Goal: Task Accomplishment & Management: Complete application form

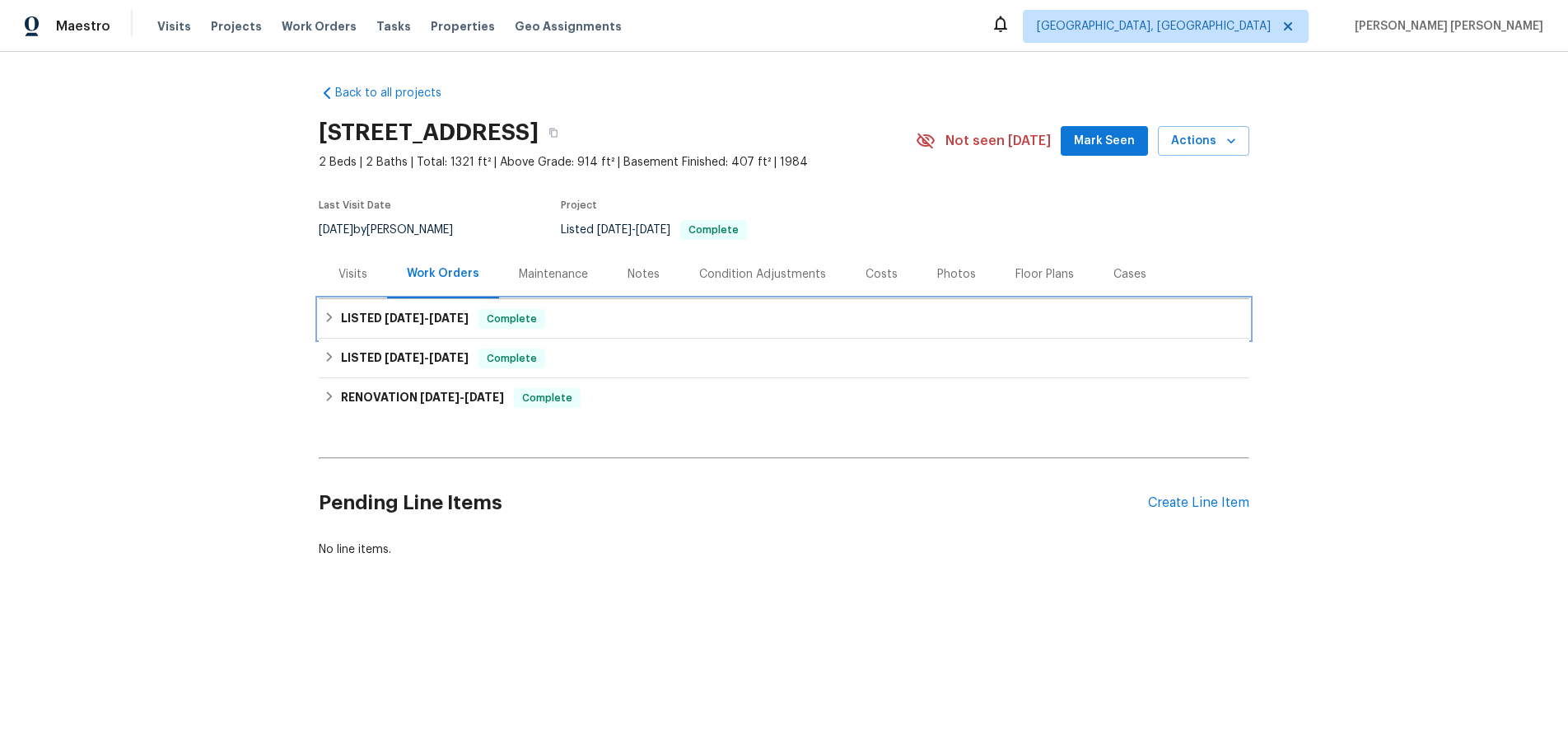
click at [324, 321] on icon at bounding box center [329, 316] width 11 height 11
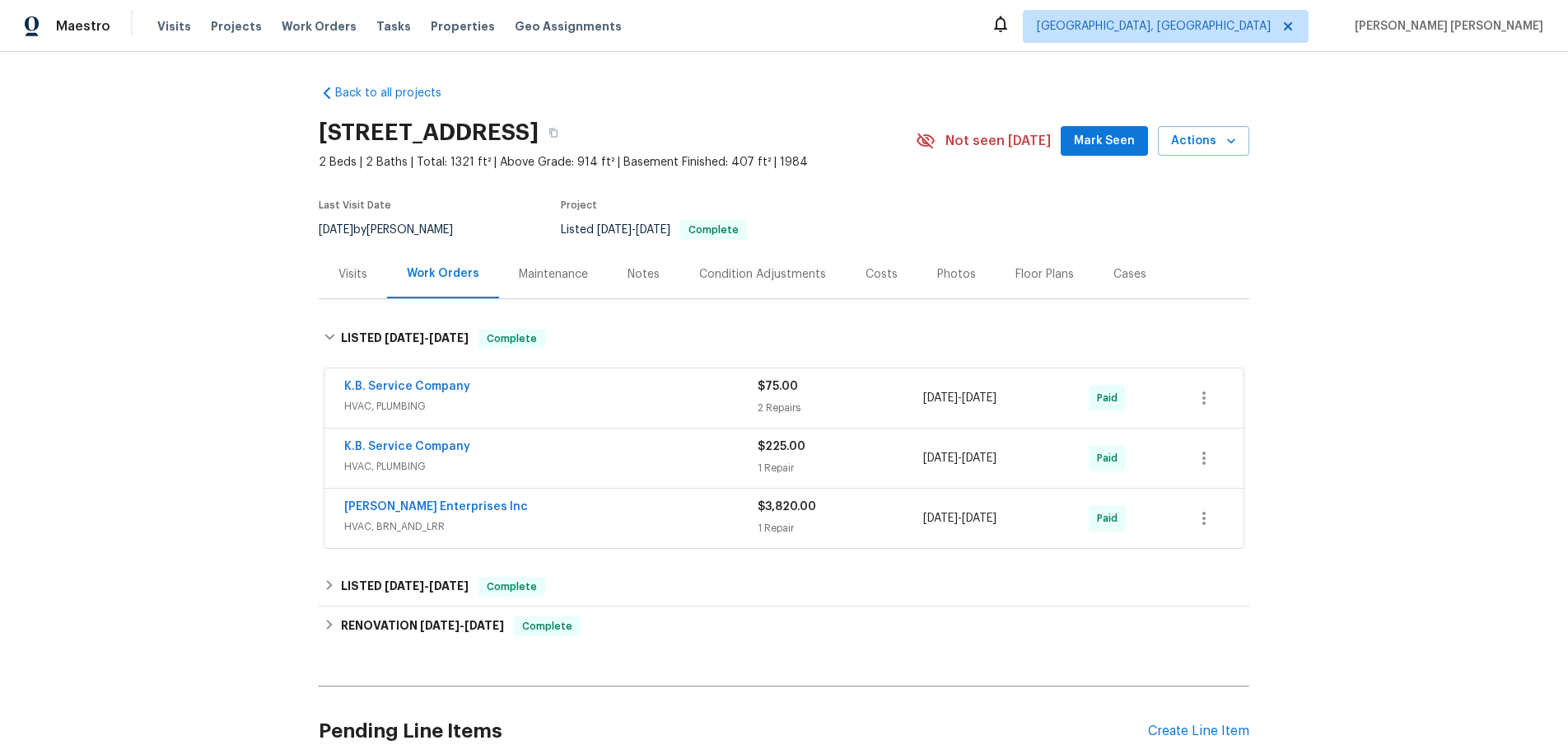
click at [676, 532] on span "HVAC, BRN_AND_LRR" at bounding box center [551, 525] width 413 height 16
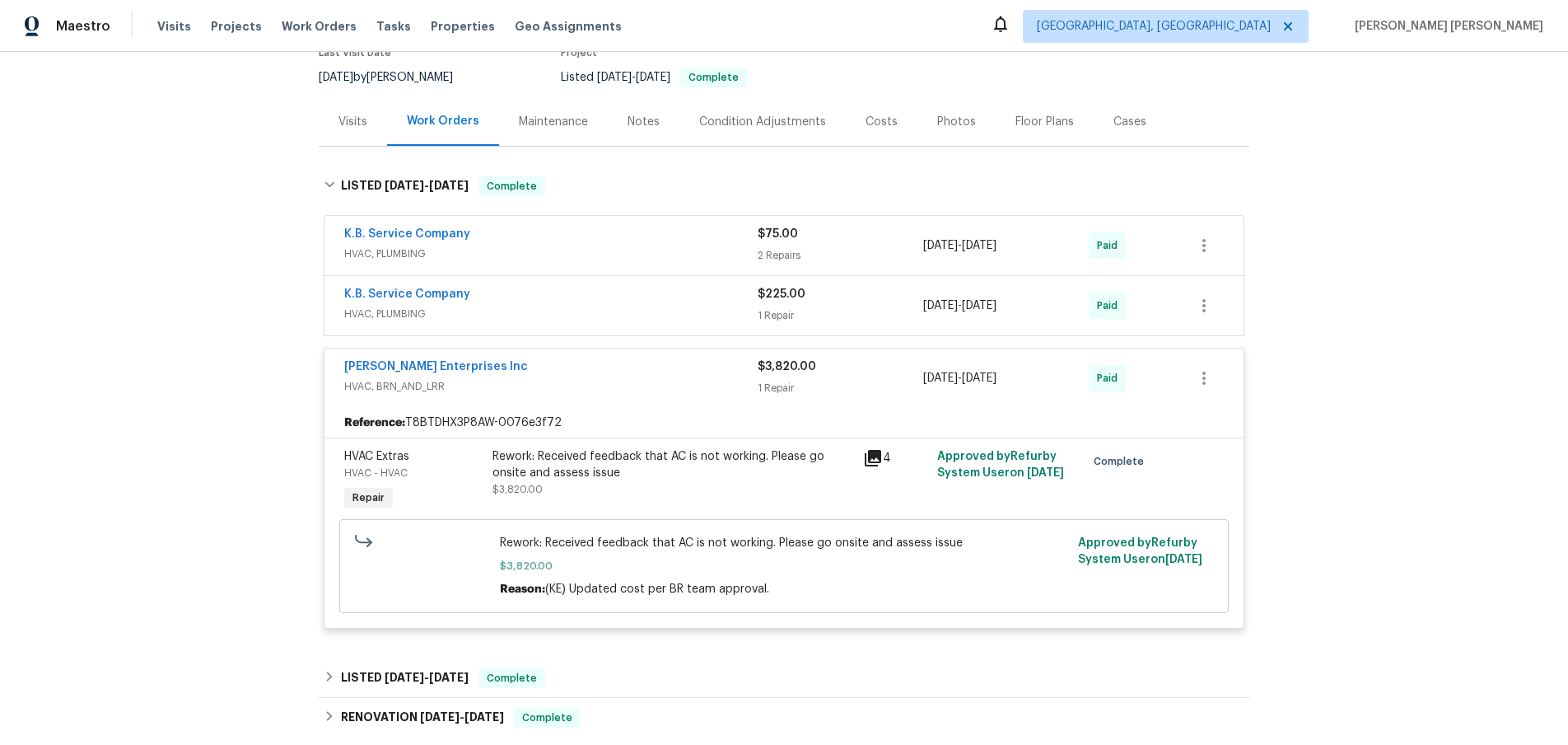
scroll to position [257, 0]
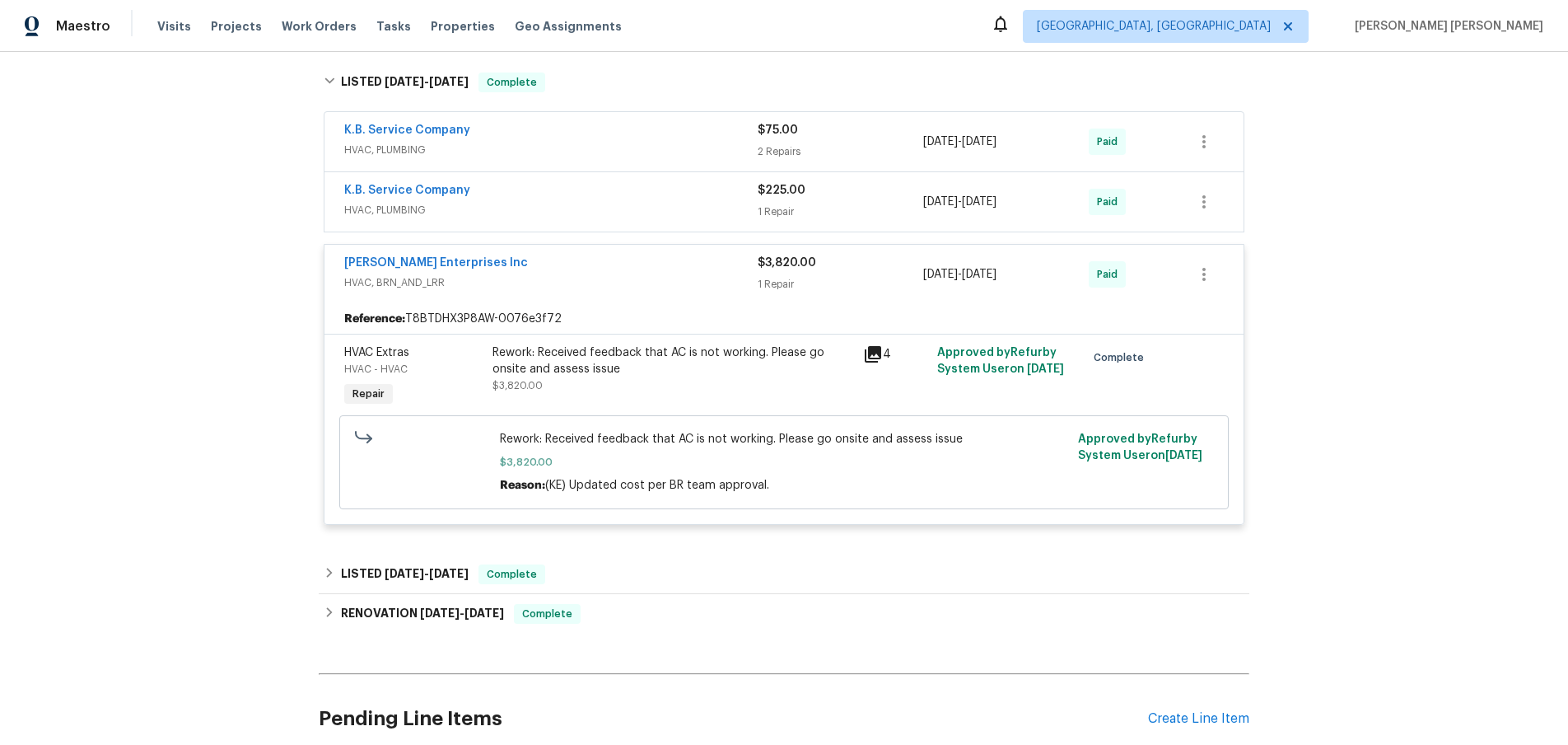
click at [869, 355] on icon at bounding box center [872, 354] width 16 height 16
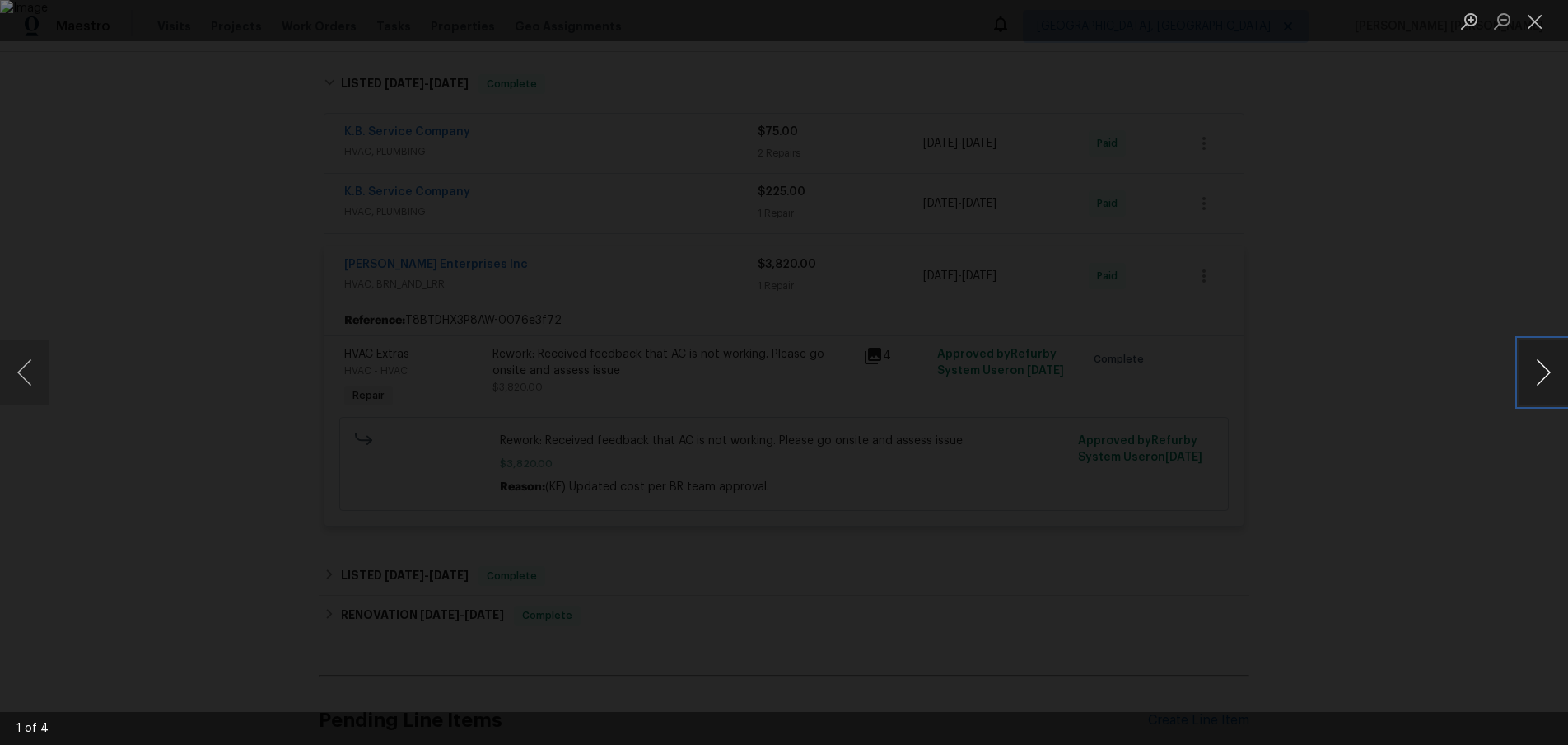
click at [1546, 379] on button "Next image" at bounding box center [1543, 372] width 50 height 66
click at [1462, 522] on div "Lightbox" at bounding box center [784, 372] width 1568 height 745
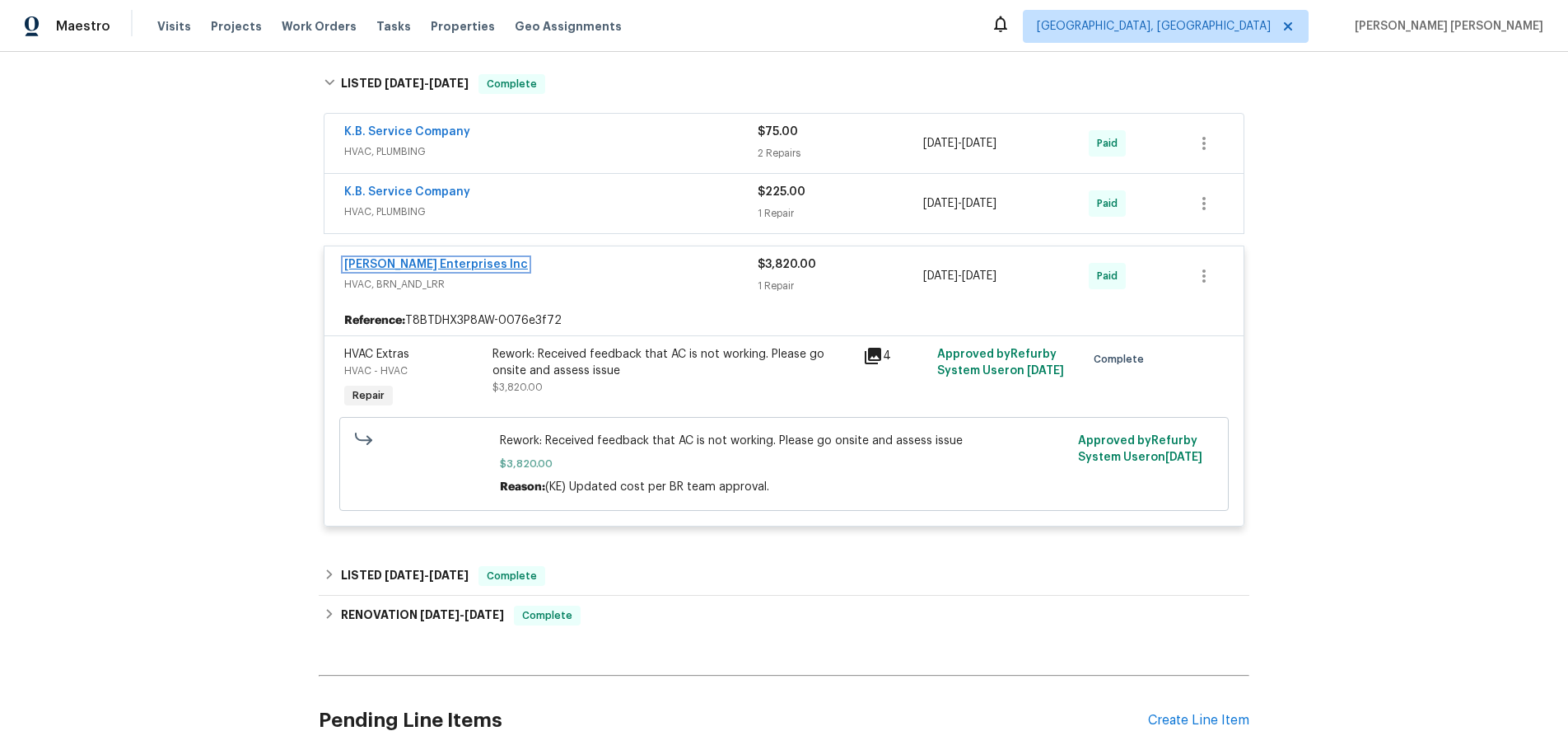
click at [455, 262] on link "Deschene Enterprises Inc" at bounding box center [436, 264] width 184 height 11
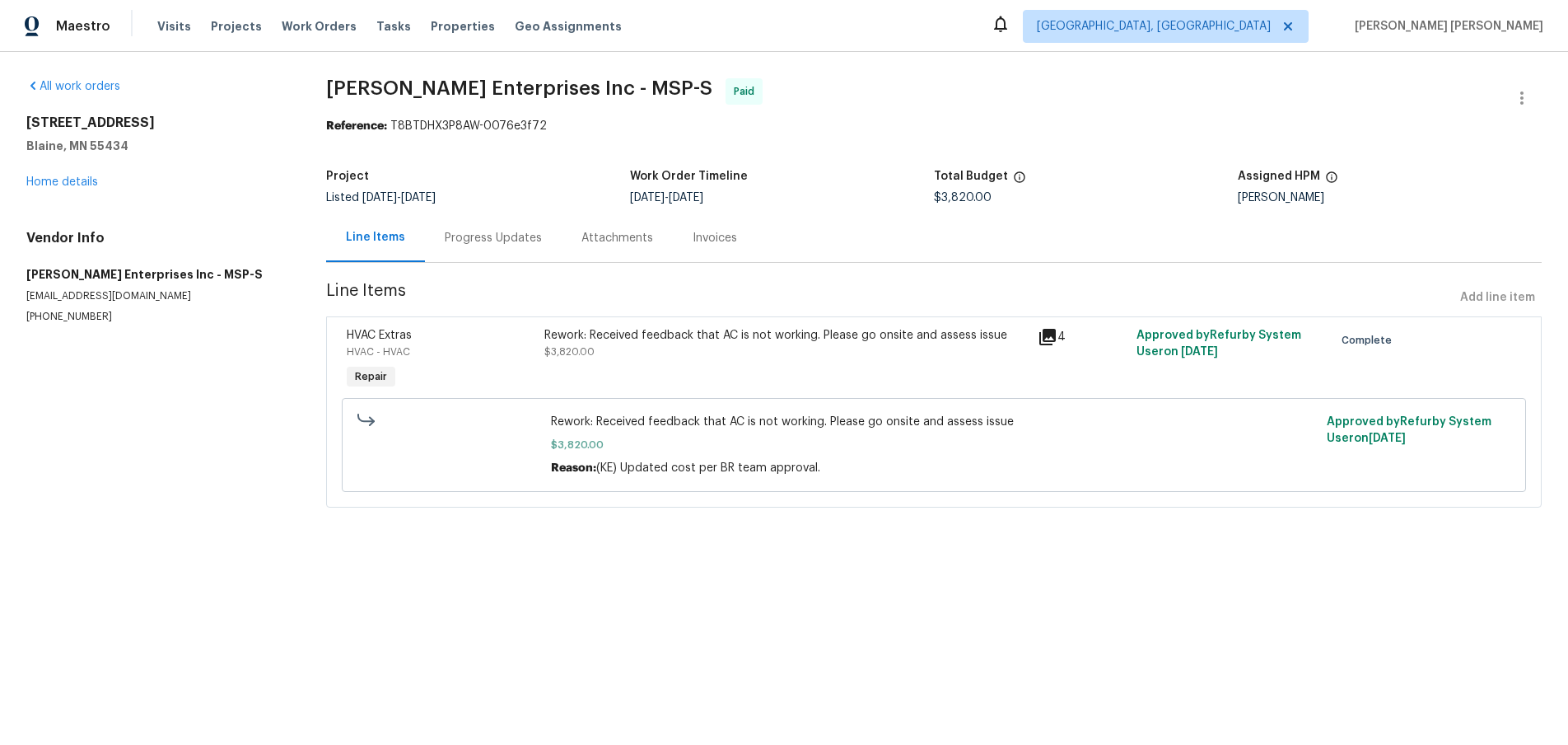
click at [494, 244] on div "Progress Updates" at bounding box center [494, 238] width 97 height 16
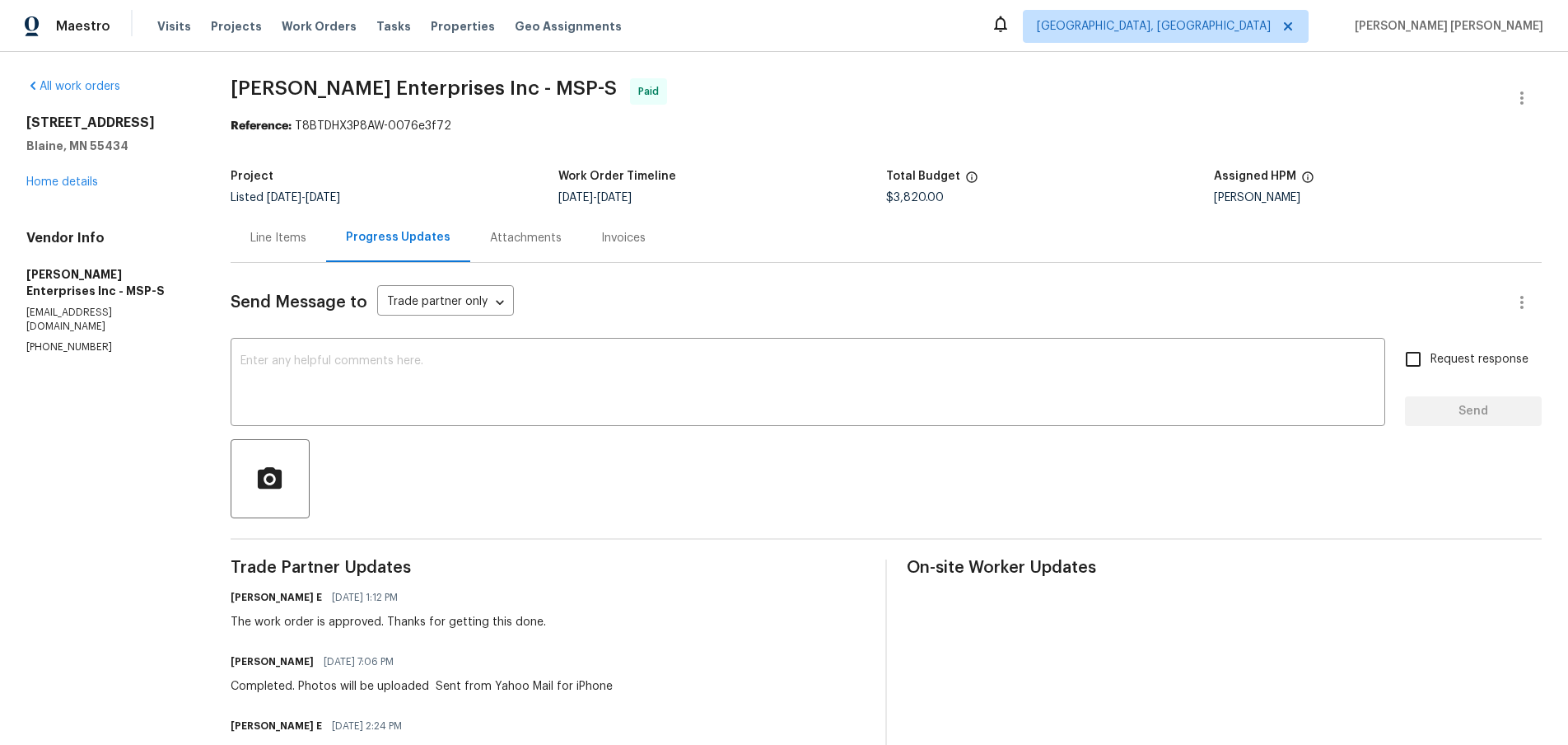
click at [289, 231] on div "Line Items" at bounding box center [278, 238] width 56 height 16
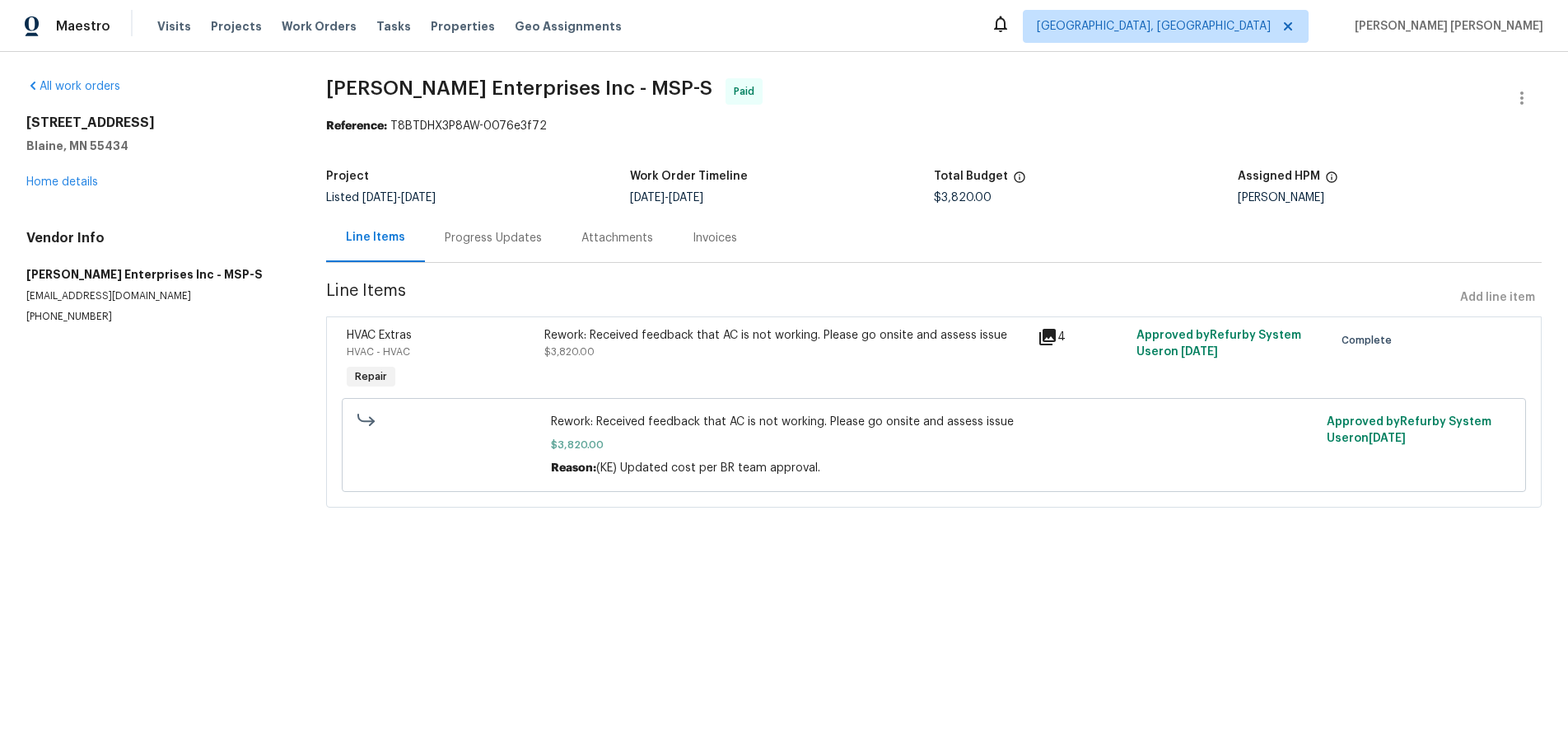
click at [1050, 338] on icon at bounding box center [1047, 337] width 20 height 20
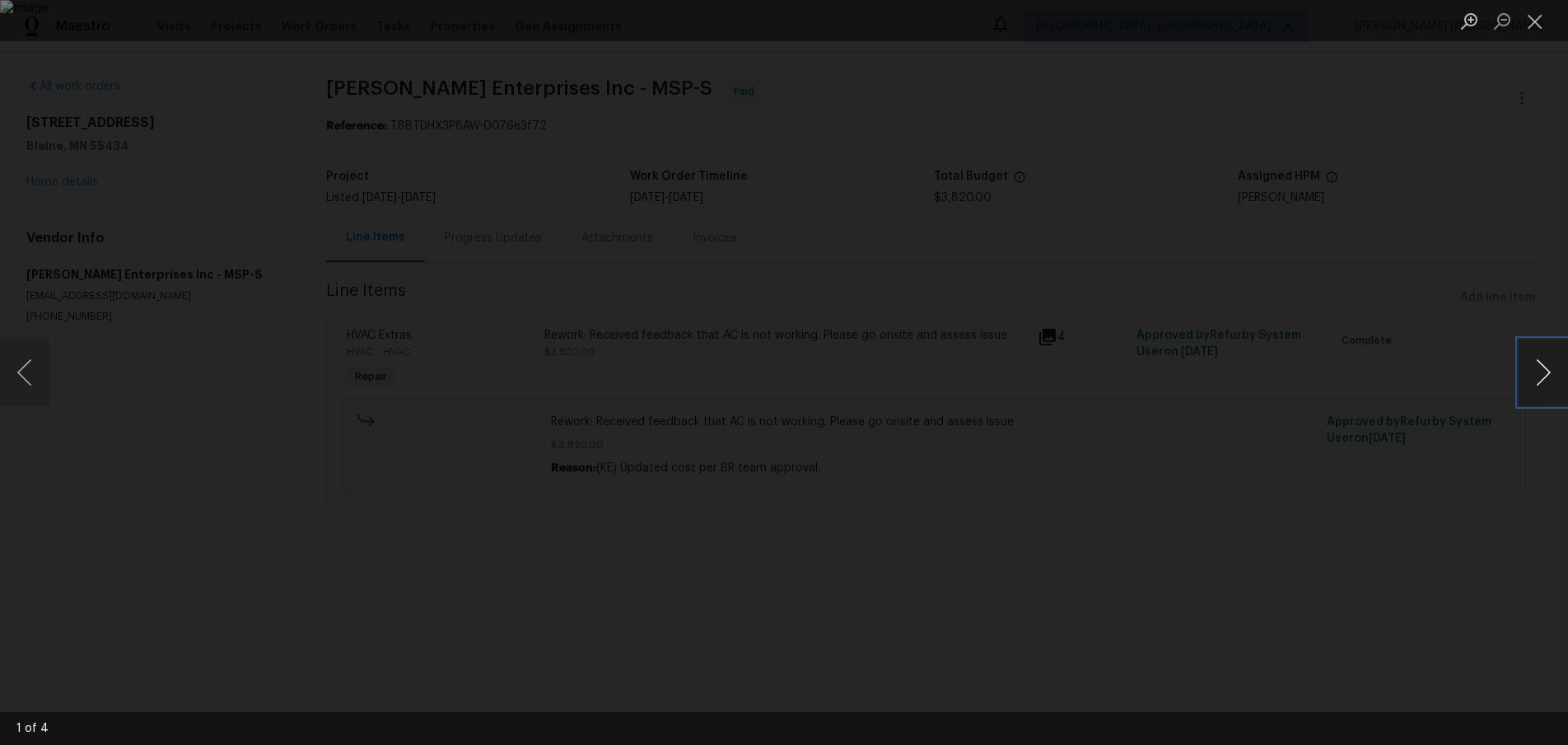
click at [1535, 380] on button "Next image" at bounding box center [1543, 372] width 50 height 66
click at [1466, 546] on div "Lightbox" at bounding box center [784, 372] width 1568 height 745
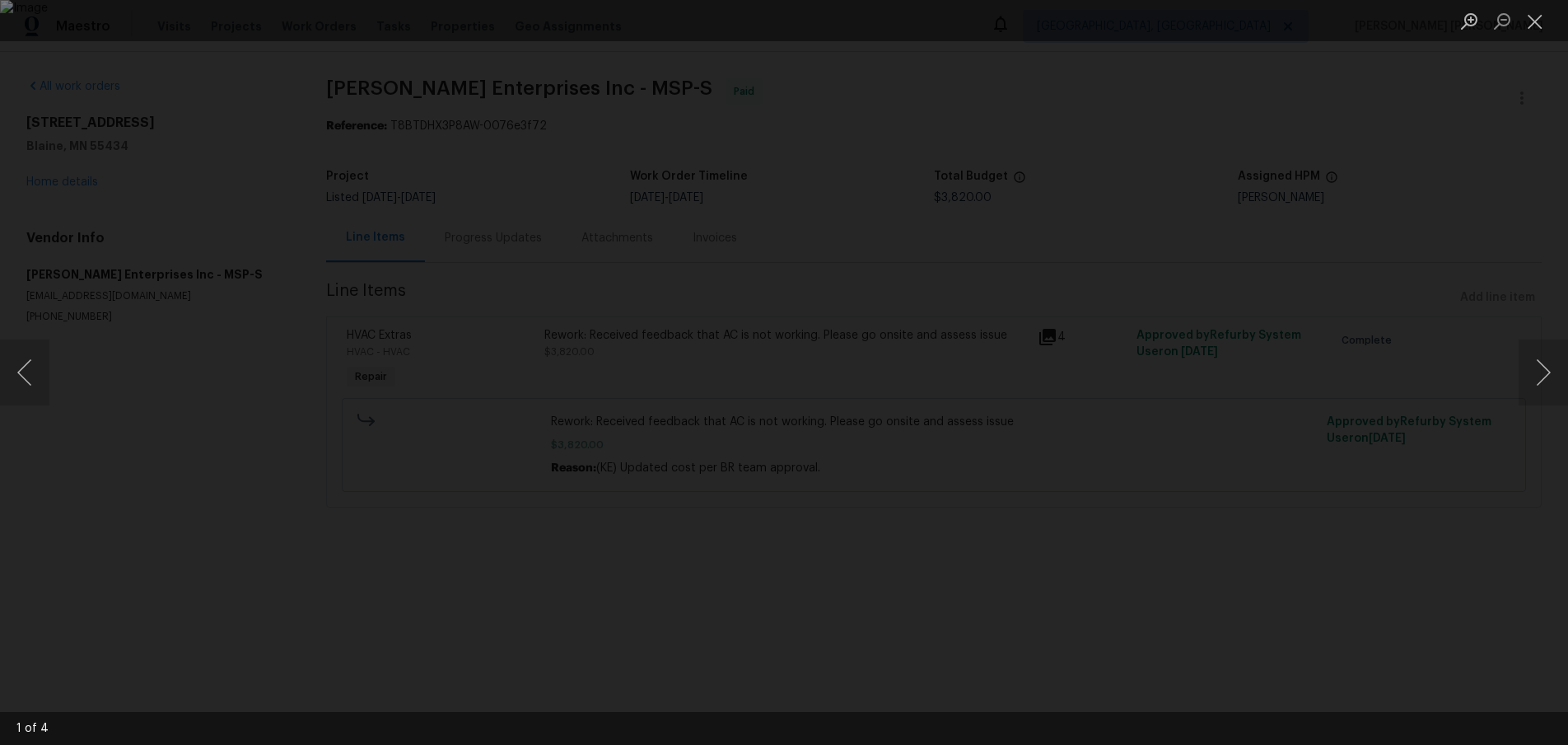
click at [1466, 546] on div "Lightbox" at bounding box center [784, 372] width 1568 height 745
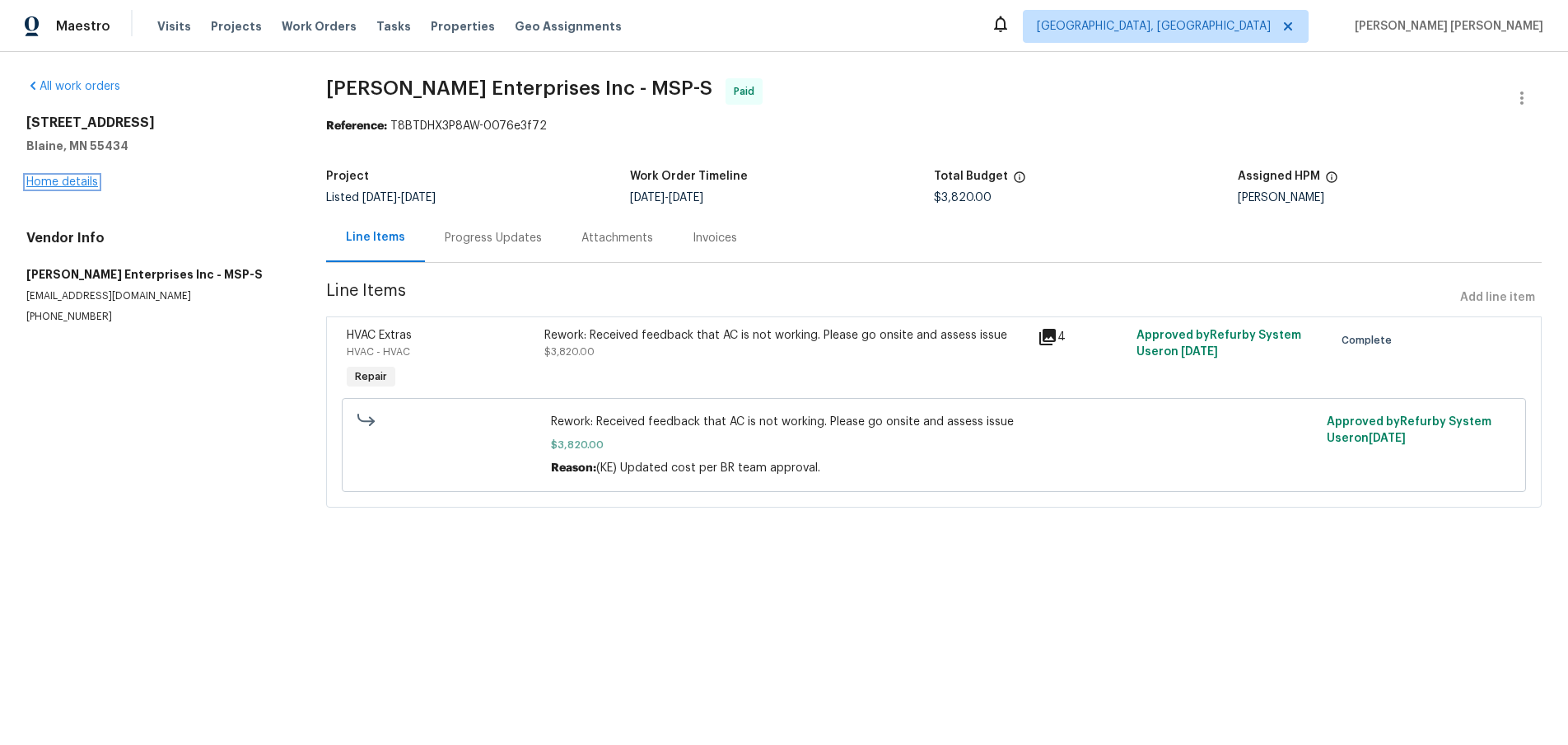
click at [58, 185] on link "Home details" at bounding box center [62, 181] width 72 height 11
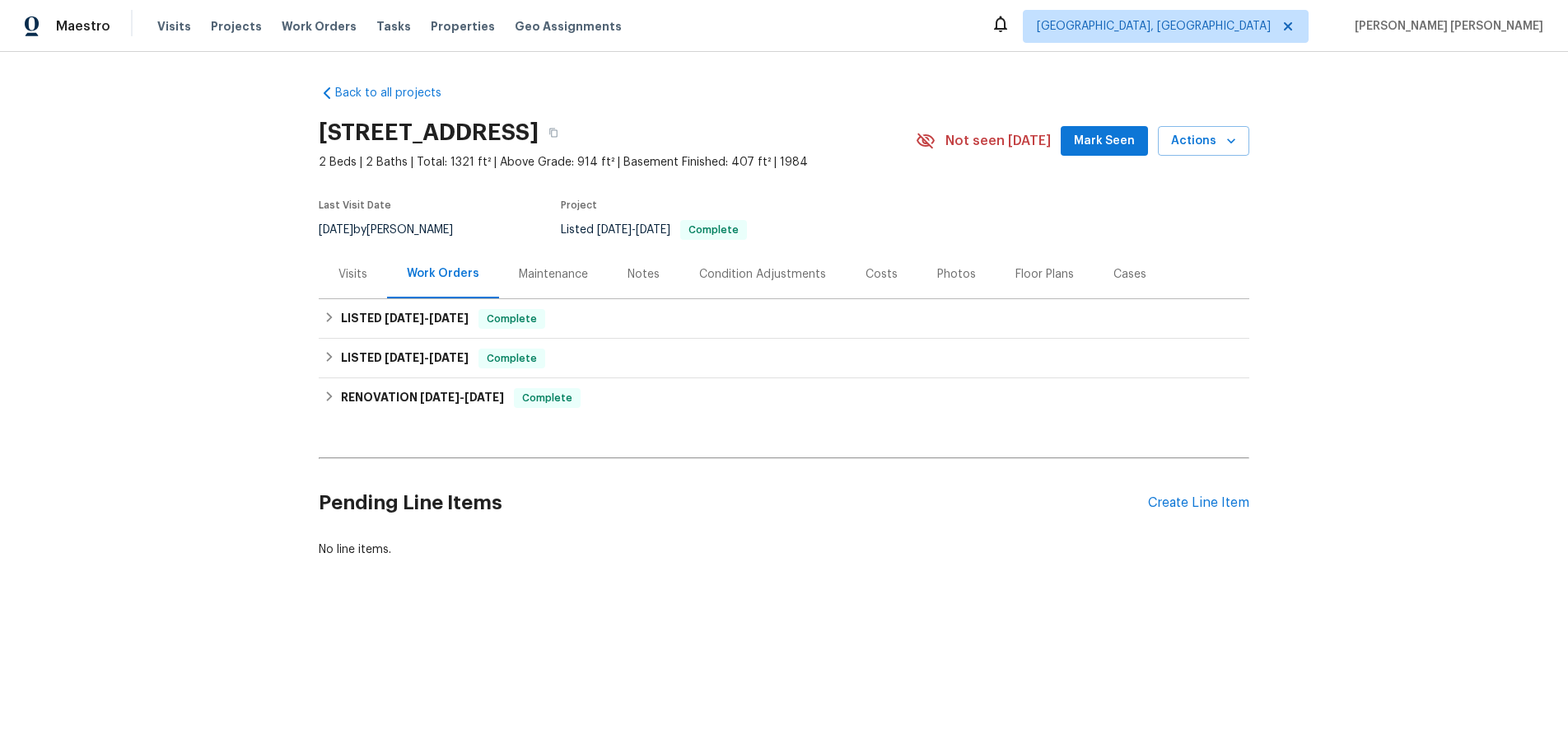
click at [315, 400] on div "Back to all projects 800 125th Ln NE, Blaine, MN 55434 2 Beds | 2 Baths | Total…" at bounding box center [784, 361] width 1568 height 618
click at [324, 396] on icon at bounding box center [329, 396] width 11 height 11
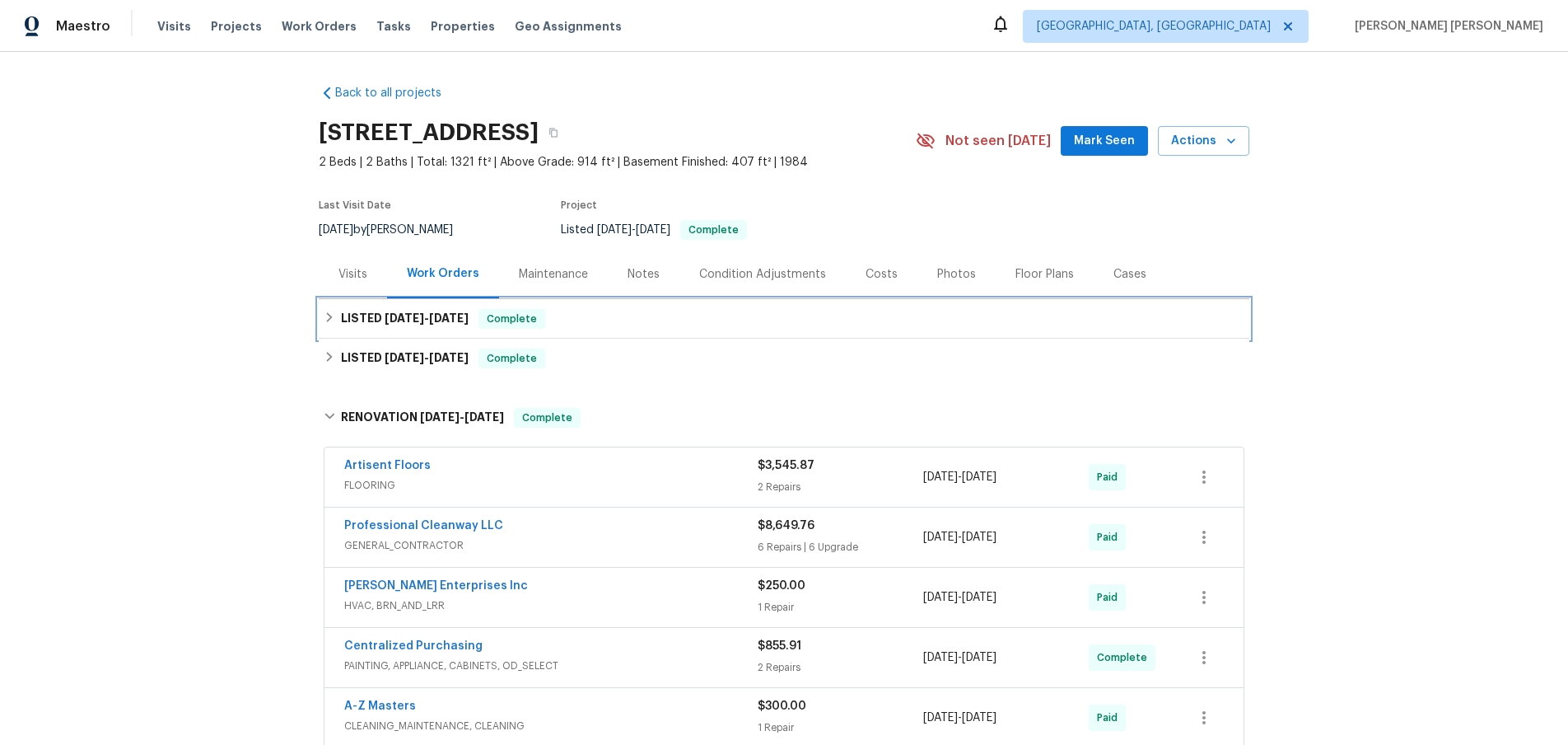
click at [401, 318] on span "7/25/25" at bounding box center [404, 317] width 39 height 11
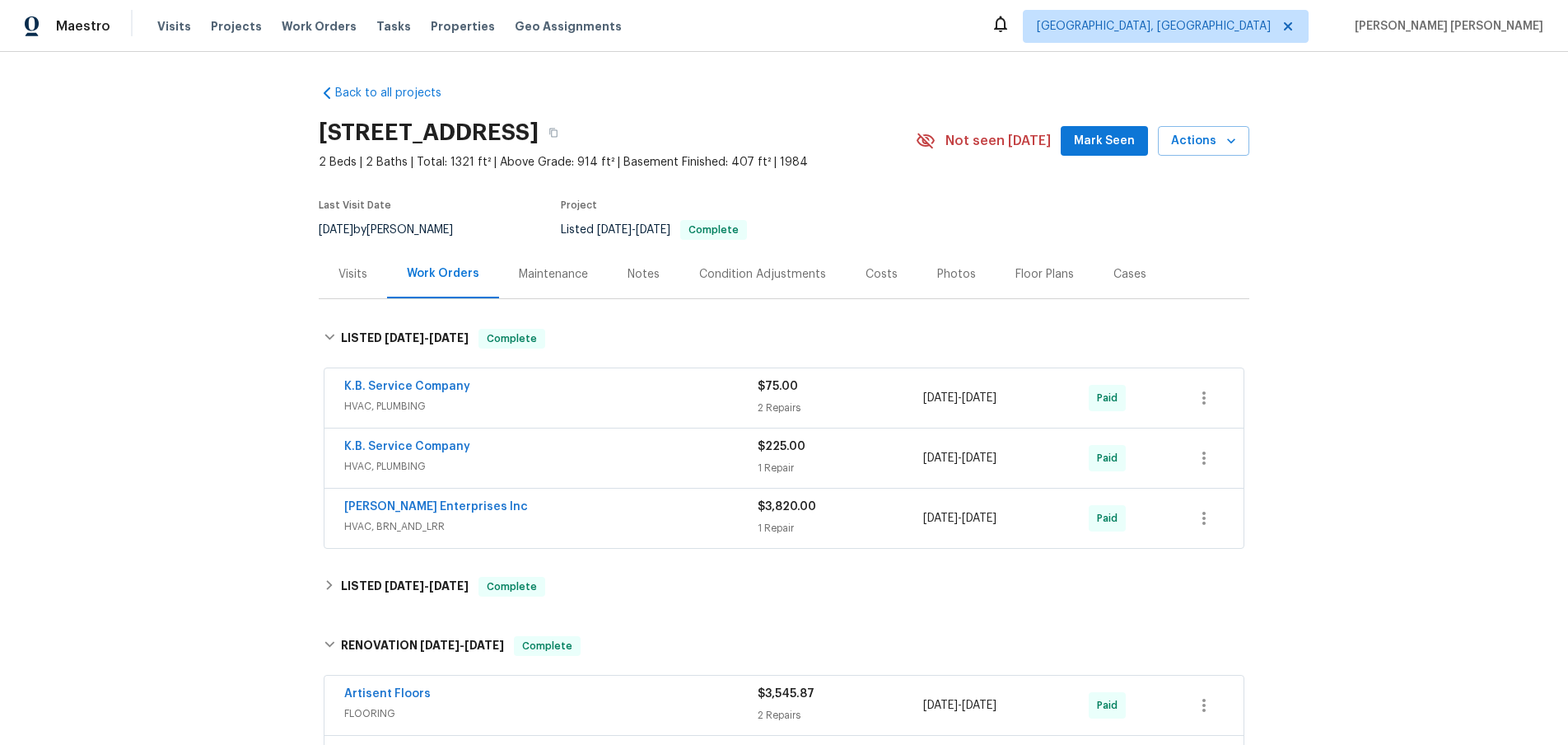
click at [664, 398] on span "HVAC, PLUMBING" at bounding box center [551, 406] width 413 height 16
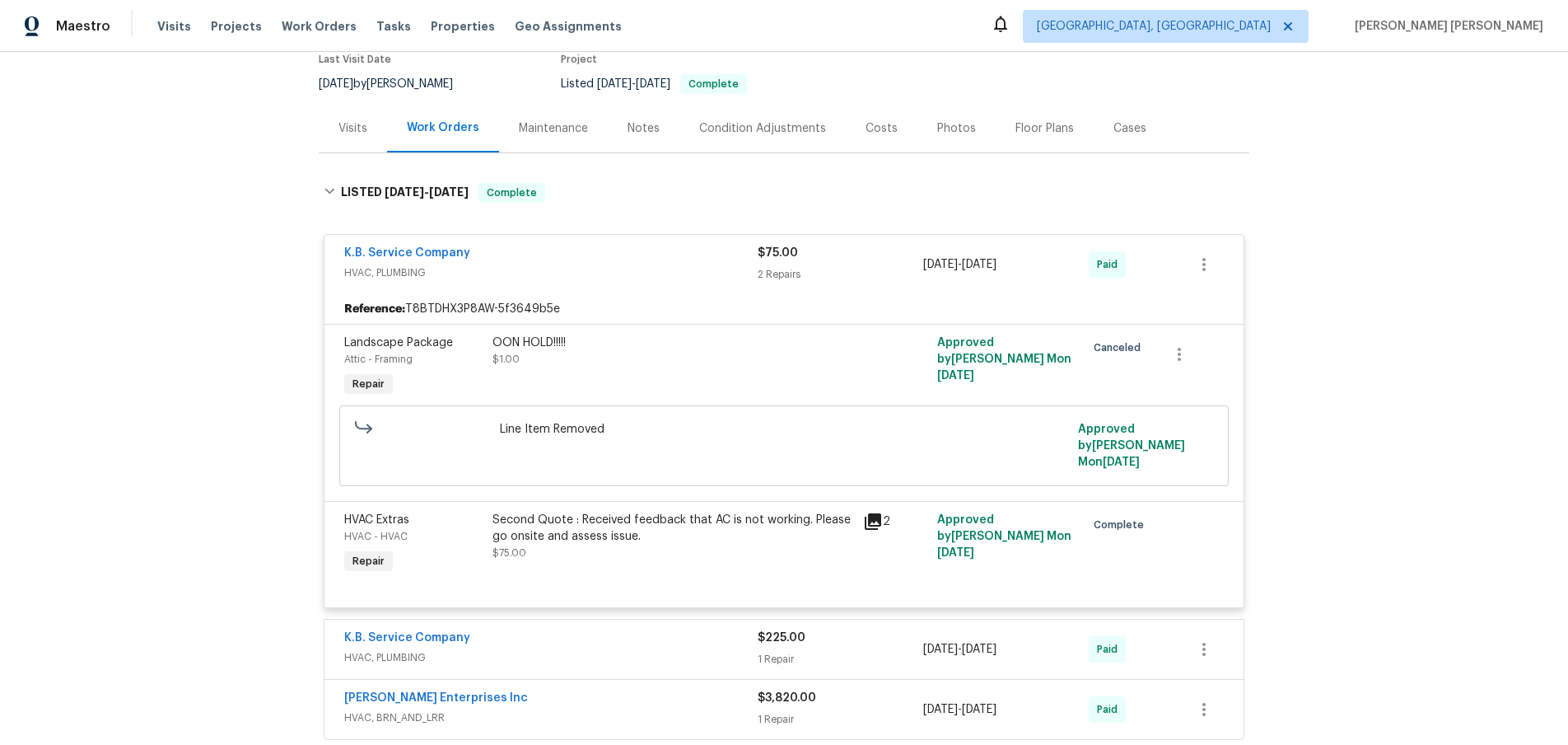
scroll to position [150, 0]
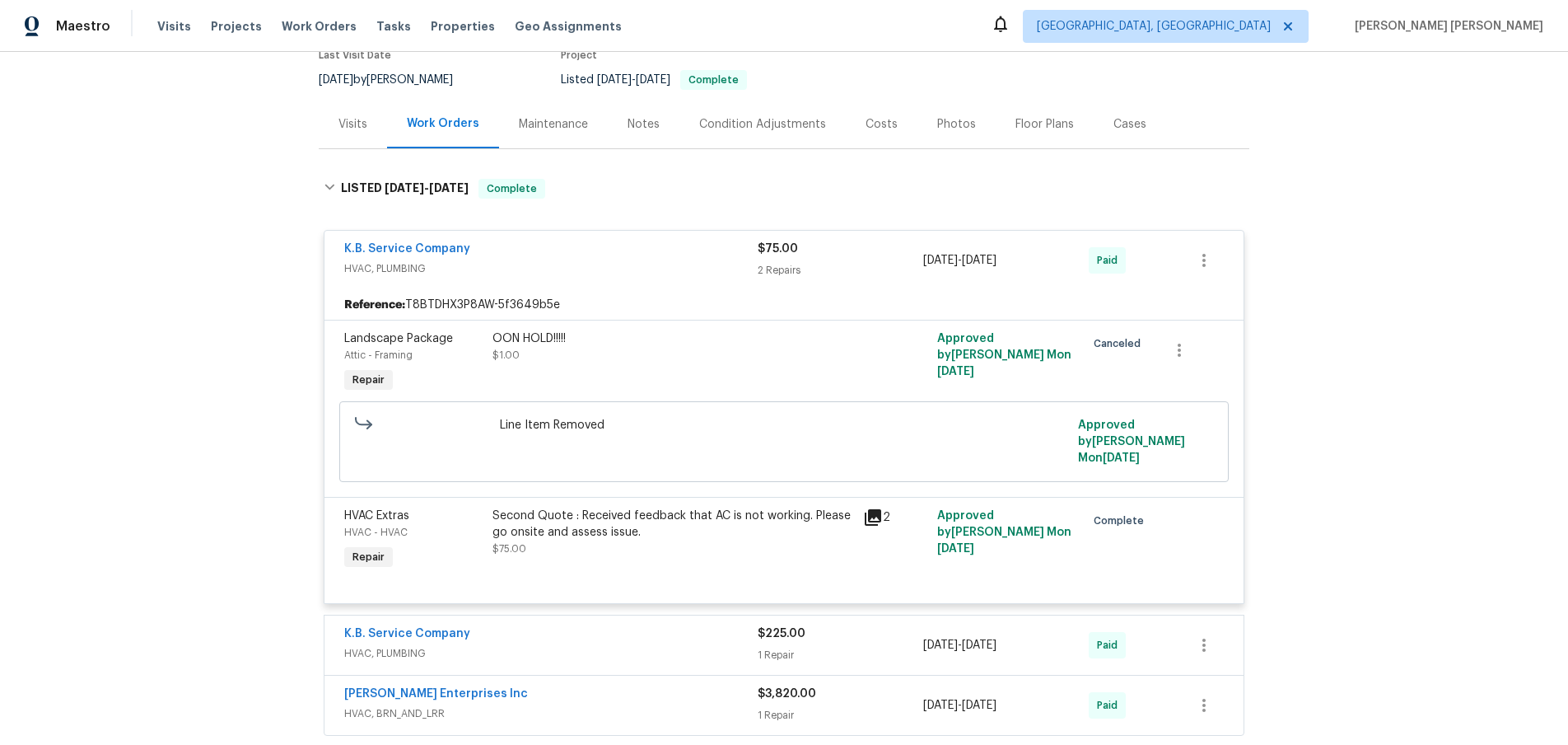
click at [875, 507] on icon at bounding box center [872, 517] width 20 height 20
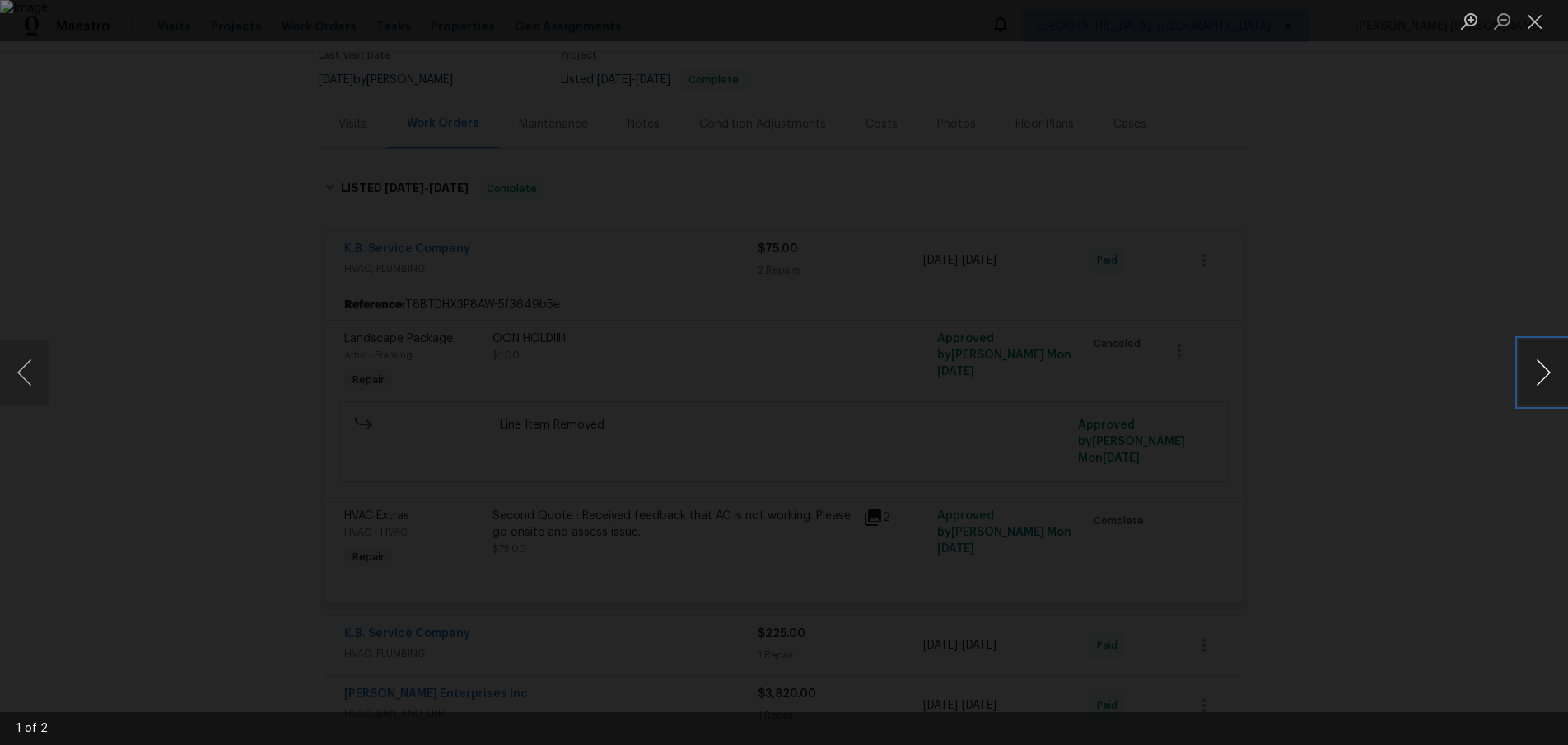
click at [1548, 367] on button "Next image" at bounding box center [1543, 372] width 50 height 66
click at [1412, 439] on div "Lightbox" at bounding box center [784, 372] width 1568 height 745
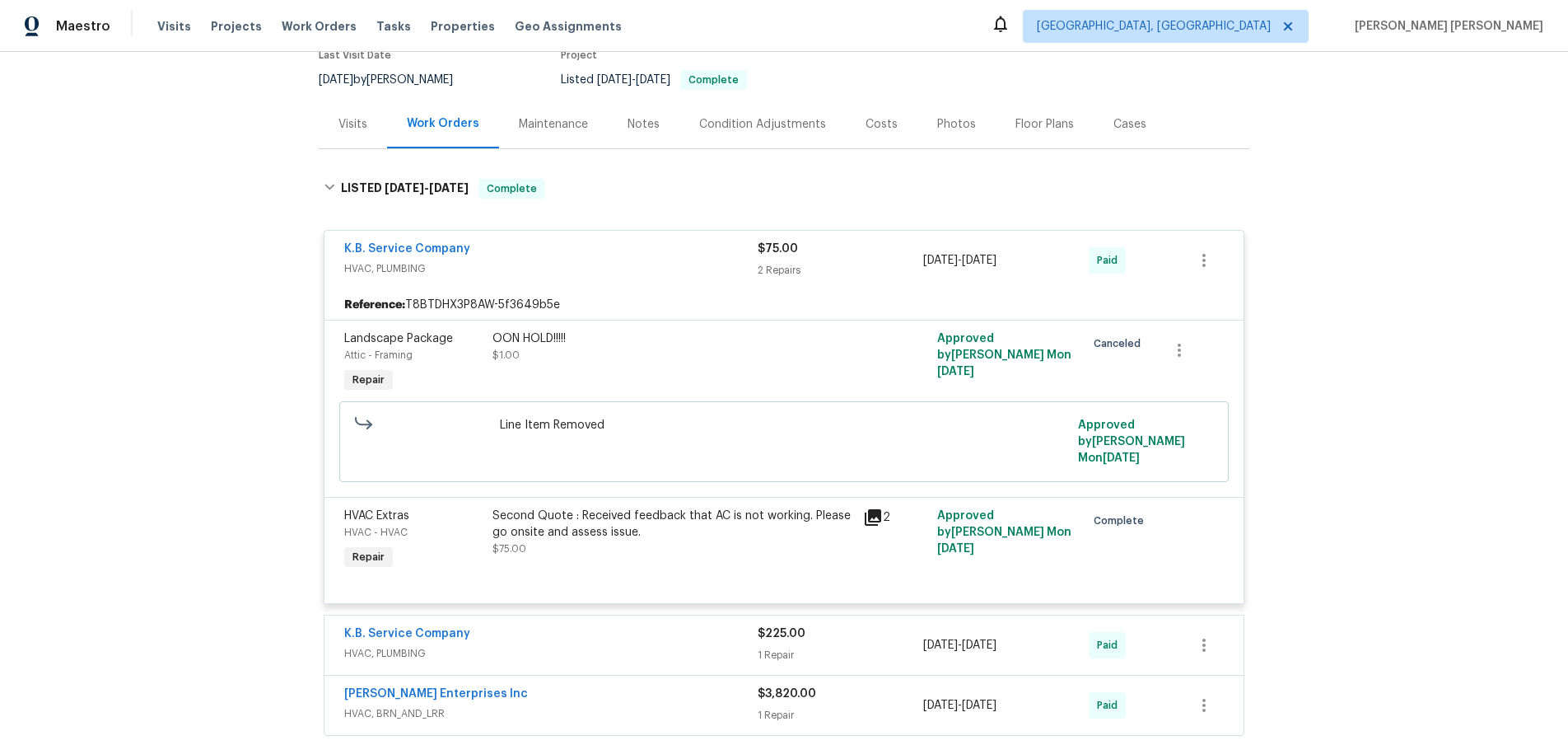
click at [602, 246] on div "K.B. Service Company" at bounding box center [551, 250] width 413 height 20
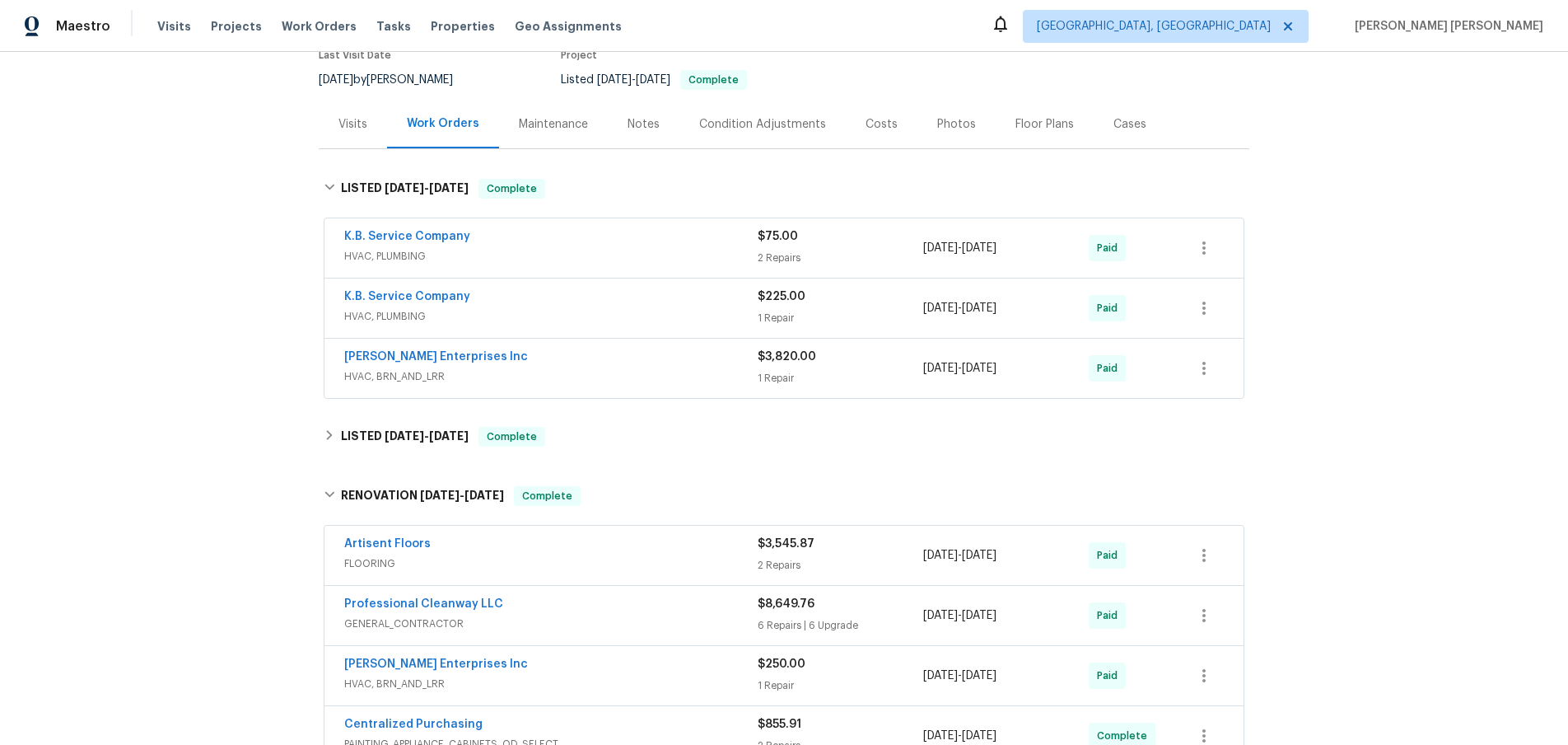
click at [663, 302] on div "K.B. Service Company" at bounding box center [551, 297] width 413 height 20
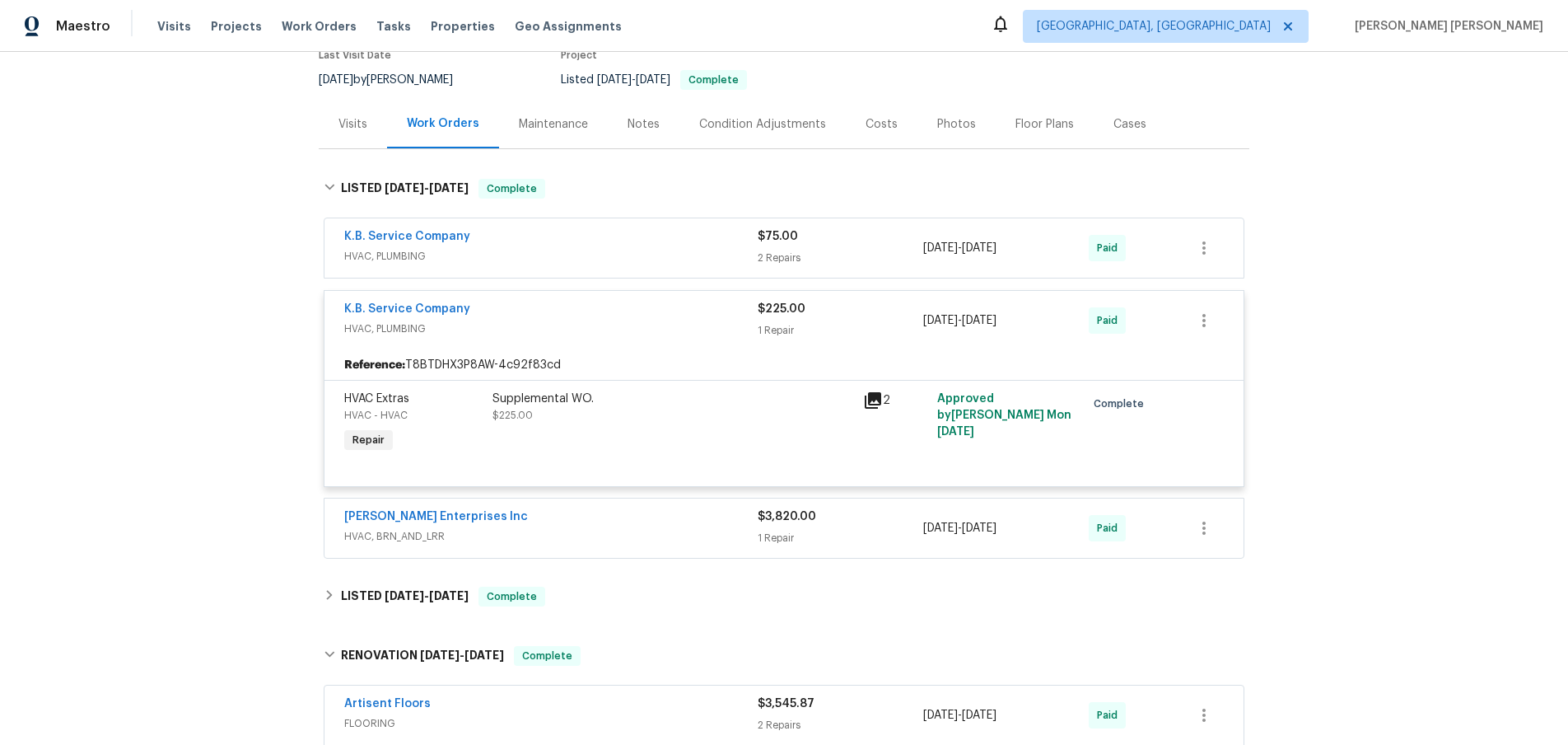
click at [875, 403] on icon at bounding box center [872, 400] width 16 height 16
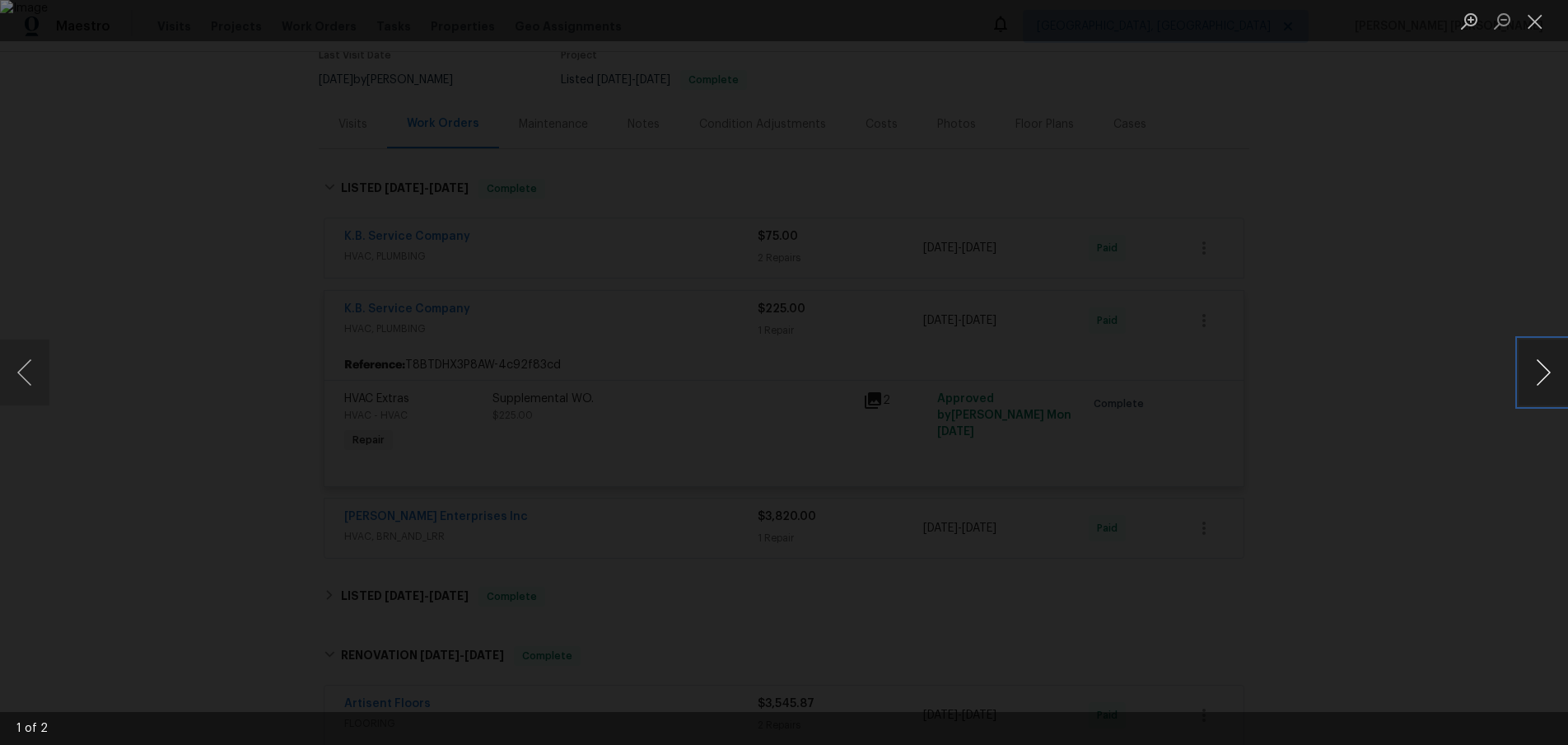
click at [1539, 357] on button "Next image" at bounding box center [1543, 372] width 50 height 66
click at [1426, 344] on div "Lightbox" at bounding box center [784, 372] width 1568 height 745
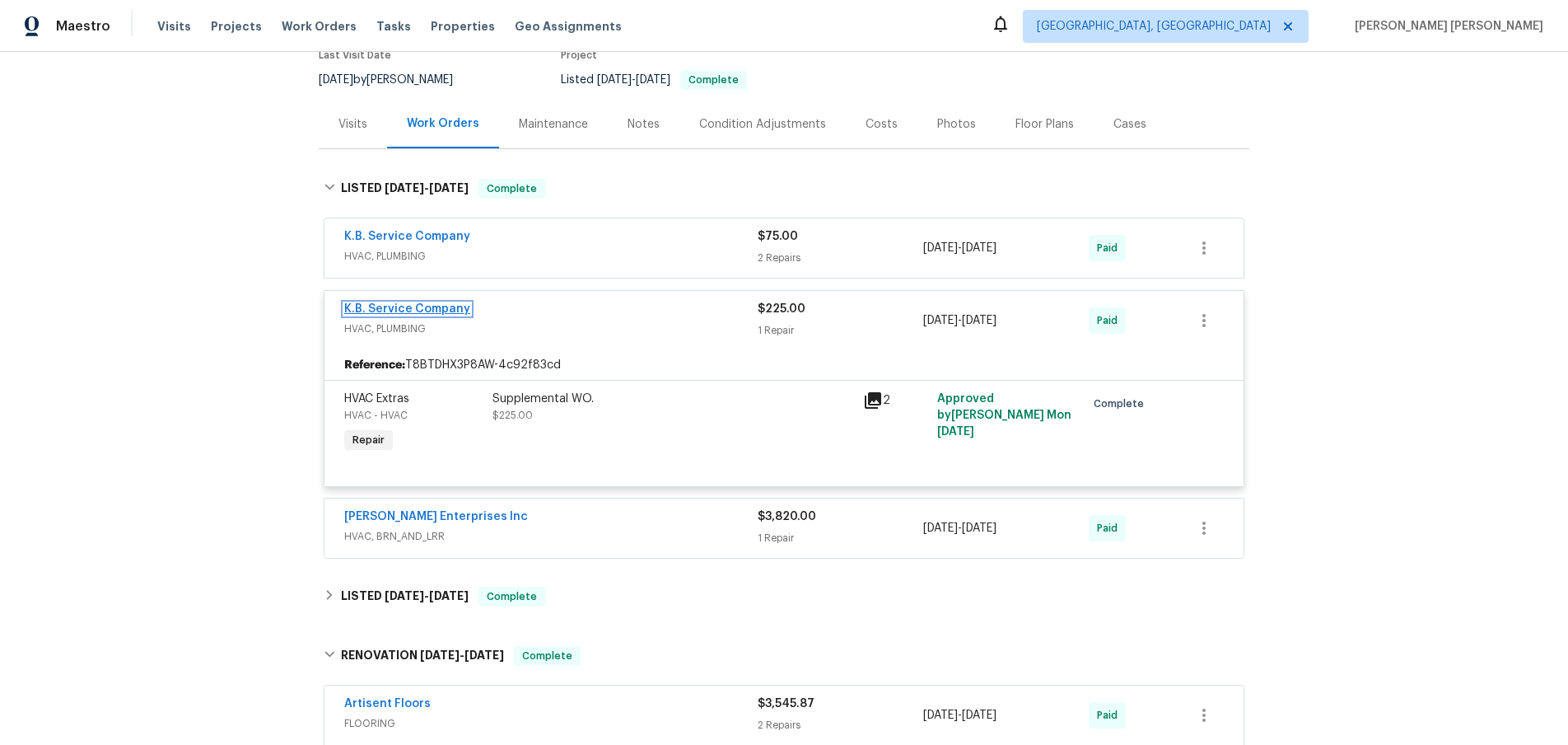
click at [447, 314] on link "K.B. Service Company" at bounding box center [407, 308] width 126 height 11
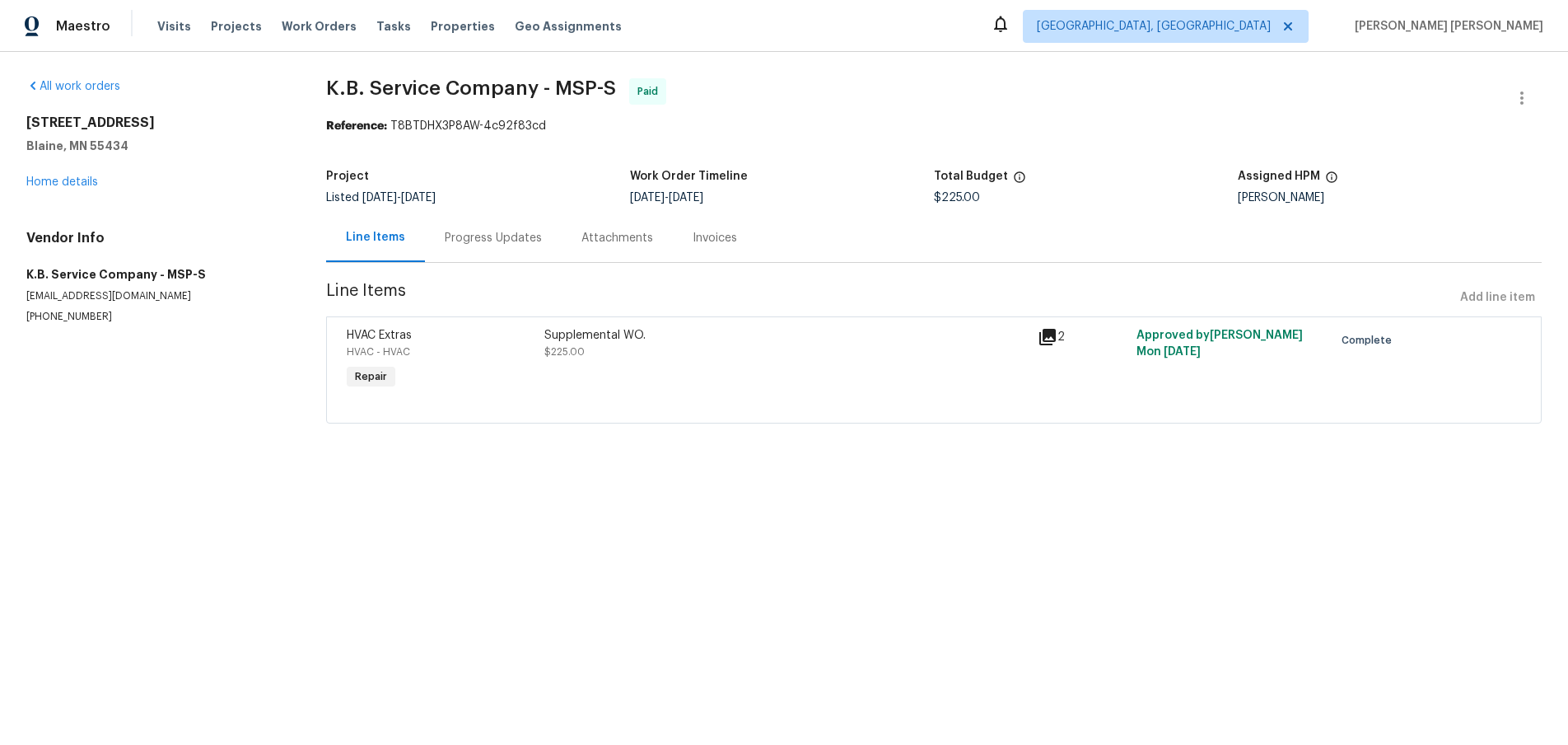
click at [486, 231] on div "Progress Updates" at bounding box center [494, 238] width 97 height 16
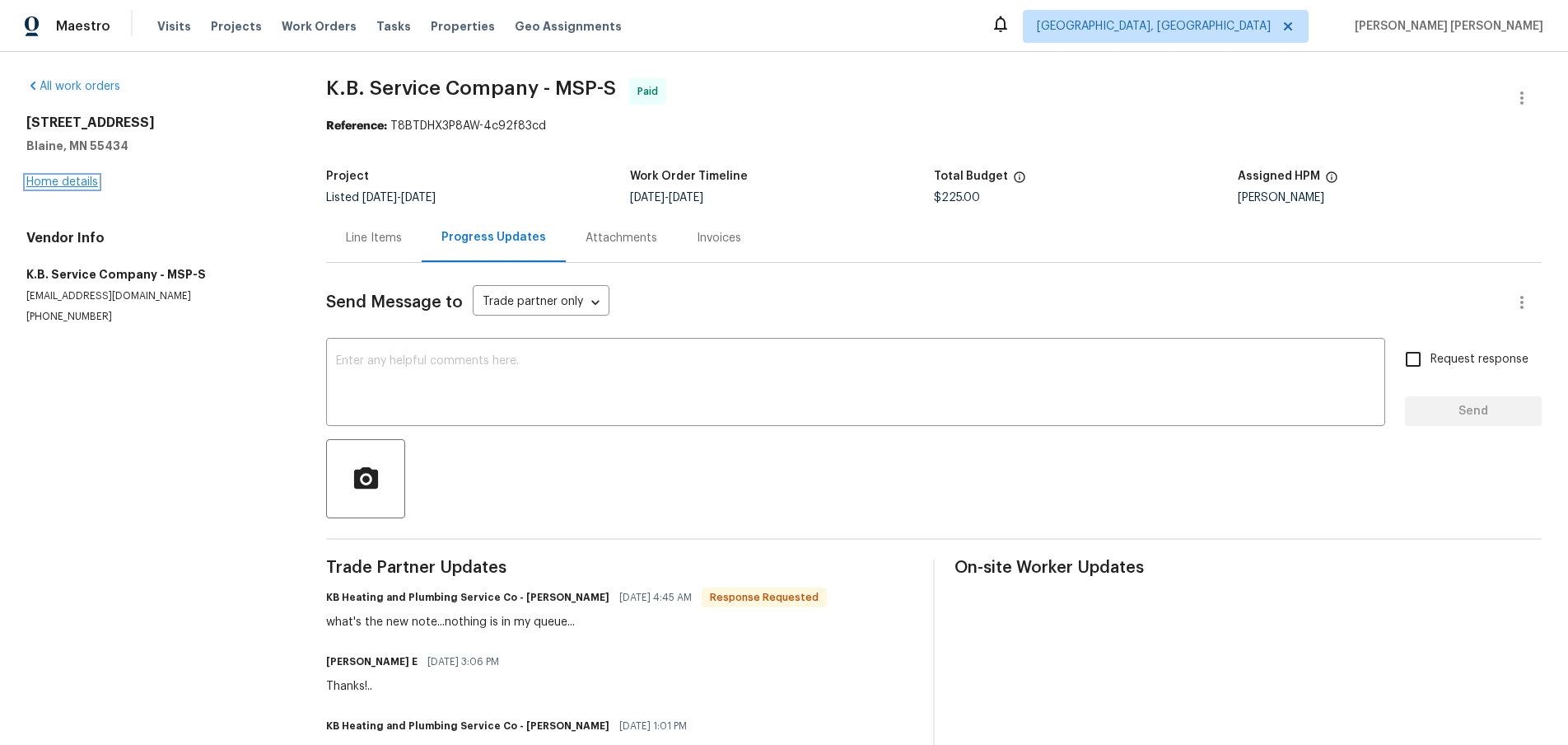
click at [56, 181] on link "Home details" at bounding box center [62, 181] width 72 height 11
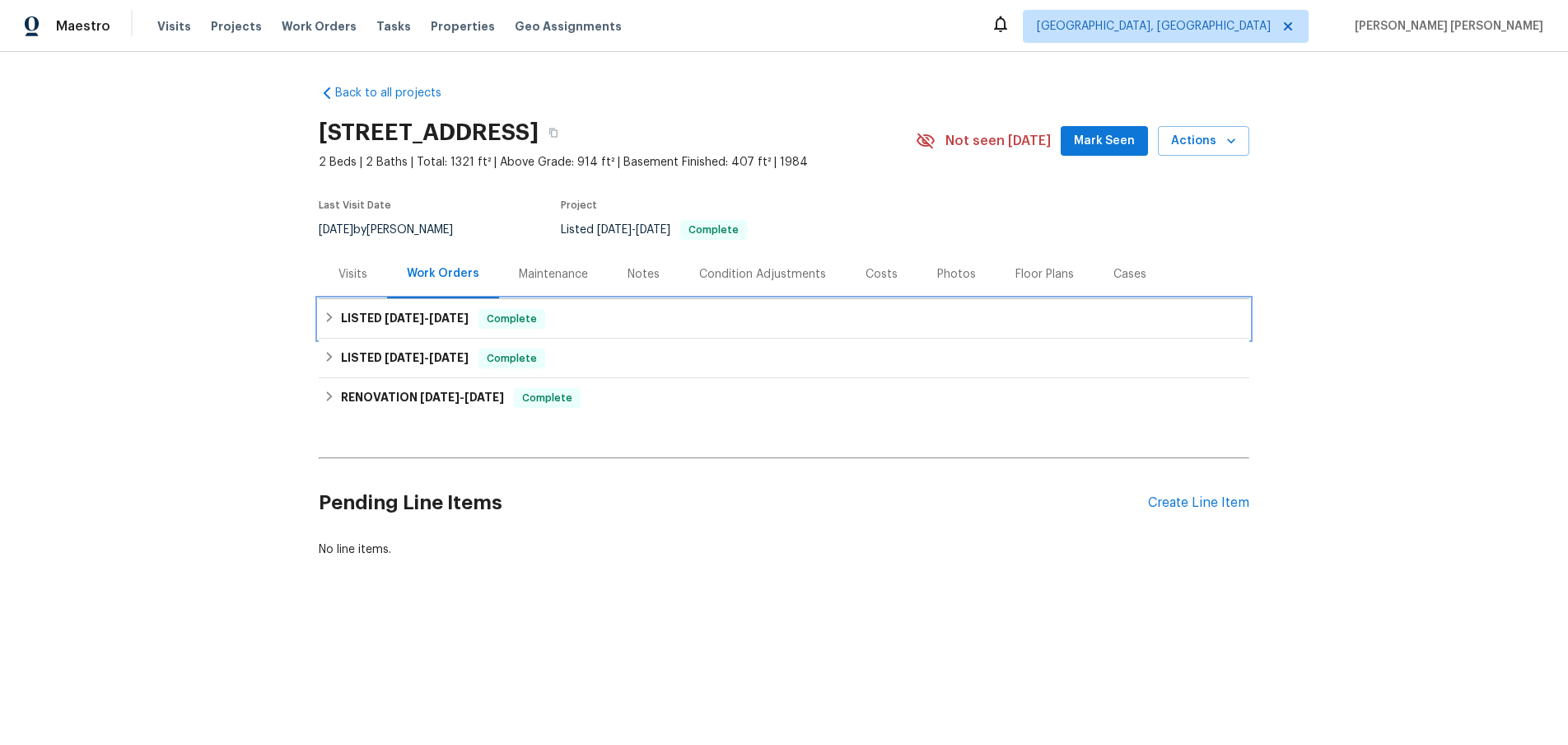
click at [368, 318] on h6 "LISTED 7/25/25 - 8/11/25" at bounding box center [404, 319] width 127 height 20
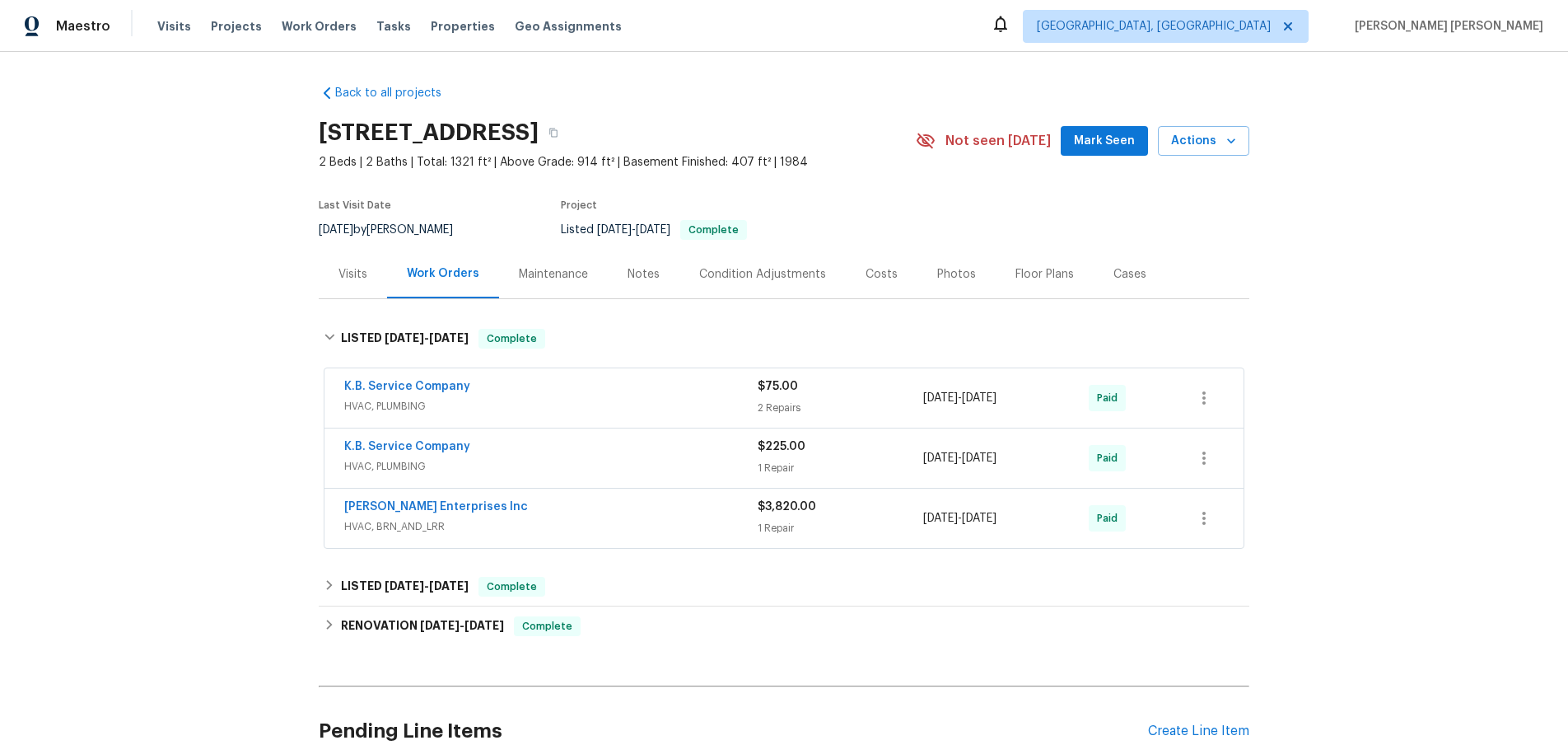
click at [651, 386] on div "K.B. Service Company" at bounding box center [551, 388] width 413 height 20
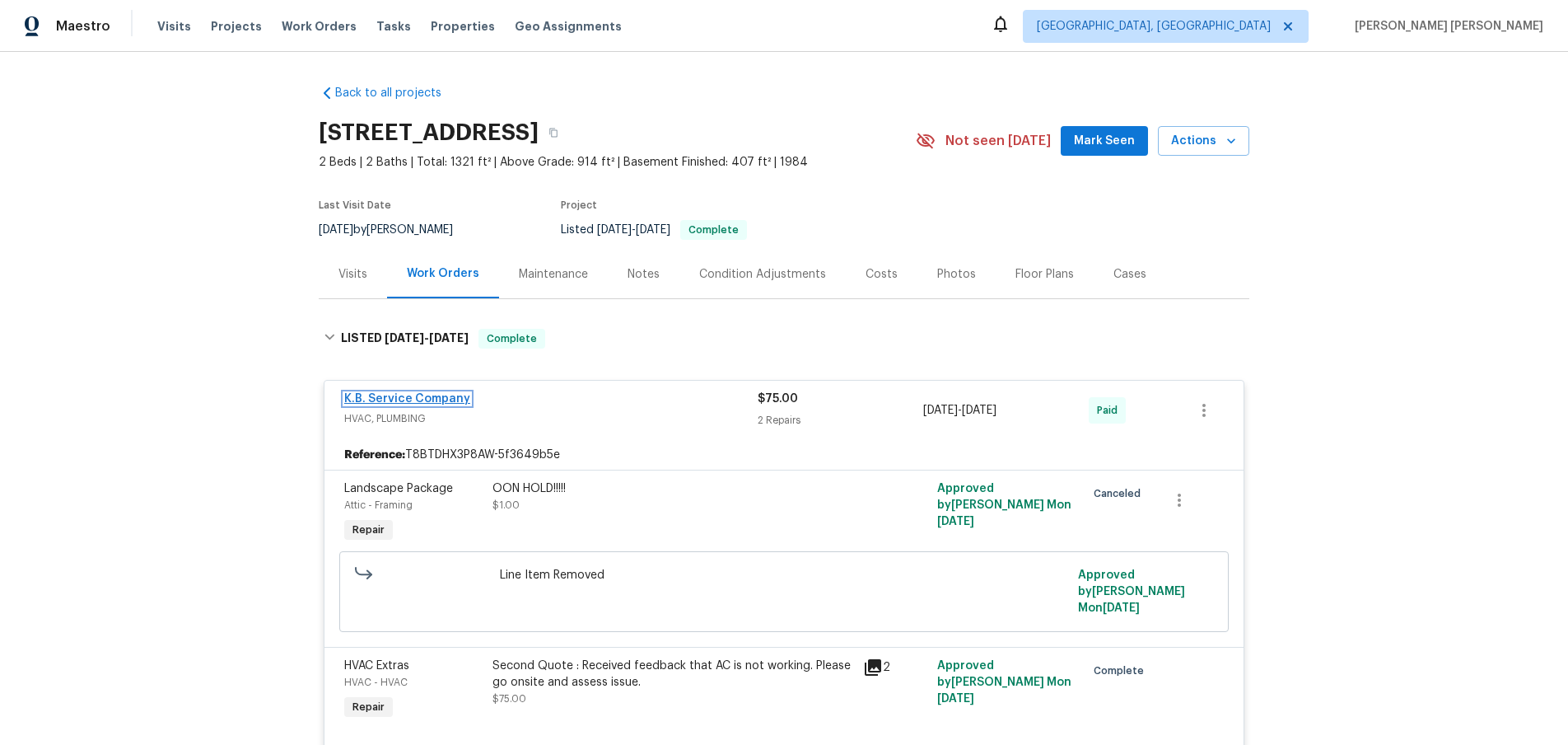
click at [401, 396] on link "K.B. Service Company" at bounding box center [407, 398] width 126 height 11
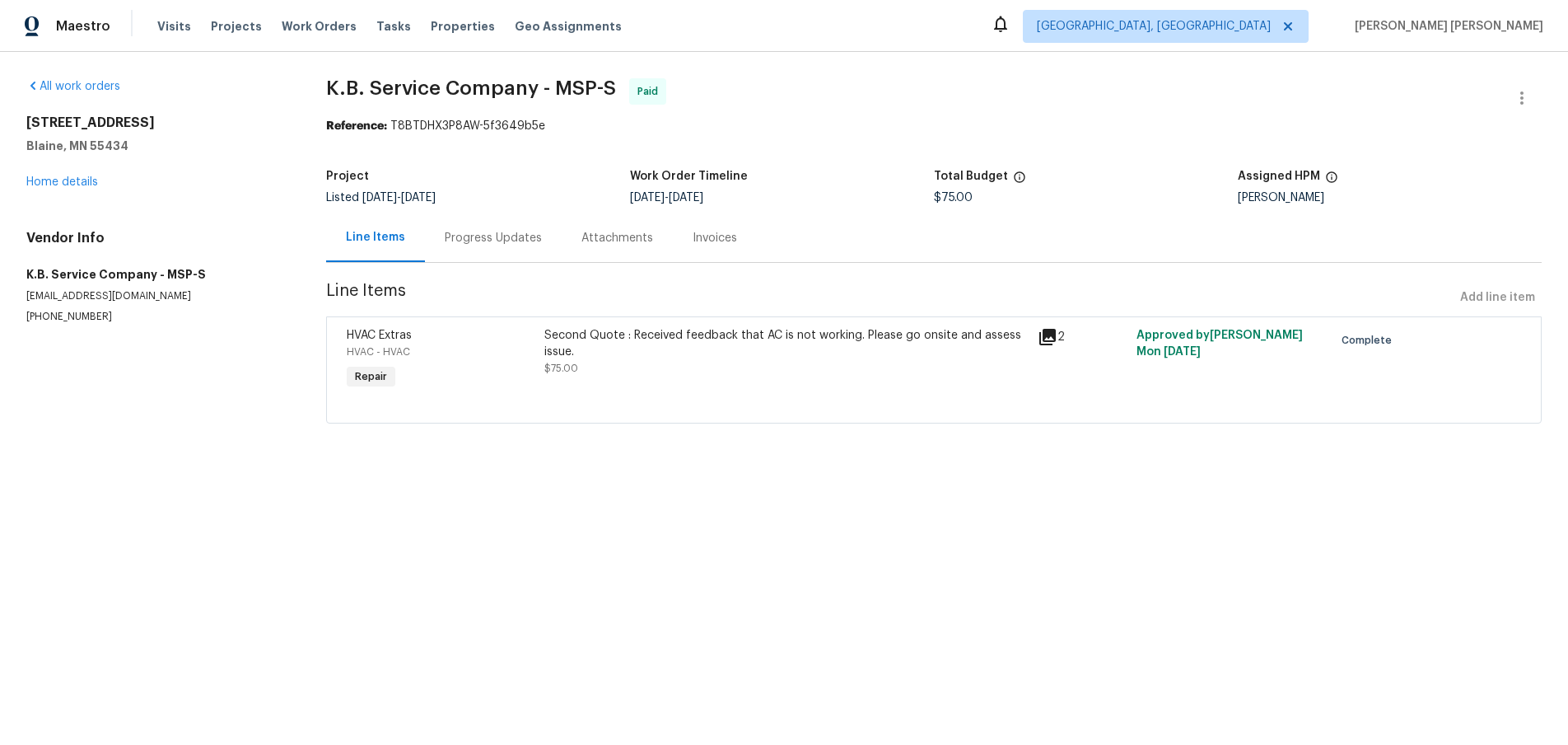
drag, startPoint x: 486, startPoint y: 240, endPoint x: 511, endPoint y: 259, distance: 31.4
click at [486, 240] on div "Progress Updates" at bounding box center [494, 238] width 97 height 16
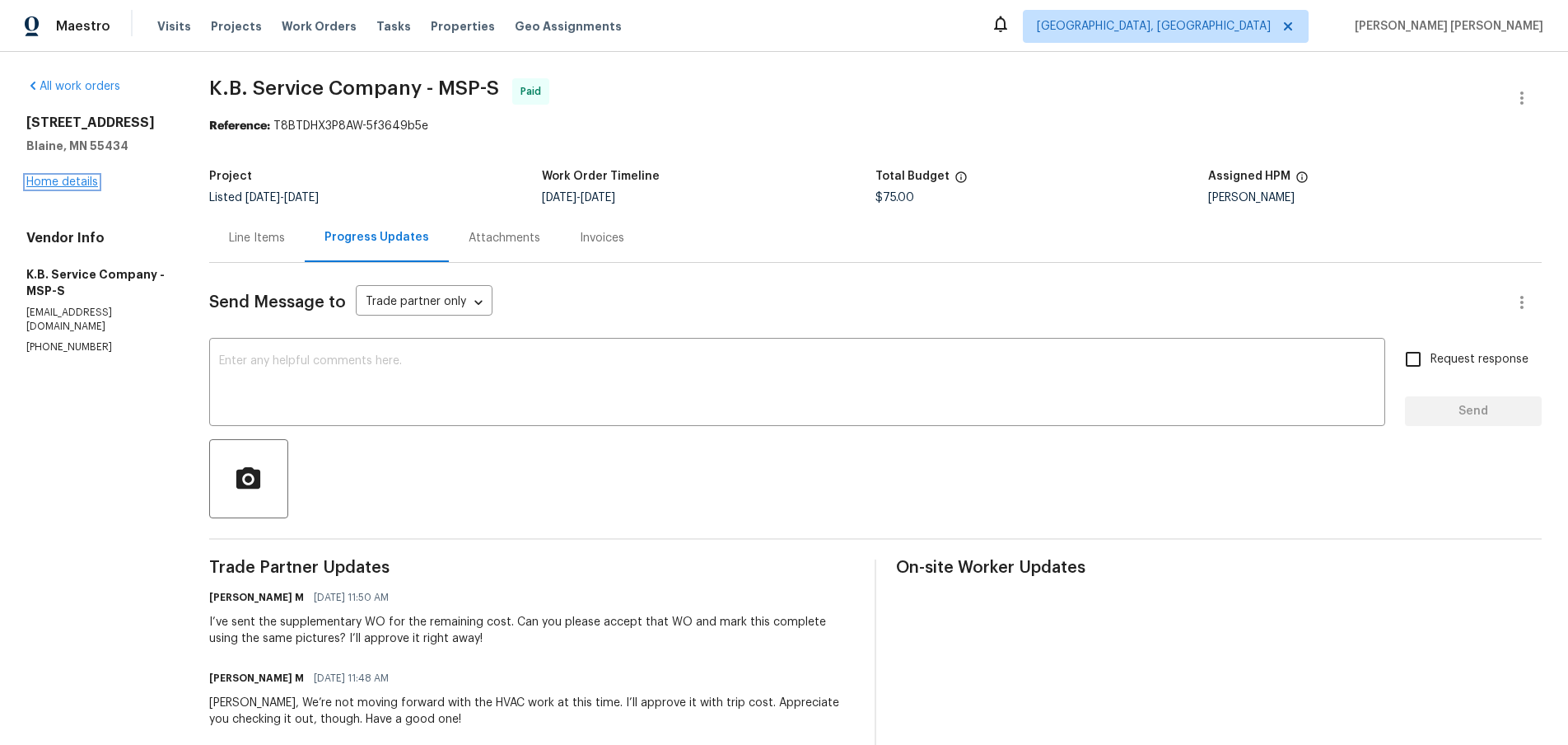
click at [67, 183] on link "Home details" at bounding box center [62, 181] width 72 height 11
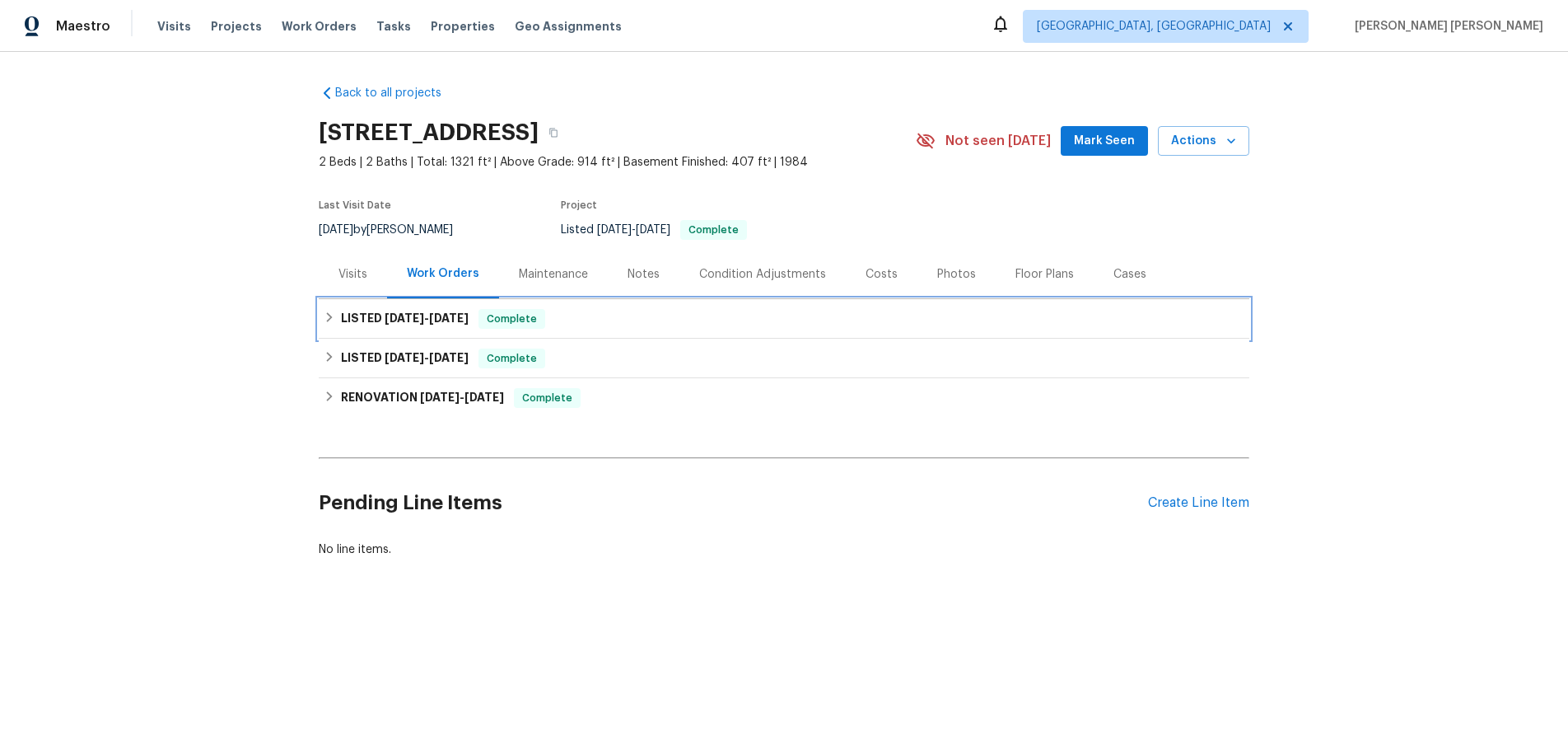
drag, startPoint x: 323, startPoint y: 320, endPoint x: 334, endPoint y: 326, distance: 12.5
click at [325, 322] on icon at bounding box center [329, 316] width 11 height 11
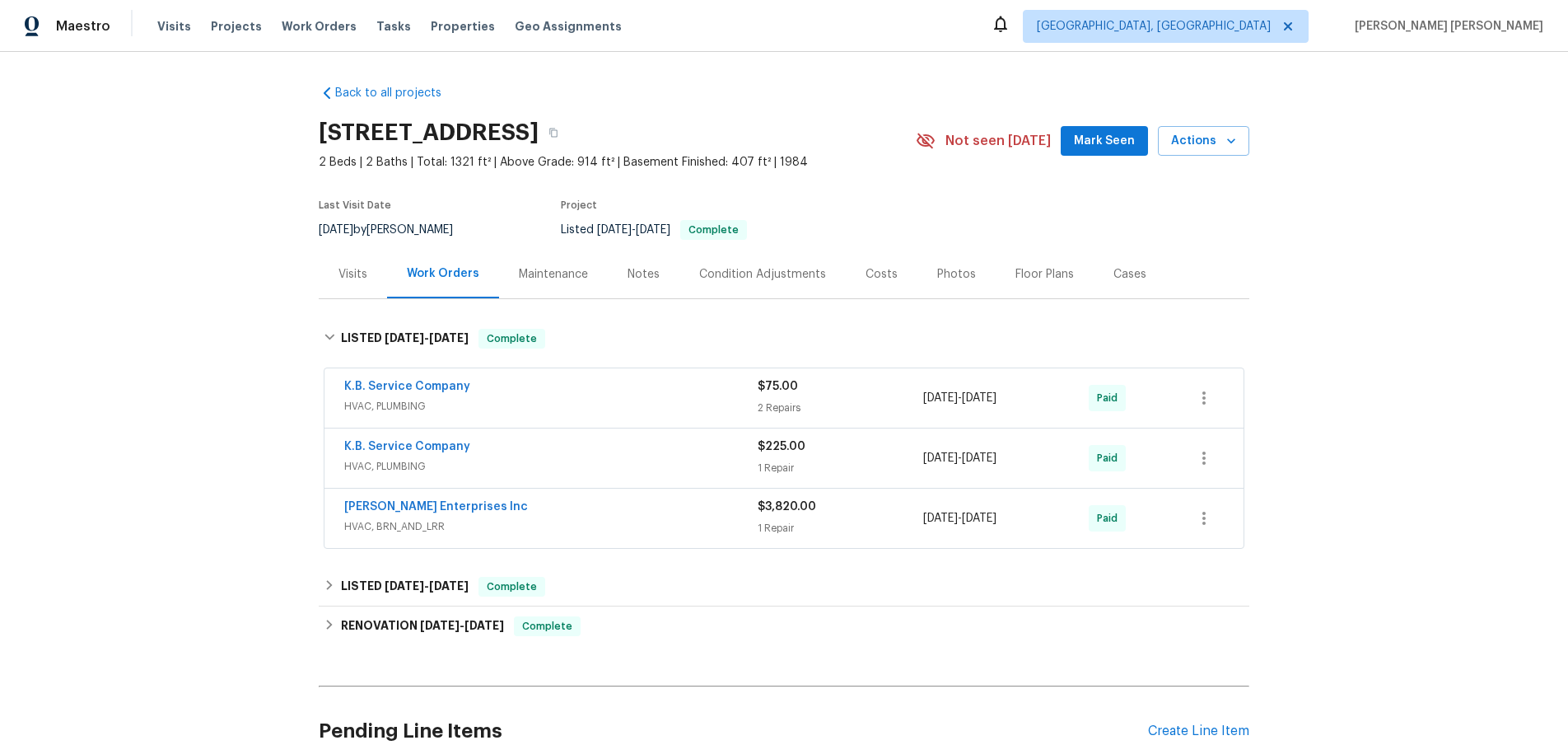
click at [439, 499] on span "Deschene Enterprises Inc" at bounding box center [436, 506] width 184 height 16
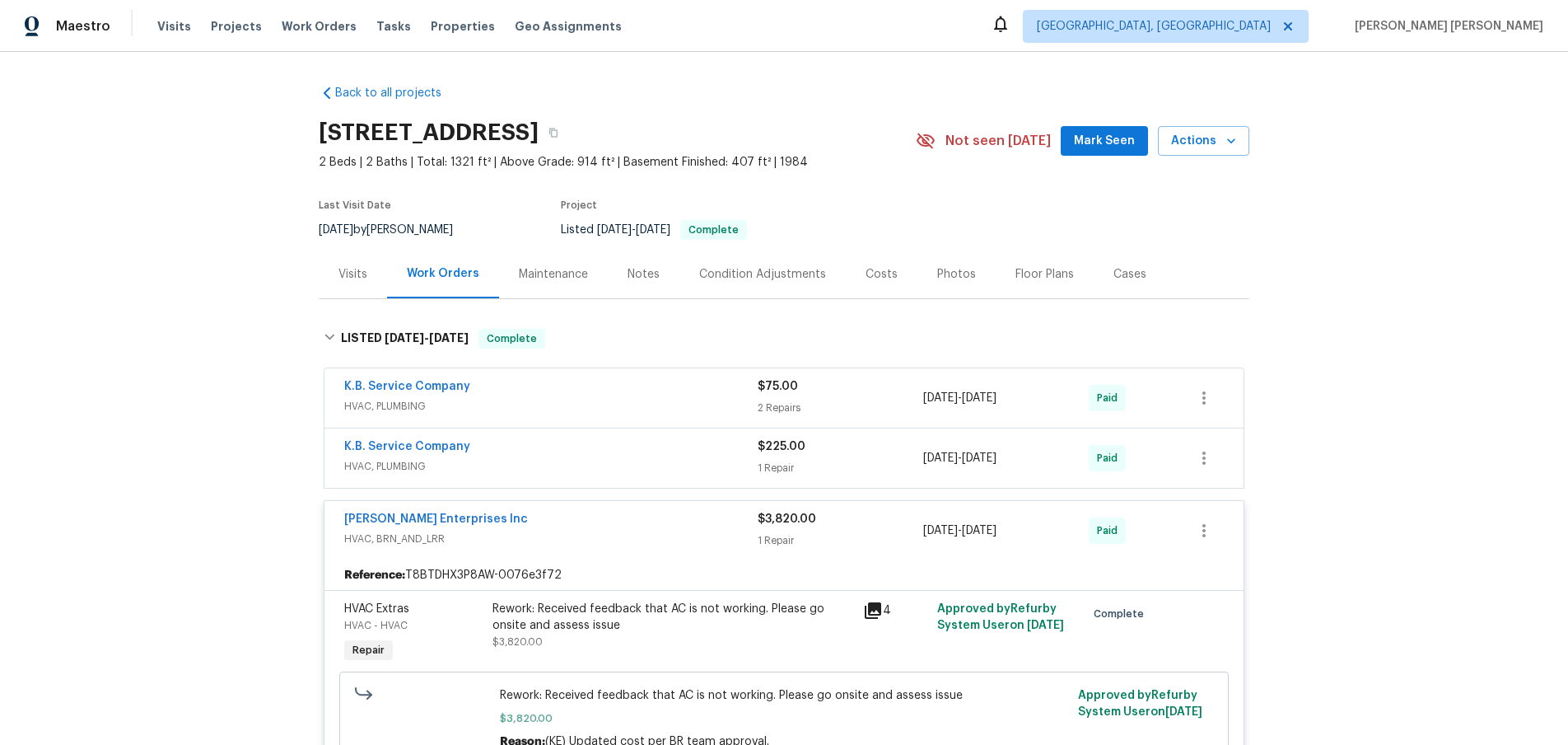
click at [412, 511] on span "Deschene Enterprises Inc" at bounding box center [436, 519] width 184 height 16
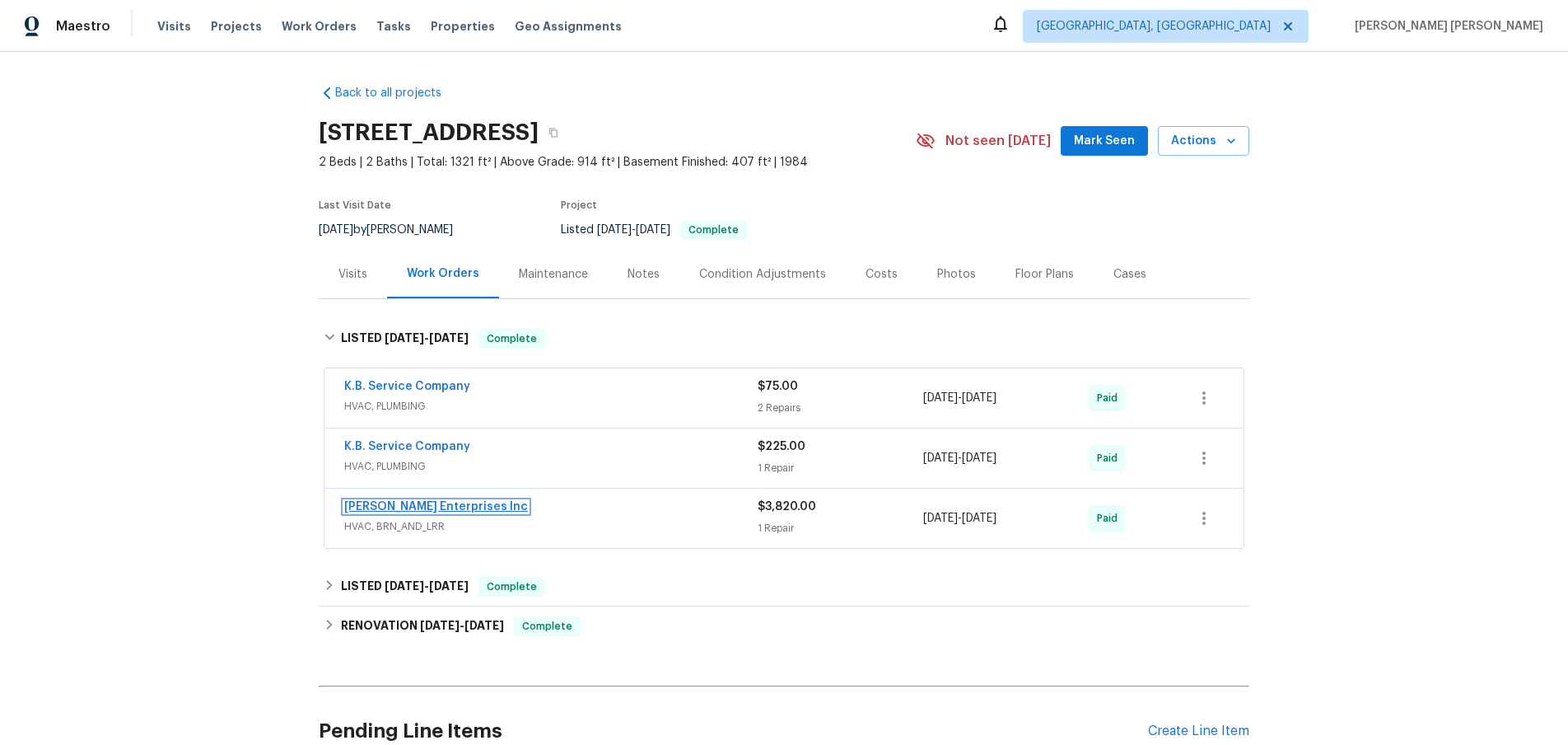
click at [428, 505] on link "Deschene Enterprises Inc" at bounding box center [436, 506] width 184 height 11
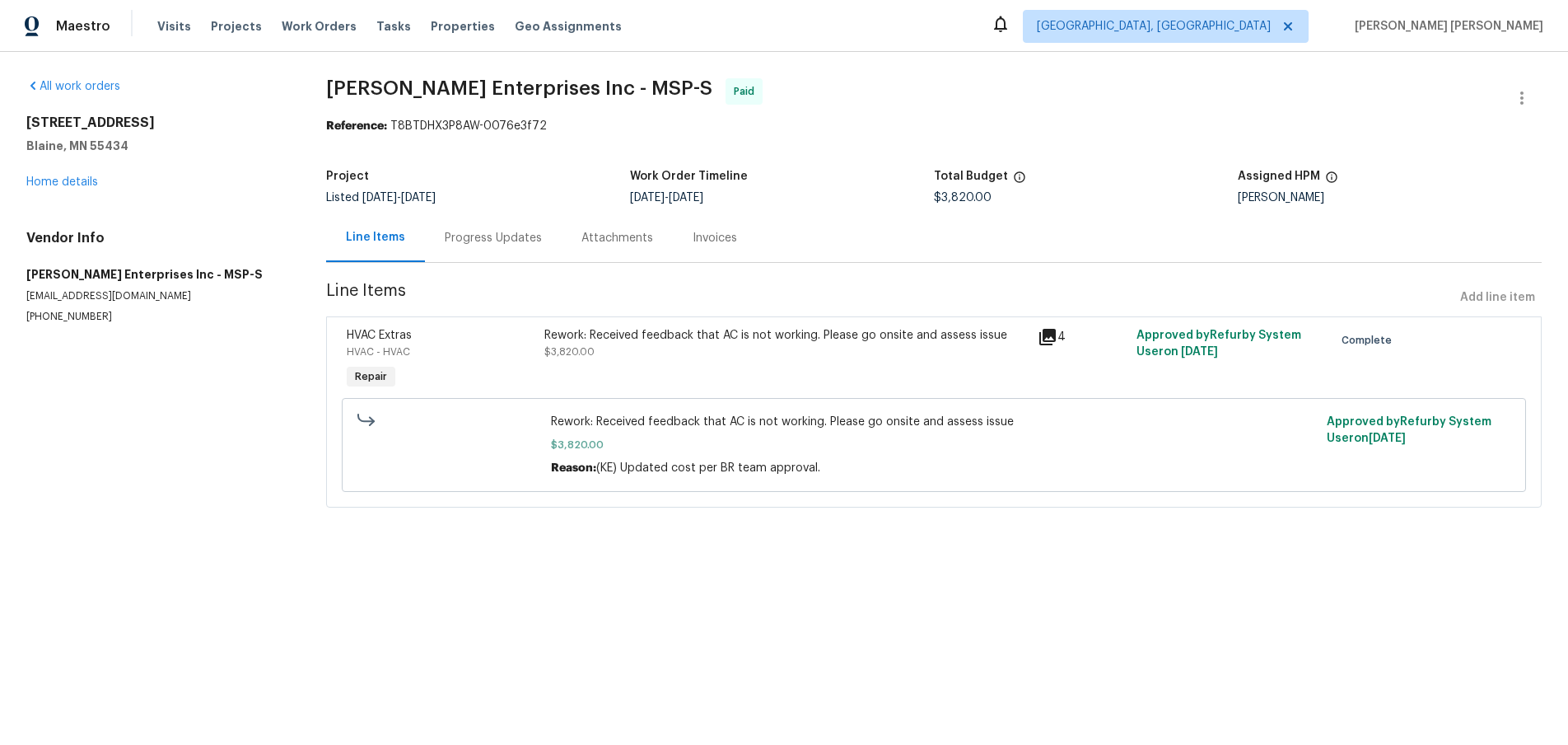
click at [515, 237] on div "Progress Updates" at bounding box center [494, 238] width 97 height 16
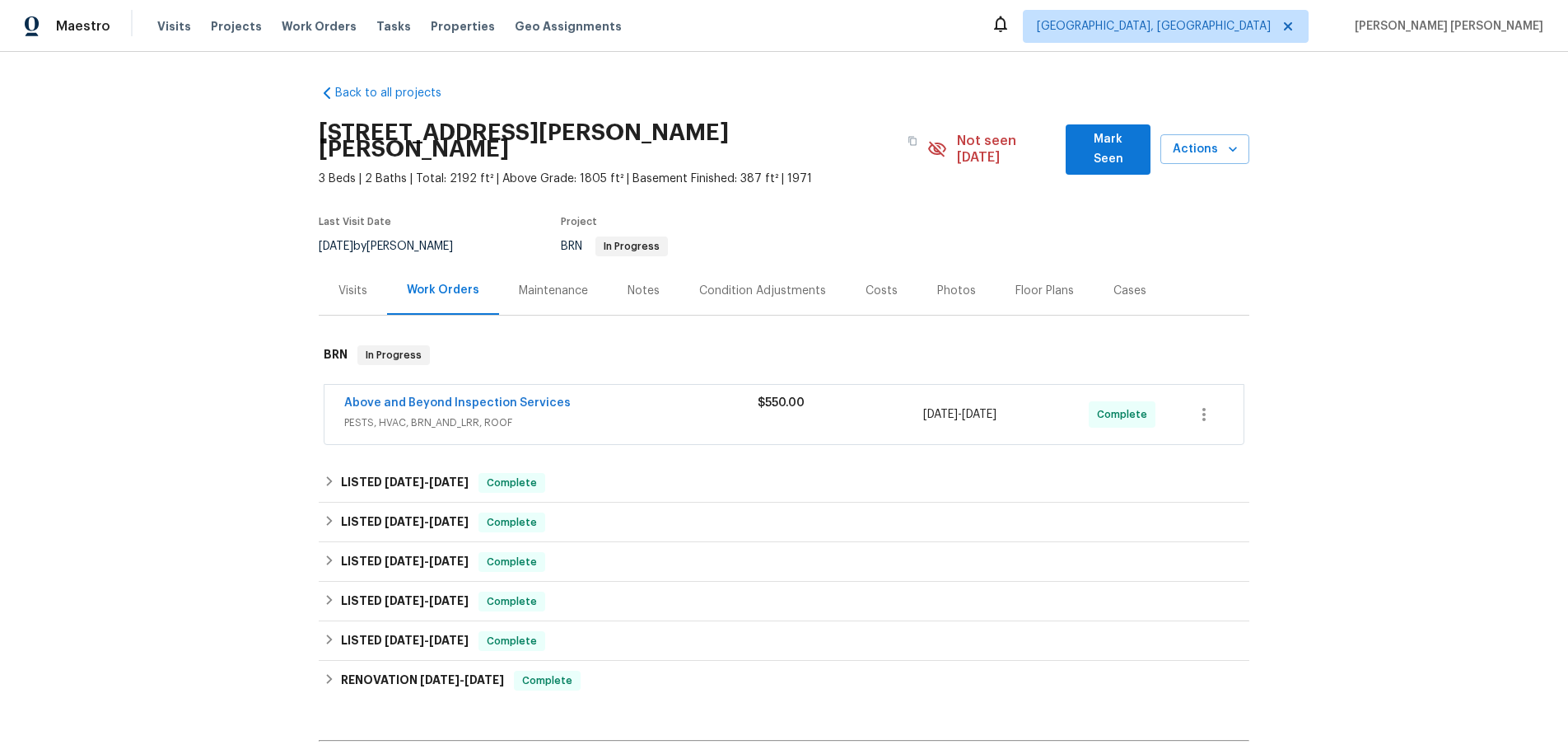
click at [616, 414] on span "PESTS, HVAC, BRN_AND_LRR, ROOF" at bounding box center [551, 422] width 413 height 16
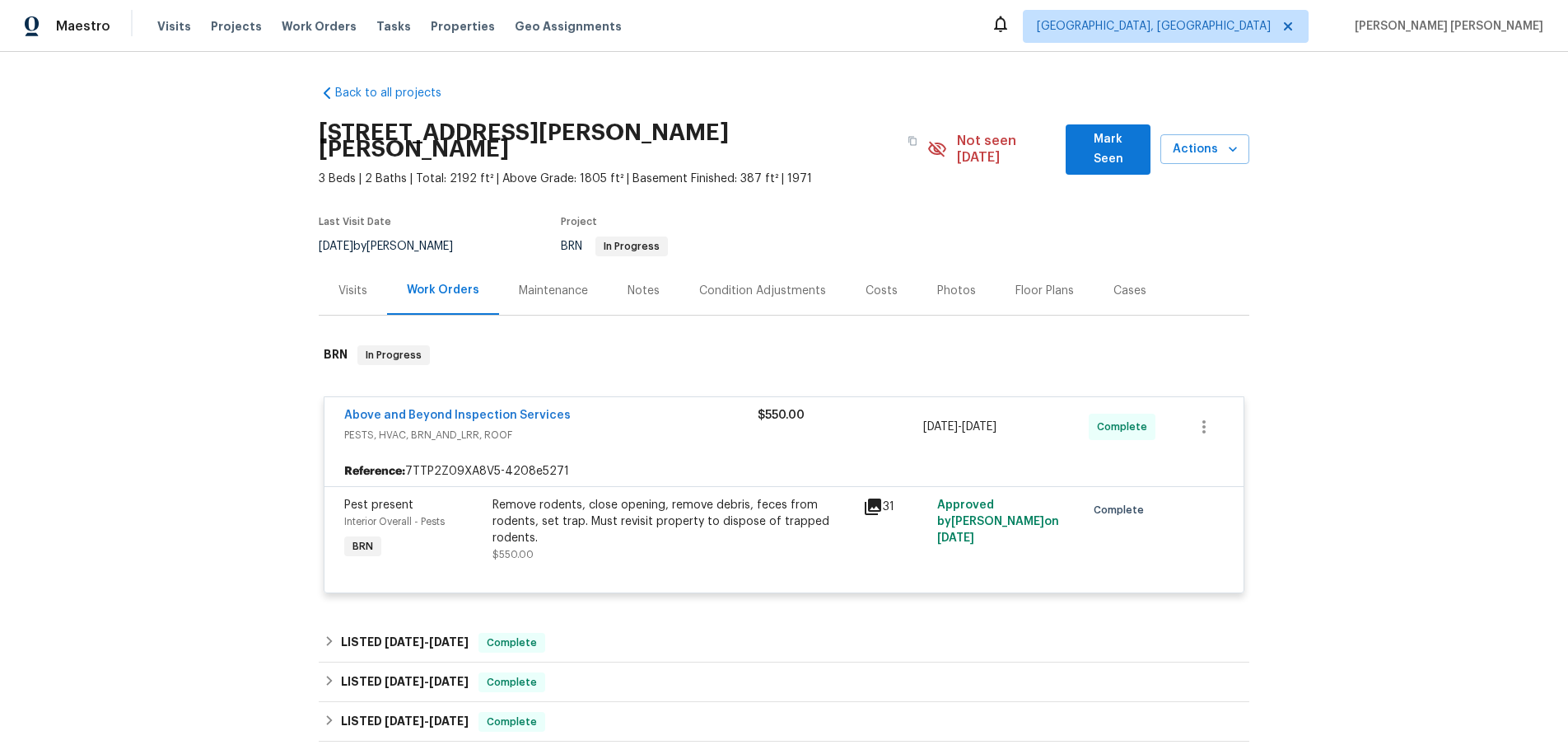
click at [348, 283] on div "Visits" at bounding box center [353, 290] width 29 height 16
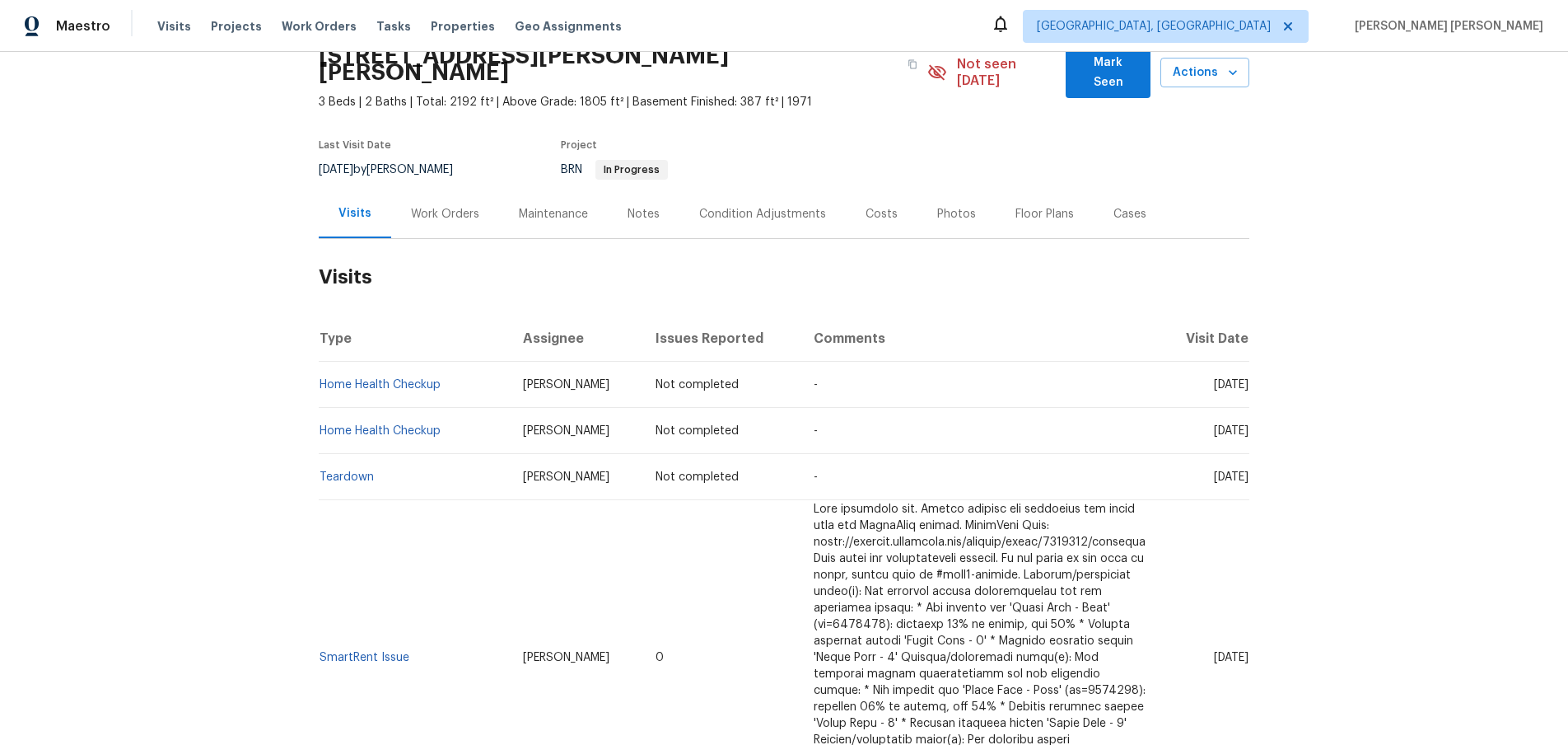
scroll to position [85, 0]
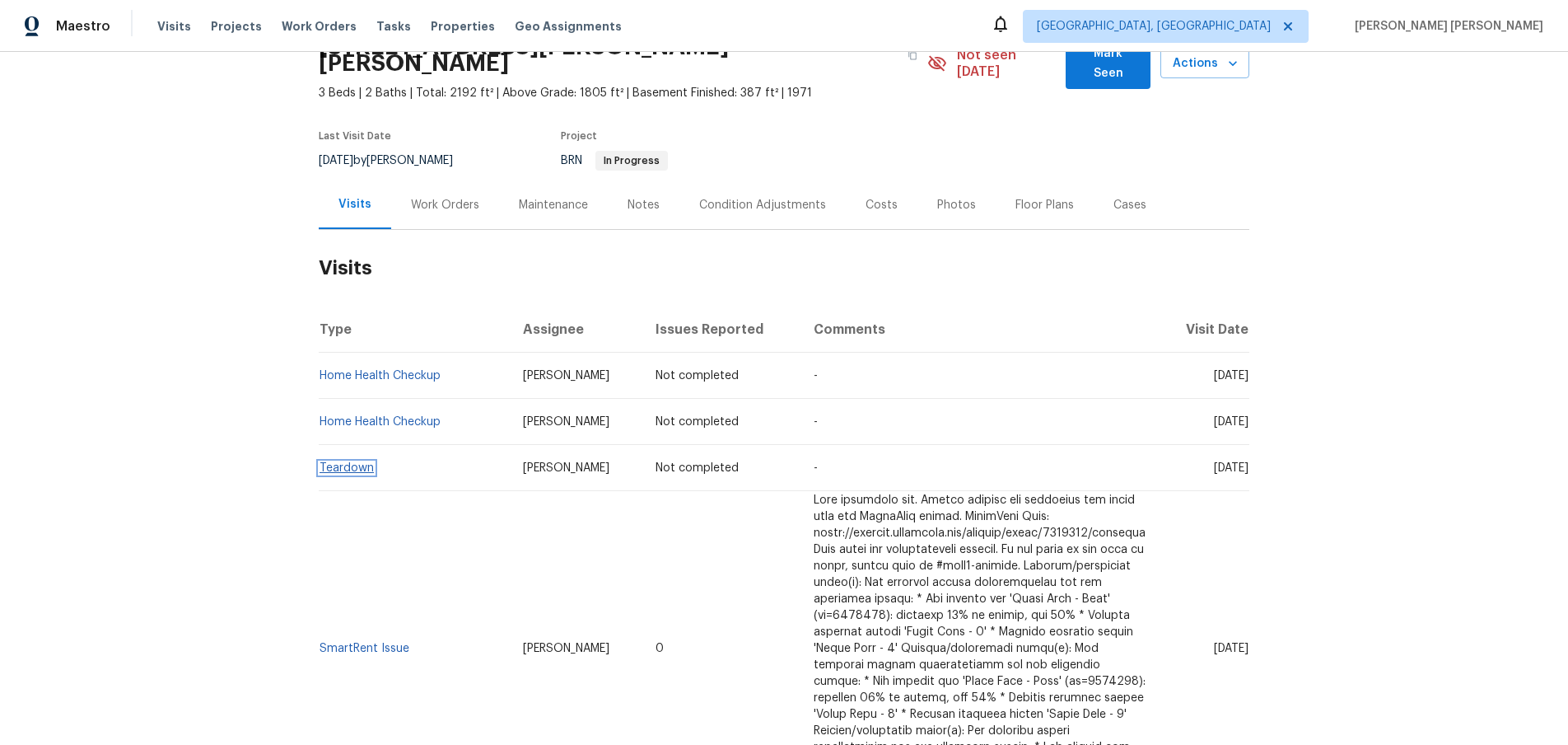
click at [352, 462] on link "Teardown" at bounding box center [347, 467] width 55 height 11
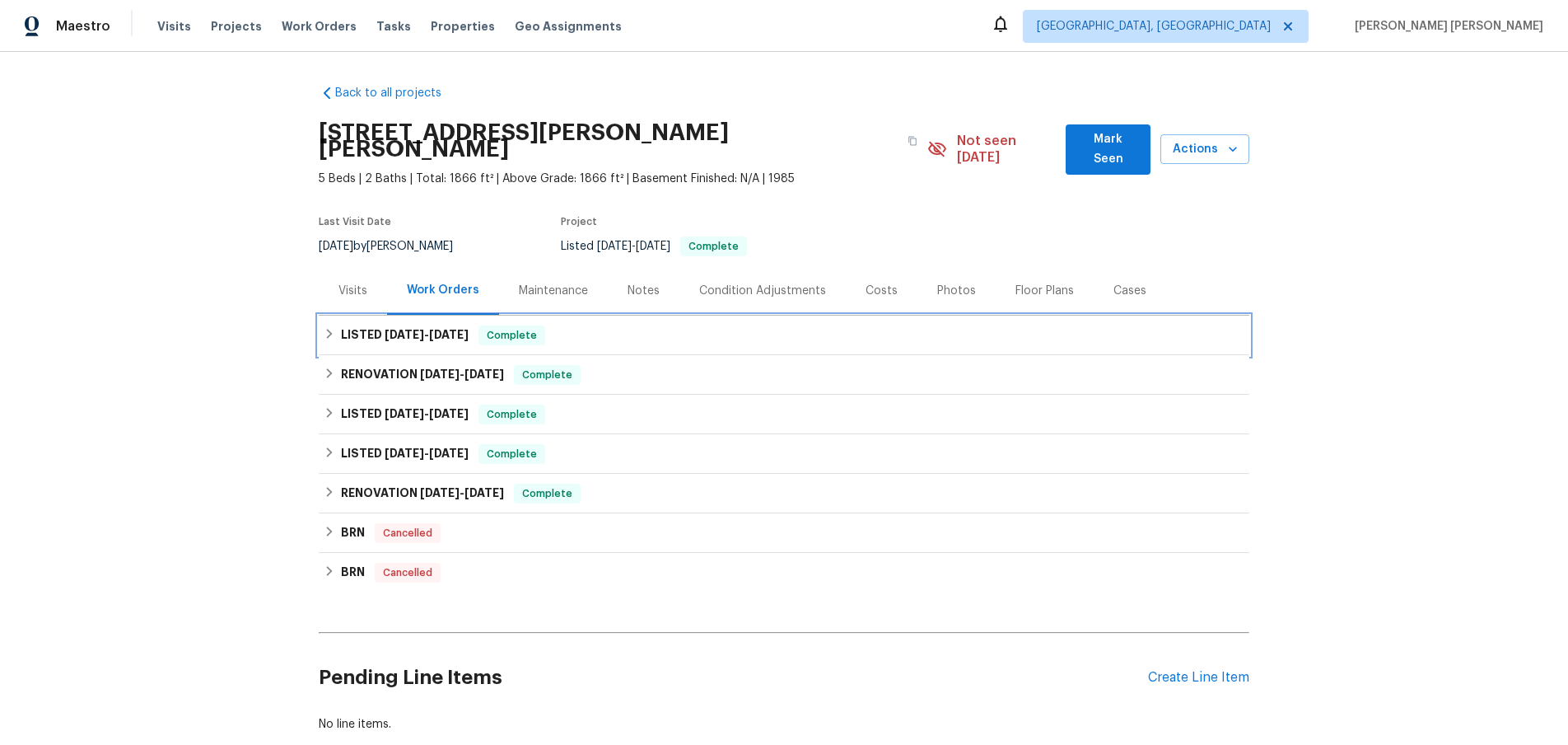
click at [469, 326] on h6 "LISTED 8/22/25 - 8/25/25" at bounding box center [404, 335] width 127 height 20
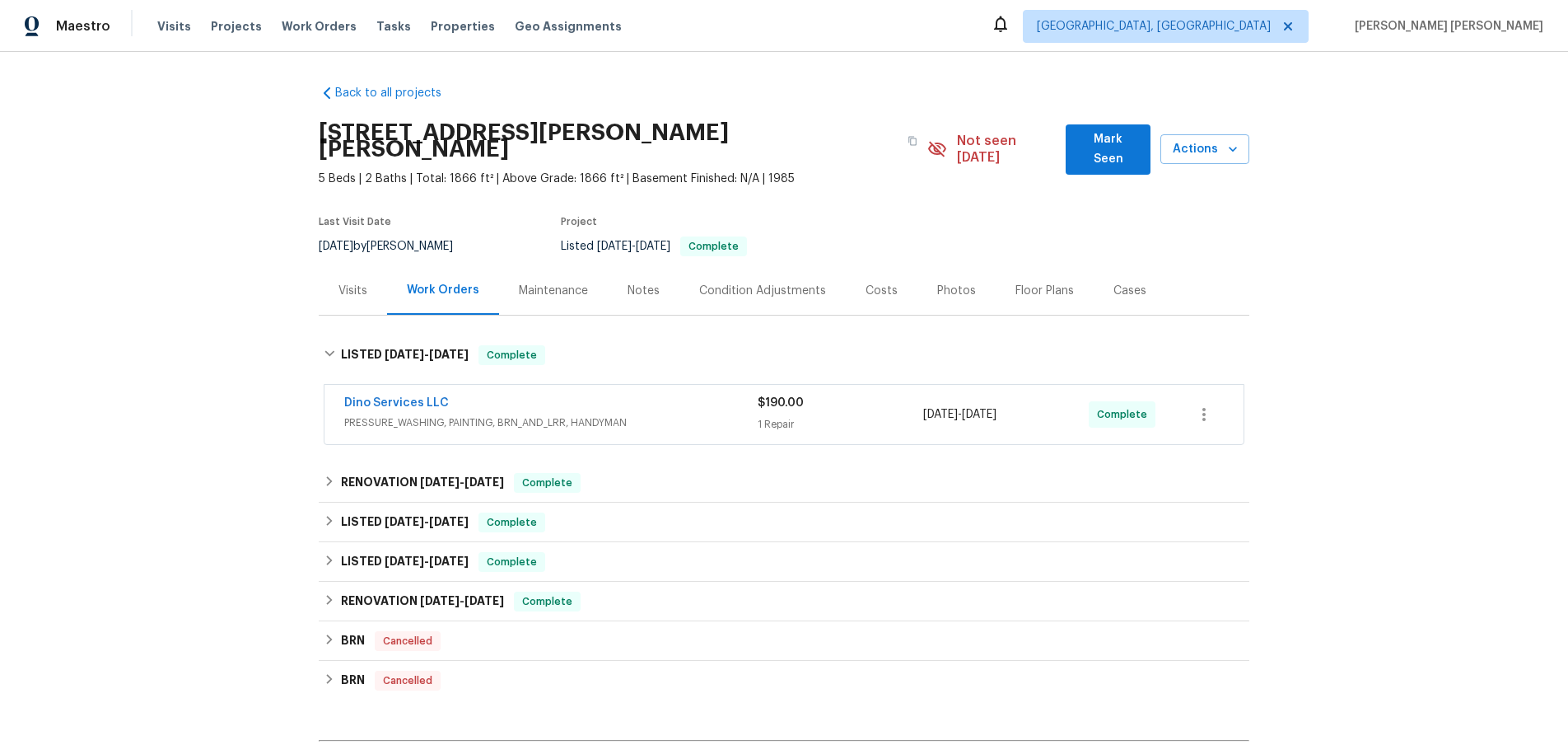
click at [630, 395] on div "Dino Services LLC" at bounding box center [551, 404] width 413 height 20
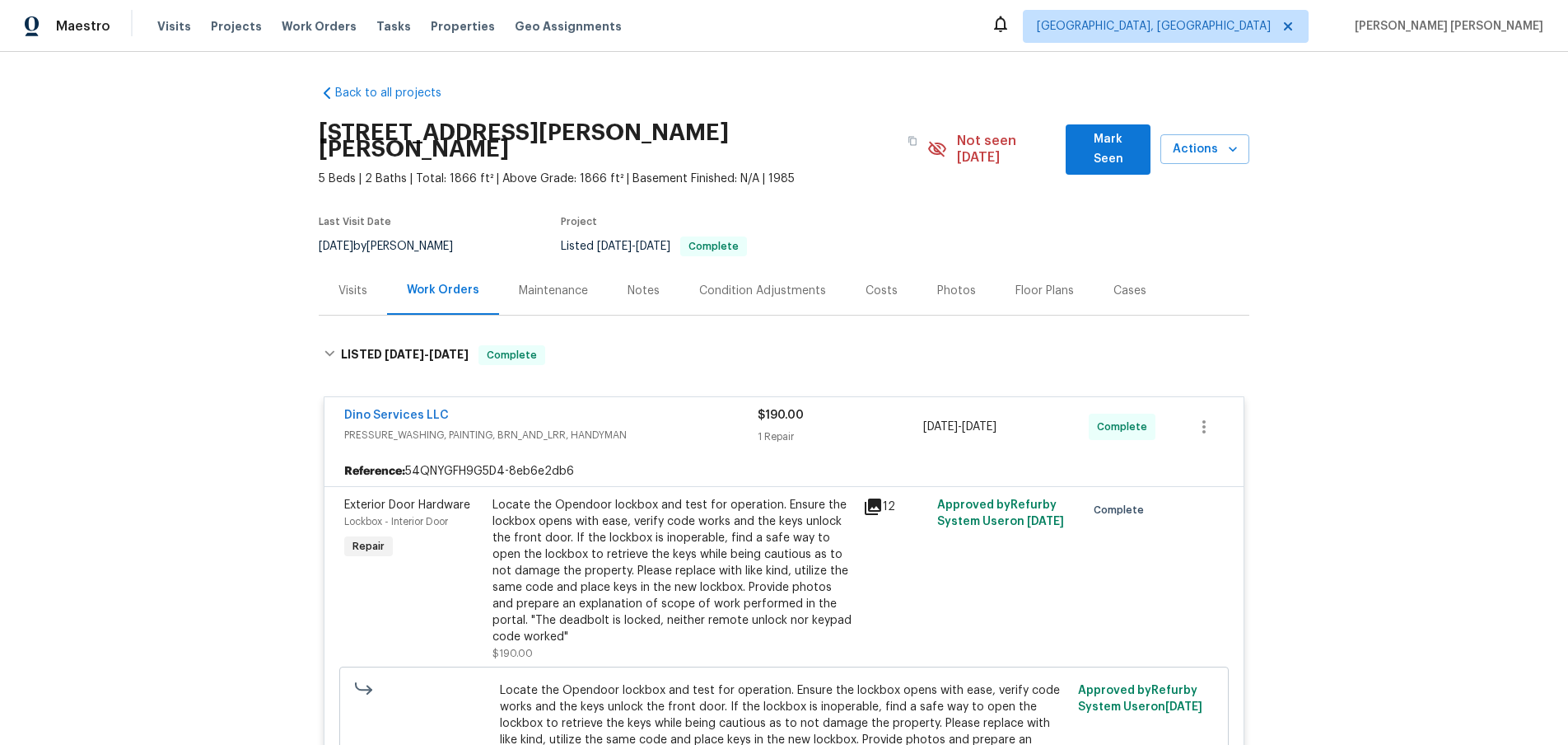
click at [637, 407] on div "Dino Services LLC" at bounding box center [551, 416] width 413 height 20
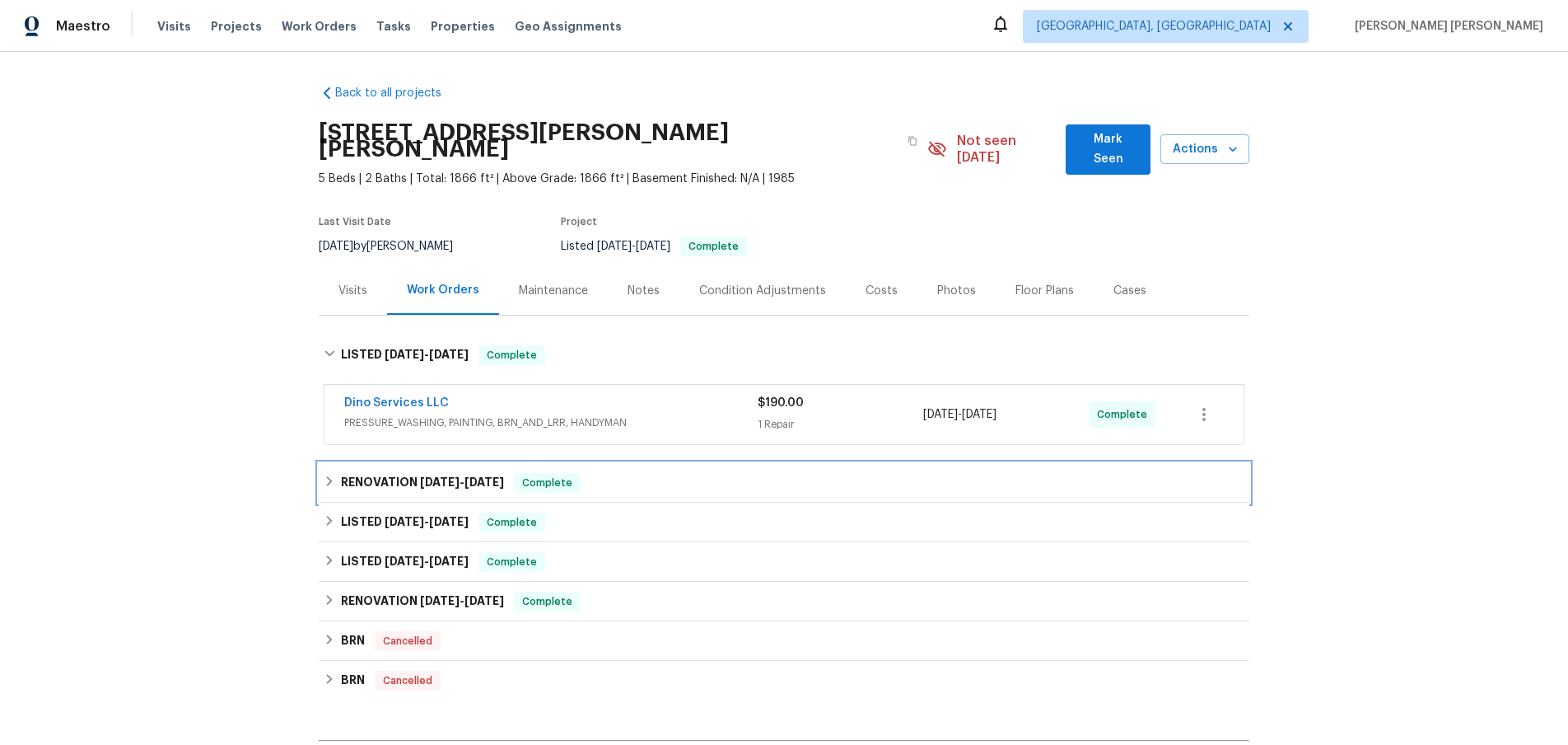
click at [665, 472] on div "RENOVATION 8/6/25 - 8/6/25 Complete" at bounding box center [784, 482] width 921 height 20
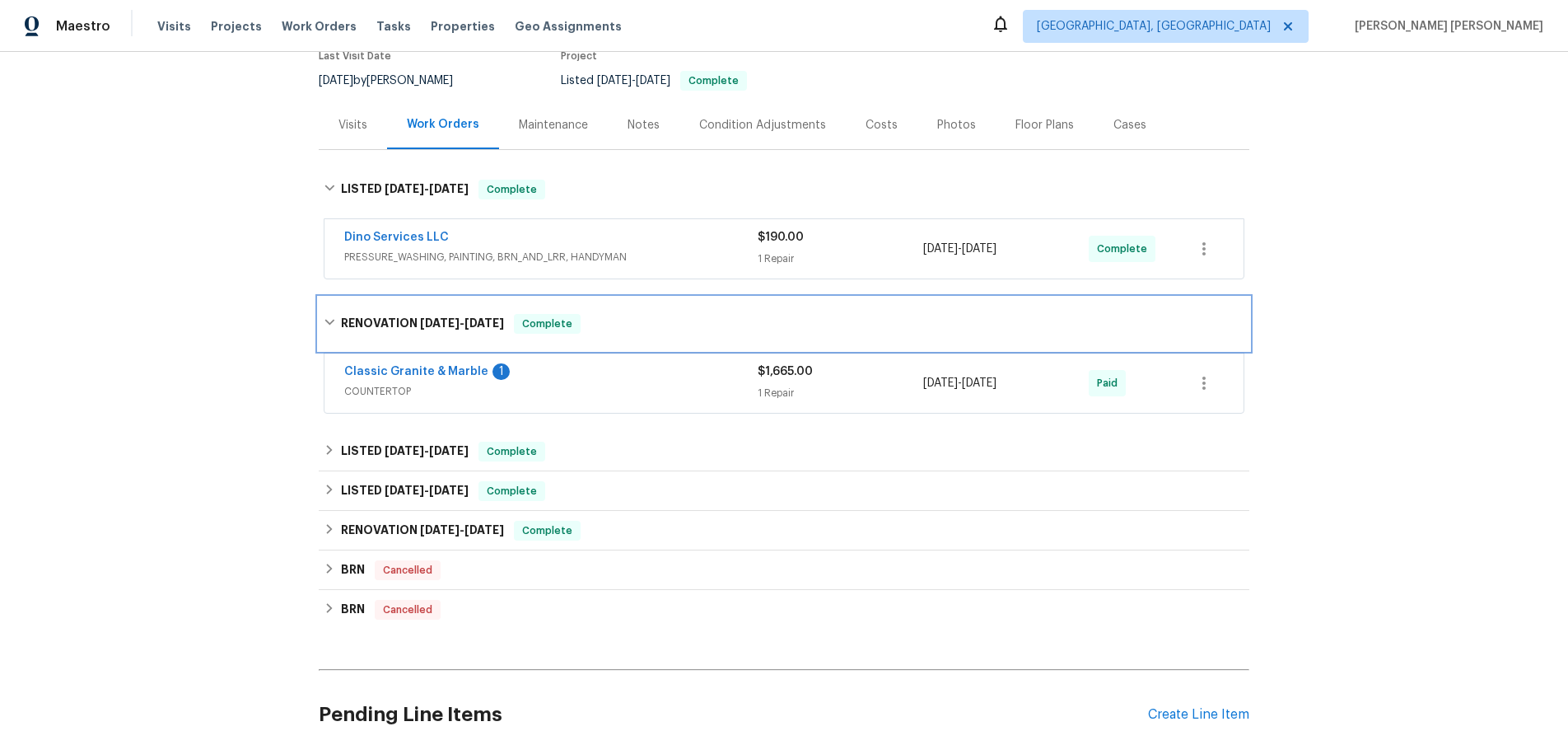
scroll to position [223, 0]
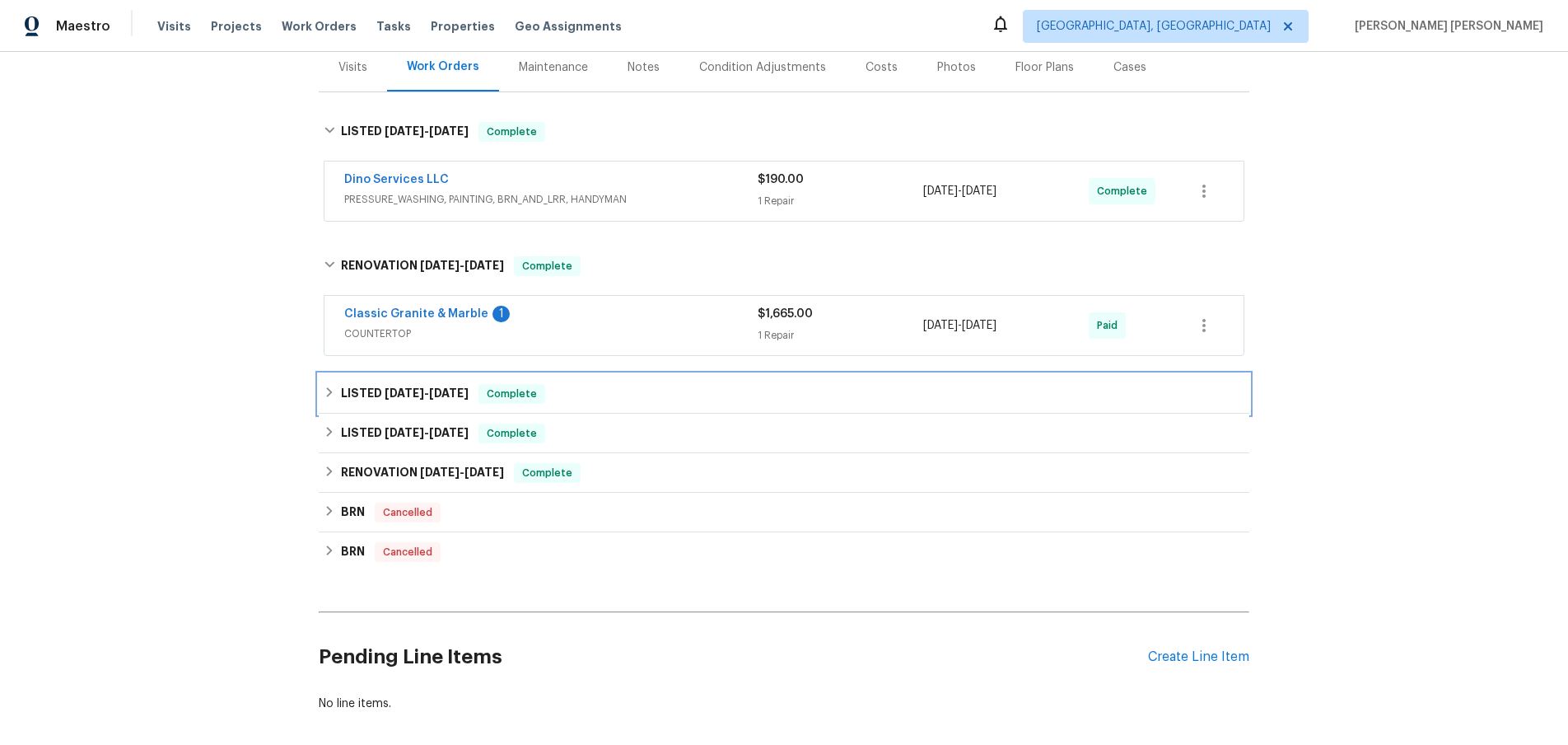
click at [410, 387] on span "7/30/25" at bounding box center [404, 392] width 39 height 11
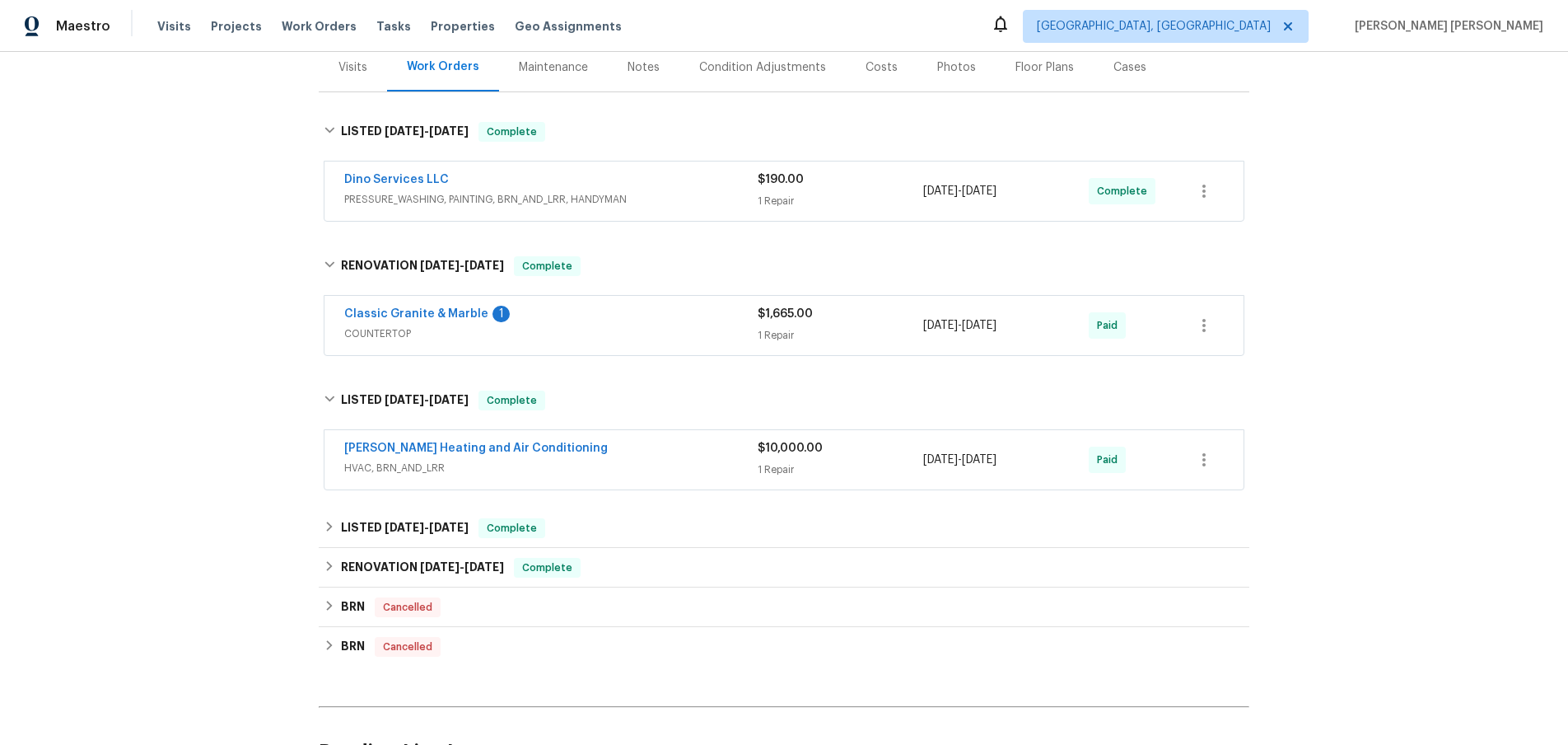
click at [699, 460] on span "HVAC, BRN_AND_LRR" at bounding box center [551, 467] width 413 height 16
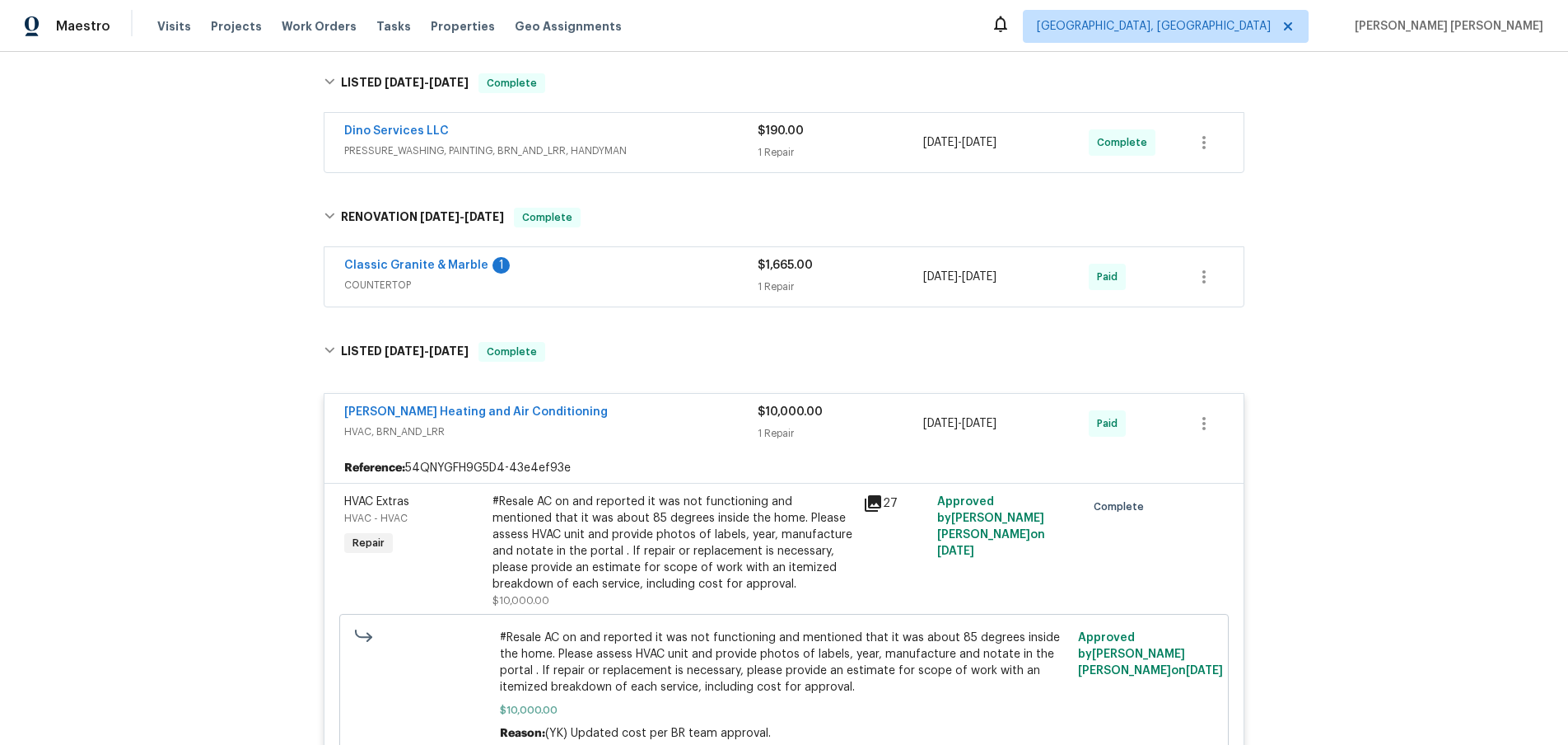
scroll to position [327, 0]
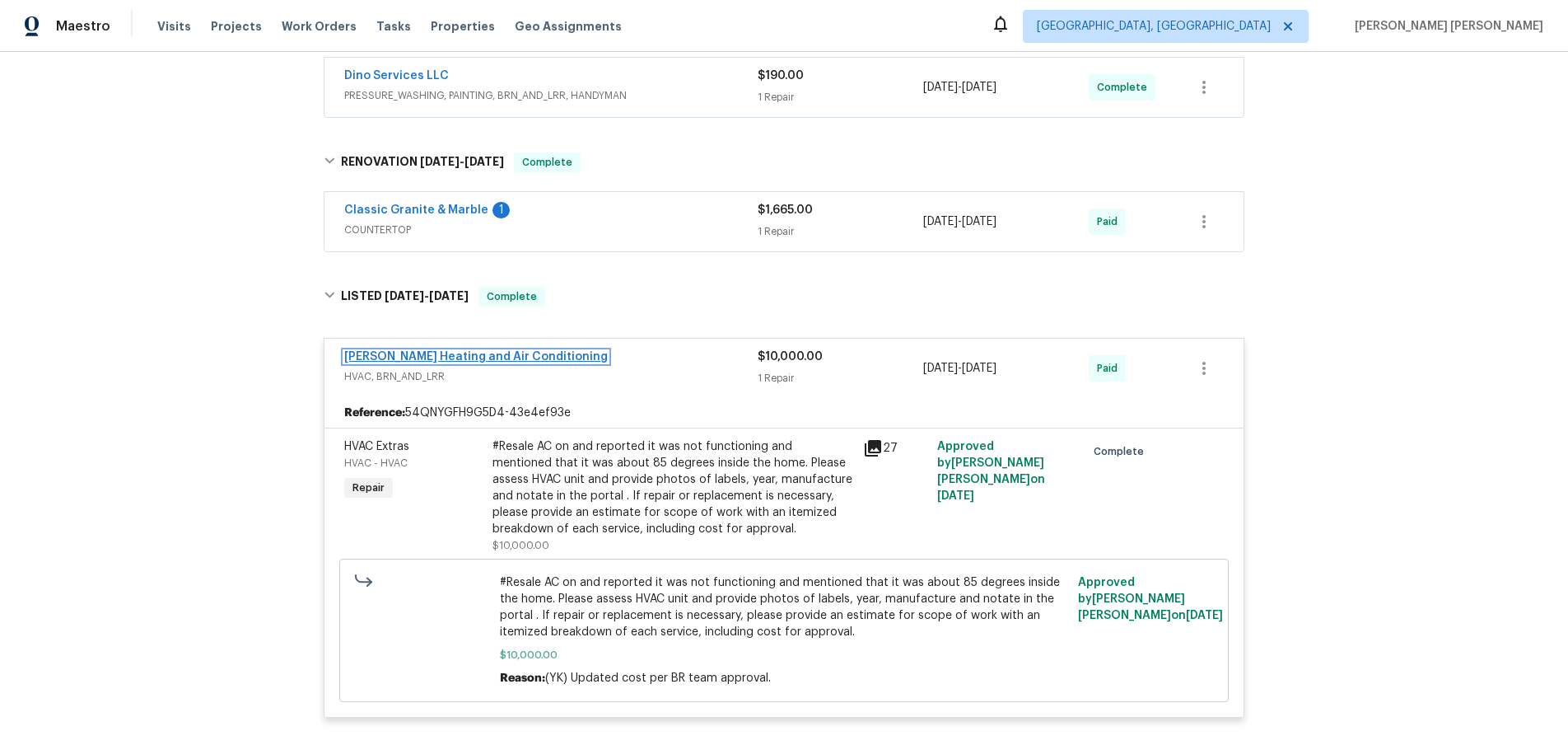
click at [508, 351] on link "Mayer Heating and Air Conditioning" at bounding box center [476, 356] width 264 height 11
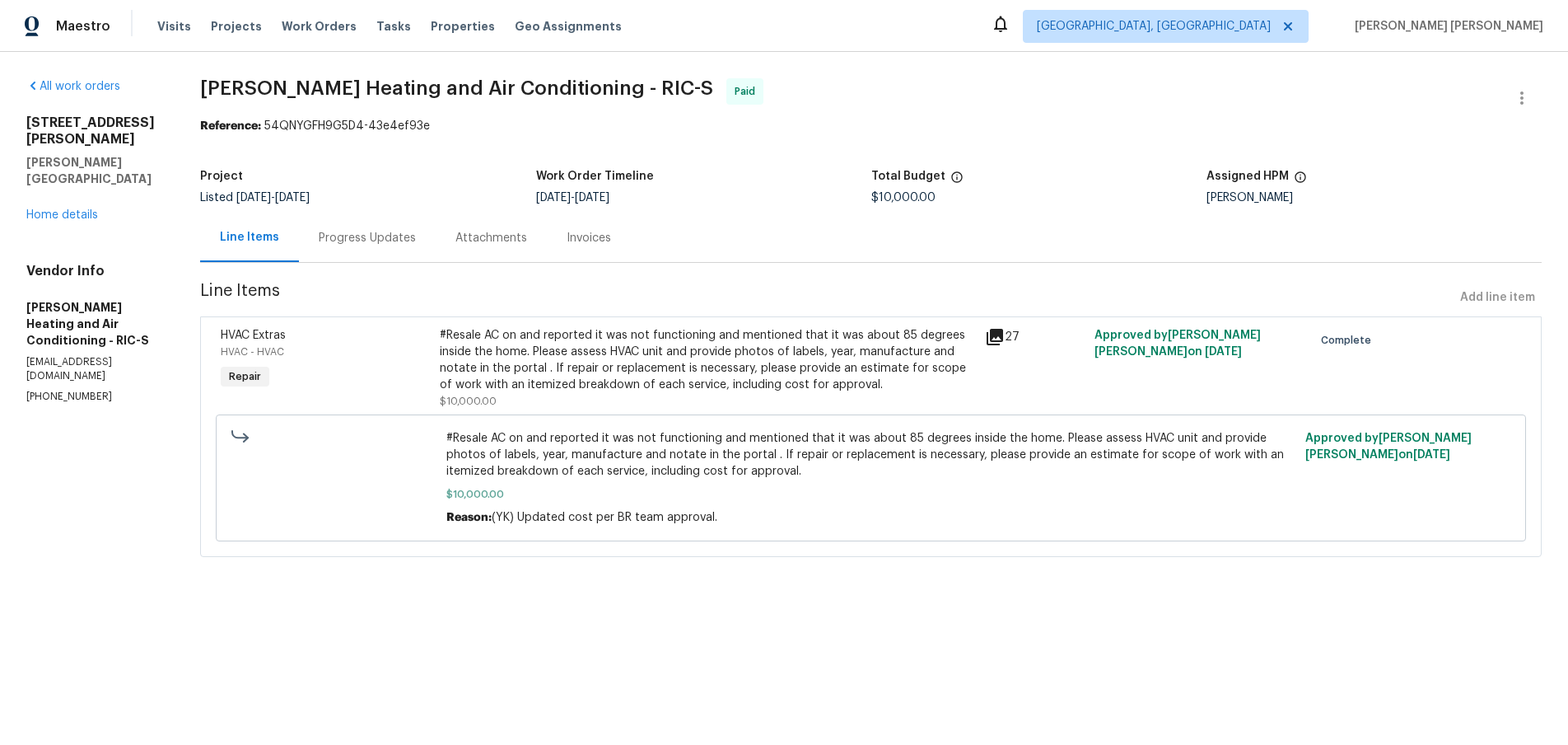
click at [375, 246] on div "Progress Updates" at bounding box center [367, 238] width 97 height 16
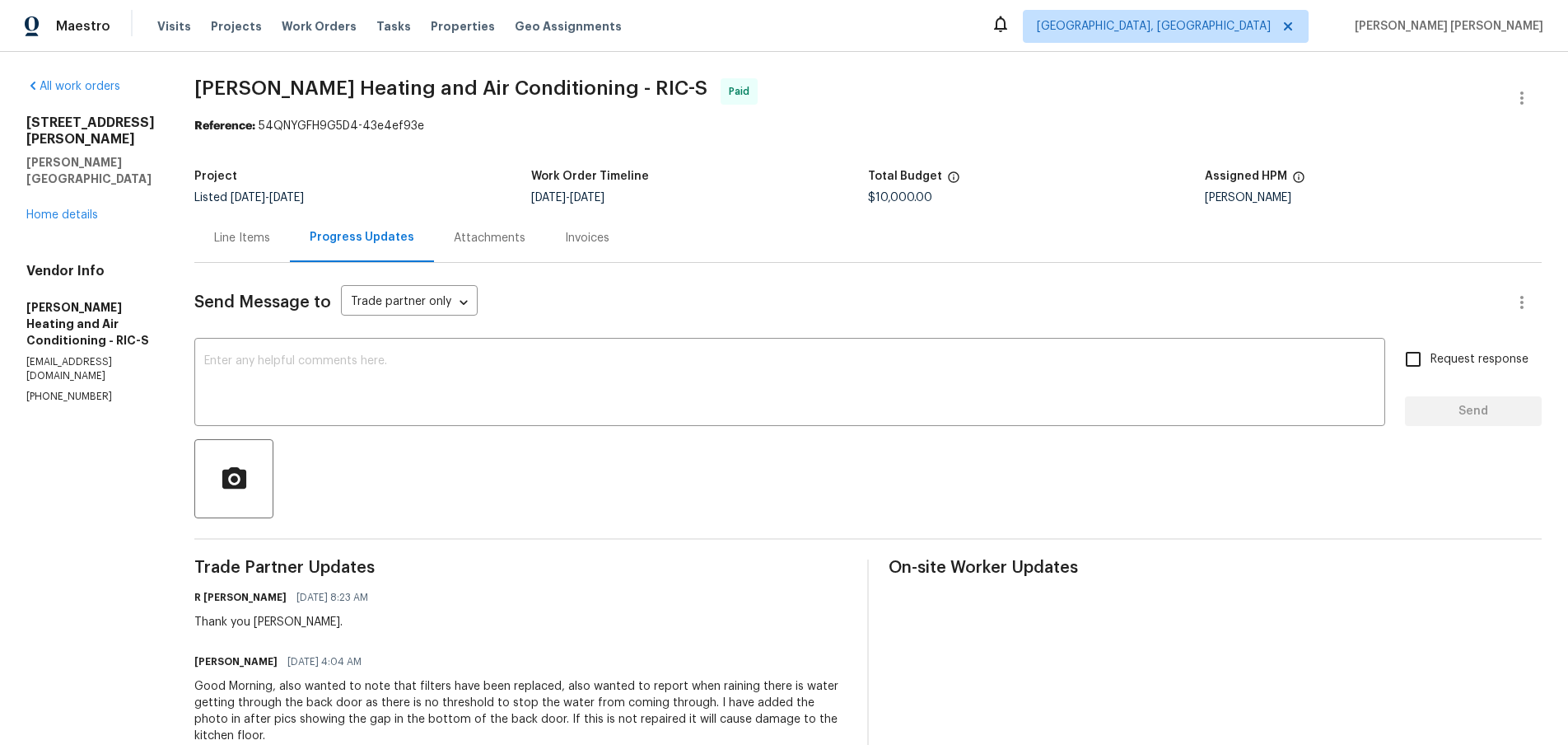
click at [236, 245] on div "Line Items" at bounding box center [243, 238] width 56 height 16
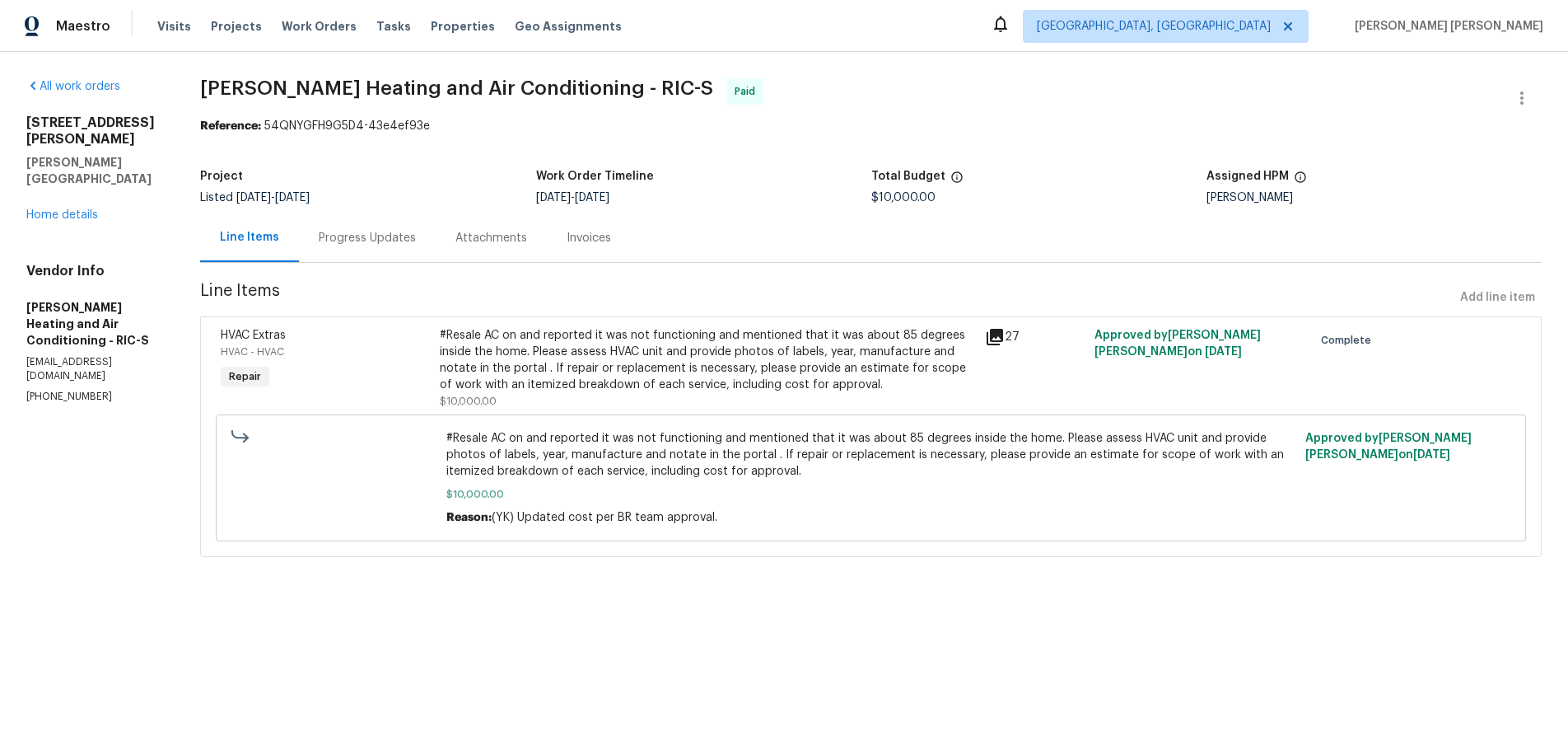
click at [1000, 334] on icon at bounding box center [994, 337] width 16 height 16
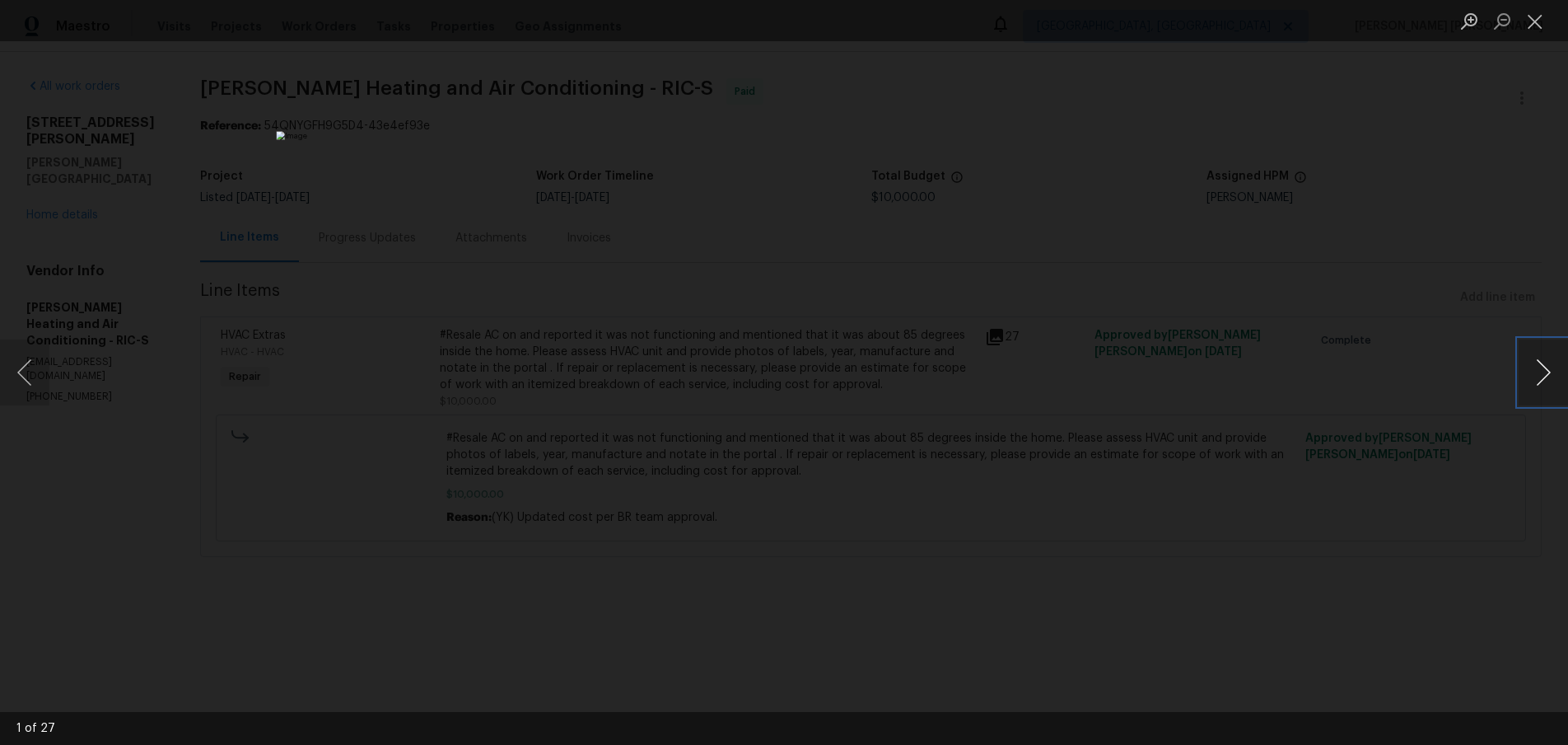
click at [1549, 378] on button "Next image" at bounding box center [1543, 372] width 50 height 66
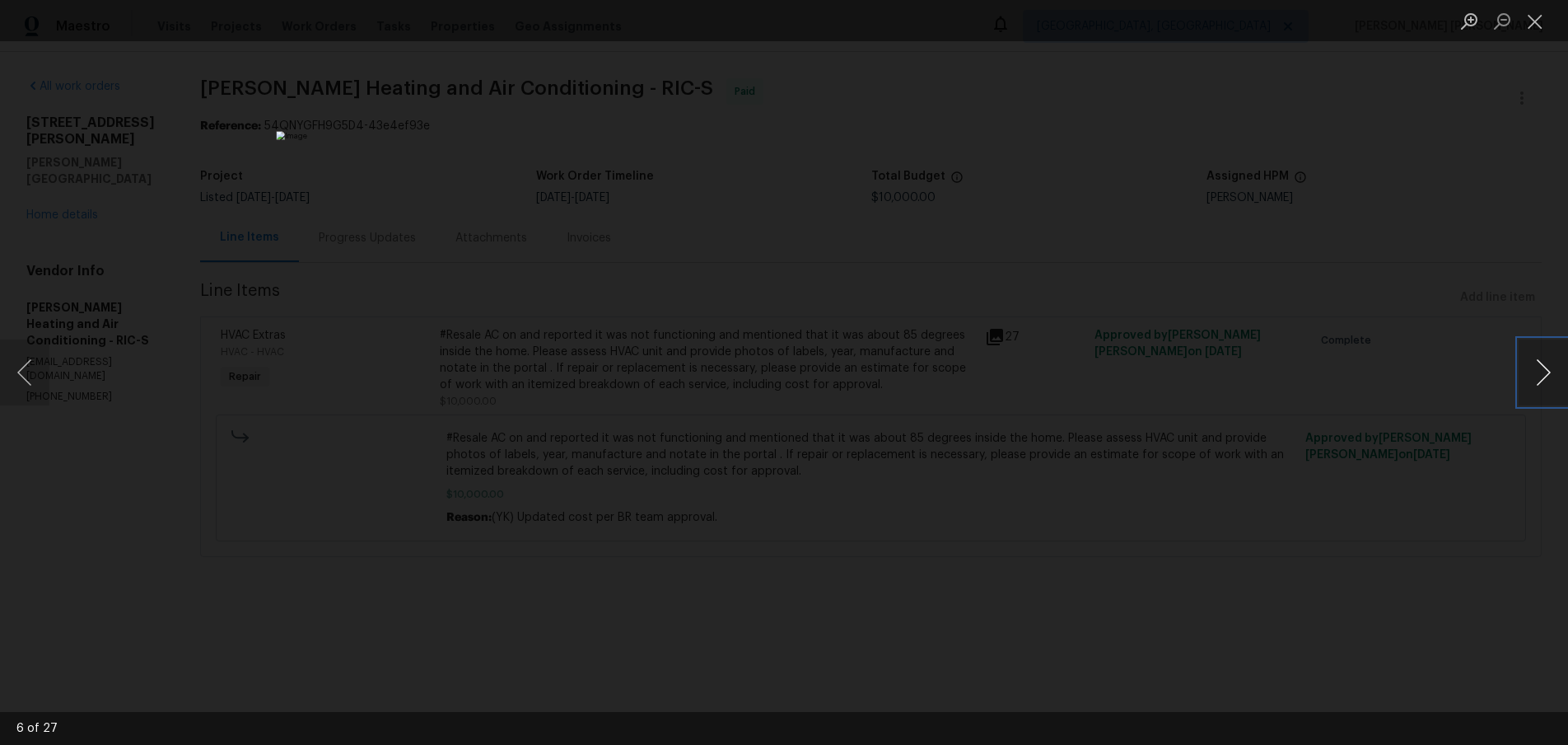
click at [1549, 378] on button "Next image" at bounding box center [1543, 372] width 50 height 66
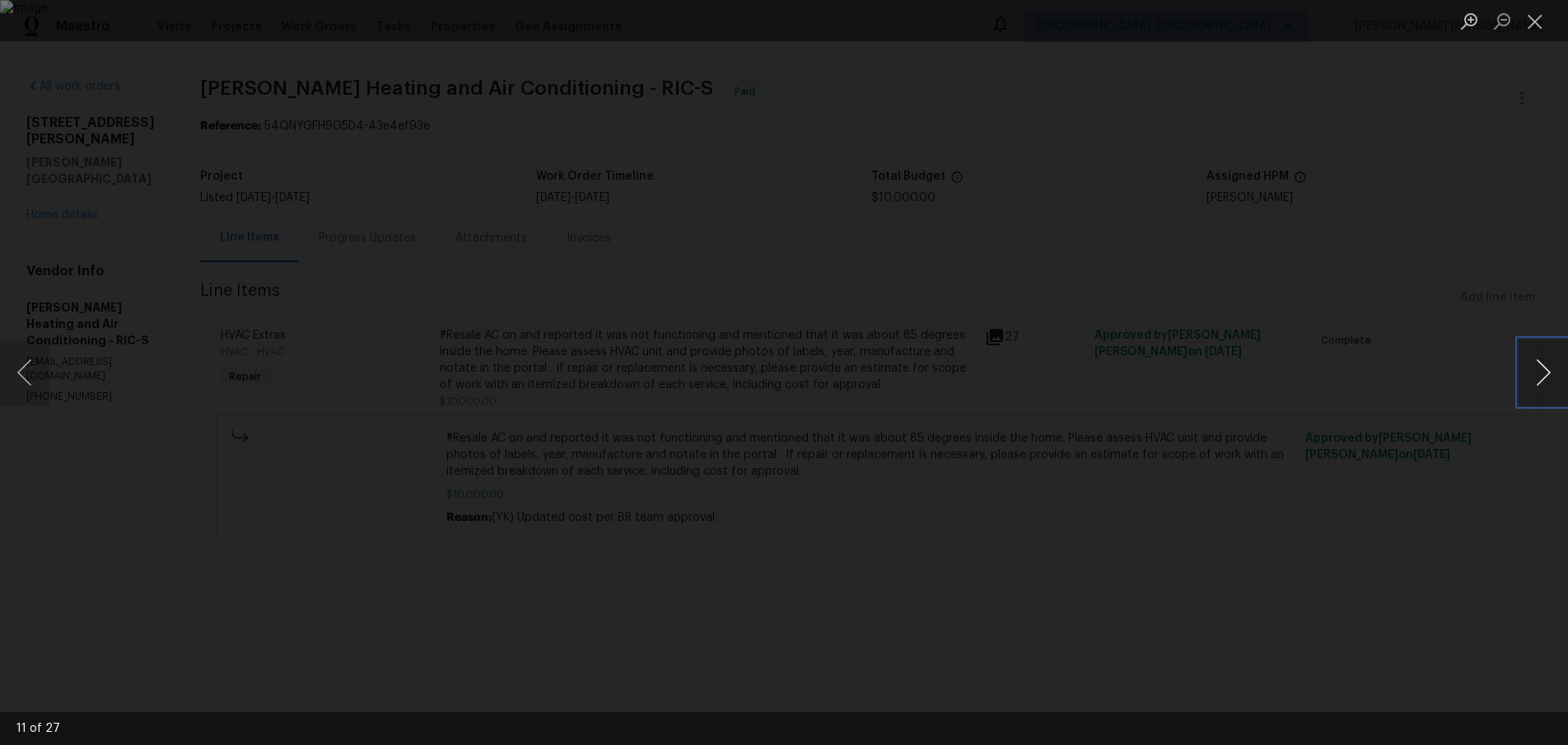
click at [1549, 378] on button "Next image" at bounding box center [1543, 372] width 50 height 66
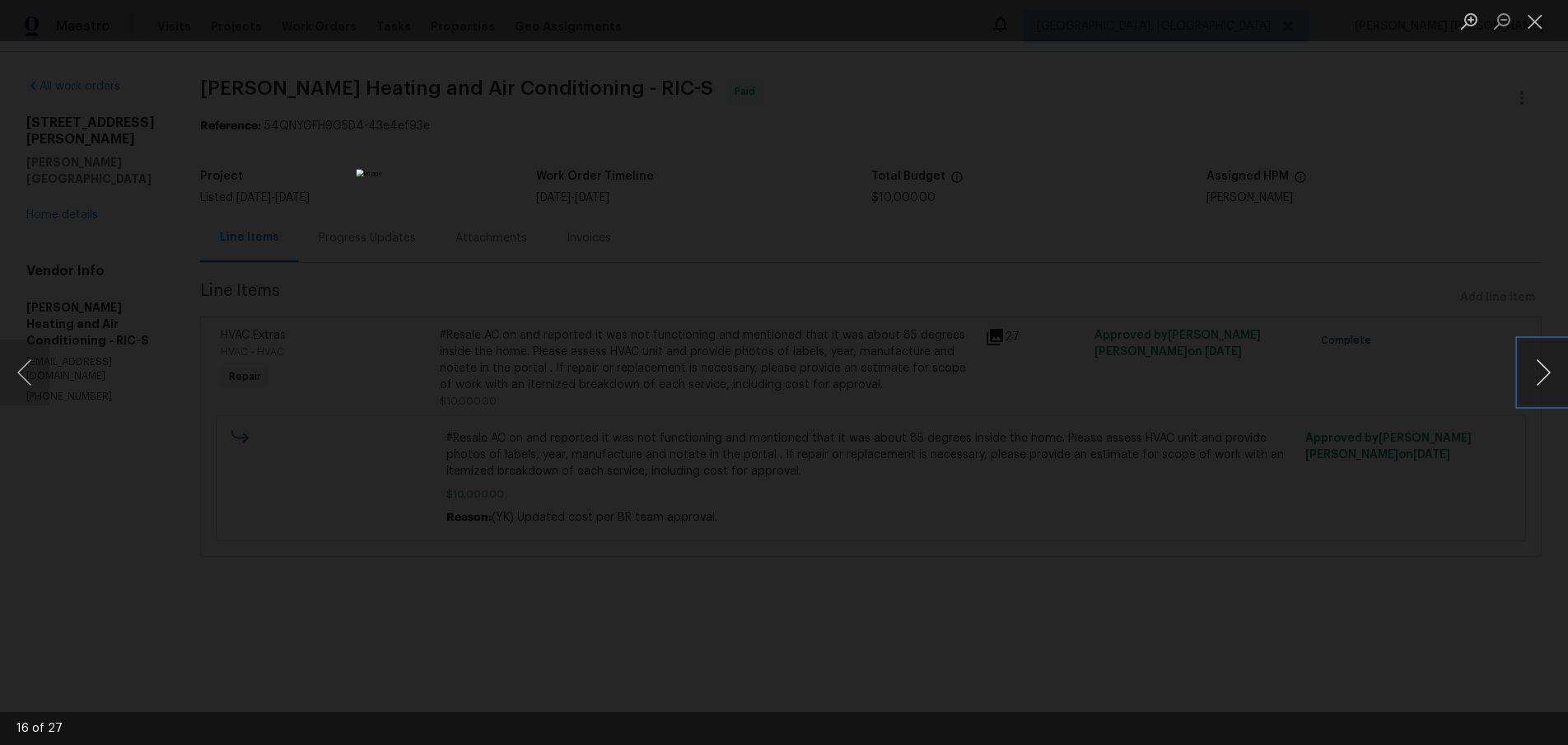
click at [1549, 378] on button "Next image" at bounding box center [1543, 372] width 50 height 66
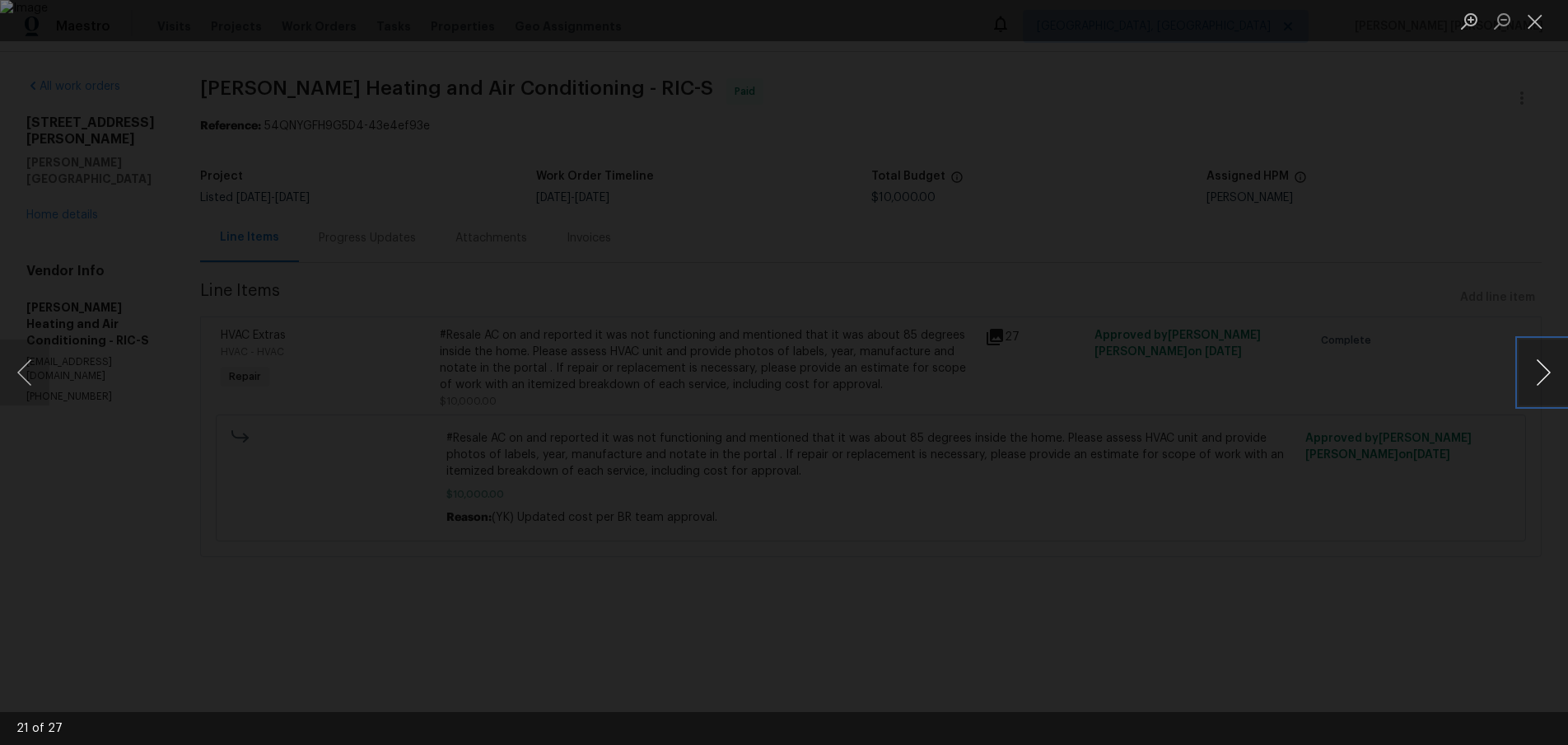
click at [1549, 378] on button "Next image" at bounding box center [1543, 372] width 50 height 66
click at [1549, 378] on button "Next image" at bounding box center [1543, 372] width 50 height 66
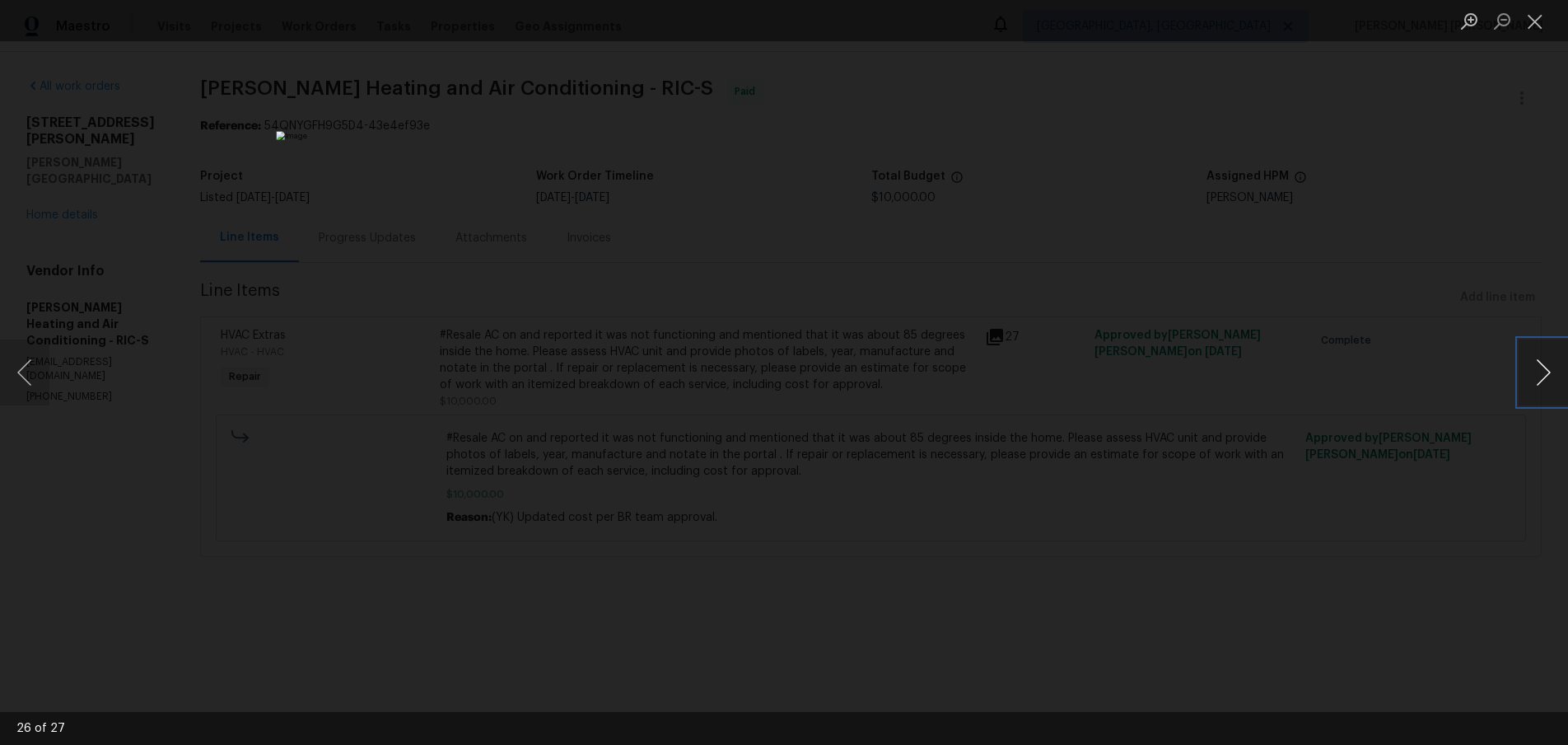
click at [1549, 378] on button "Next image" at bounding box center [1543, 372] width 50 height 66
click at [1549, 378] on button "Next image" at bounding box center [1543, 372] width 50 height 66
drag, startPoint x: 1549, startPoint y: 378, endPoint x: 1436, endPoint y: 486, distance: 156.3
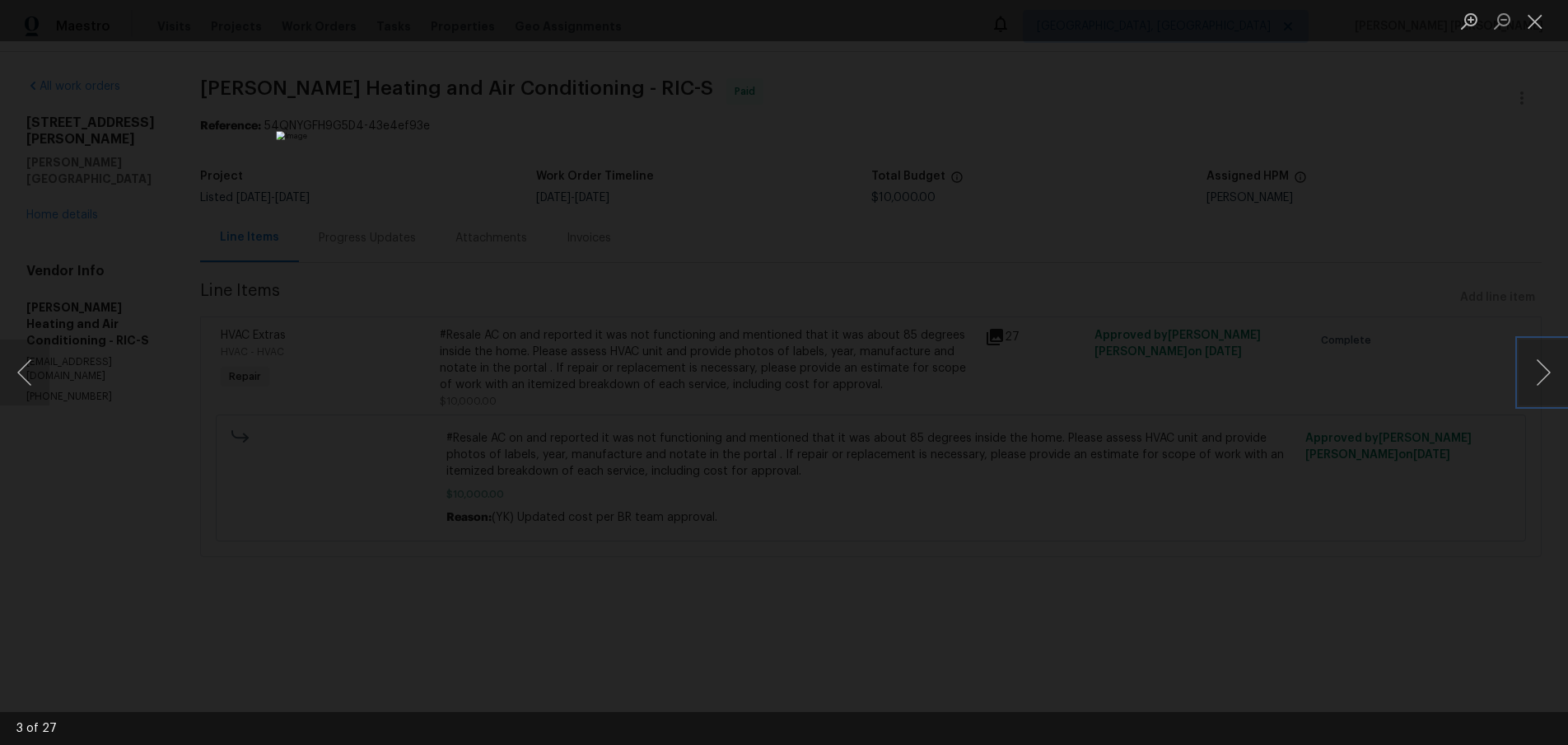
click at [1440, 487] on div "3 of 27" at bounding box center [784, 372] width 1568 height 745
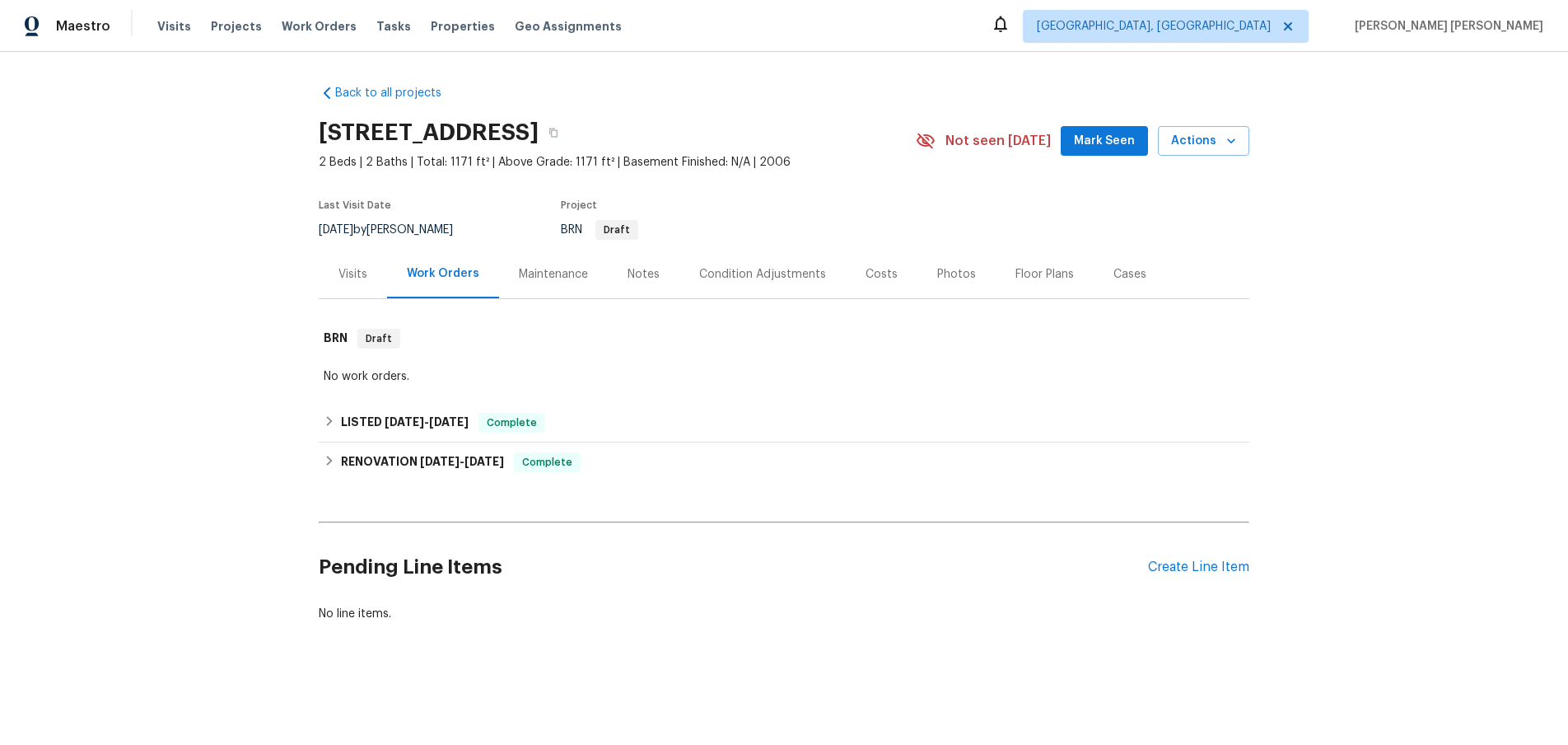
click at [356, 274] on div "Visits" at bounding box center [353, 273] width 29 height 16
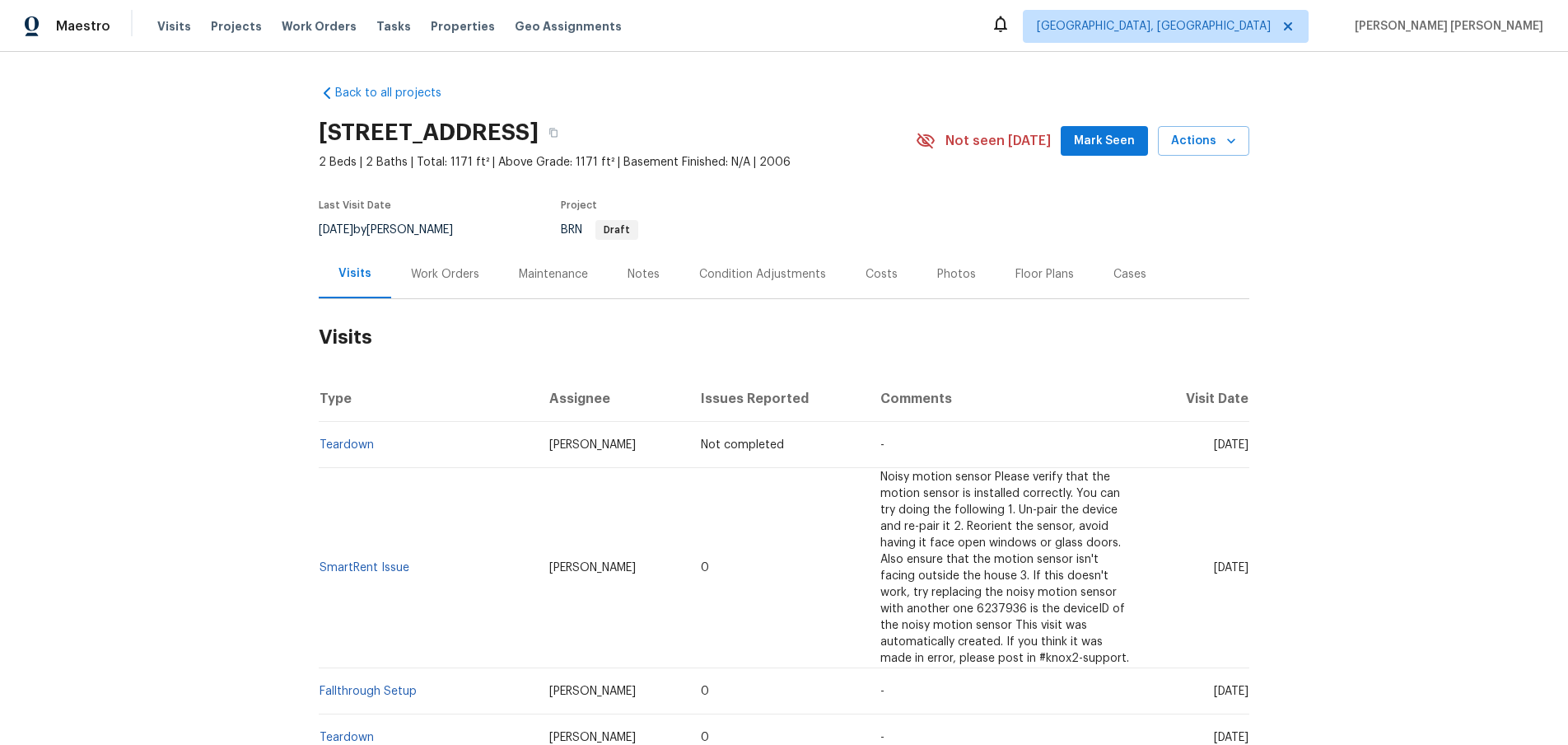
click at [449, 274] on div "Work Orders" at bounding box center [445, 273] width 68 height 16
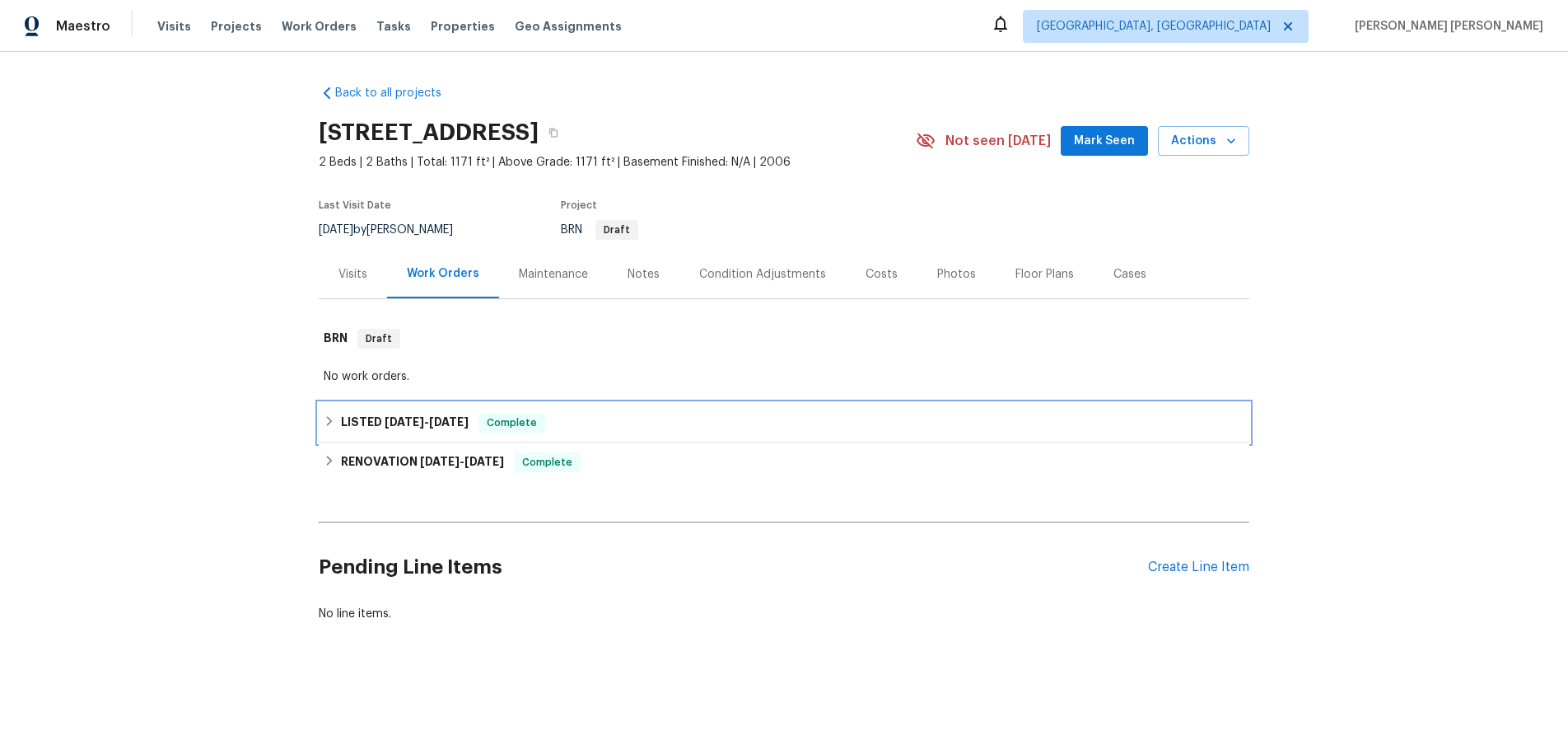
click at [368, 423] on h6 "LISTED 3/28/25 - 3/29/25" at bounding box center [404, 422] width 127 height 20
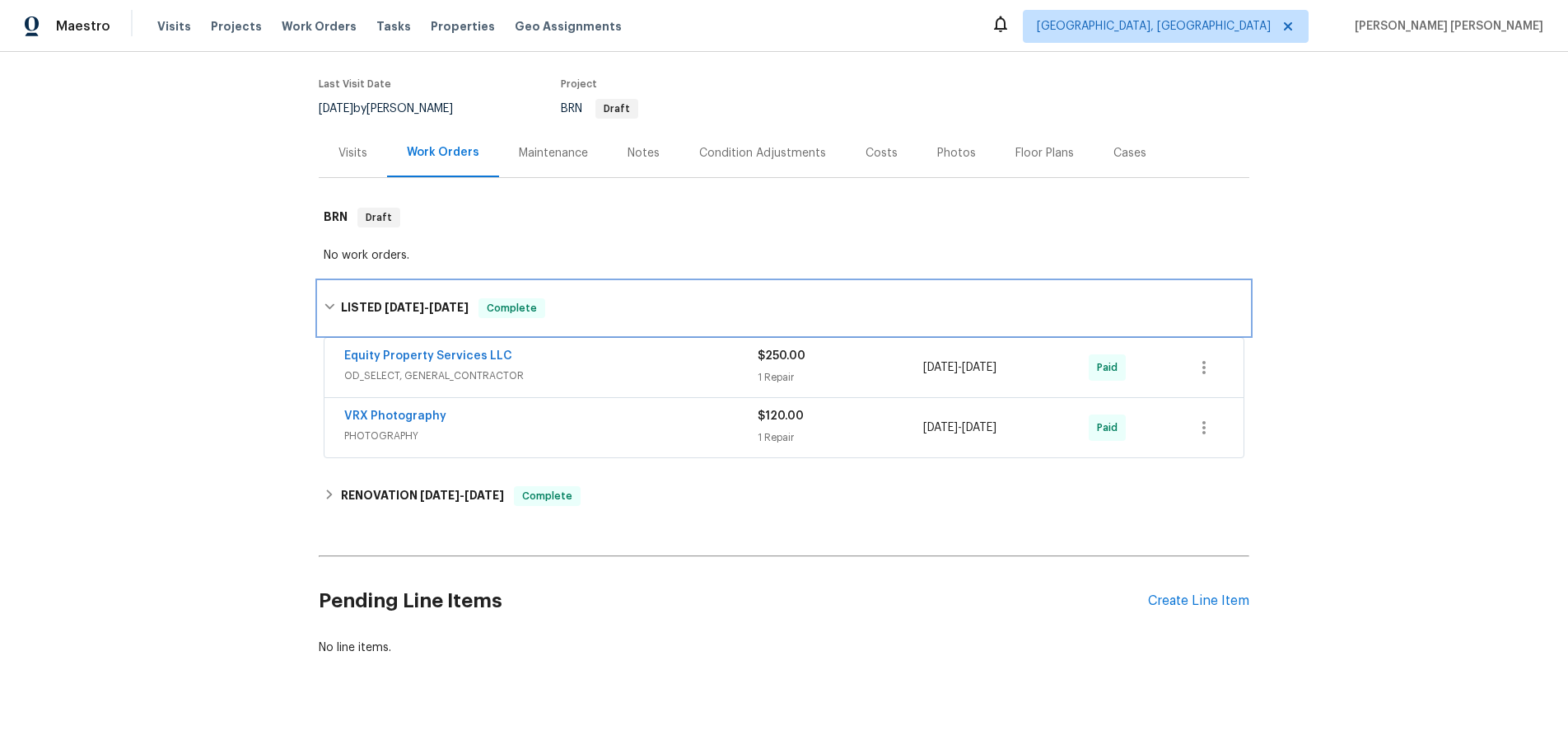
scroll to position [144, 0]
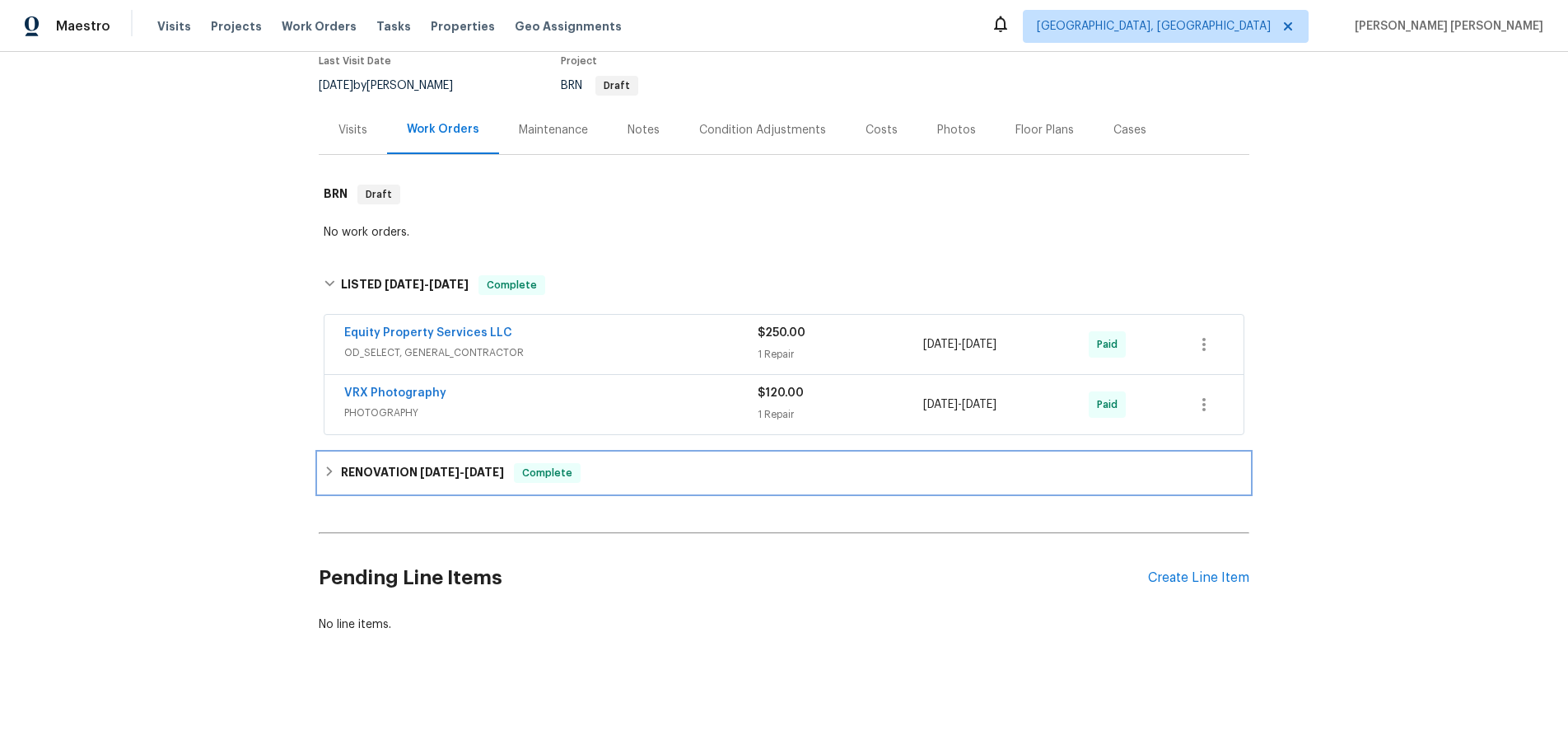
click at [436, 483] on div "RENOVATION 3/20/25 - 3/24/25 Complete" at bounding box center [783, 472] width 930 height 39
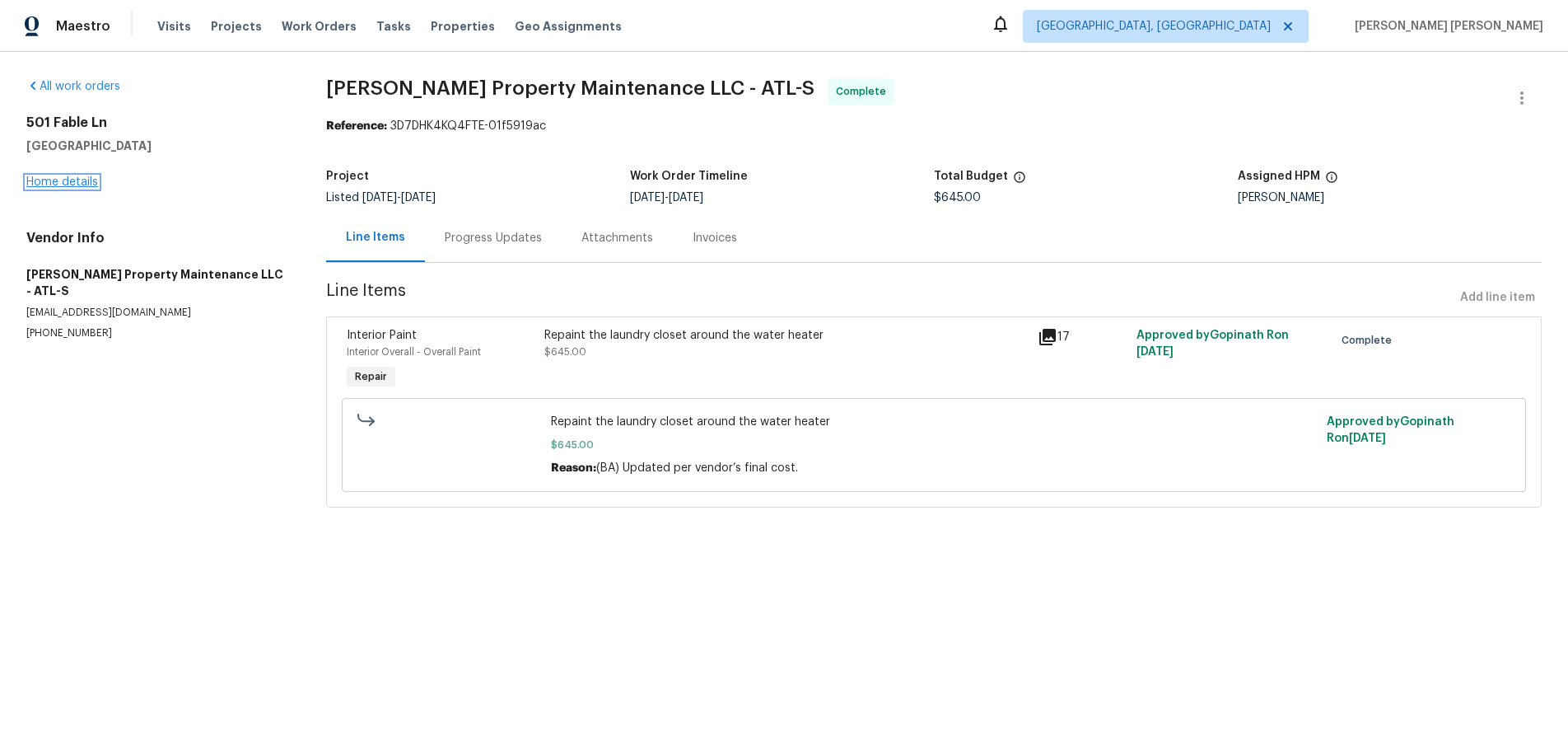
click at [84, 185] on link "Home details" at bounding box center [62, 181] width 72 height 11
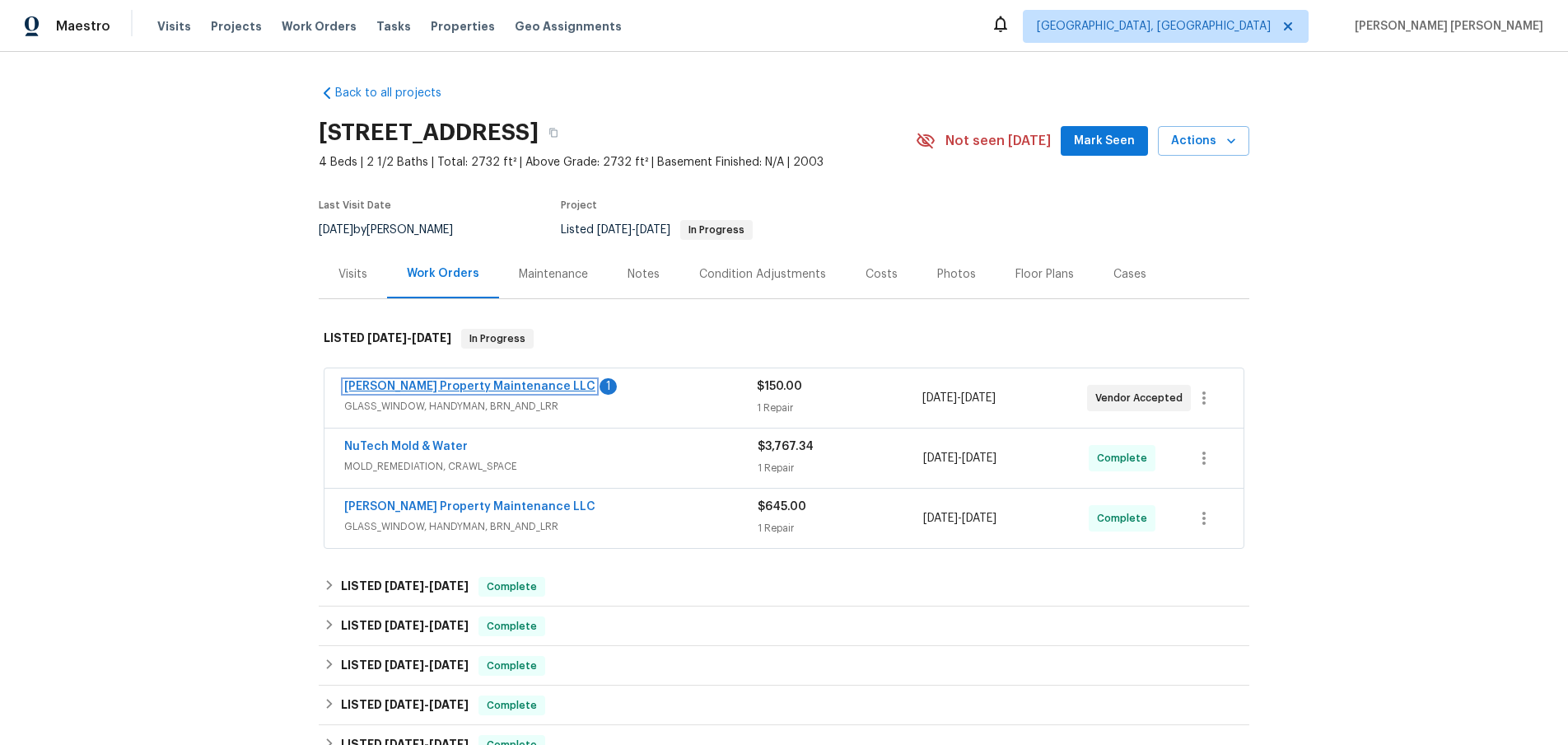
click at [486, 390] on link "[PERSON_NAME] Property Maintenance LLC" at bounding box center [470, 385] width 251 height 11
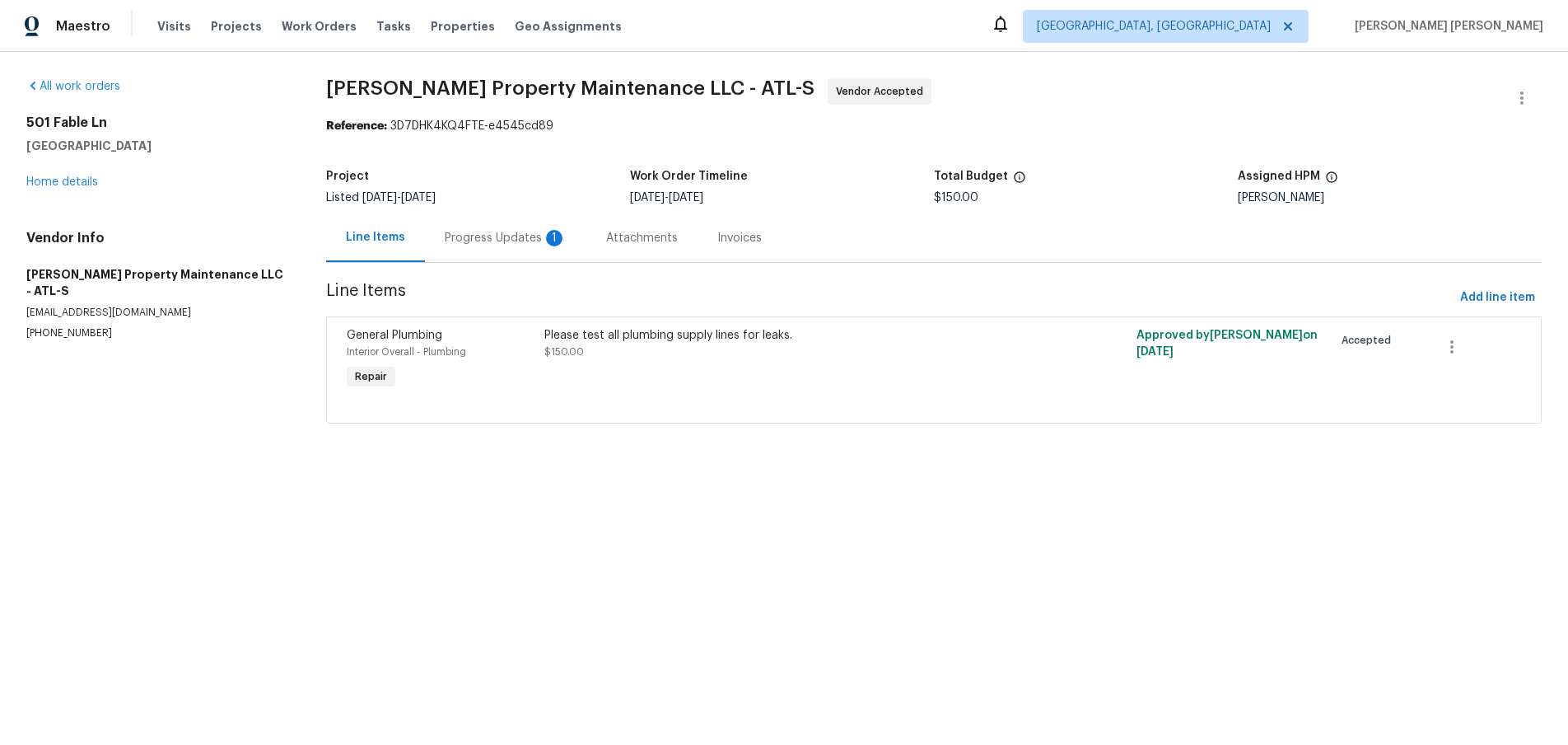
click at [506, 245] on div "Progress Updates 1" at bounding box center [506, 238] width 122 height 16
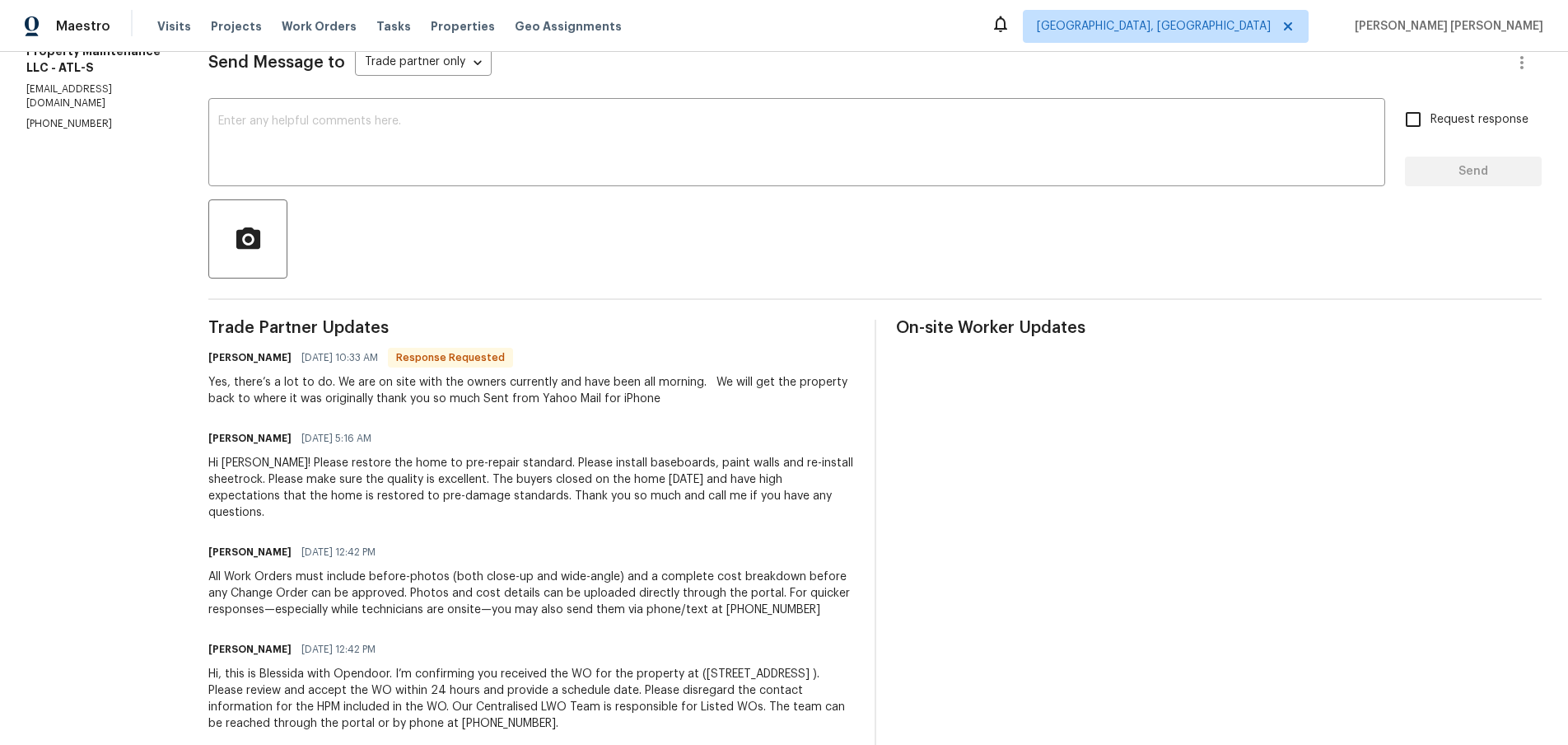
scroll to position [257, 0]
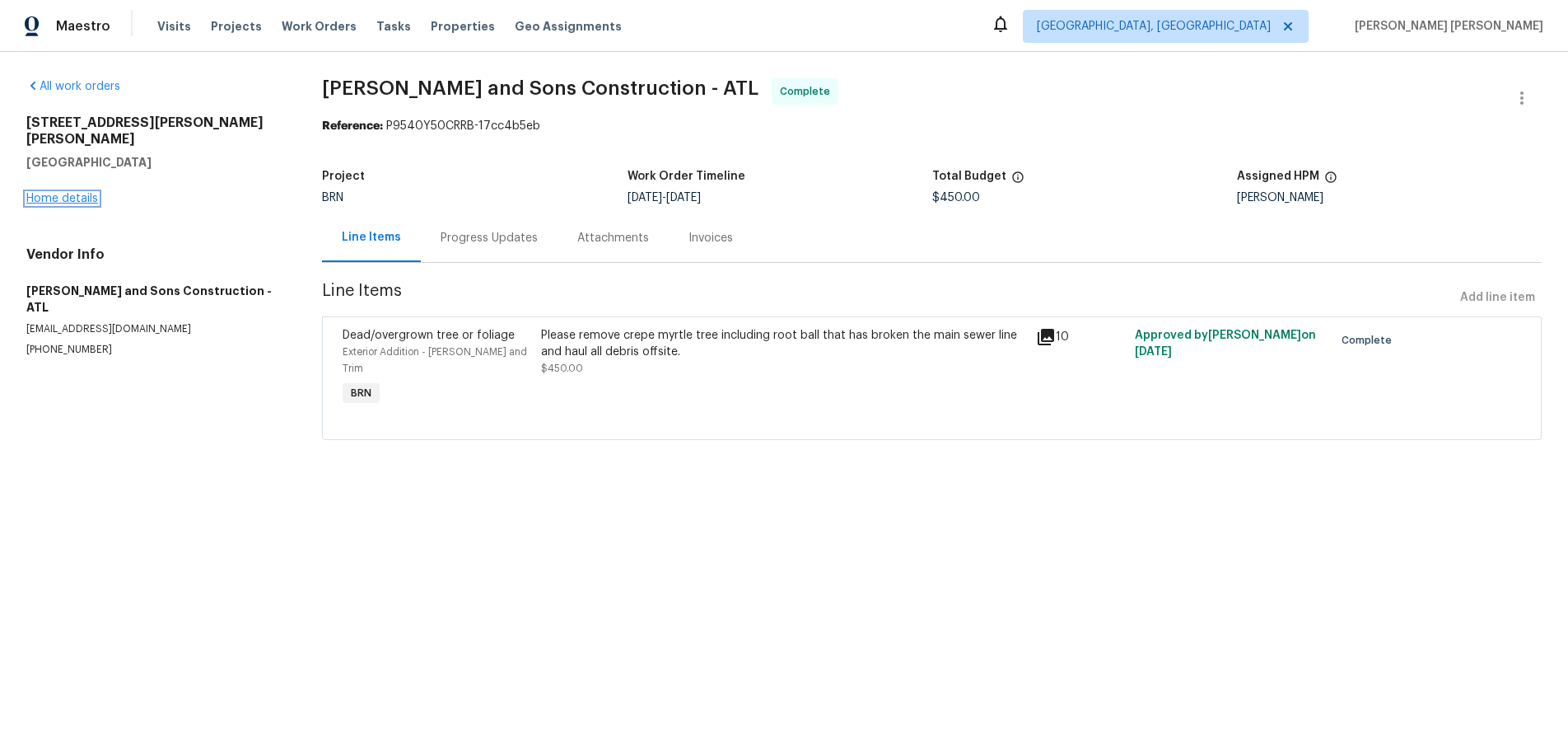
click at [69, 193] on link "Home details" at bounding box center [62, 198] width 72 height 11
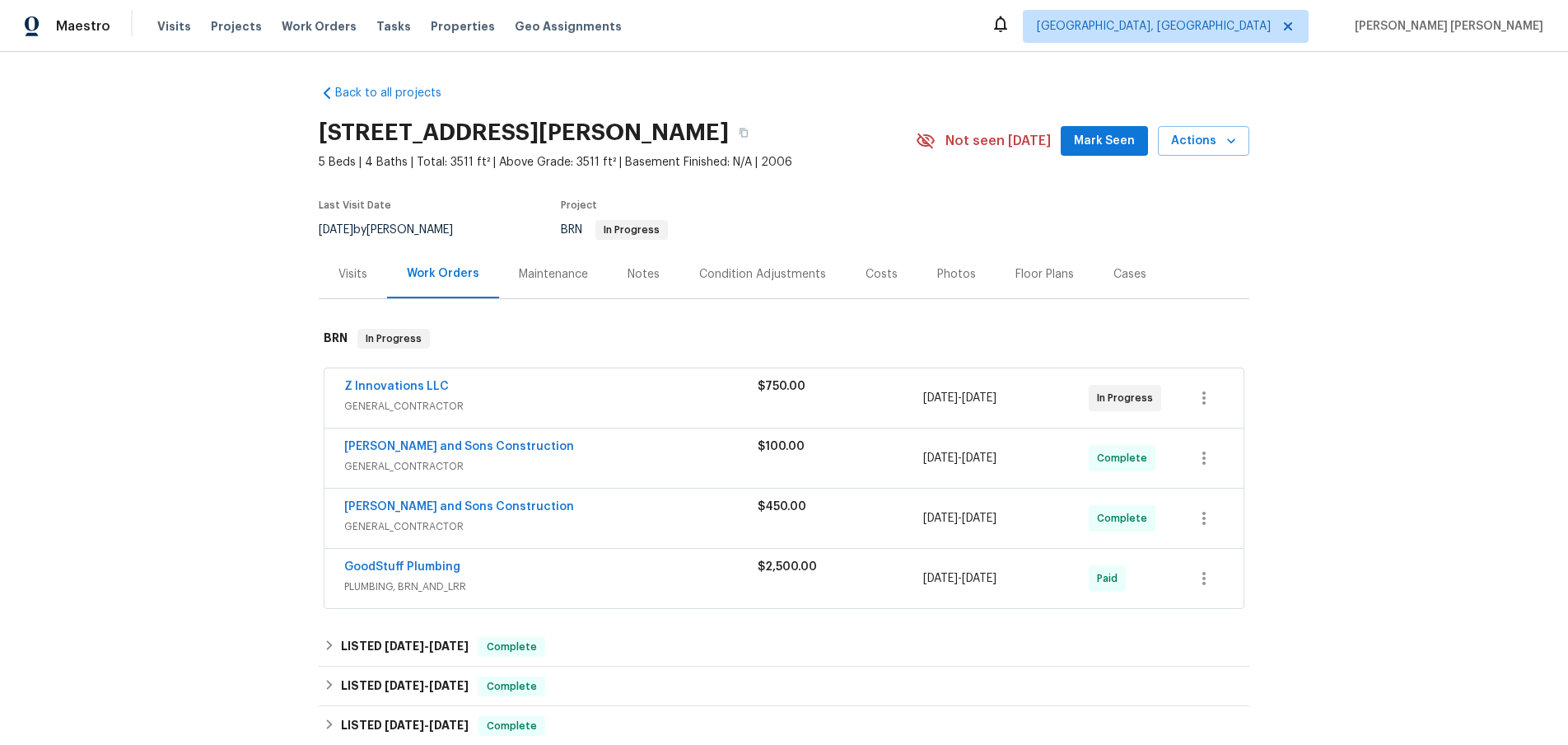
click at [798, 406] on div "$750.00" at bounding box center [840, 398] width 166 height 39
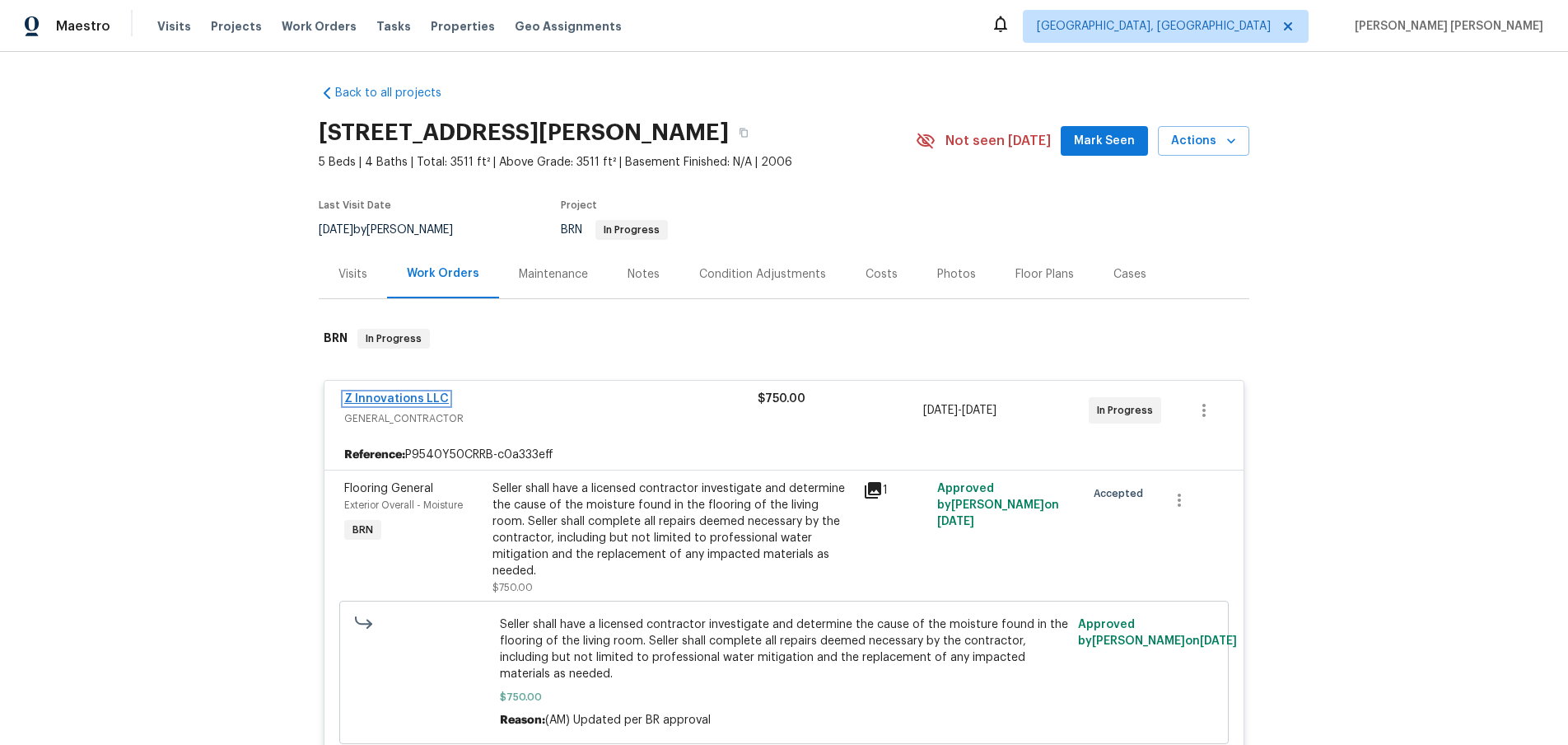
click at [395, 401] on link "Z Innovations LLC" at bounding box center [396, 398] width 104 height 11
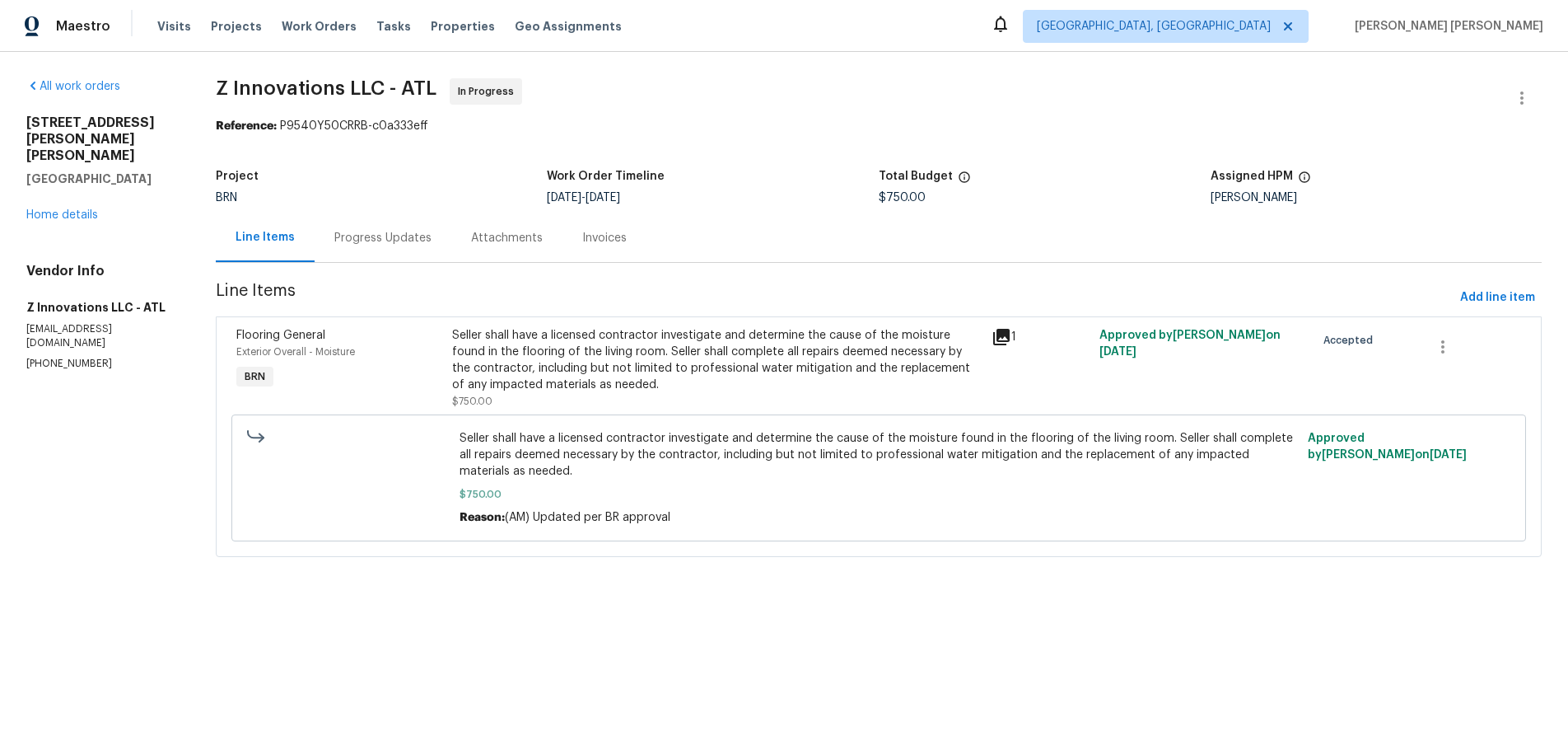
click at [1003, 337] on icon at bounding box center [1001, 337] width 16 height 16
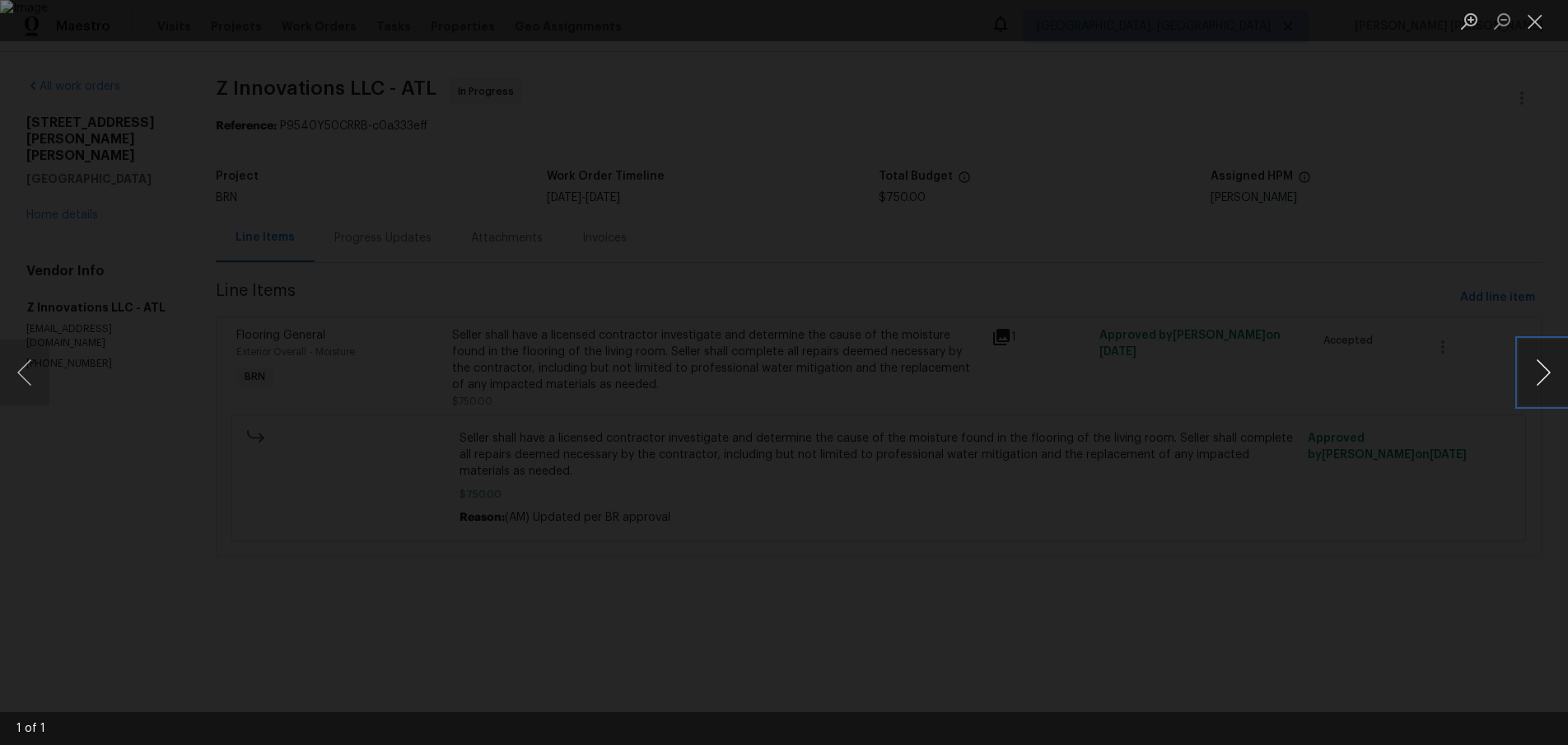
click at [1532, 391] on button "Next image" at bounding box center [1543, 372] width 50 height 66
drag, startPoint x: 1532, startPoint y: 391, endPoint x: 1457, endPoint y: 337, distance: 92.4
click at [1532, 391] on button "Next image" at bounding box center [1543, 372] width 50 height 66
click at [1443, 295] on div "Lightbox" at bounding box center [784, 372] width 1568 height 745
click at [1439, 296] on div "Lightbox" at bounding box center [784, 372] width 1568 height 745
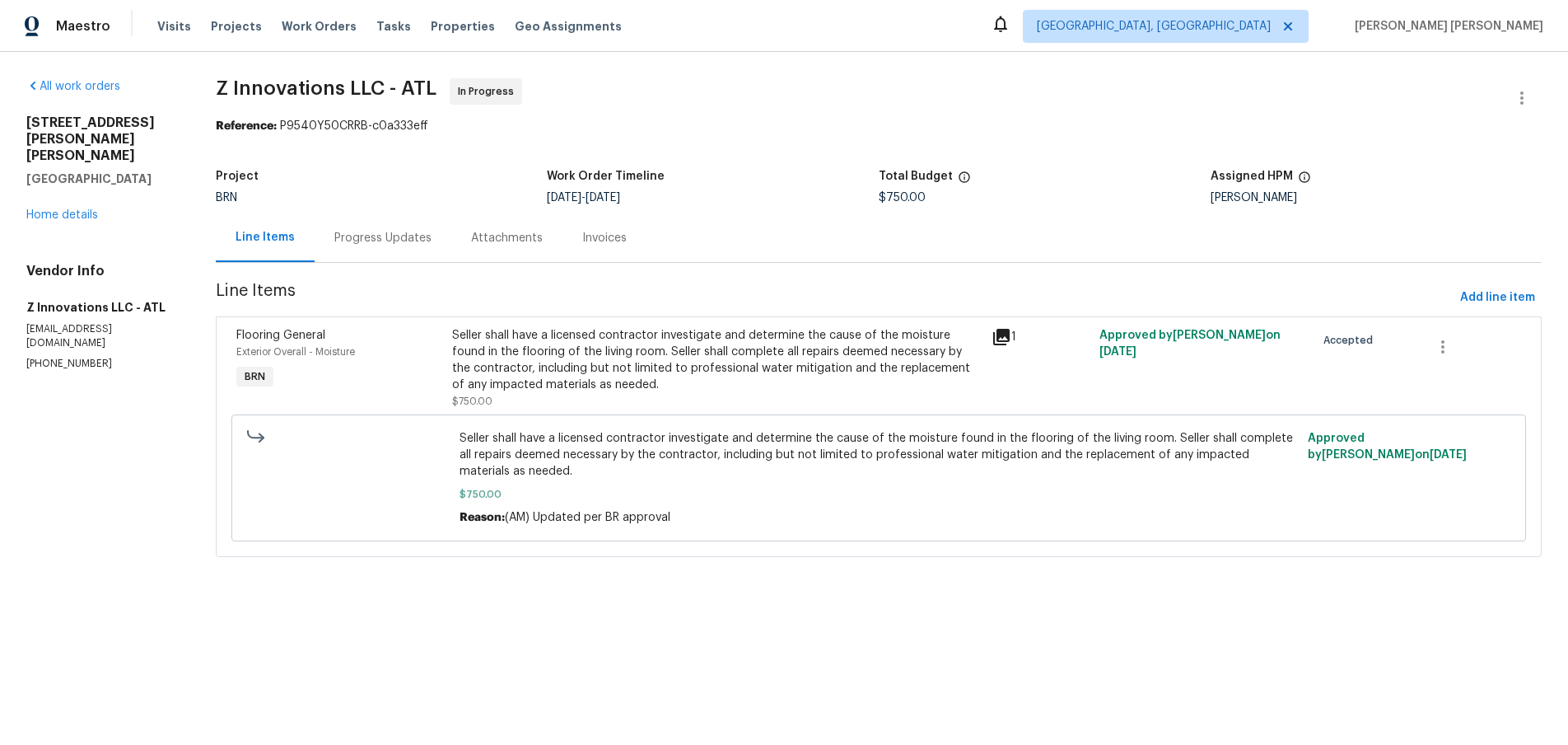
click at [1286, 416] on div "Seller shall have a licensed contractor investigate and determine the cause of …" at bounding box center [879, 478] width 1295 height 126
click at [86, 209] on link "Home details" at bounding box center [62, 214] width 72 height 11
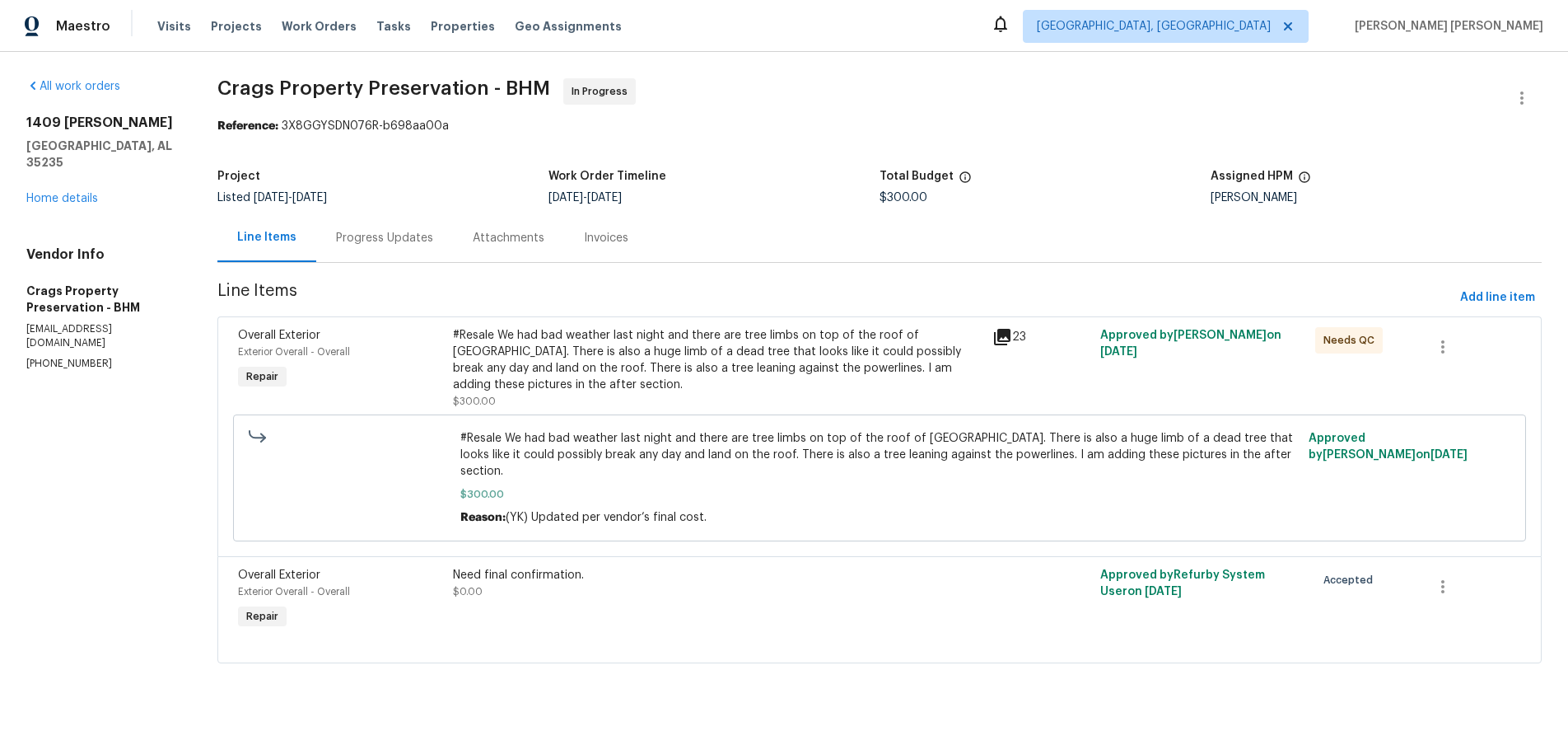
click at [1005, 336] on icon at bounding box center [1002, 337] width 16 height 16
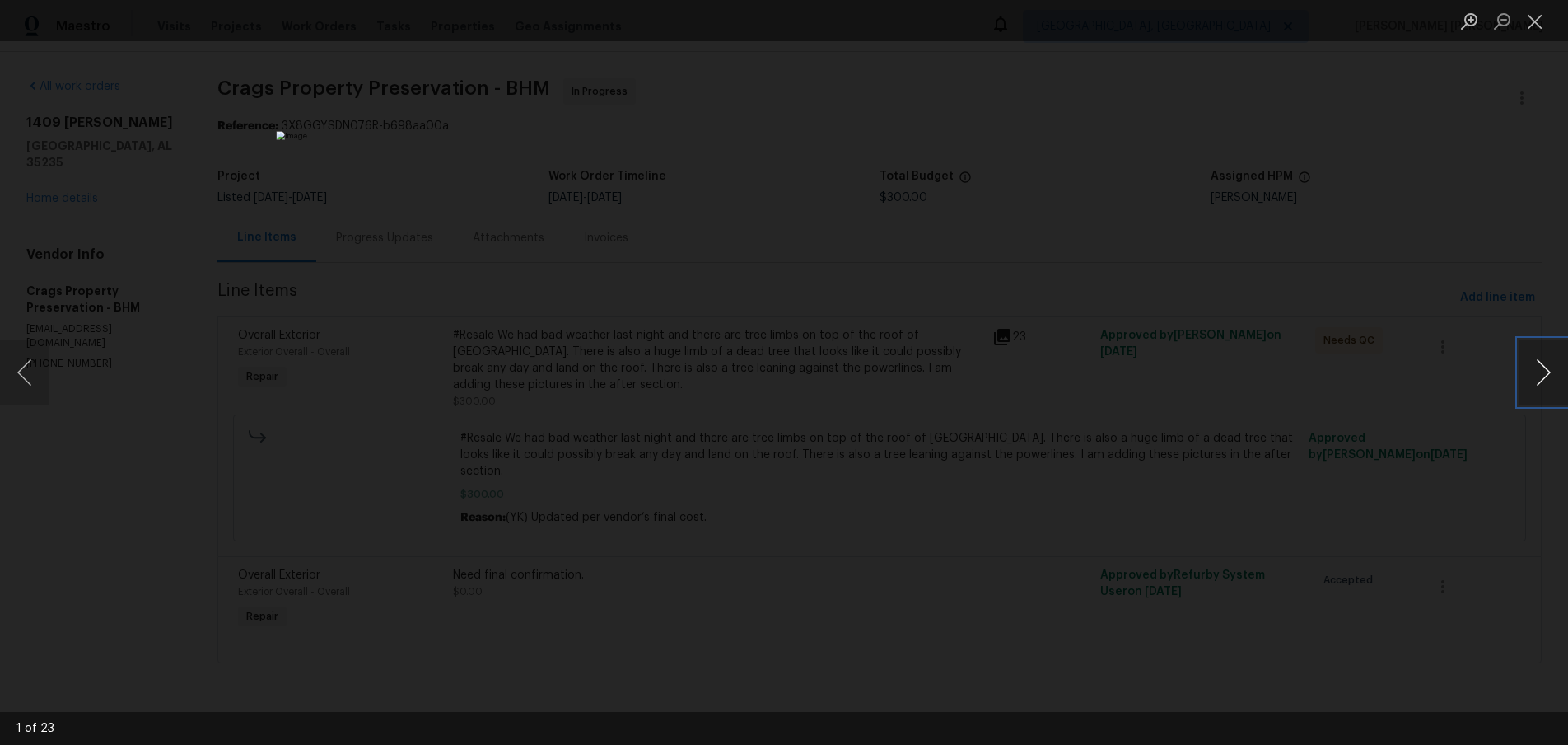
click at [1540, 378] on button "Next image" at bounding box center [1543, 372] width 50 height 66
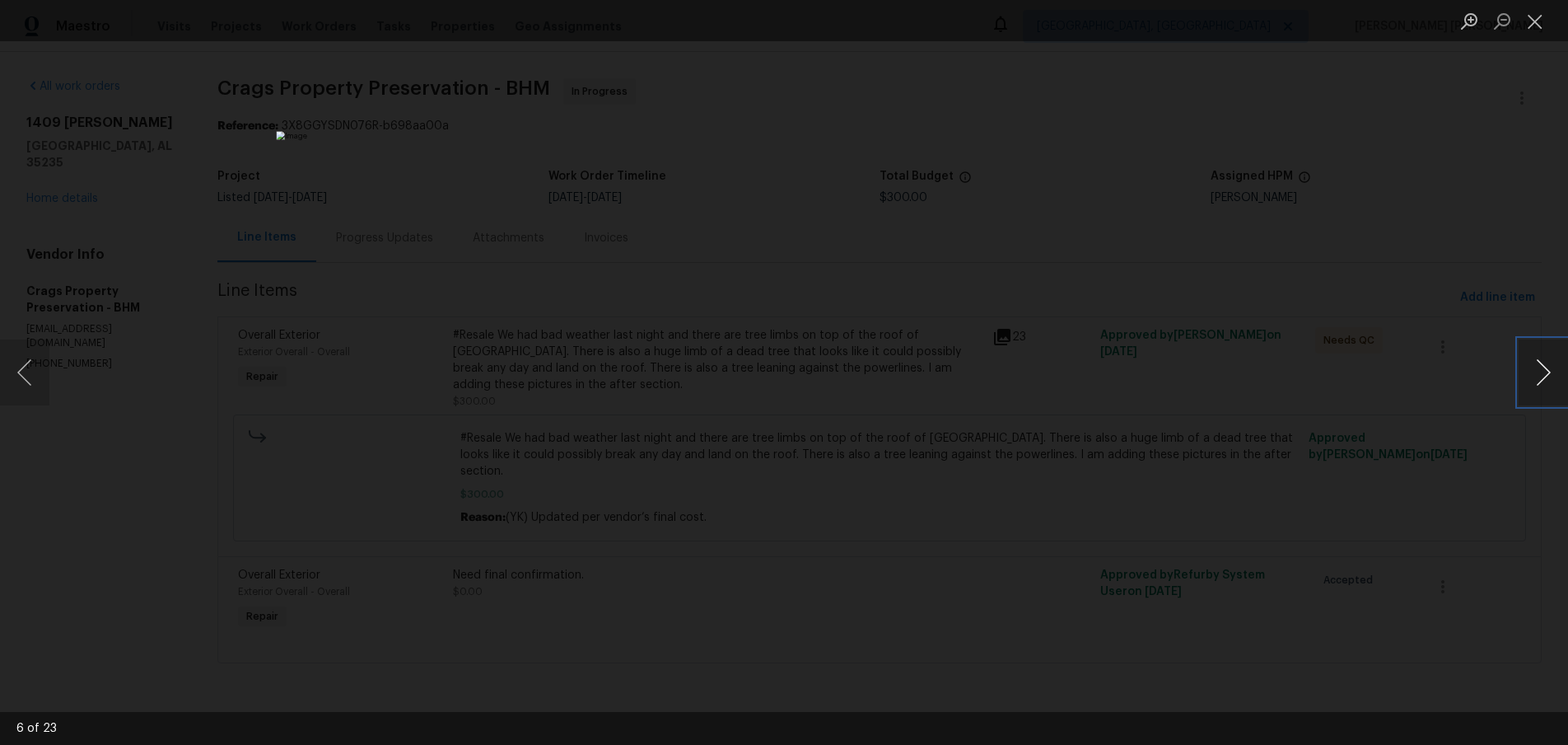
click at [1540, 378] on button "Next image" at bounding box center [1543, 372] width 50 height 66
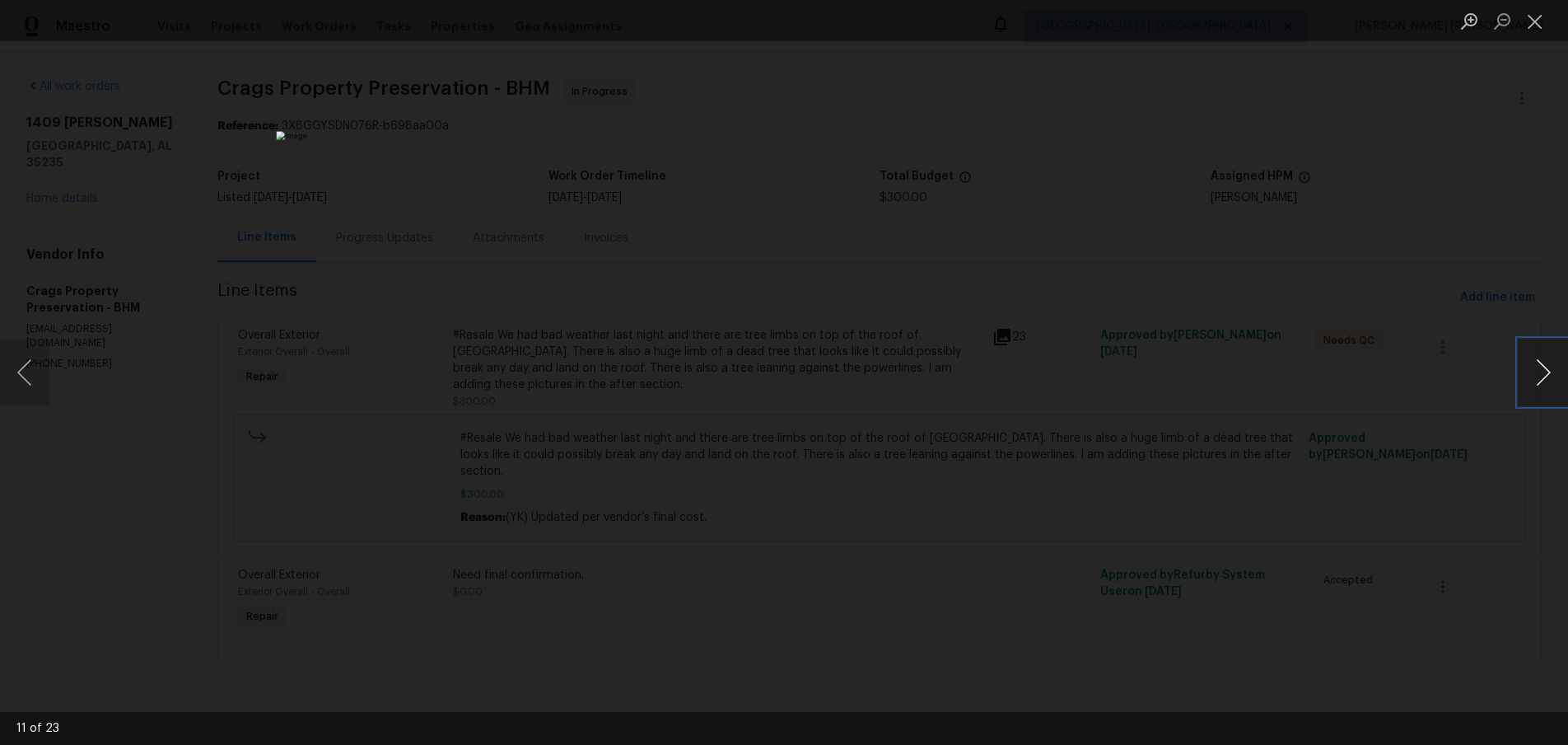
click at [1540, 378] on button "Next image" at bounding box center [1543, 372] width 50 height 66
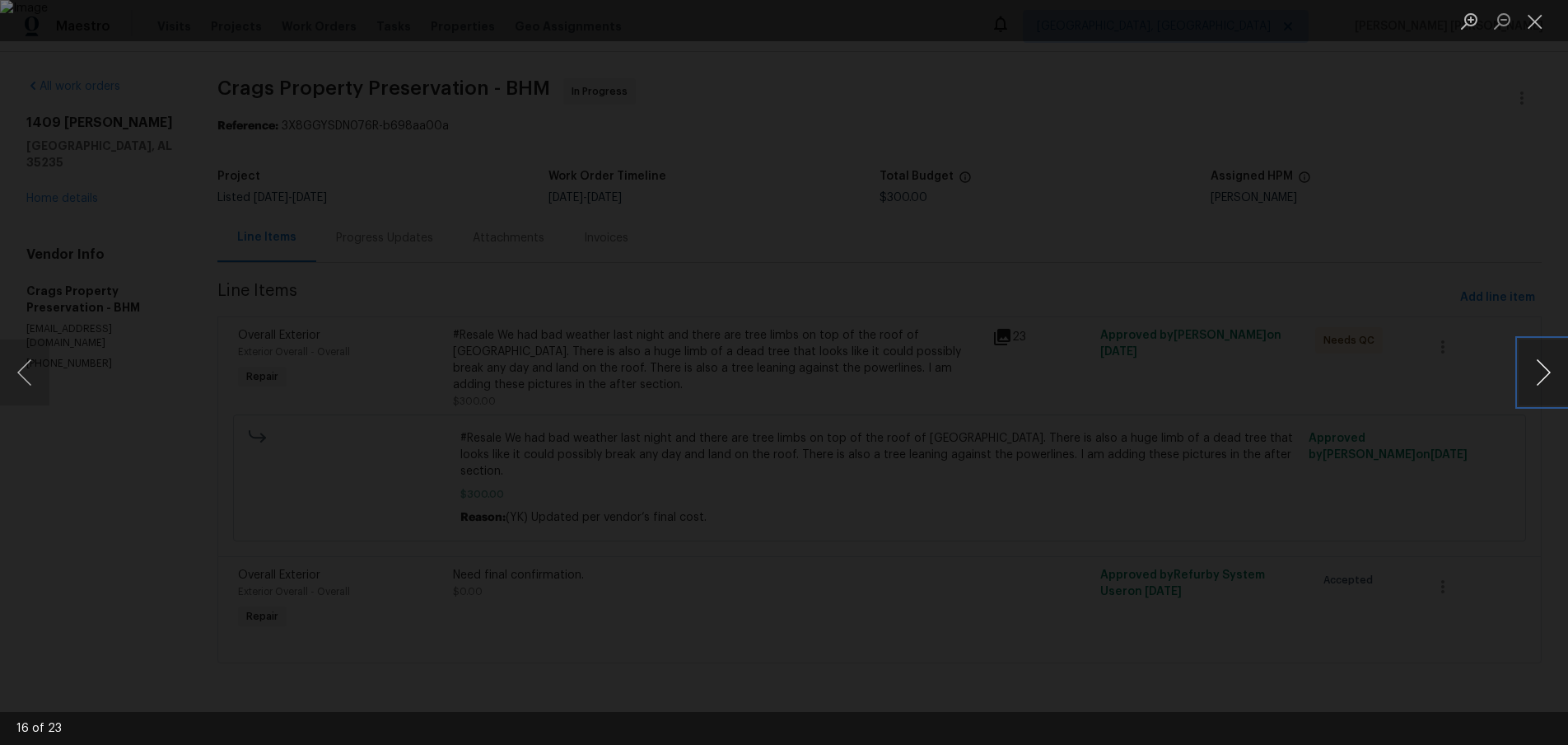
click at [1540, 378] on button "Next image" at bounding box center [1543, 372] width 50 height 66
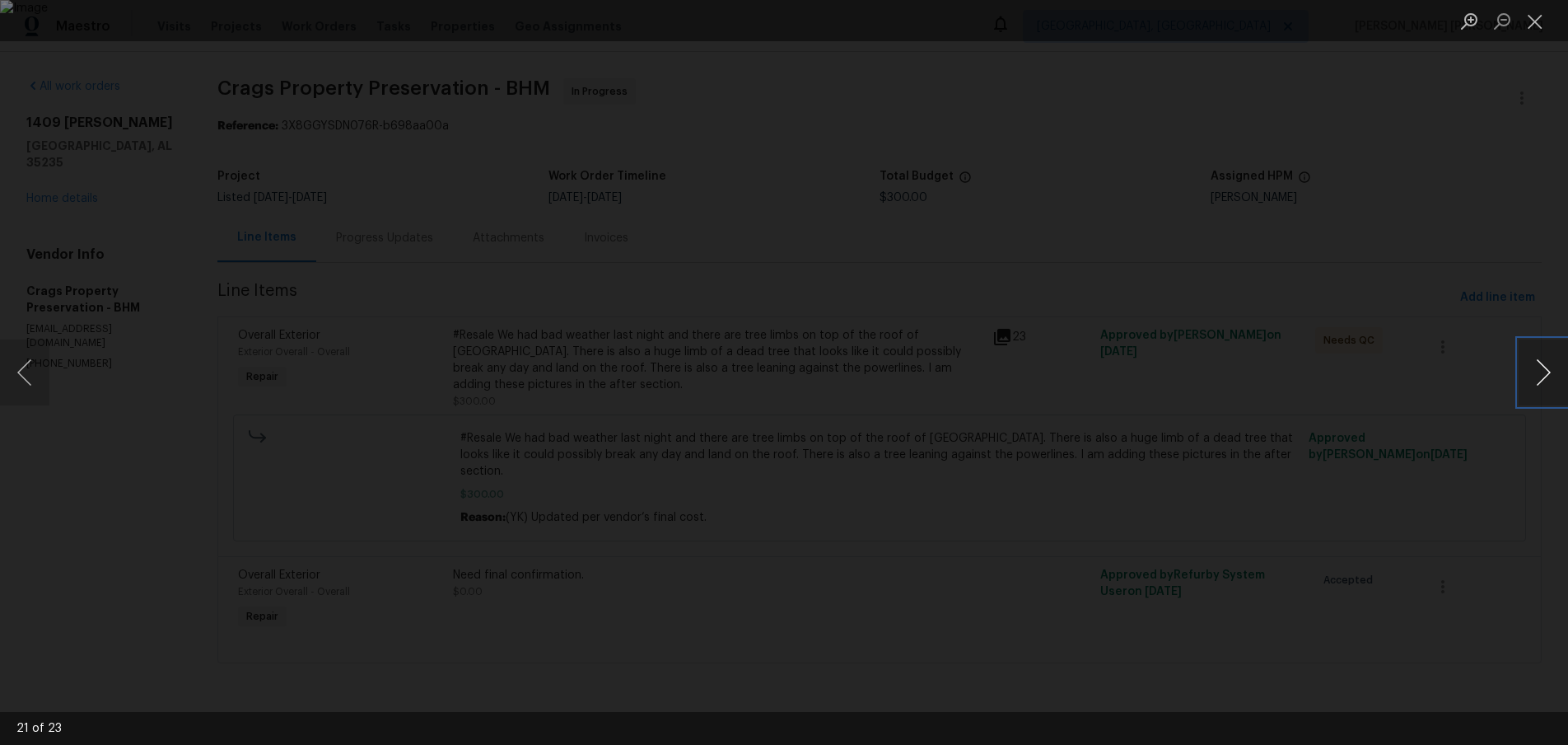
click at [1540, 378] on button "Next image" at bounding box center [1543, 372] width 50 height 66
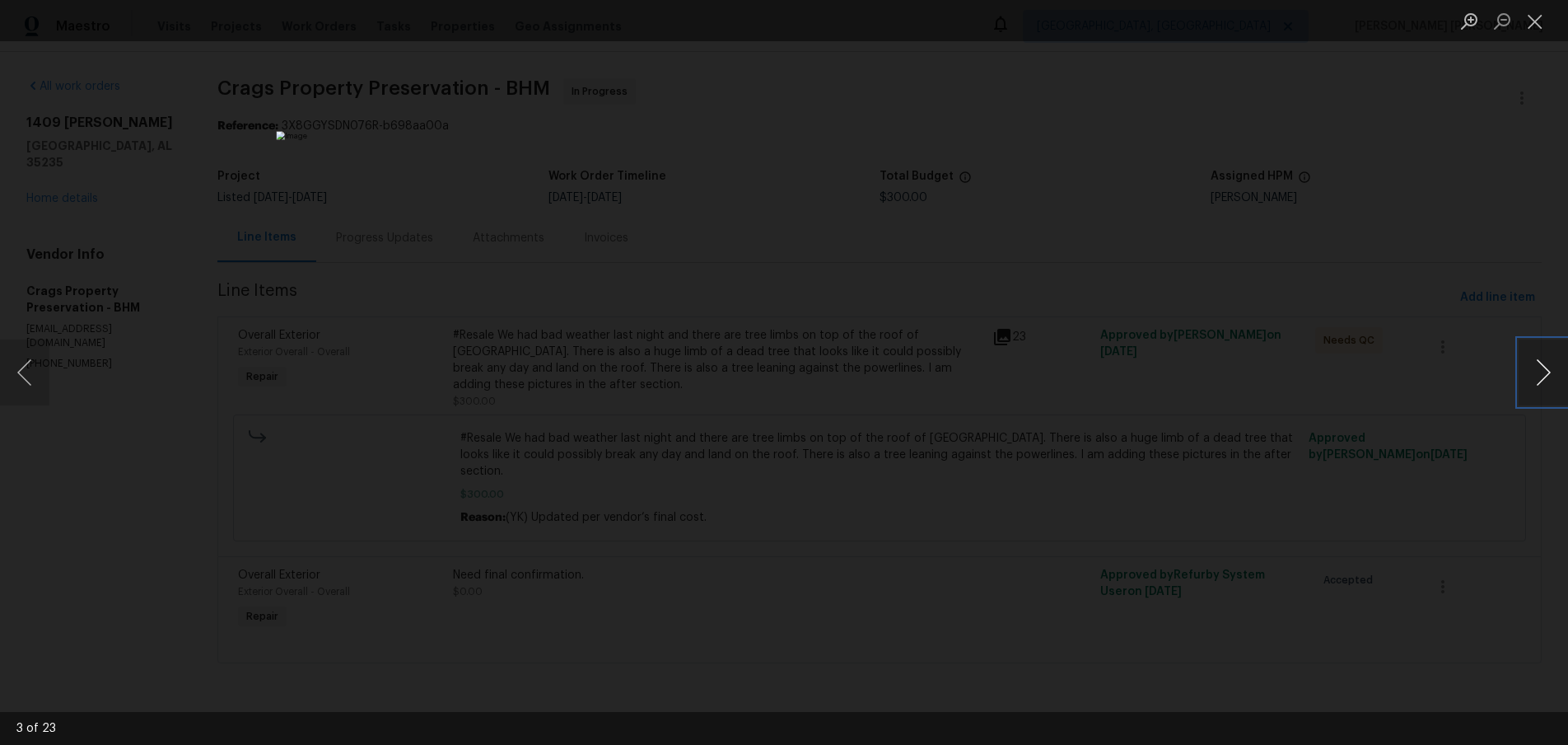
click at [1540, 378] on button "Next image" at bounding box center [1543, 372] width 50 height 66
click at [1445, 595] on div "Lightbox" at bounding box center [784, 372] width 1568 height 745
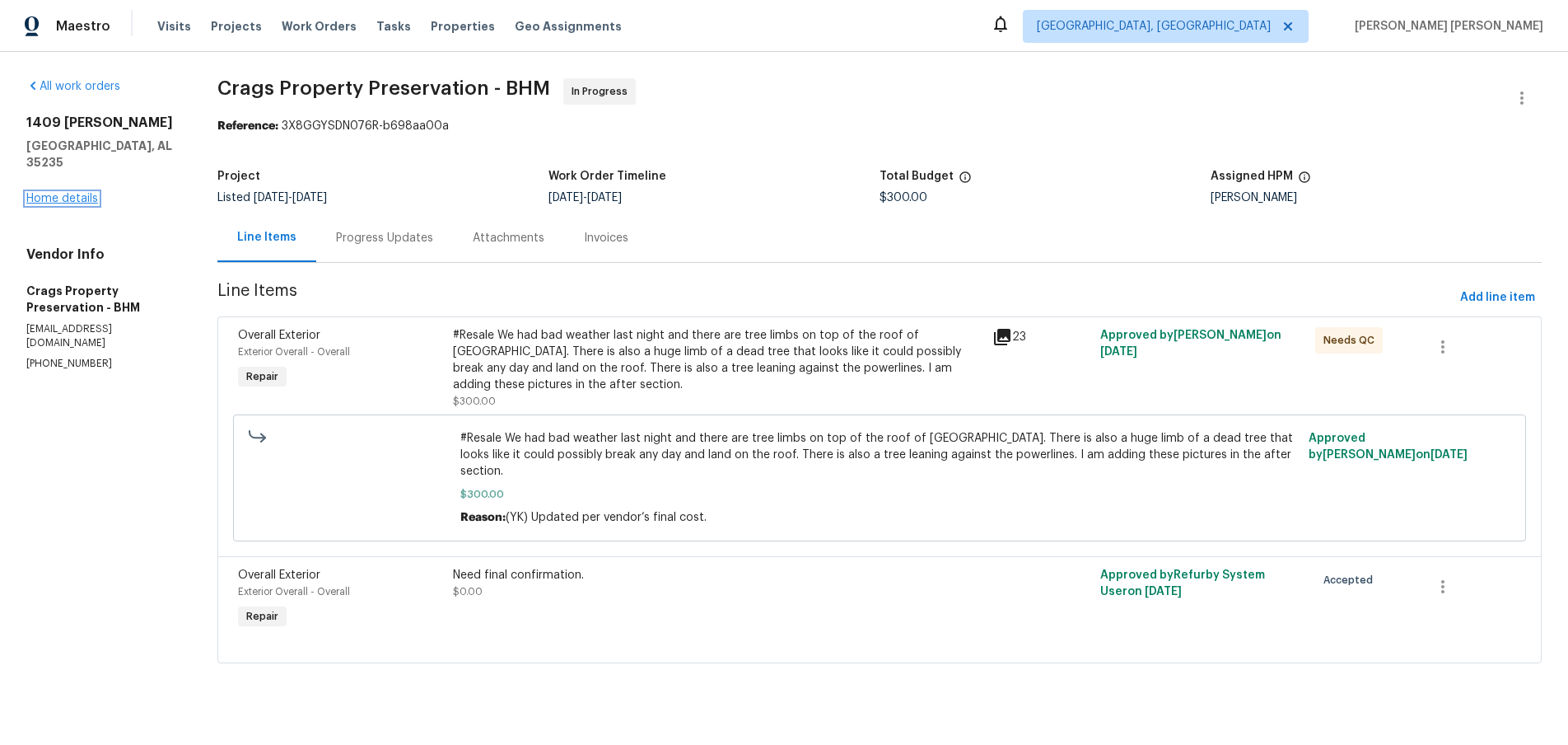
click at [65, 193] on link "Home details" at bounding box center [62, 198] width 72 height 11
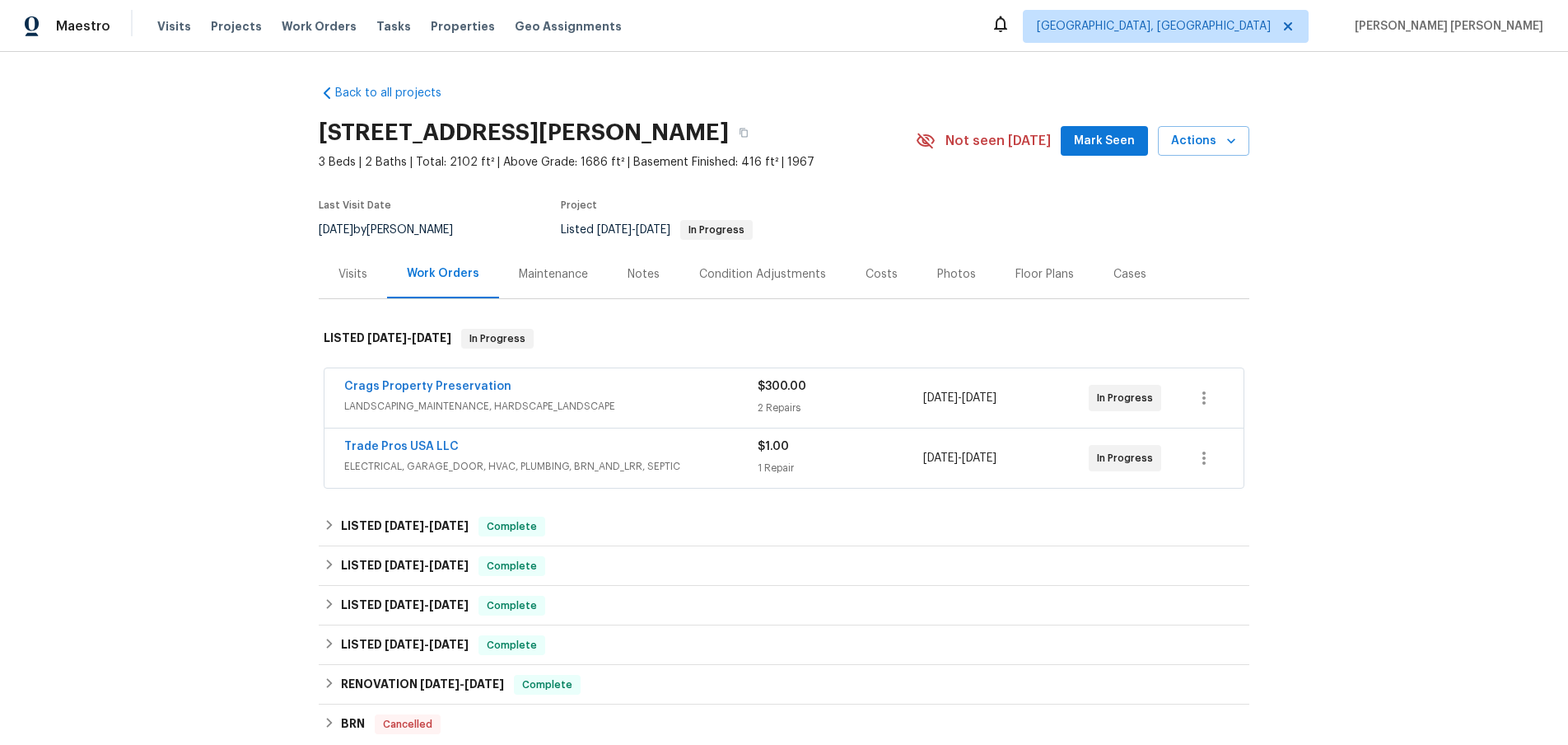
click at [593, 451] on div "Trade Pros USA LLC" at bounding box center [551, 448] width 413 height 20
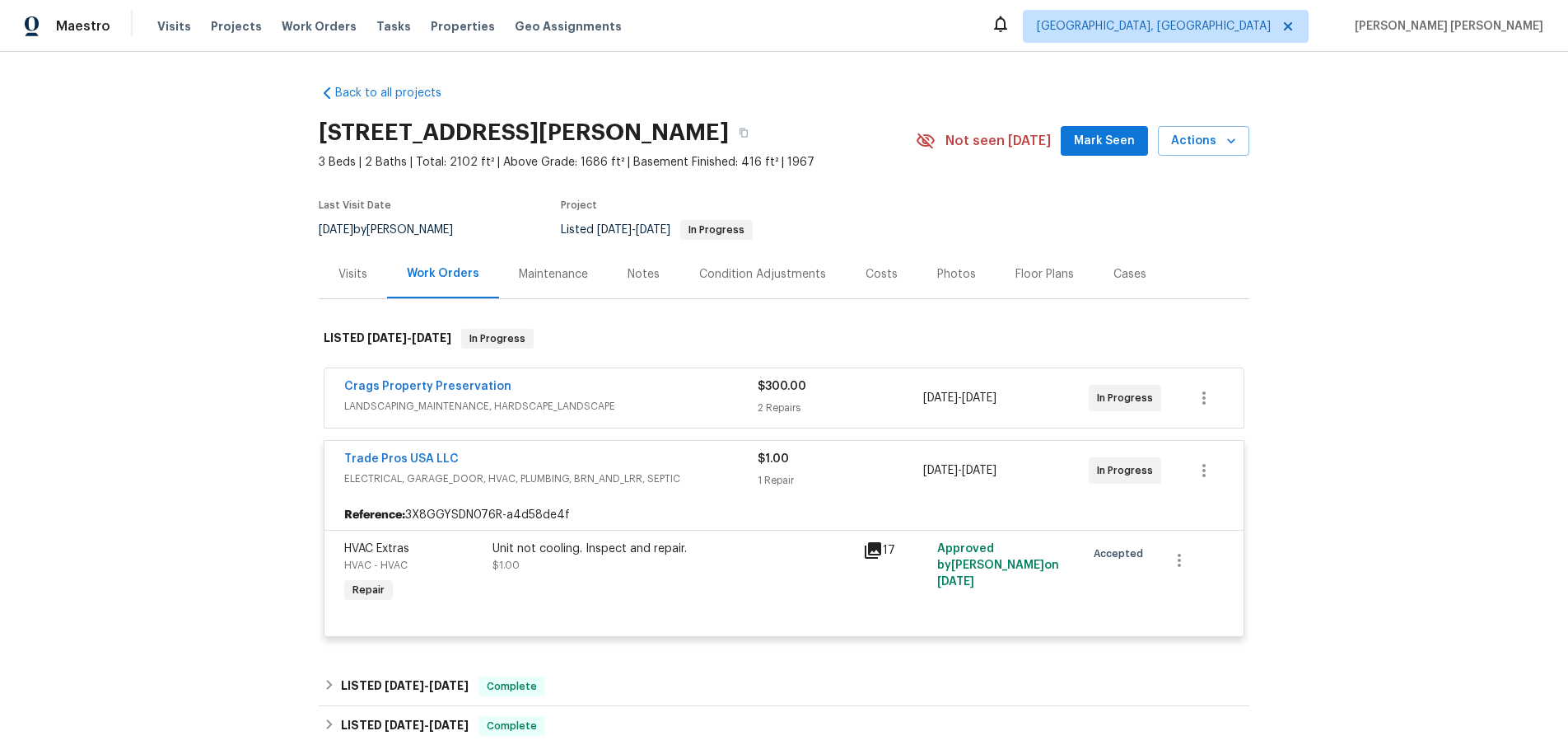
click at [614, 399] on span "LANDSCAPING_MAINTENANCE, HARDSCAPE_LANDSCAPE" at bounding box center [551, 406] width 413 height 16
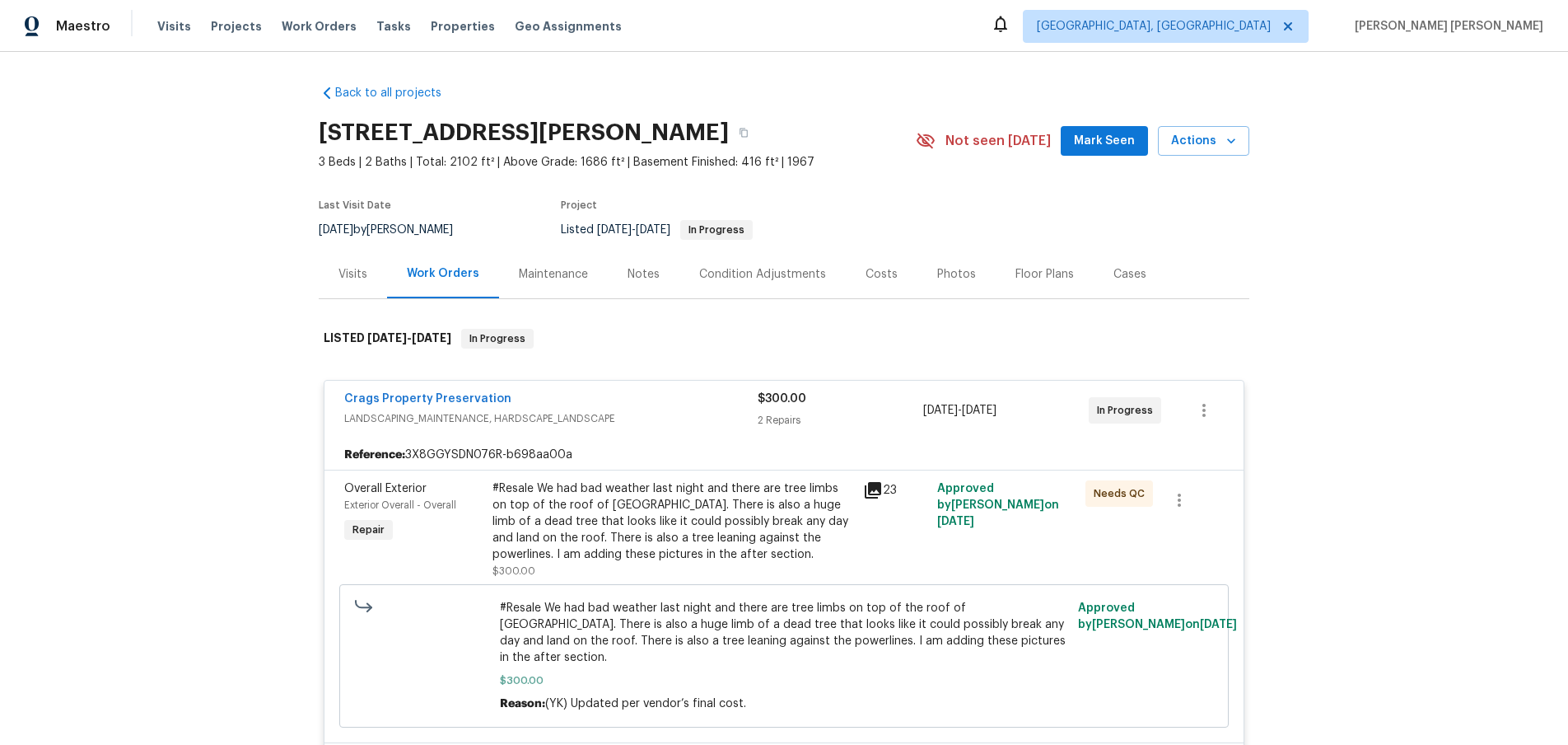
click at [350, 275] on div "Visits" at bounding box center [353, 273] width 29 height 16
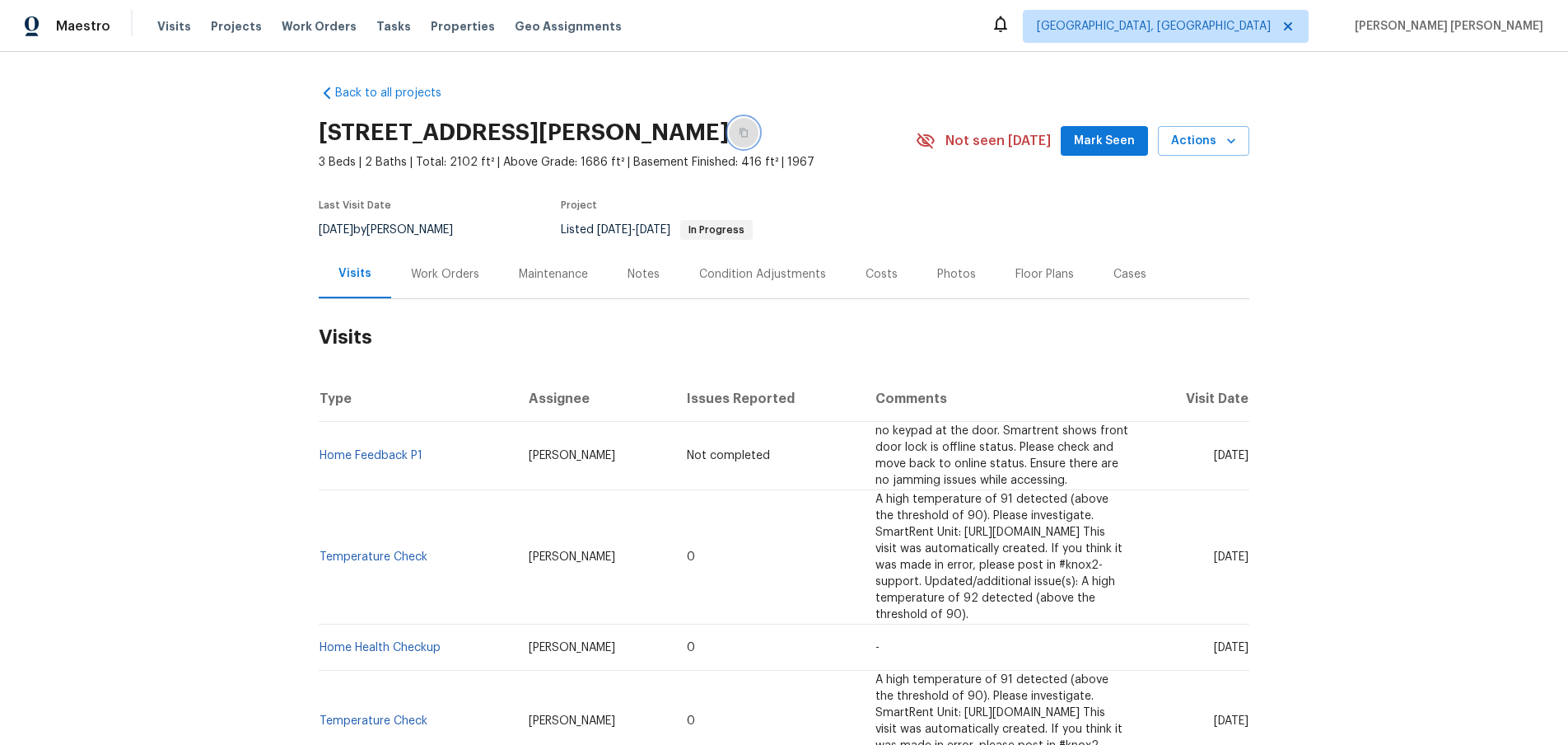
click at [747, 131] on icon "button" at bounding box center [744, 132] width 9 height 9
click at [426, 287] on div "Work Orders" at bounding box center [445, 273] width 108 height 49
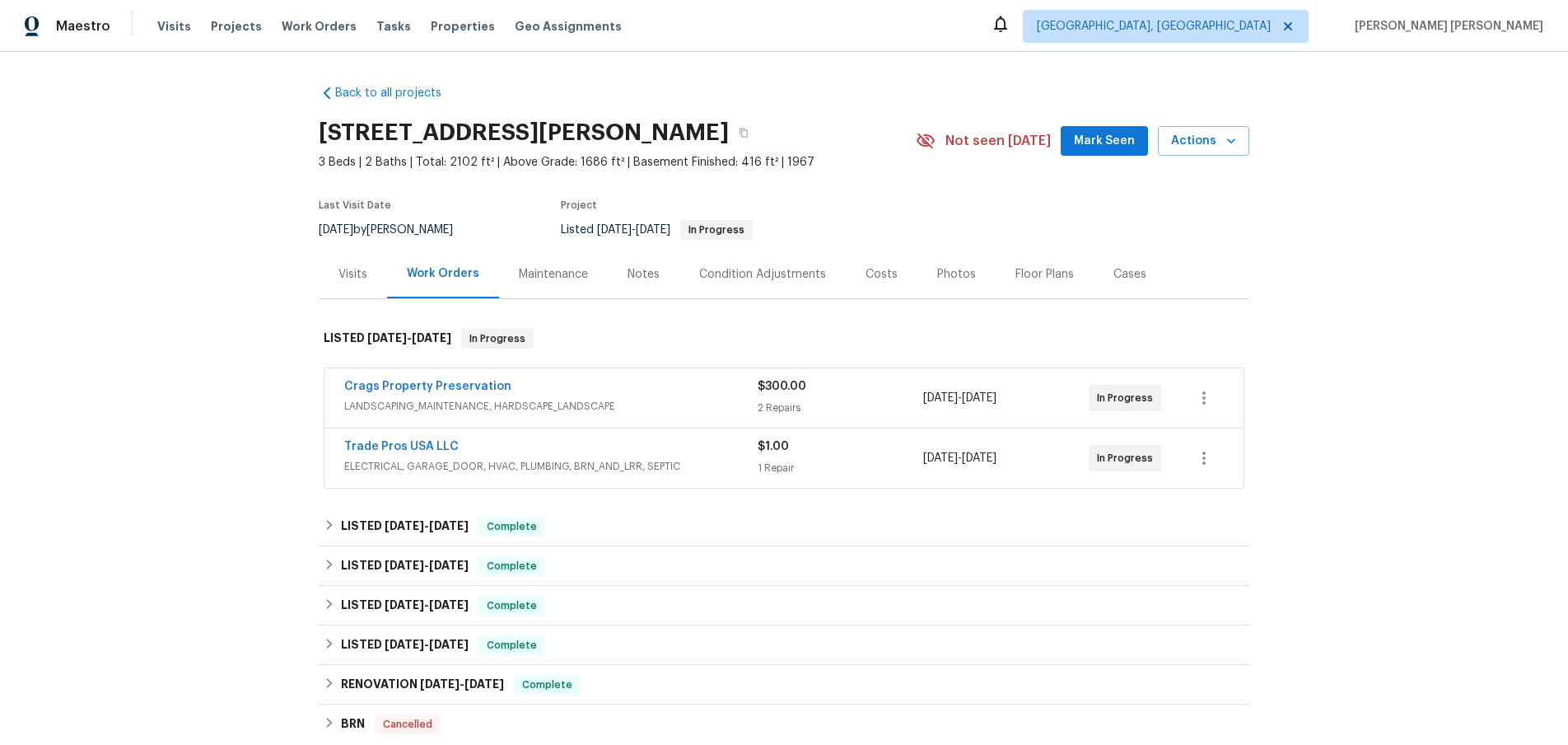
click at [432, 280] on div "Work Orders" at bounding box center [442, 273] width 73 height 16
click at [425, 380] on link "Crags Property Preservation" at bounding box center [428, 385] width 167 height 11
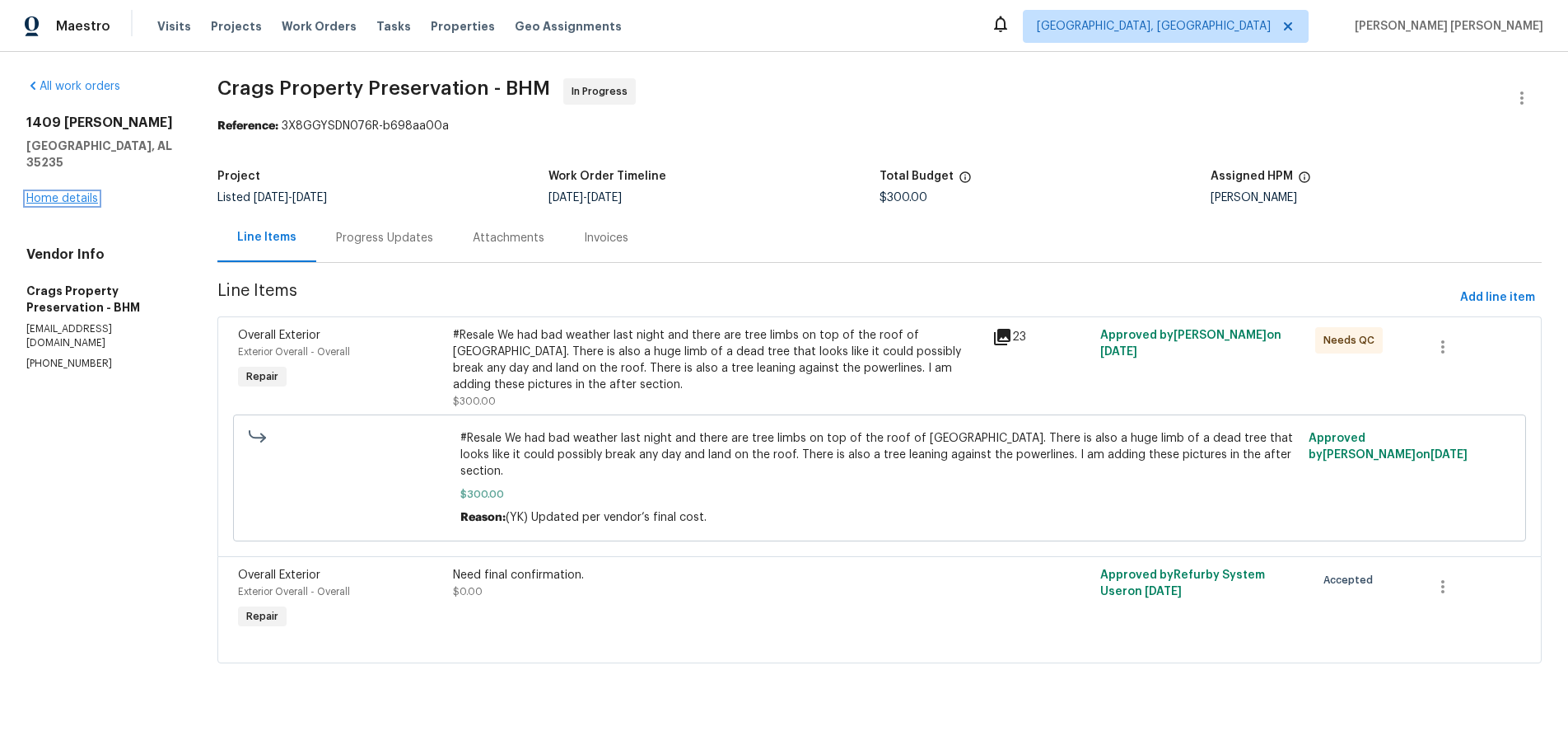
click at [61, 193] on link "Home details" at bounding box center [62, 198] width 72 height 11
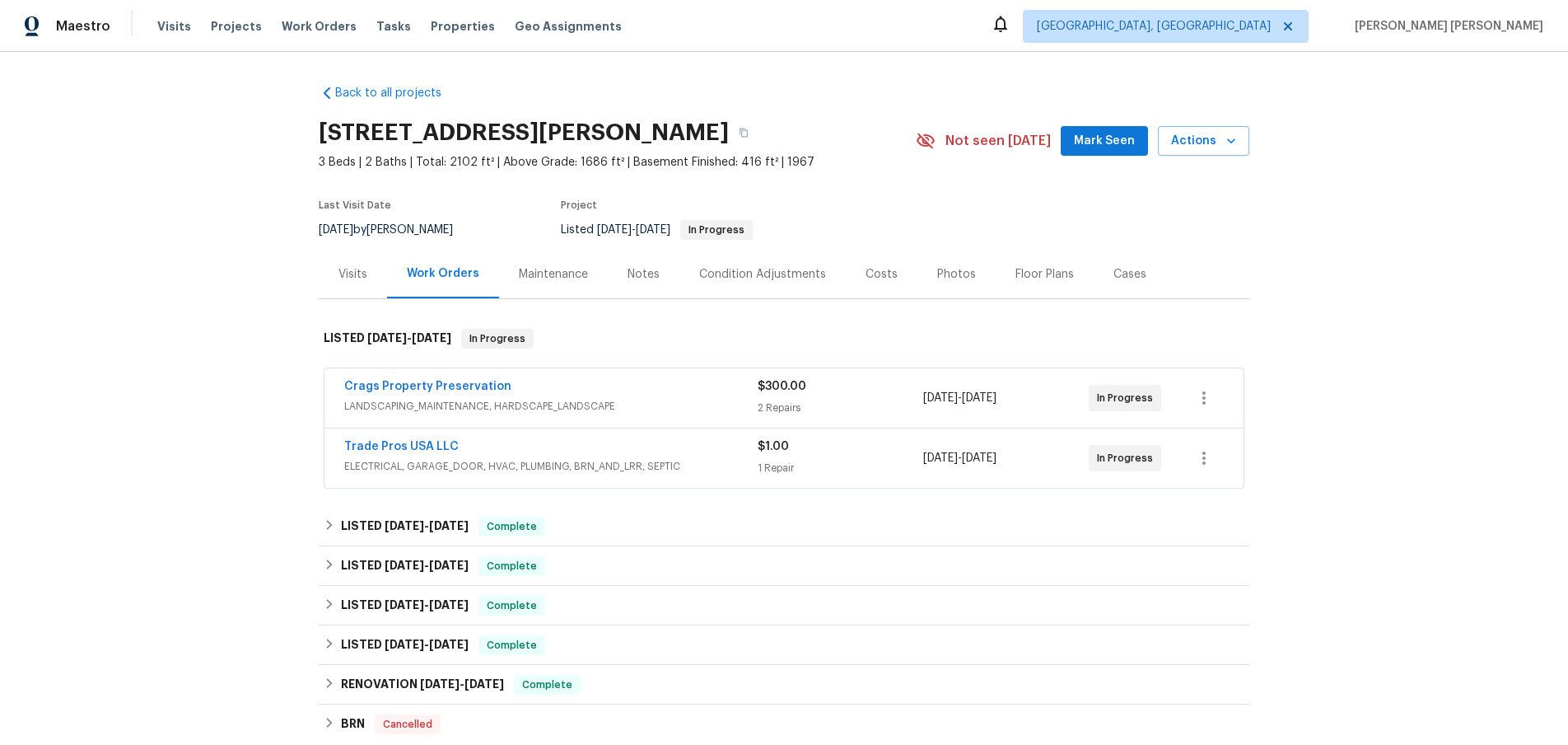
click at [351, 276] on div "Visits" at bounding box center [353, 273] width 29 height 16
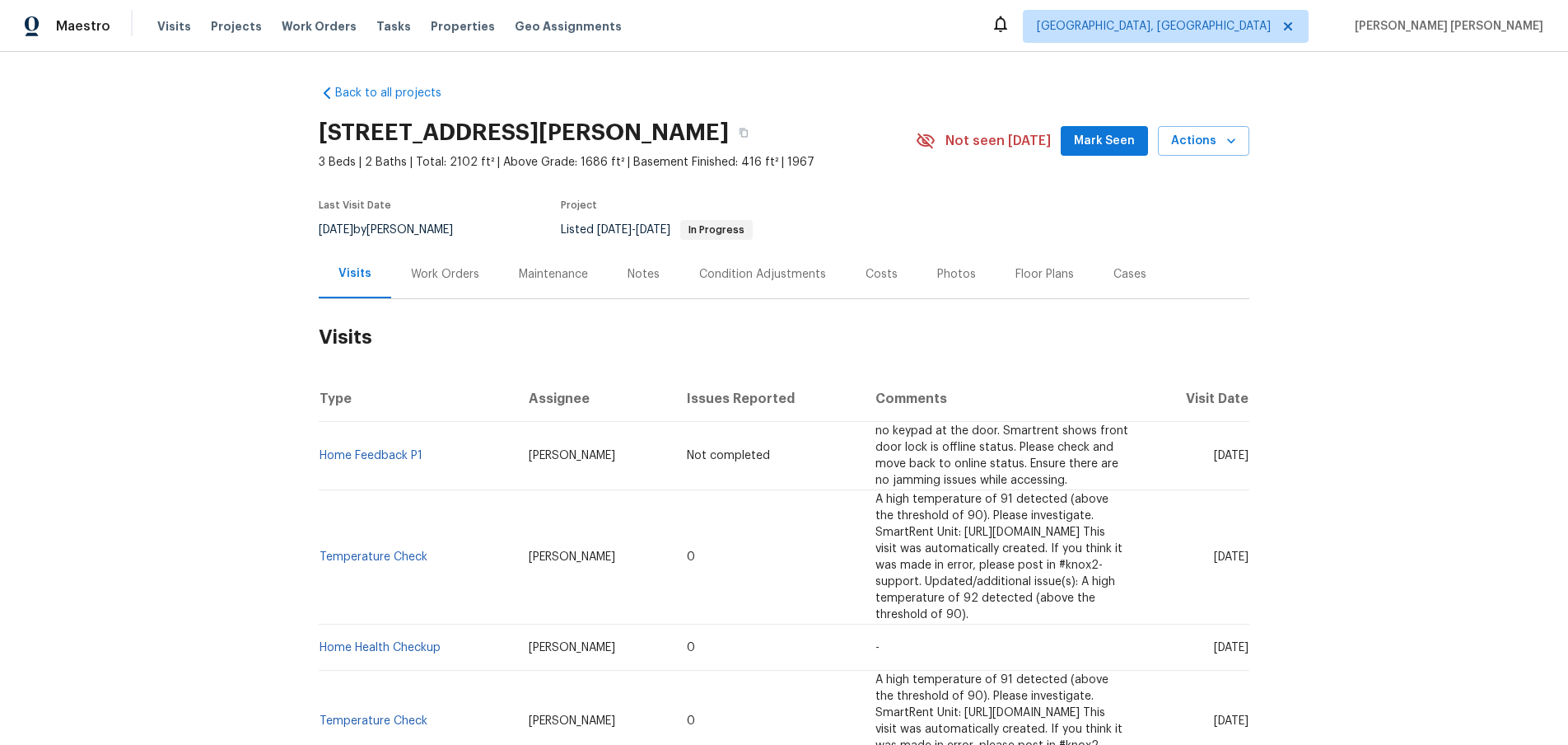
click at [364, 272] on div "Visits" at bounding box center [354, 273] width 33 height 16
click at [1194, 146] on span "Actions" at bounding box center [1203, 141] width 65 height 21
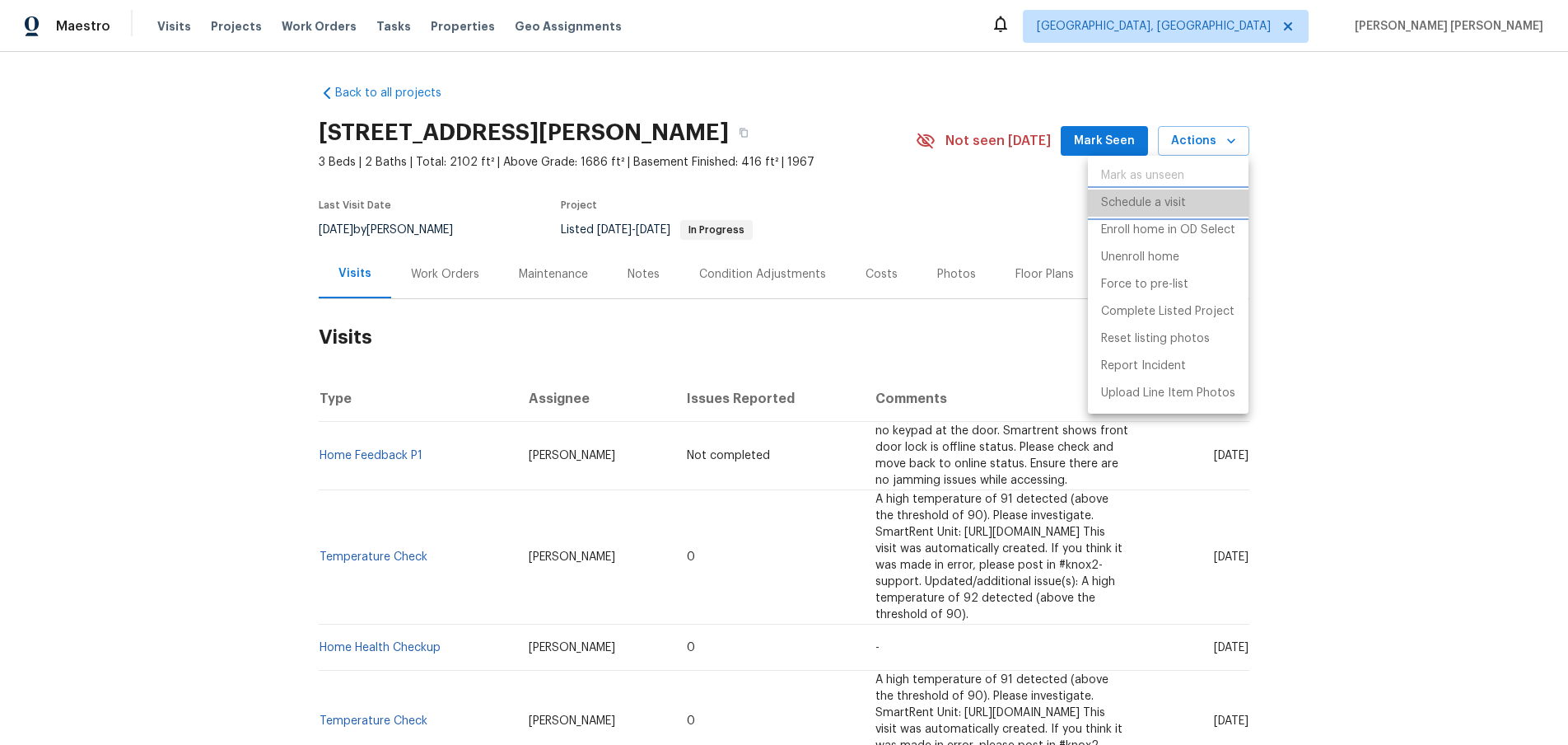
click at [1177, 199] on p "Schedule a visit" at bounding box center [1143, 203] width 85 height 17
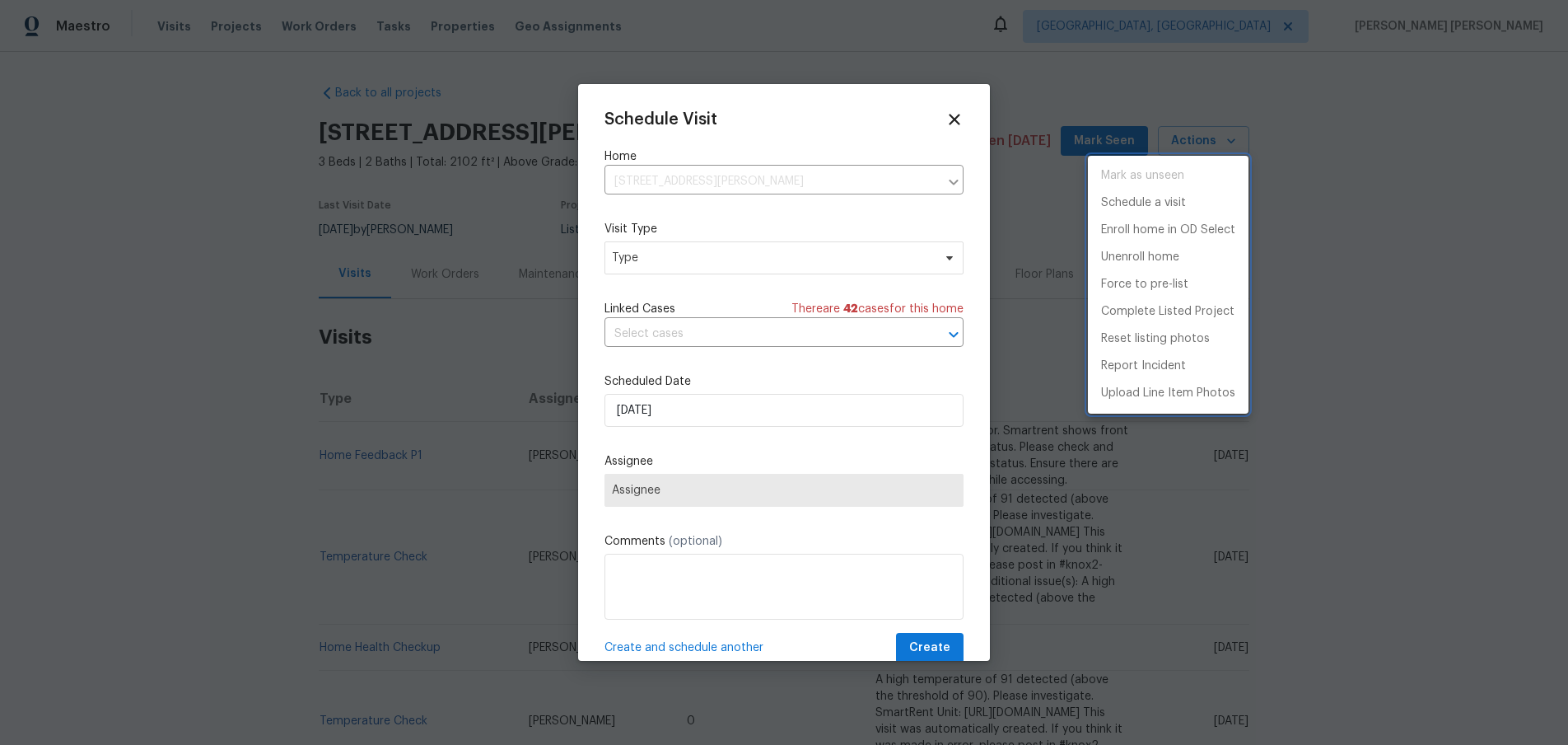
click at [757, 261] on div at bounding box center [784, 372] width 1568 height 745
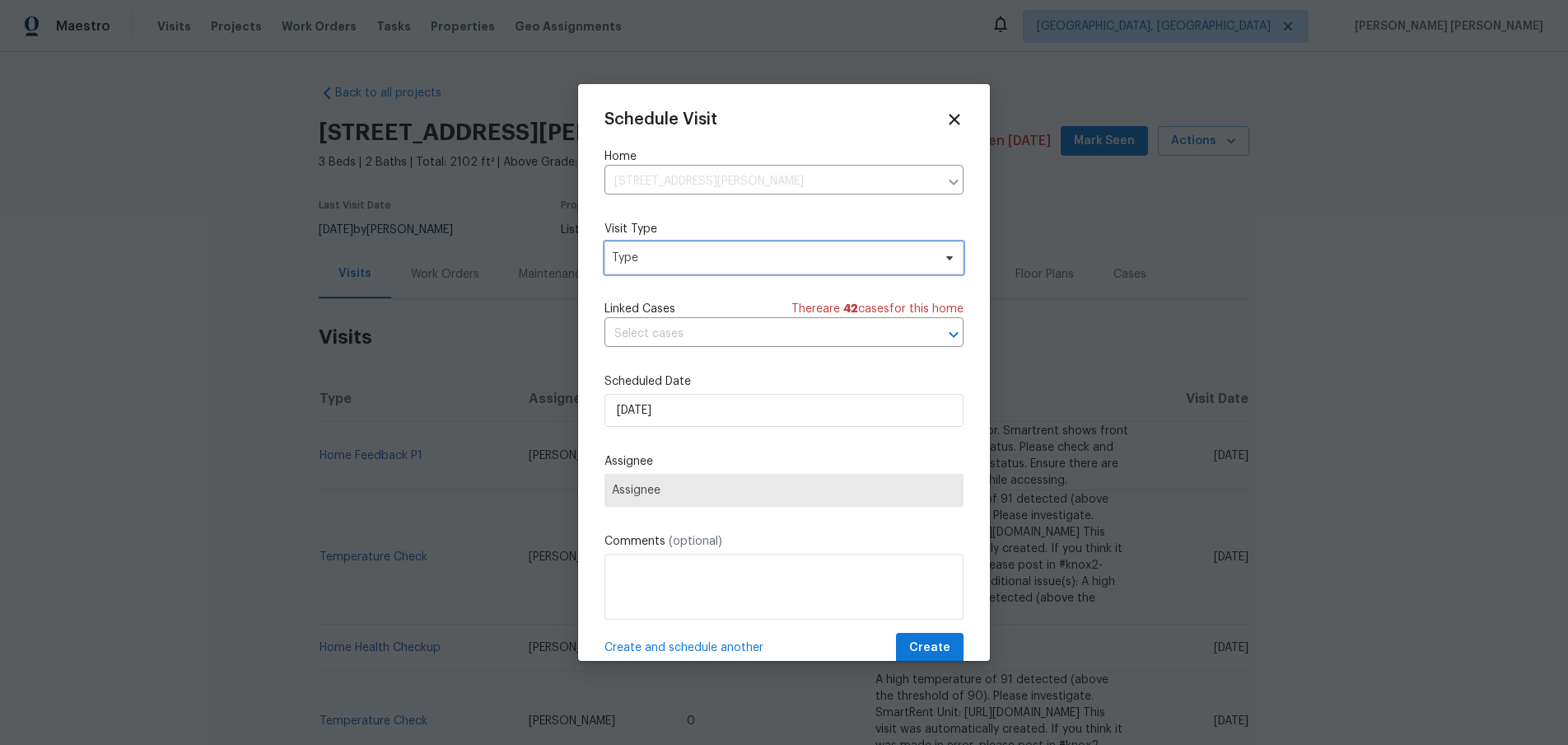
click at [751, 262] on span "Type" at bounding box center [771, 257] width 320 height 16
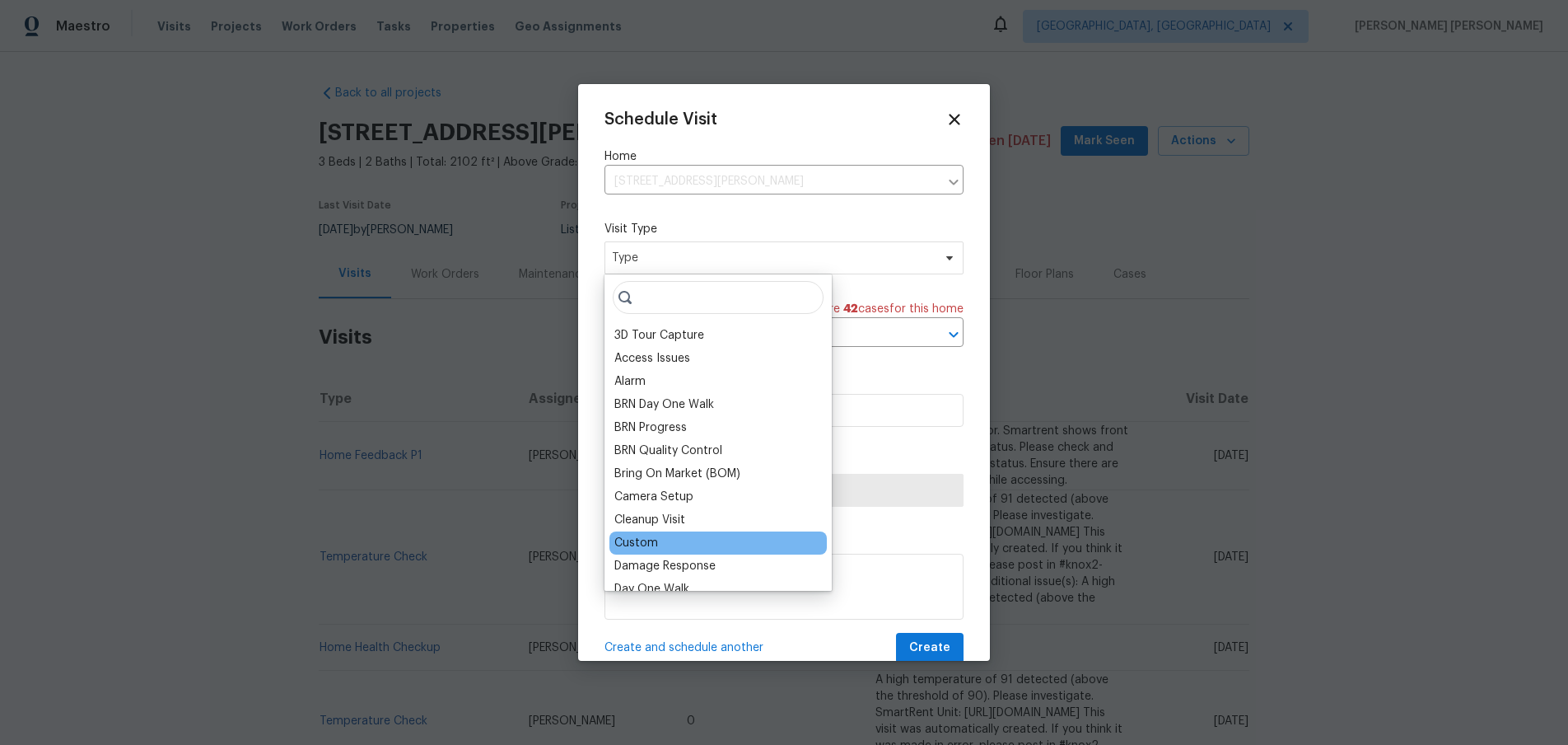
click at [709, 544] on div "Custom" at bounding box center [717, 543] width 218 height 23
click at [666, 544] on div "Custom" at bounding box center [717, 543] width 218 height 23
click at [633, 541] on div "Custom" at bounding box center [635, 543] width 44 height 16
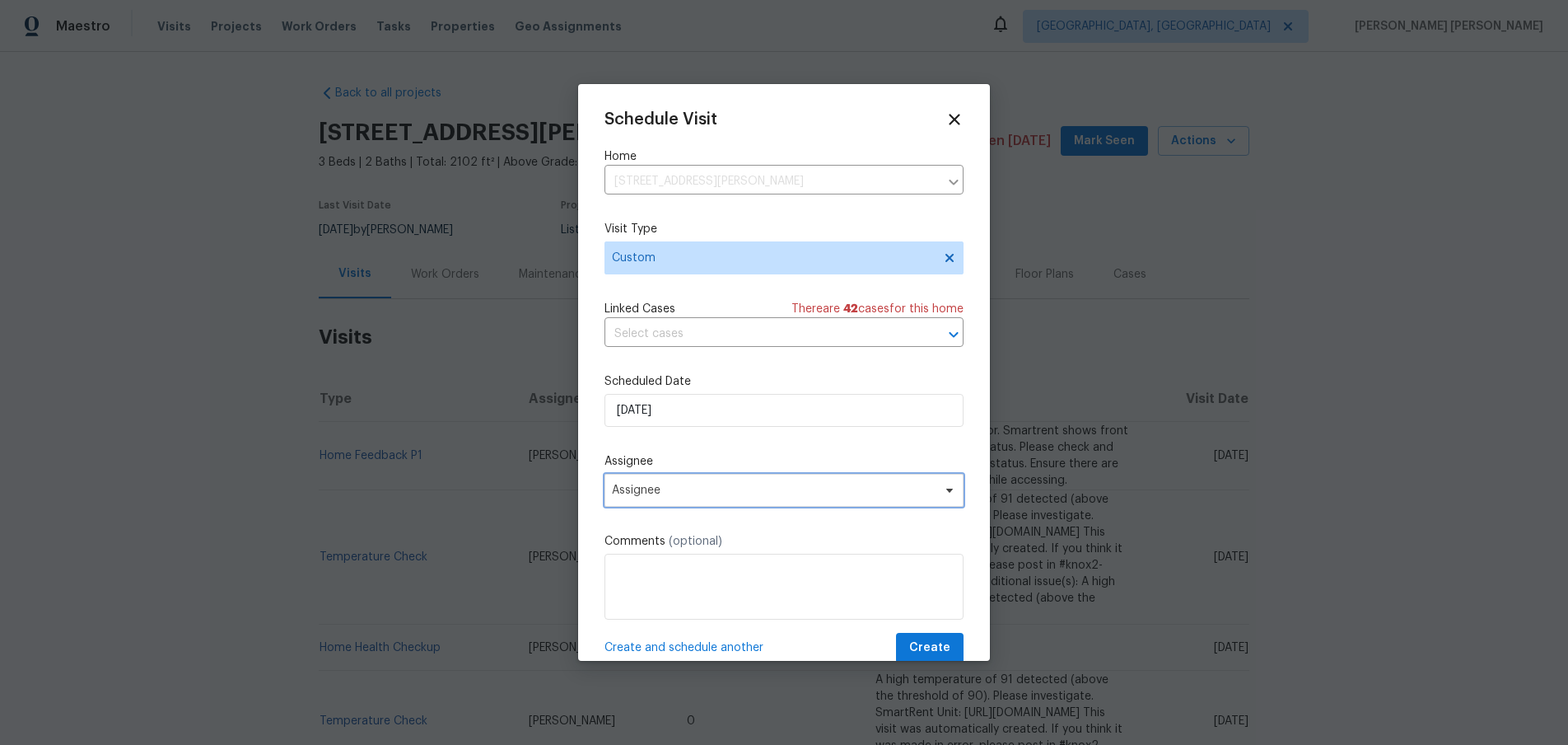
click at [785, 491] on span "Assignee" at bounding box center [773, 490] width 323 height 13
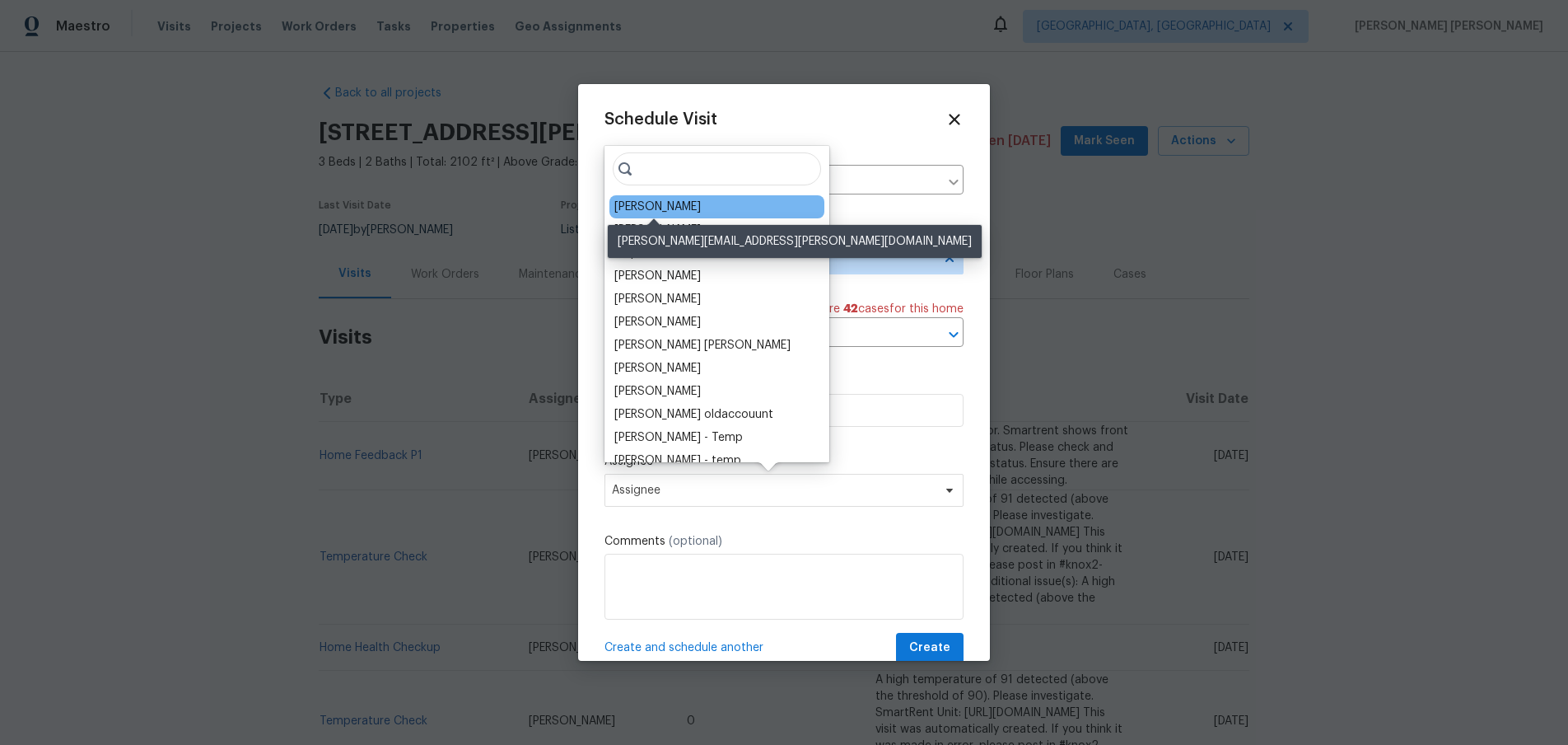
click at [677, 206] on div "Brian Holloway" at bounding box center [657, 206] width 86 height 16
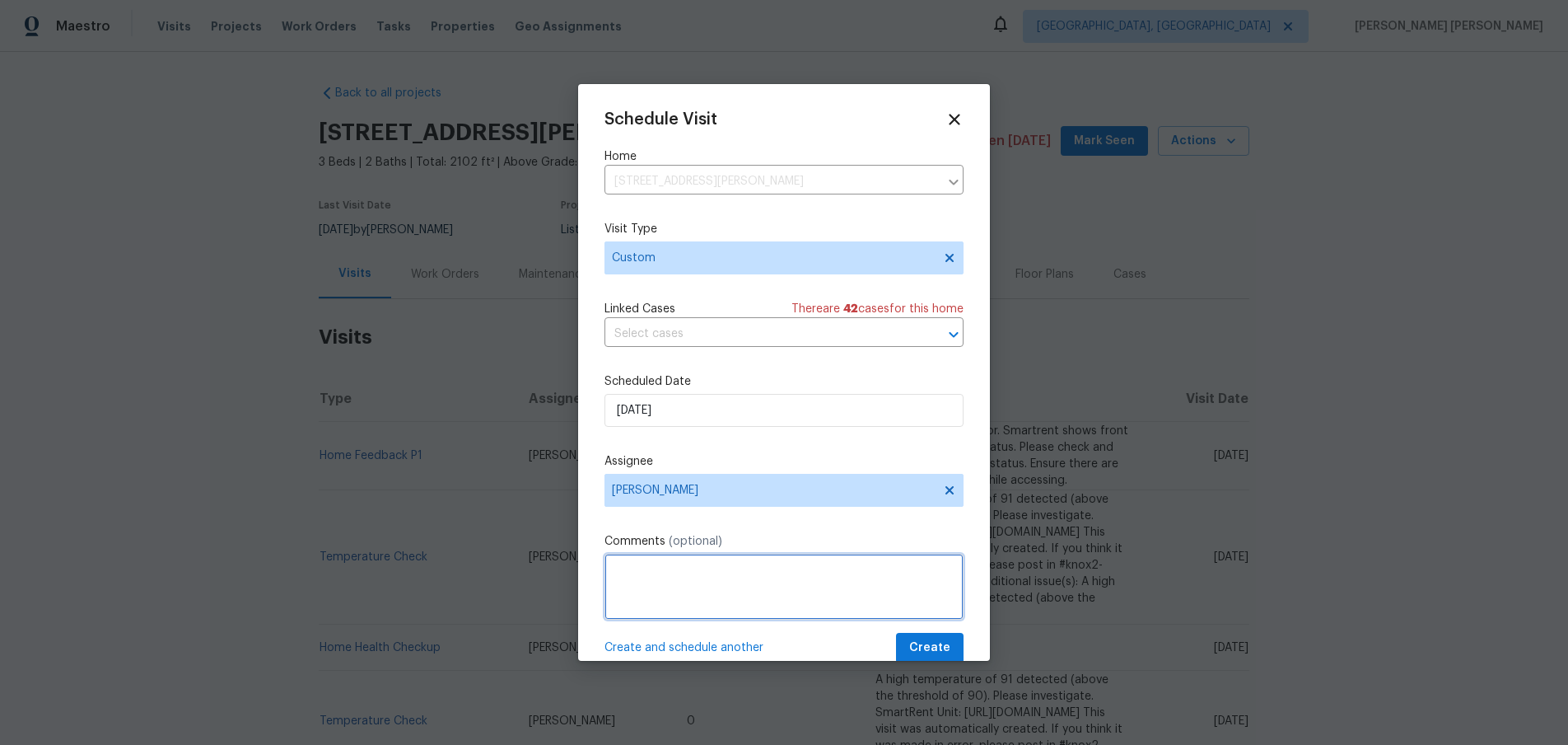
click at [822, 584] on textarea at bounding box center [784, 586] width 359 height 66
paste textarea "https://opendoor.slack.com/archives/C027X3AH3JQ/p1757346287008719"
click at [672, 596] on textarea "Check on any trees that might be in danger of falling on out house and the neig…" at bounding box center [784, 586] width 359 height 66
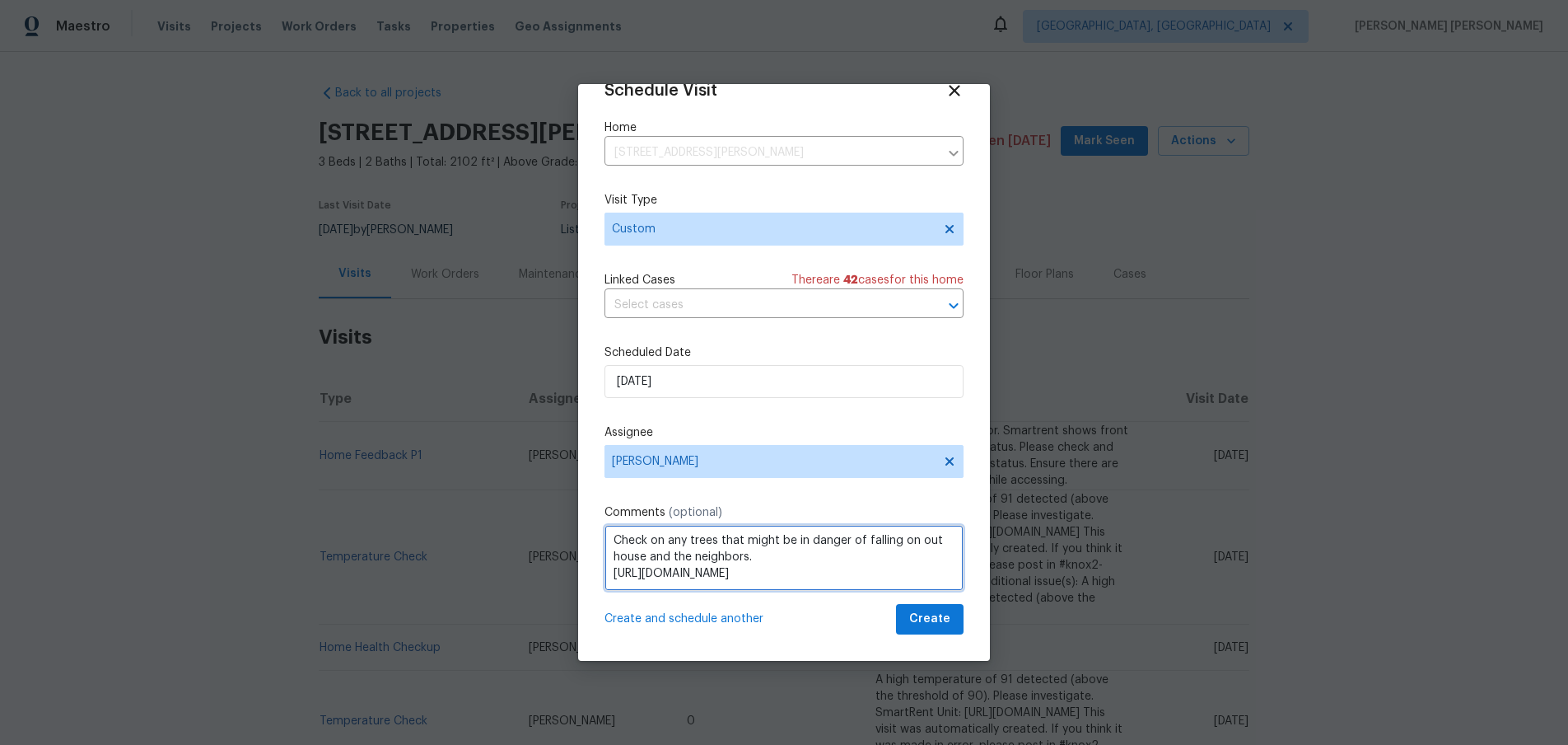
type textarea "Check on any trees that might be in danger of falling on out house and the neig…"
click at [925, 625] on span "Create" at bounding box center [929, 619] width 41 height 21
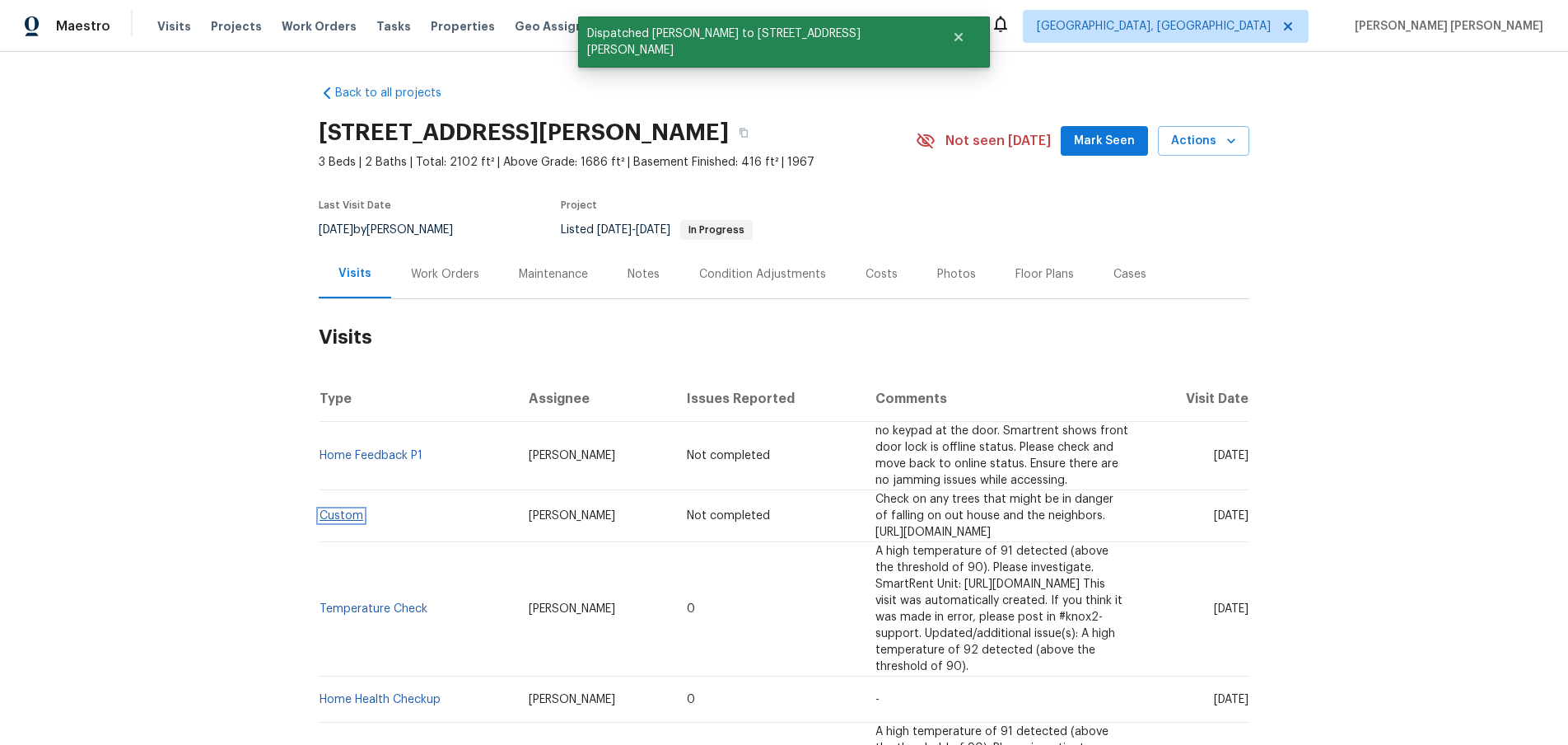
click at [331, 510] on link "Custom" at bounding box center [341, 515] width 44 height 11
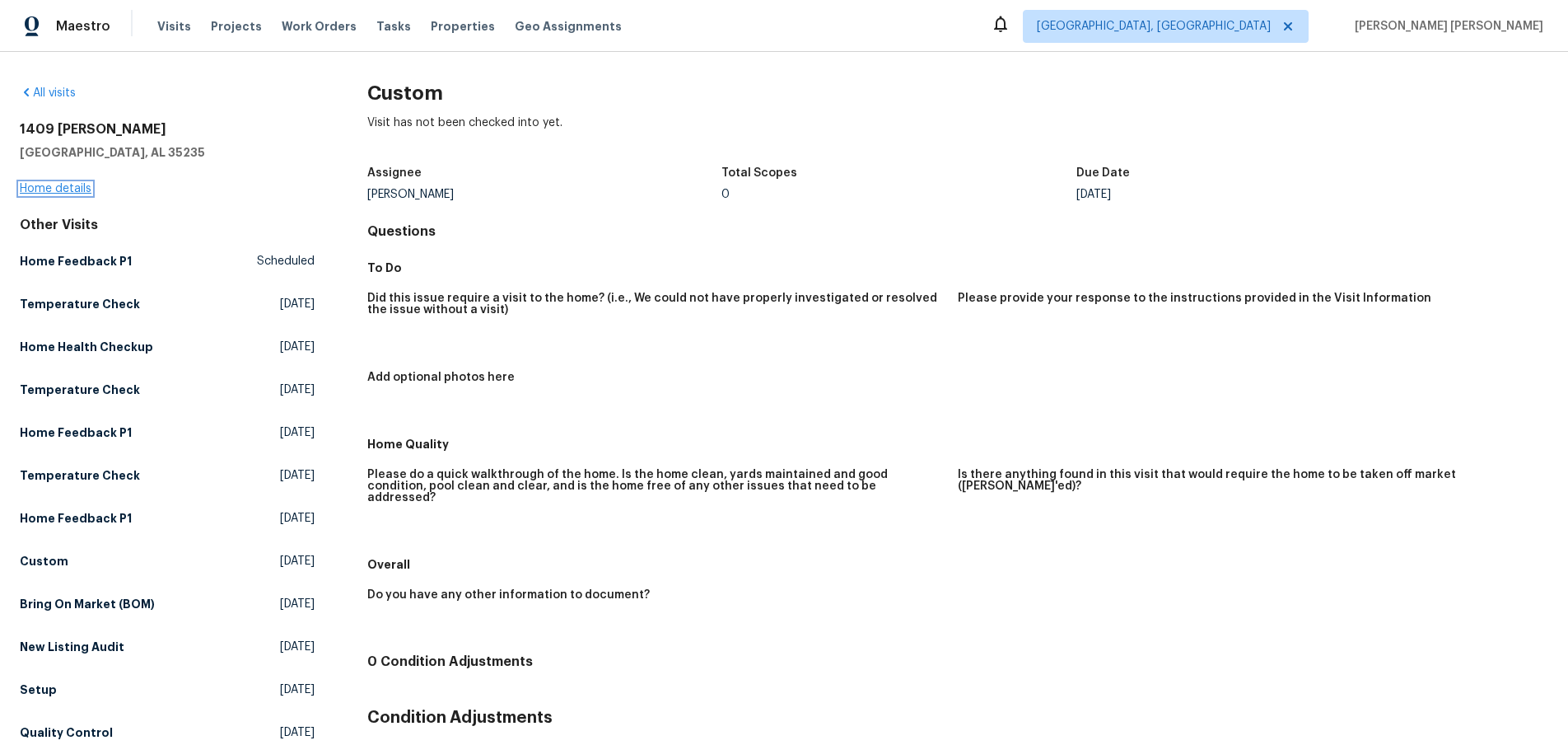
click at [49, 191] on link "Home details" at bounding box center [56, 188] width 72 height 11
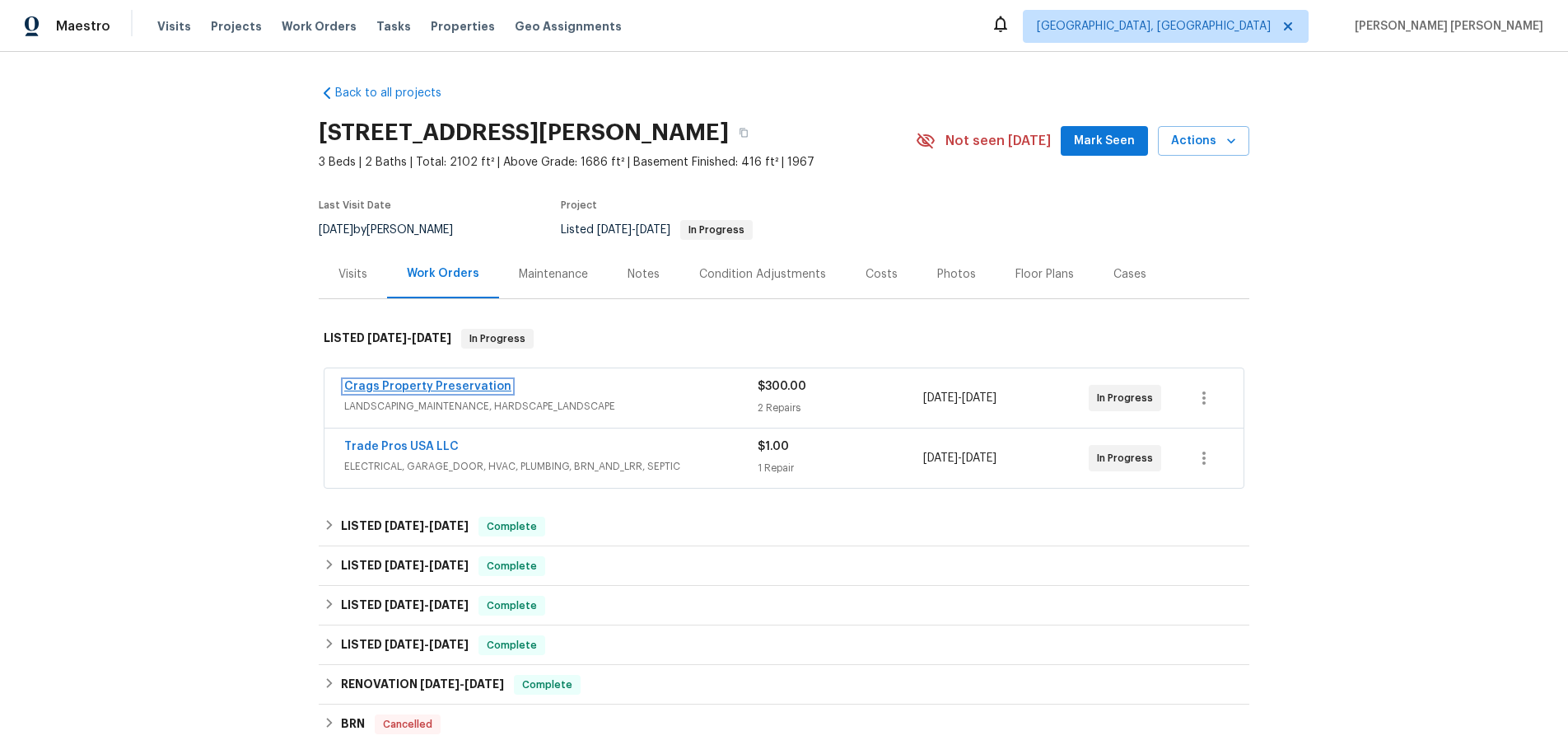
click at [450, 386] on link "Crags Property Preservation" at bounding box center [428, 385] width 167 height 11
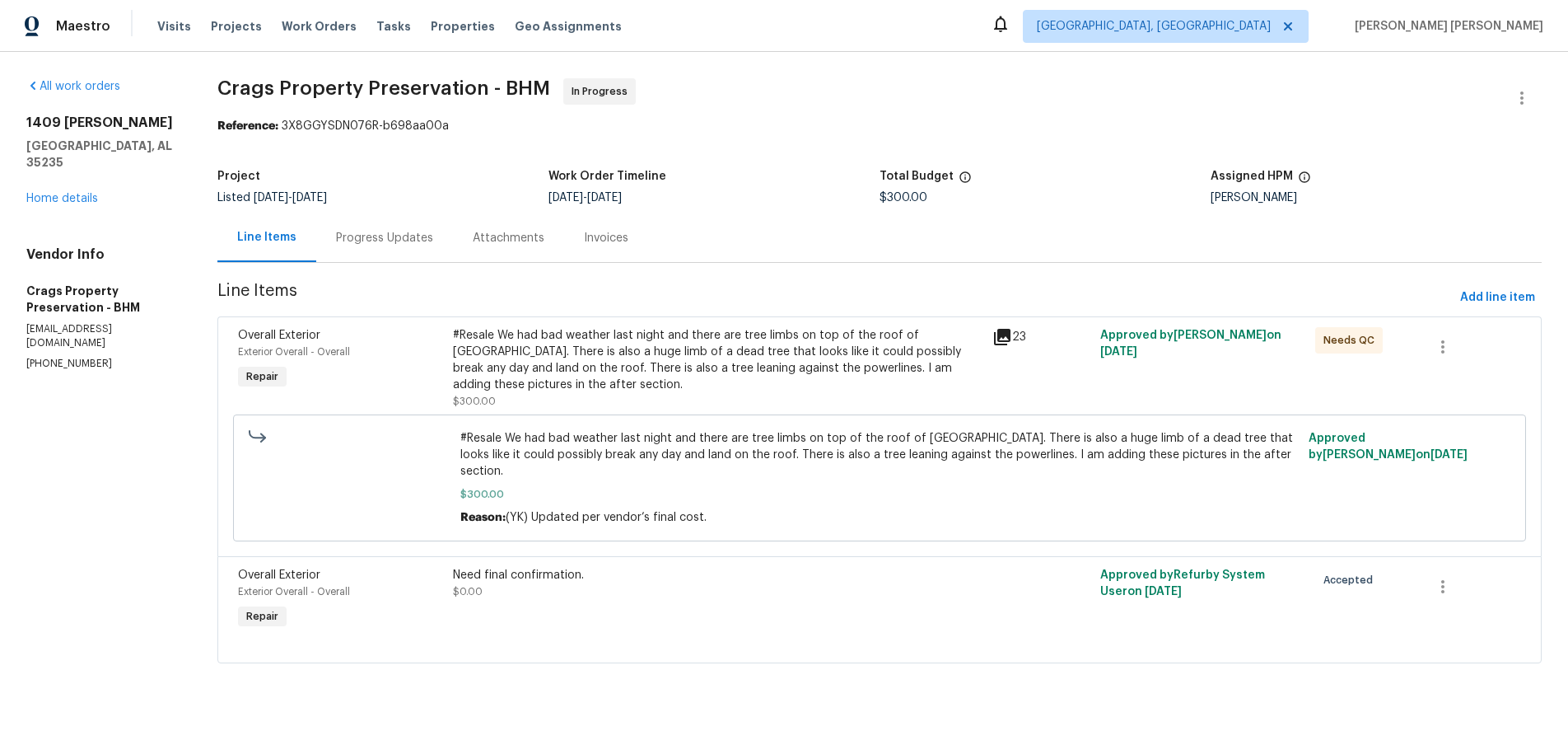
click at [1001, 333] on icon at bounding box center [1002, 337] width 16 height 16
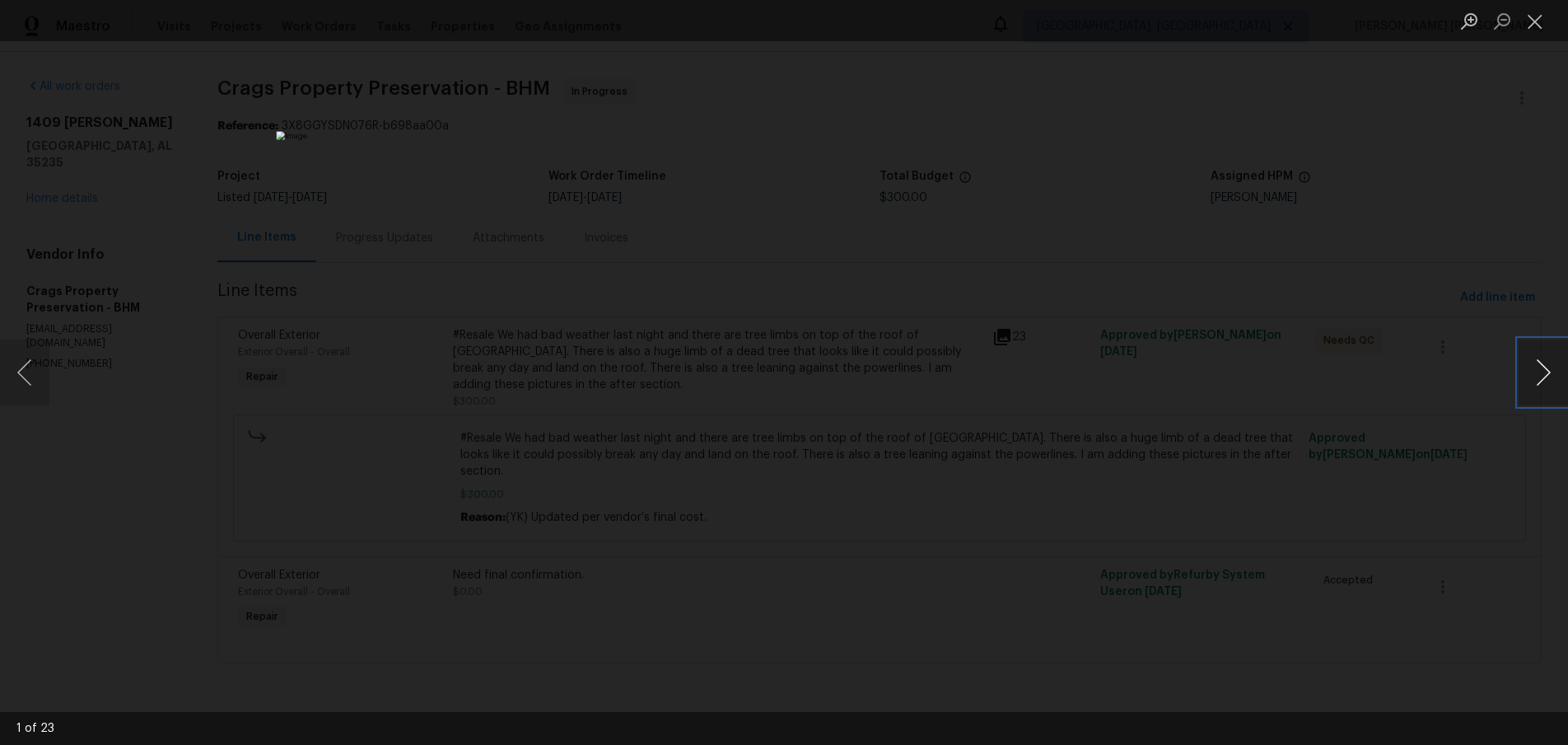
click at [1535, 378] on button "Next image" at bounding box center [1543, 372] width 50 height 66
click at [1525, 387] on button "Next image" at bounding box center [1543, 372] width 50 height 66
click at [1524, 388] on button "Next image" at bounding box center [1543, 372] width 50 height 66
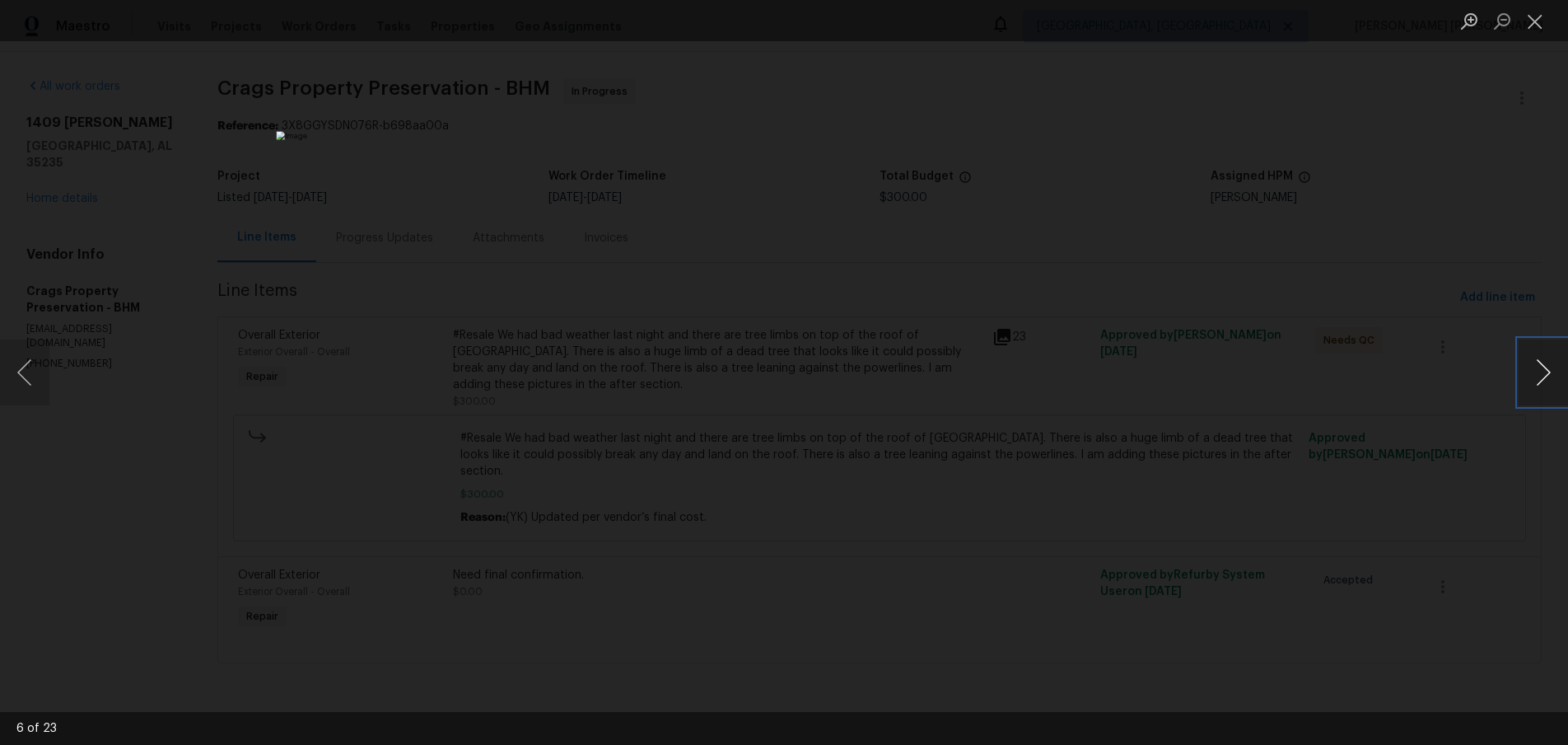
click at [1542, 381] on button "Next image" at bounding box center [1543, 372] width 50 height 66
click at [1535, 381] on button "Next image" at bounding box center [1543, 372] width 50 height 66
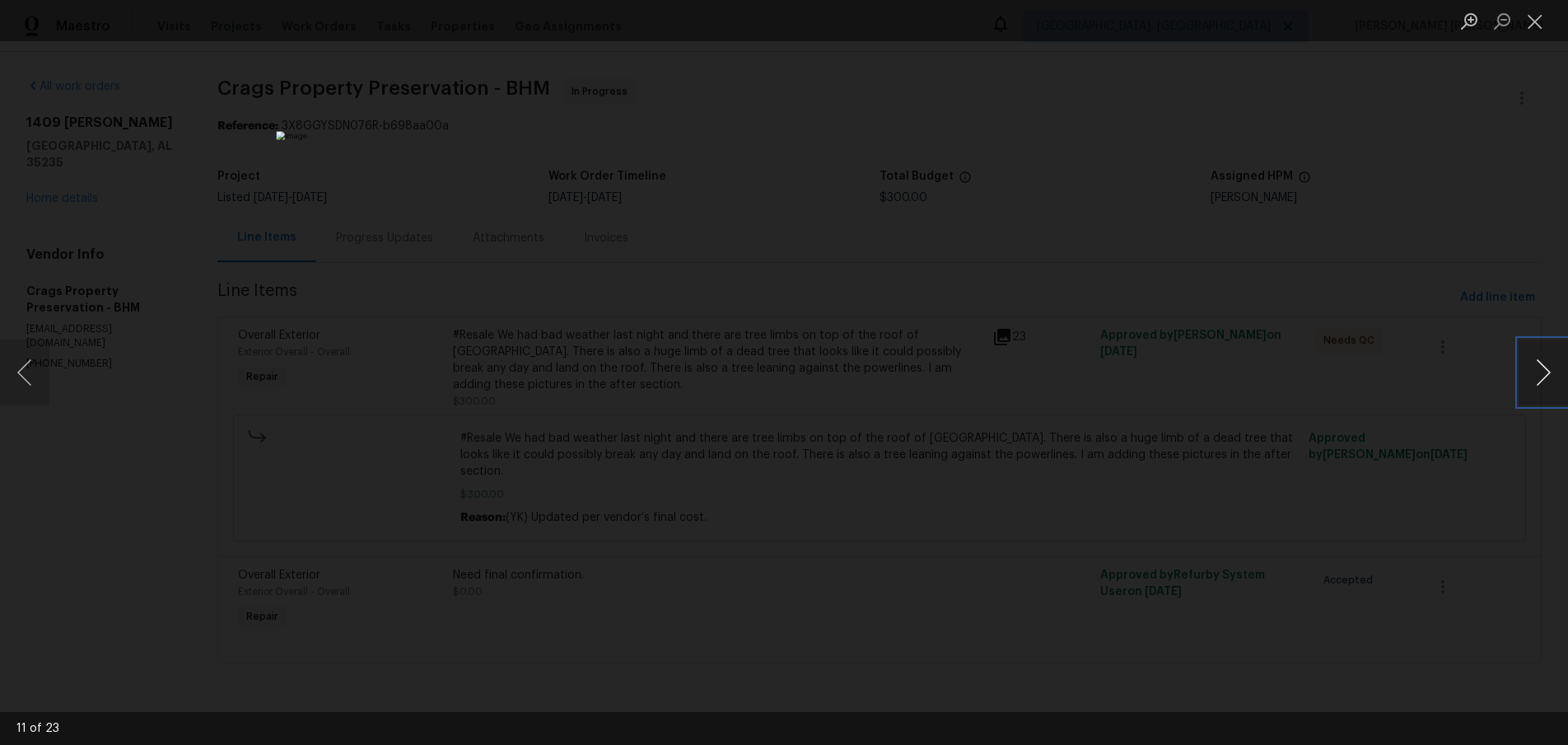
click at [1535, 381] on button "Next image" at bounding box center [1543, 372] width 50 height 66
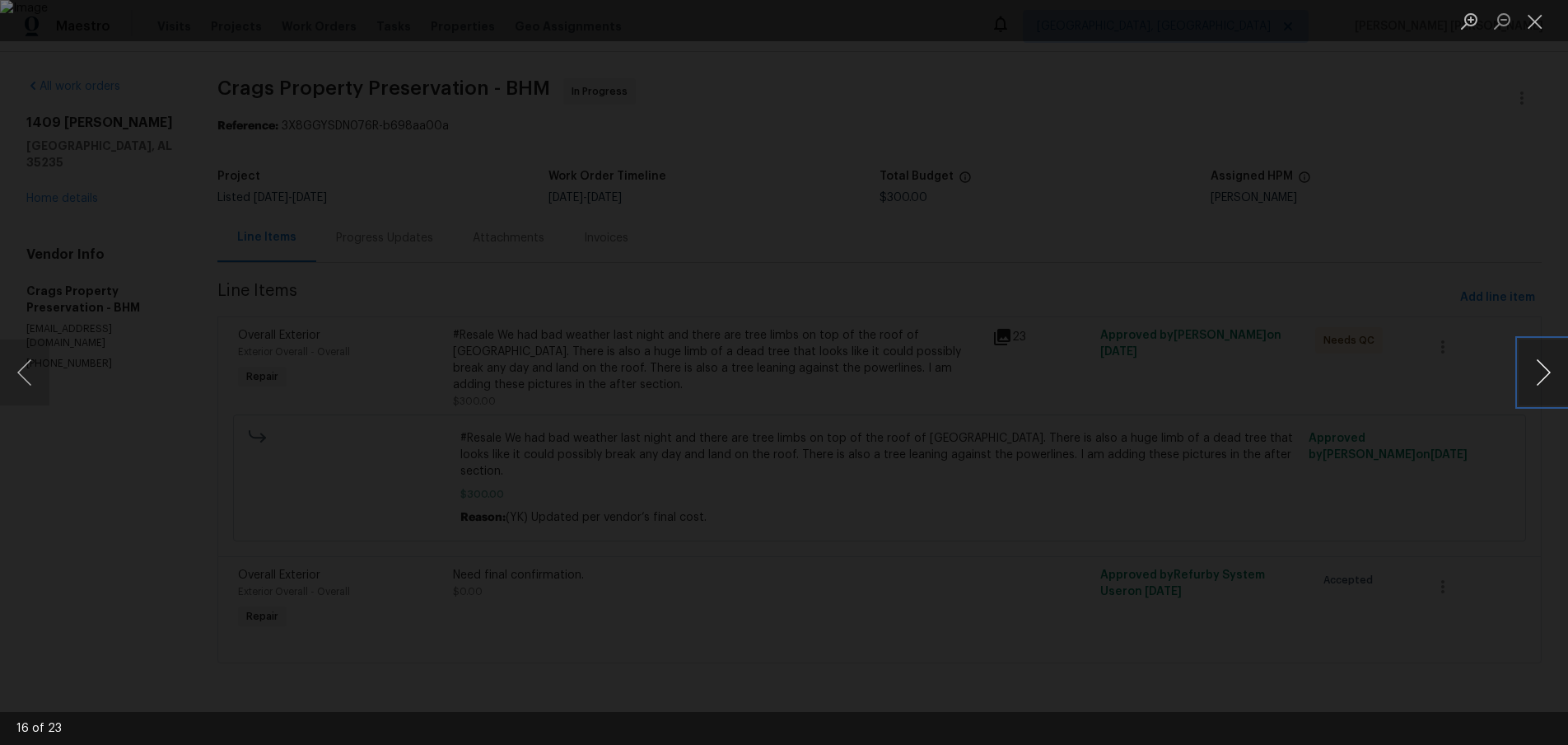
click at [1535, 381] on button "Next image" at bounding box center [1543, 372] width 50 height 66
drag, startPoint x: 29, startPoint y: 369, endPoint x: 279, endPoint y: 400, distance: 251.9
click at [29, 369] on button "Previous image" at bounding box center [25, 372] width 50 height 66
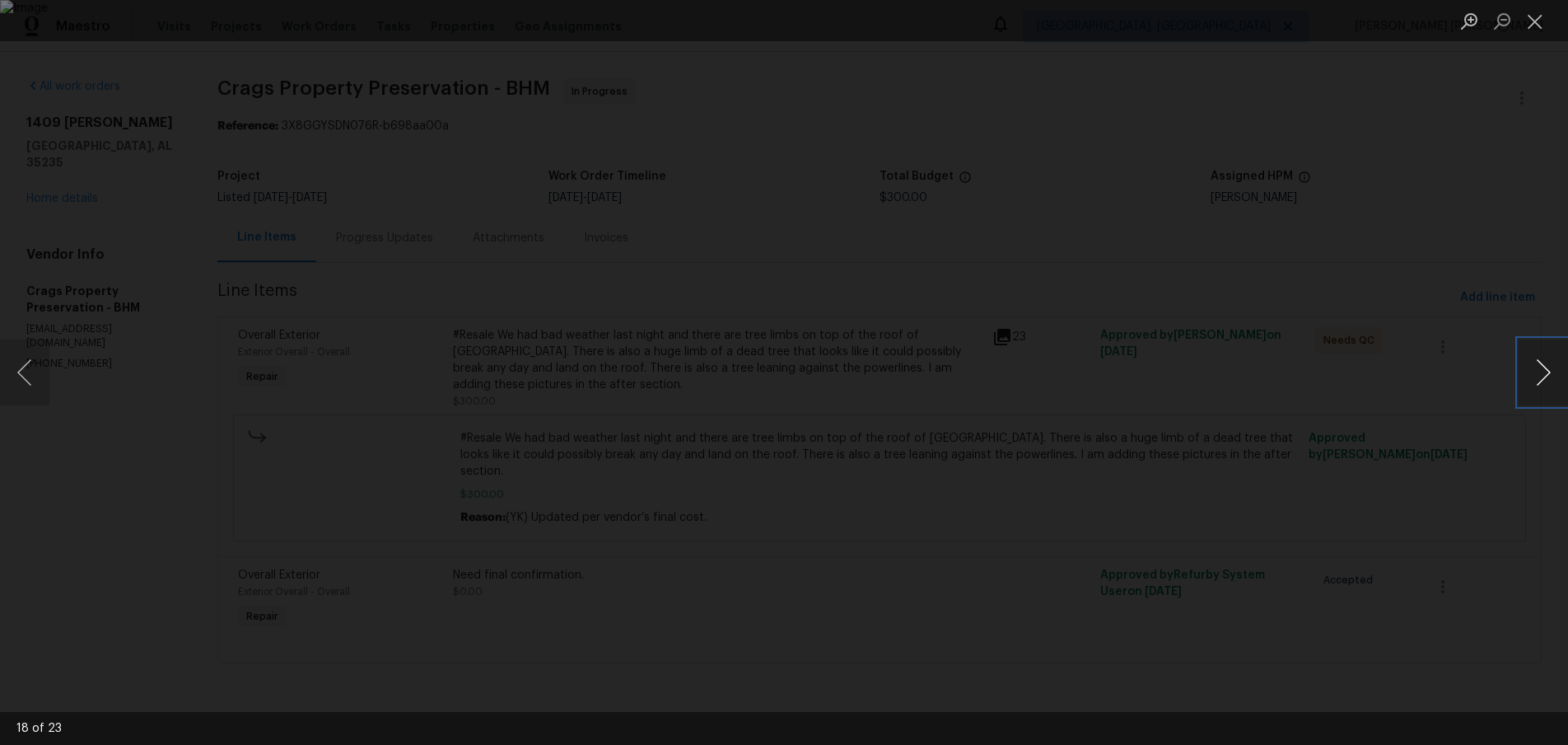
click at [1547, 375] on button "Next image" at bounding box center [1543, 372] width 50 height 66
click at [1540, 388] on button "Next image" at bounding box center [1543, 372] width 50 height 66
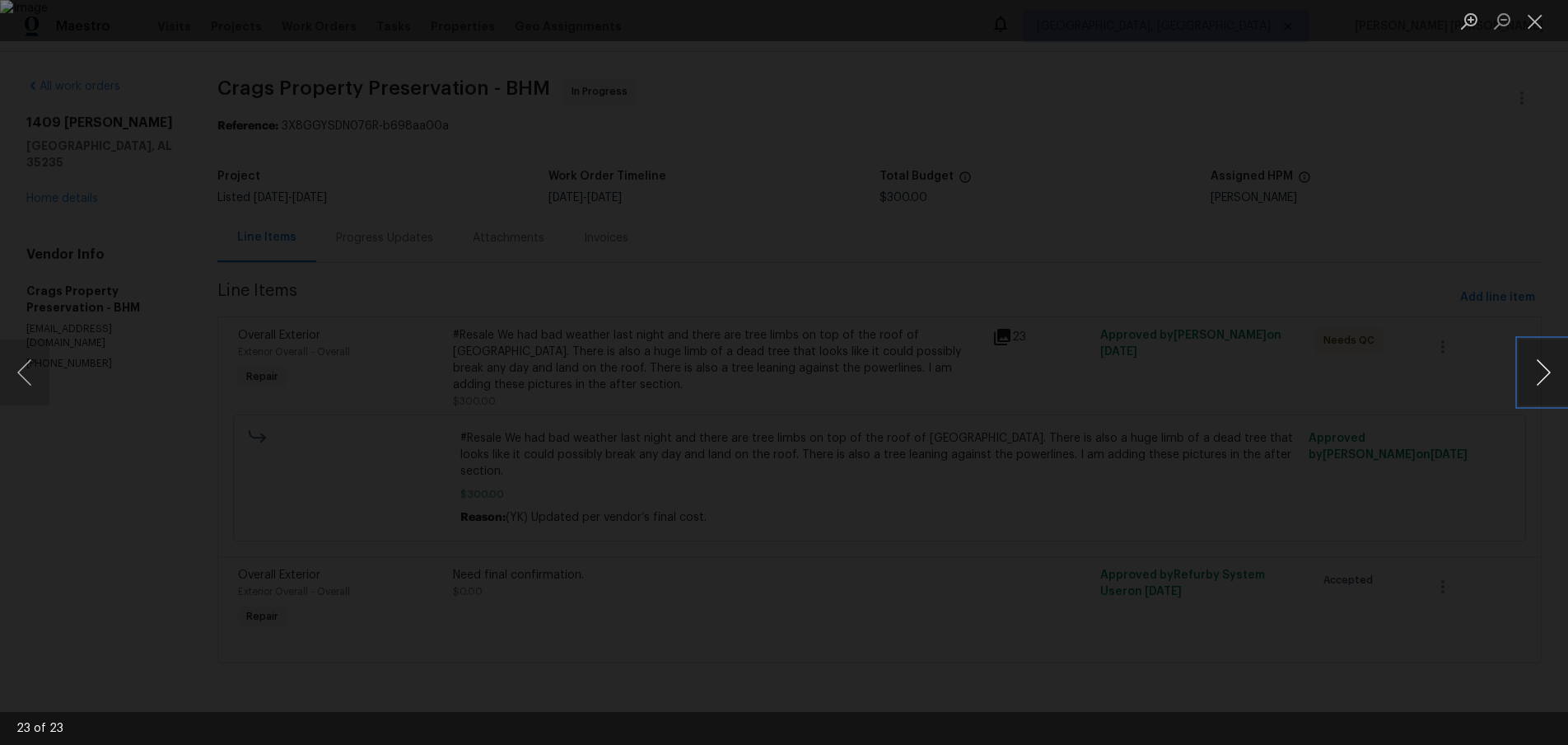
click at [1540, 388] on button "Next image" at bounding box center [1543, 372] width 50 height 66
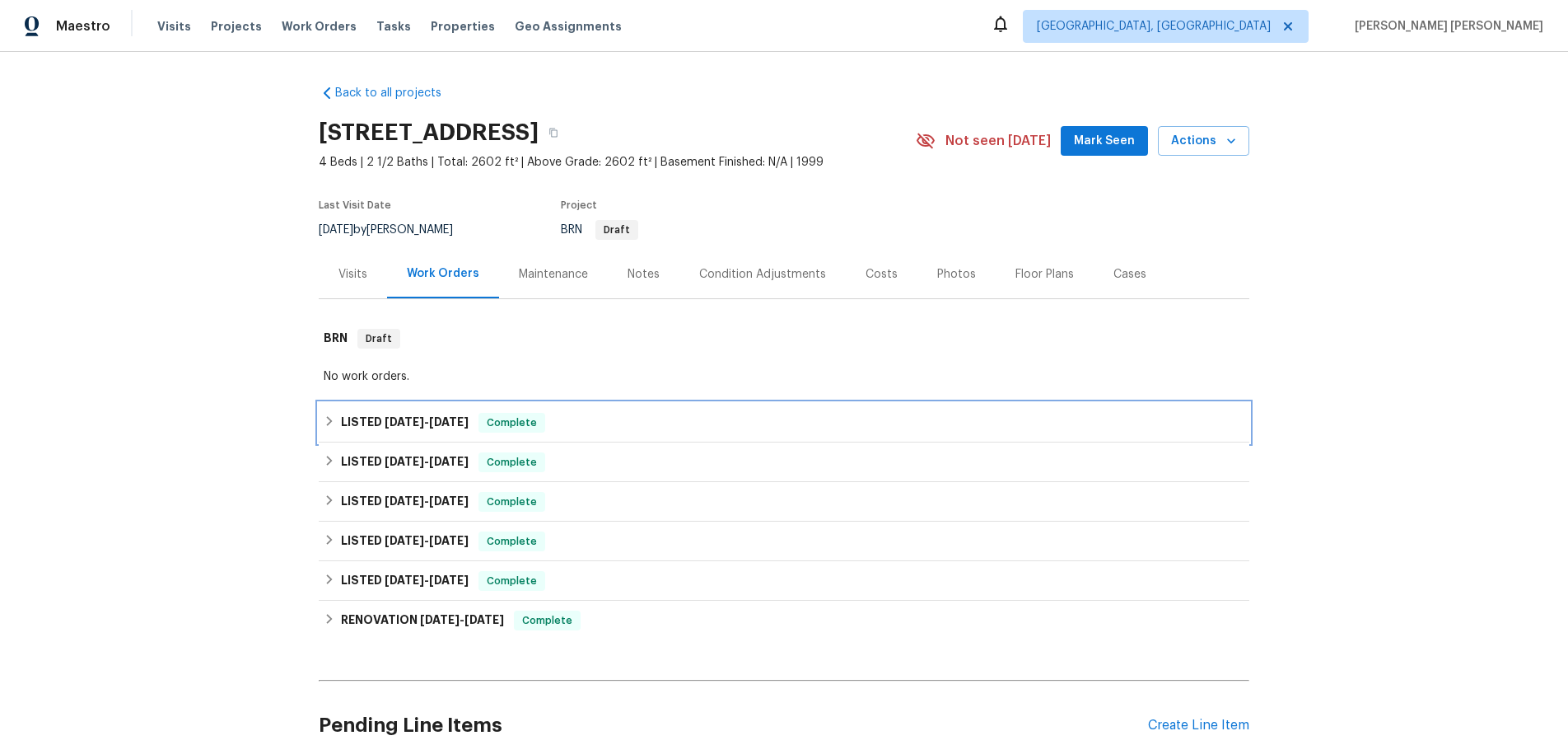
click at [332, 422] on icon at bounding box center [329, 420] width 11 height 11
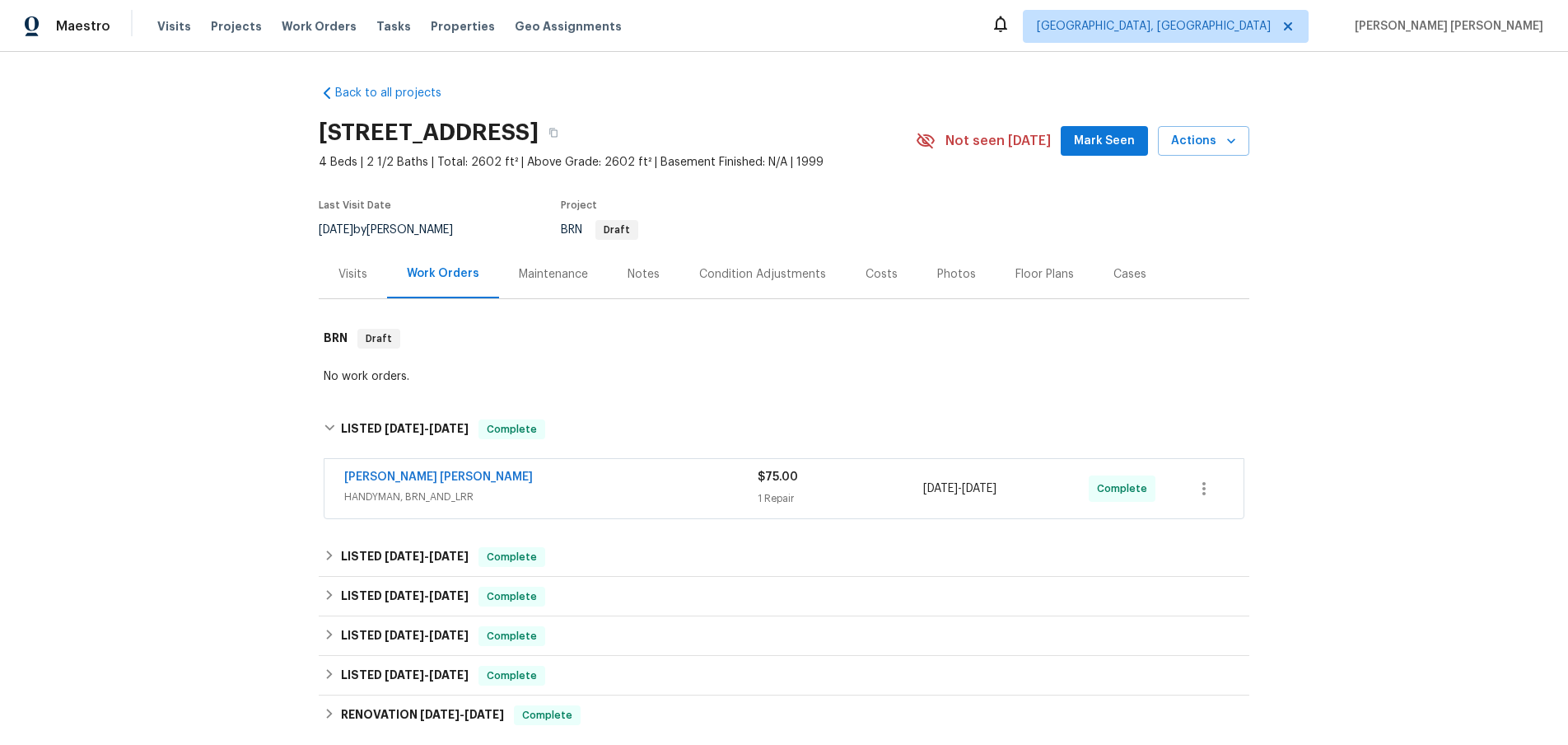
click at [645, 494] on span "HANDYMAN, BRN_AND_LRR" at bounding box center [551, 496] width 413 height 16
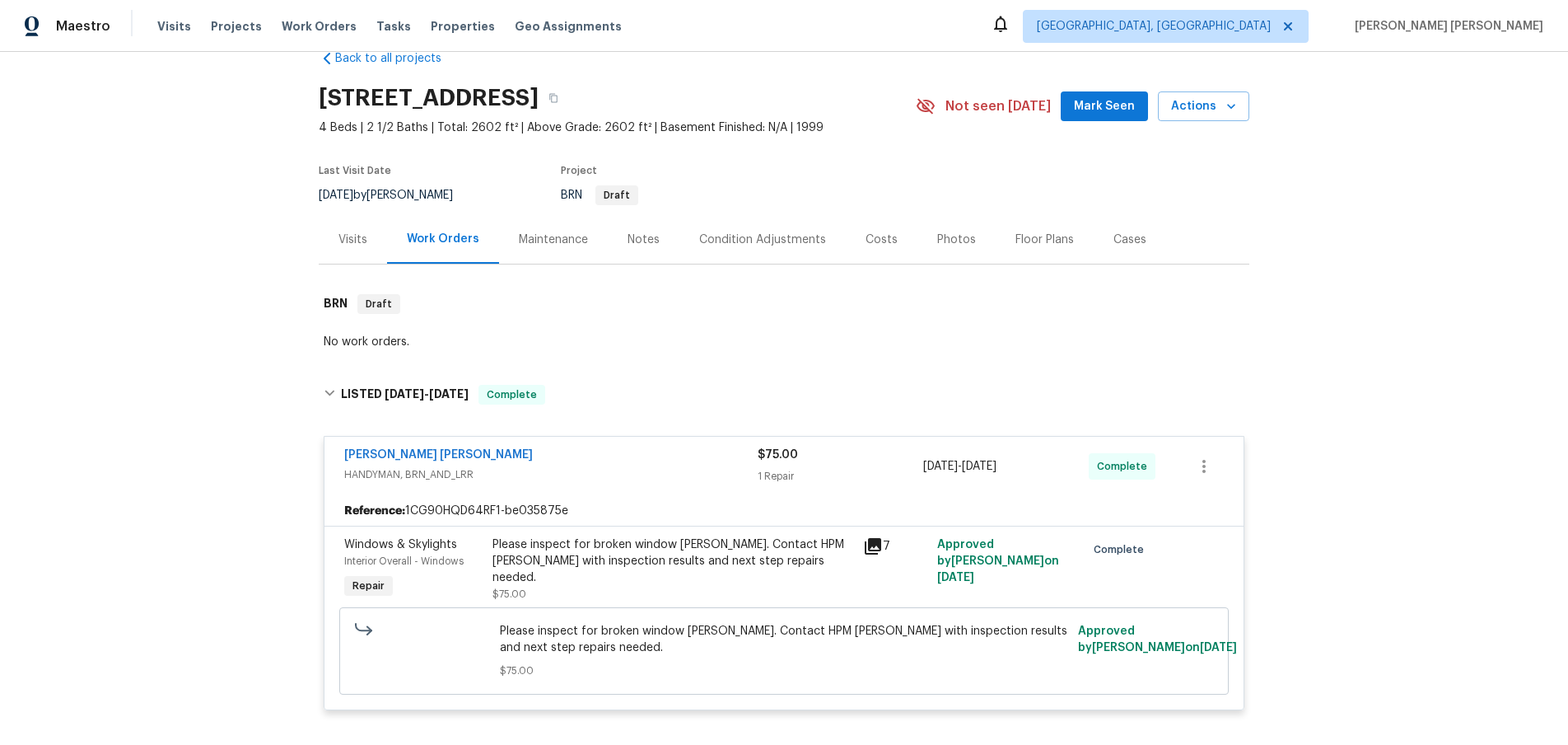
scroll to position [50, 0]
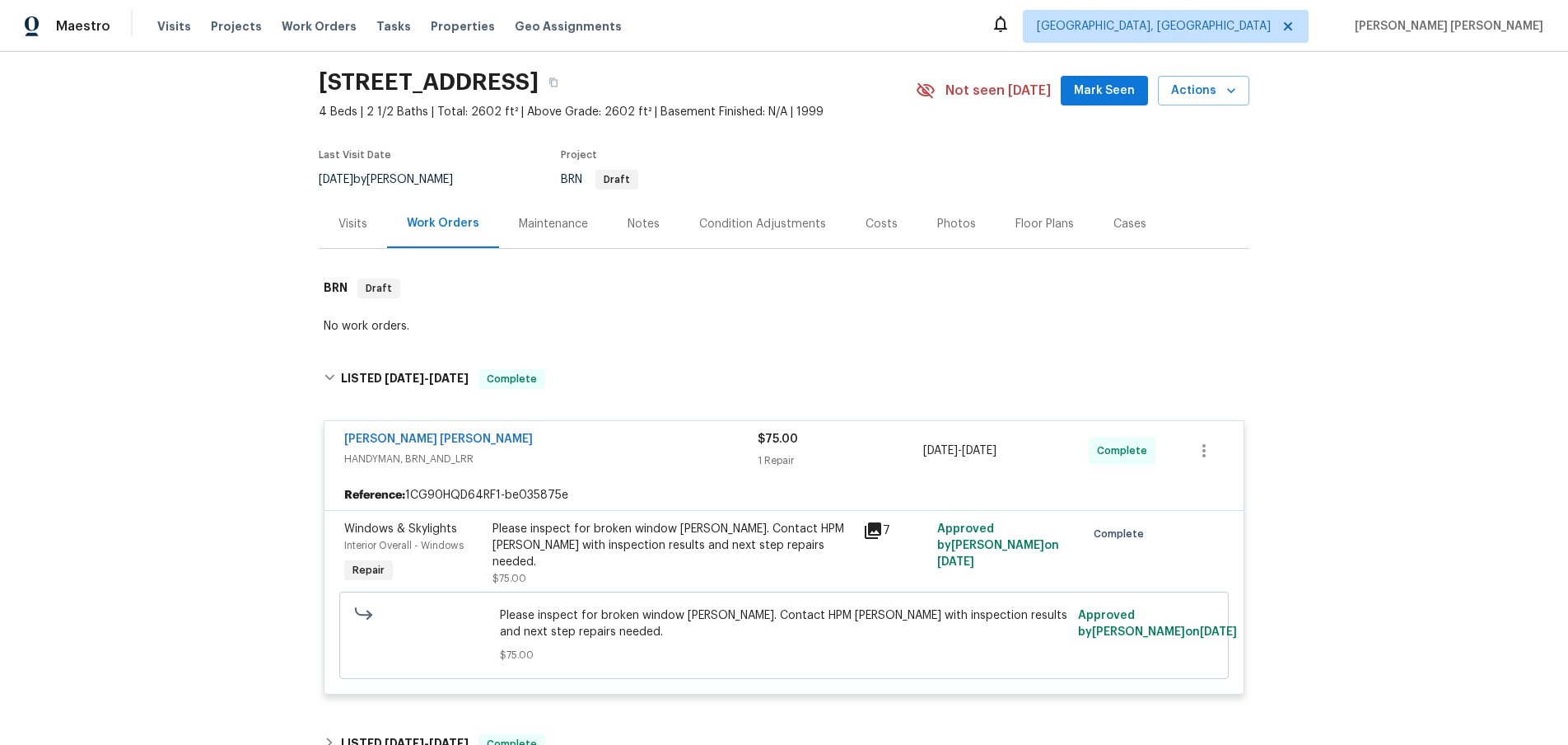
click at [871, 533] on icon at bounding box center [872, 530] width 20 height 20
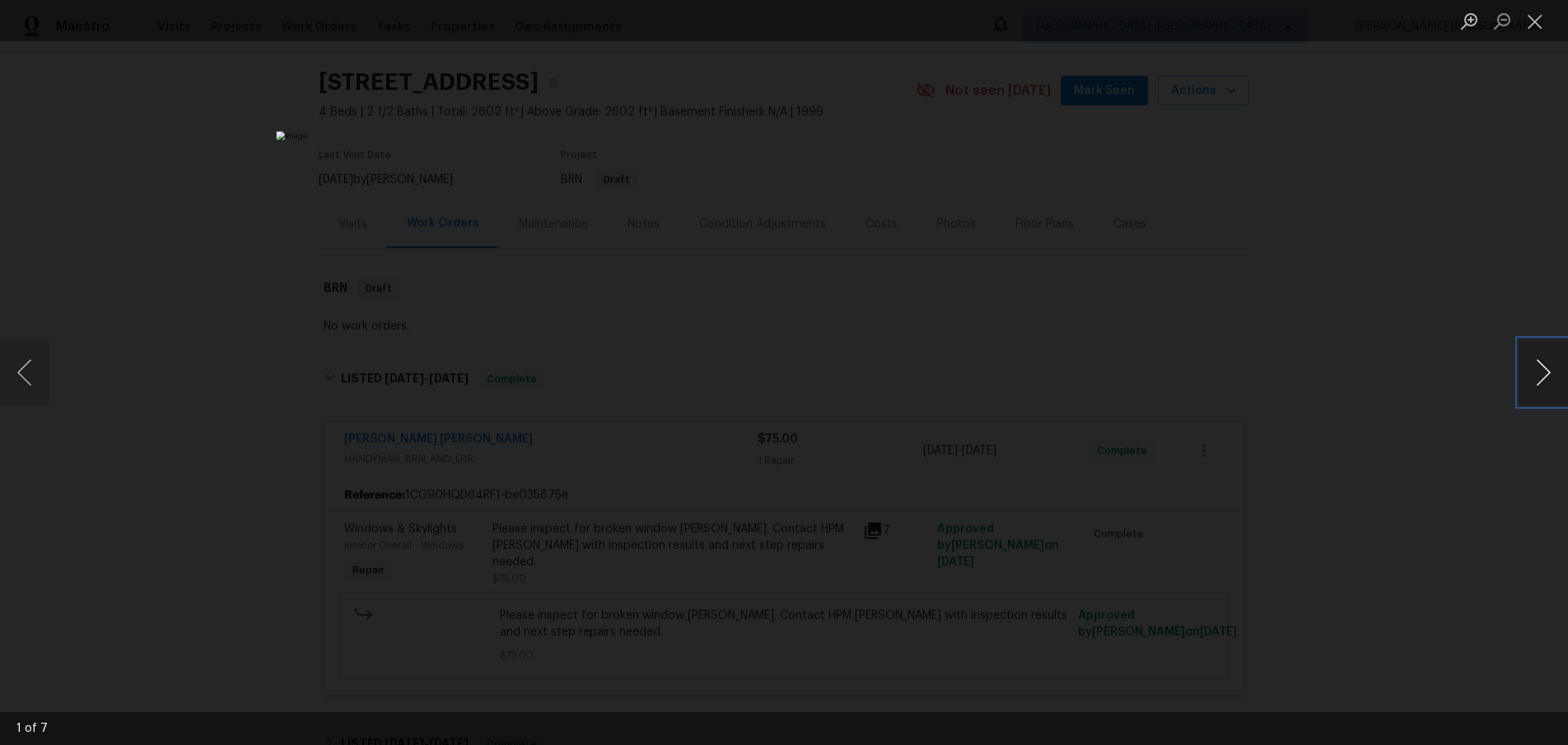
click at [1539, 378] on button "Next image" at bounding box center [1543, 372] width 50 height 66
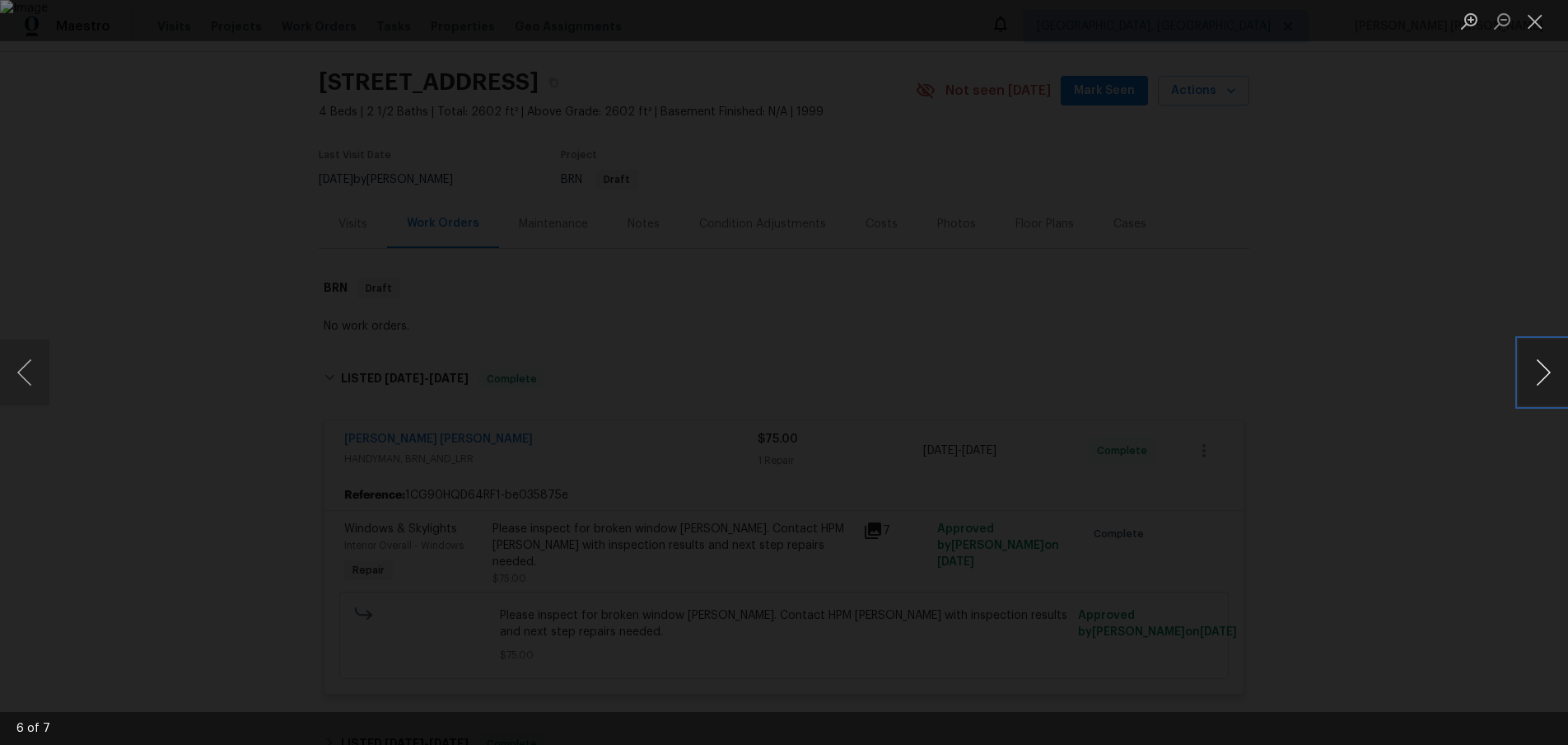
click at [1539, 378] on button "Next image" at bounding box center [1543, 372] width 50 height 66
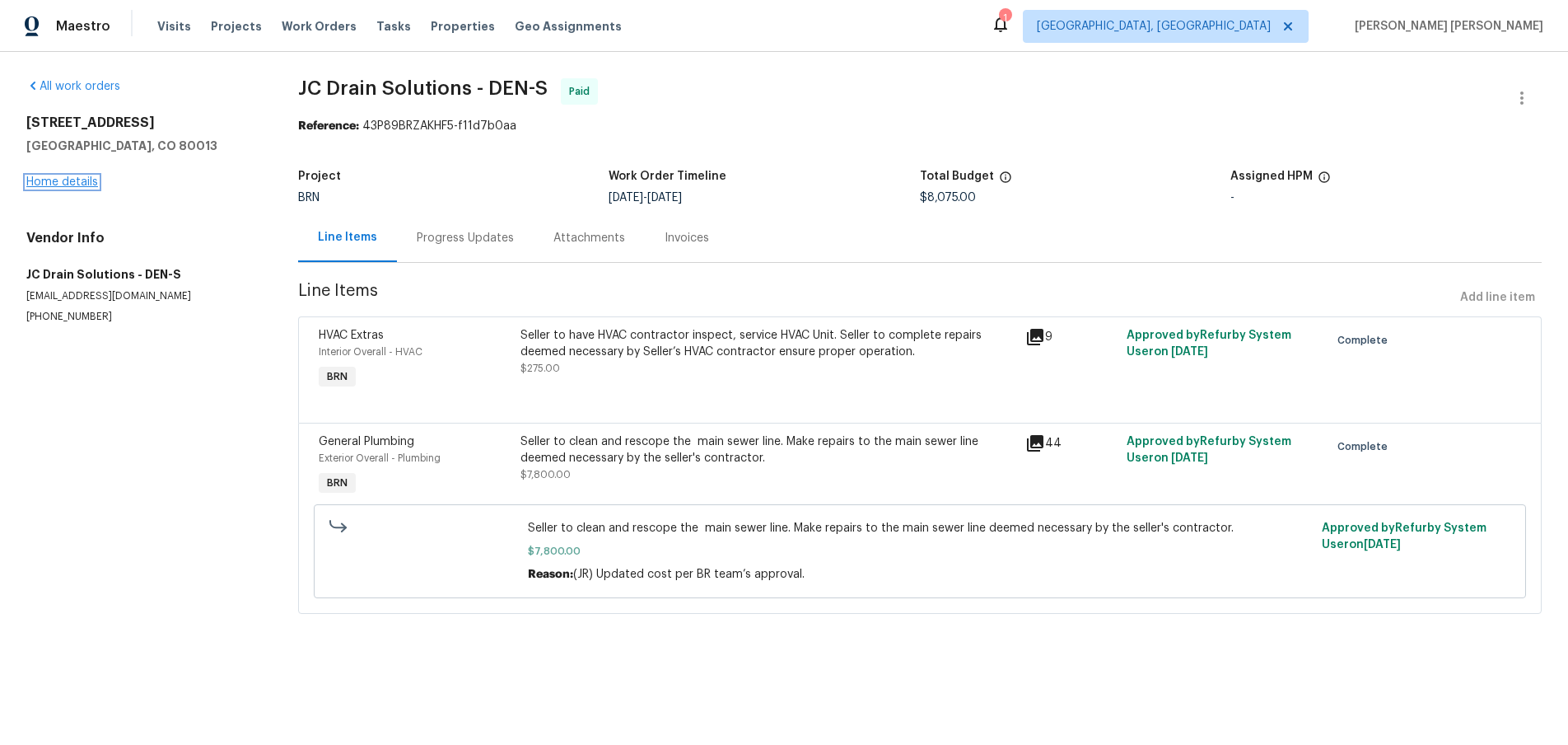
click at [65, 180] on link "Home details" at bounding box center [62, 181] width 72 height 11
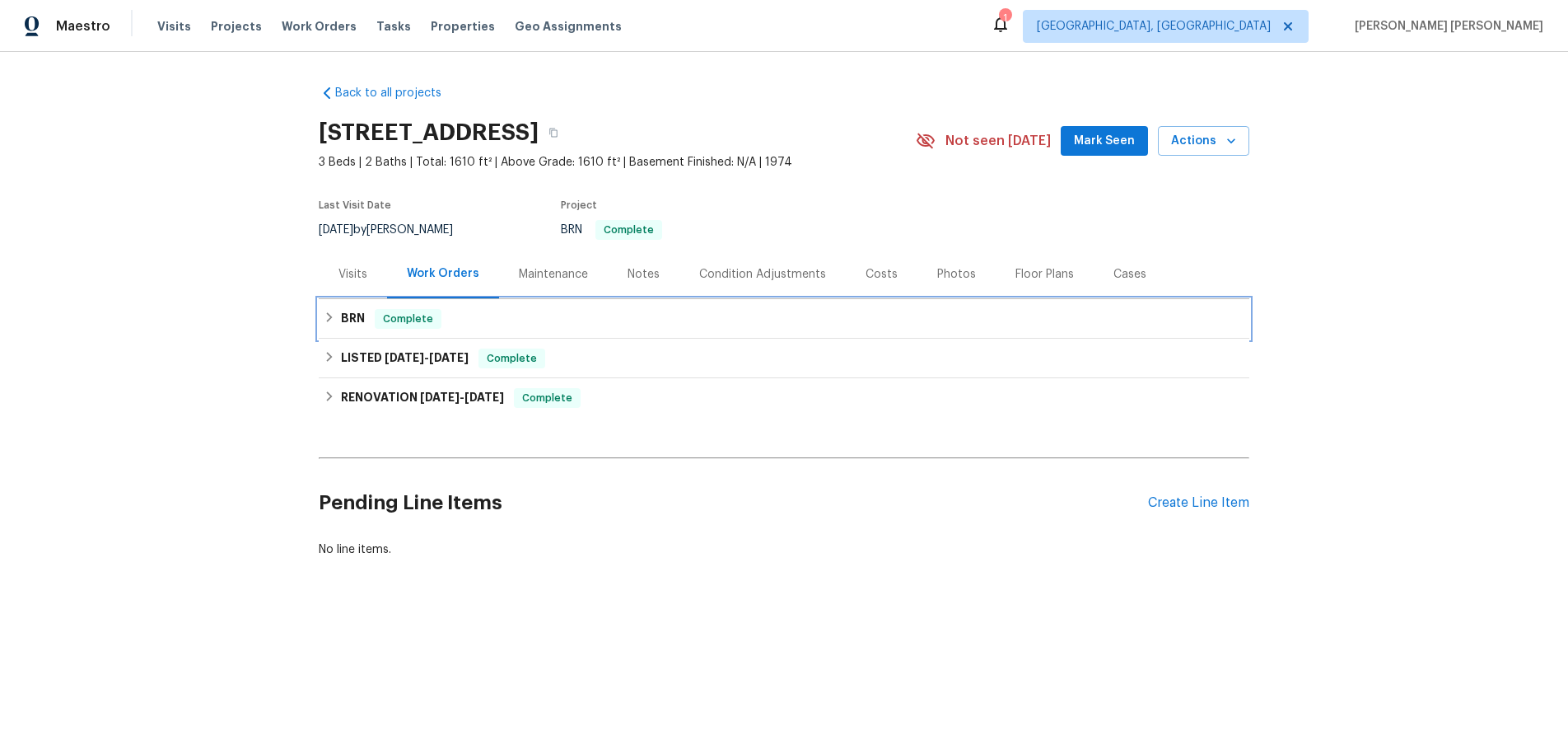
click at [319, 318] on div "BRN Complete" at bounding box center [783, 319] width 930 height 39
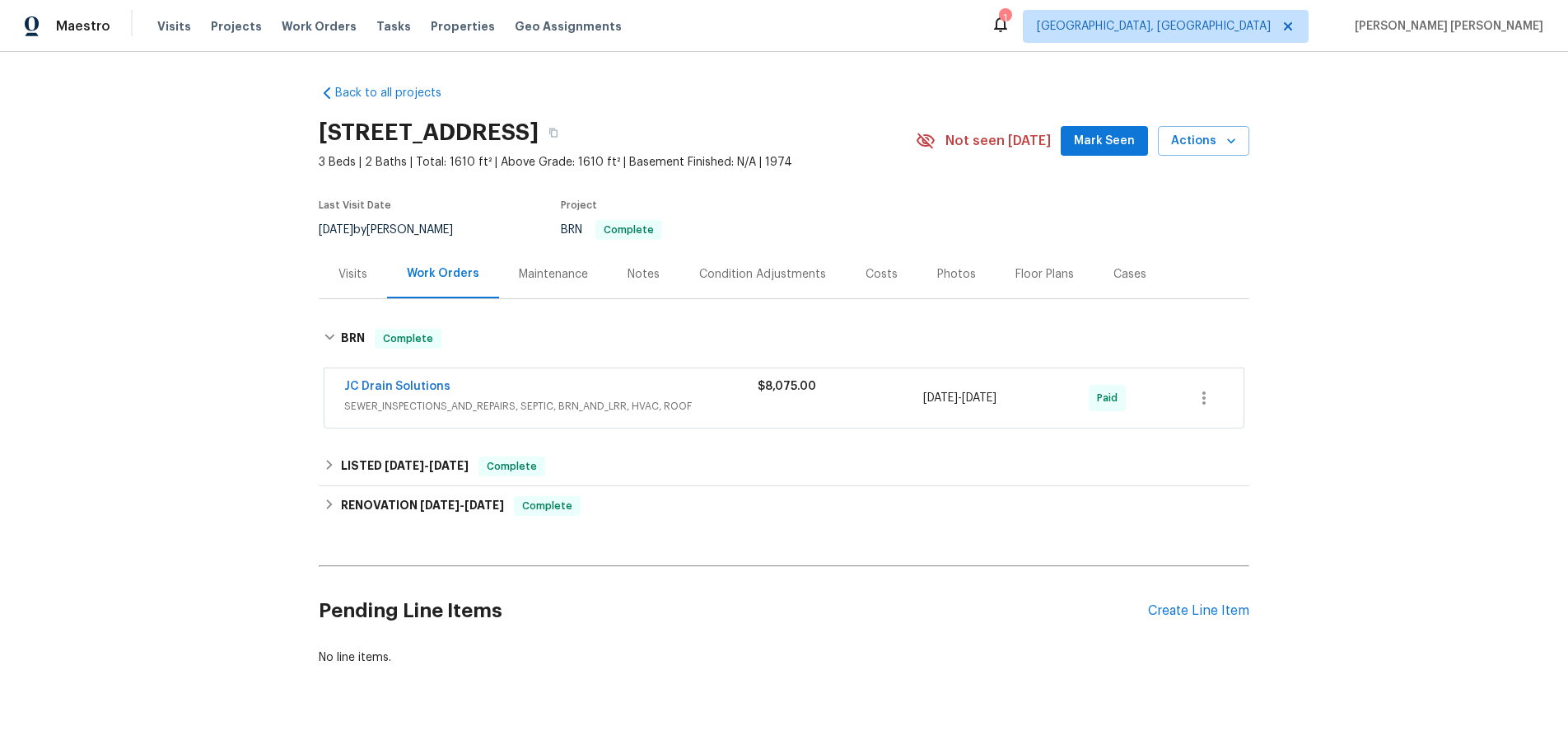
click at [583, 389] on div "JC Drain Solutions" at bounding box center [551, 388] width 413 height 20
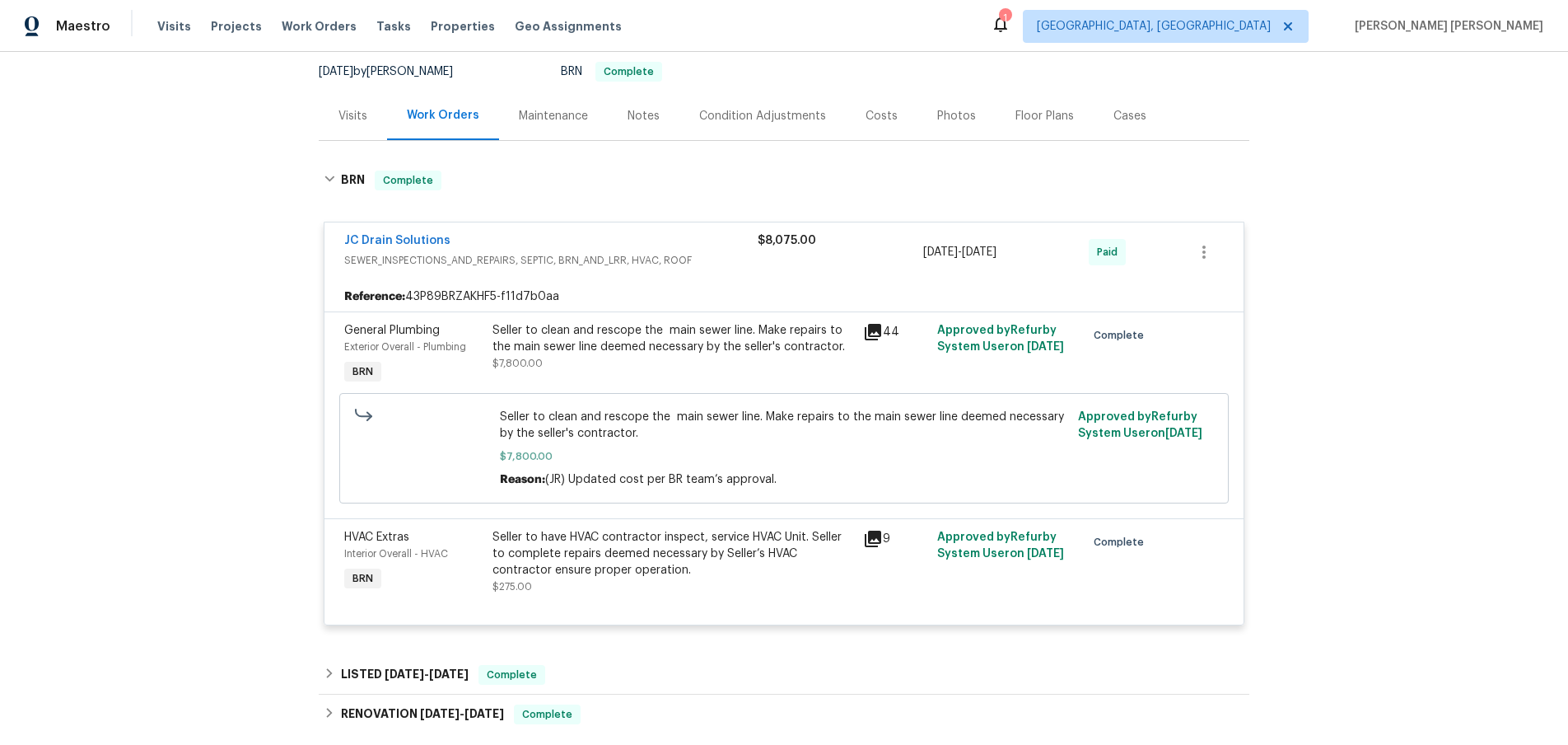
scroll to position [180, 0]
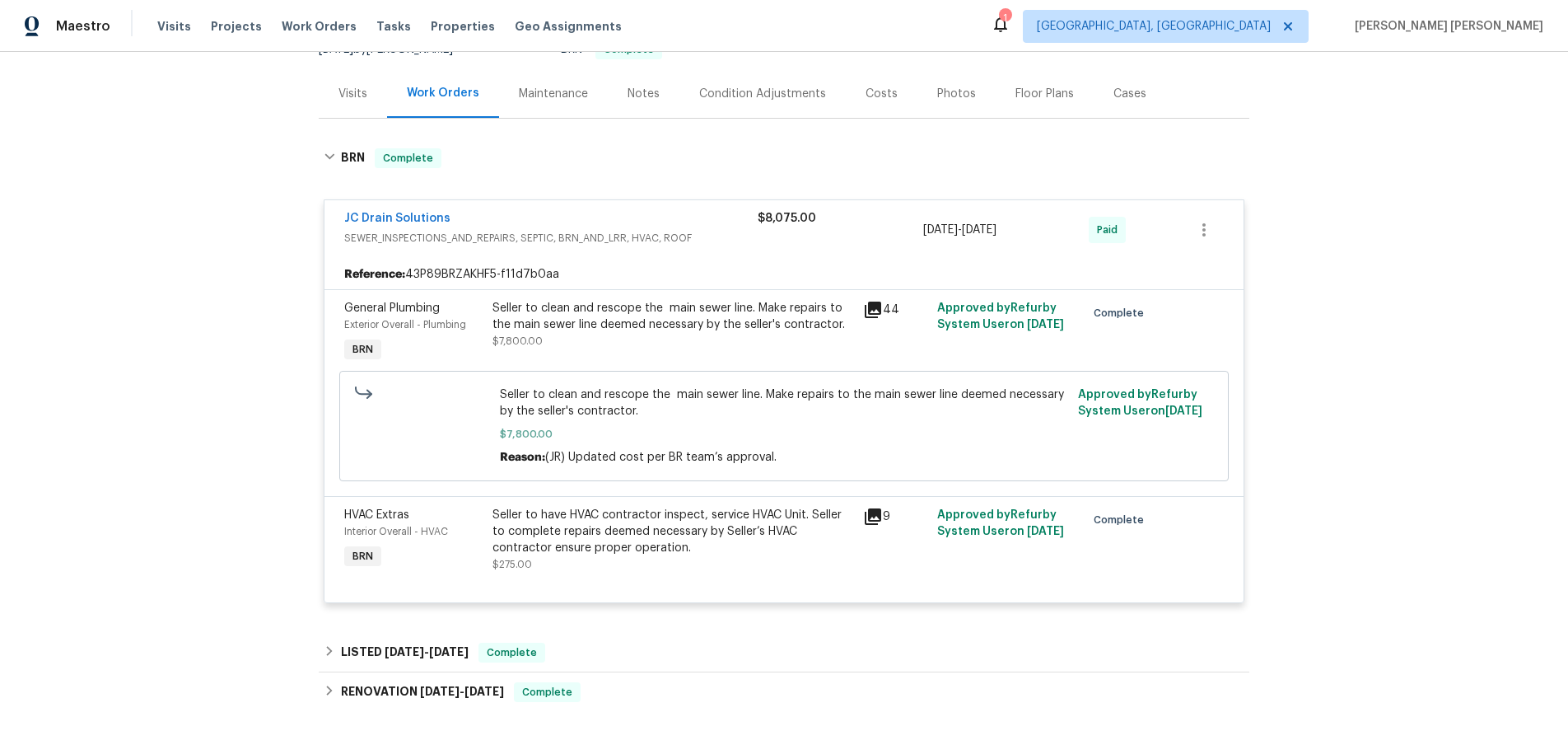
click at [599, 331] on div "Seller to clean and rescope the main sewer line. Make repairs to the main sewer…" at bounding box center [673, 316] width 360 height 33
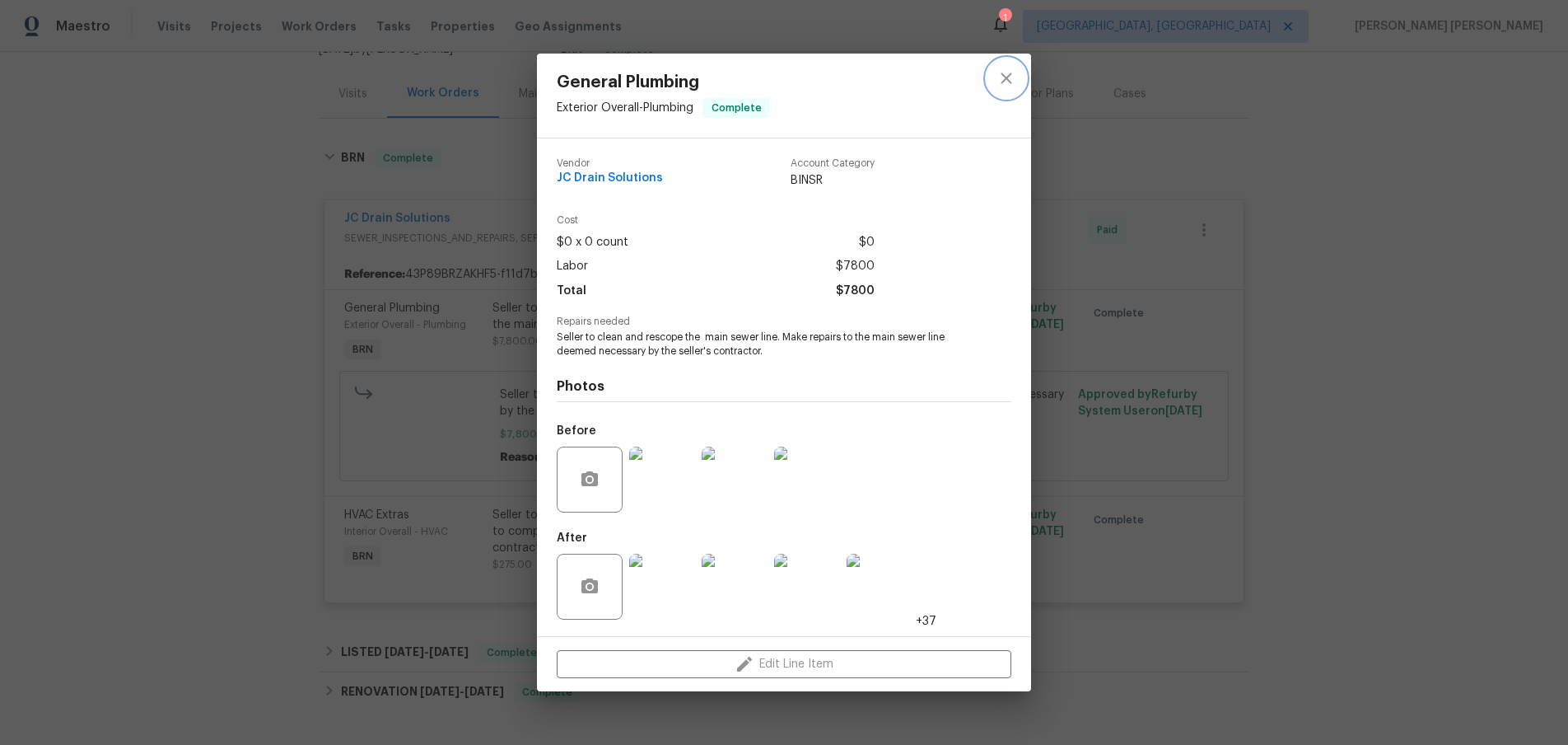
click at [1015, 77] on icon "close" at bounding box center [1006, 78] width 20 height 20
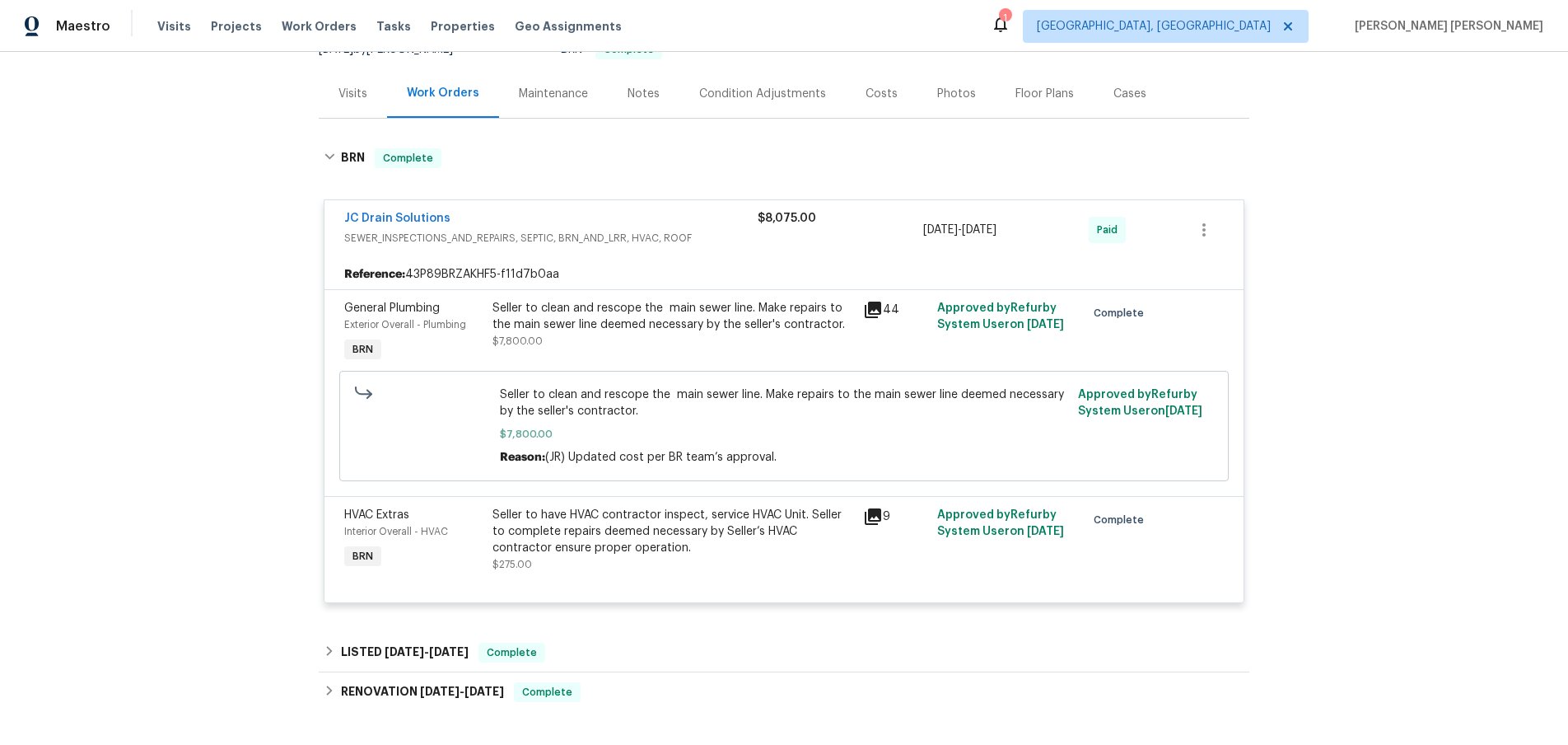
click at [593, 524] on div "Seller to have HVAC contractor inspect, service HVAC Unit. Seller to complete r…" at bounding box center [673, 531] width 360 height 50
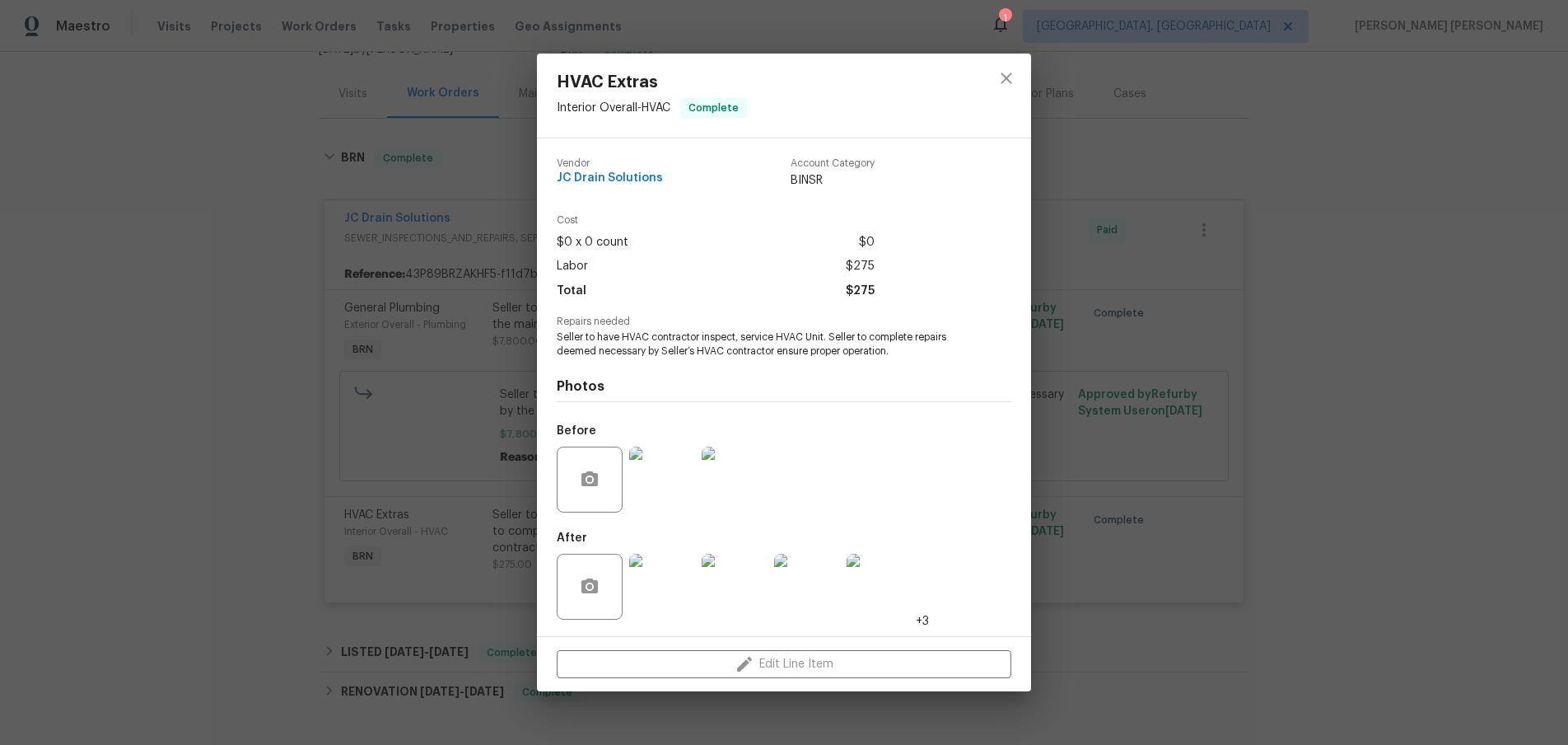
click at [669, 564] on img at bounding box center [662, 586] width 66 height 66
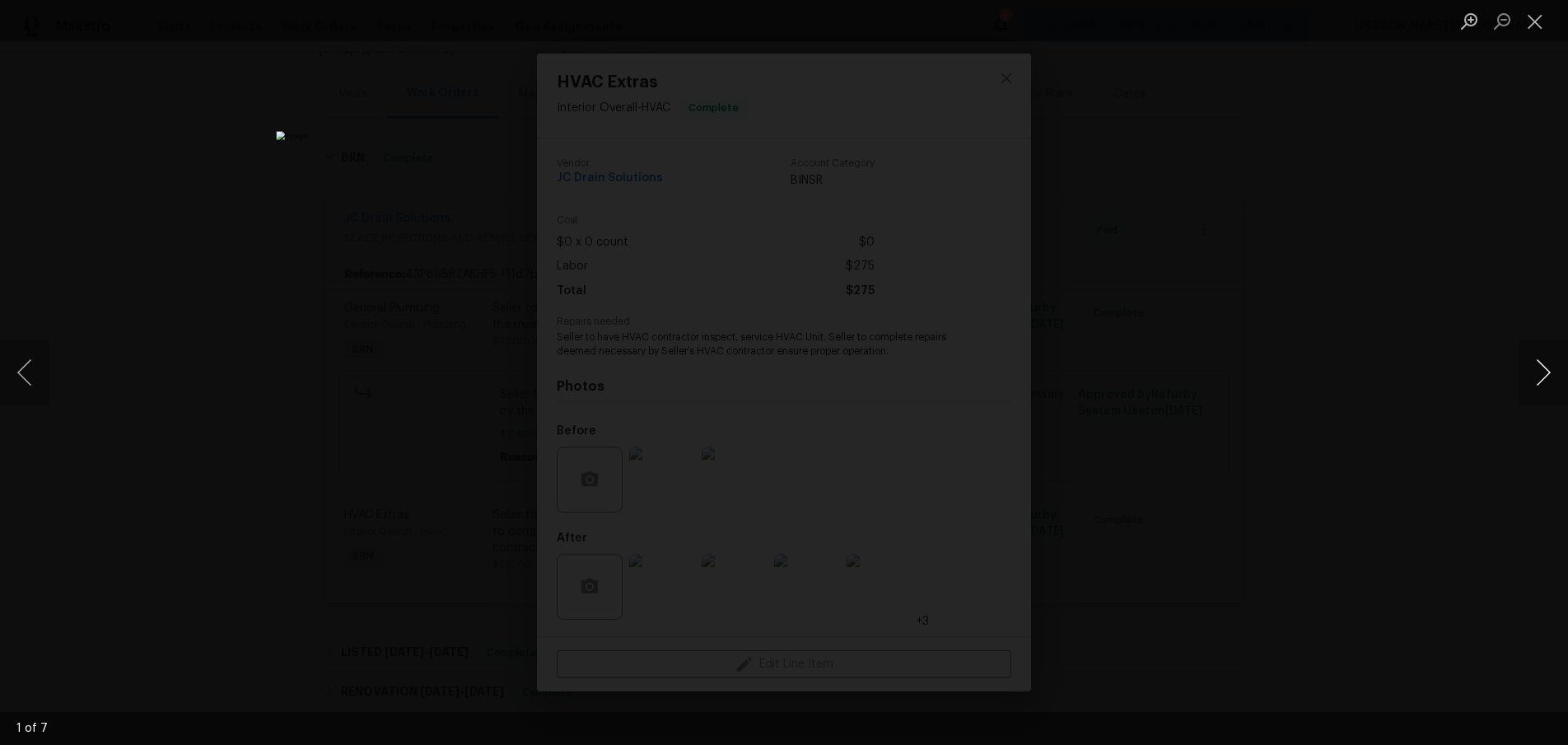
click at [1547, 378] on button "Next image" at bounding box center [1543, 372] width 50 height 66
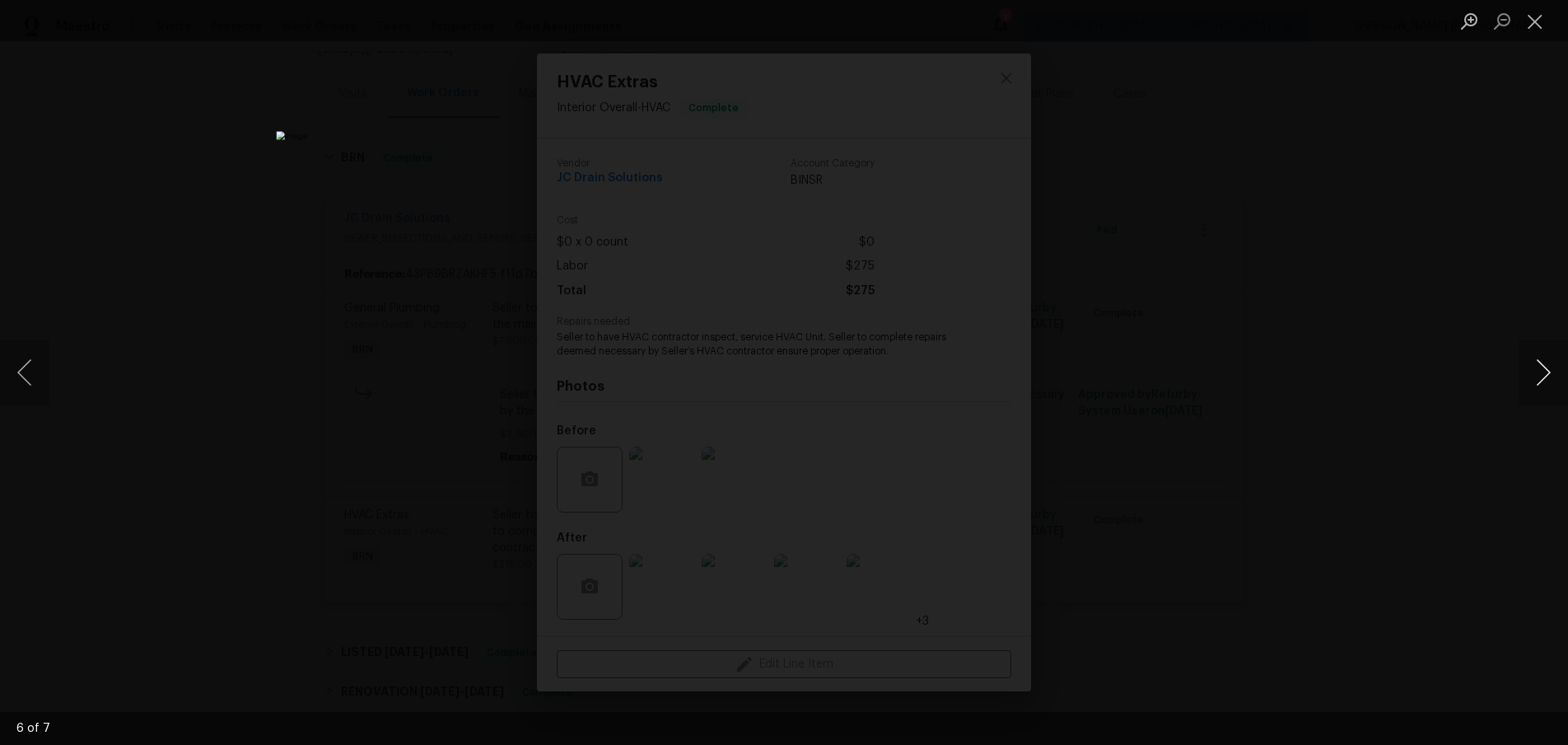
click at [1547, 378] on button "Next image" at bounding box center [1543, 372] width 50 height 66
click at [1455, 500] on div "Lightbox" at bounding box center [784, 372] width 1568 height 745
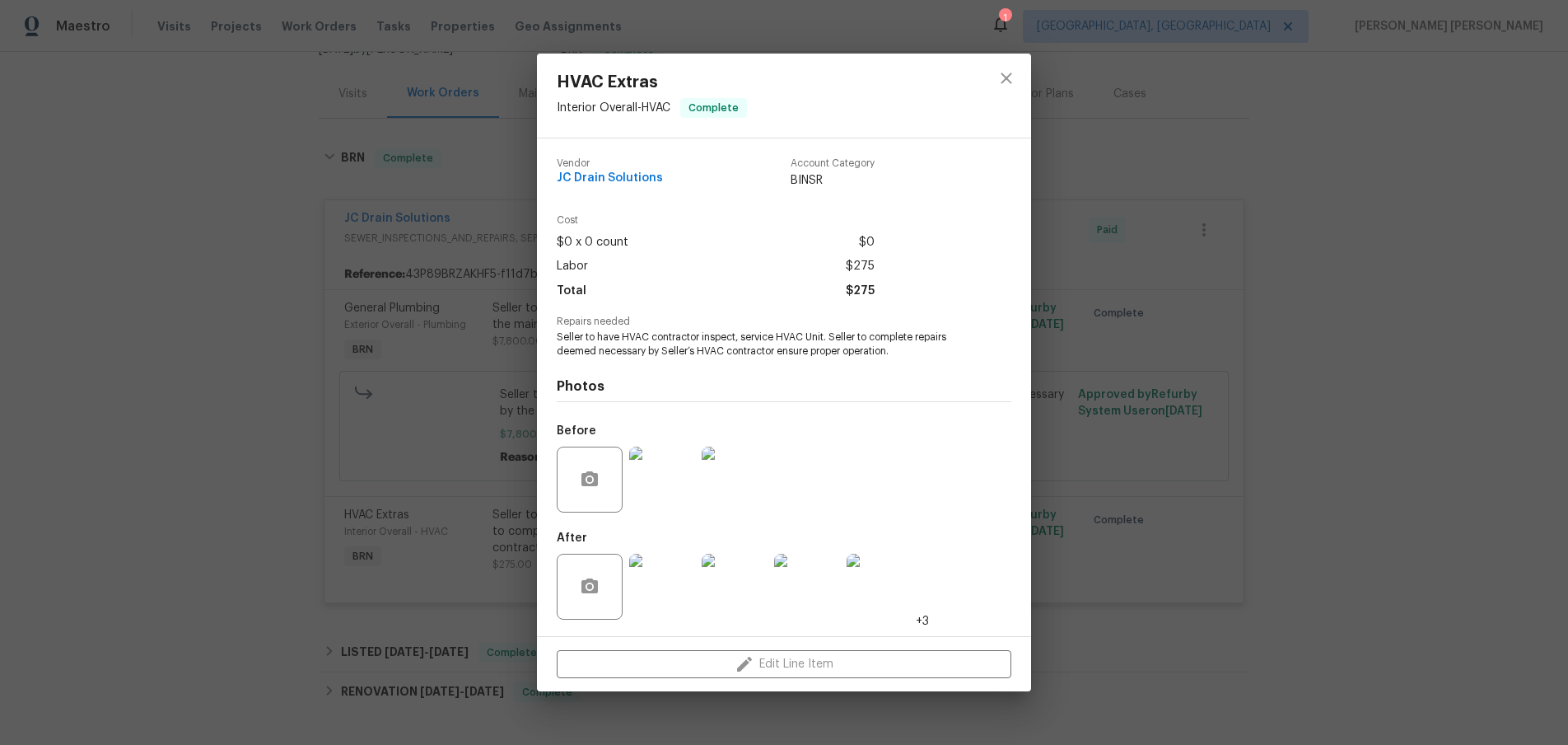
click at [1455, 500] on div "Lightbox" at bounding box center [784, 372] width 1568 height 745
click at [1011, 79] on icon "close" at bounding box center [1006, 78] width 20 height 20
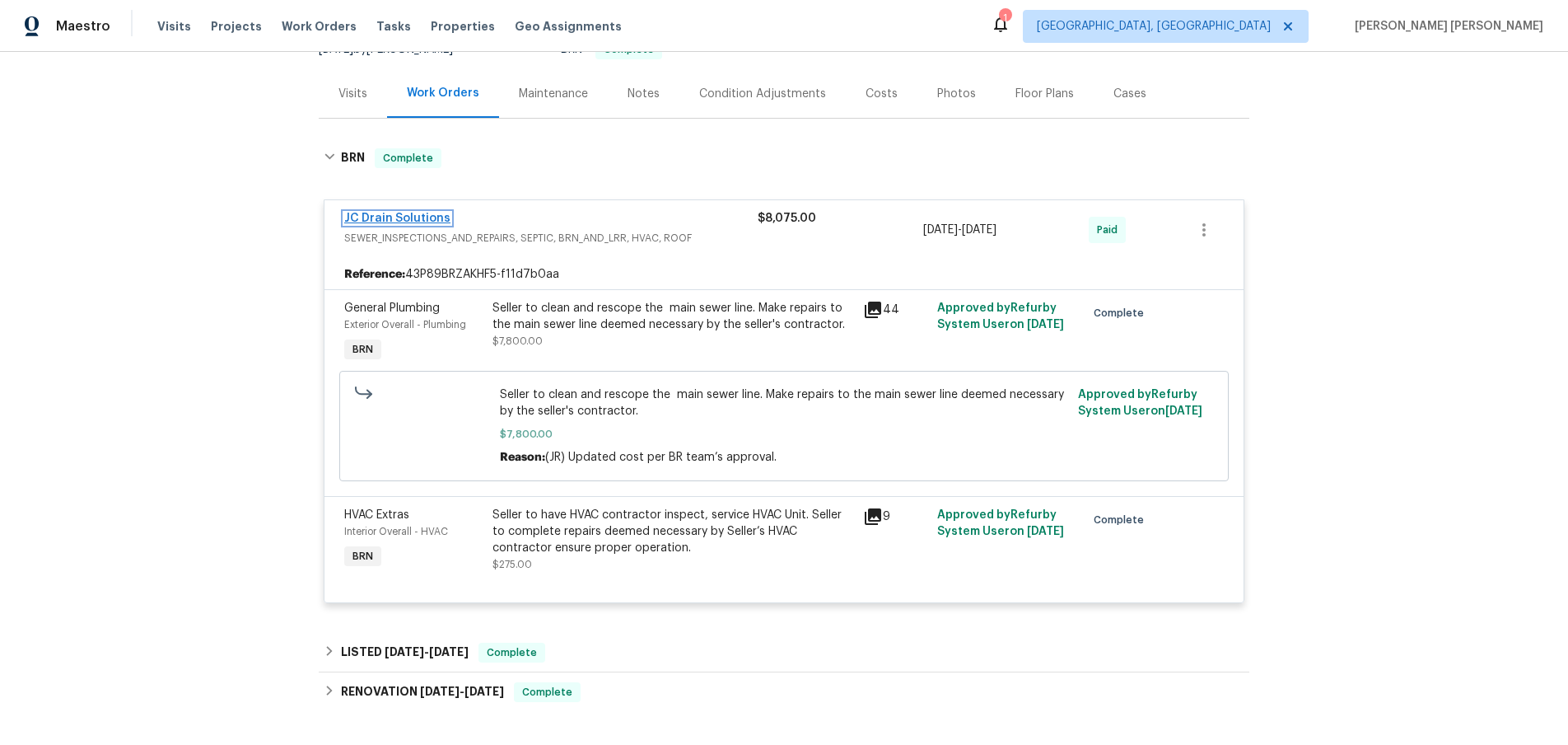
click at [418, 214] on link "JC Drain Solutions" at bounding box center [397, 218] width 106 height 11
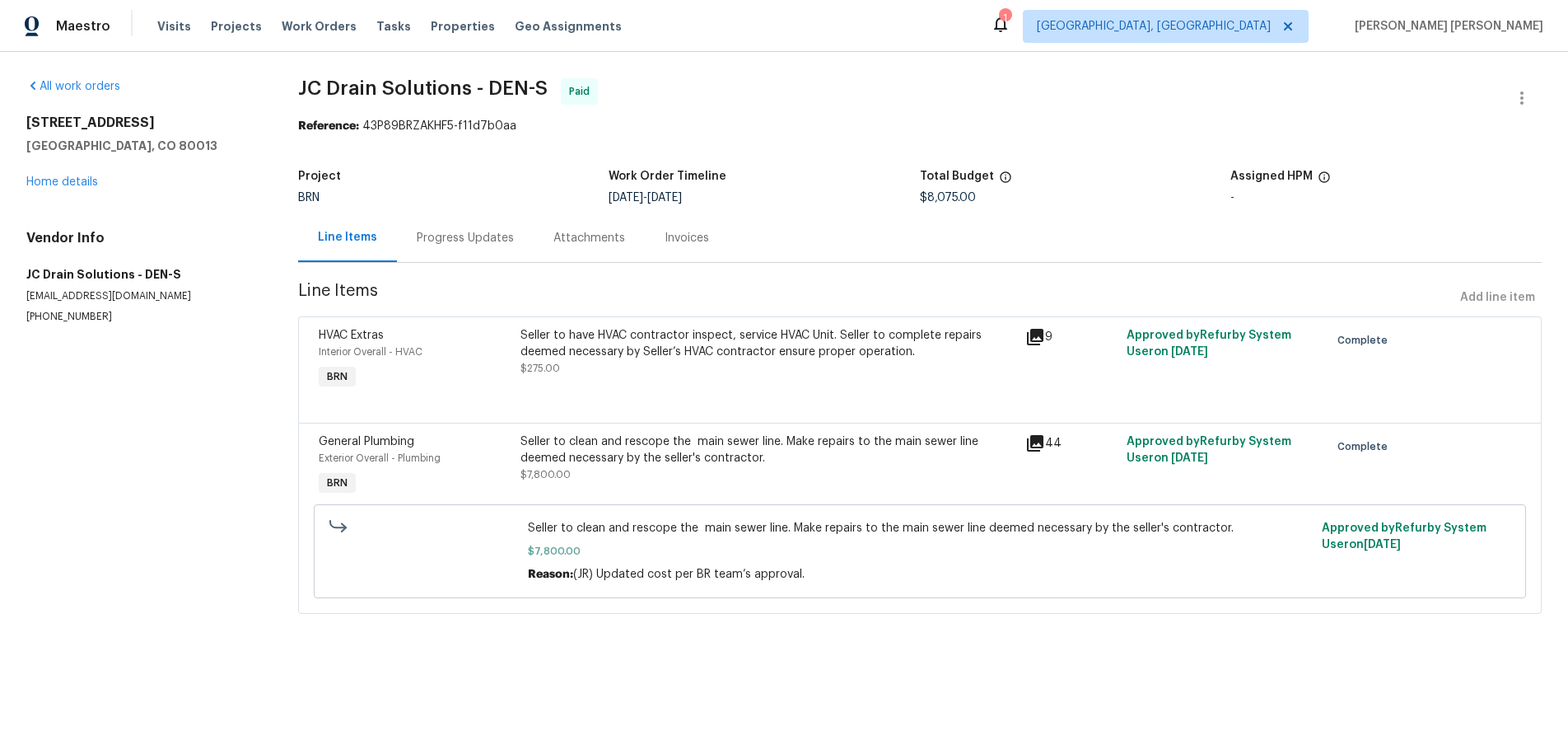
click at [468, 246] on div "Progress Updates" at bounding box center [465, 238] width 97 height 16
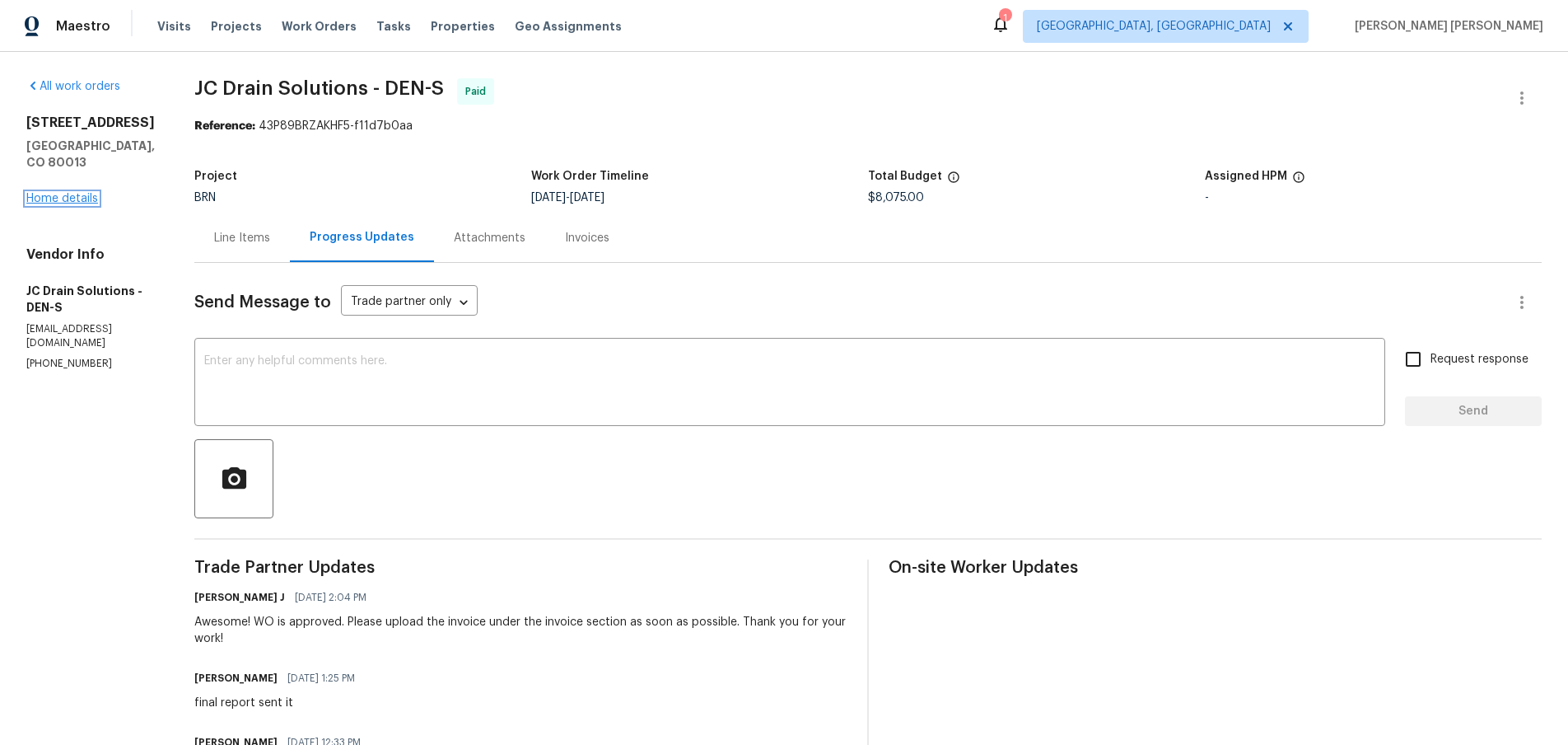
click at [79, 193] on link "Home details" at bounding box center [62, 198] width 72 height 11
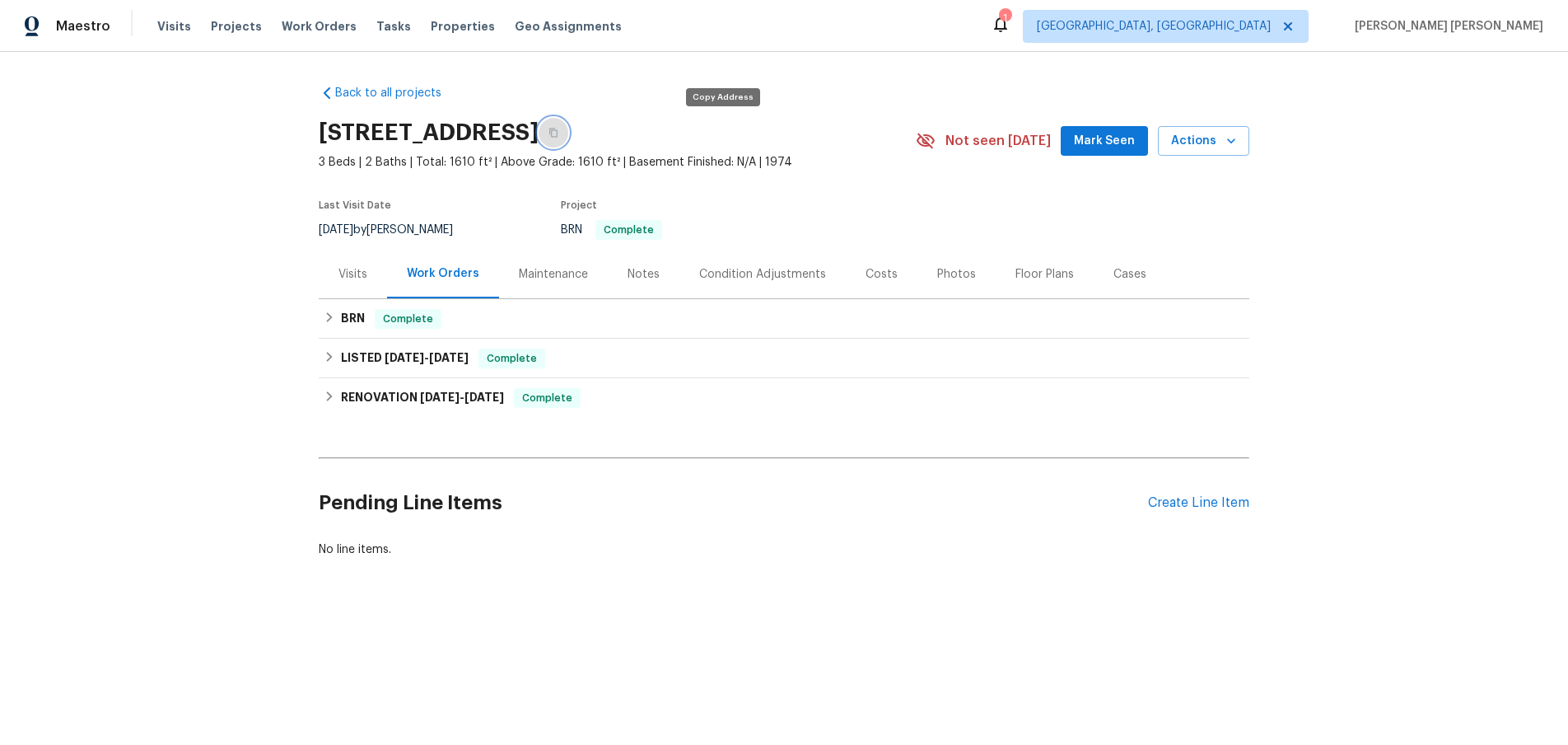
click at [568, 136] on button "button" at bounding box center [553, 132] width 30 height 30
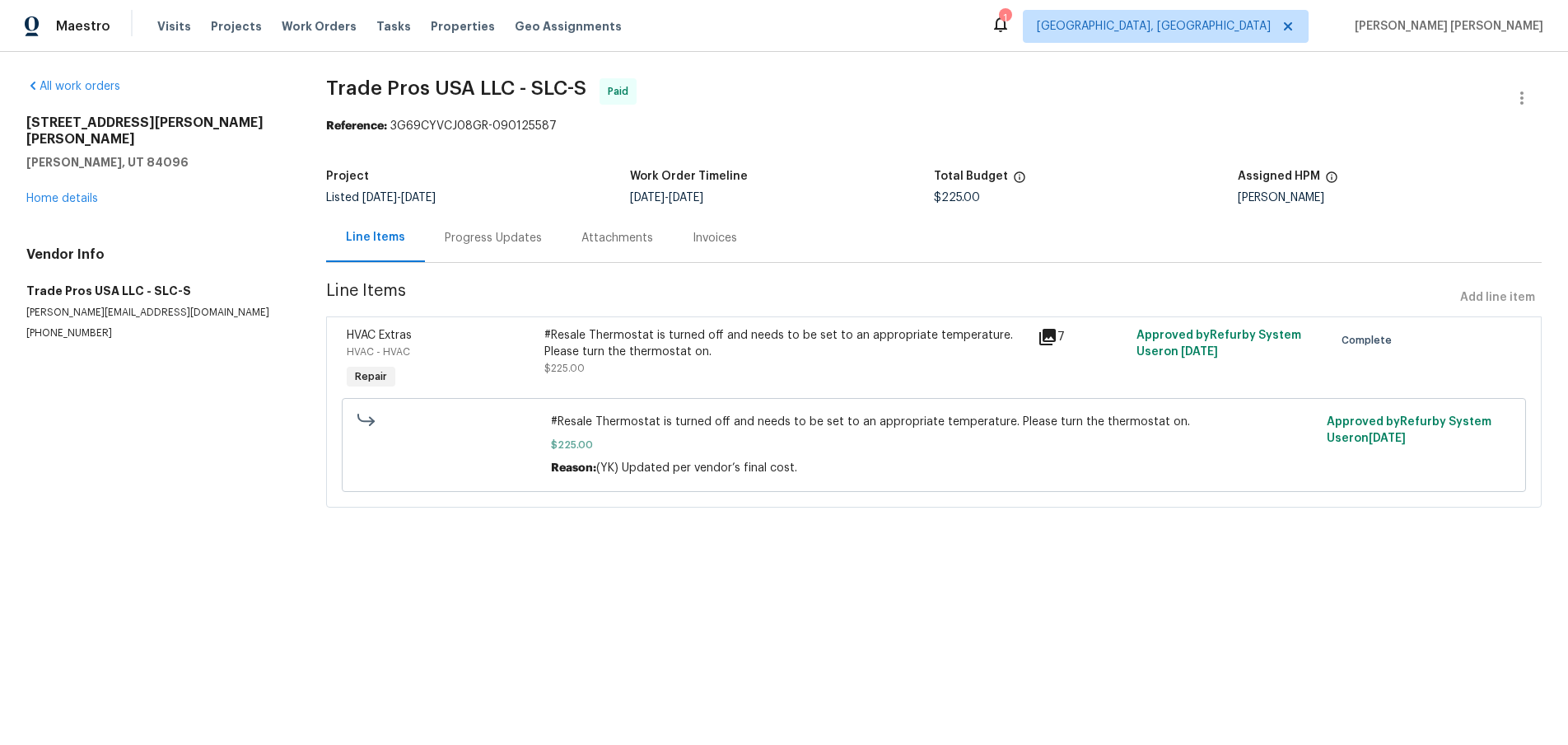
click at [1049, 341] on icon at bounding box center [1047, 337] width 16 height 16
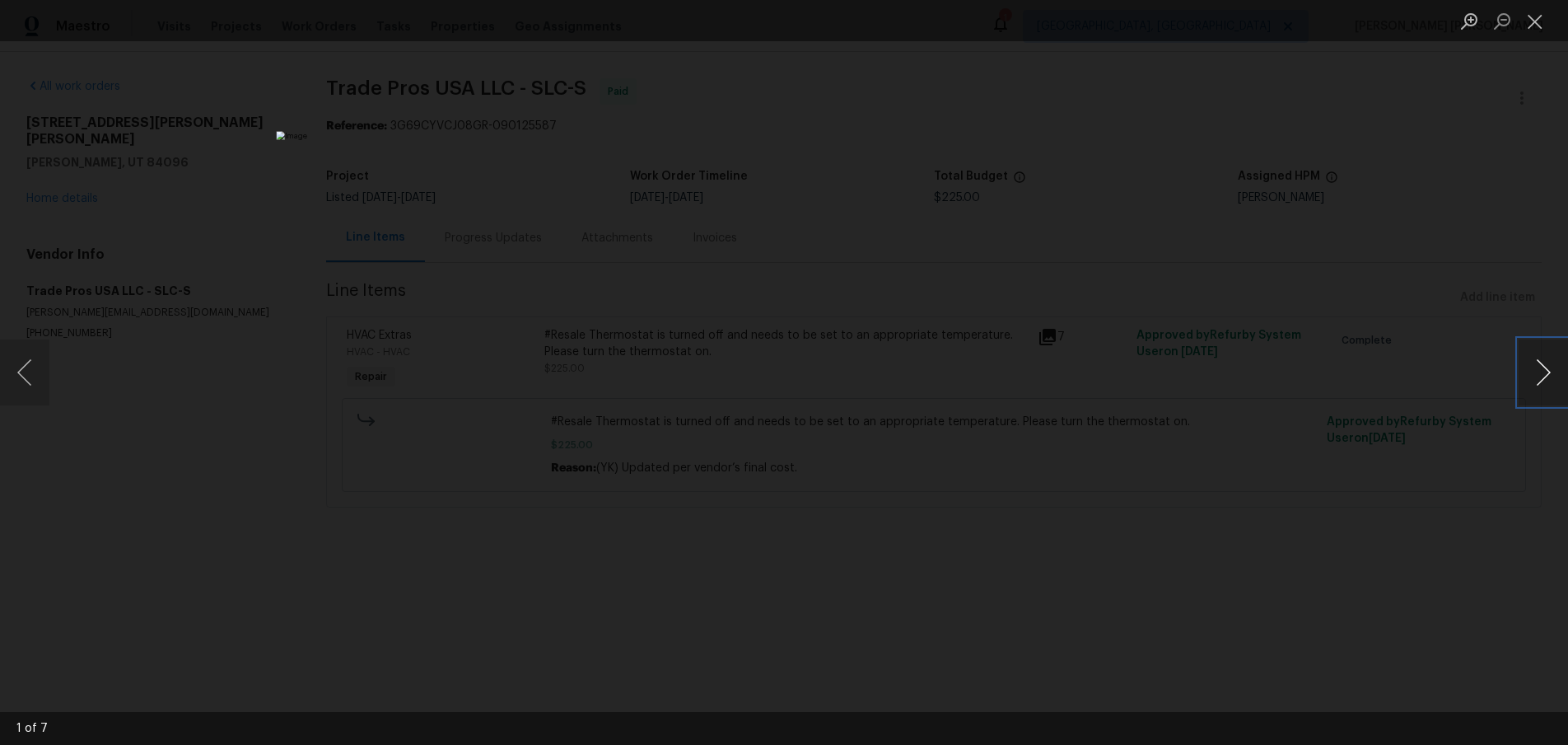
click at [1545, 378] on button "Next image" at bounding box center [1543, 372] width 50 height 66
click at [1544, 378] on button "Next image" at bounding box center [1543, 372] width 50 height 66
click at [1543, 378] on button "Next image" at bounding box center [1543, 372] width 50 height 66
click at [1543, 377] on button "Next image" at bounding box center [1543, 372] width 50 height 66
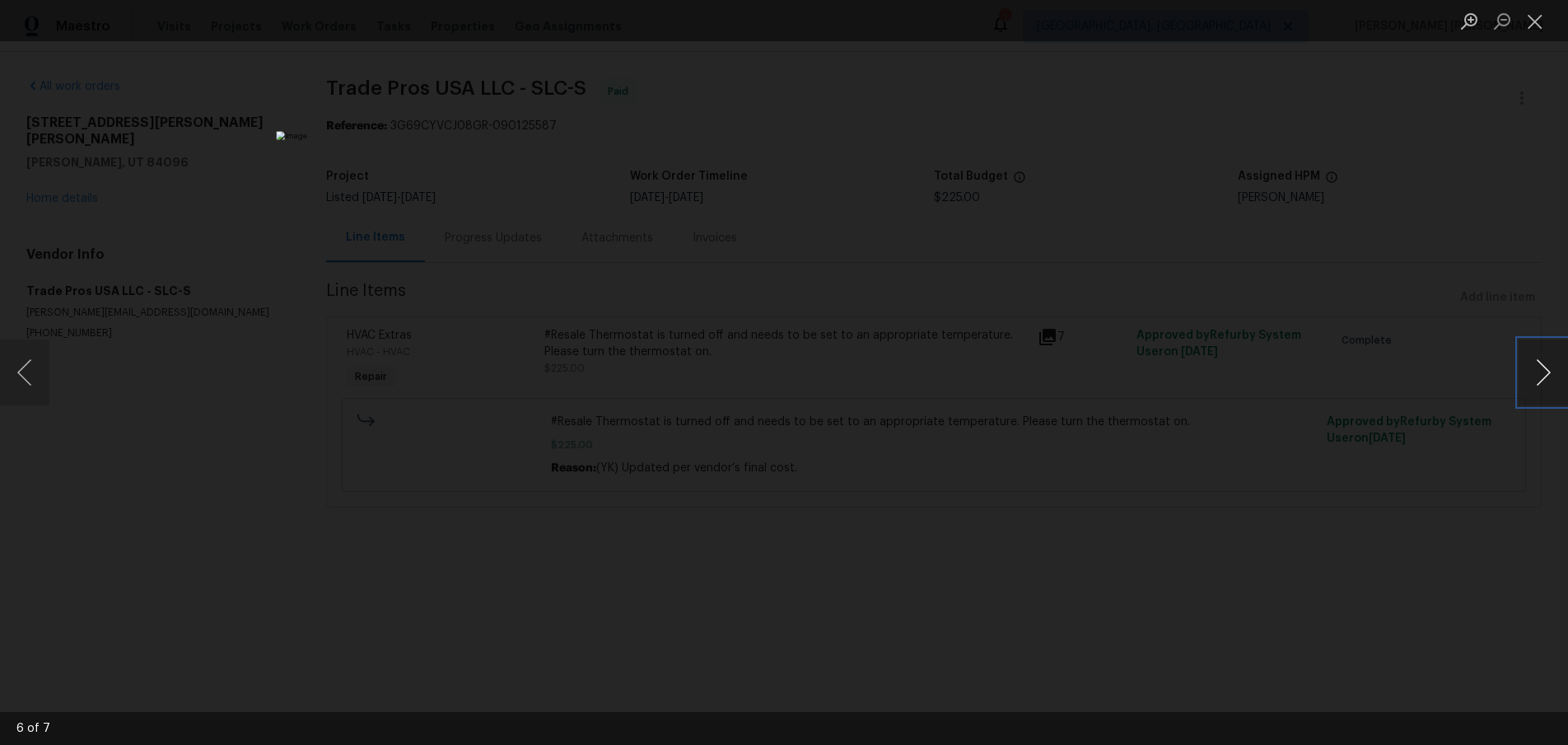
click at [1543, 377] on button "Next image" at bounding box center [1543, 372] width 50 height 66
click at [1450, 551] on div "Lightbox" at bounding box center [784, 372] width 1568 height 745
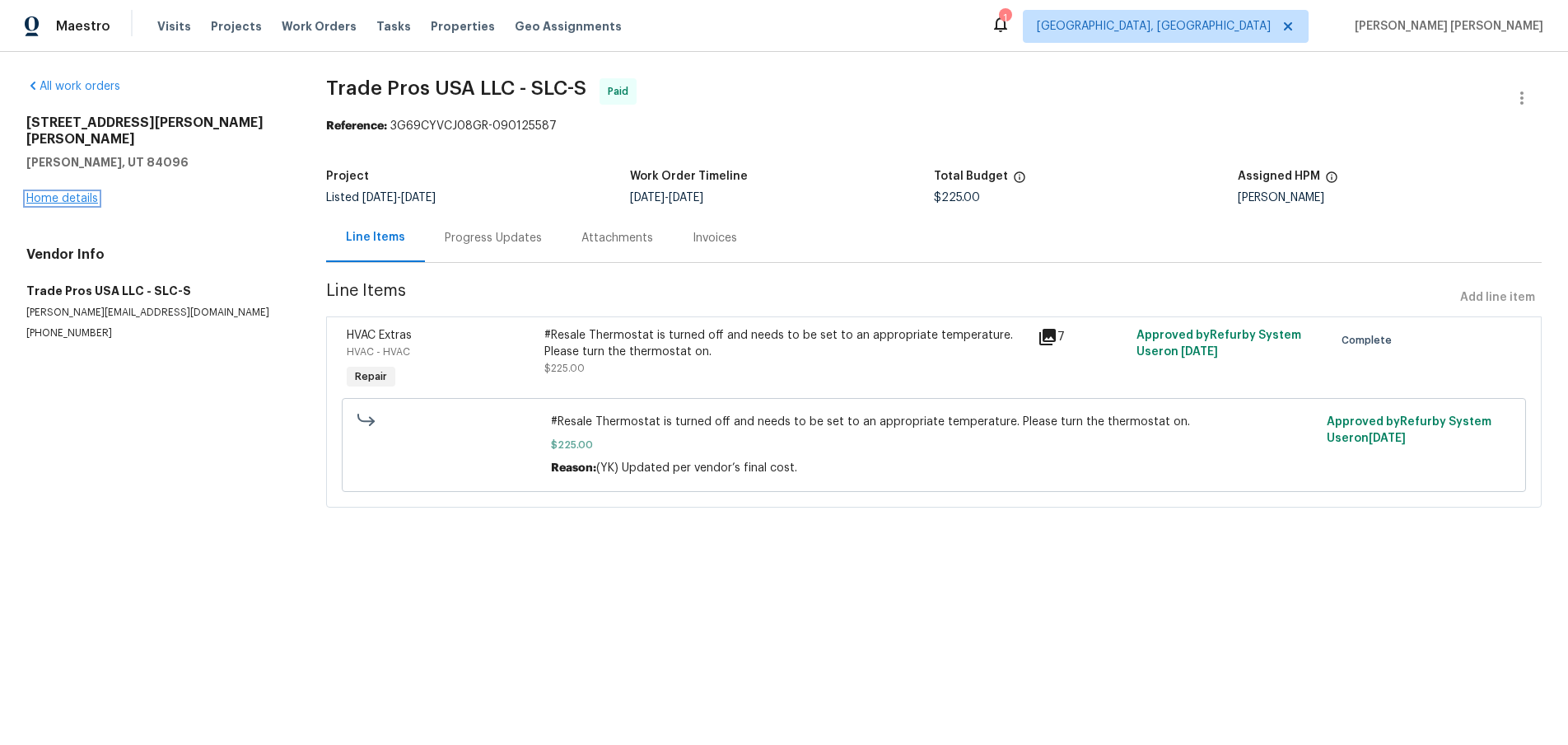
click at [53, 193] on link "Home details" at bounding box center [62, 198] width 72 height 11
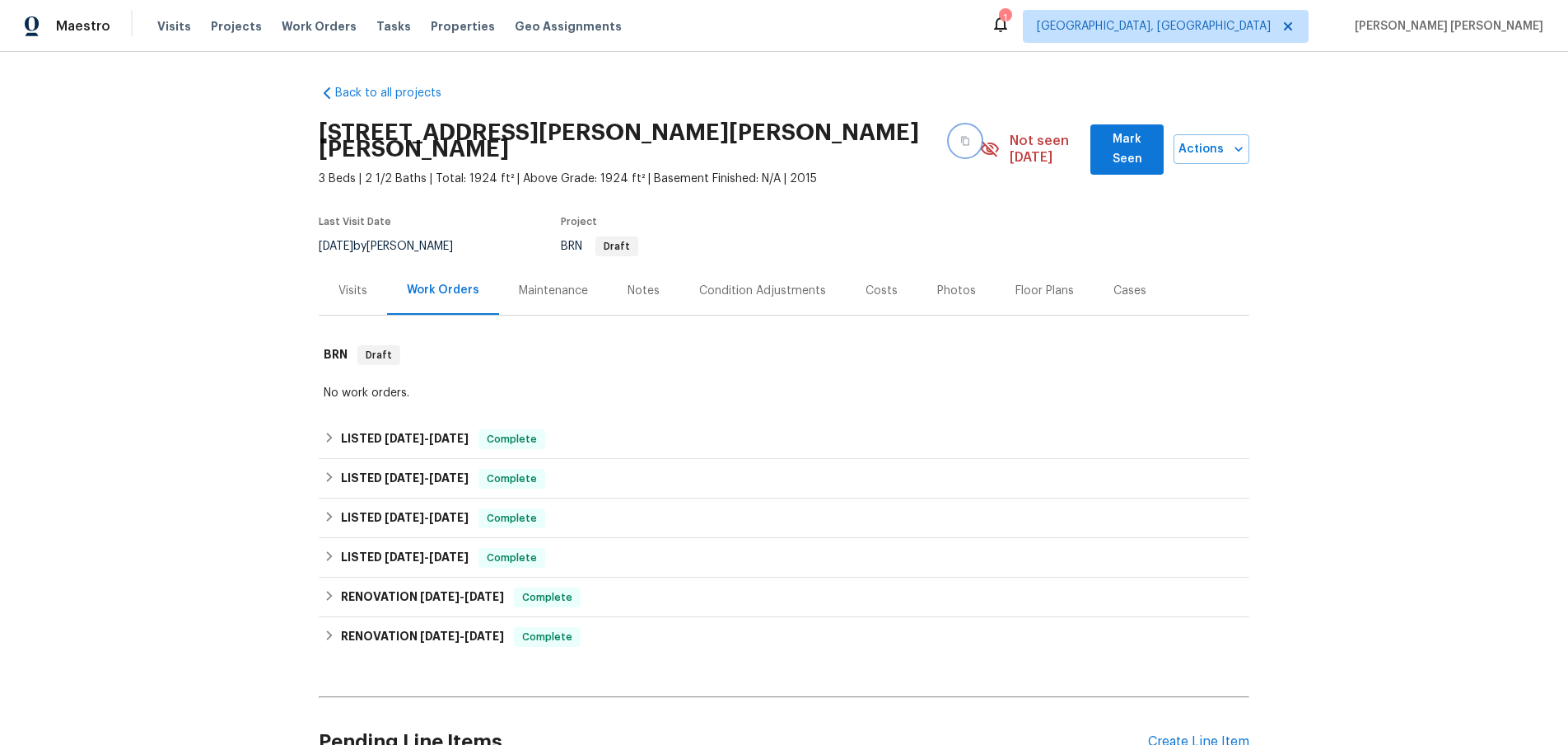
click at [960, 136] on icon "button" at bounding box center [965, 141] width 10 height 10
click at [329, 274] on div "Visits" at bounding box center [353, 290] width 68 height 49
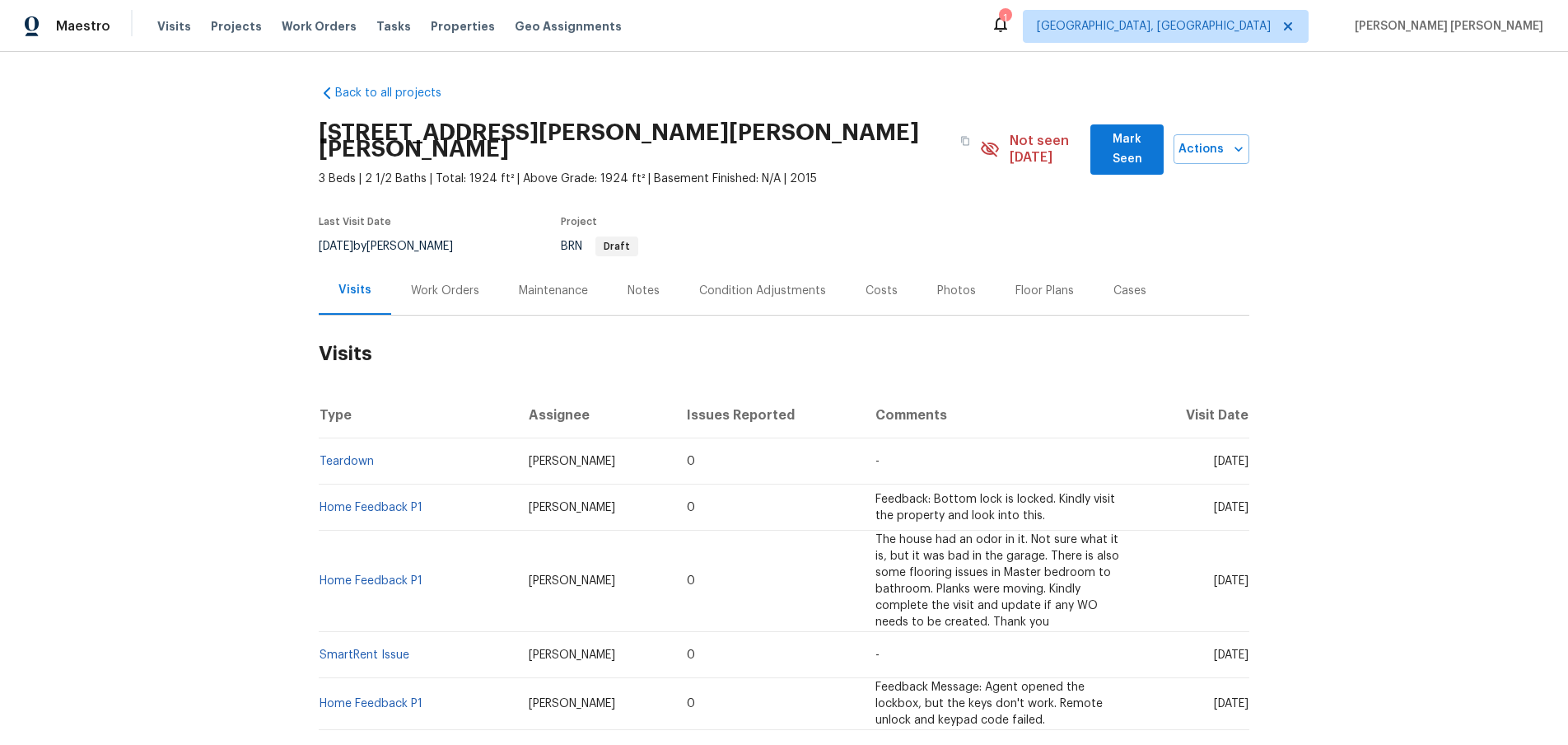
click at [452, 283] on div "Work Orders" at bounding box center [445, 290] width 68 height 16
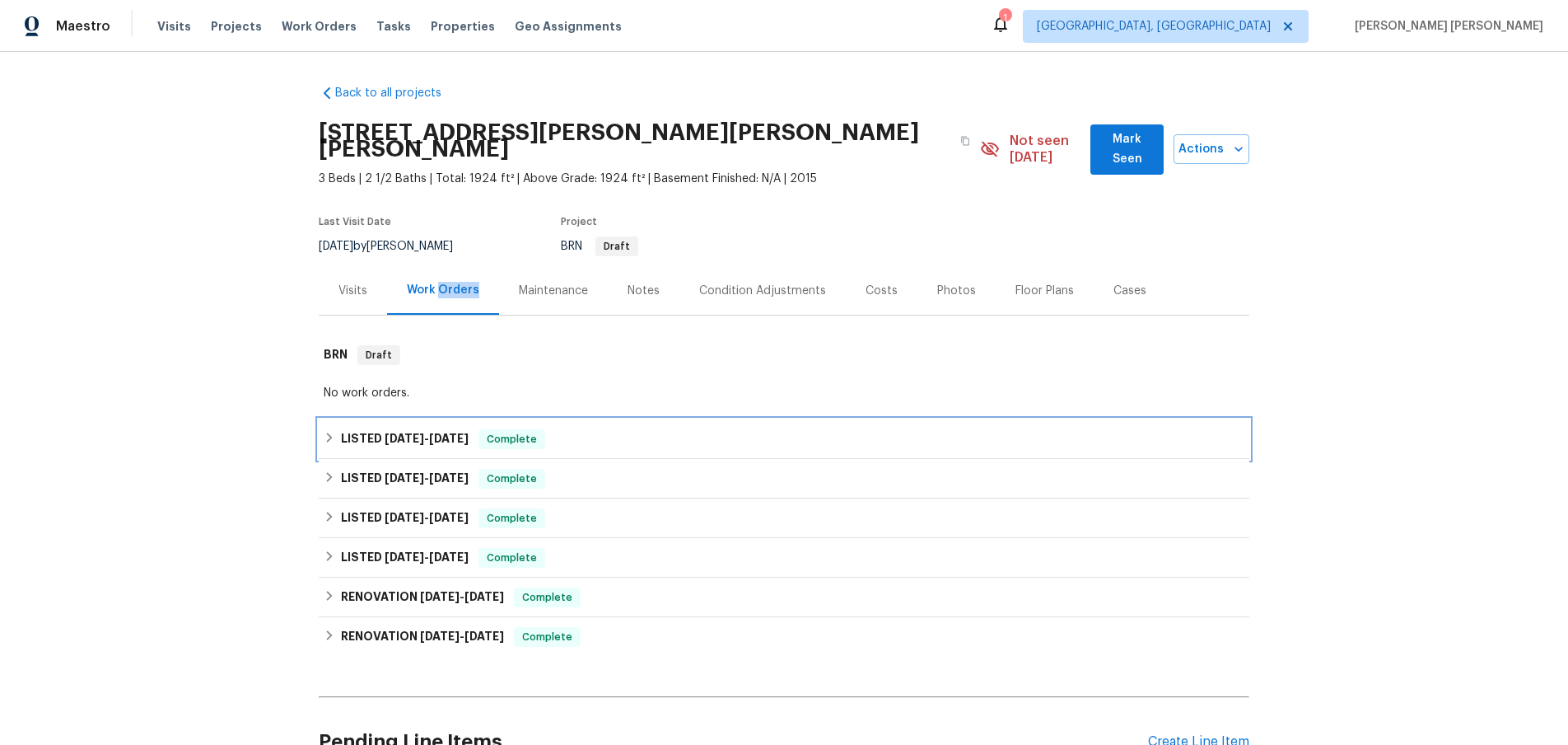
click at [407, 432] on span "8/8/25" at bounding box center [404, 437] width 39 height 11
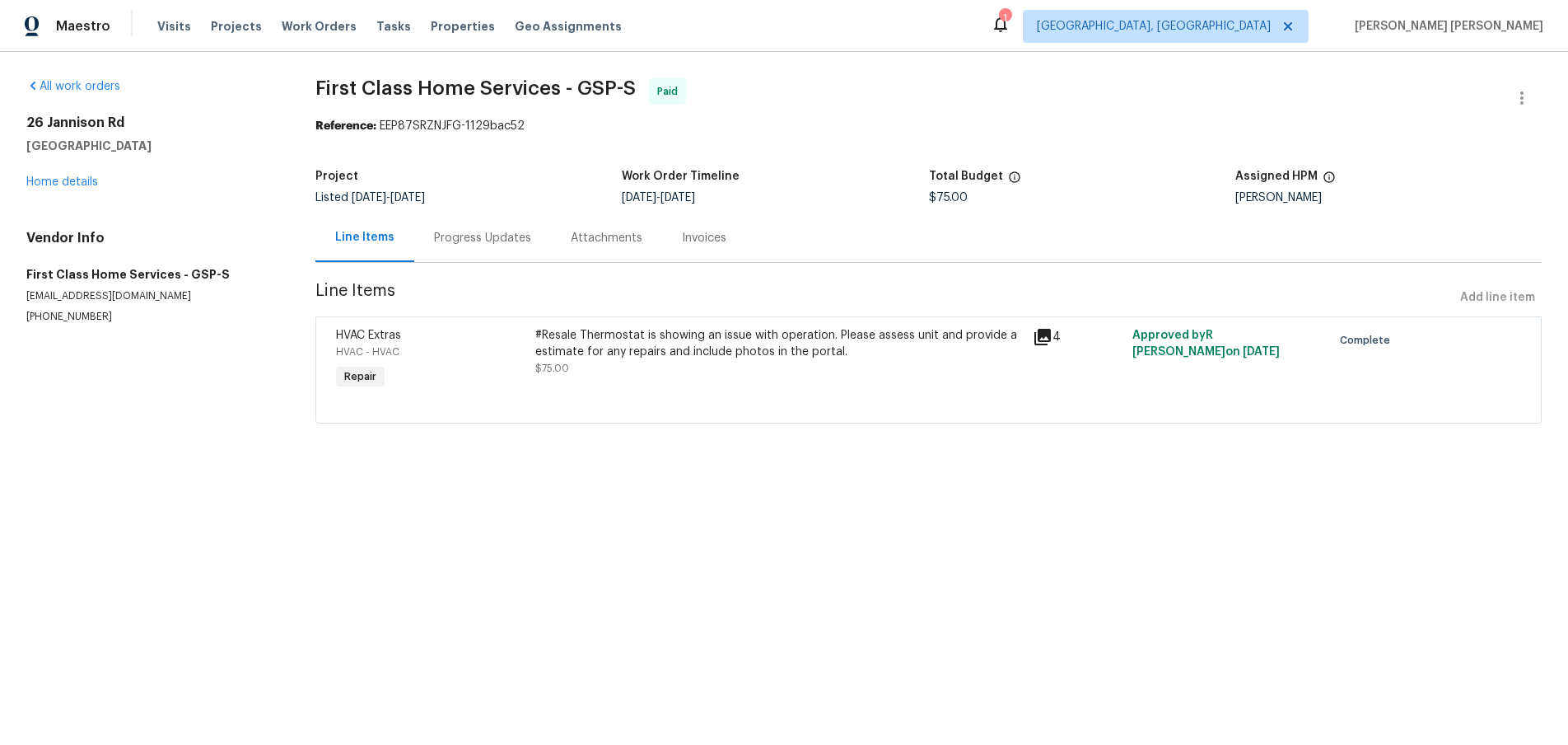
click at [489, 243] on div "Progress Updates" at bounding box center [483, 238] width 97 height 16
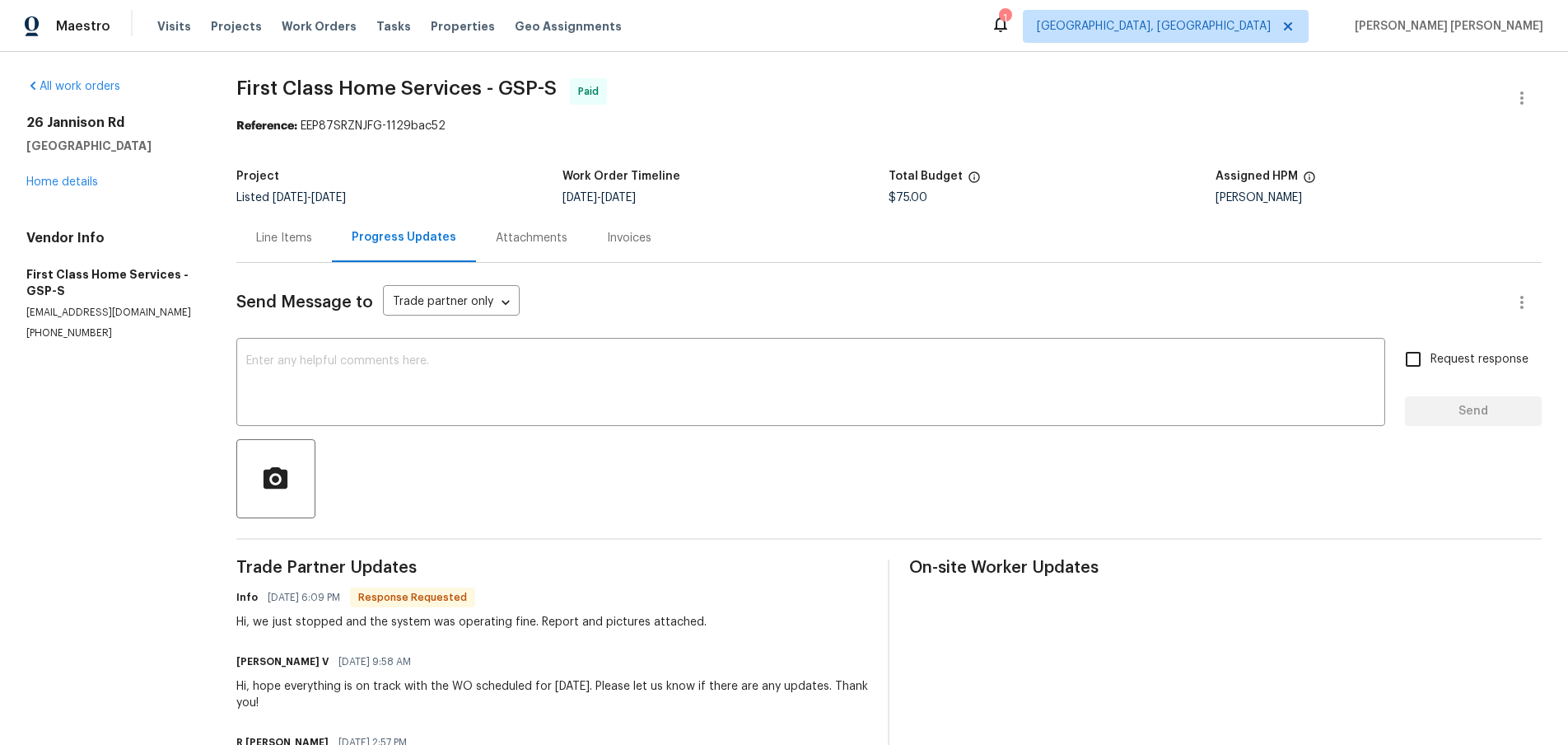
click at [273, 238] on div "Line Items" at bounding box center [284, 238] width 56 height 16
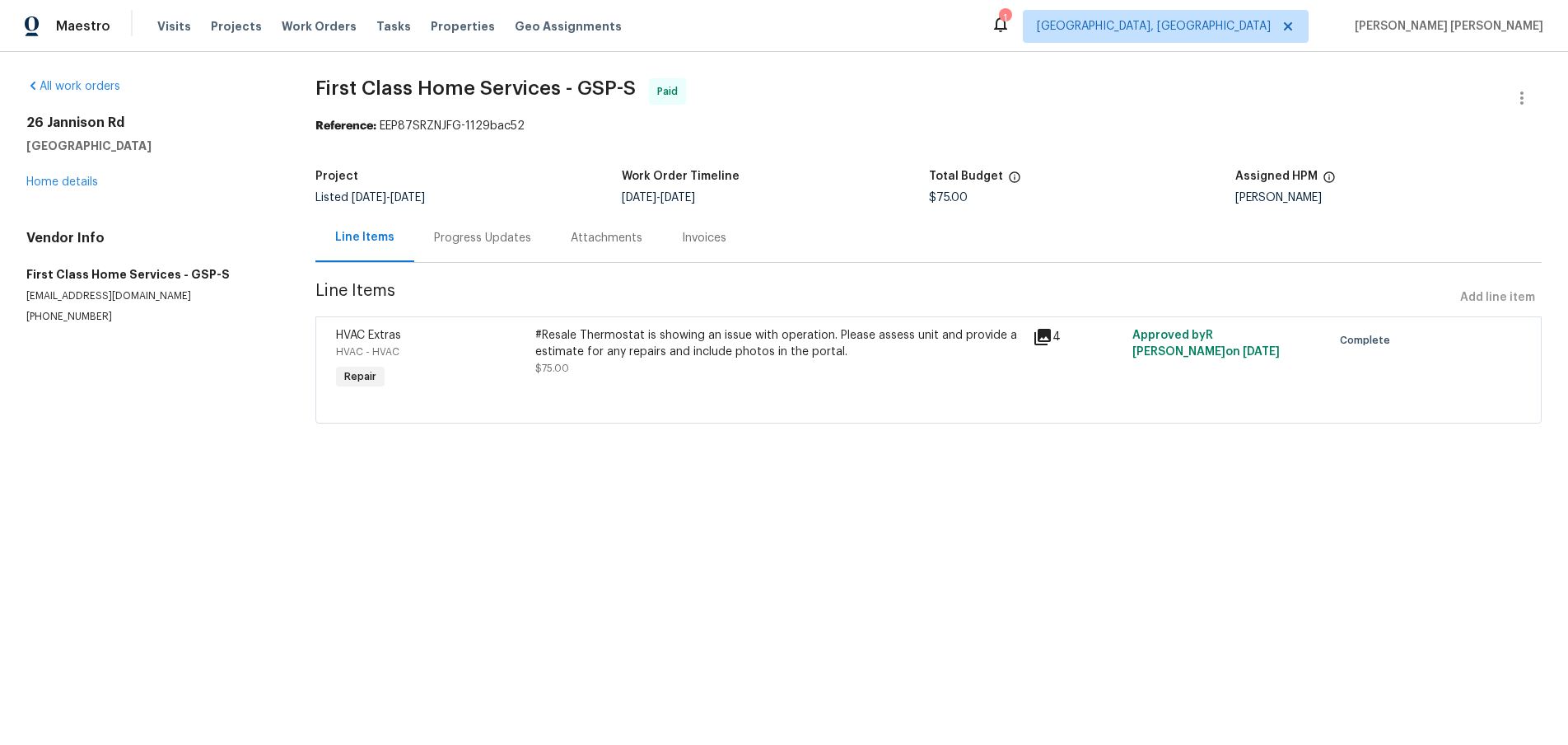
click at [502, 242] on div "Progress Updates" at bounding box center [483, 238] width 97 height 16
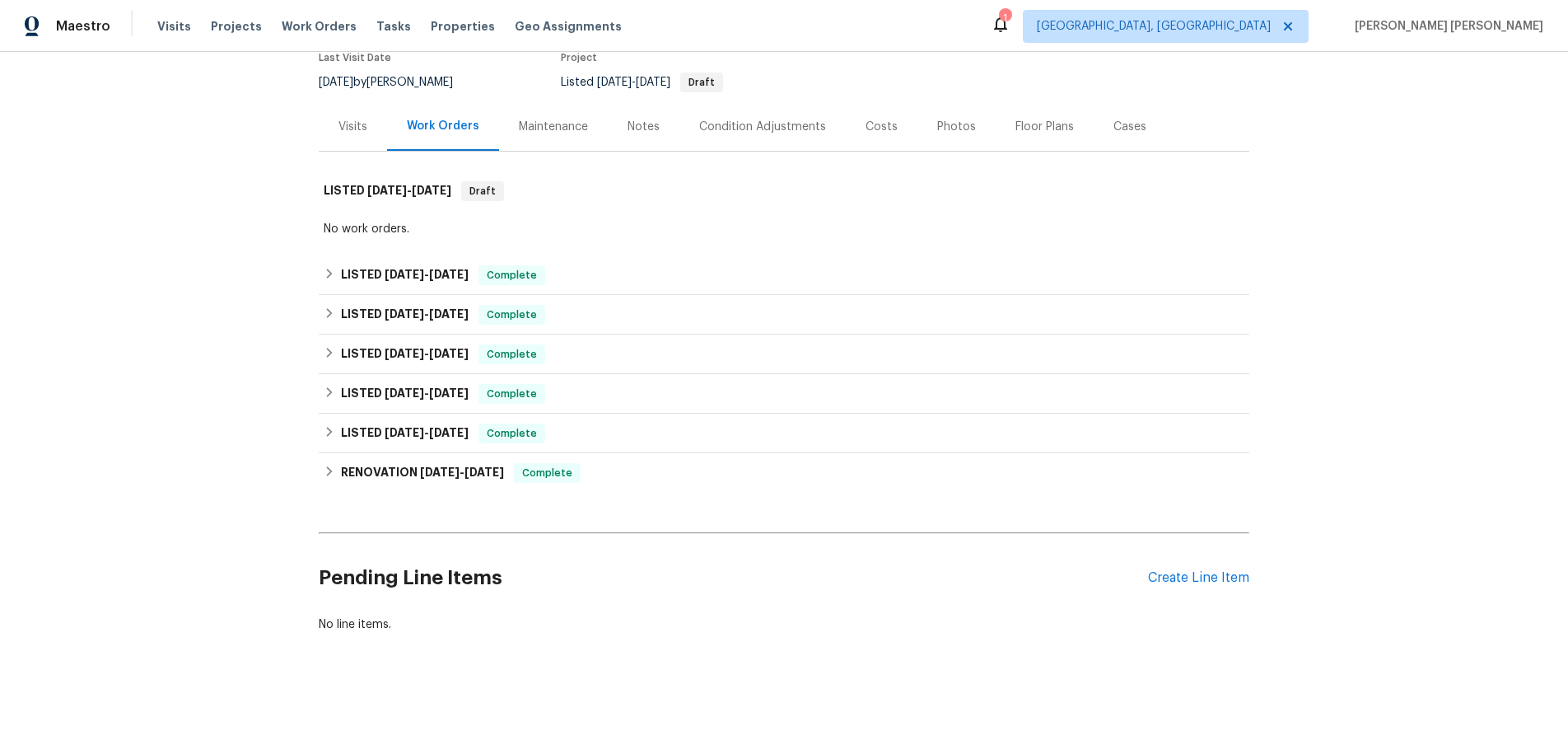
scroll to position [148, 0]
click at [1230, 573] on div "Create Line Item" at bounding box center [1198, 578] width 102 height 15
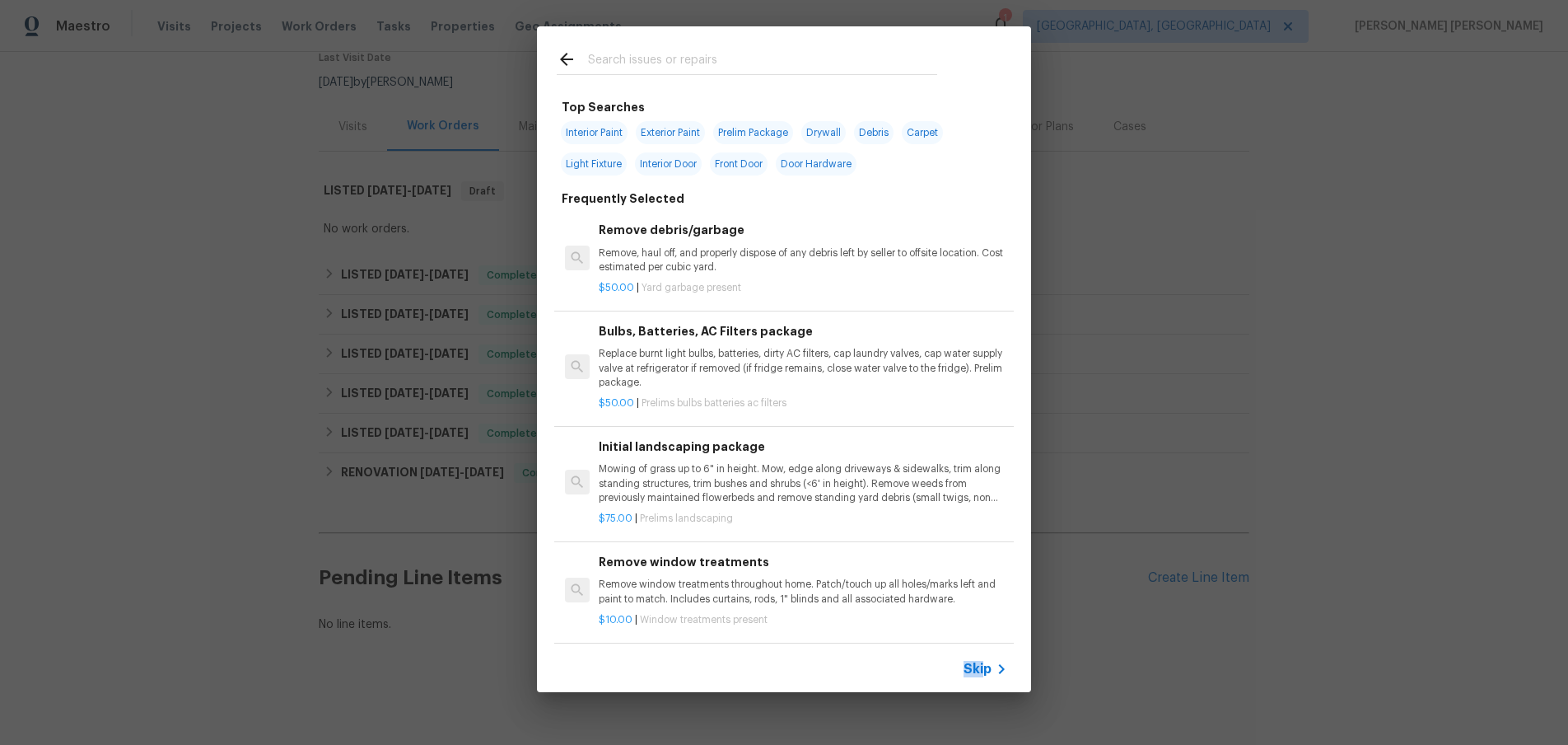
click at [986, 661] on span "Skip" at bounding box center [977, 668] width 28 height 16
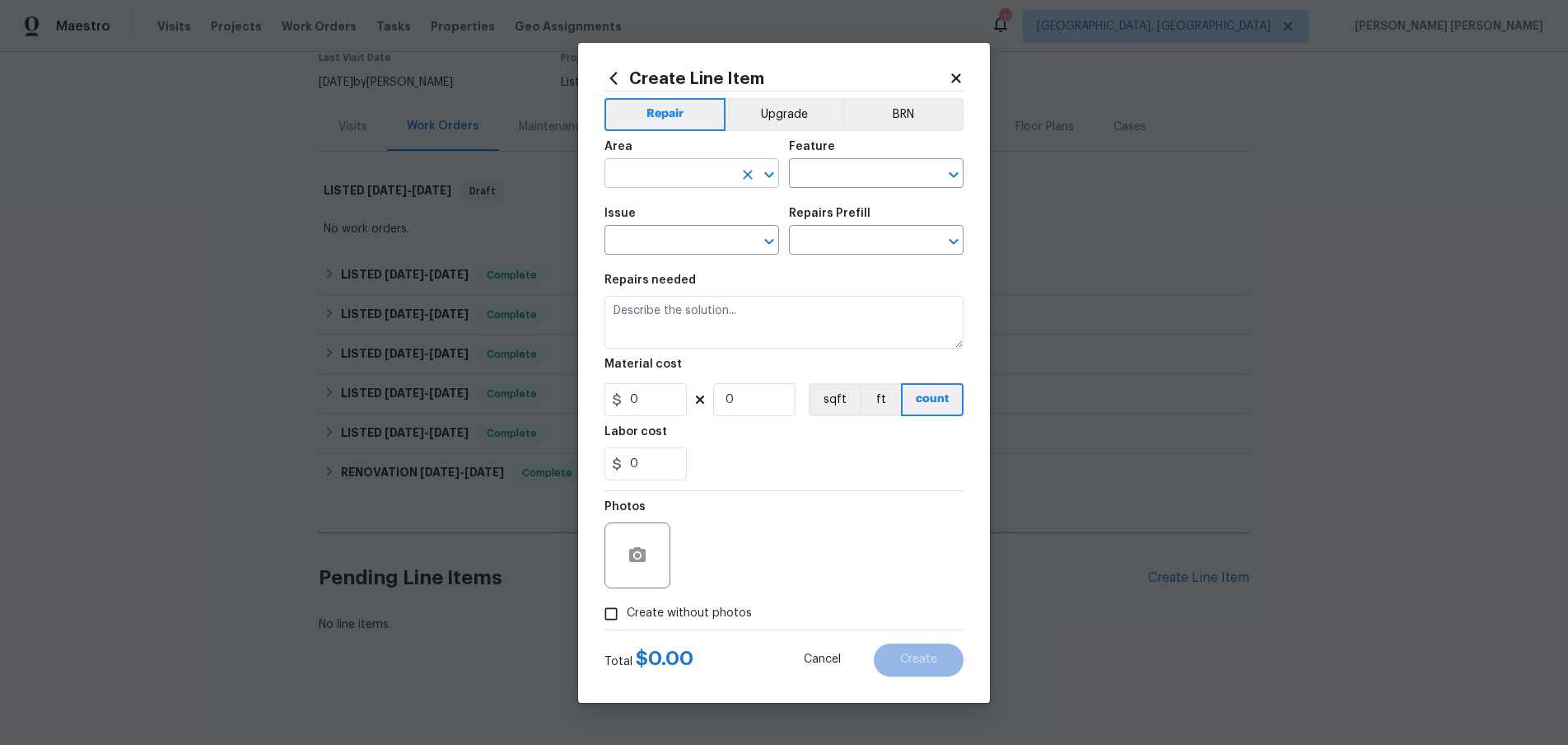
click at [691, 177] on input "text" at bounding box center [669, 175] width 128 height 26
click at [689, 173] on input "text" at bounding box center [669, 175] width 128 height 26
drag, startPoint x: 699, startPoint y: 235, endPoint x: 769, endPoint y: 220, distance: 71.6
click at [700, 235] on li "Exterior Overall" at bounding box center [692, 238] width 174 height 27
type input "Exterior Overall"
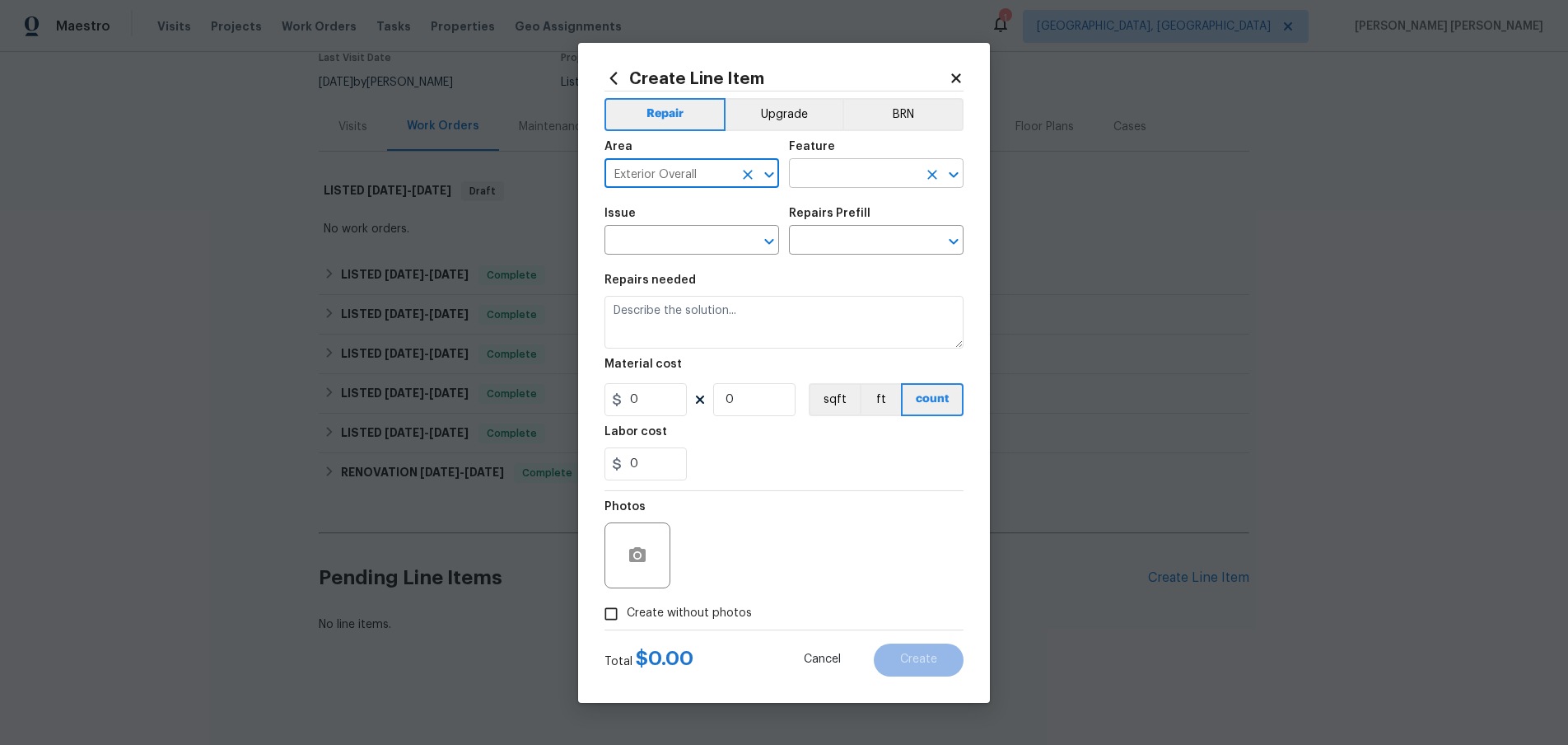
click at [845, 164] on input "text" at bounding box center [853, 175] width 128 height 26
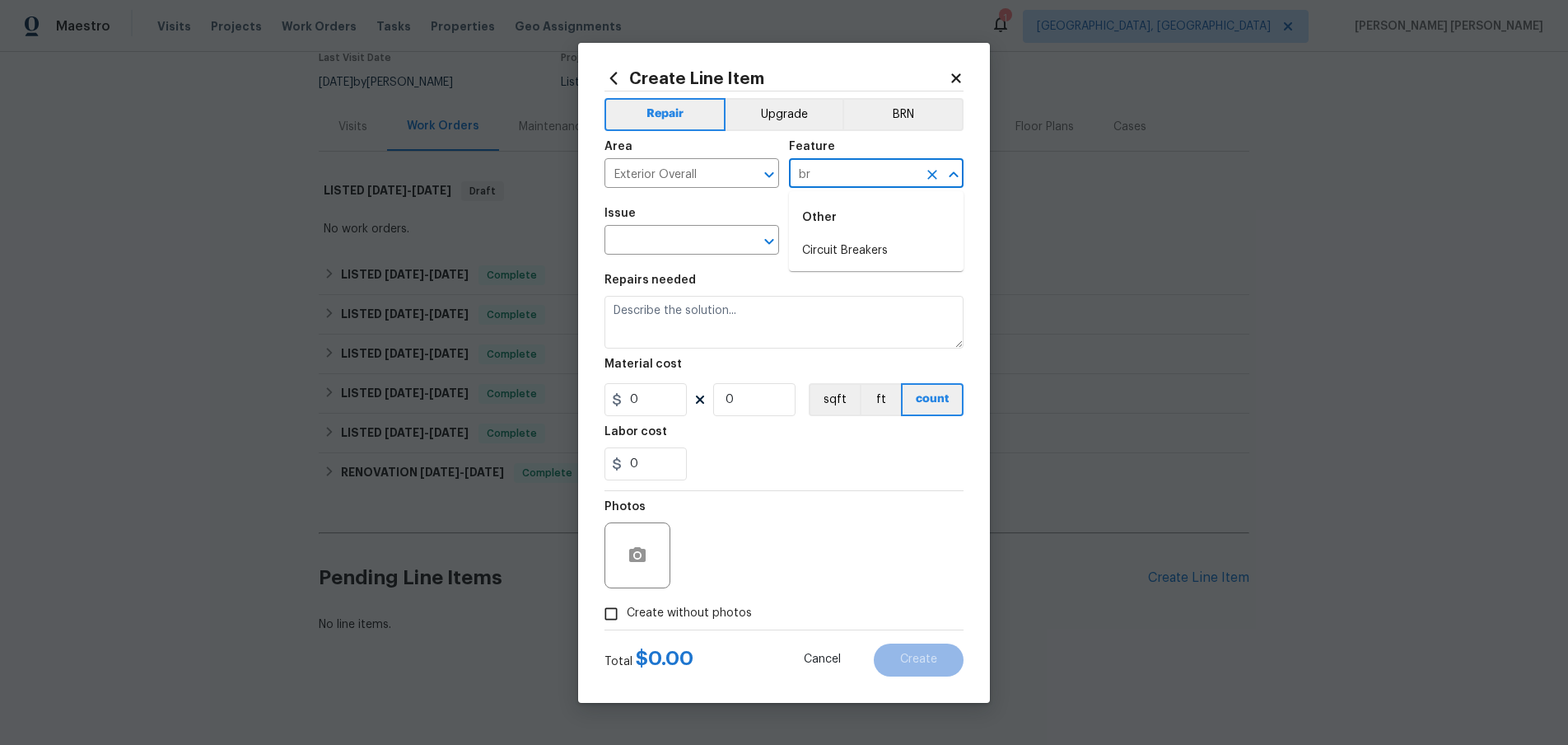
type input "b"
click at [866, 310] on li "Exterior Paint" at bounding box center [876, 305] width 174 height 27
type input "Exterior Paint"
click at [699, 244] on input "text" at bounding box center [669, 242] width 128 height 26
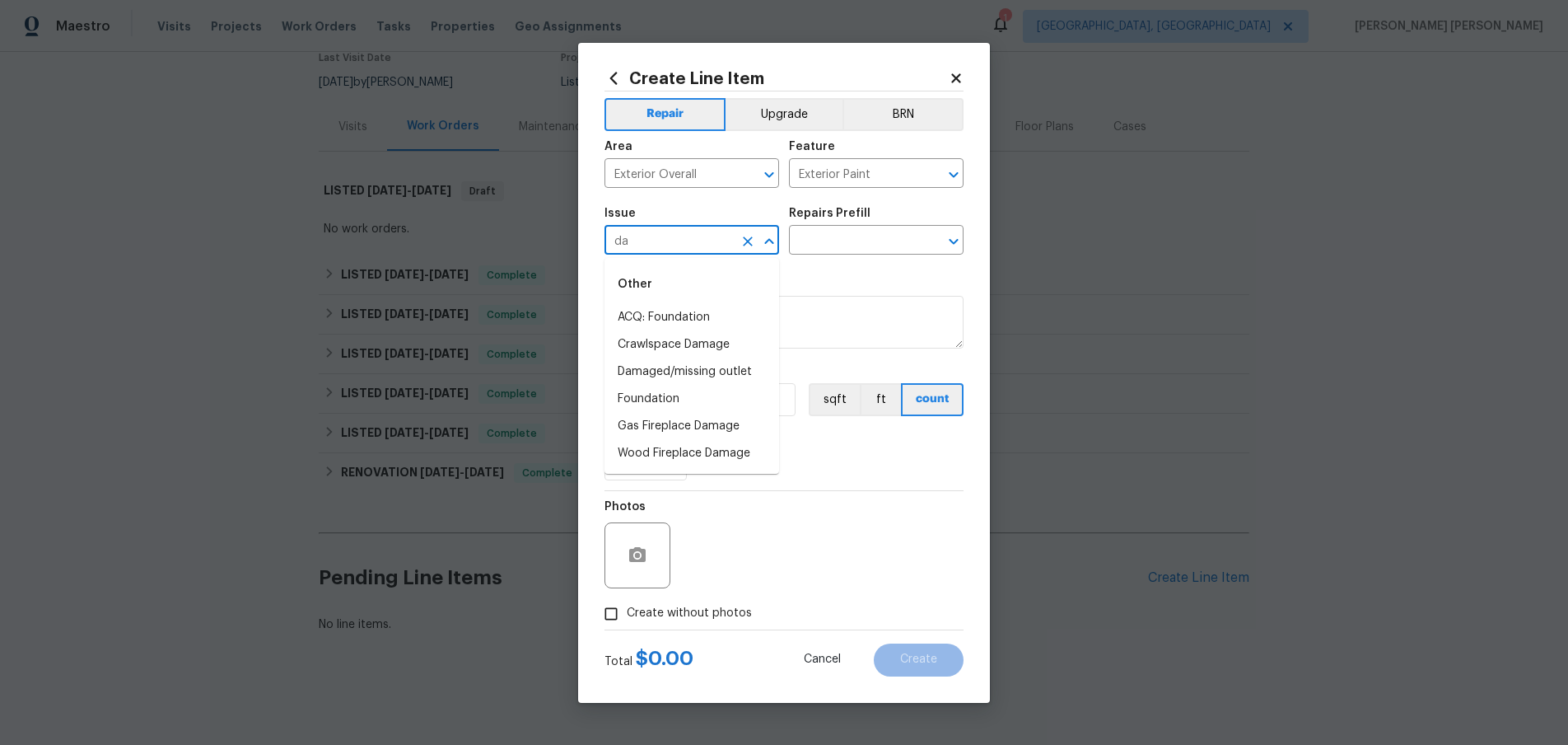
type input "d"
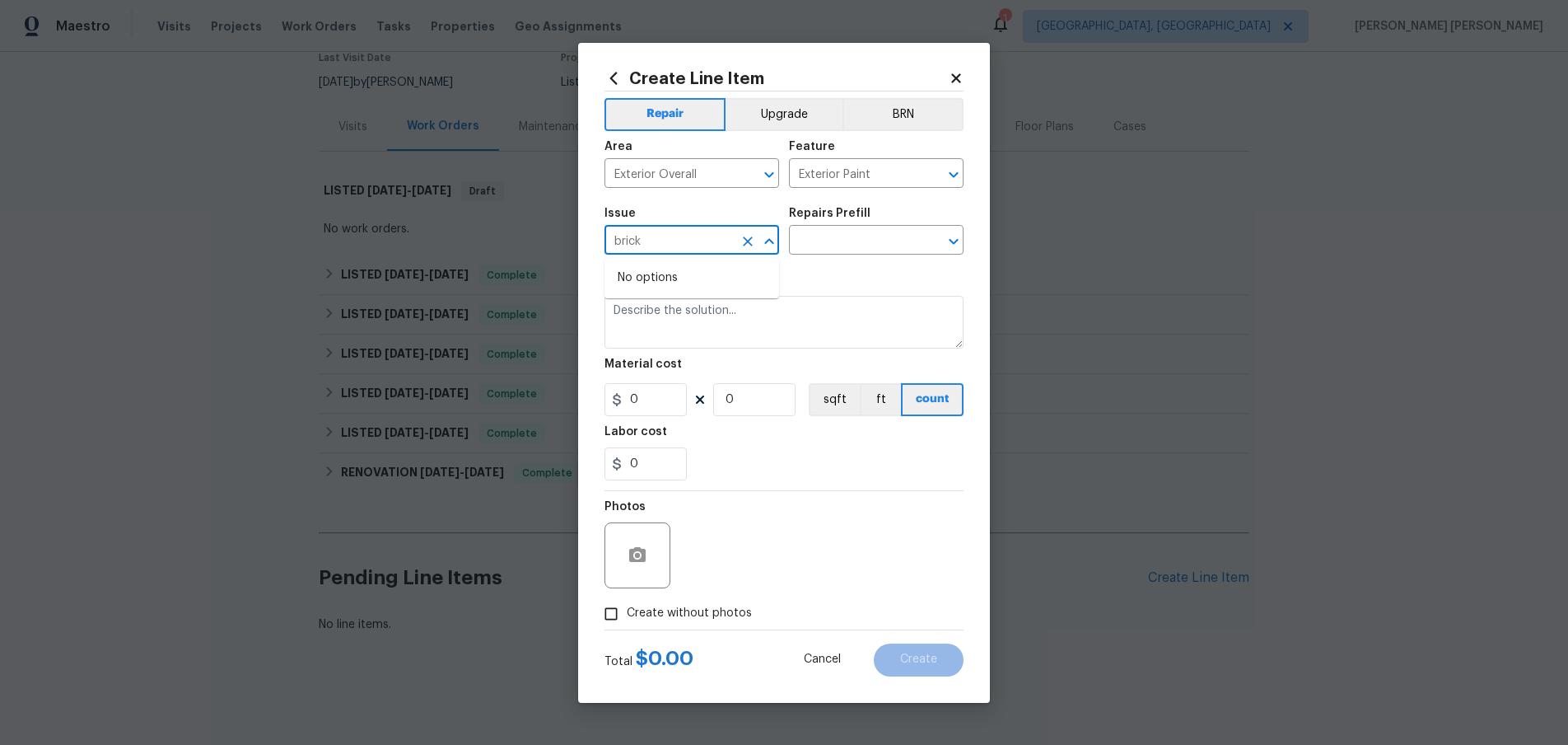
type input "brick"
type input "dama"
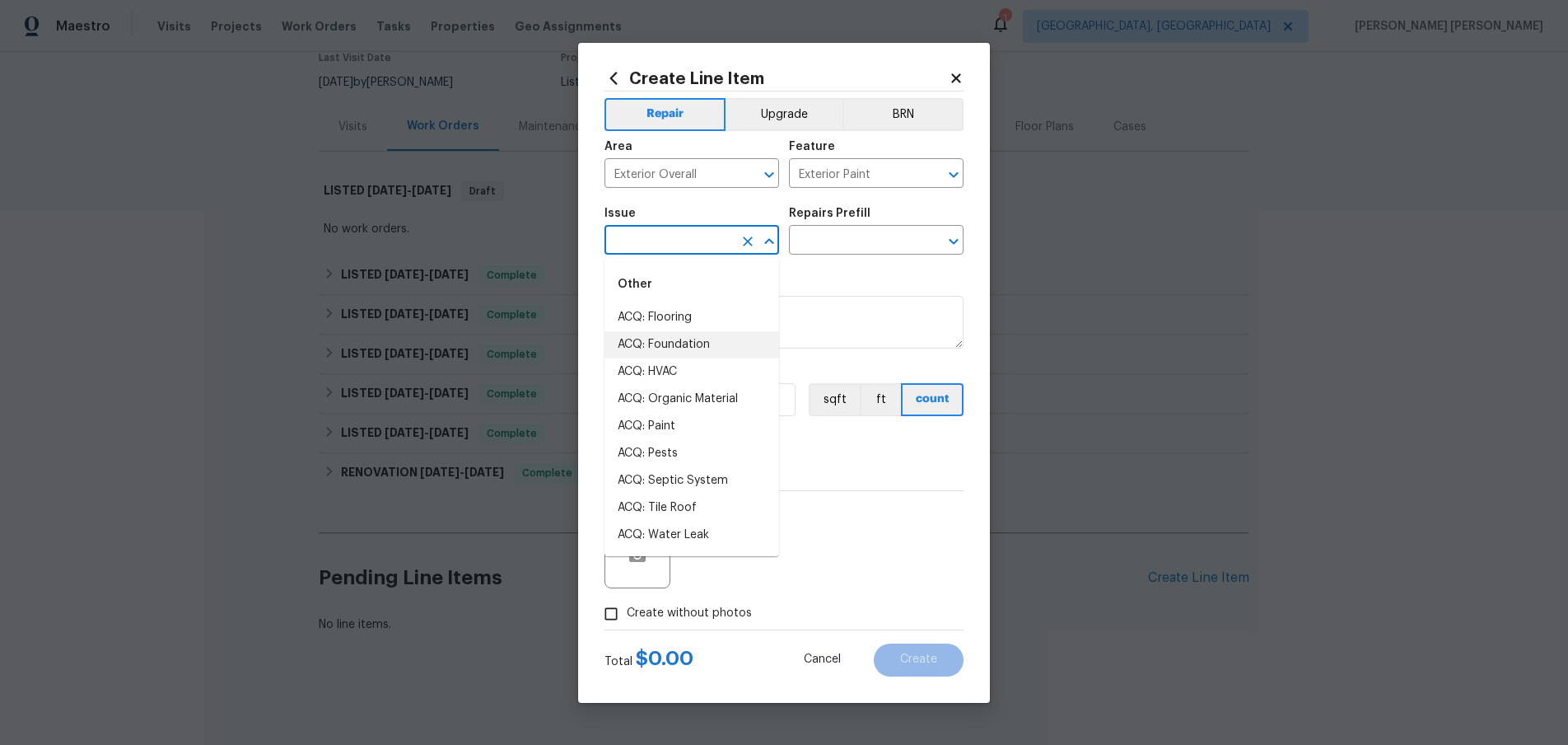
click at [655, 243] on input "text" at bounding box center [669, 242] width 128 height 26
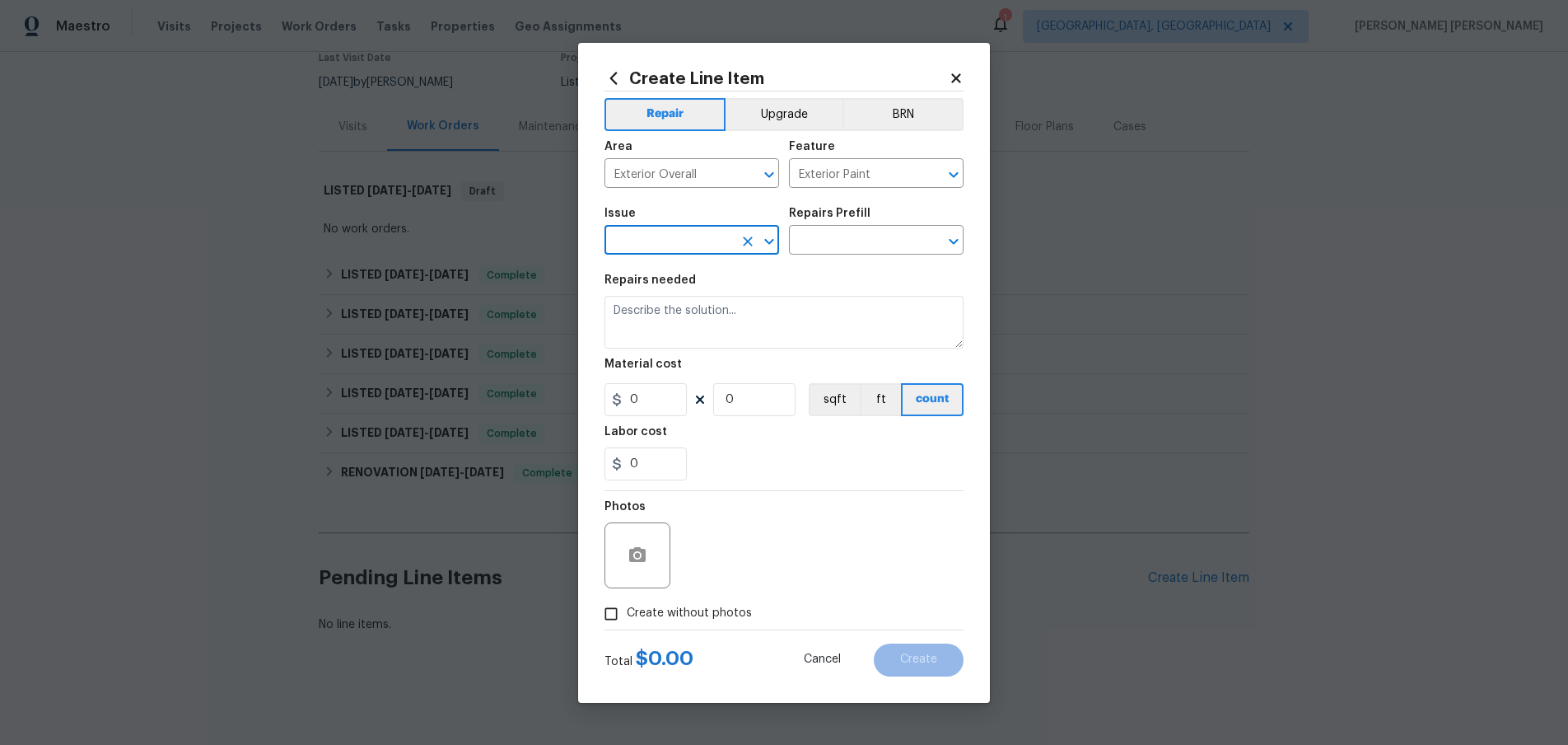
click at [656, 243] on input "text" at bounding box center [669, 242] width 128 height 26
type input "dam"
click at [848, 167] on input "Exterior Paint" at bounding box center [853, 175] width 128 height 26
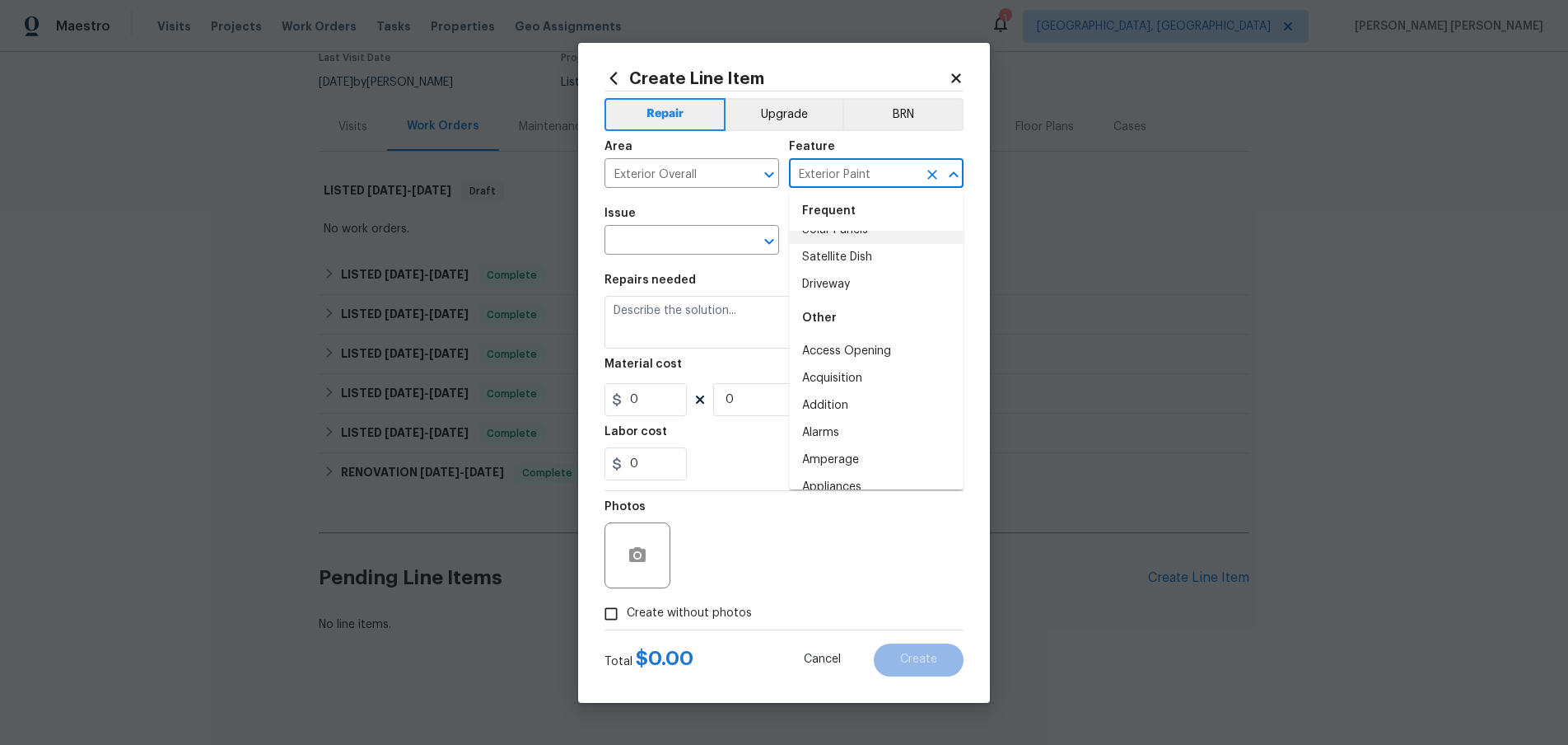
scroll to position [114, 0]
click at [881, 175] on input "Exterior Paint" at bounding box center [853, 175] width 128 height 26
drag, startPoint x: 881, startPoint y: 175, endPoint x: 723, endPoint y: 182, distance: 158.2
click at [746, 177] on div "Area Exterior Overall ​ Feature Exterior Paint ​" at bounding box center [784, 164] width 359 height 67
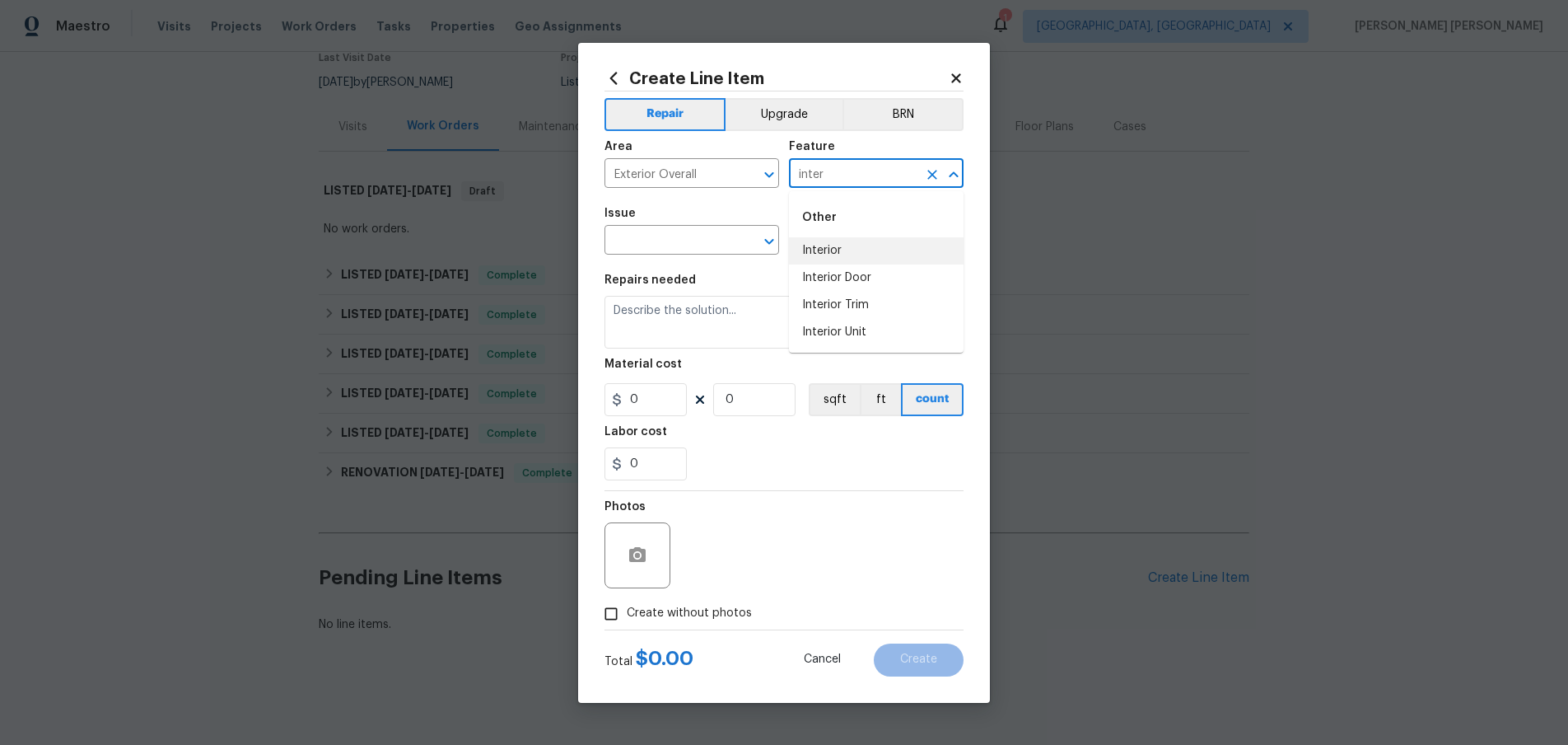
click at [813, 249] on li "Interior" at bounding box center [876, 251] width 174 height 27
type input "Interior"
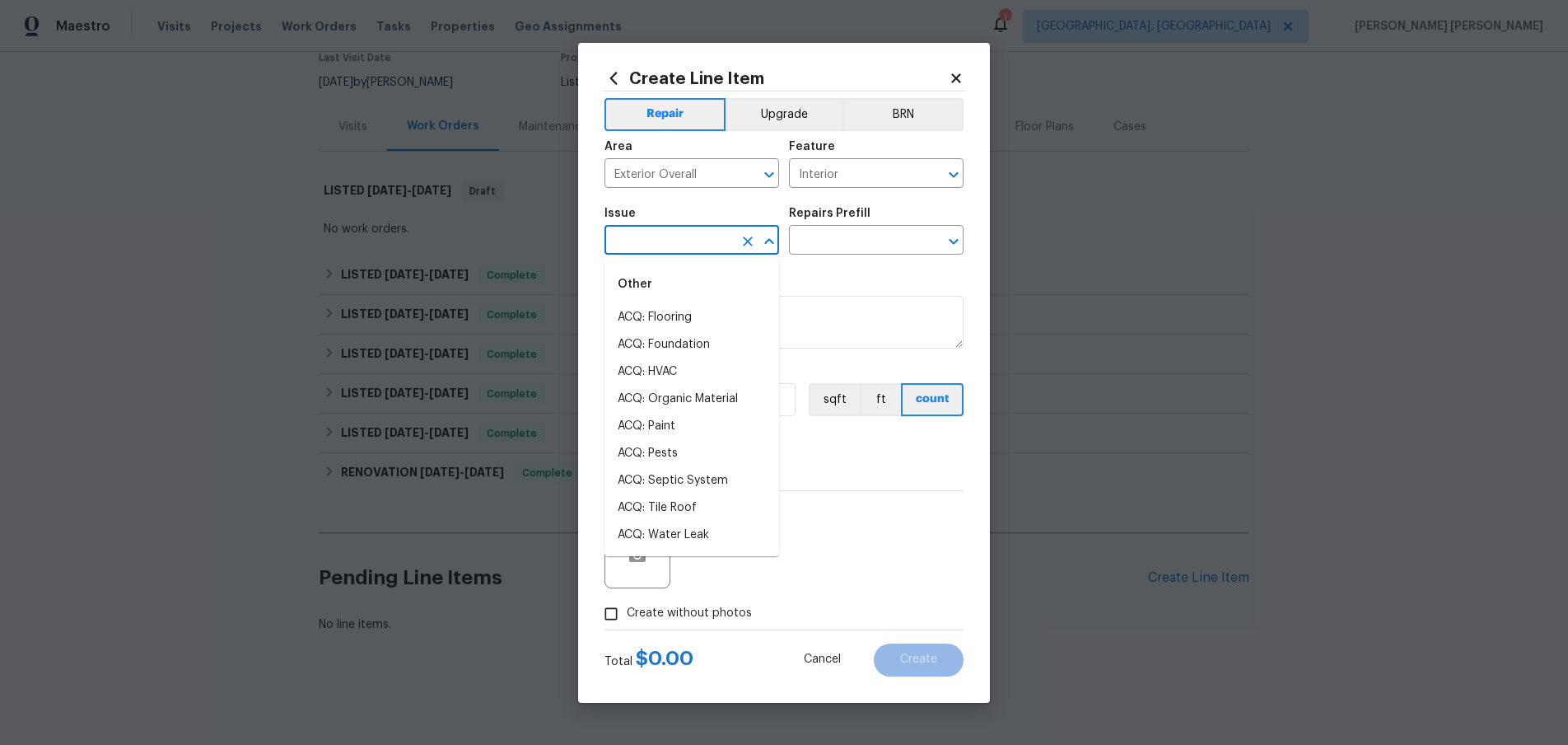
click at [680, 244] on input "text" at bounding box center [669, 242] width 128 height 26
type input "damag"
type input "d"
click at [646, 312] on li "Pool" at bounding box center [692, 318] width 174 height 27
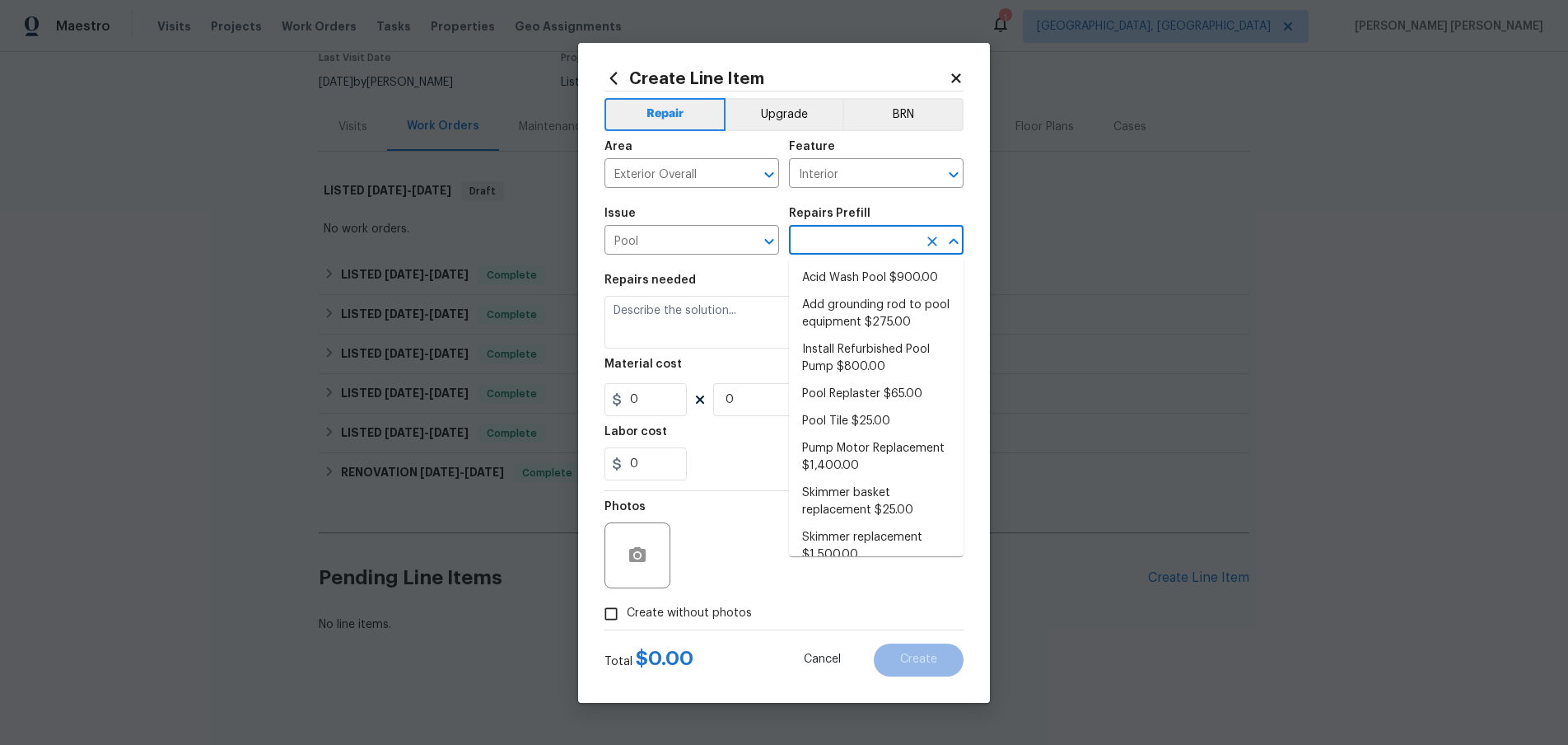
click at [873, 232] on input "text" at bounding box center [853, 242] width 128 height 26
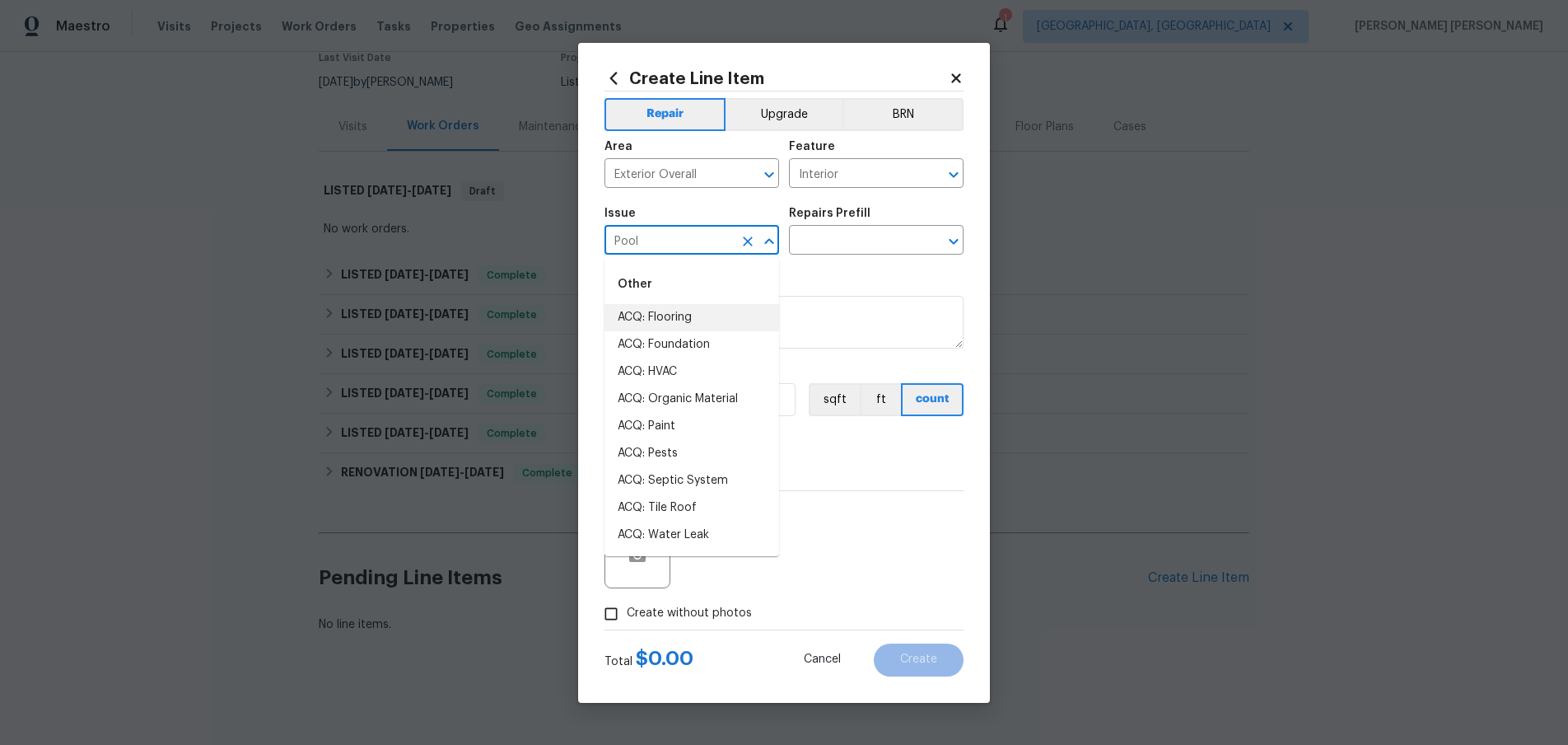
click at [679, 242] on input "Pool" at bounding box center [669, 242] width 128 height 26
drag, startPoint x: 654, startPoint y: 238, endPoint x: 570, endPoint y: 228, distance: 84.6
click at [570, 228] on div "Create Line Item Repair Upgrade BRN Area Exterior Overall ​ Feature Interior ​ …" at bounding box center [784, 372] width 1568 height 745
drag, startPoint x: 641, startPoint y: 240, endPoint x: 538, endPoint y: 238, distance: 103.0
click at [575, 233] on div "Create Line Item Repair Upgrade BRN Area Exterior Overall ​ Feature Interior ​ …" at bounding box center [784, 372] width 1568 height 745
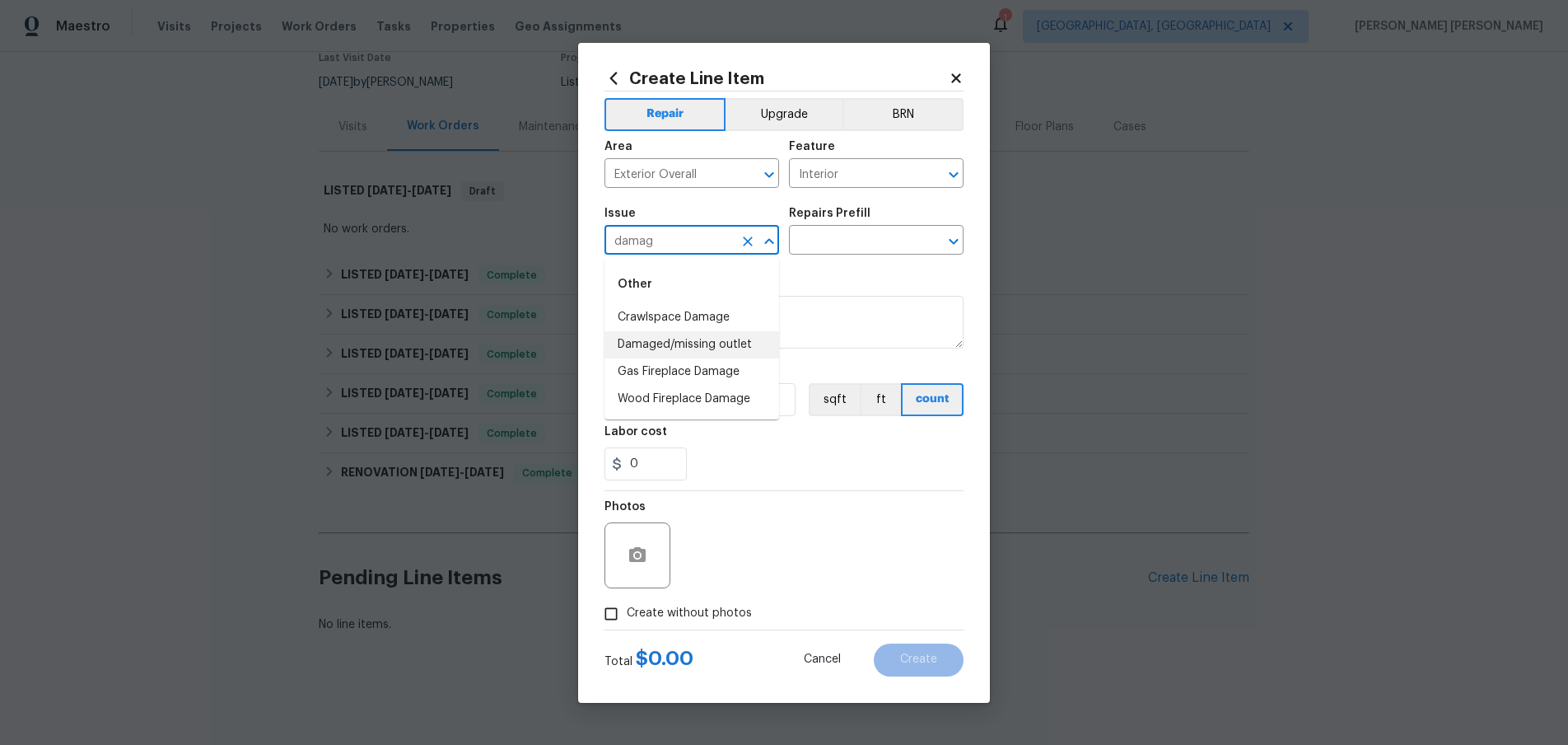
click at [733, 344] on li "Damaged/missing outlet" at bounding box center [692, 345] width 174 height 27
type input "Damaged/missing outlet"
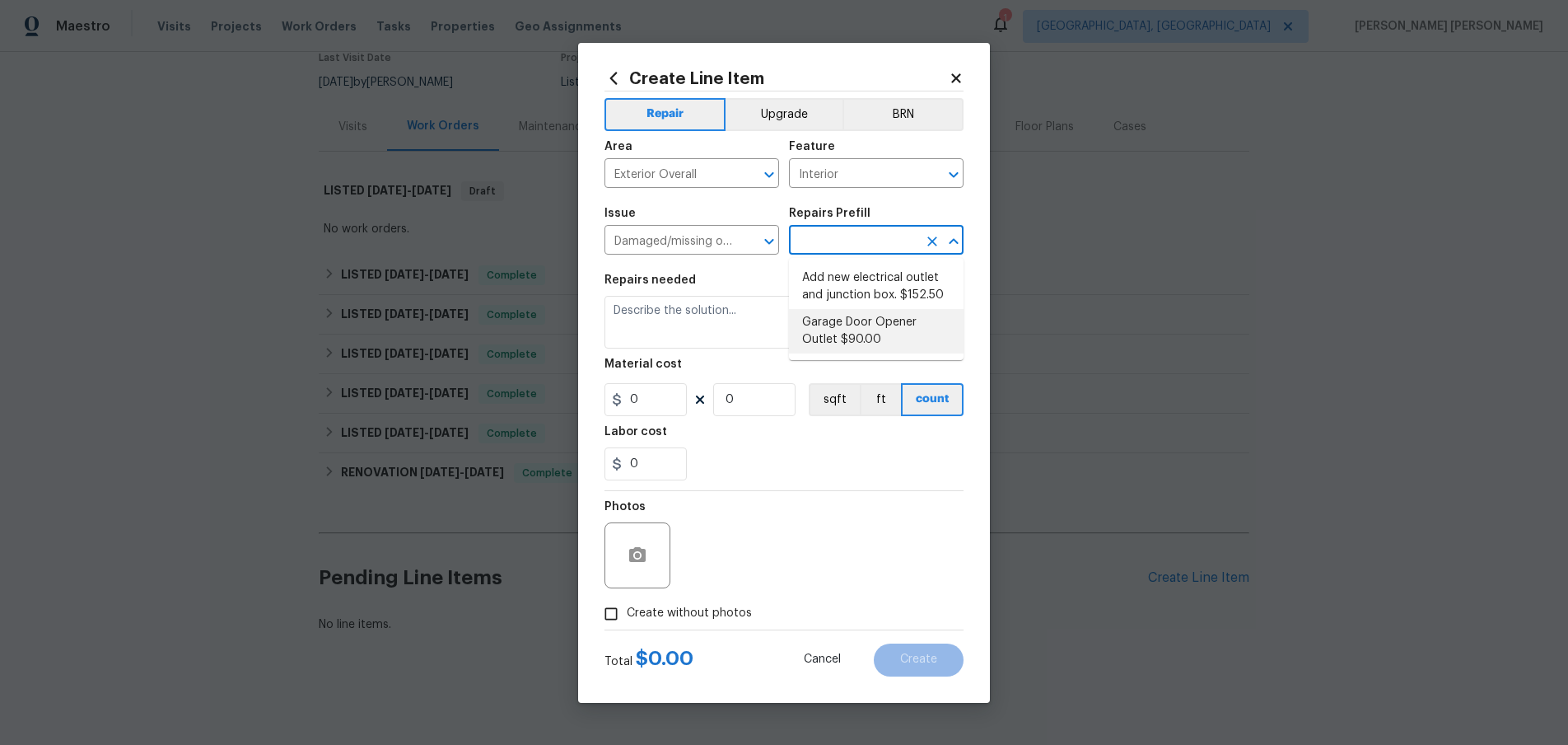
click at [837, 246] on input "text" at bounding box center [853, 242] width 128 height 26
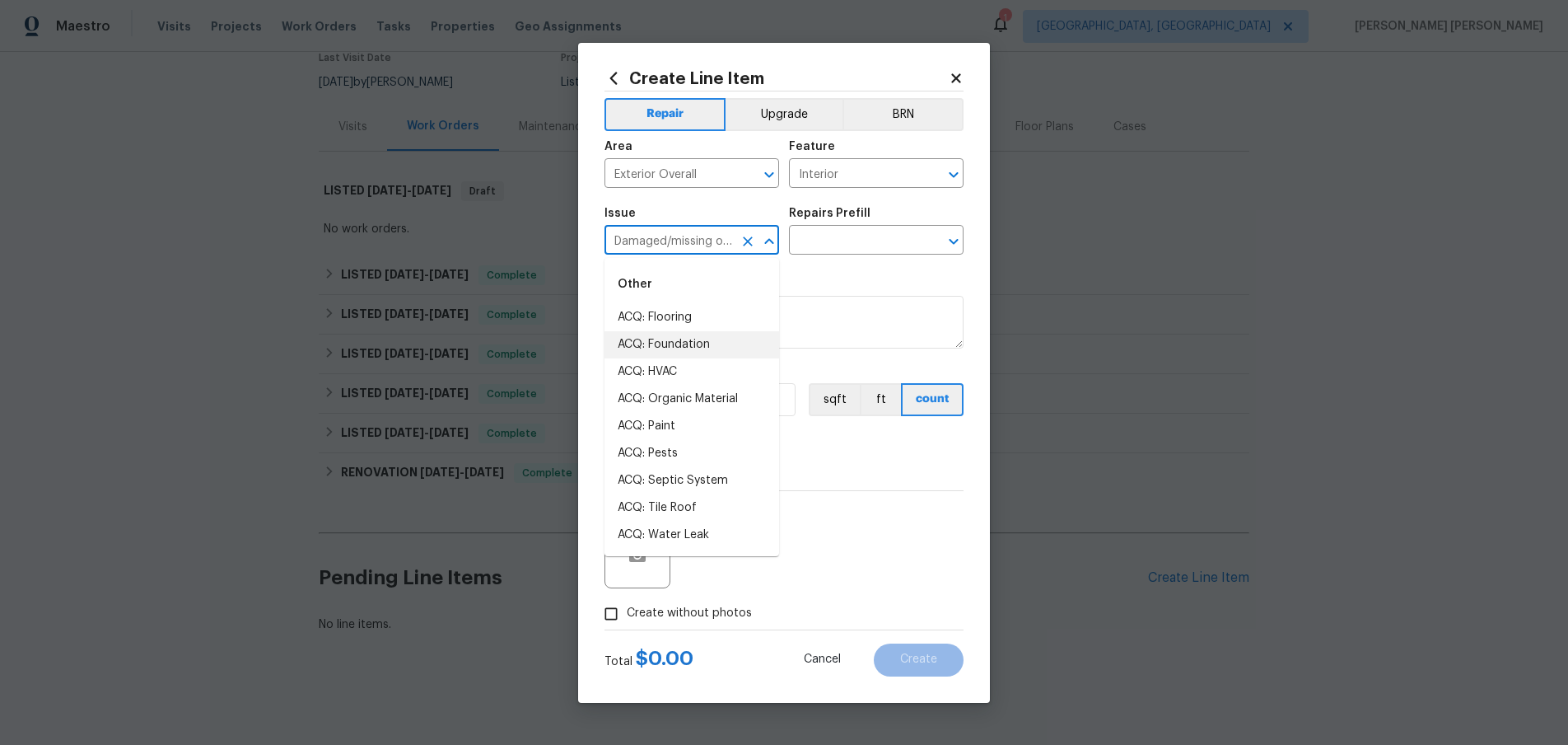
click at [678, 236] on input "Damaged/missing outlet" at bounding box center [669, 242] width 128 height 26
drag, startPoint x: 750, startPoint y: 242, endPoint x: 729, endPoint y: 242, distance: 21.0
click at [748, 242] on icon "Clear" at bounding box center [747, 241] width 16 height 16
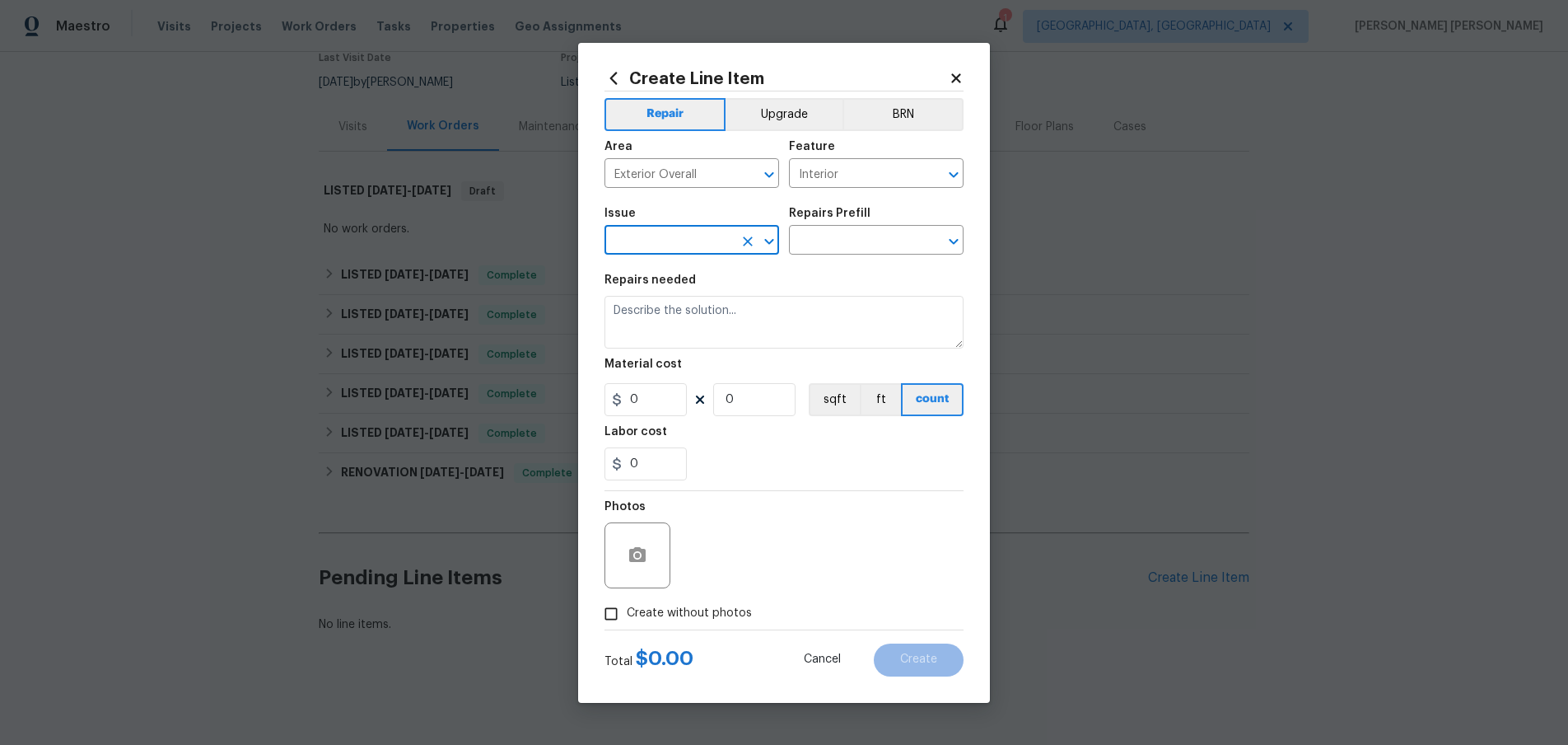
click at [699, 241] on input "text" at bounding box center [669, 242] width 128 height 26
type input "damag"
drag, startPoint x: 693, startPoint y: 376, endPoint x: 809, endPoint y: 303, distance: 137.1
click at [694, 376] on li "Demo Interior" at bounding box center [692, 372] width 174 height 27
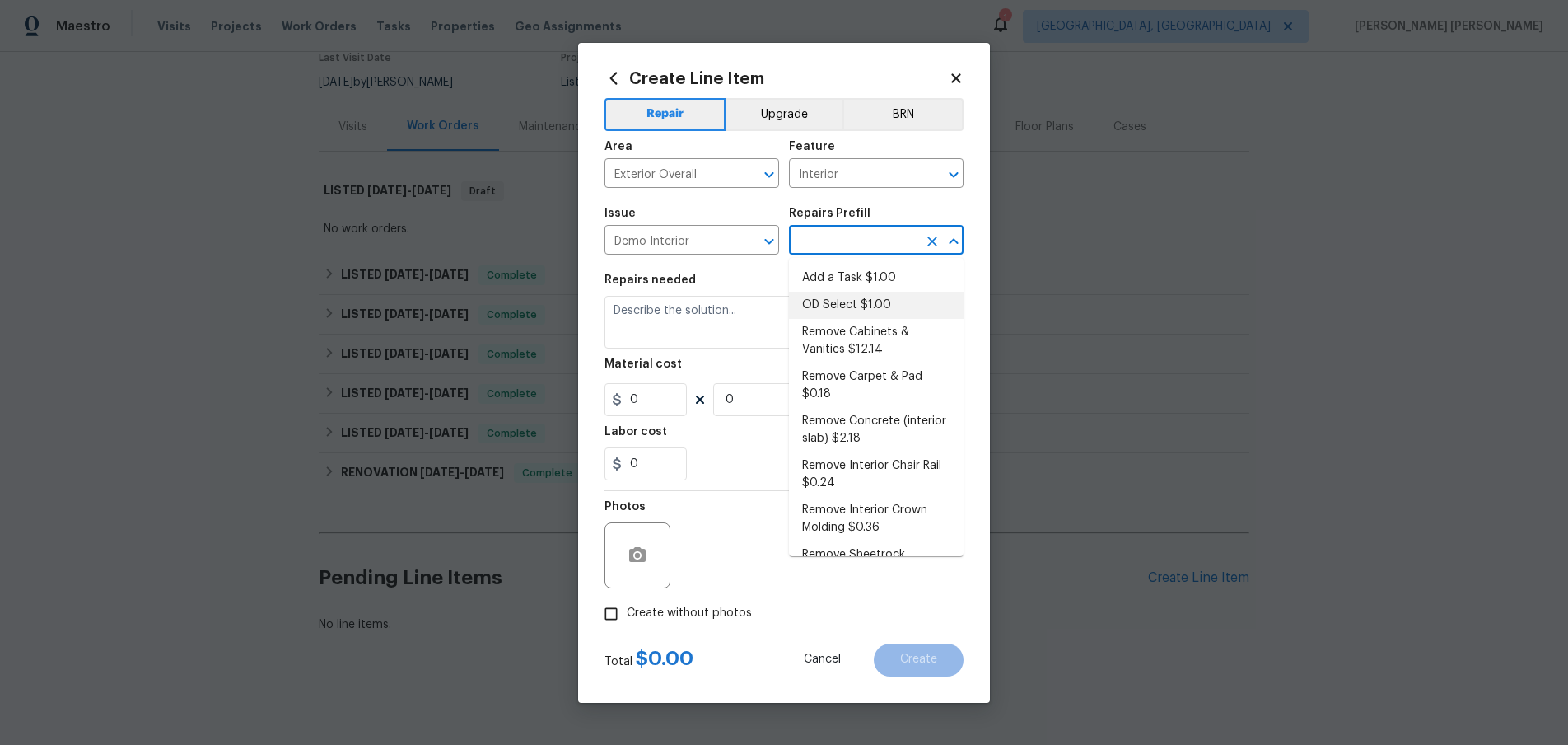
click at [849, 246] on input "text" at bounding box center [853, 242] width 128 height 26
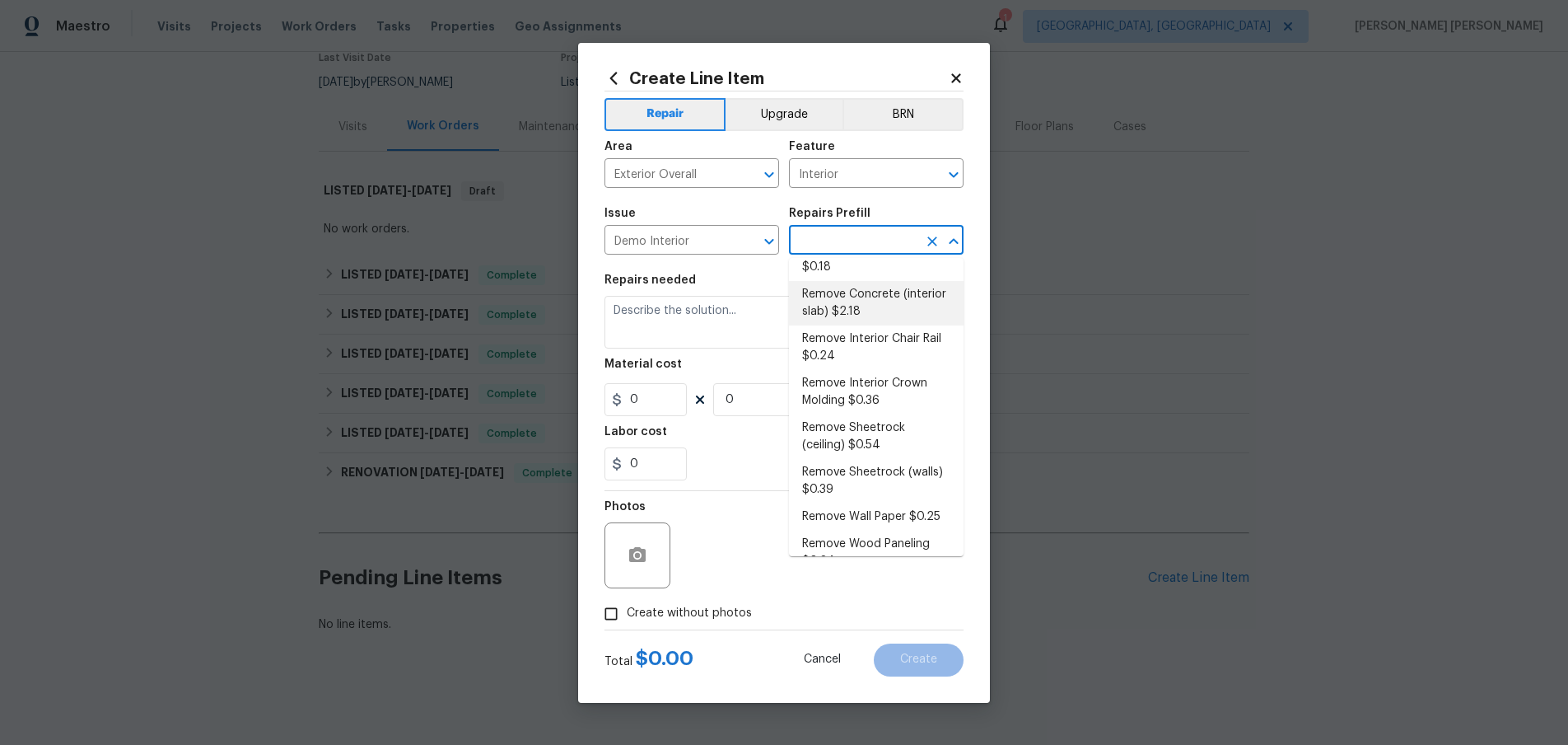
scroll to position [152, 0]
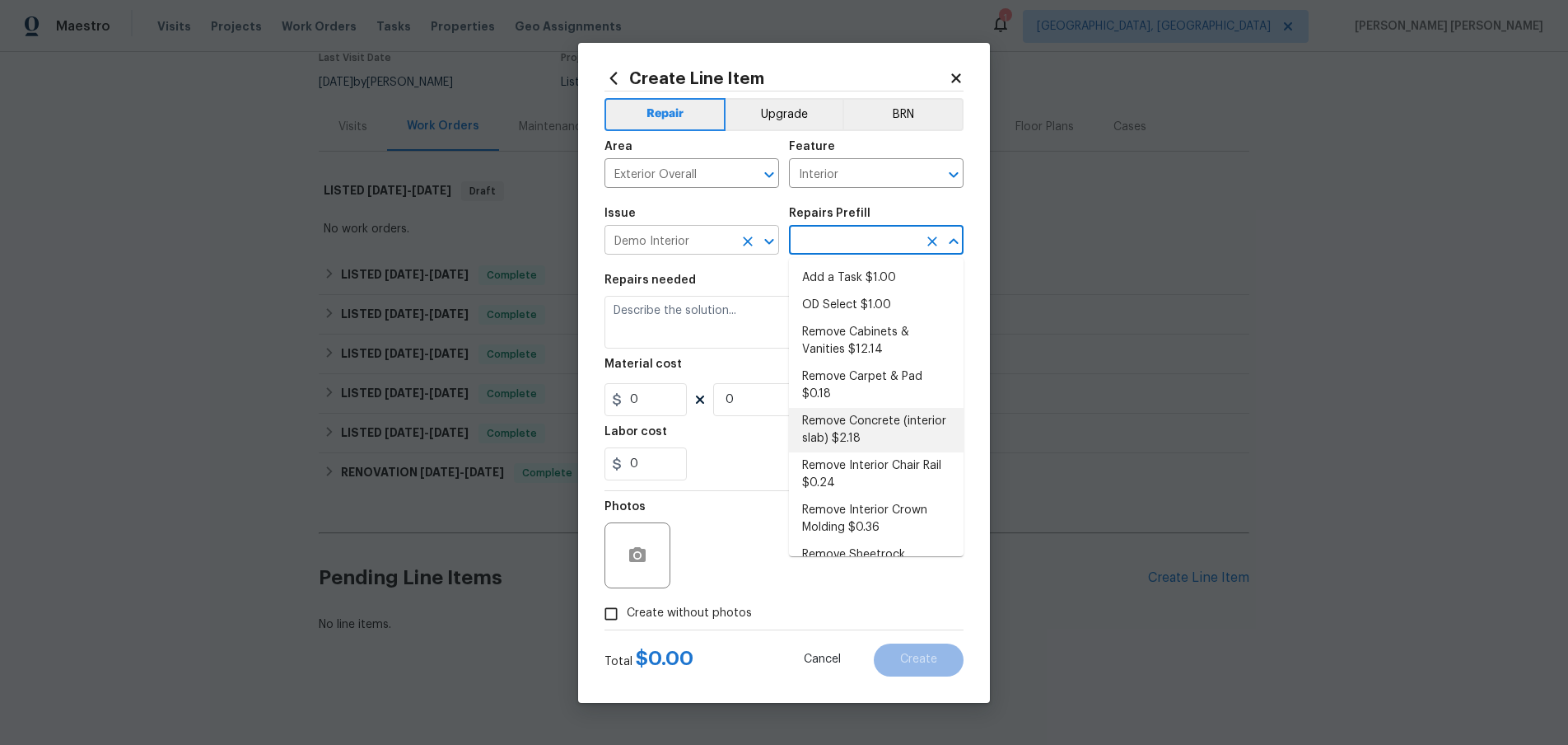
click at [709, 240] on input "Demo Interior" at bounding box center [669, 242] width 128 height 26
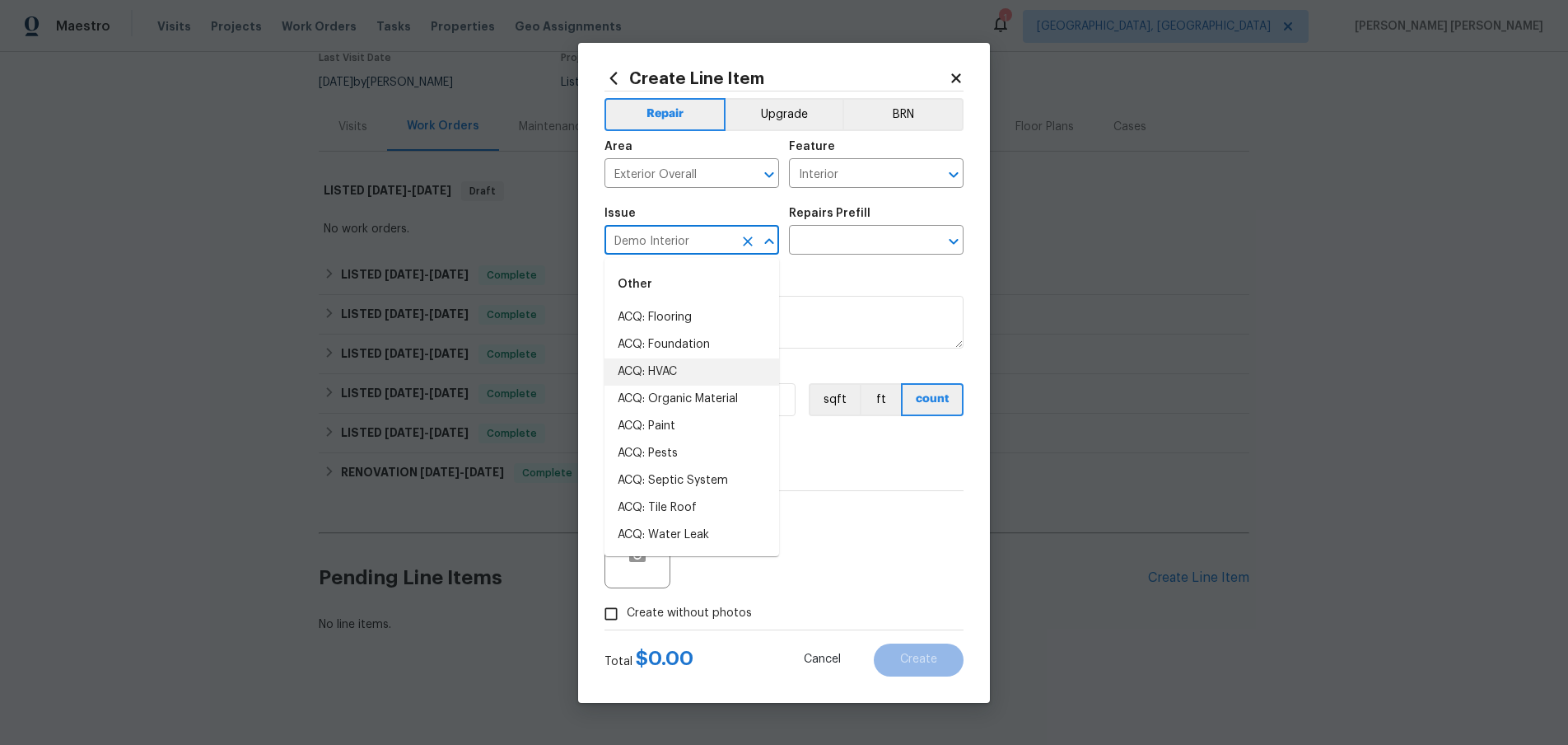
drag, startPoint x: 635, startPoint y: 237, endPoint x: 563, endPoint y: 232, distance: 72.2
click at [563, 232] on div "Create Line Item Repair Upgrade BRN Area Exterior Overall ​ Feature Interior ​ …" at bounding box center [784, 372] width 1568 height 745
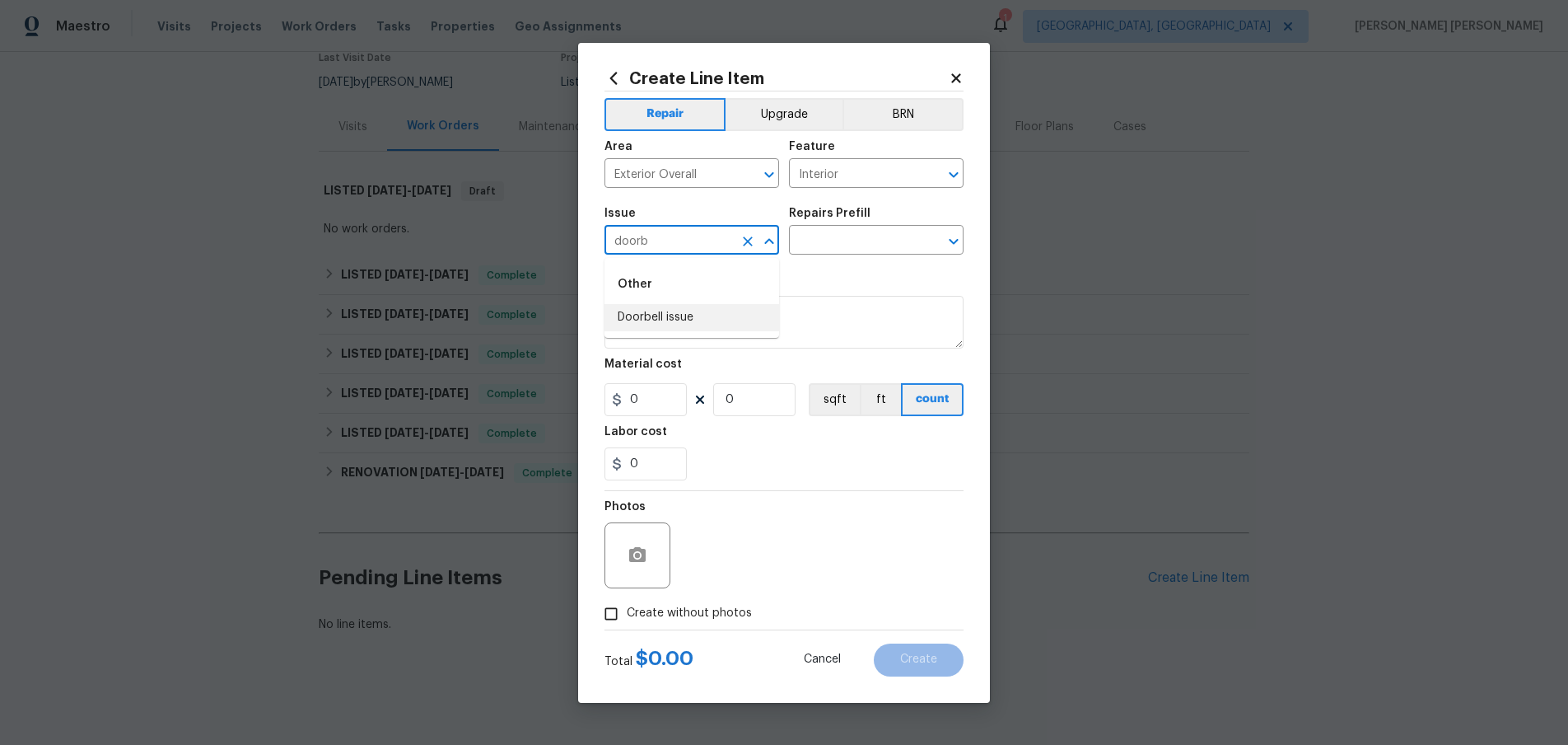
click at [664, 314] on li "Doorbell issue" at bounding box center [692, 318] width 174 height 27
type input "Doorbell issue"
click at [837, 226] on div "Repairs Prefill" at bounding box center [876, 218] width 174 height 21
click at [835, 235] on input "text" at bounding box center [853, 242] width 128 height 26
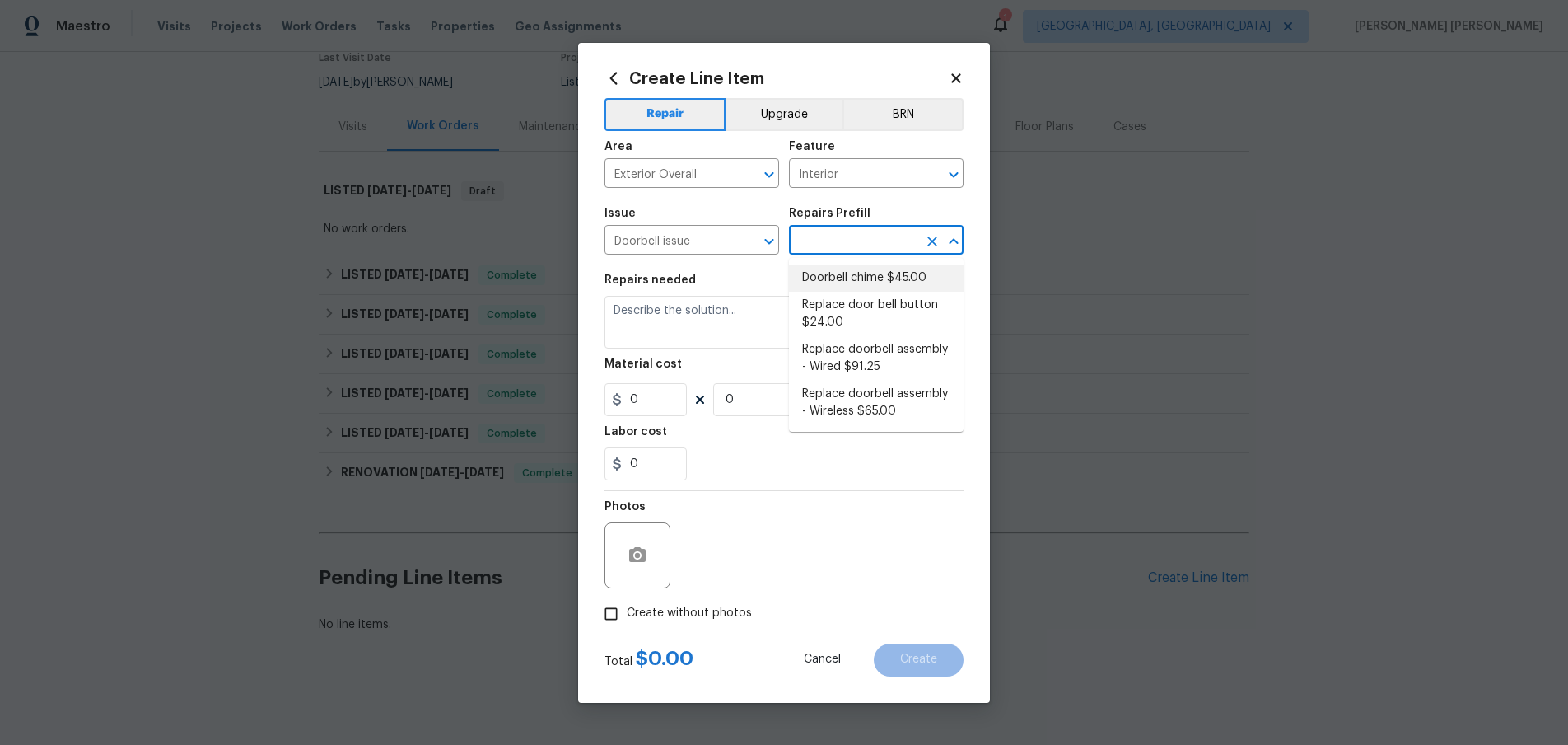
scroll to position [148, 0]
click at [715, 197] on span "Issue Doorbell issue ​" at bounding box center [692, 231] width 174 height 67
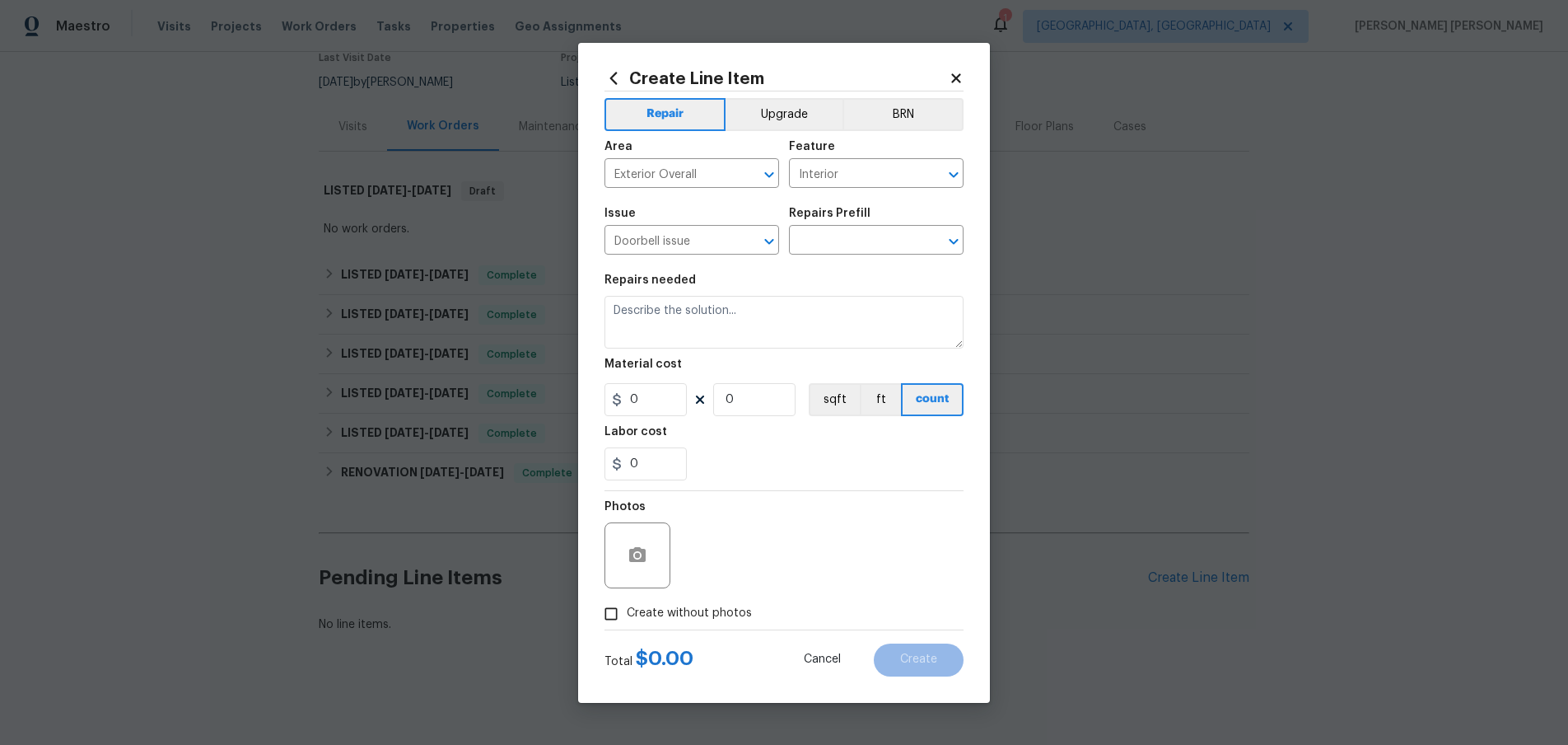
click at [715, 197] on span "Issue Doorbell issue ​" at bounding box center [692, 231] width 174 height 67
click at [716, 182] on input "Exterior Overall" at bounding box center [669, 175] width 128 height 26
click at [711, 172] on input "pest" at bounding box center [669, 175] width 128 height 26
drag, startPoint x: 672, startPoint y: 173, endPoint x: 597, endPoint y: 166, distance: 75.3
click at [597, 166] on div "Create Line Item Repair Upgrade BRN Area pest ​ Feature Interior ​ Issue Doorbe…" at bounding box center [784, 372] width 412 height 660
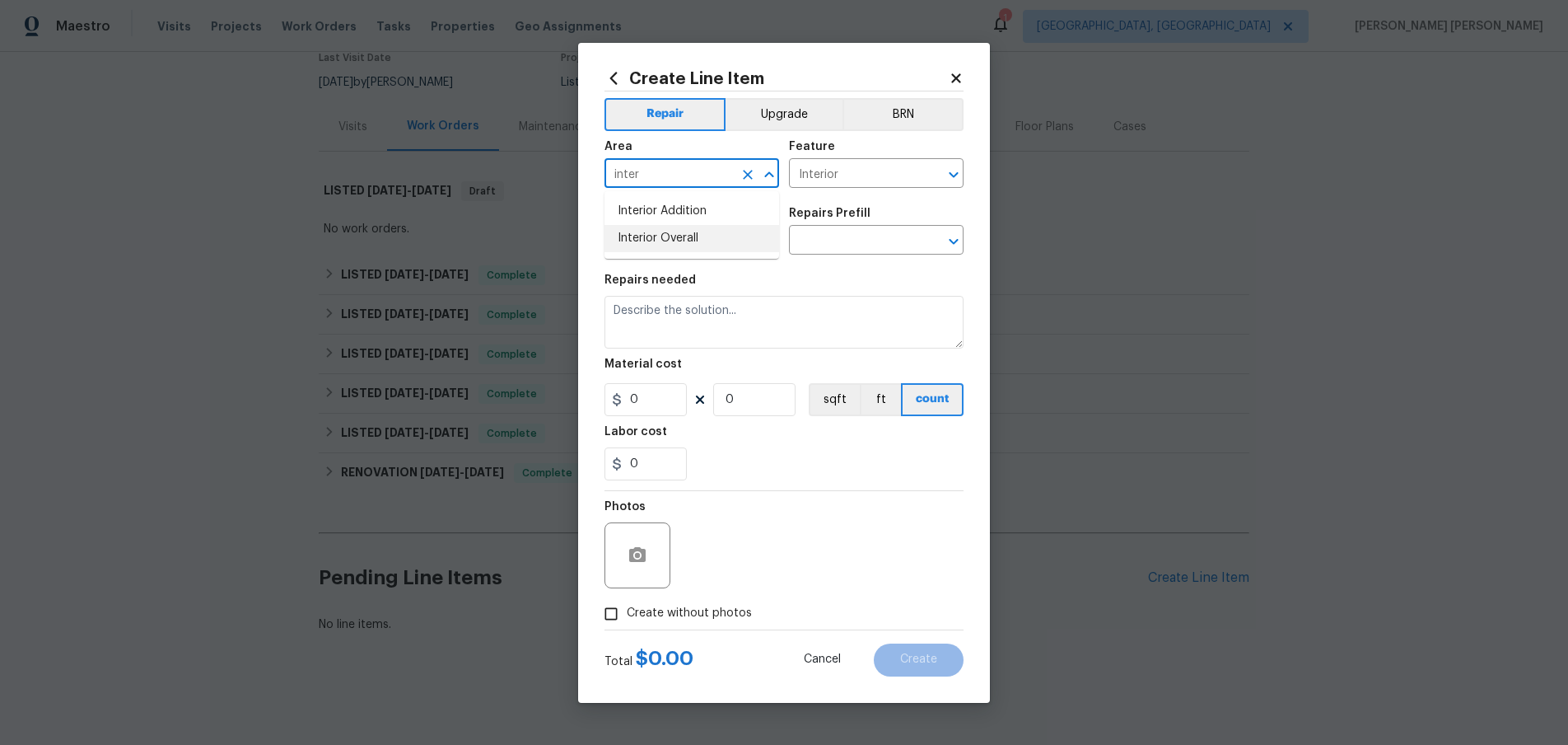
drag, startPoint x: 685, startPoint y: 233, endPoint x: 793, endPoint y: 214, distance: 109.7
click at [686, 232] on li "Interior Overall" at bounding box center [692, 238] width 174 height 27
type input "Interior Overall"
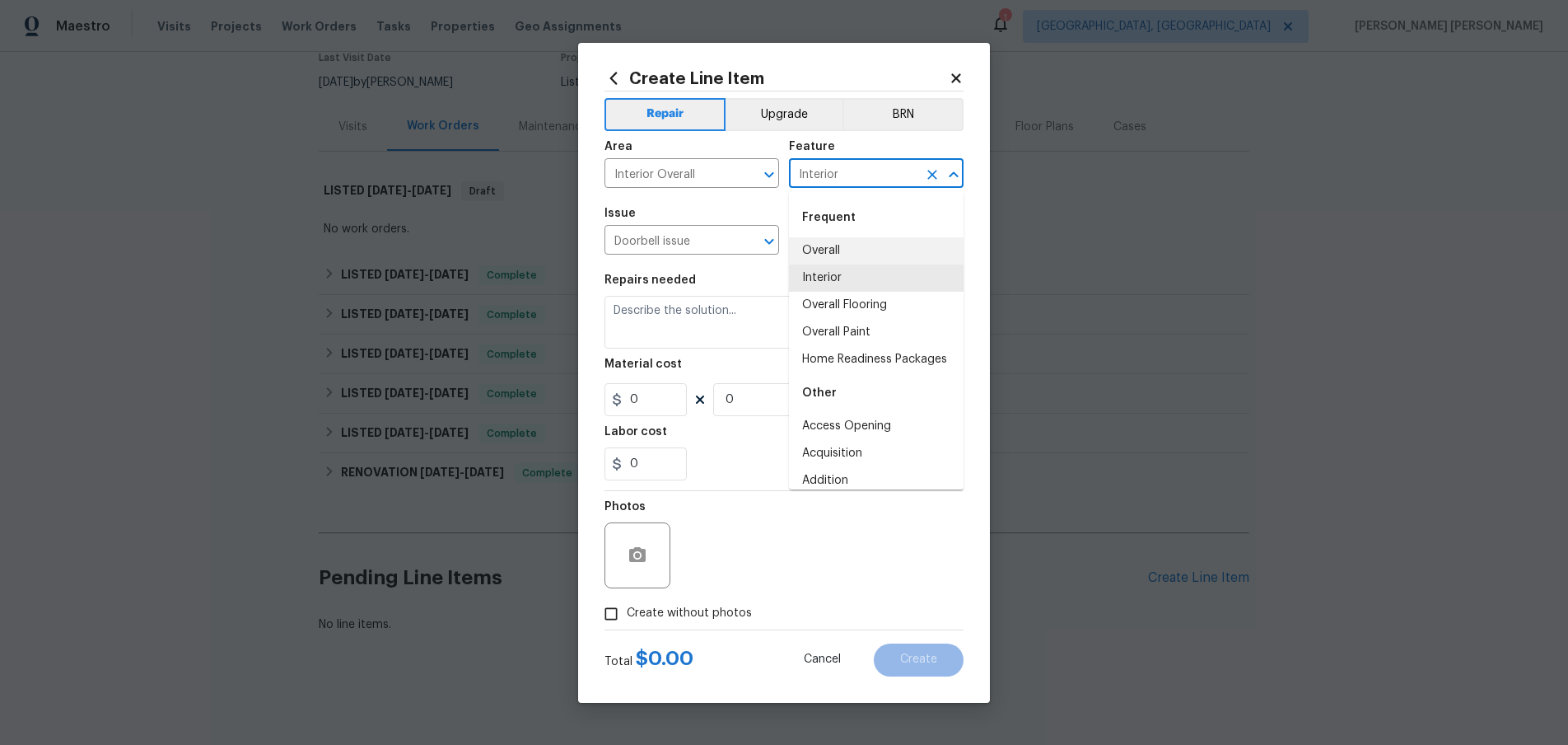
click at [851, 167] on input "Interior" at bounding box center [853, 175] width 128 height 26
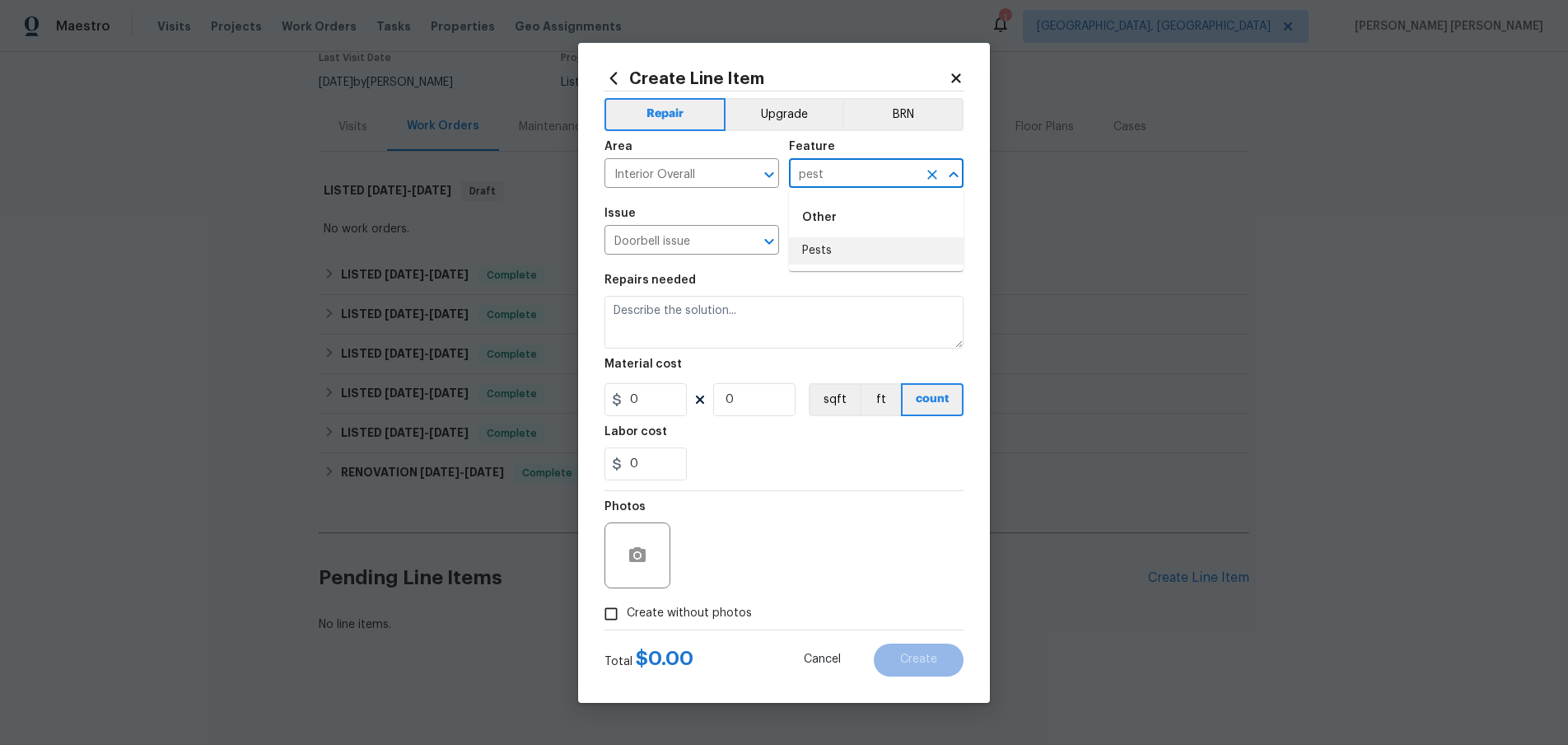
click at [841, 250] on li "Pests" at bounding box center [876, 251] width 174 height 27
type input "Pests"
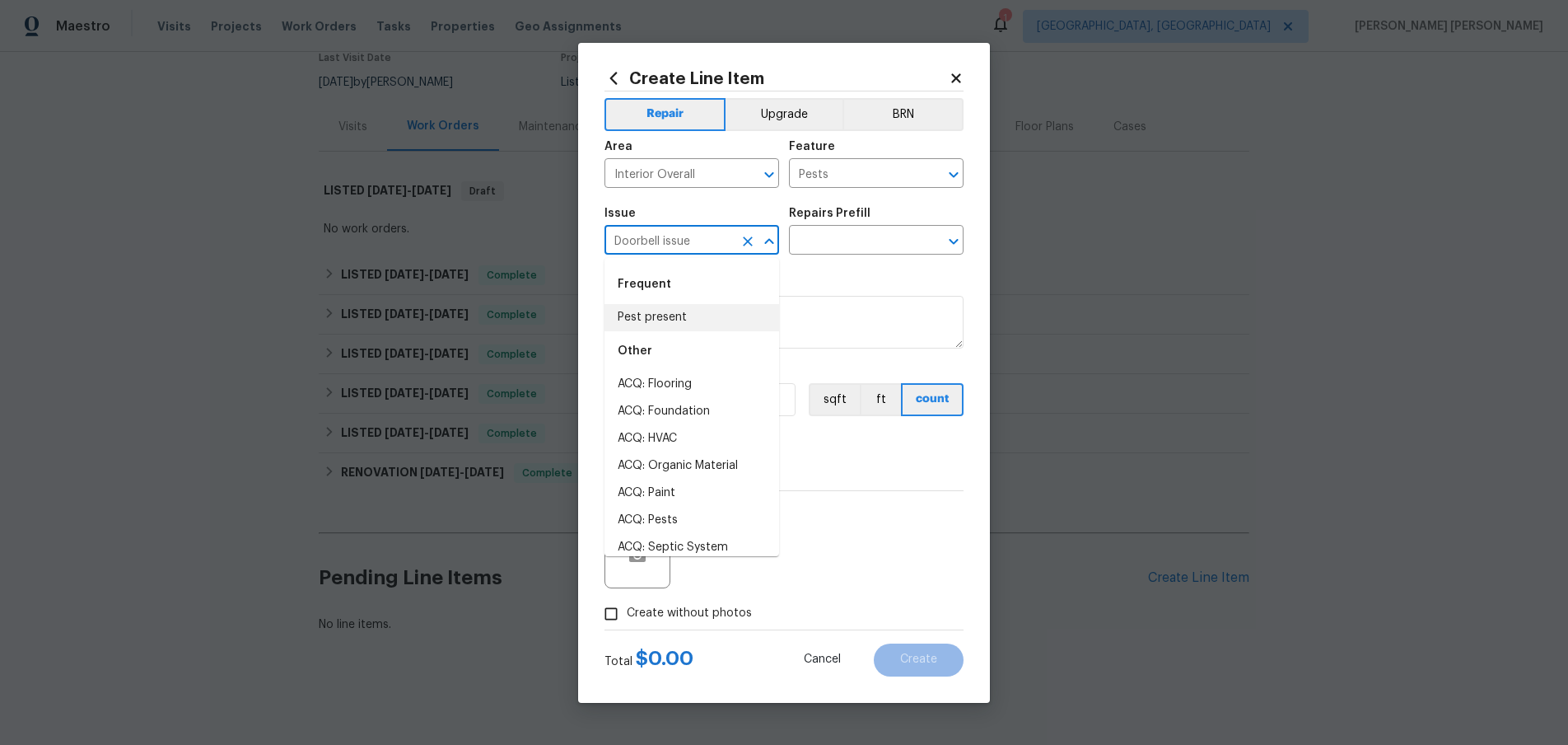
click at [705, 241] on input "Doorbell issue" at bounding box center [669, 242] width 128 height 26
click at [698, 312] on li "Pest present" at bounding box center [692, 318] width 174 height 27
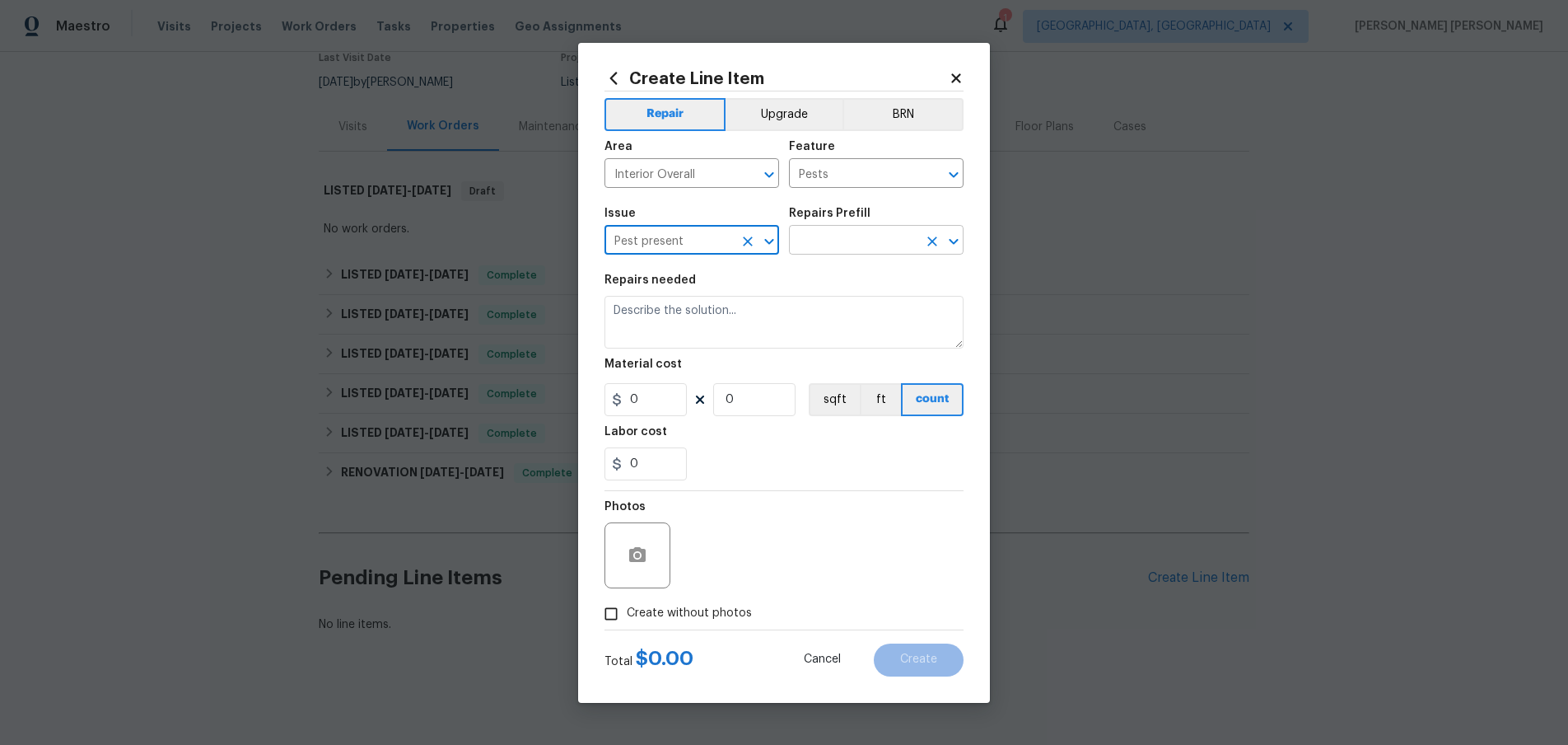
type input "Pest present"
click at [848, 232] on input "text" at bounding box center [853, 242] width 128 height 26
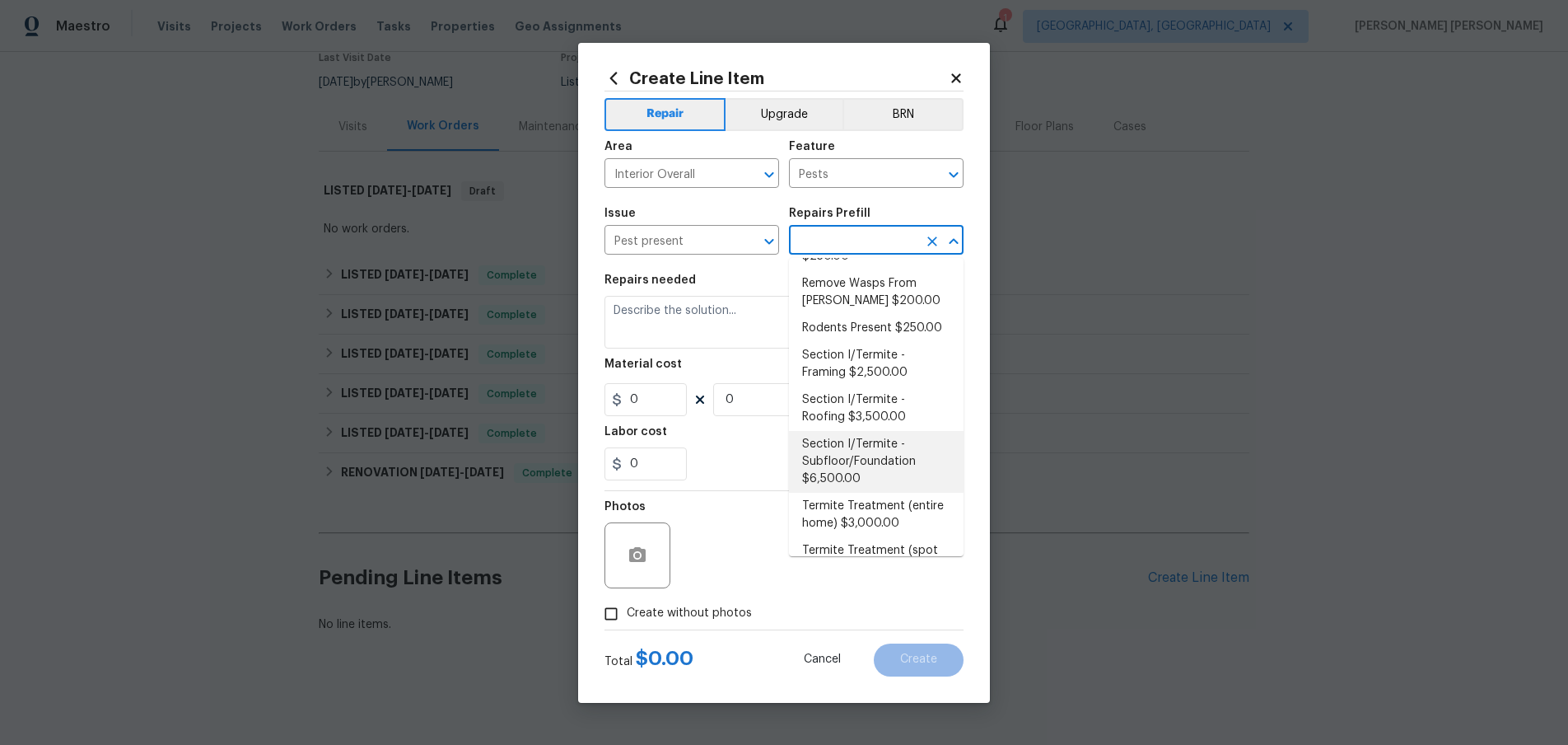
scroll to position [241, 0]
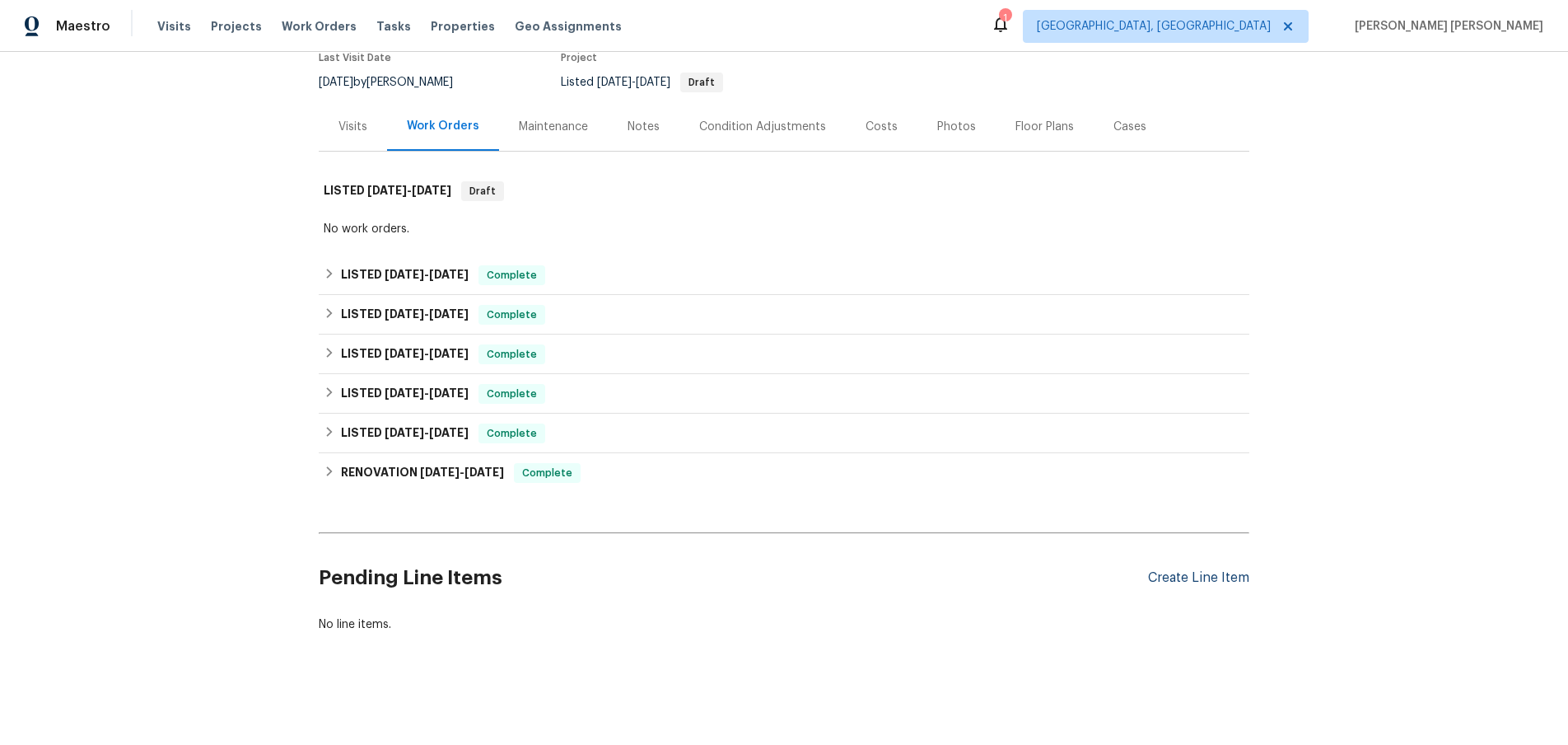
click at [1210, 579] on div "Create Line Item" at bounding box center [1198, 578] width 102 height 15
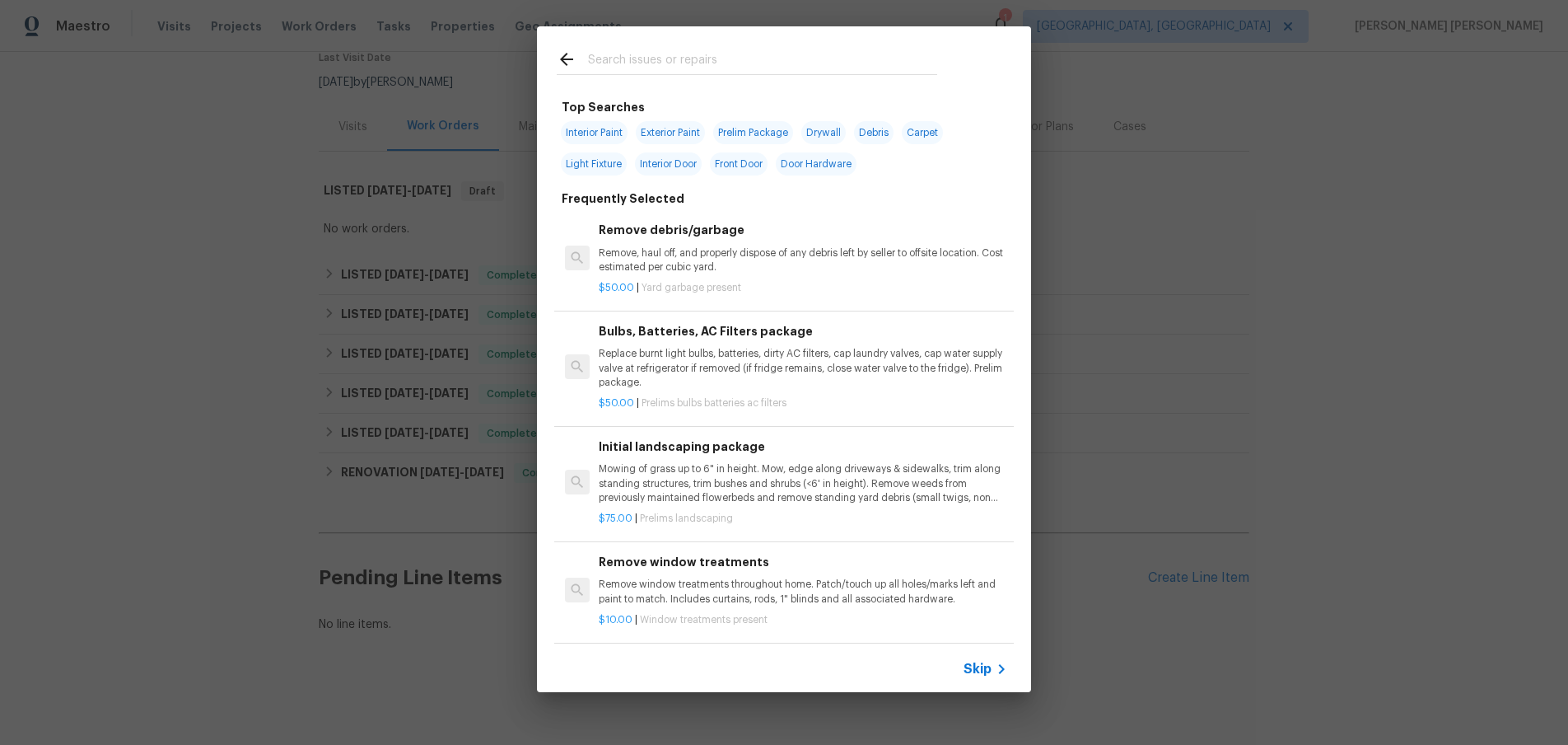
click at [978, 669] on span "Skip" at bounding box center [977, 668] width 28 height 16
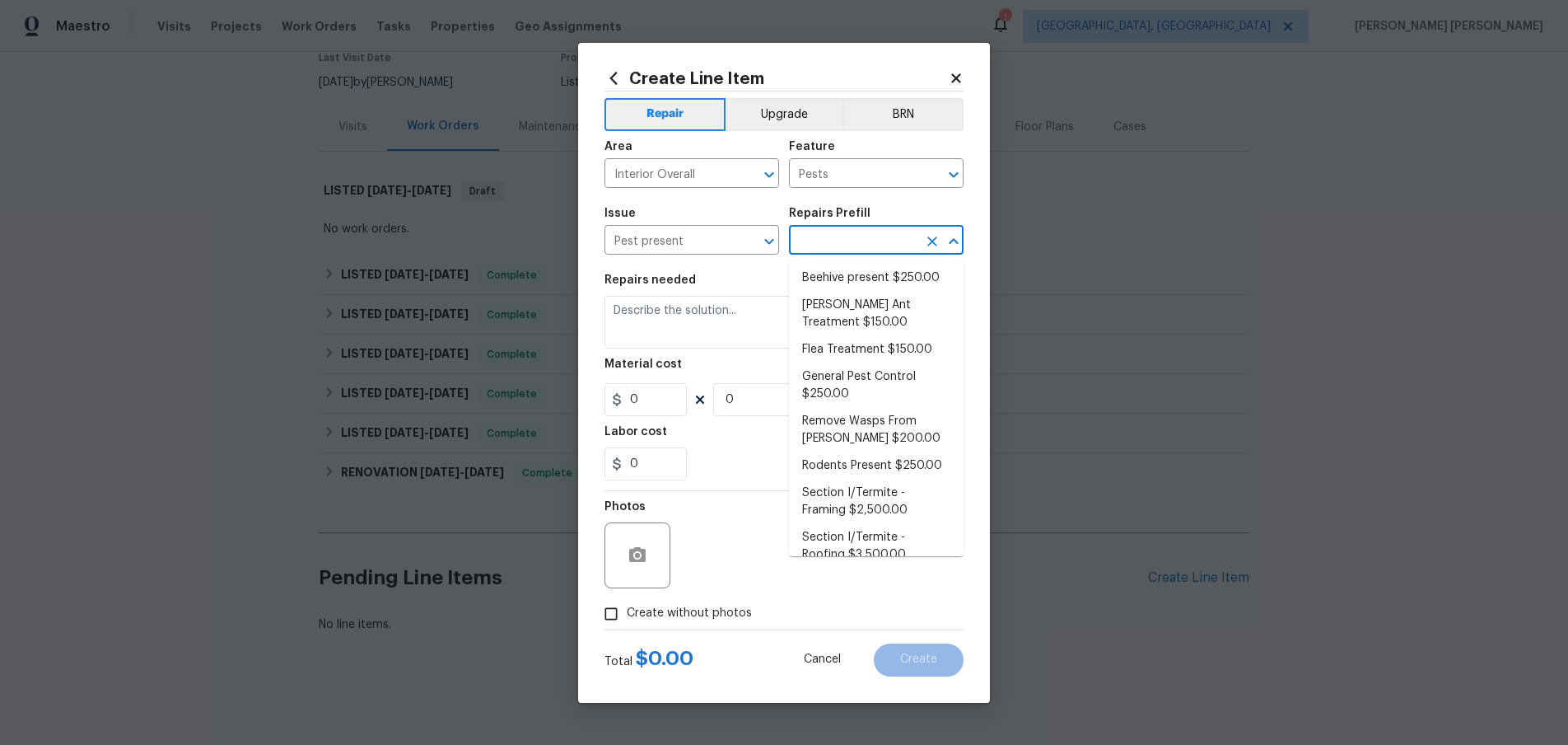
click at [852, 239] on input "text" at bounding box center [853, 242] width 128 height 26
click at [889, 373] on li "General Pest Control $250.00" at bounding box center [876, 385] width 174 height 44
type input "General Pest Control $250.00"
type textarea "General pest treatment for active pest/insect infestation - non termite"
type input "250"
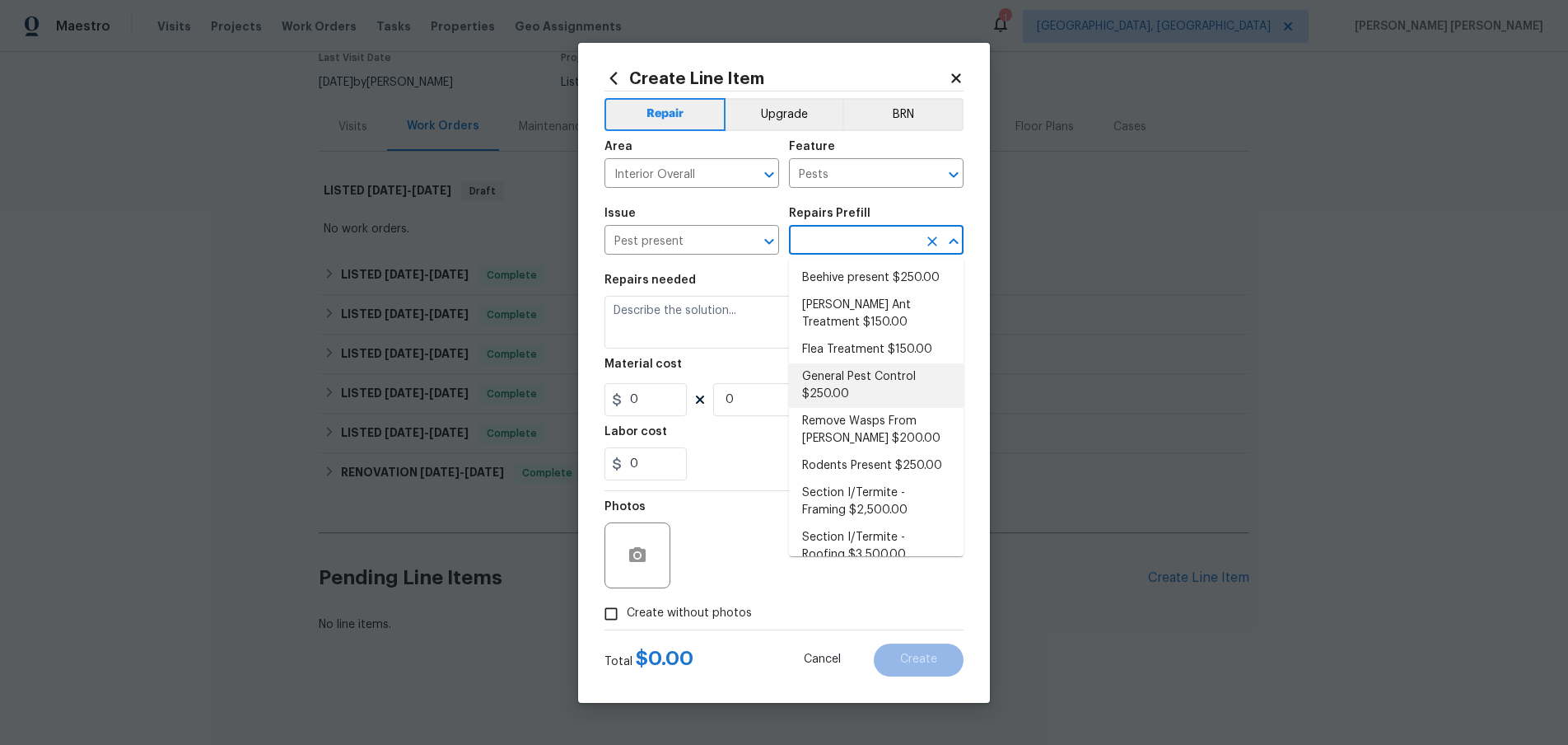
type input "1"
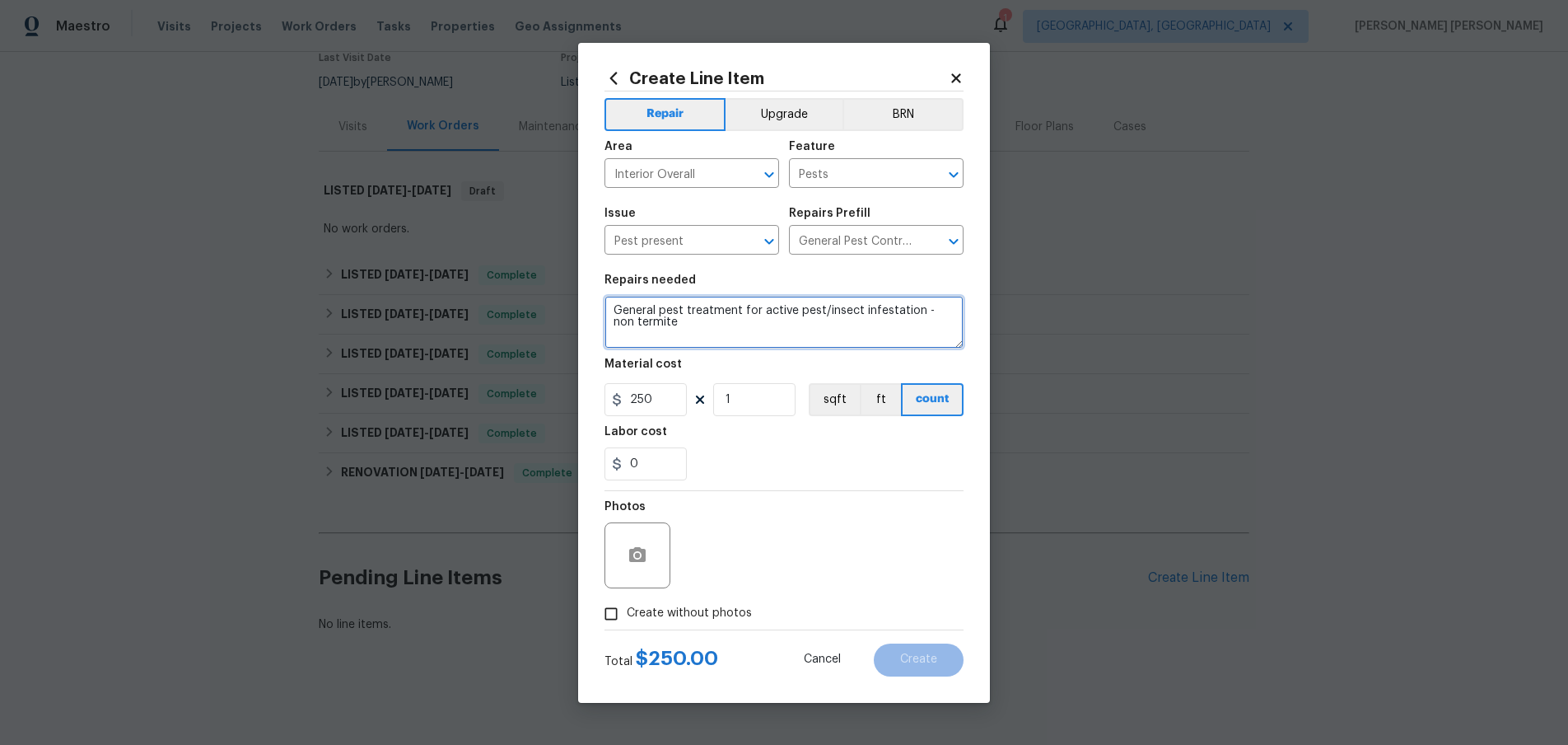
click at [658, 325] on textarea "General pest treatment for active pest/insect infestation - non termite" at bounding box center [784, 322] width 359 height 53
drag, startPoint x: 656, startPoint y: 323, endPoint x: 617, endPoint y: 306, distance: 42.5
click at [599, 300] on div "Create Line Item Repair Upgrade BRN Area Interior Overall ​ Feature Pests ​ Iss…" at bounding box center [784, 372] width 412 height 660
click at [705, 245] on input "Pest present" at bounding box center [669, 242] width 128 height 26
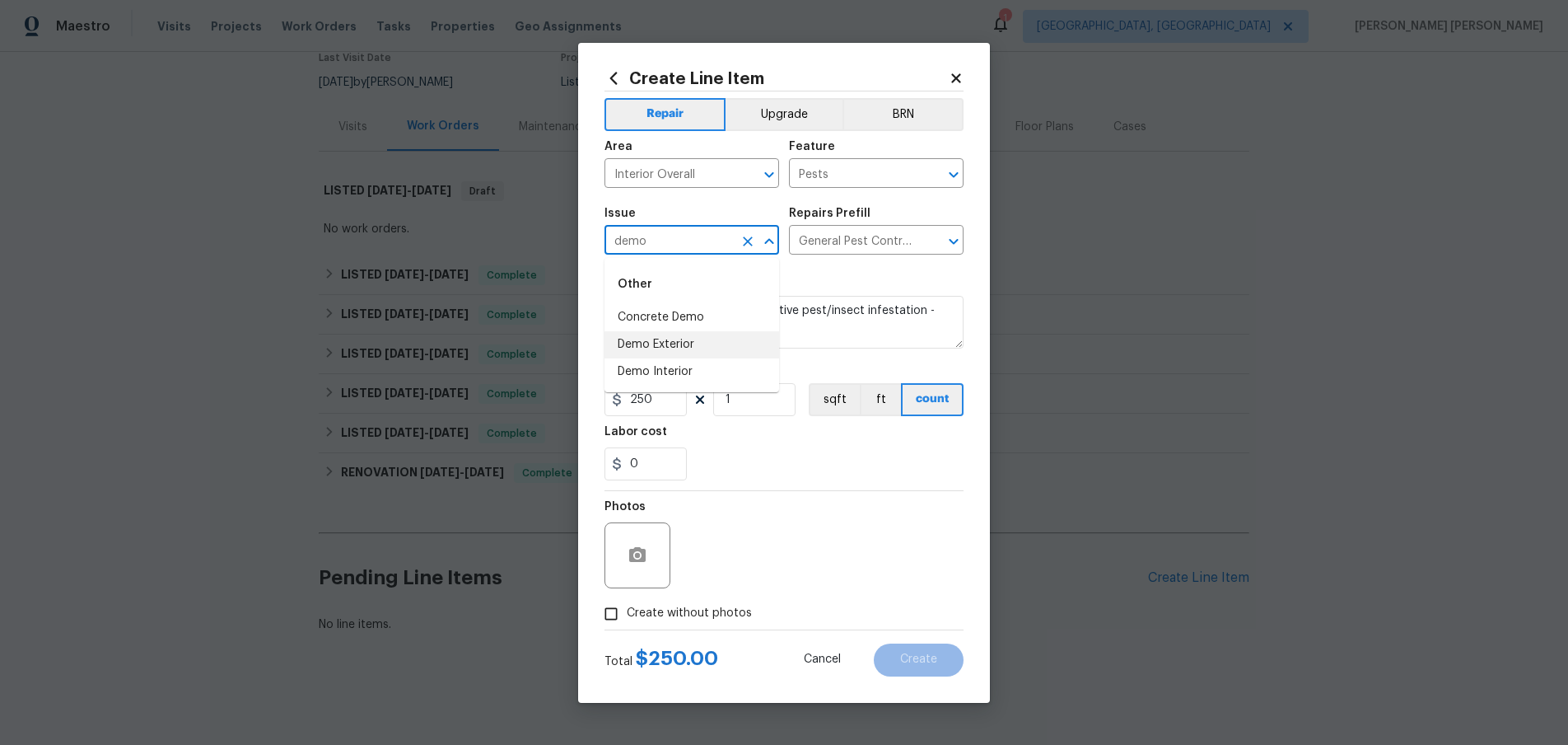
drag, startPoint x: 628, startPoint y: 347, endPoint x: 697, endPoint y: 342, distance: 69.2
click at [628, 346] on li "Demo Exterior" at bounding box center [692, 345] width 174 height 27
type input "Demo Exterior"
click at [837, 239] on input "text" at bounding box center [853, 242] width 128 height 26
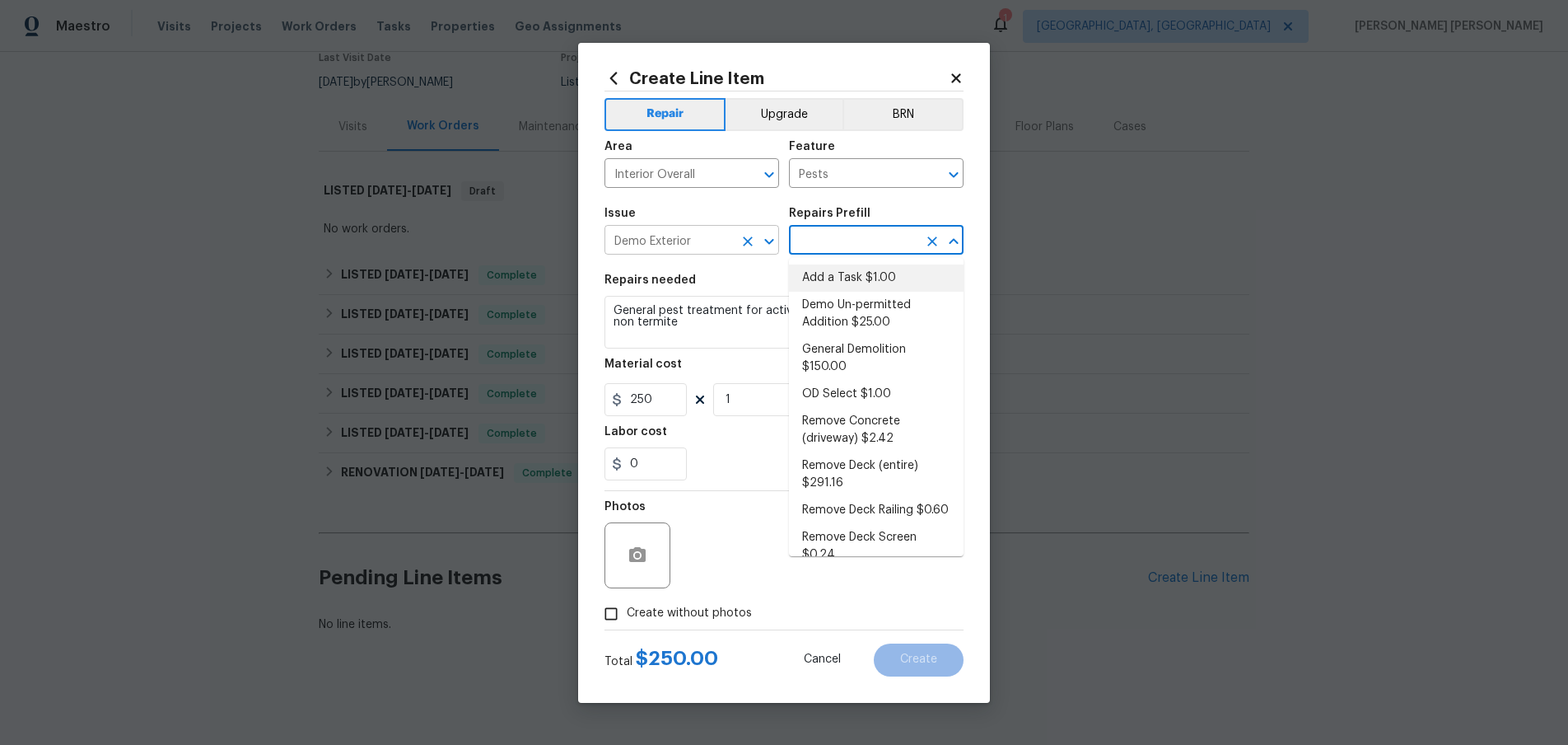
click at [699, 241] on input "Demo Exterior" at bounding box center [669, 242] width 128 height 26
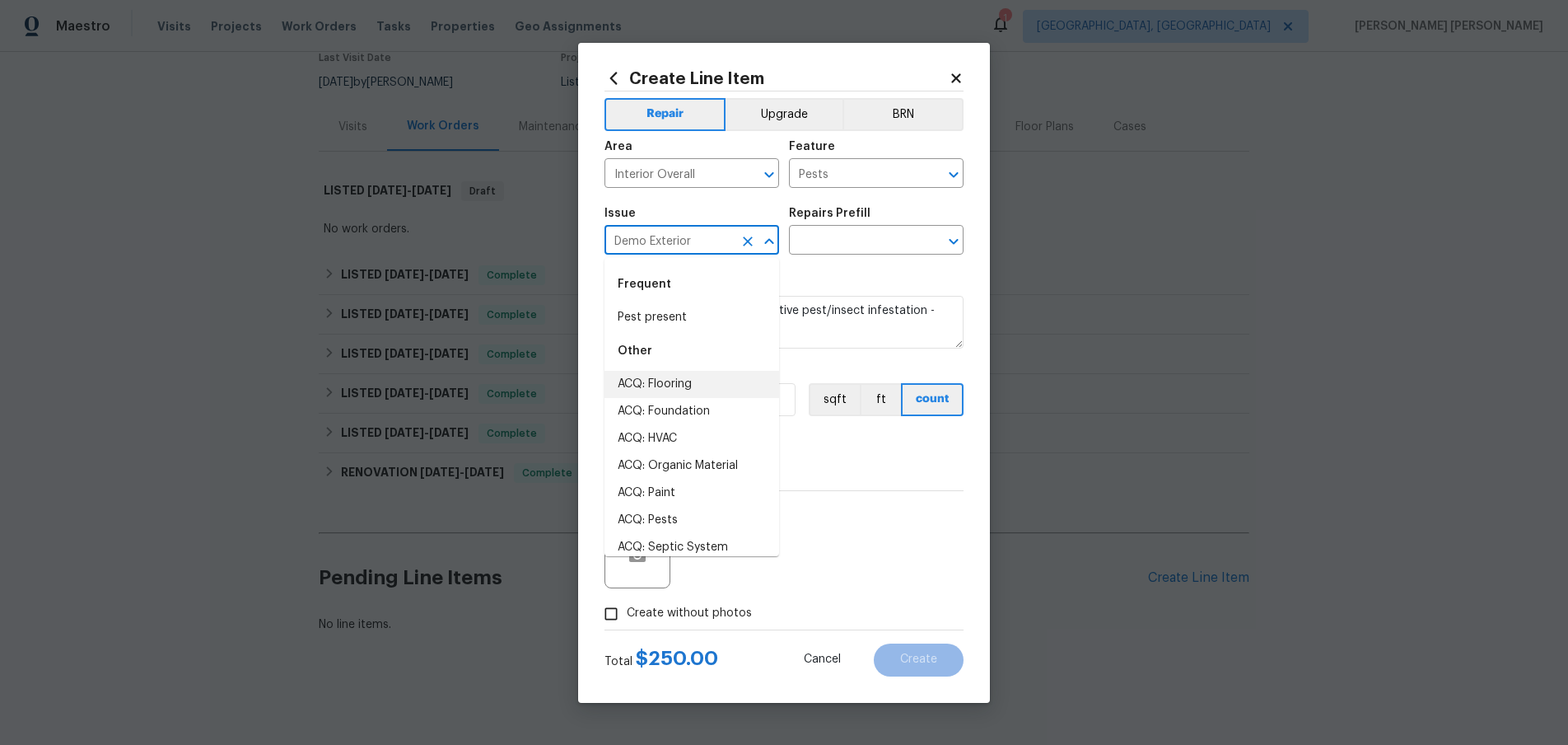
click at [699, 241] on input "Demo Exterior" at bounding box center [669, 242] width 128 height 26
drag, startPoint x: 700, startPoint y: 241, endPoint x: 627, endPoint y: 238, distance: 73.1
click at [627, 238] on input "Demo Exterior" at bounding box center [669, 242] width 128 height 26
type input "D"
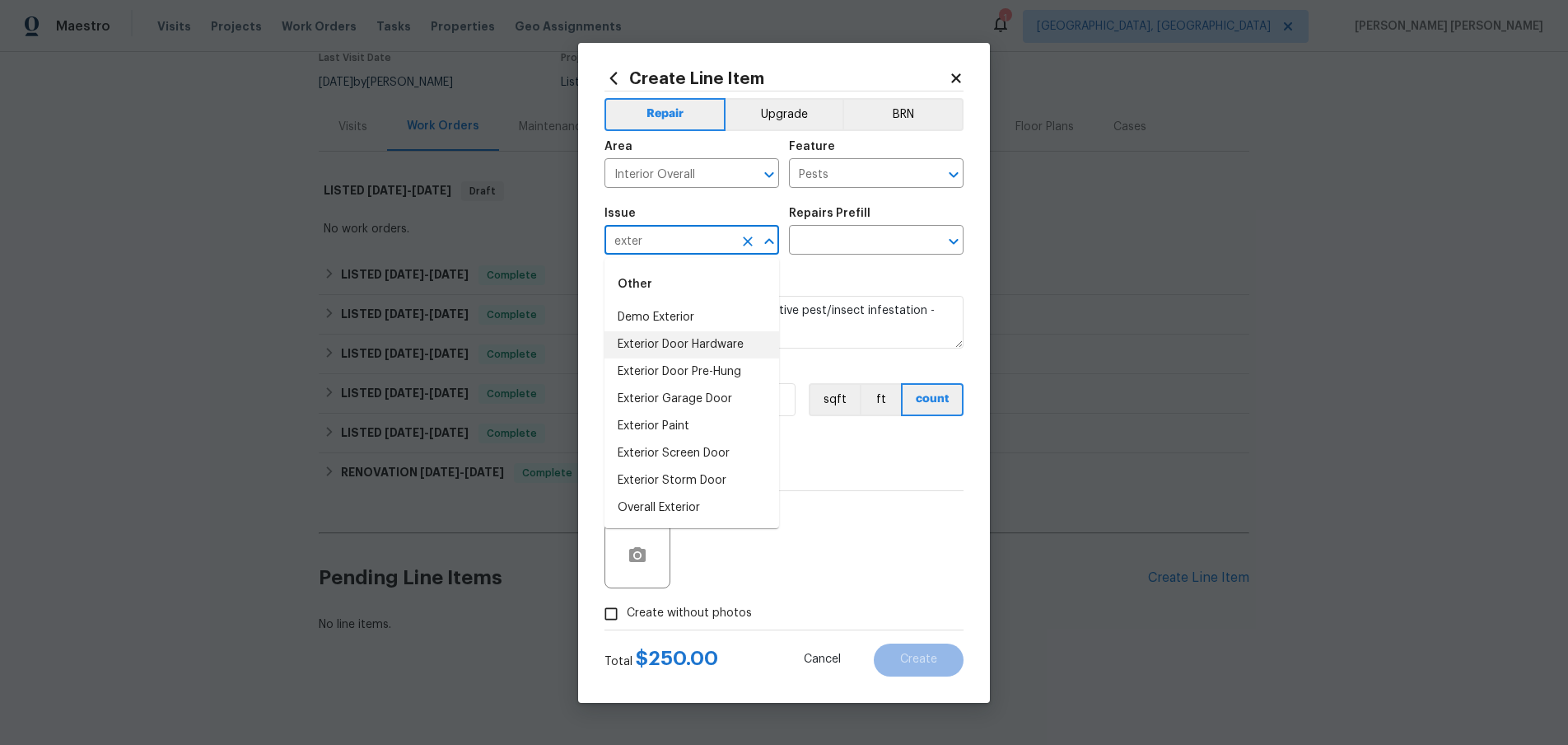
drag, startPoint x: 699, startPoint y: 342, endPoint x: 780, endPoint y: 310, distance: 87.1
click at [702, 341] on li "Exterior Door Hardware" at bounding box center [692, 345] width 174 height 27
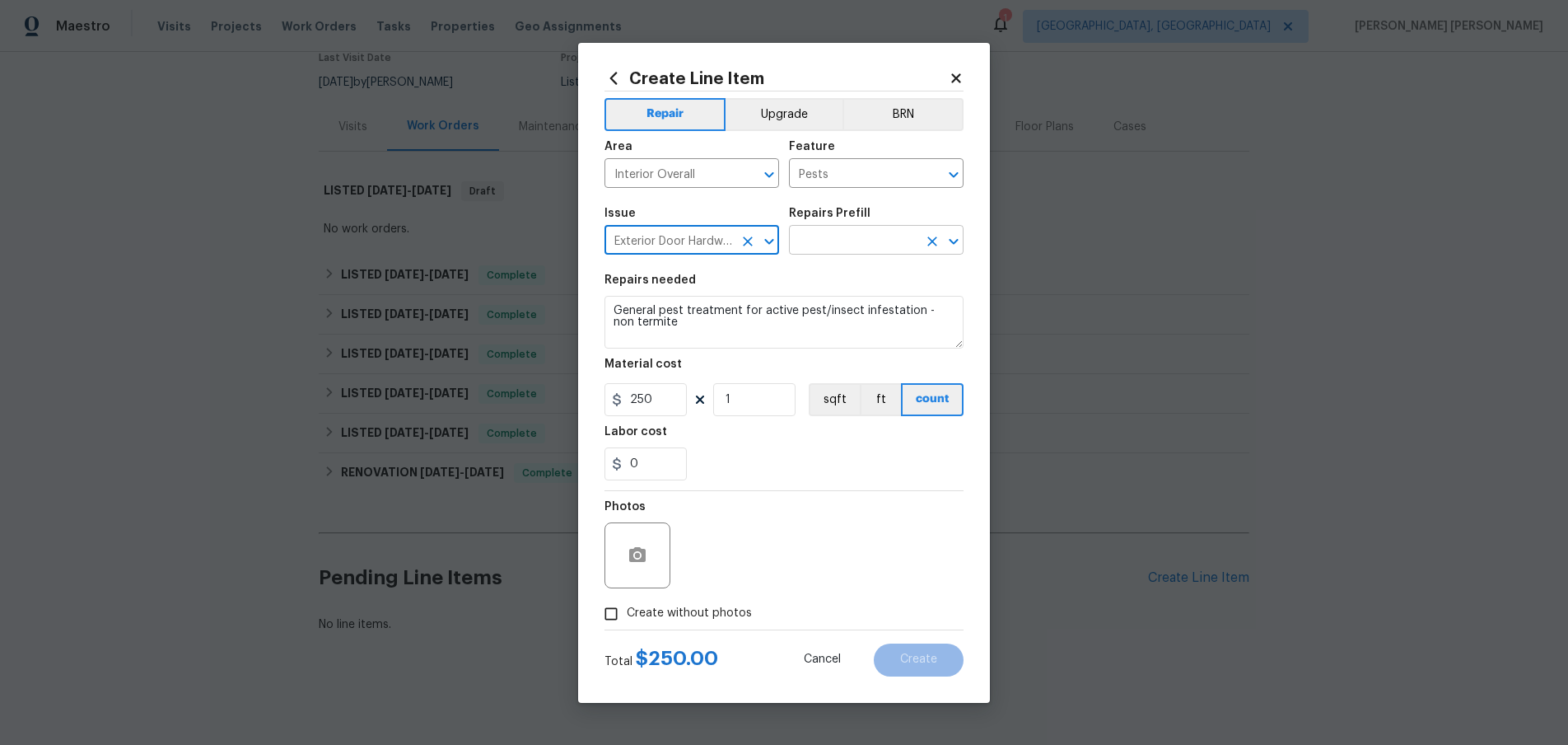
click at [866, 239] on input "text" at bounding box center [853, 242] width 128 height 26
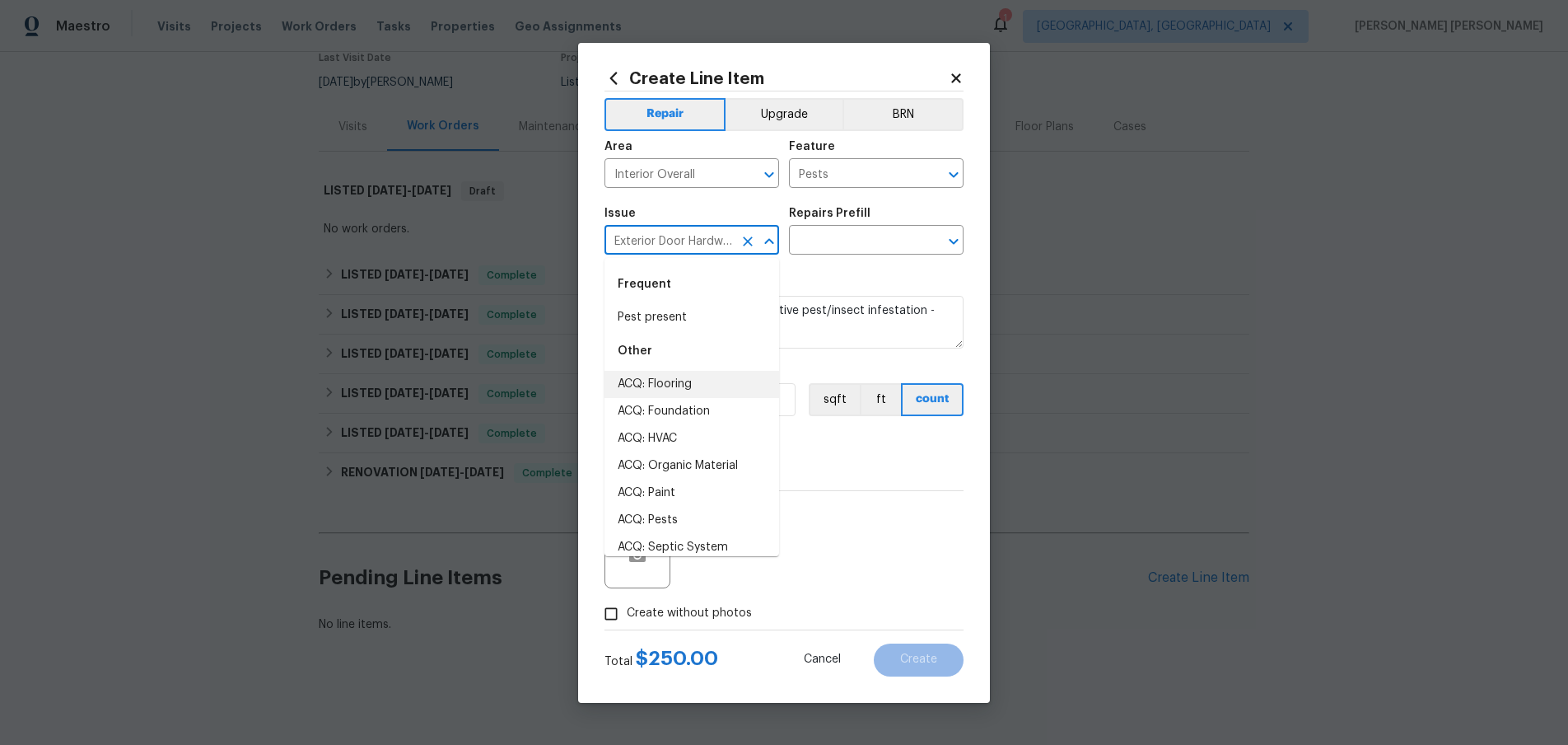
click at [731, 242] on input "Exterior Door Hardware" at bounding box center [669, 242] width 128 height 26
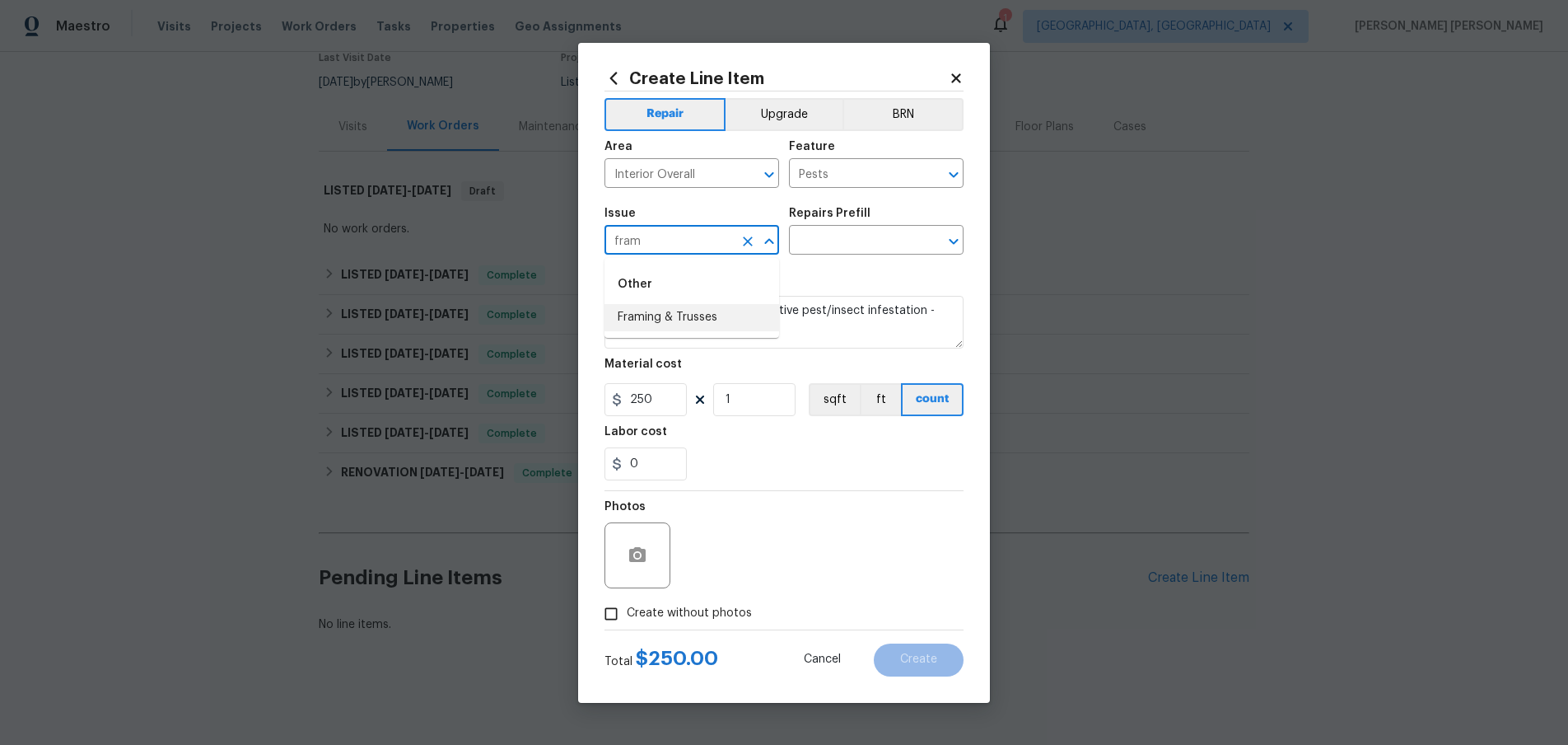
click at [716, 319] on li "Framing & Trusses" at bounding box center [692, 318] width 174 height 27
type input "Framing & Trusses"
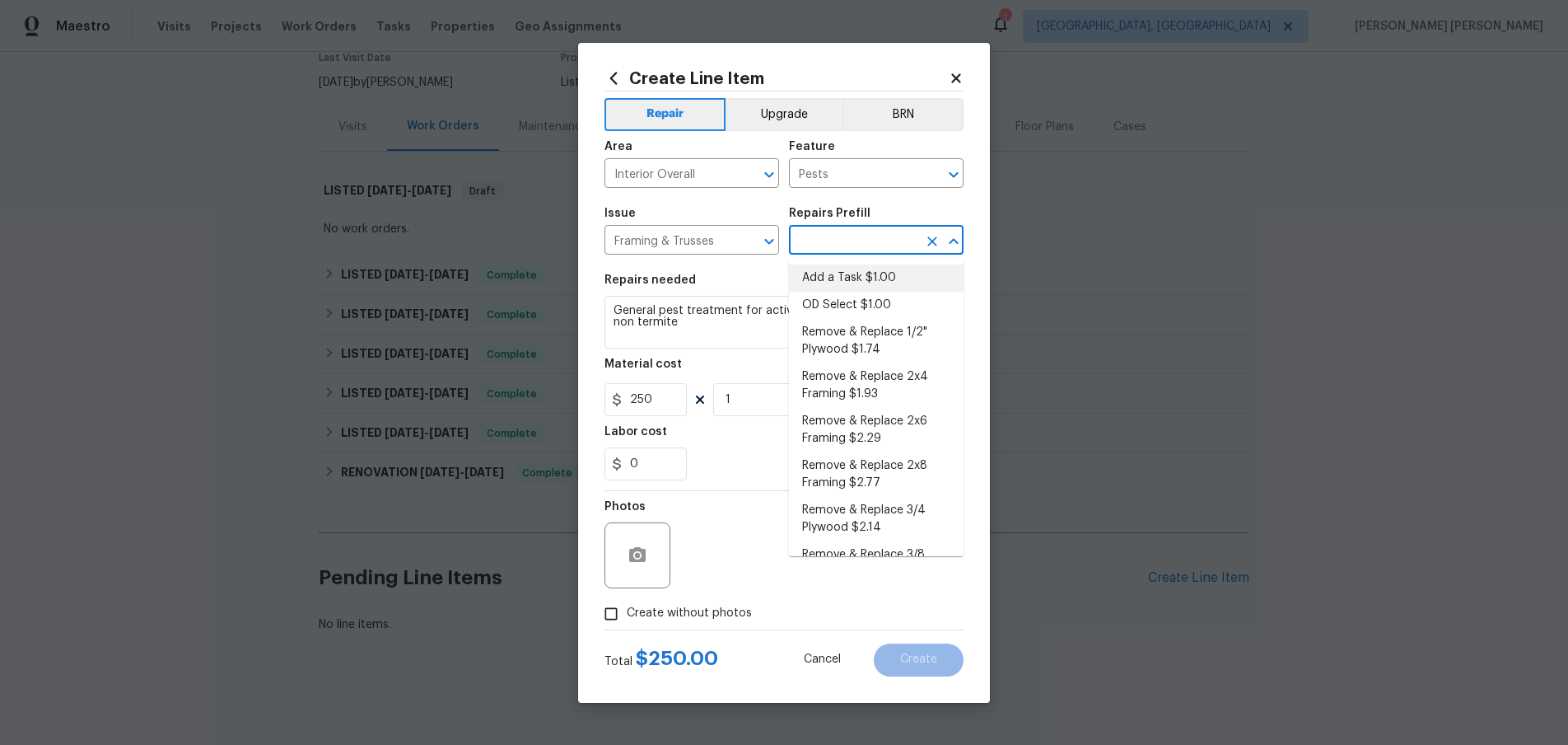
click at [864, 241] on input "text" at bounding box center [853, 242] width 128 height 26
click at [957, 77] on icon at bounding box center [956, 78] width 9 height 9
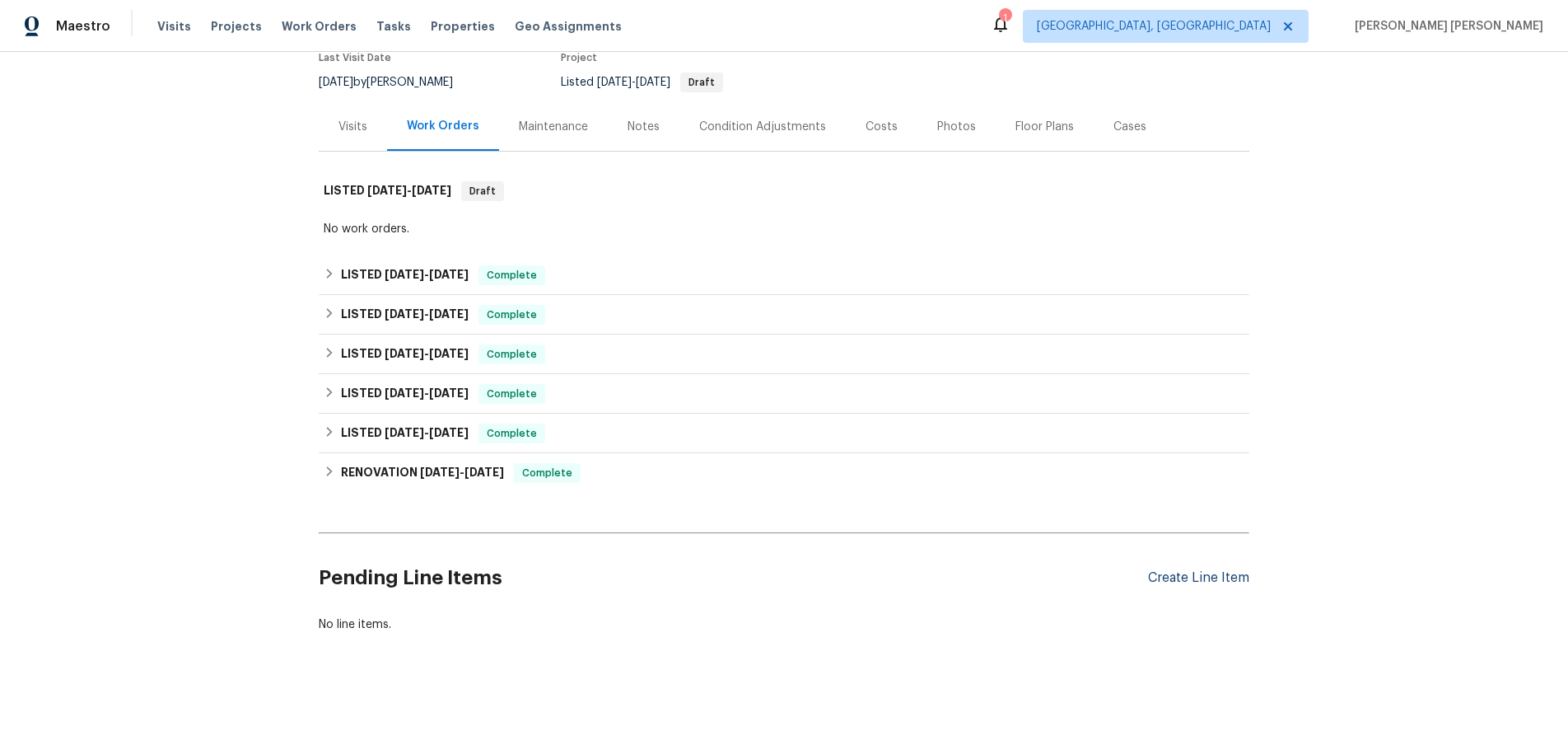
click at [1214, 578] on div "Create Line Item" at bounding box center [1198, 578] width 102 height 15
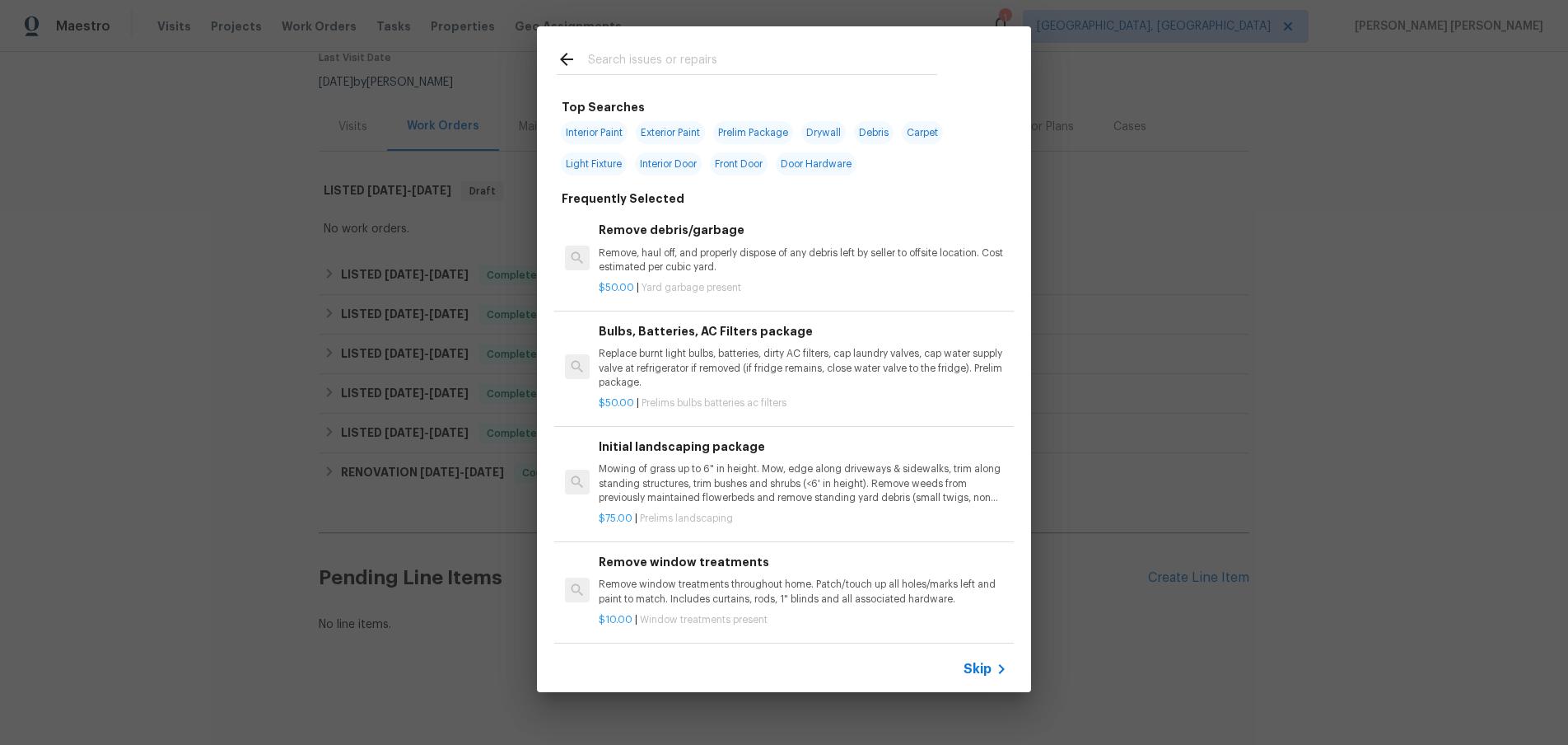
click at [988, 659] on div "Skip" at bounding box center [987, 668] width 48 height 20
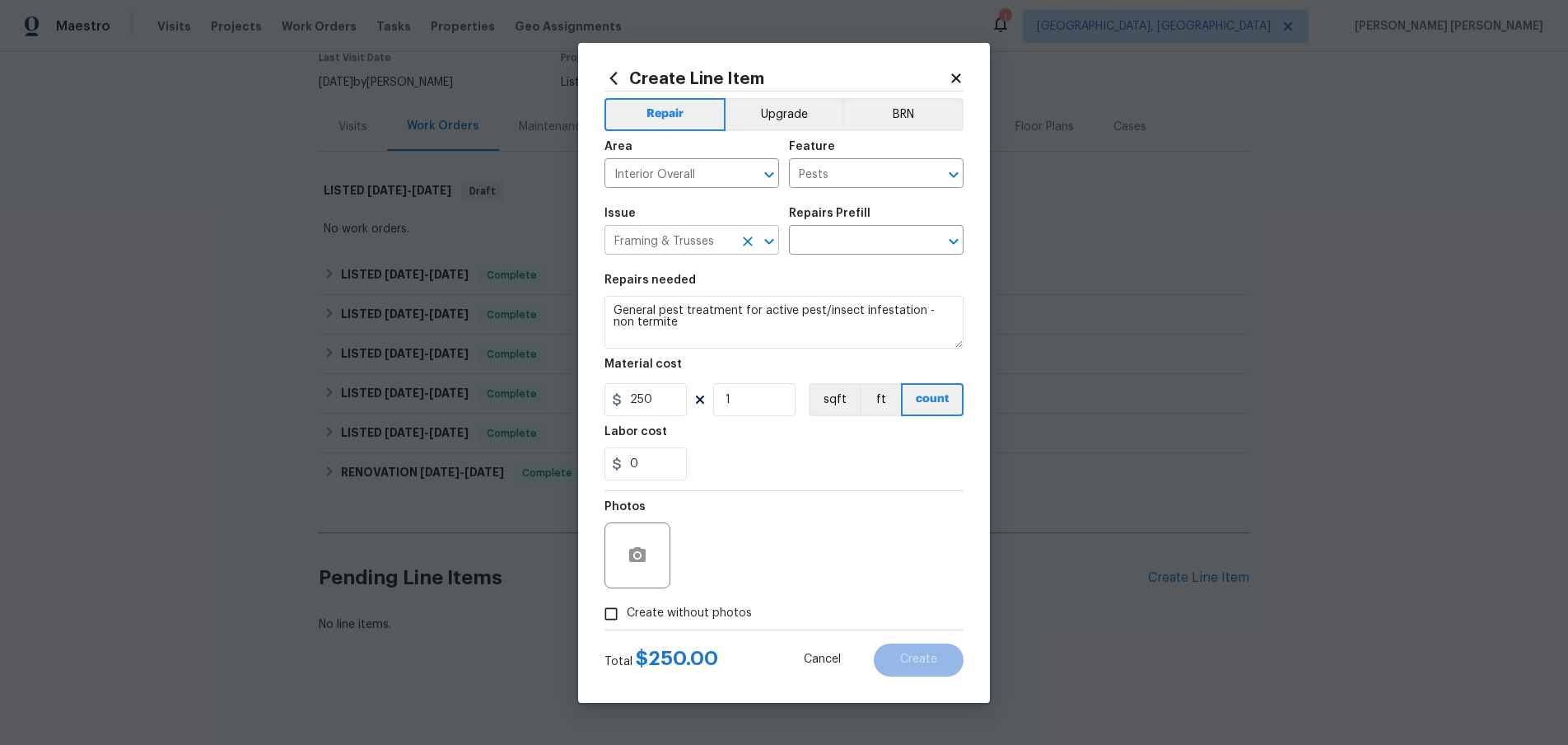
click at [742, 244] on icon "Clear" at bounding box center [747, 241] width 16 height 16
click at [714, 243] on input "text" at bounding box center [669, 242] width 128 height 26
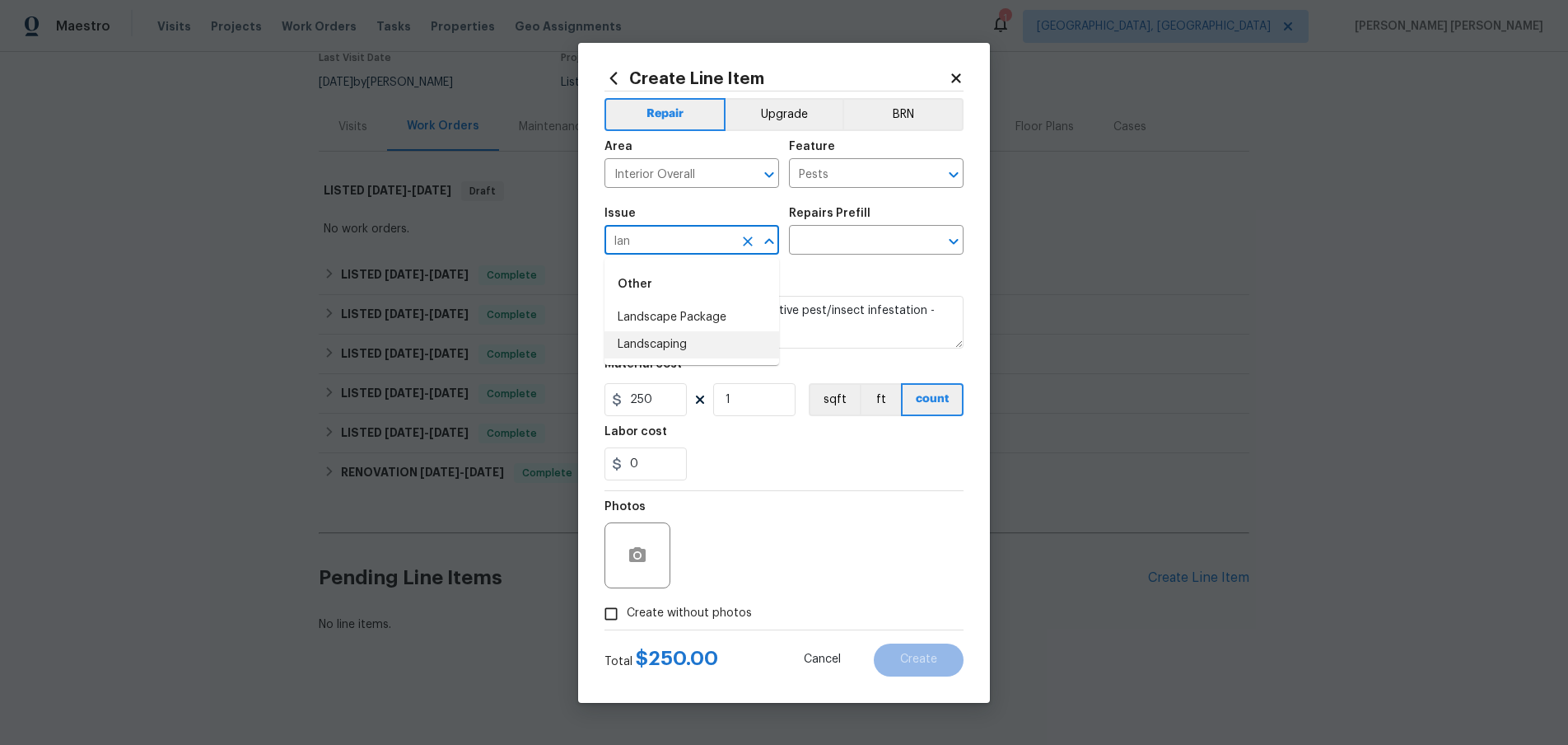
click at [670, 352] on li "Landscaping" at bounding box center [692, 345] width 174 height 27
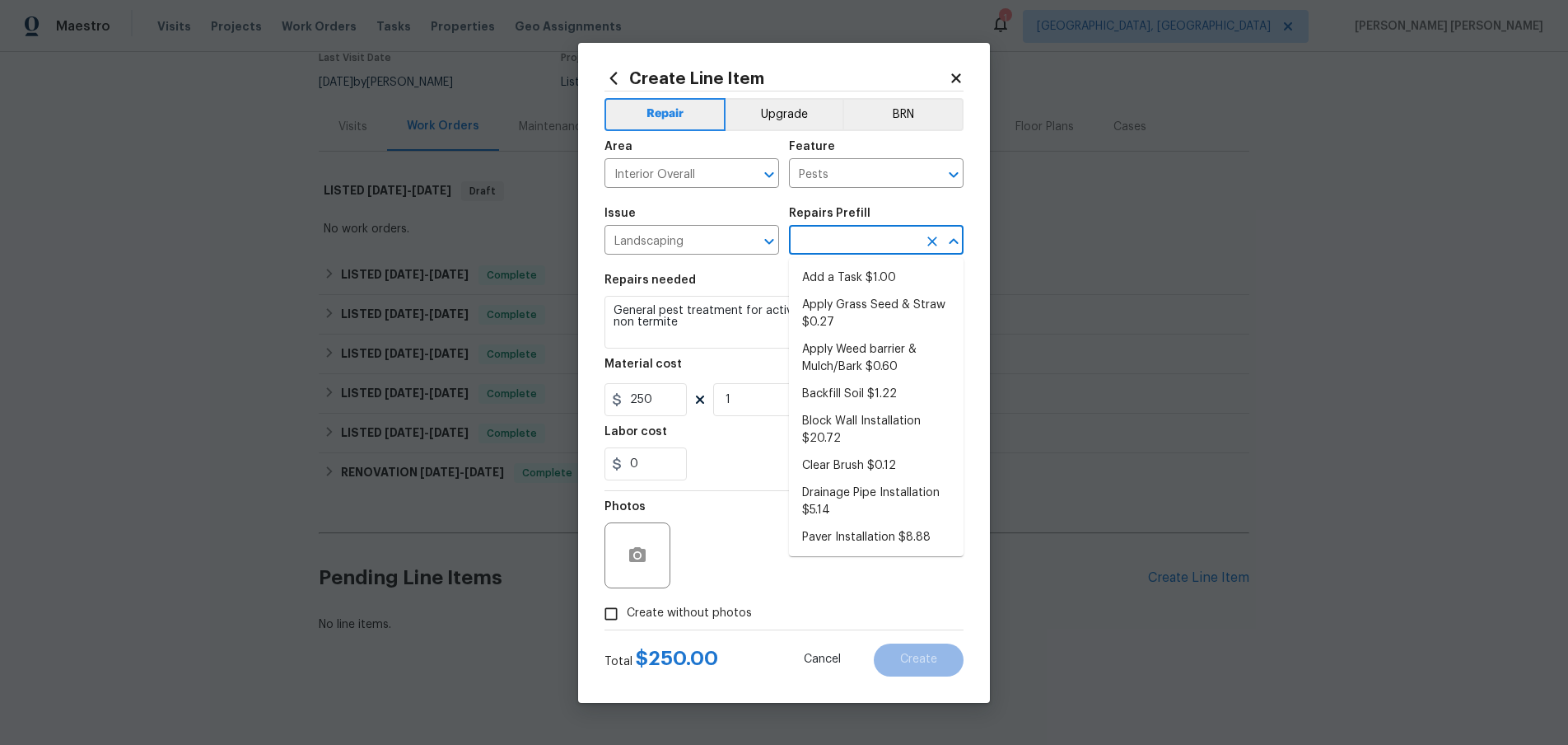
click at [840, 241] on input "text" at bounding box center [853, 242] width 128 height 26
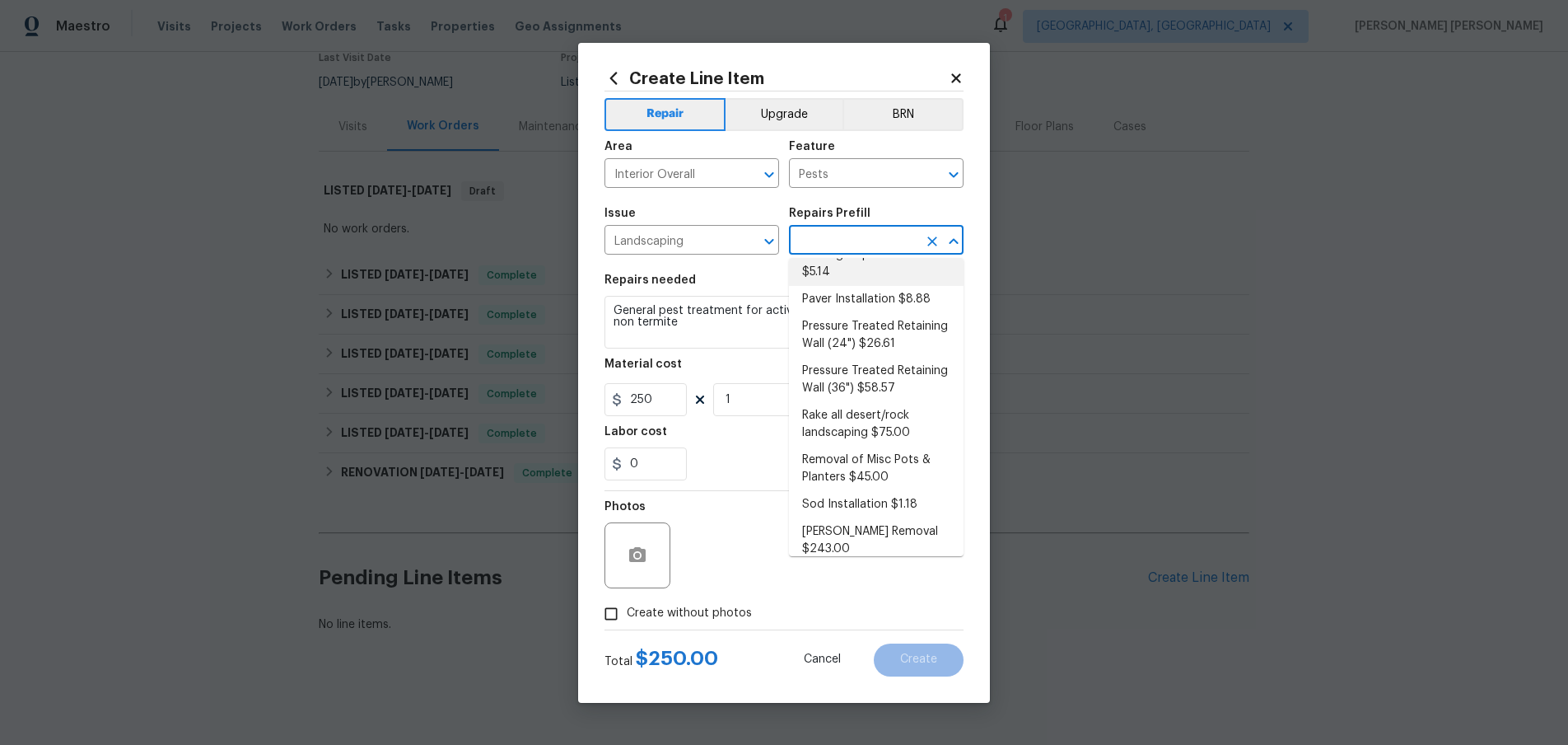
scroll to position [261, 0]
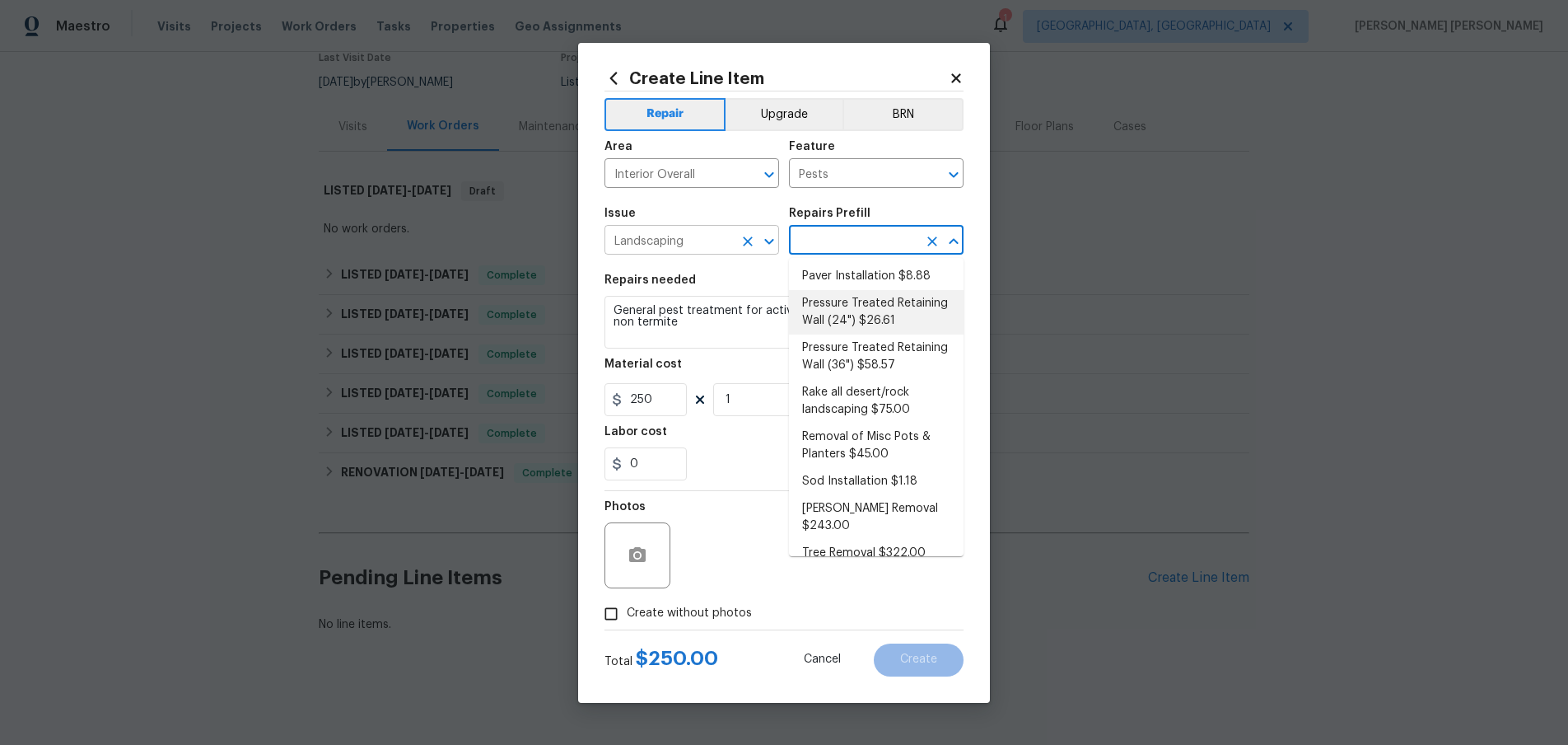
click at [720, 246] on input "Landscaping" at bounding box center [669, 242] width 128 height 26
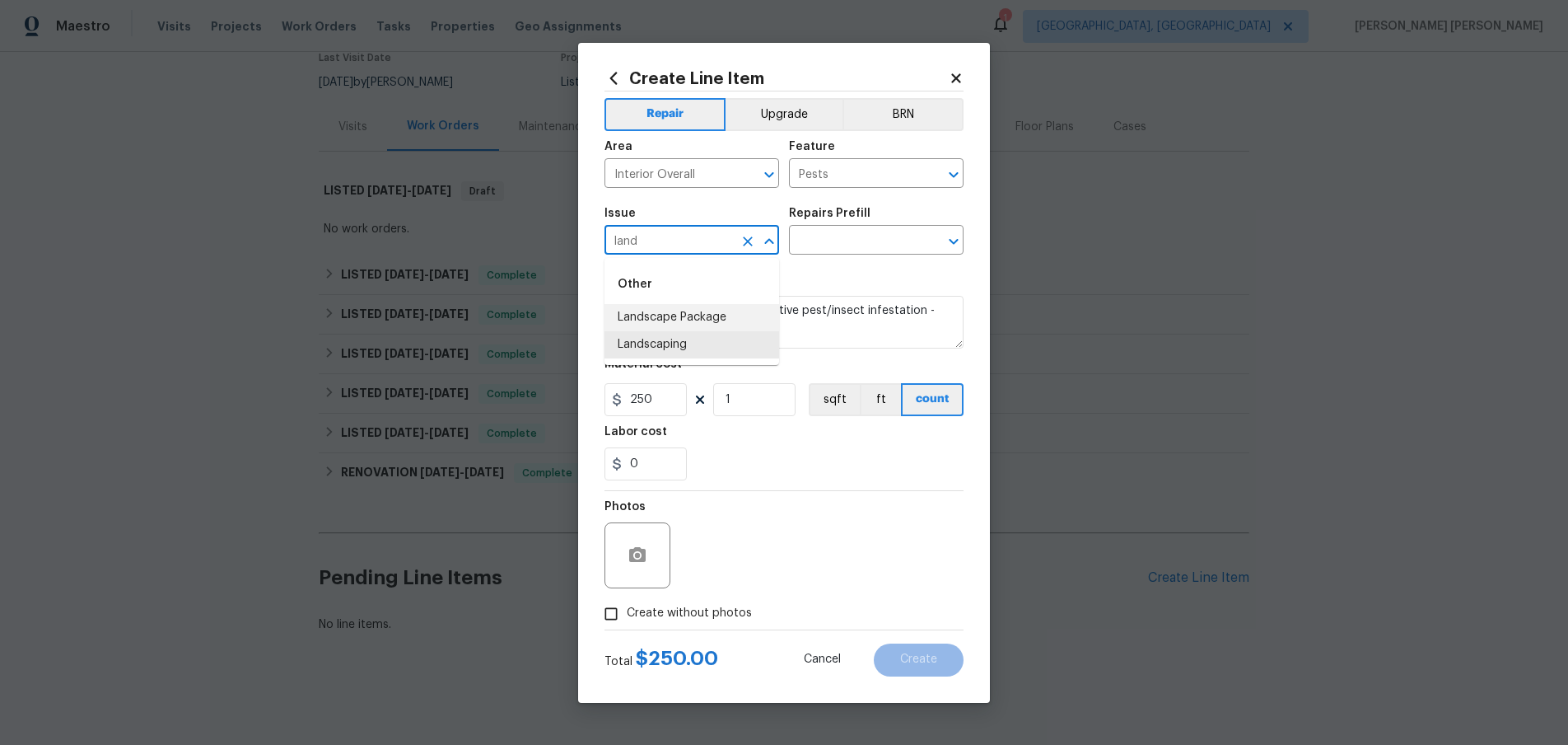
click at [734, 315] on li "Landscape Package" at bounding box center [692, 318] width 174 height 27
type input "Landscape Package"
click at [881, 236] on input "text" at bounding box center [853, 242] width 128 height 26
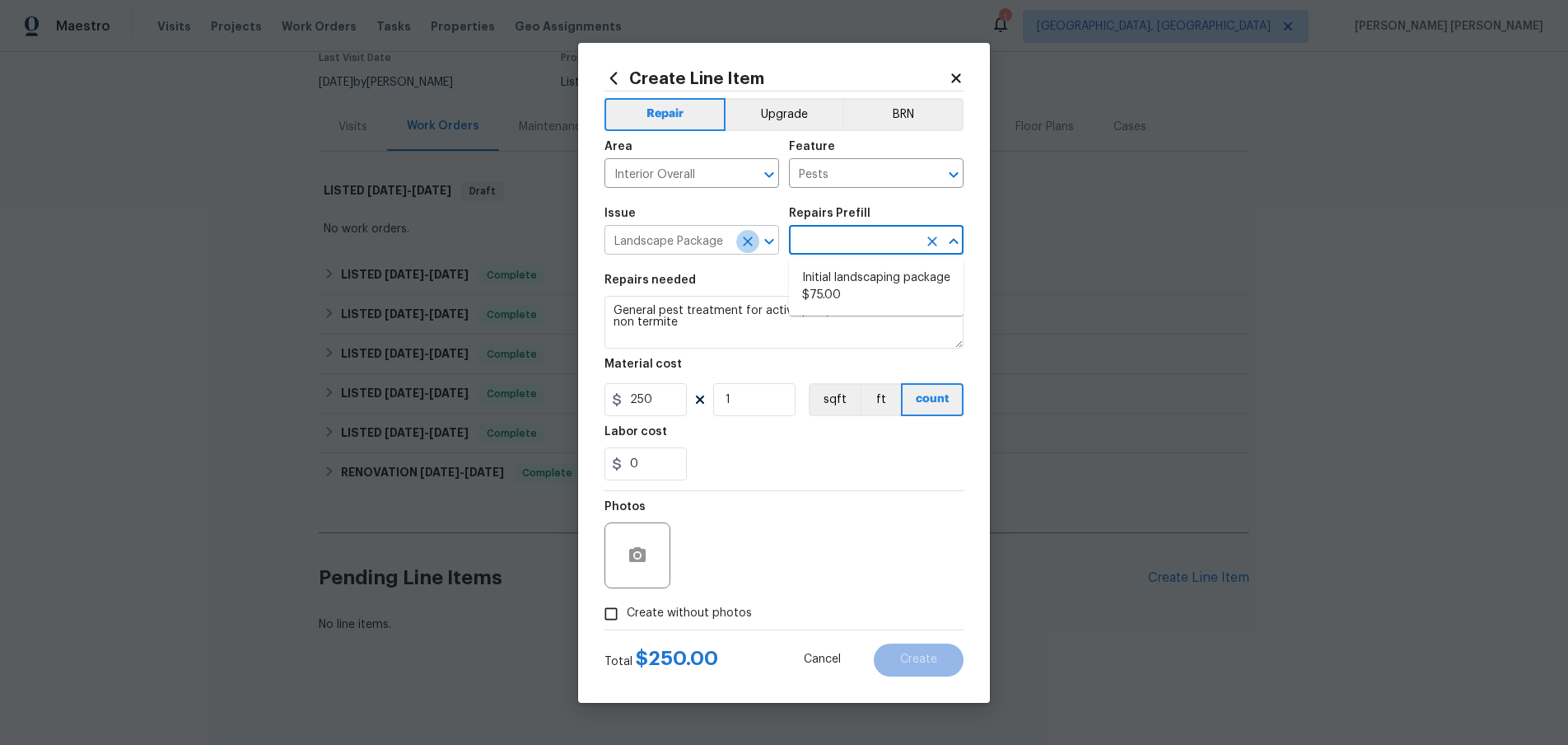
click at [744, 239] on icon "Clear" at bounding box center [747, 241] width 16 height 16
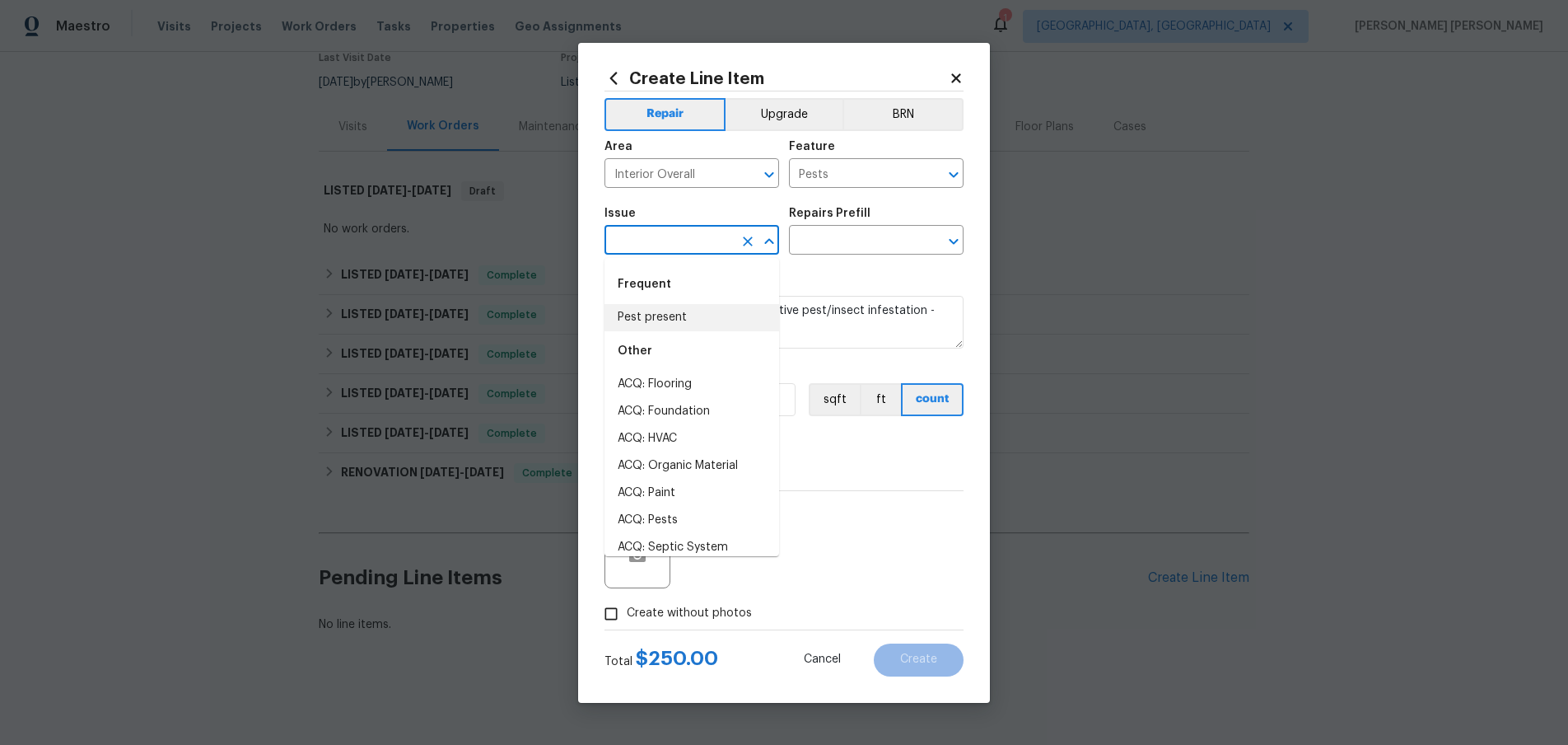
click at [686, 235] on input "text" at bounding box center [669, 242] width 128 height 26
click at [707, 325] on li "Masonry" at bounding box center [692, 318] width 174 height 27
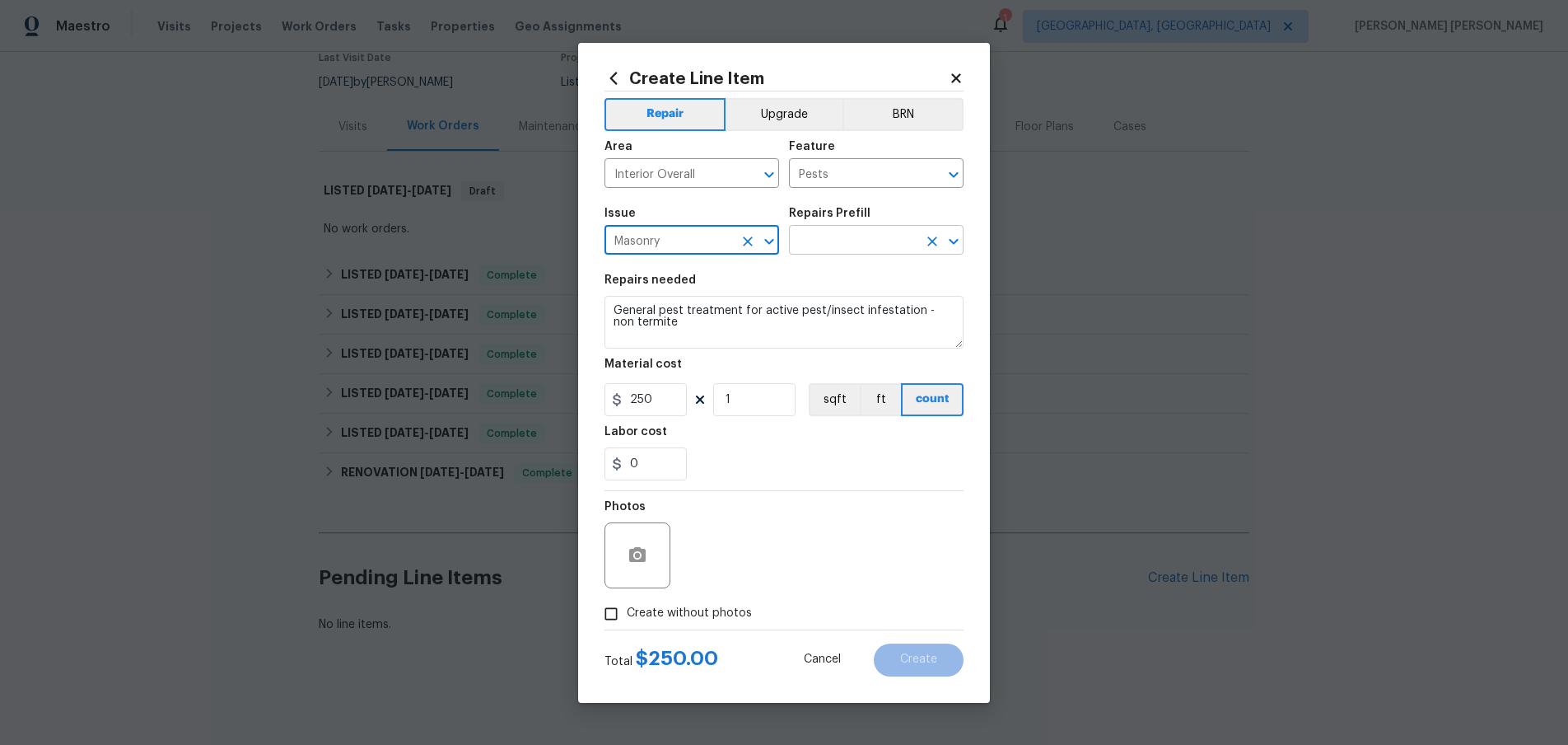
click at [851, 236] on input "text" at bounding box center [853, 242] width 128 height 26
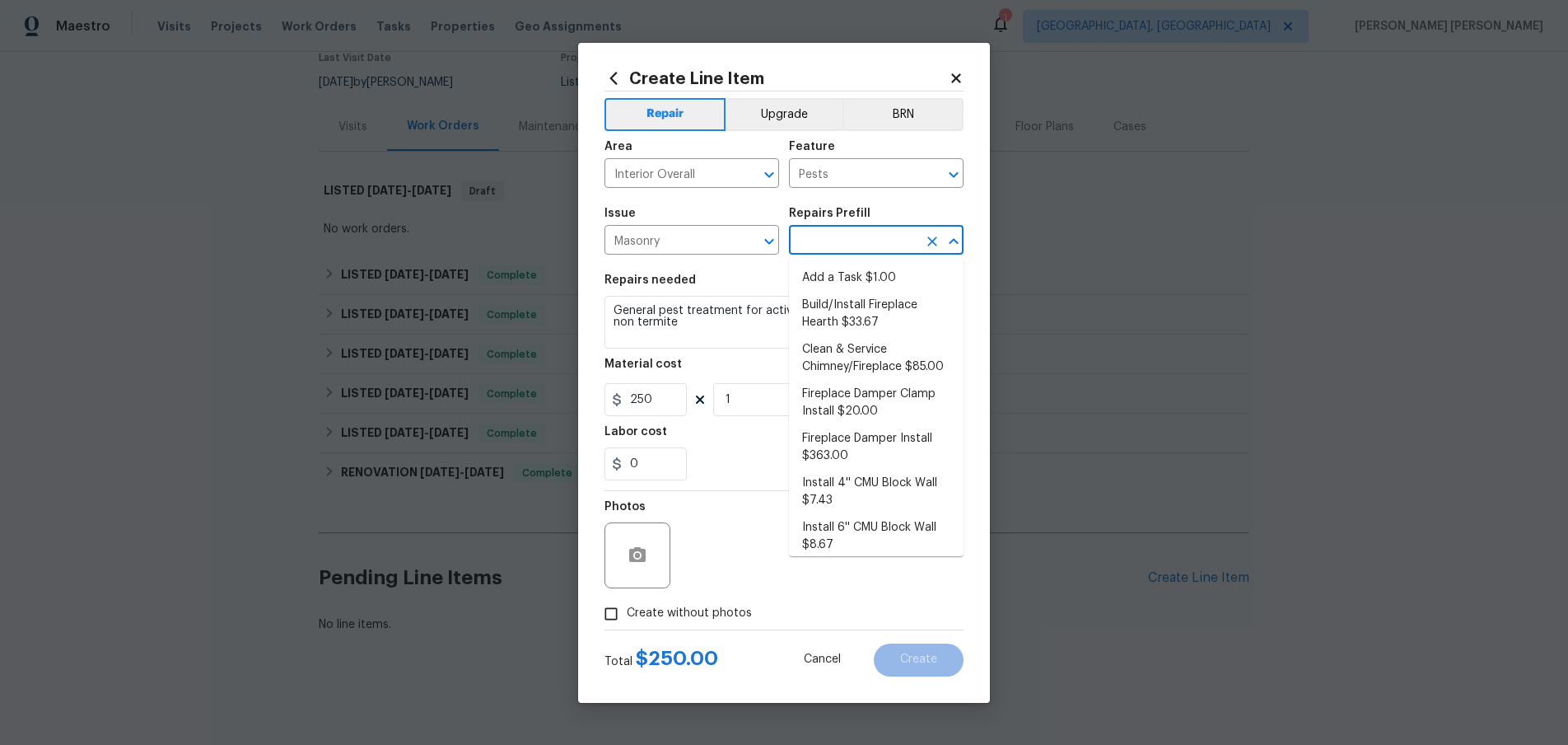
scroll to position [57, 0]
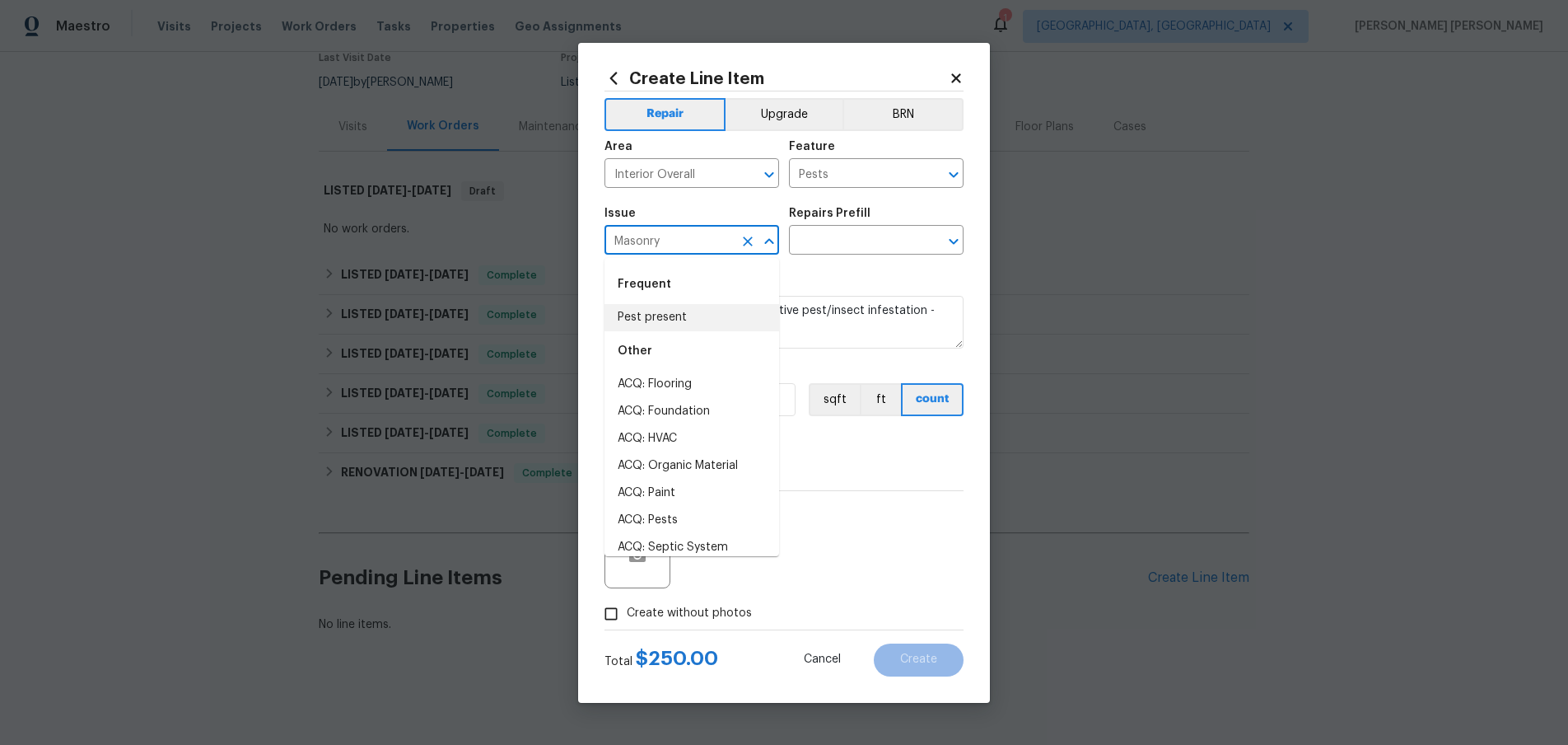
drag, startPoint x: 676, startPoint y: 240, endPoint x: 585, endPoint y: 235, distance: 91.1
click at [585, 235] on div "Create Line Item Repair Upgrade BRN Area Interior Overall ​ Feature Pests ​ Iss…" at bounding box center [784, 372] width 412 height 660
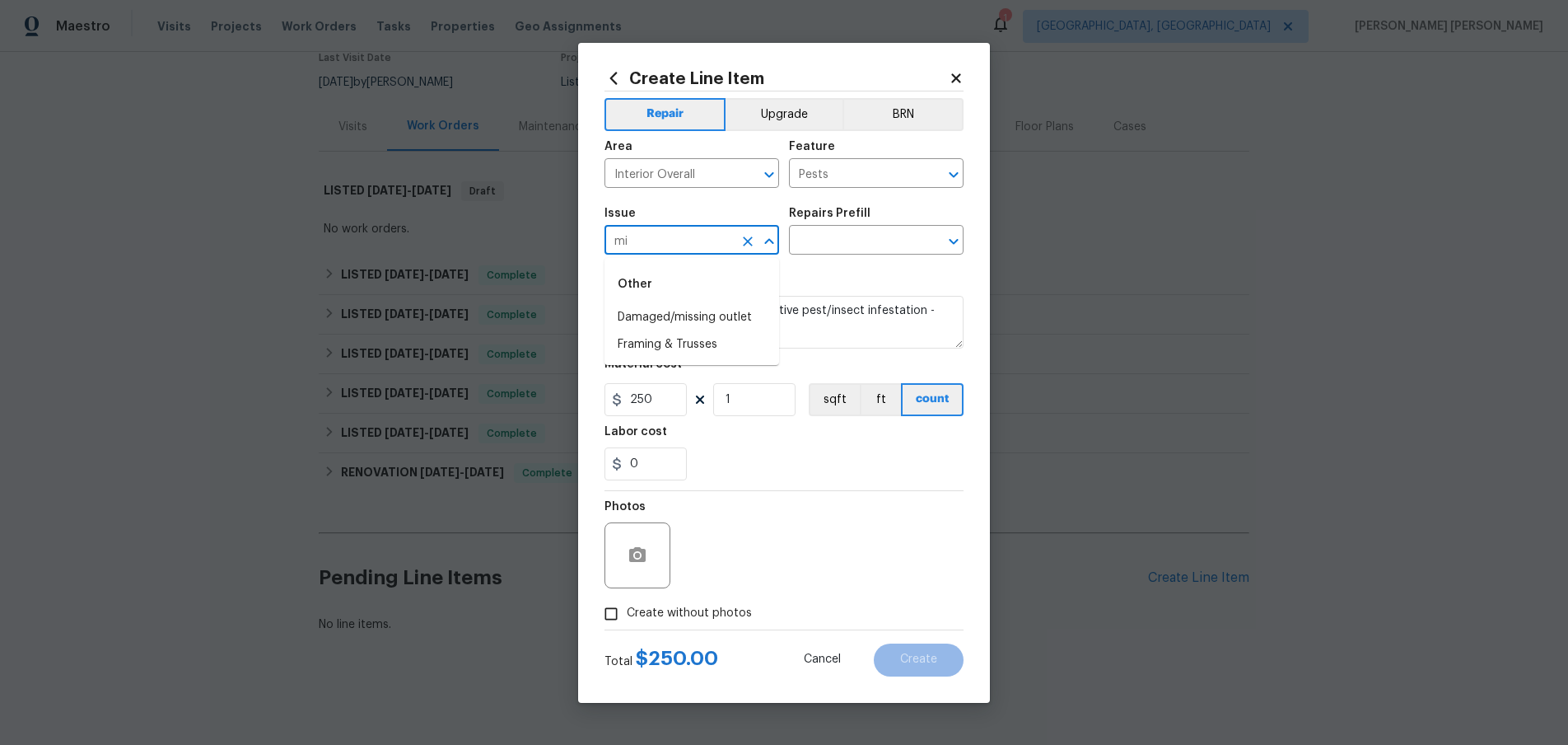
type input "m"
type input "non"
click at [718, 239] on input "text" at bounding box center [669, 242] width 128 height 26
type input "non"
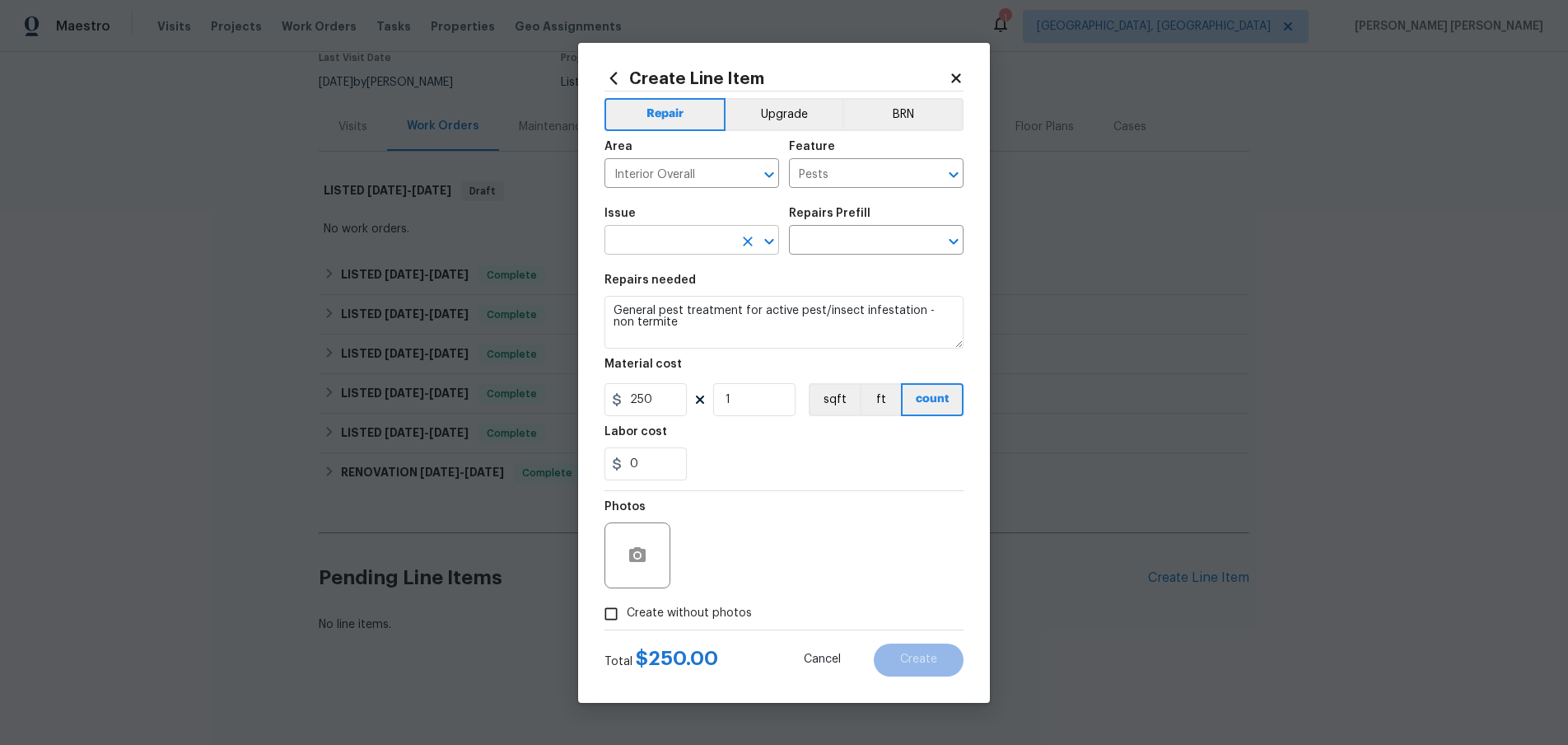
drag, startPoint x: 645, startPoint y: 262, endPoint x: 647, endPoint y: 240, distance: 22.1
click at [648, 239] on input "text" at bounding box center [669, 242] width 128 height 26
type input "older"
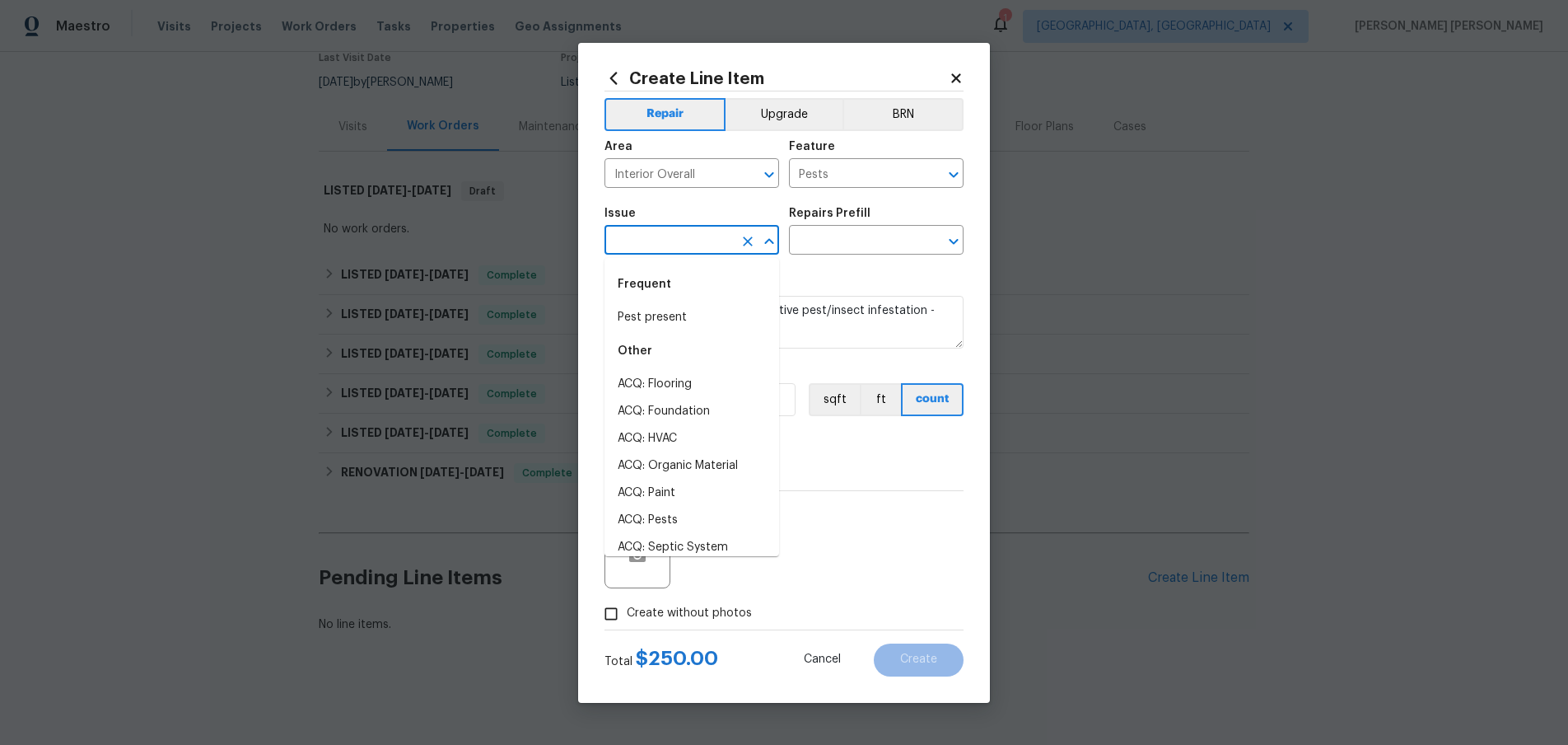
click at [665, 241] on input "text" at bounding box center [669, 242] width 128 height 26
click at [680, 424] on li "Smoke Odor" at bounding box center [692, 426] width 174 height 27
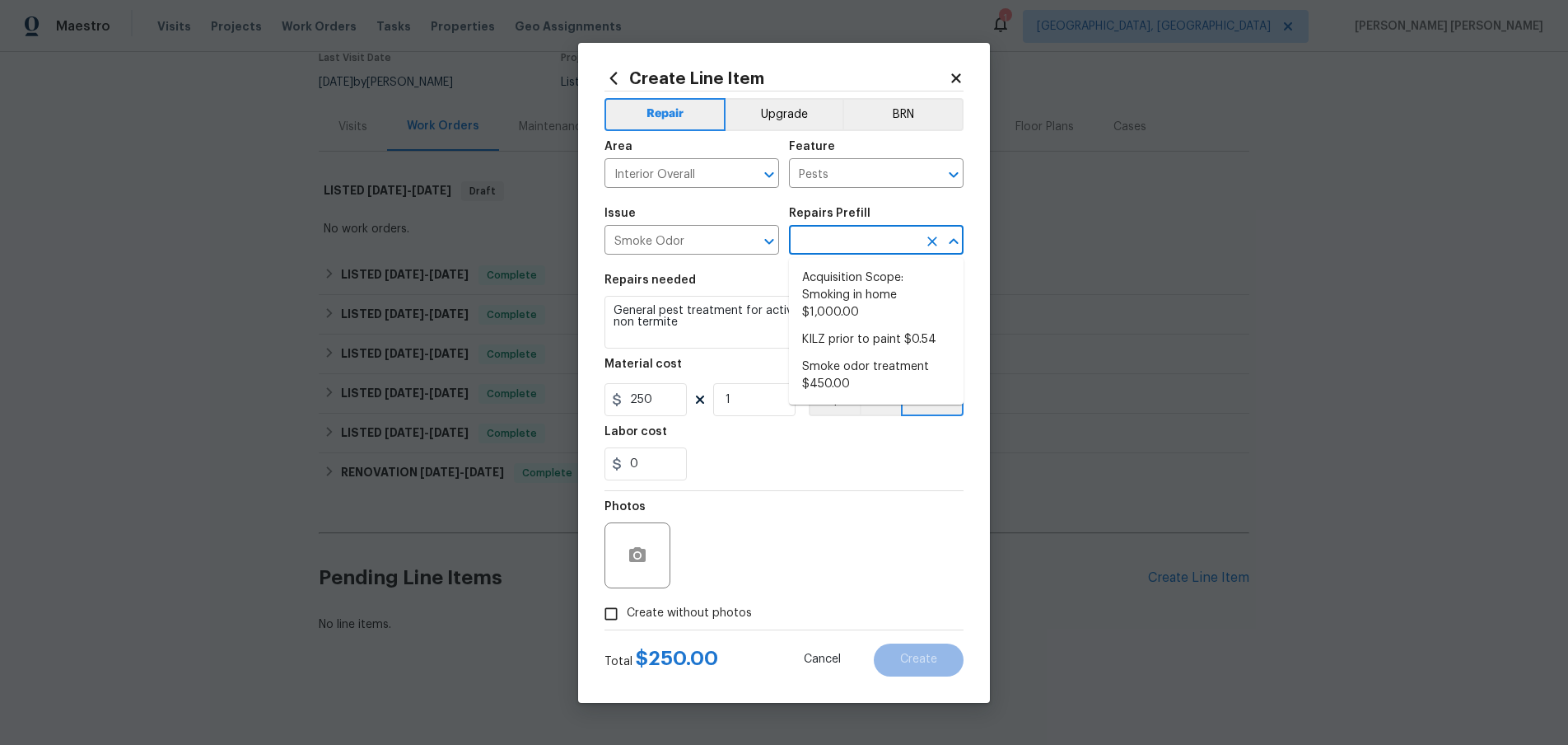
click at [833, 236] on input "text" at bounding box center [853, 242] width 128 height 26
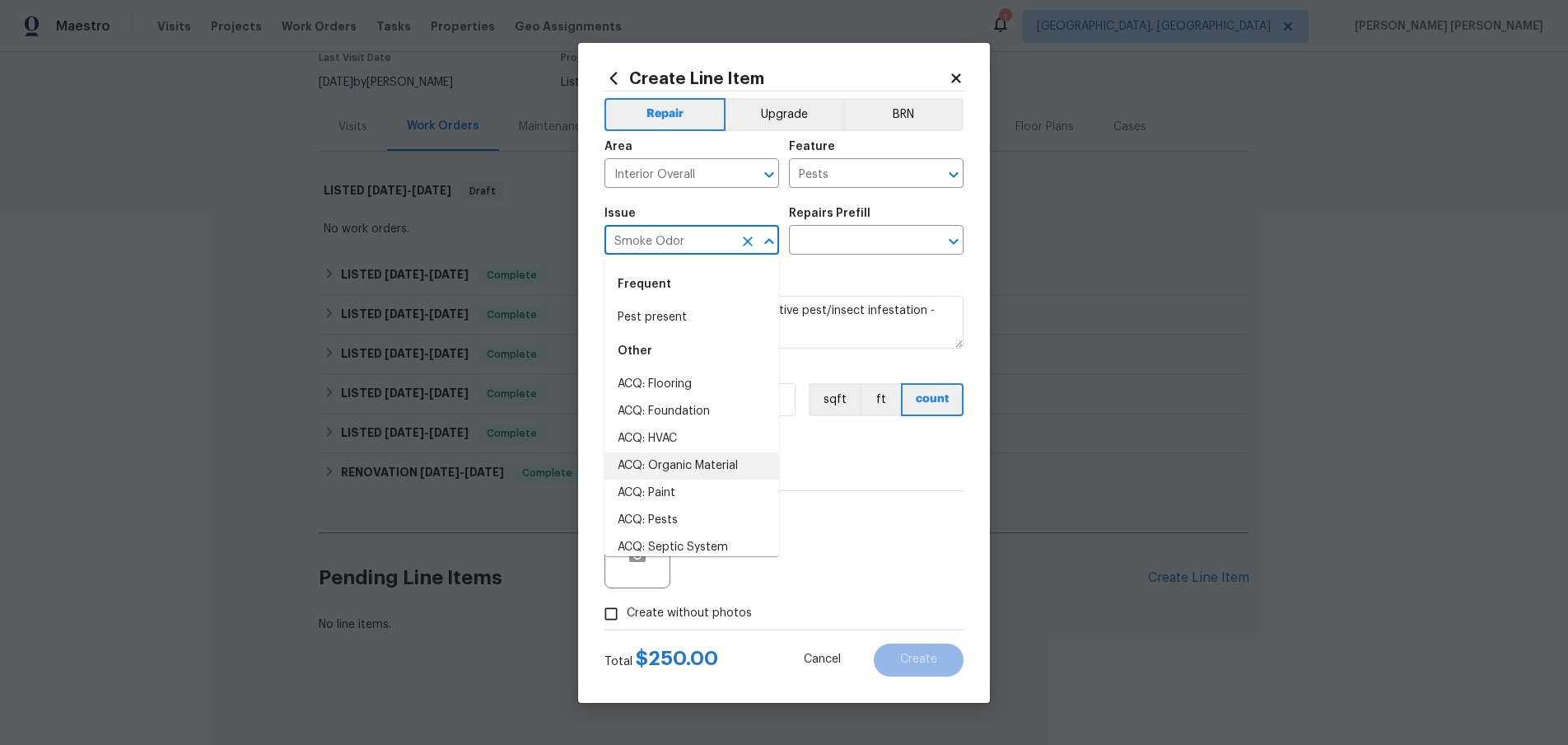
click at [702, 238] on input "Smoke Odor" at bounding box center [669, 242] width 128 height 26
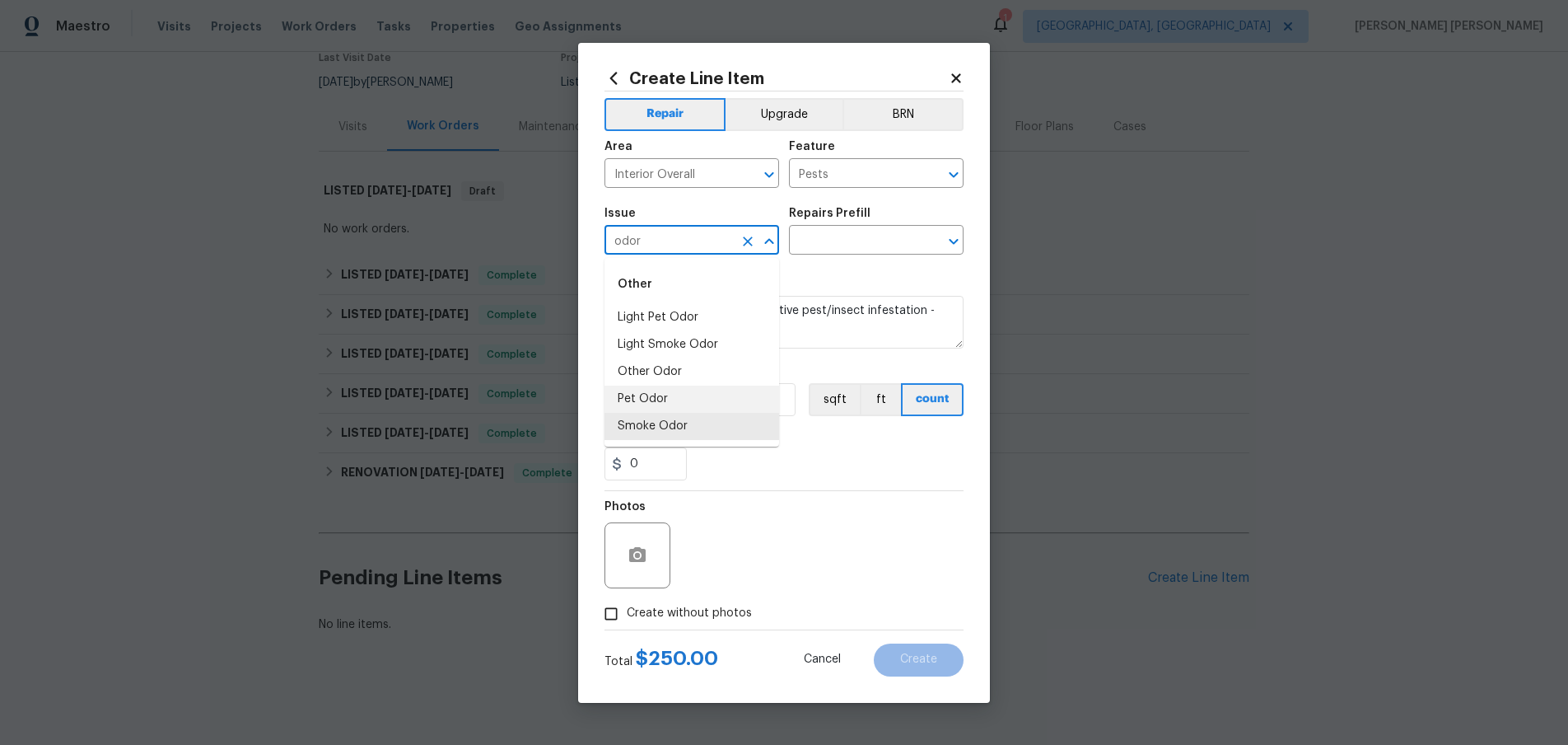
click at [674, 396] on li "Pet Odor" at bounding box center [692, 399] width 174 height 27
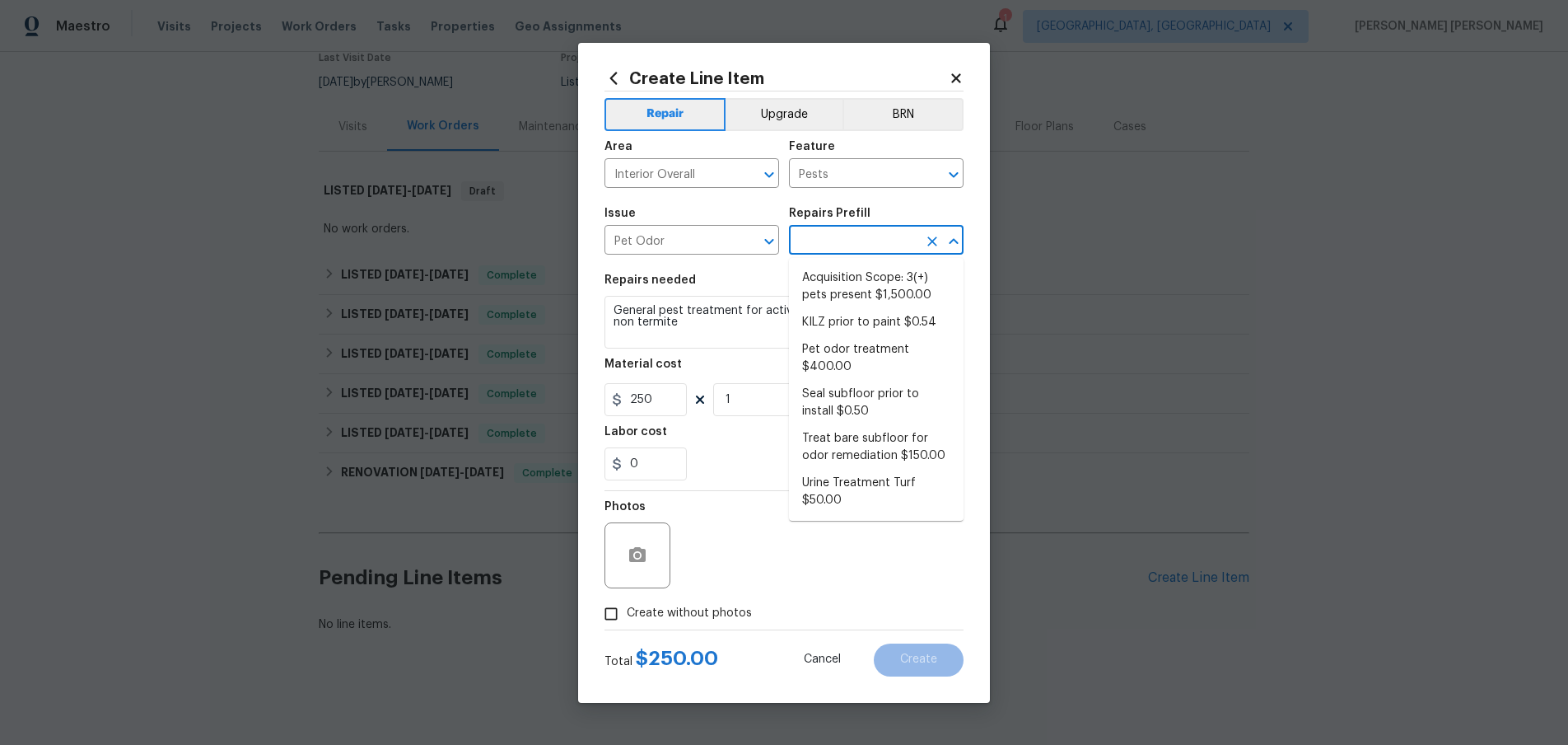
click at [871, 240] on input "text" at bounding box center [853, 242] width 128 height 26
click at [703, 236] on input "Pet Odor" at bounding box center [669, 242] width 128 height 26
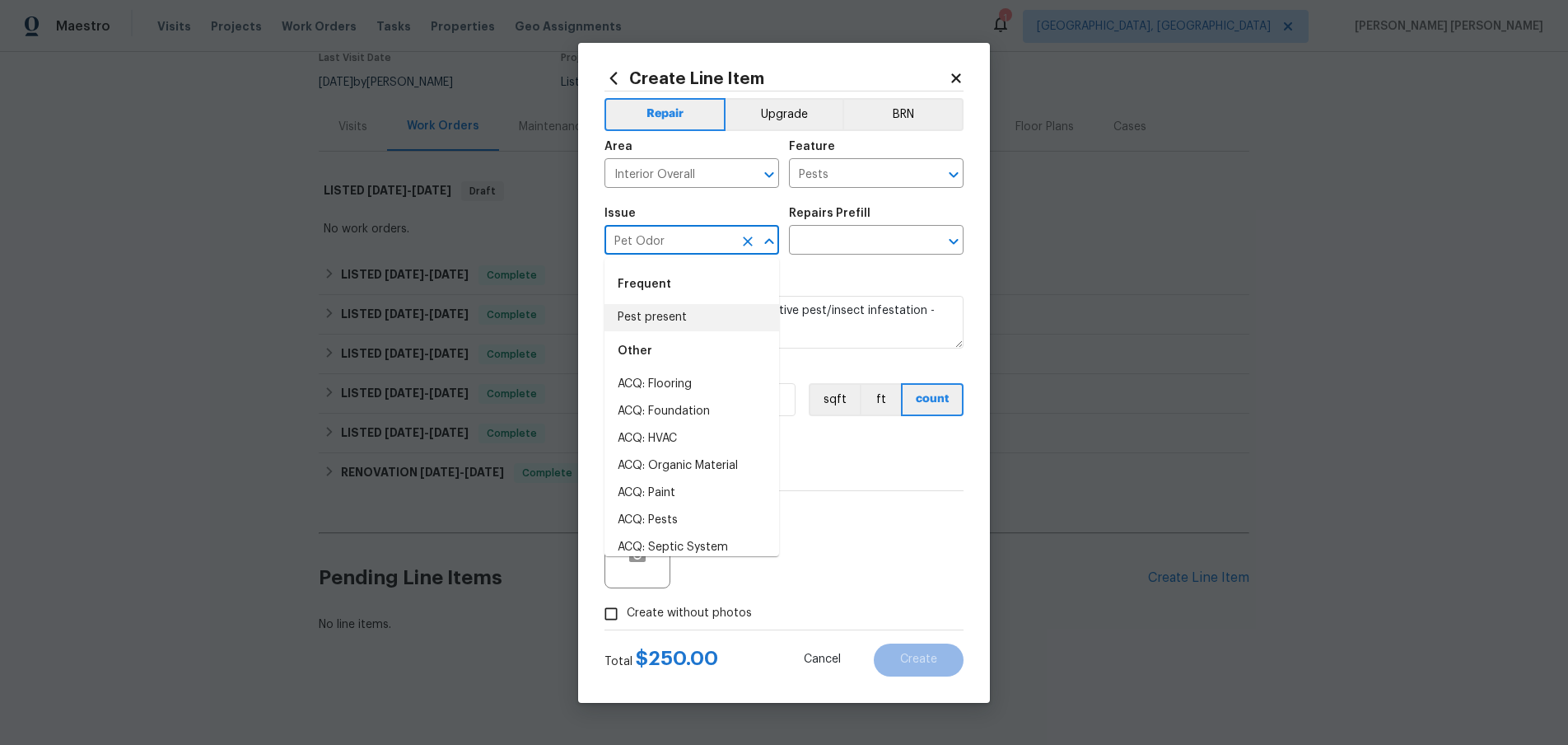
click at [679, 242] on input "Pet Odor" at bounding box center [669, 242] width 128 height 26
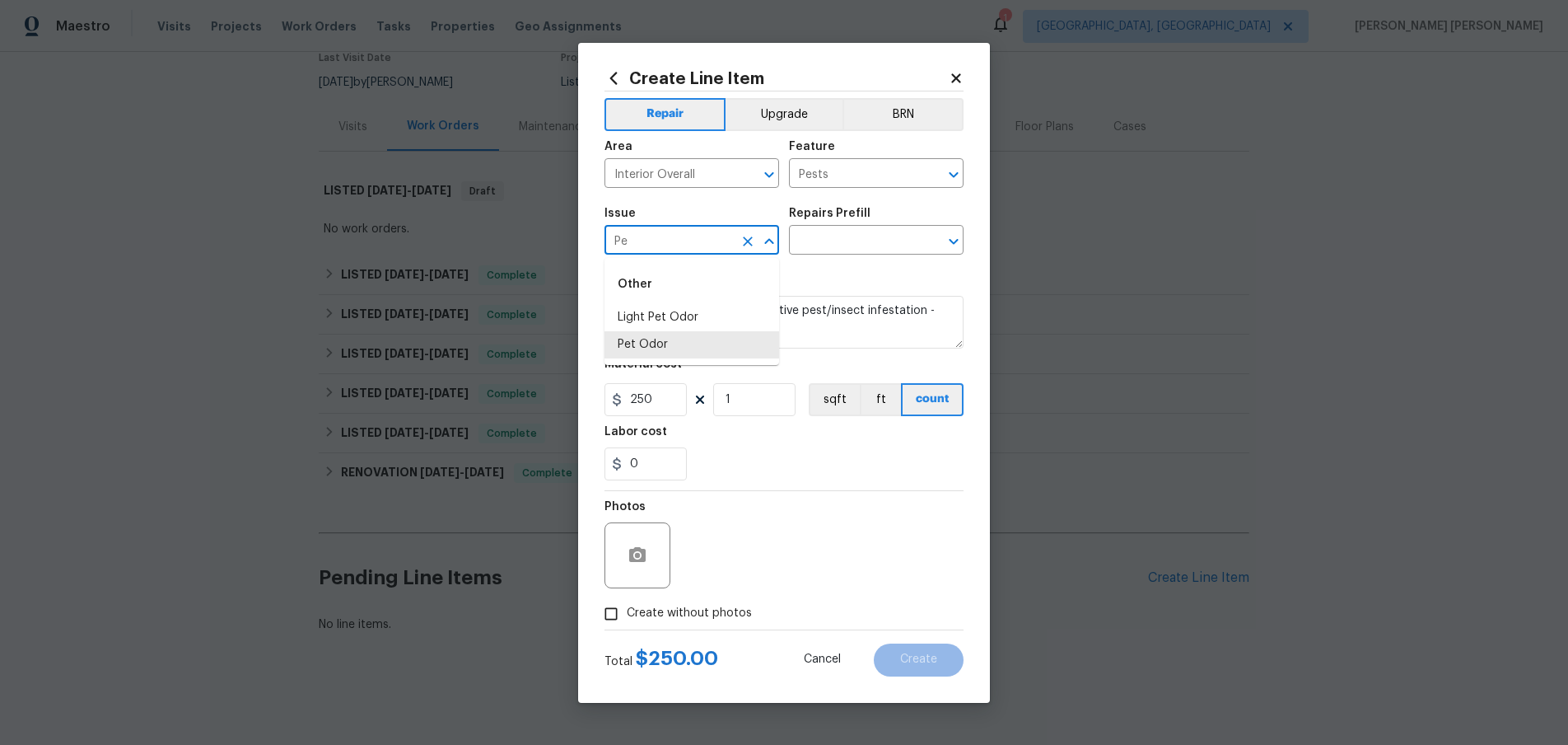
type input "P"
click at [673, 308] on li "Light Pet Odor" at bounding box center [692, 318] width 174 height 27
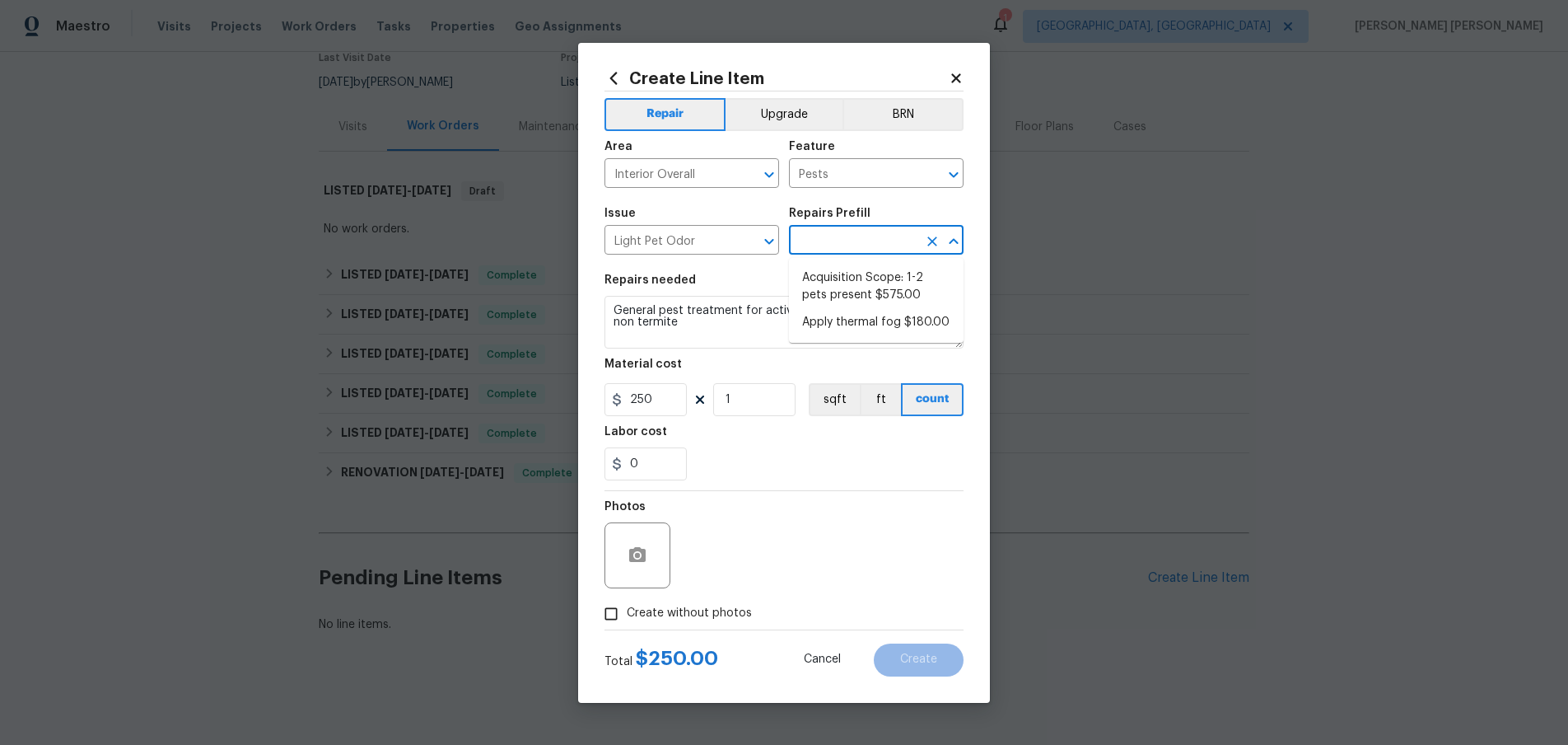
click at [840, 229] on input "text" at bounding box center [853, 242] width 128 height 26
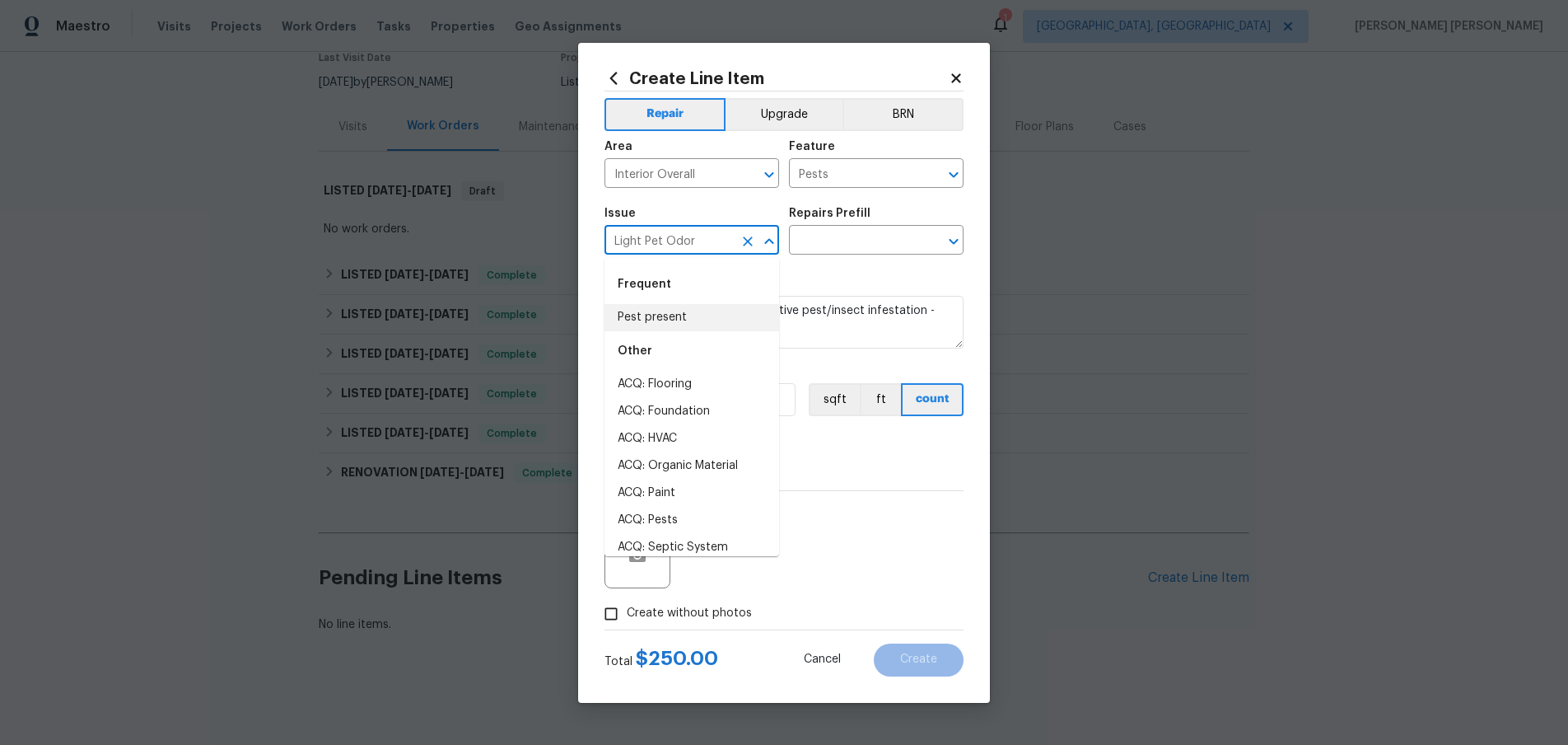
click at [720, 238] on input "Light Pet Odor" at bounding box center [669, 242] width 128 height 26
drag, startPoint x: 606, startPoint y: 234, endPoint x: 564, endPoint y: 233, distance: 42.0
click at [564, 233] on div "Create Line Item Repair Upgrade BRN Area Interior Overall ​ Feature Pests ​ Iss…" at bounding box center [784, 372] width 1568 height 745
type input "p"
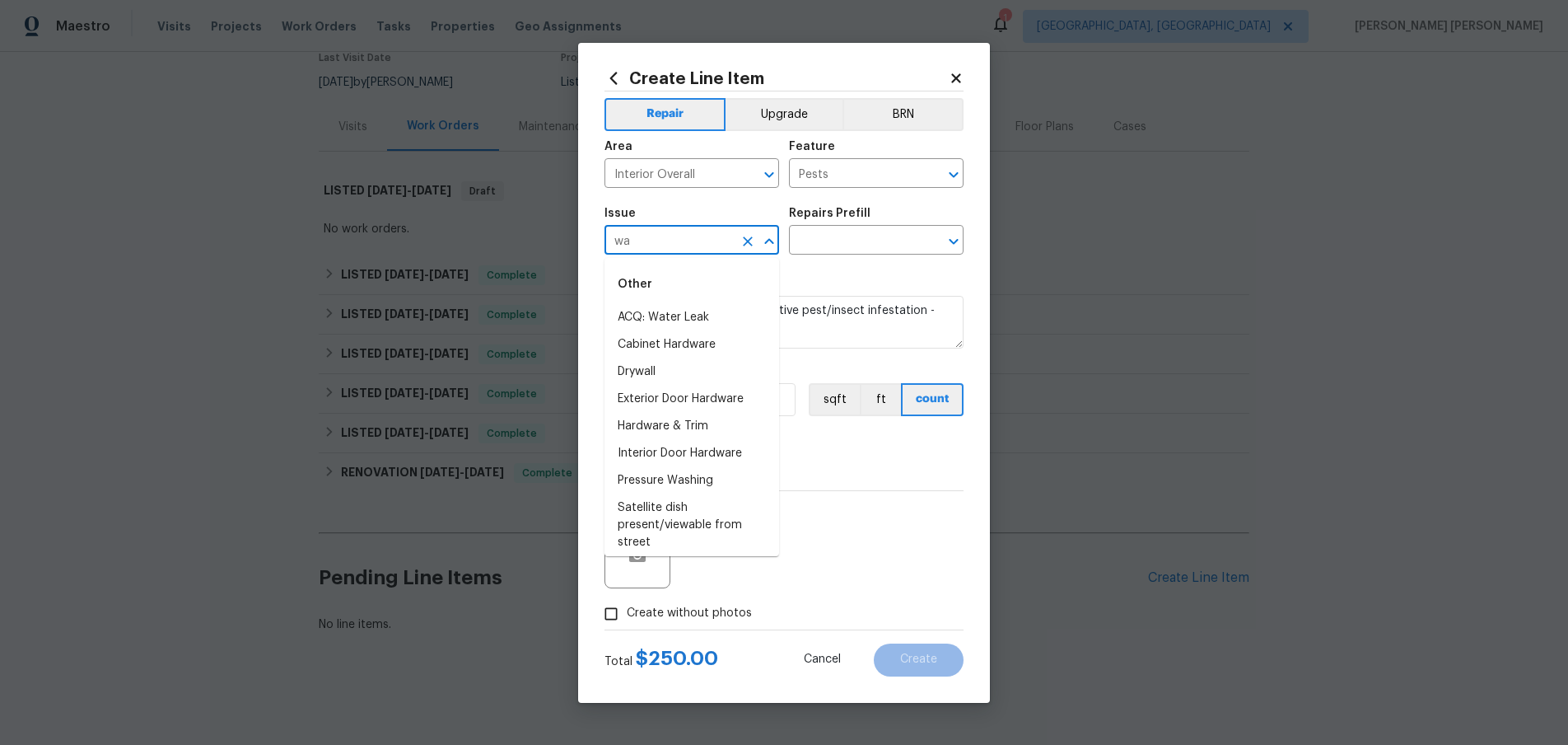
type input "w"
type input "sat"
type input "win"
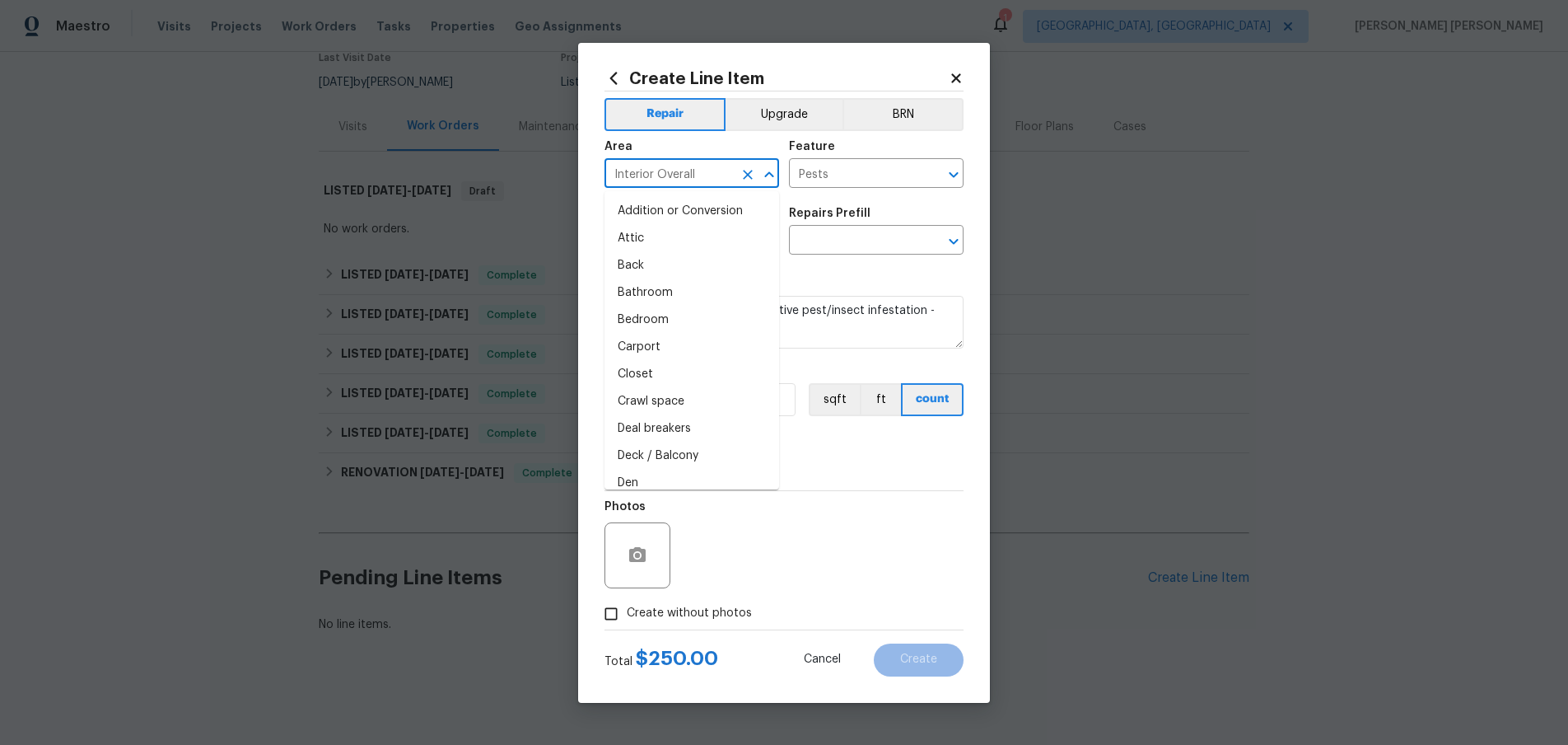
click at [697, 172] on input "Interior Overall" at bounding box center [669, 175] width 128 height 26
drag, startPoint x: 699, startPoint y: 205, endPoint x: 778, endPoint y: 189, distance: 80.6
click at [707, 202] on li "Kitchen" at bounding box center [692, 211] width 174 height 27
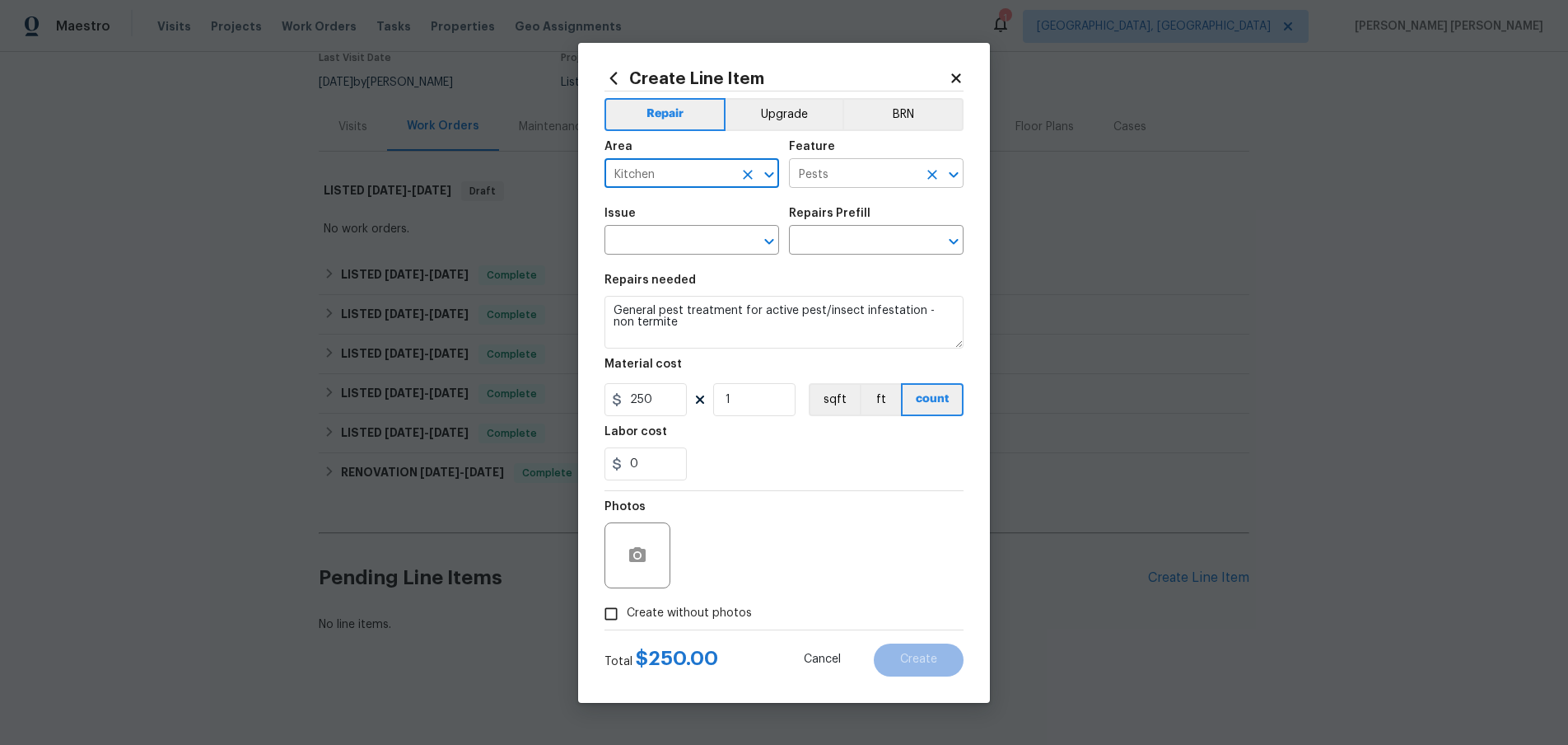
type input "Kitchen"
click at [833, 173] on input "Pests" at bounding box center [853, 175] width 128 height 26
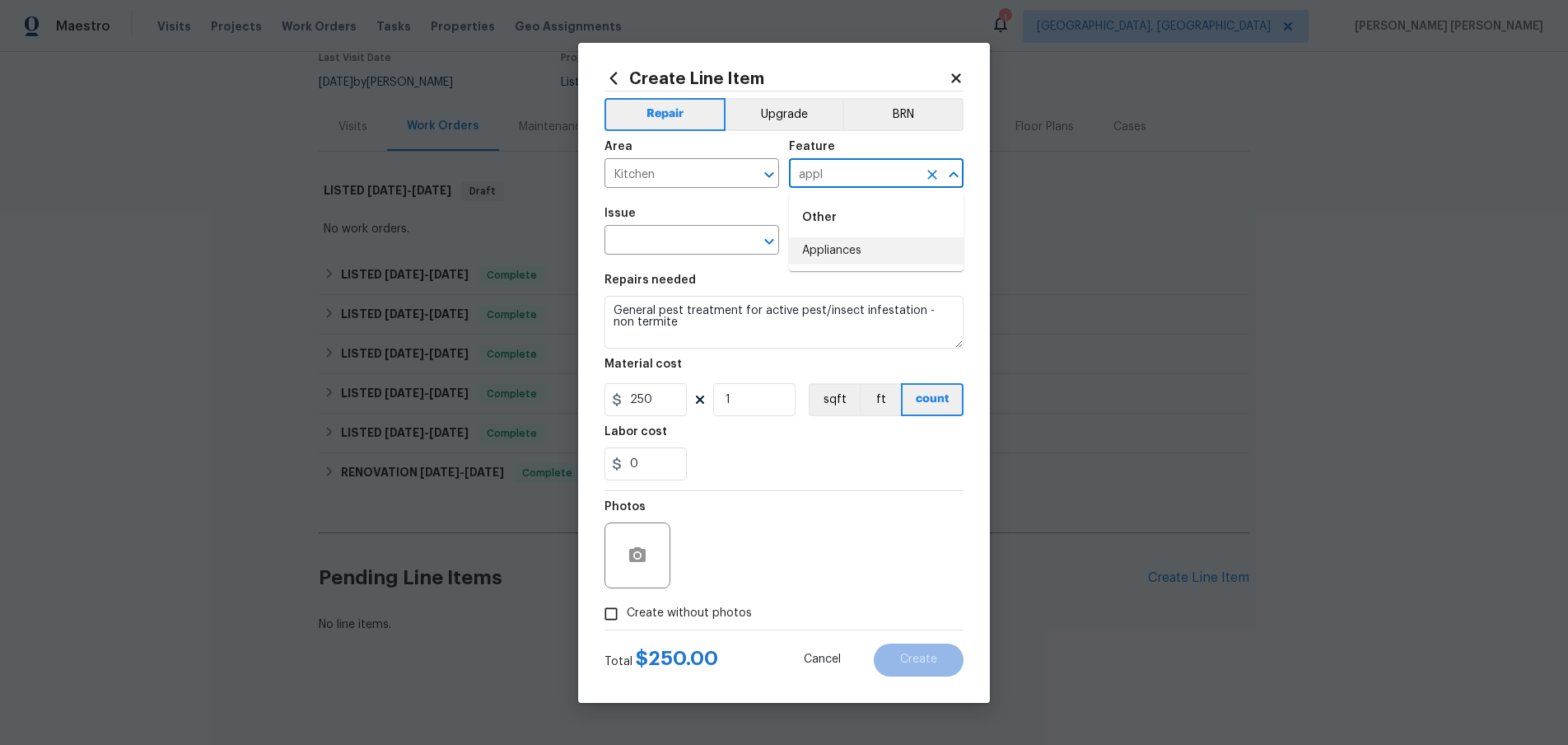
click at [861, 243] on li "Appliances" at bounding box center [876, 251] width 174 height 27
type input "Appliances"
click at [650, 241] on input "text" at bounding box center [669, 242] width 128 height 26
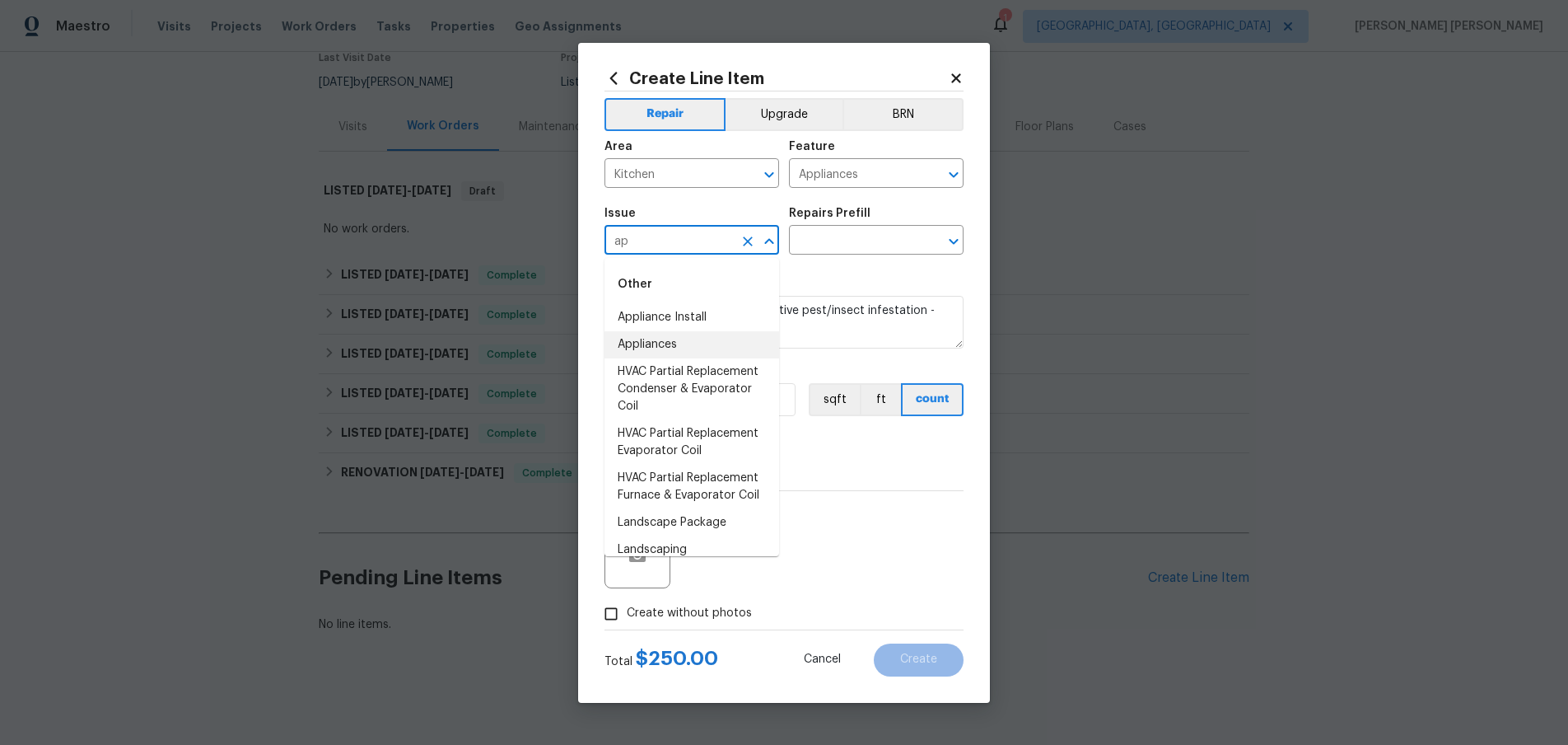
drag, startPoint x: 679, startPoint y: 337, endPoint x: 784, endPoint y: 310, distance: 108.4
click at [680, 337] on li "Appliances" at bounding box center [692, 345] width 174 height 27
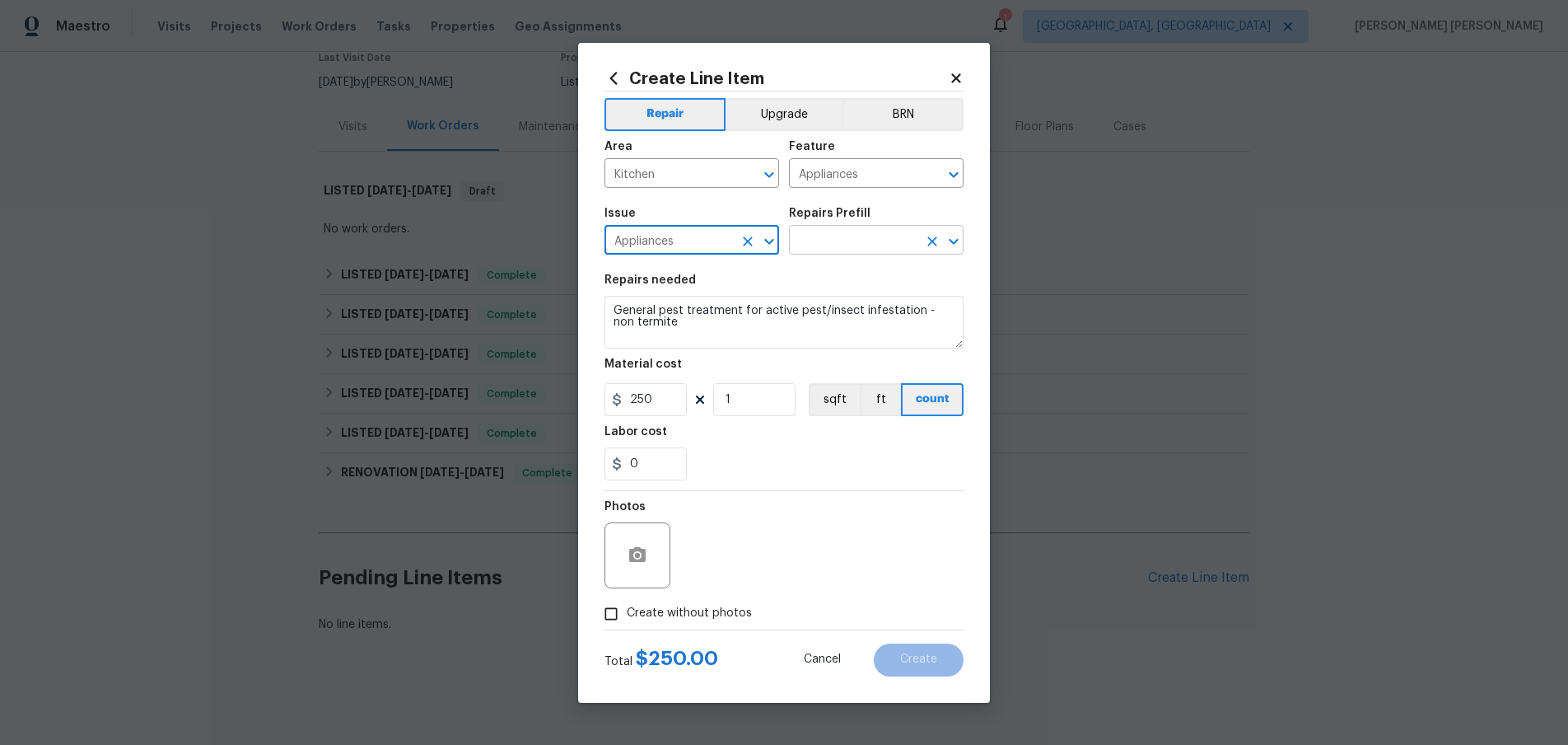
click at [839, 237] on input "text" at bounding box center [853, 242] width 128 height 26
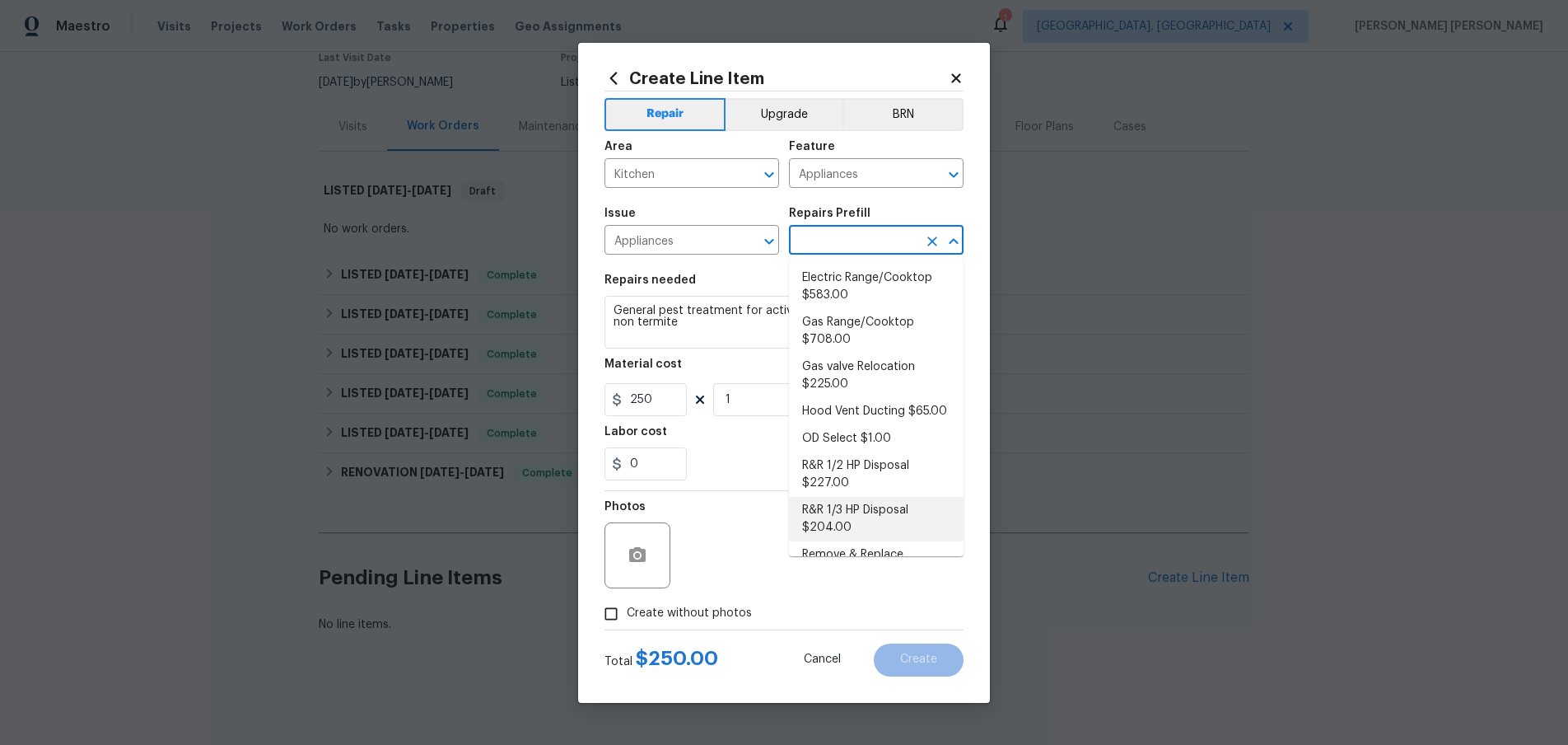
scroll to position [0, 0]
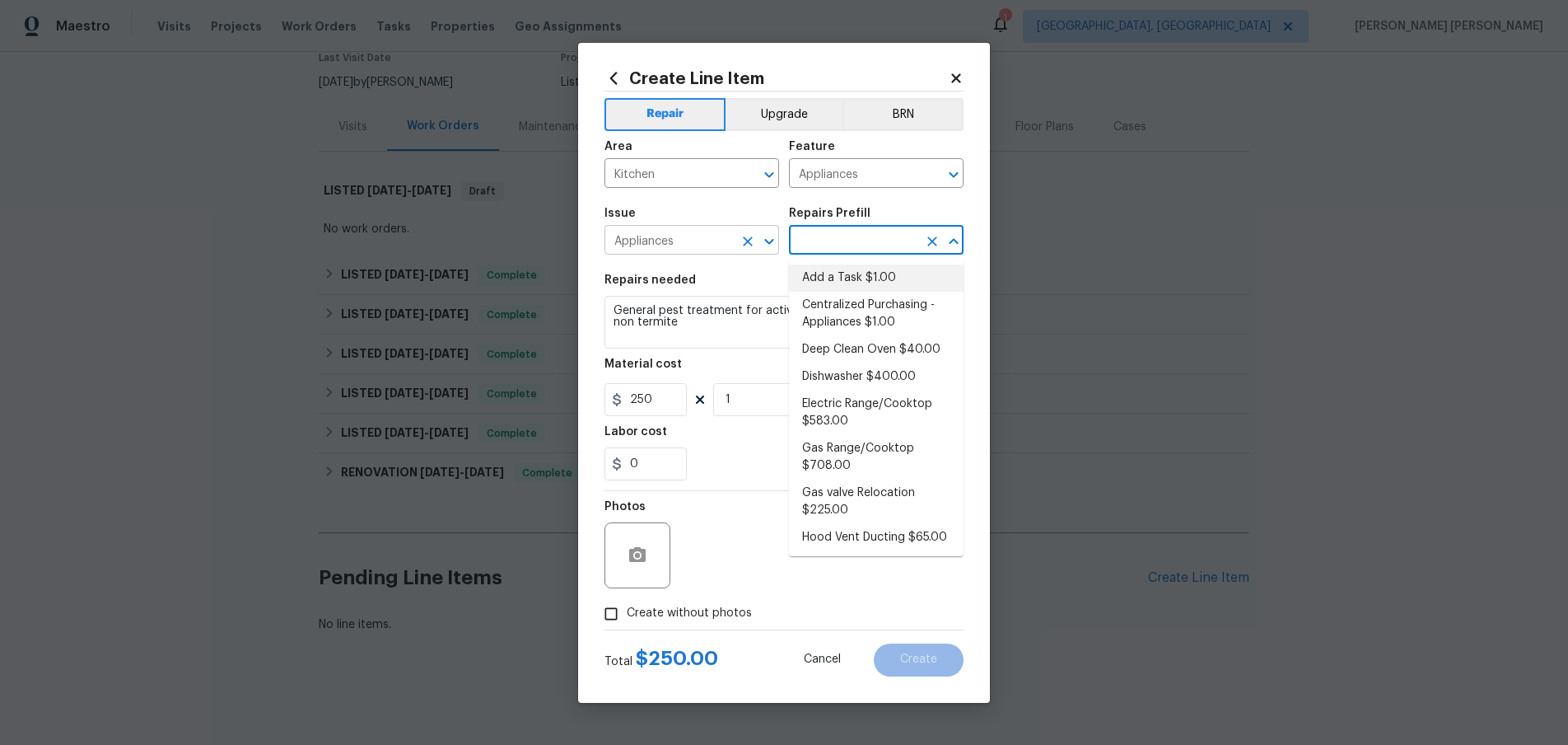
click at [710, 236] on input "Appliances" at bounding box center [669, 242] width 128 height 26
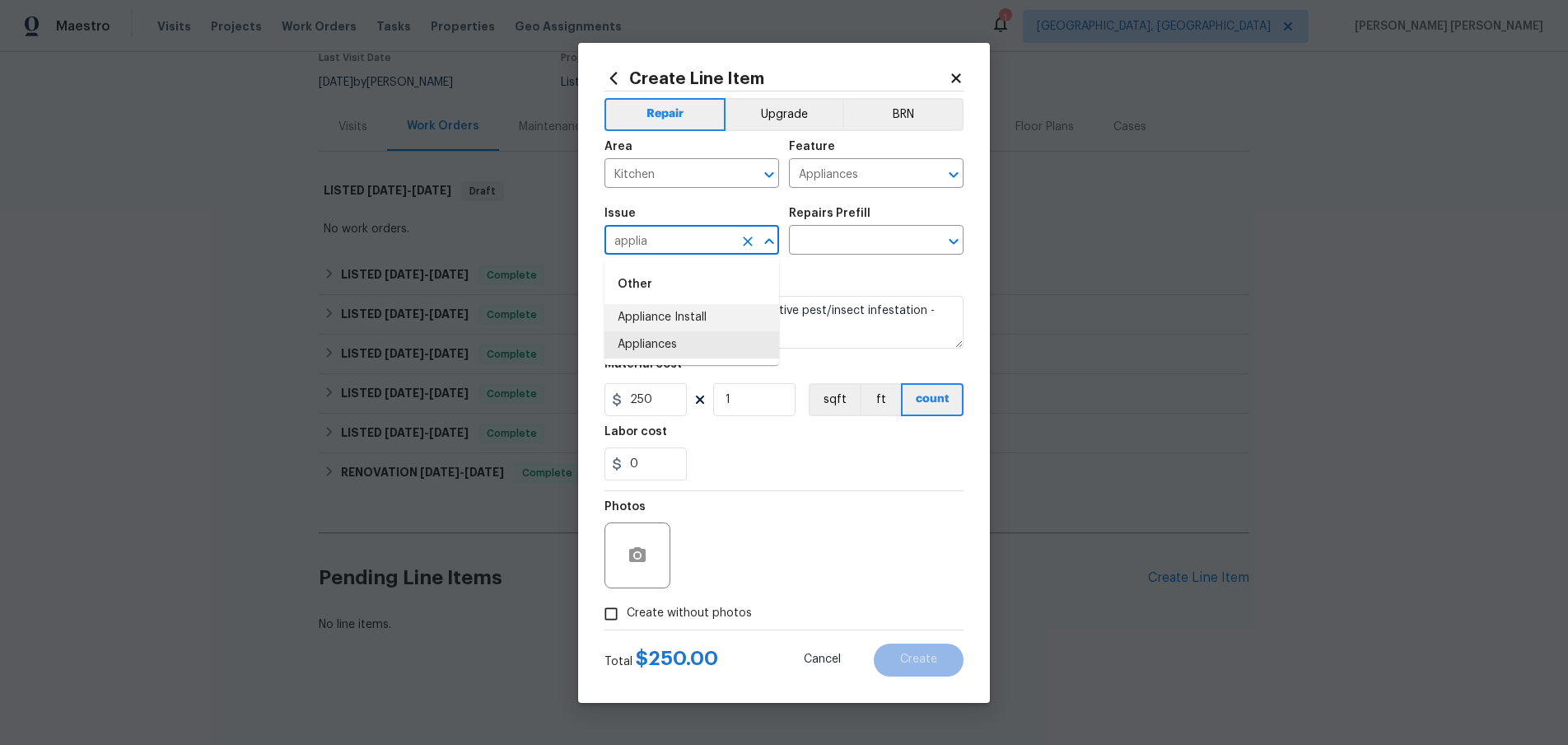
drag, startPoint x: 700, startPoint y: 315, endPoint x: 729, endPoint y: 308, distance: 29.8
click at [700, 315] on li "Appliance Install" at bounding box center [692, 318] width 174 height 27
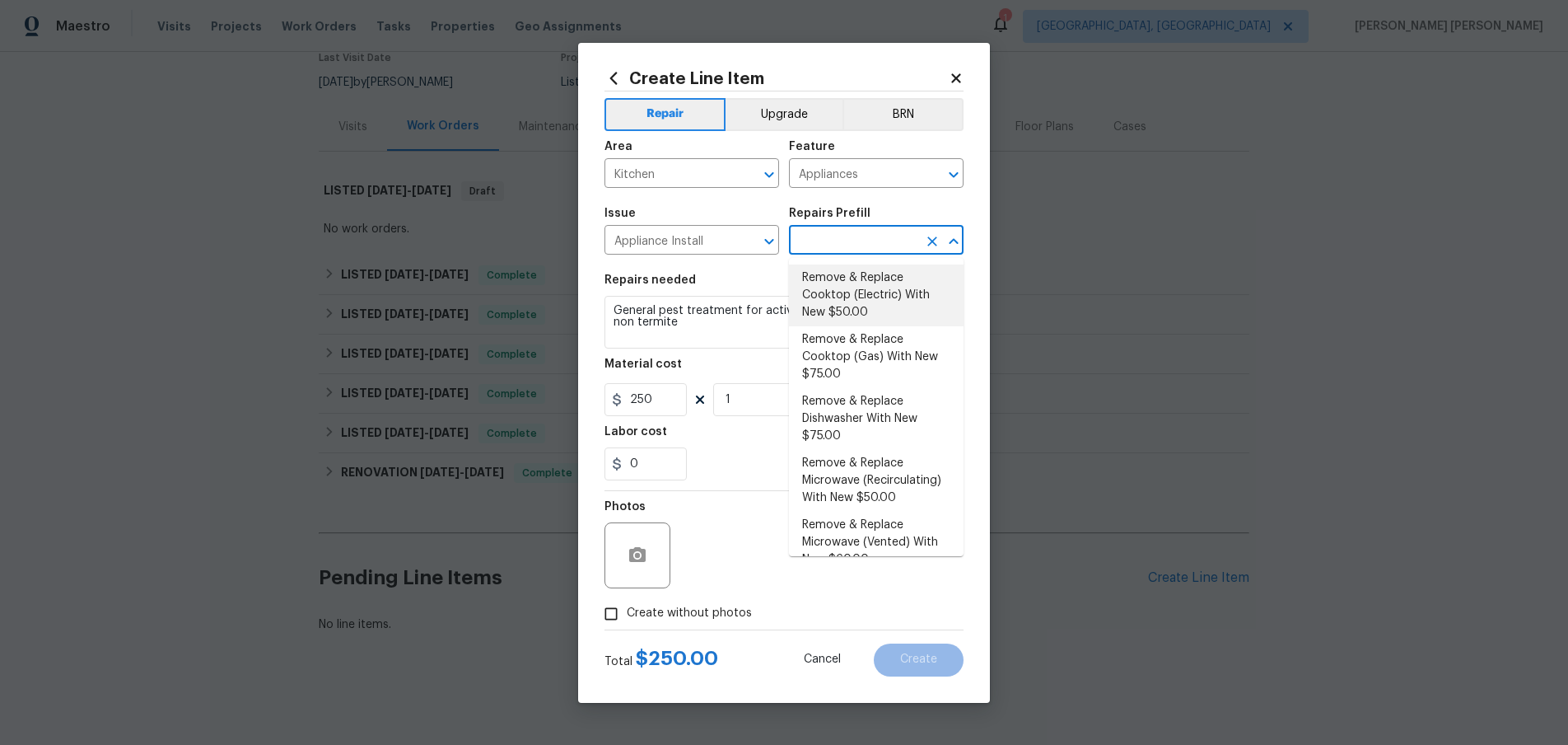
click at [848, 237] on input "text" at bounding box center [853, 242] width 128 height 26
click at [718, 274] on div "Repairs needed" at bounding box center [784, 285] width 359 height 21
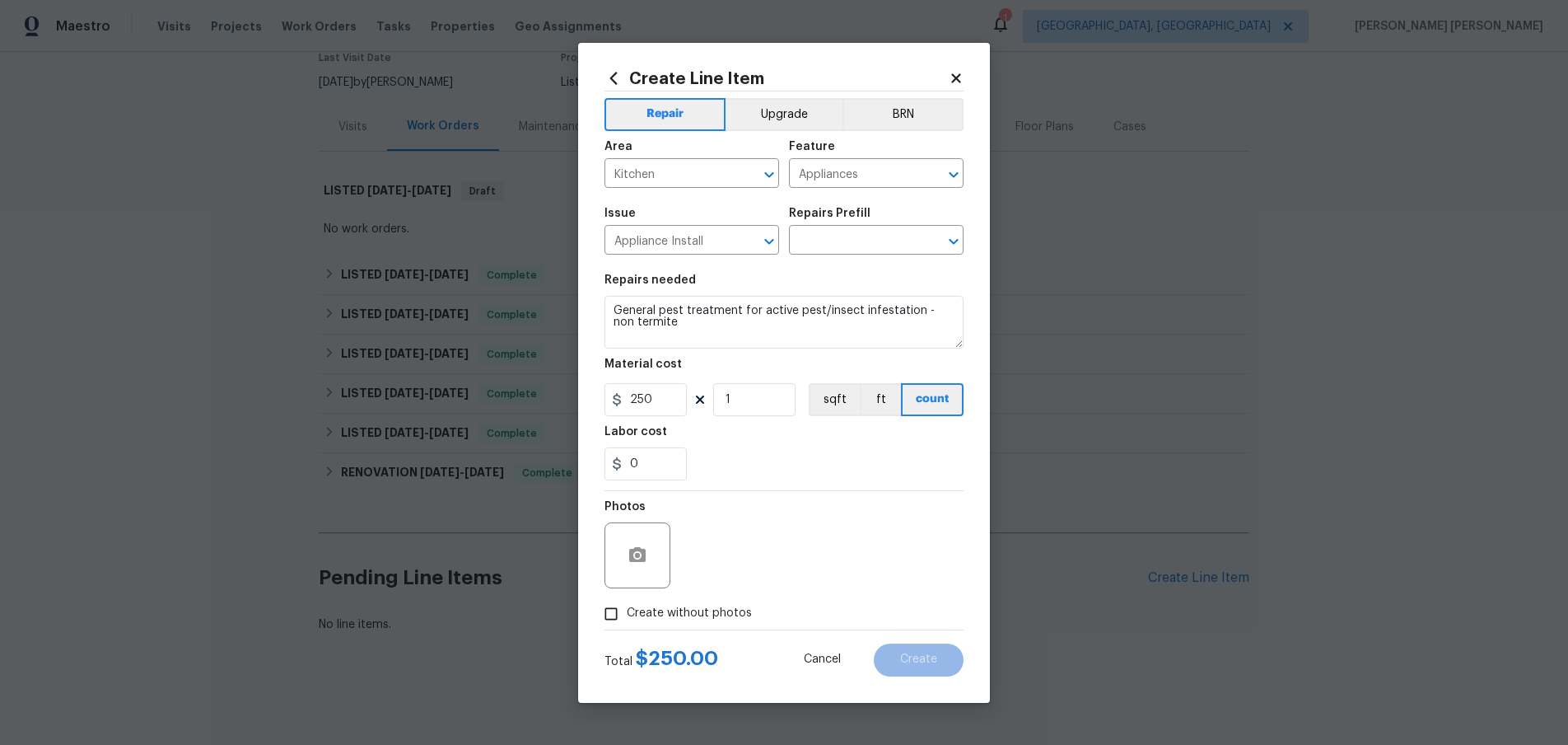
click at [718, 274] on div "Repairs needed" at bounding box center [784, 285] width 359 height 21
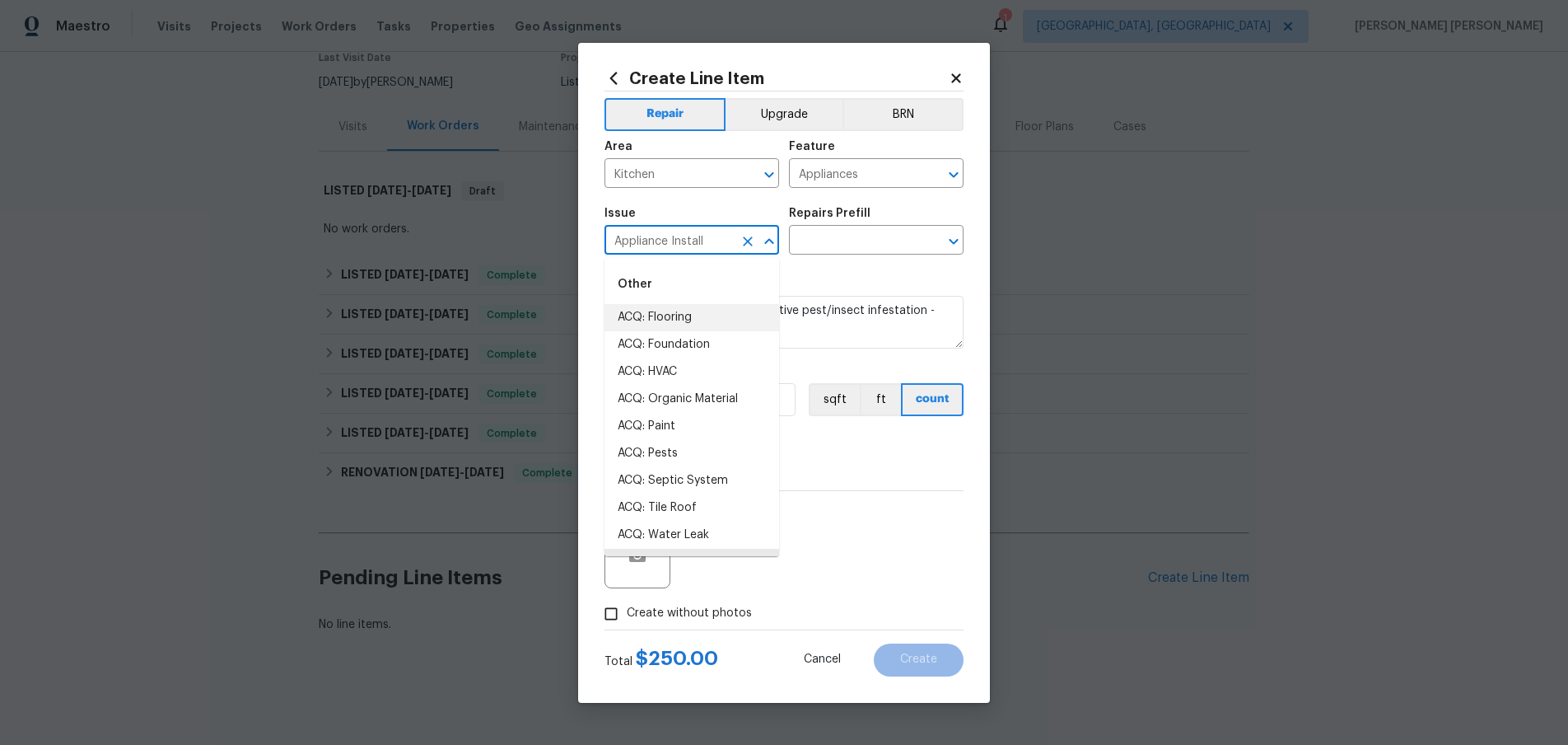
drag, startPoint x: 723, startPoint y: 242, endPoint x: 545, endPoint y: 235, distance: 178.1
click at [546, 235] on div "Create Line Item Repair Upgrade BRN Area Kitchen ​ Feature Appliances ​ Issue A…" at bounding box center [784, 372] width 1568 height 745
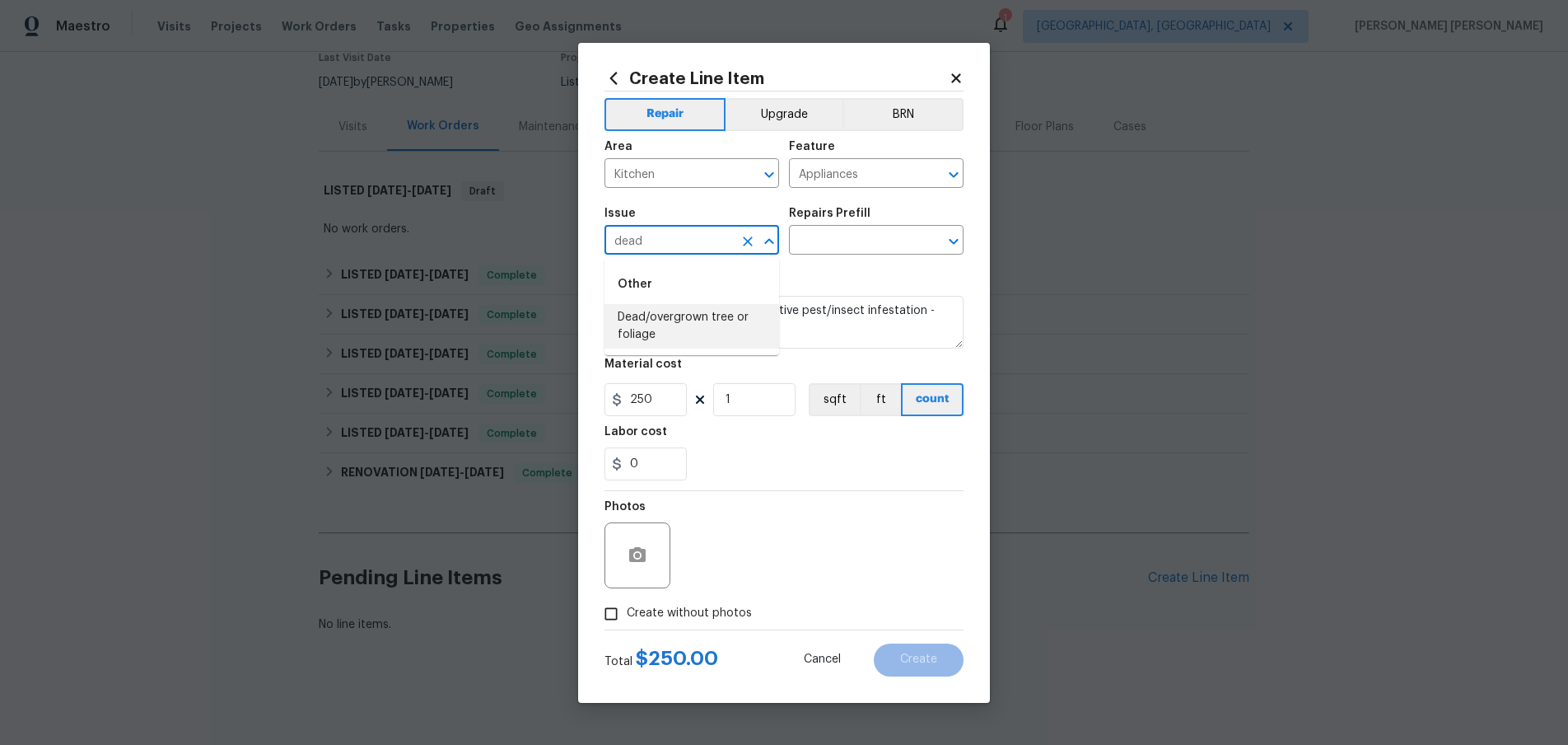
drag, startPoint x: 635, startPoint y: 320, endPoint x: 772, endPoint y: 304, distance: 137.9
click at [658, 318] on li "Dead/overgrown tree or foliage" at bounding box center [692, 326] width 174 height 44
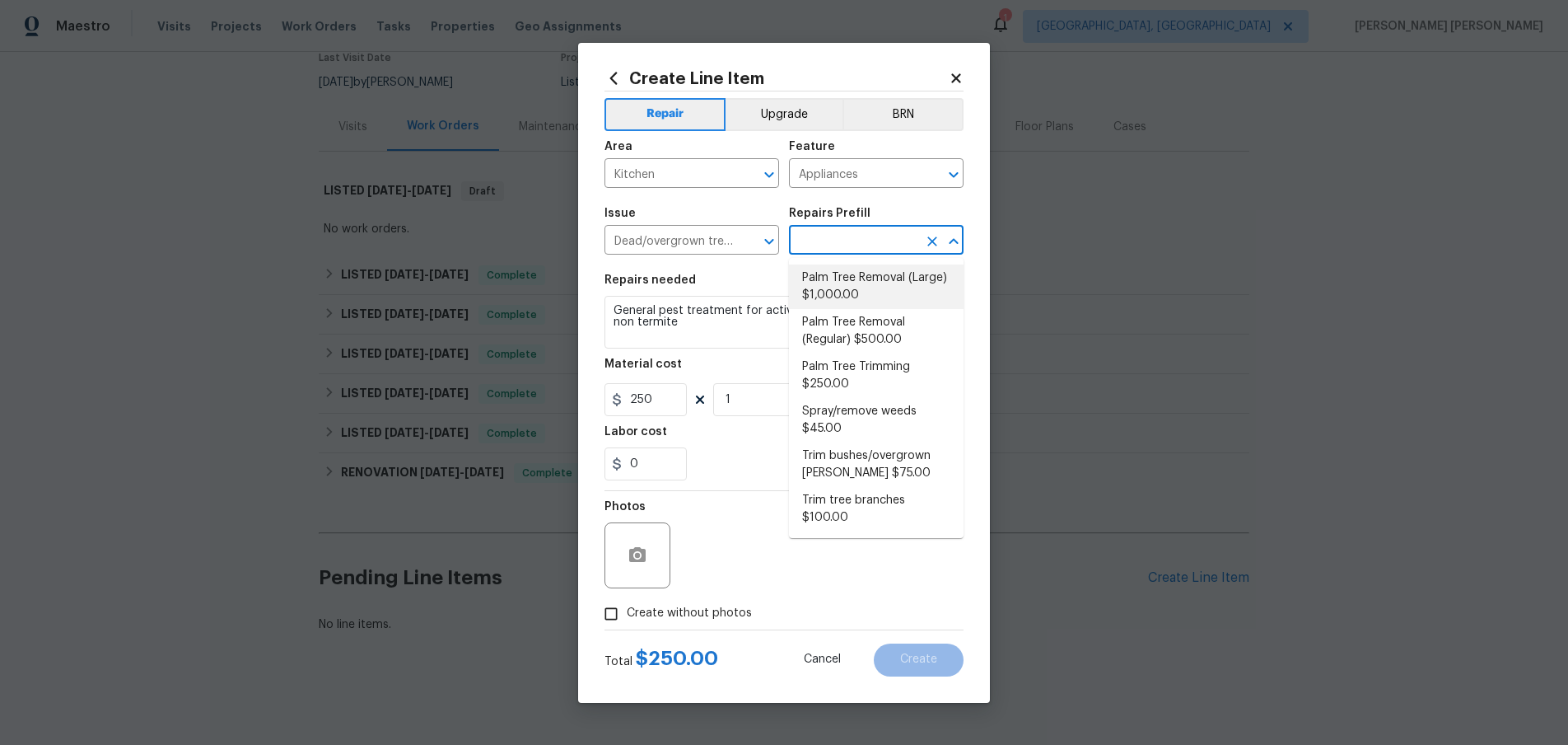
click at [838, 244] on input "text" at bounding box center [853, 242] width 128 height 26
click at [733, 235] on div "Dead/overgrown tree or foliage ​" at bounding box center [692, 242] width 174 height 26
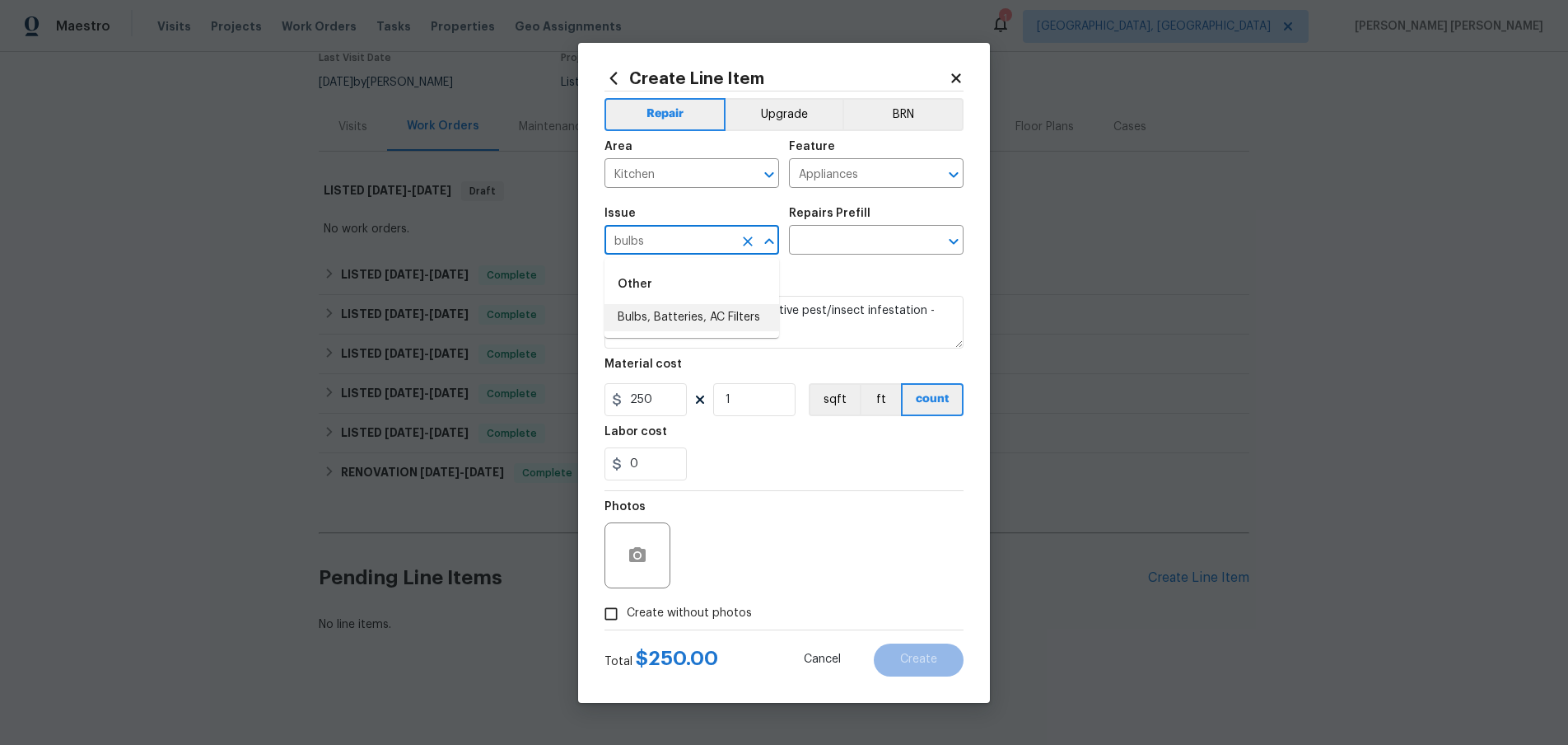
click at [688, 318] on li "Bulbs, Batteries, AC Filters" at bounding box center [692, 318] width 174 height 27
type input "Bulbs, Batteries, AC Filters"
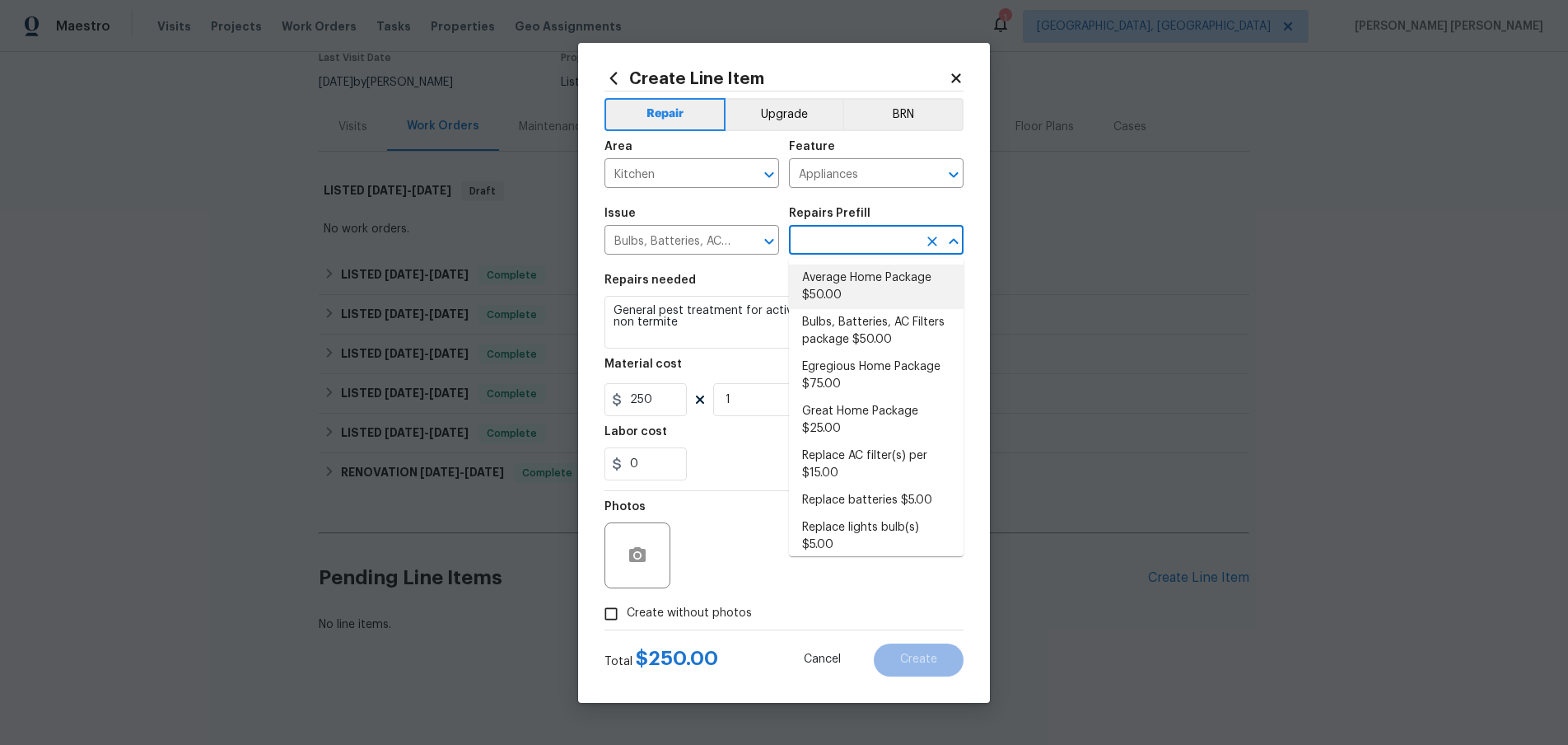
click at [825, 244] on input "text" at bounding box center [853, 242] width 128 height 26
click at [749, 240] on icon "Clear" at bounding box center [748, 242] width 10 height 10
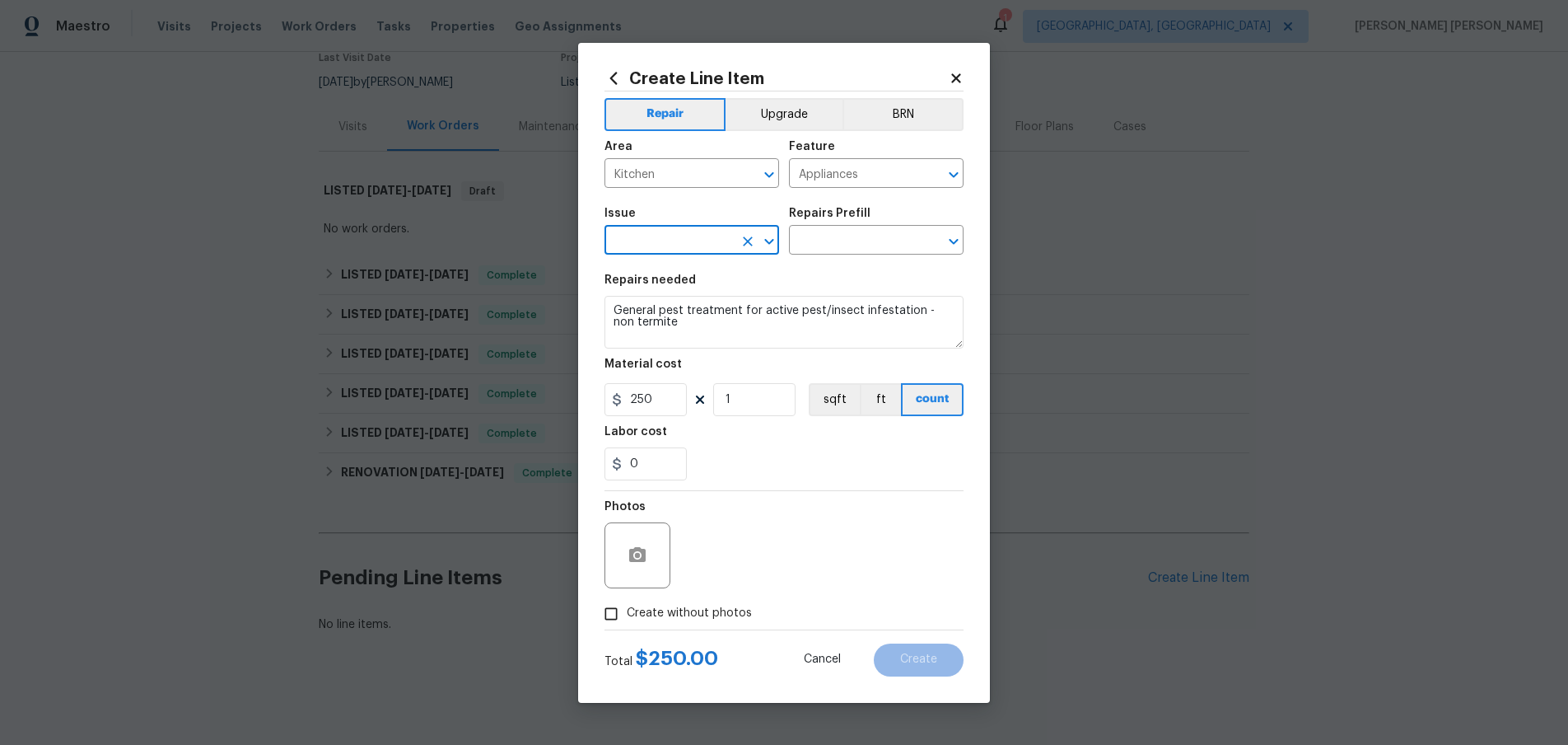
scroll to position [0, 0]
click at [708, 240] on input "text" at bounding box center [669, 242] width 128 height 26
drag, startPoint x: 717, startPoint y: 321, endPoint x: 805, endPoint y: 288, distance: 94.0
click at [720, 320] on li "Crawlspace Damage" at bounding box center [692, 318] width 174 height 27
type input "Crawlspace Damage"
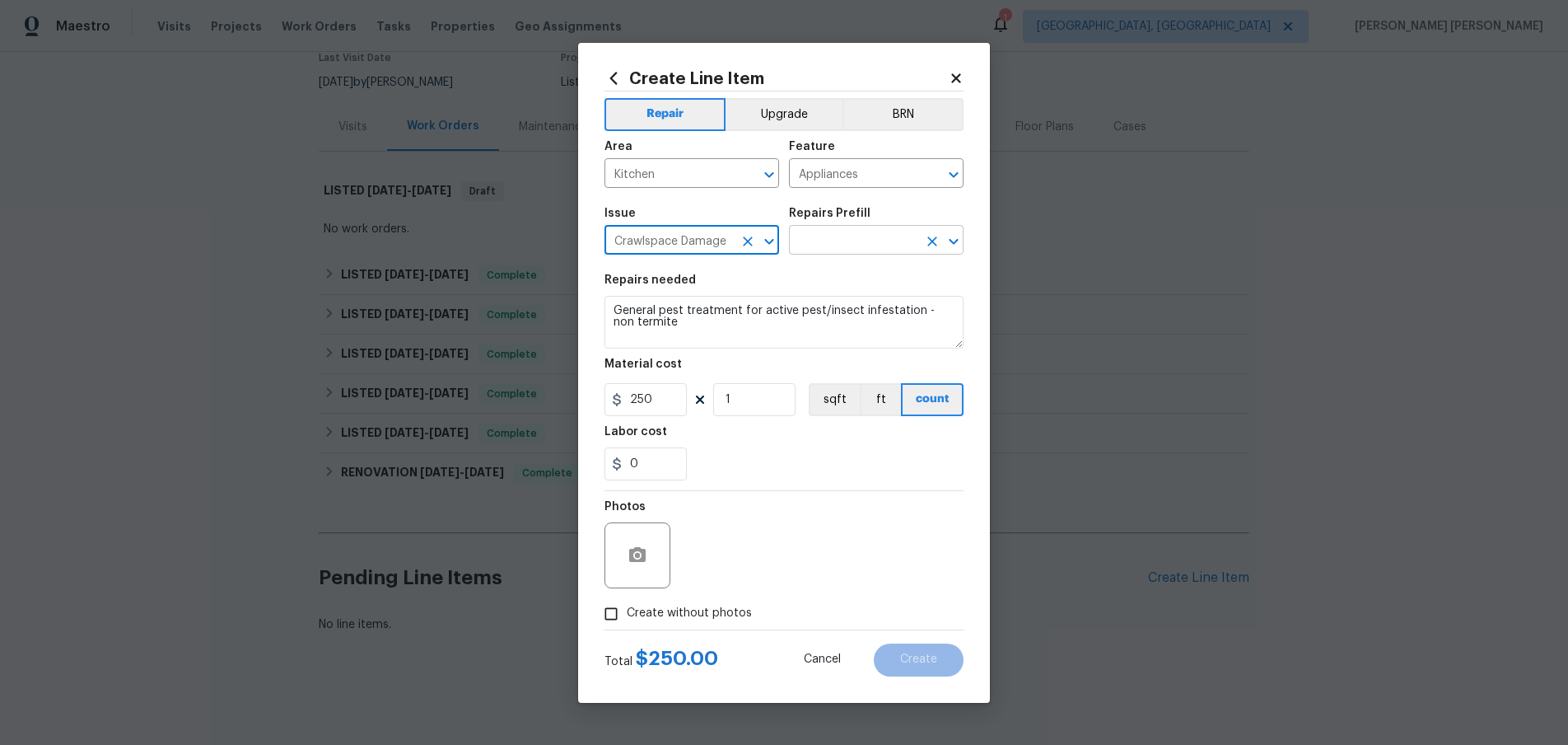
click at [842, 240] on input "text" at bounding box center [853, 242] width 128 height 26
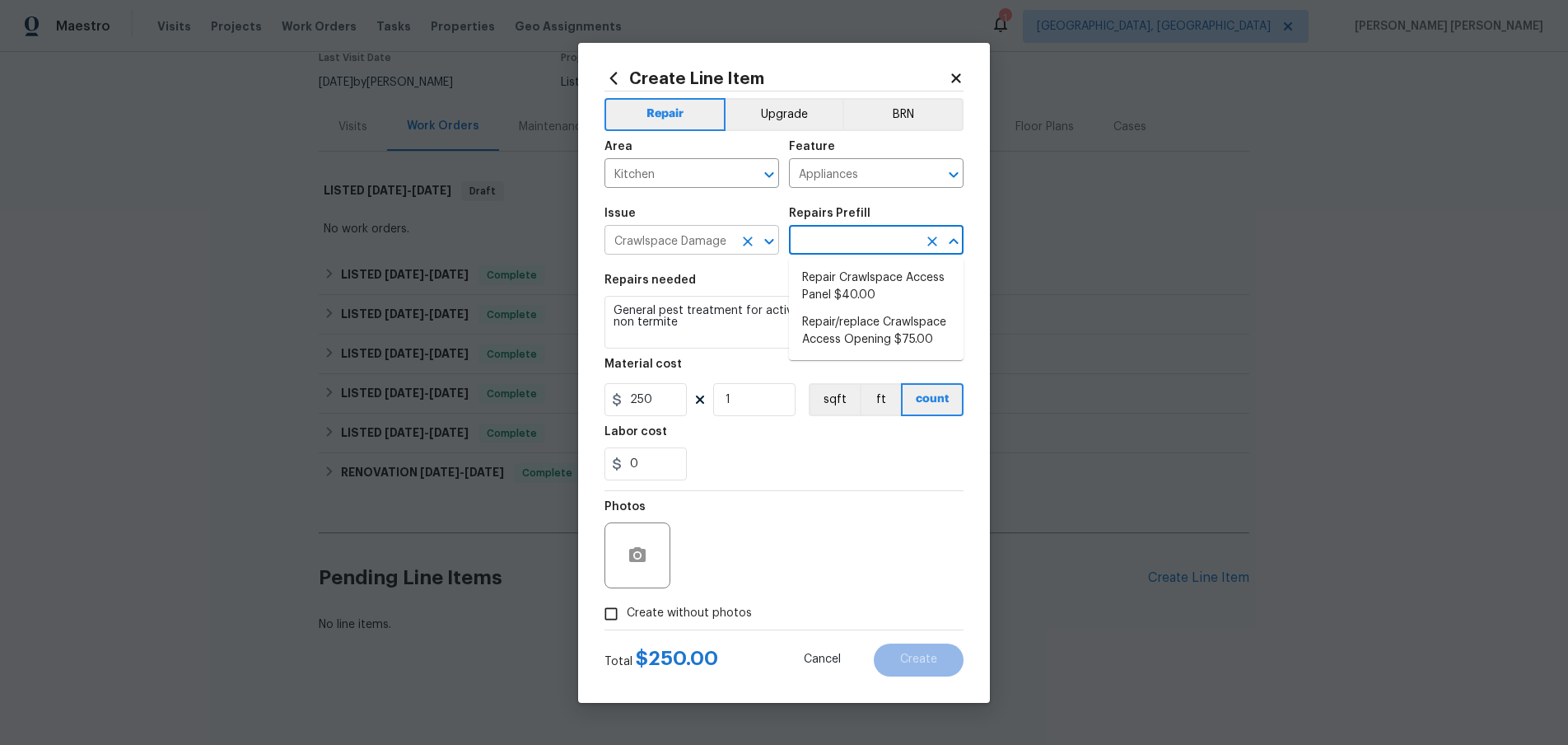
drag, startPoint x: 745, startPoint y: 241, endPoint x: 735, endPoint y: 241, distance: 10.0
click at [745, 241] on icon "Clear" at bounding box center [747, 241] width 16 height 16
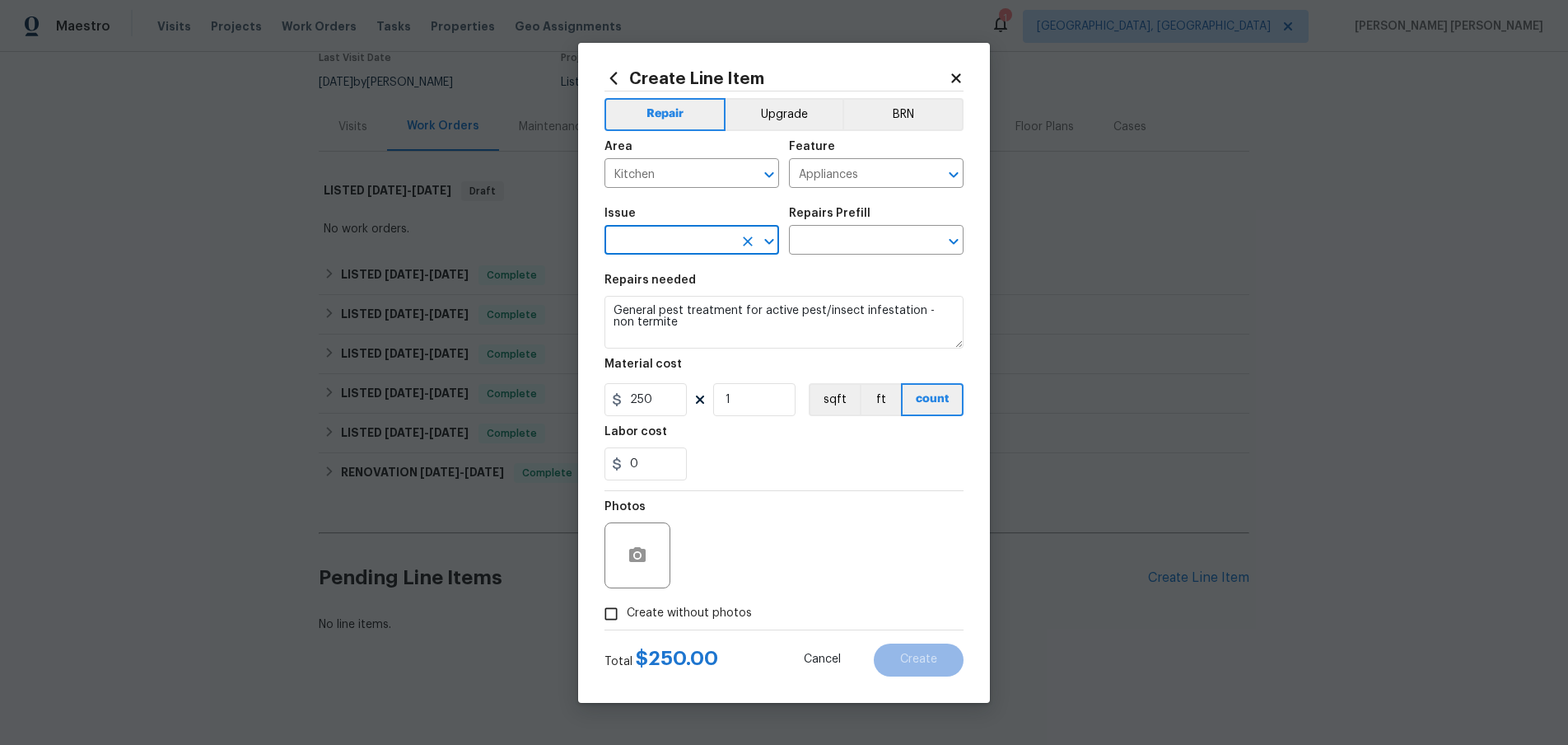
click at [693, 238] on input "text" at bounding box center [669, 242] width 128 height 26
drag, startPoint x: 682, startPoint y: 319, endPoint x: 836, endPoint y: 278, distance: 159.4
click at [682, 319] on li "Demo Interior" at bounding box center [692, 318] width 174 height 27
click at [886, 233] on input "text" at bounding box center [853, 242] width 128 height 26
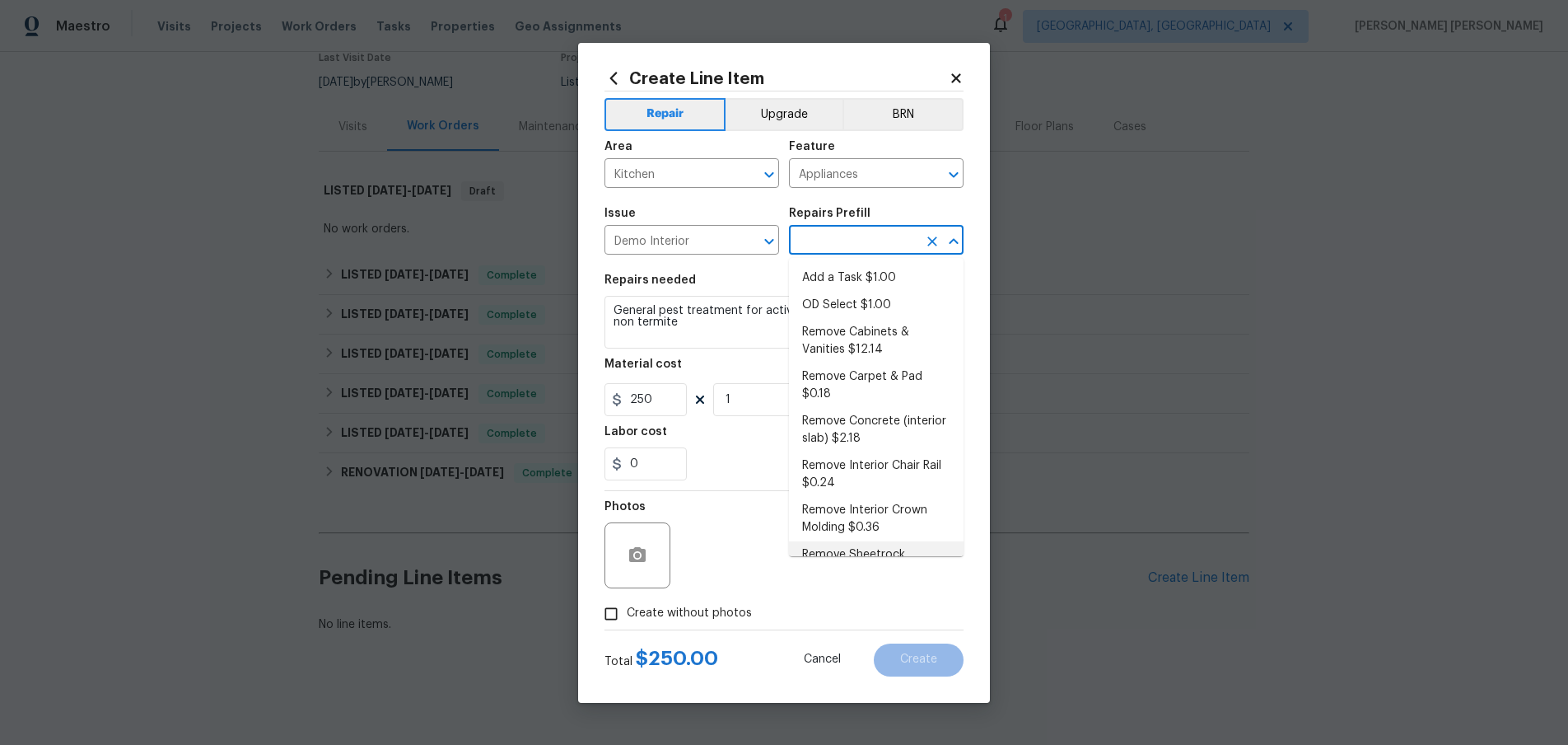
scroll to position [30, 0]
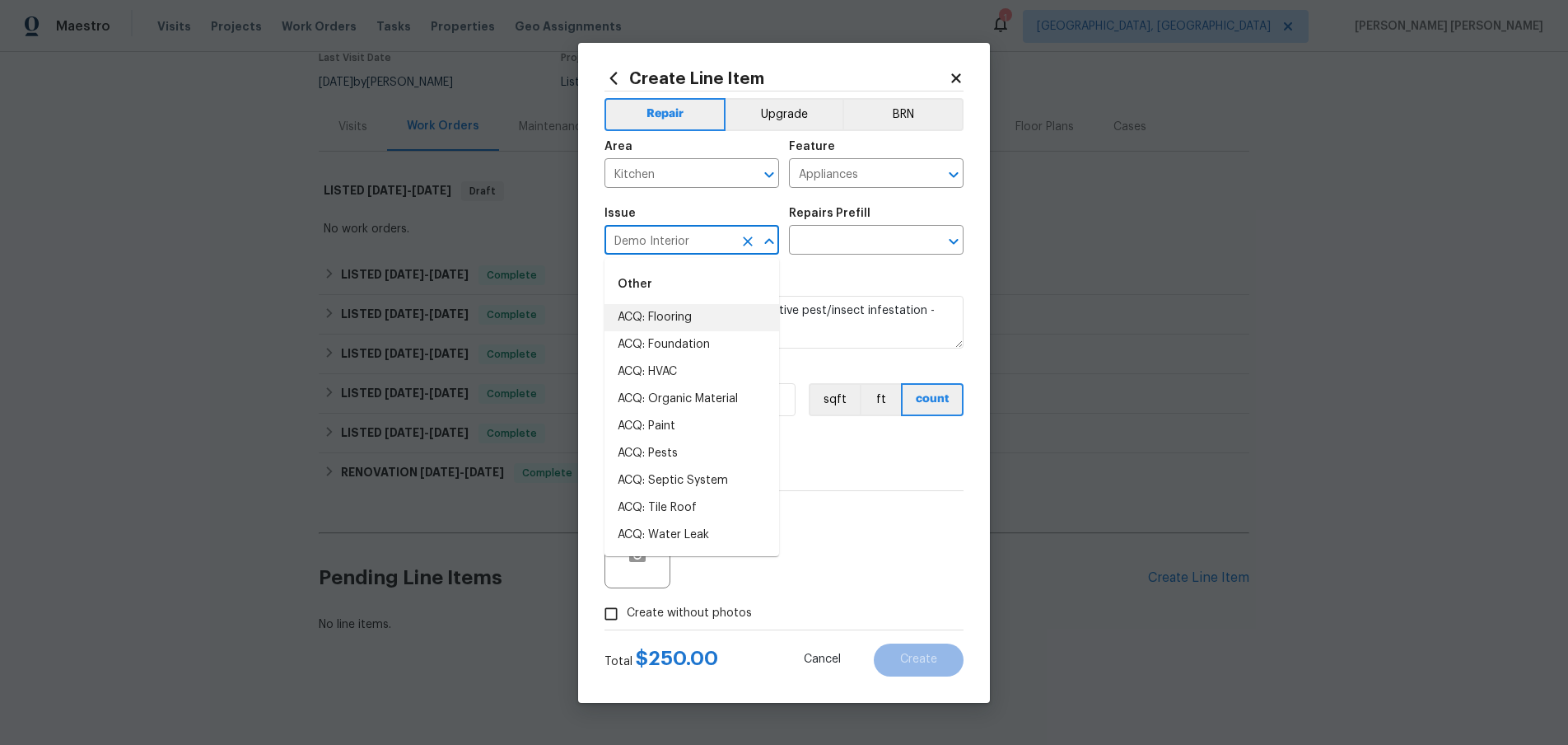
click at [699, 240] on input "Demo Interior" at bounding box center [669, 242] width 128 height 26
type input "g"
click at [673, 339] on li "Foundation" at bounding box center [692, 345] width 174 height 27
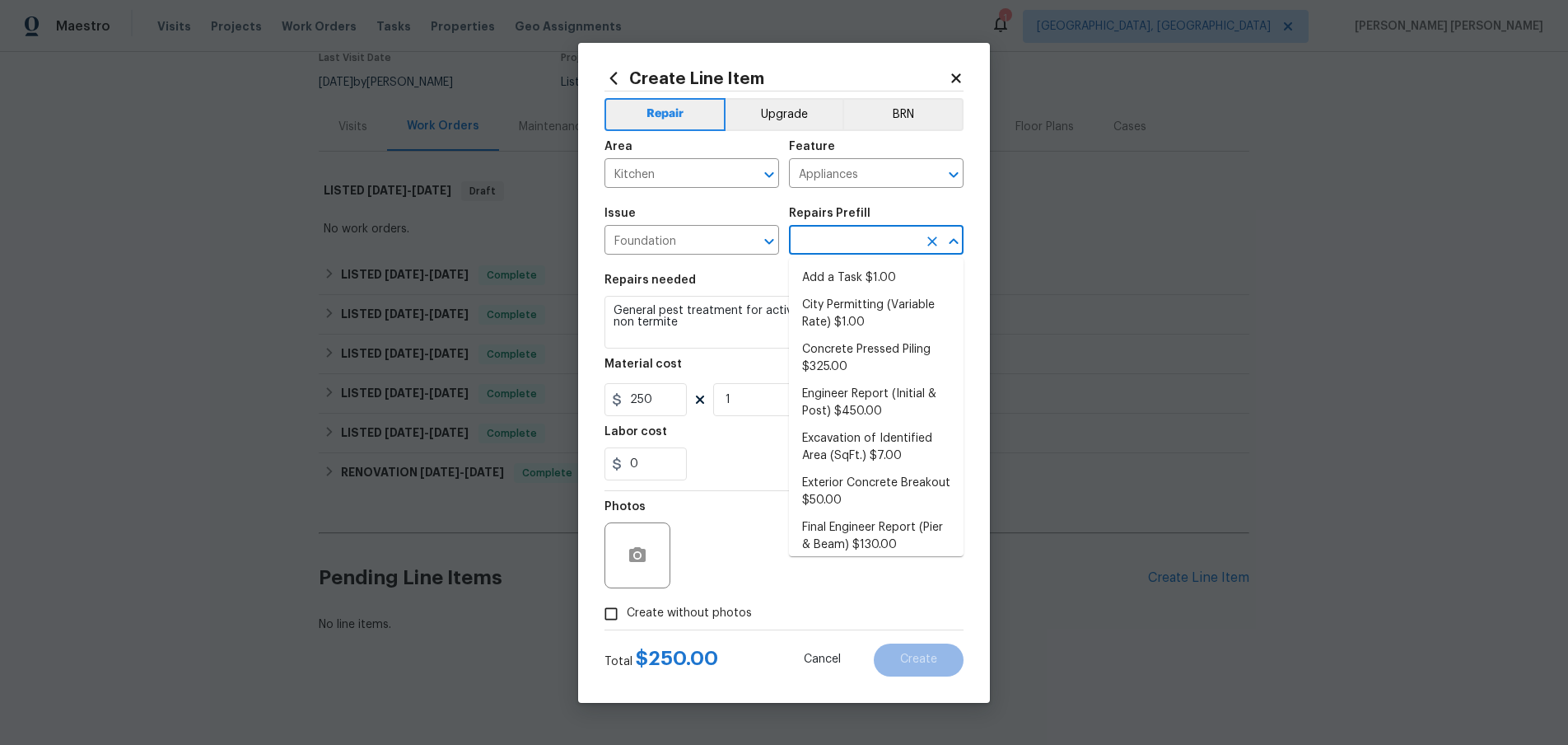
click at [870, 238] on input "text" at bounding box center [853, 242] width 128 height 26
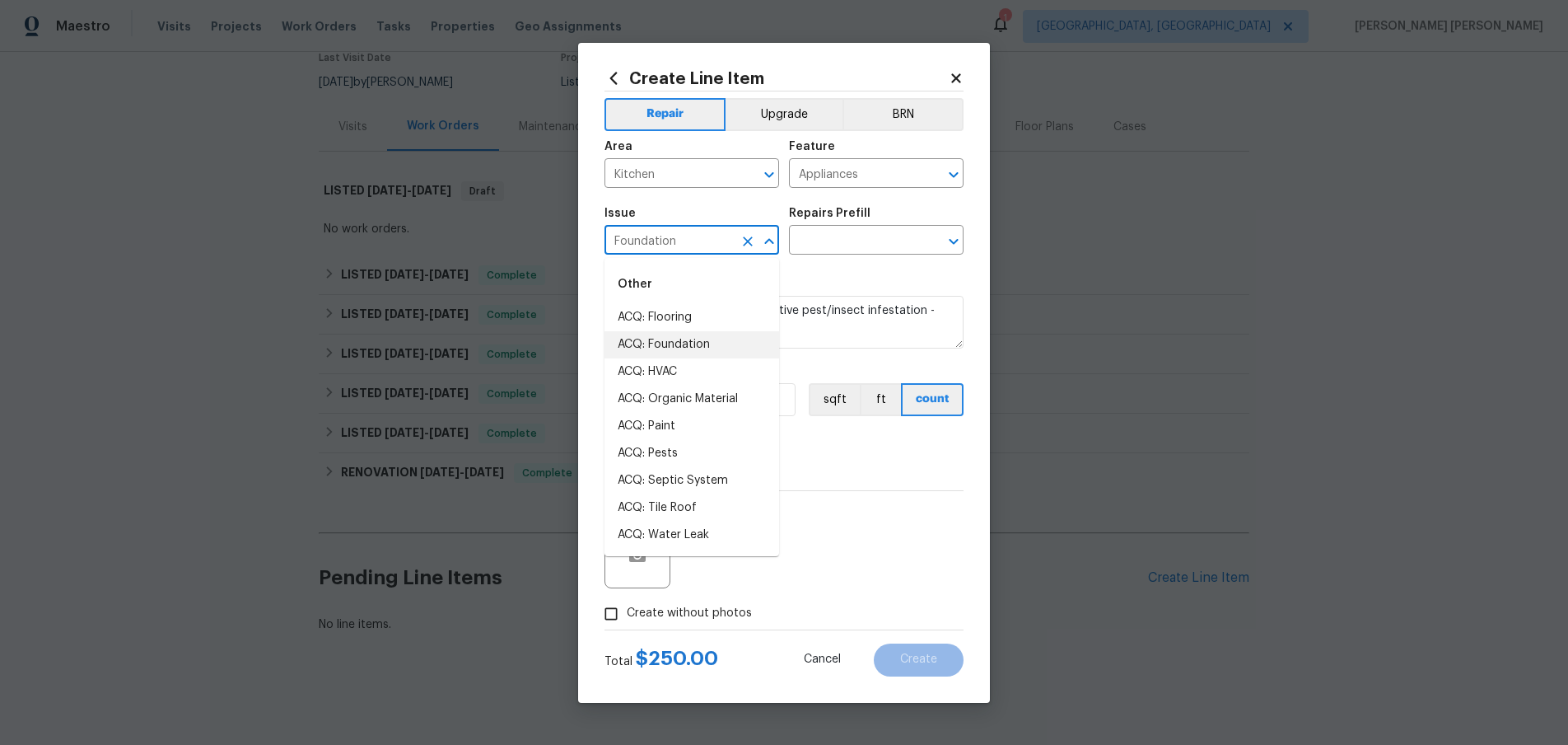
click at [693, 246] on input "Foundation" at bounding box center [669, 242] width 128 height 26
drag, startPoint x: 584, startPoint y: 217, endPoint x: 539, endPoint y: 222, distance: 45.3
click at [552, 219] on div "Create Line Item Repair Upgrade BRN Area Kitchen ​ Feature Appliances ​ Issue F…" at bounding box center [784, 372] width 1568 height 745
drag, startPoint x: 684, startPoint y: 243, endPoint x: 538, endPoint y: 237, distance: 146.1
click at [538, 237] on div "Create Line Item Repair Upgrade BRN Area Kitchen ​ Feature Appliances ​ Issue F…" at bounding box center [784, 372] width 1568 height 745
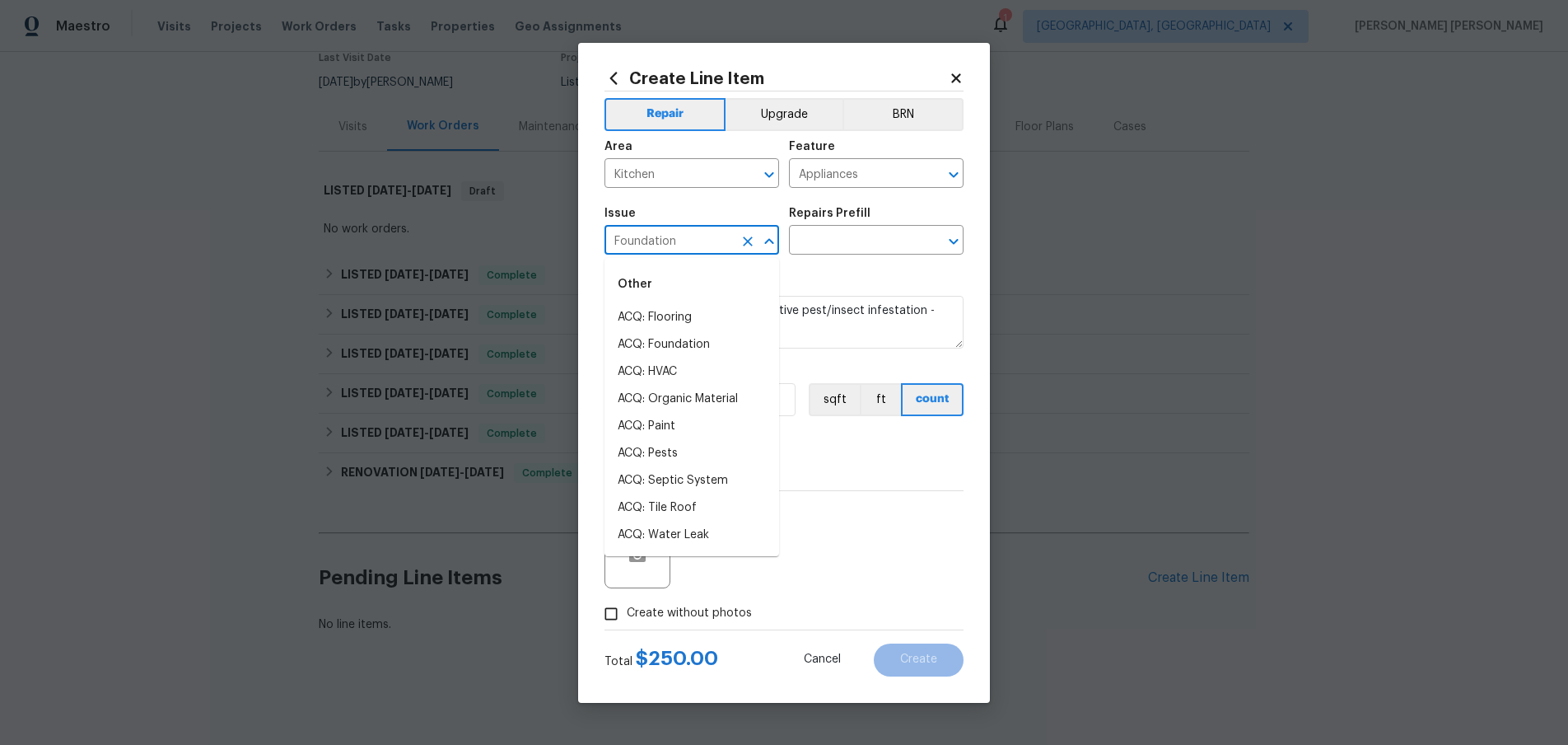
click at [699, 241] on input "Foundation" at bounding box center [669, 242] width 128 height 26
drag, startPoint x: 689, startPoint y: 241, endPoint x: 532, endPoint y: 235, distance: 157.1
click at [532, 235] on div "Create Line Item Repair Upgrade BRN Area Kitchen ​ Feature Appliances ​ Issue F…" at bounding box center [784, 372] width 1568 height 745
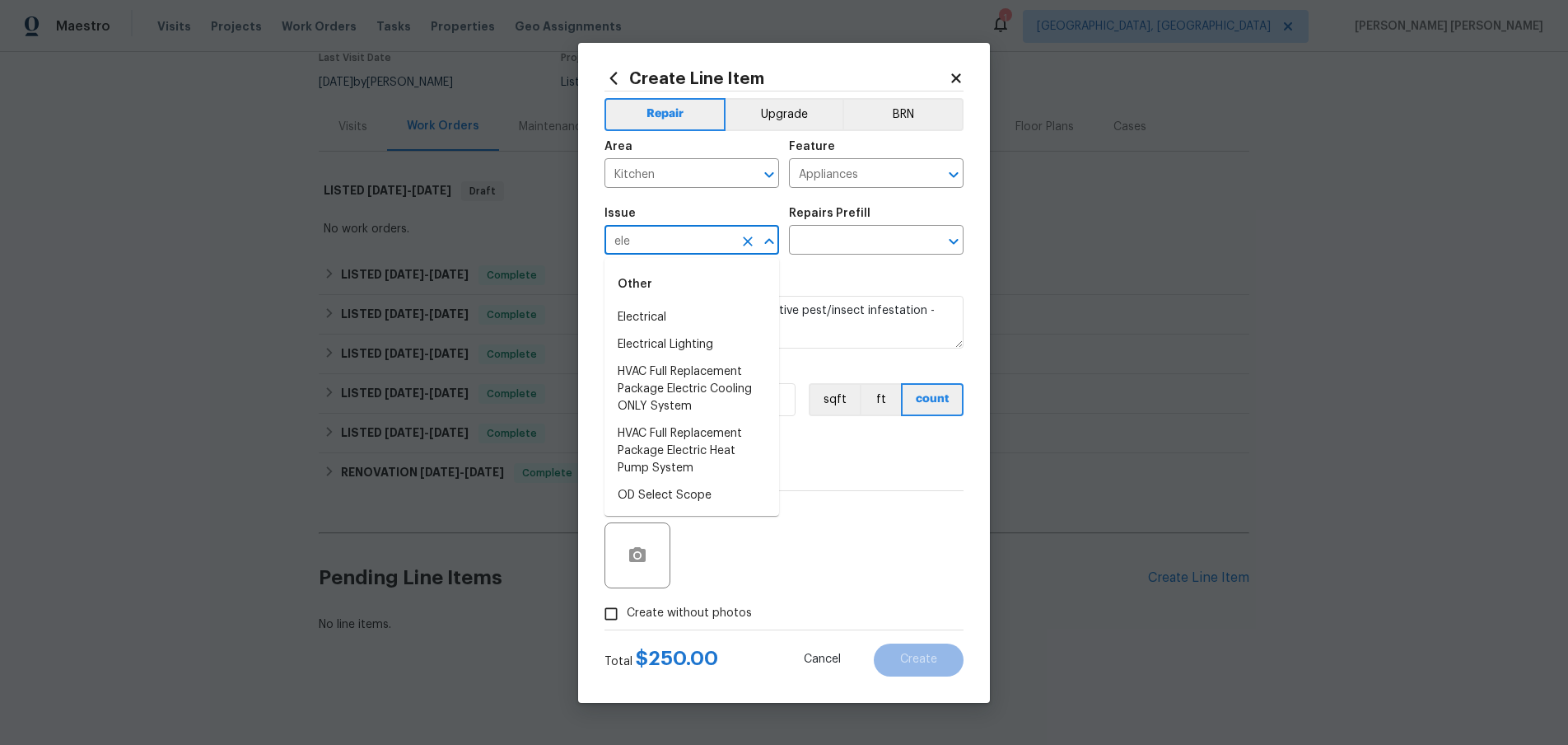
type input "Foundation"
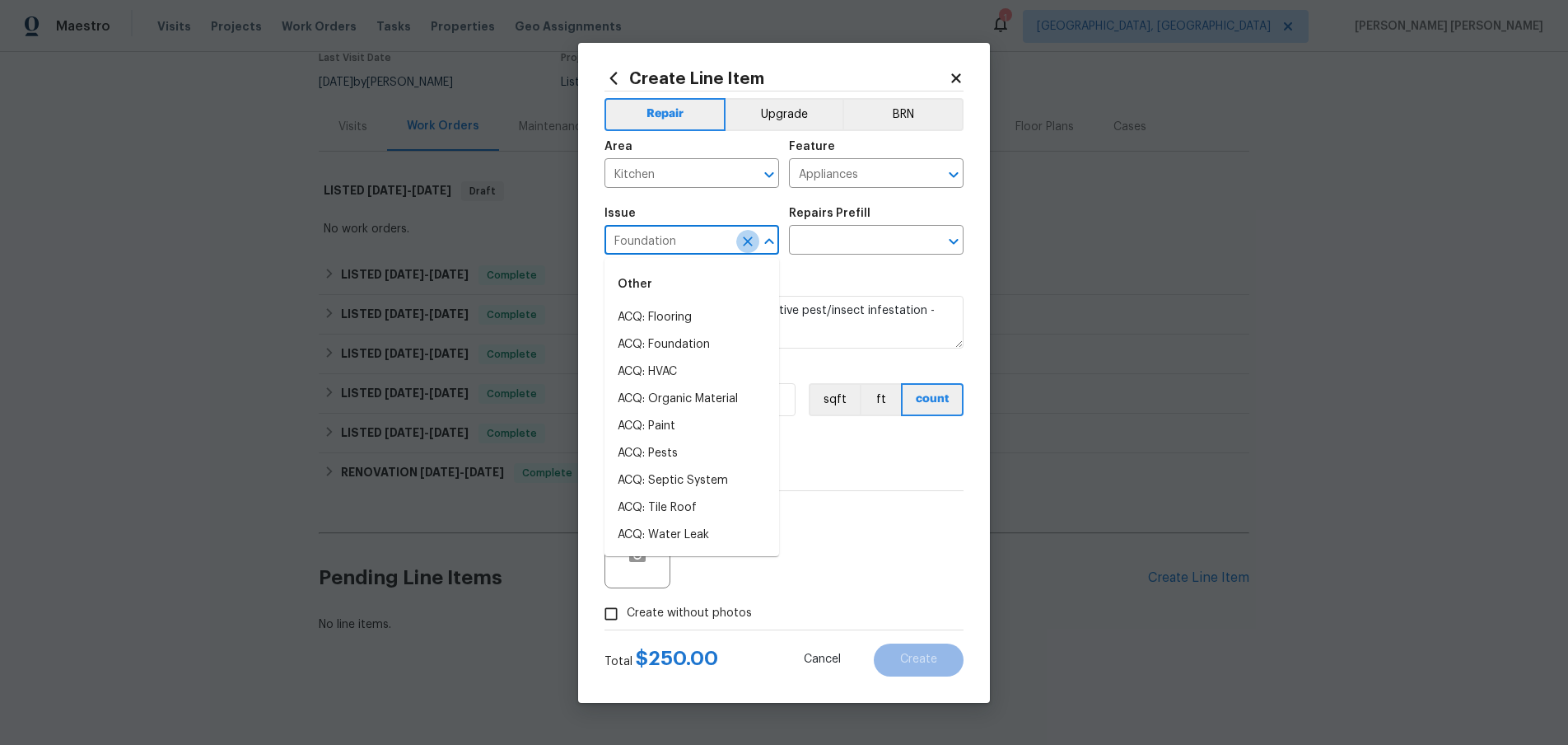
click at [746, 243] on icon "Clear" at bounding box center [748, 242] width 10 height 10
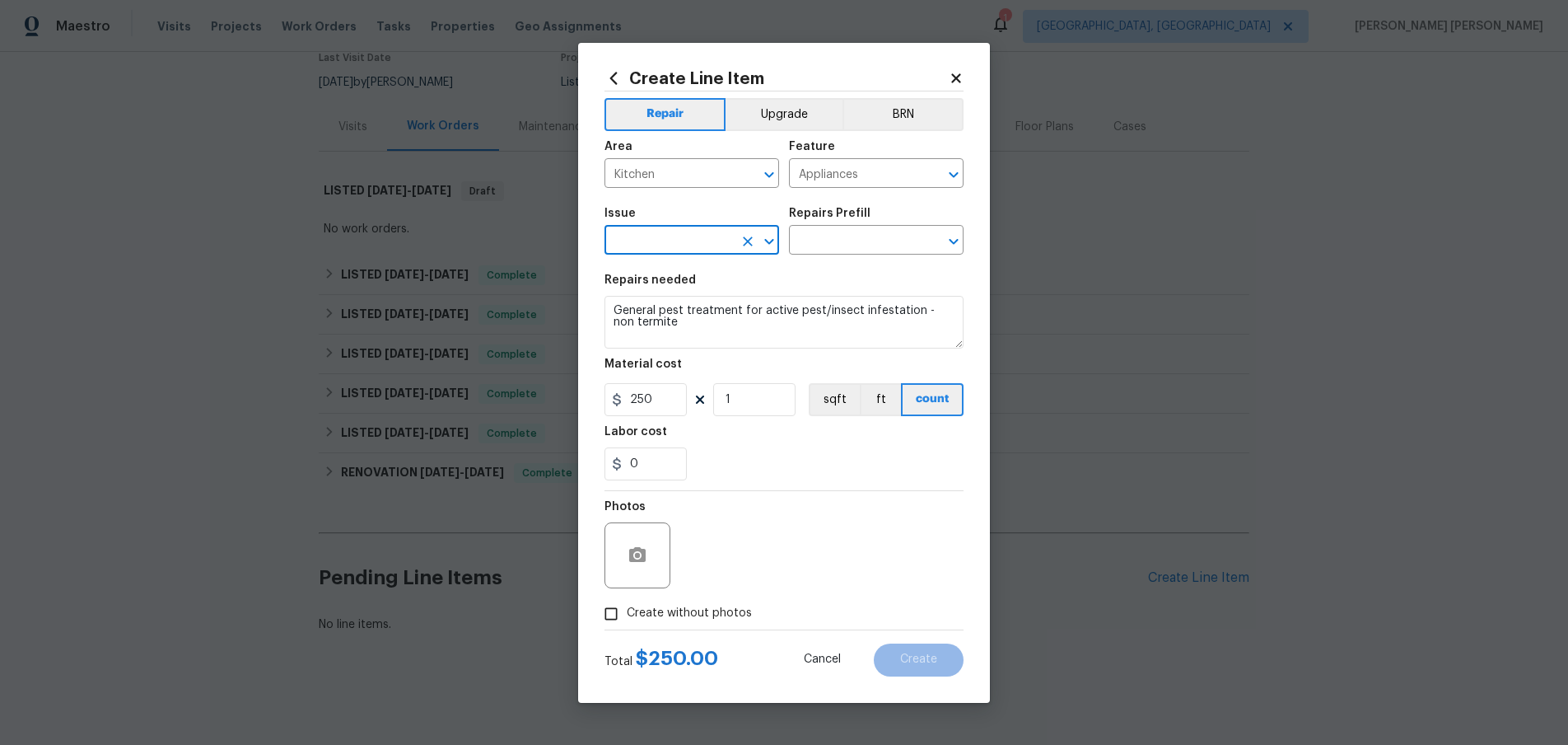
click at [698, 241] on input "text" at bounding box center [669, 242] width 128 height 26
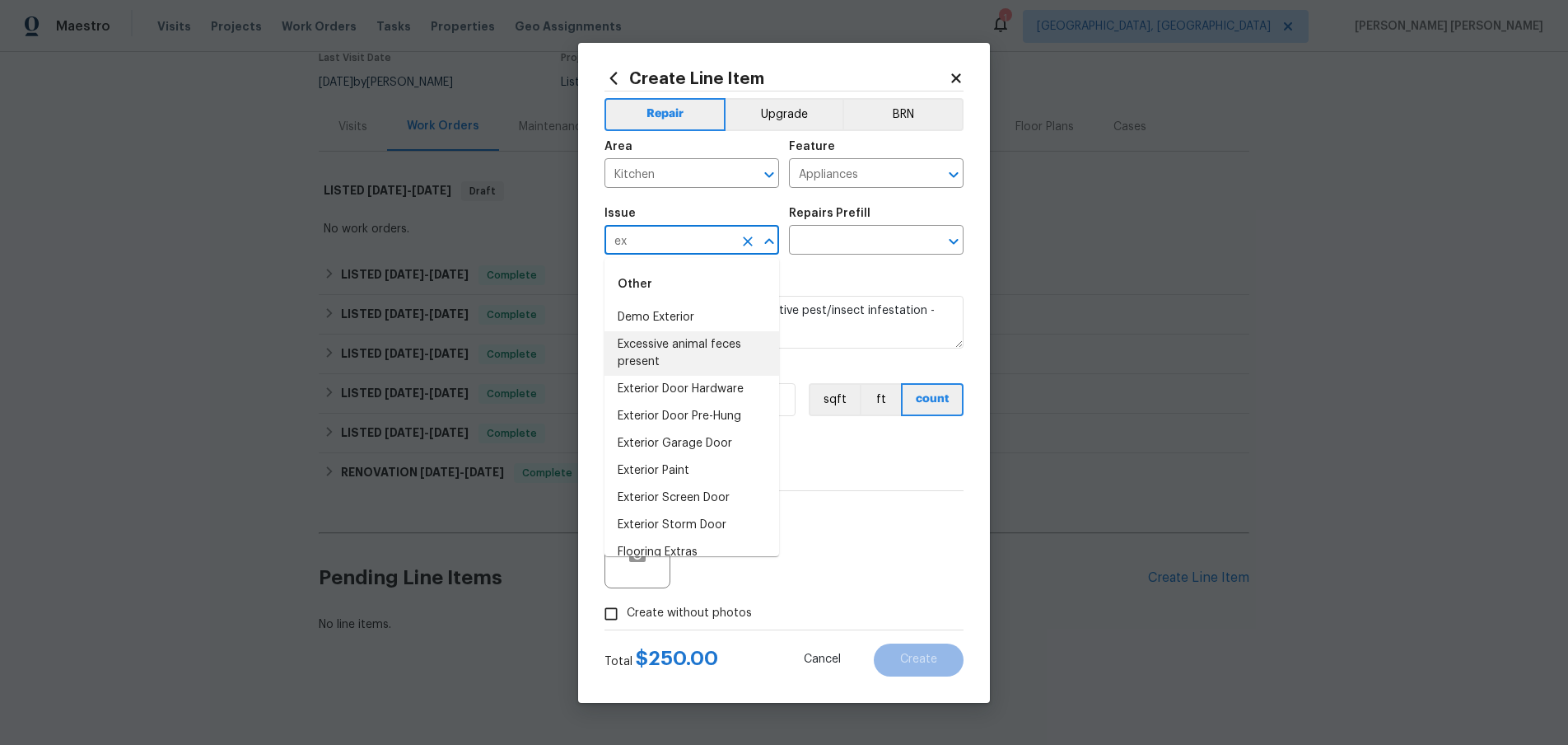
type input "ex"
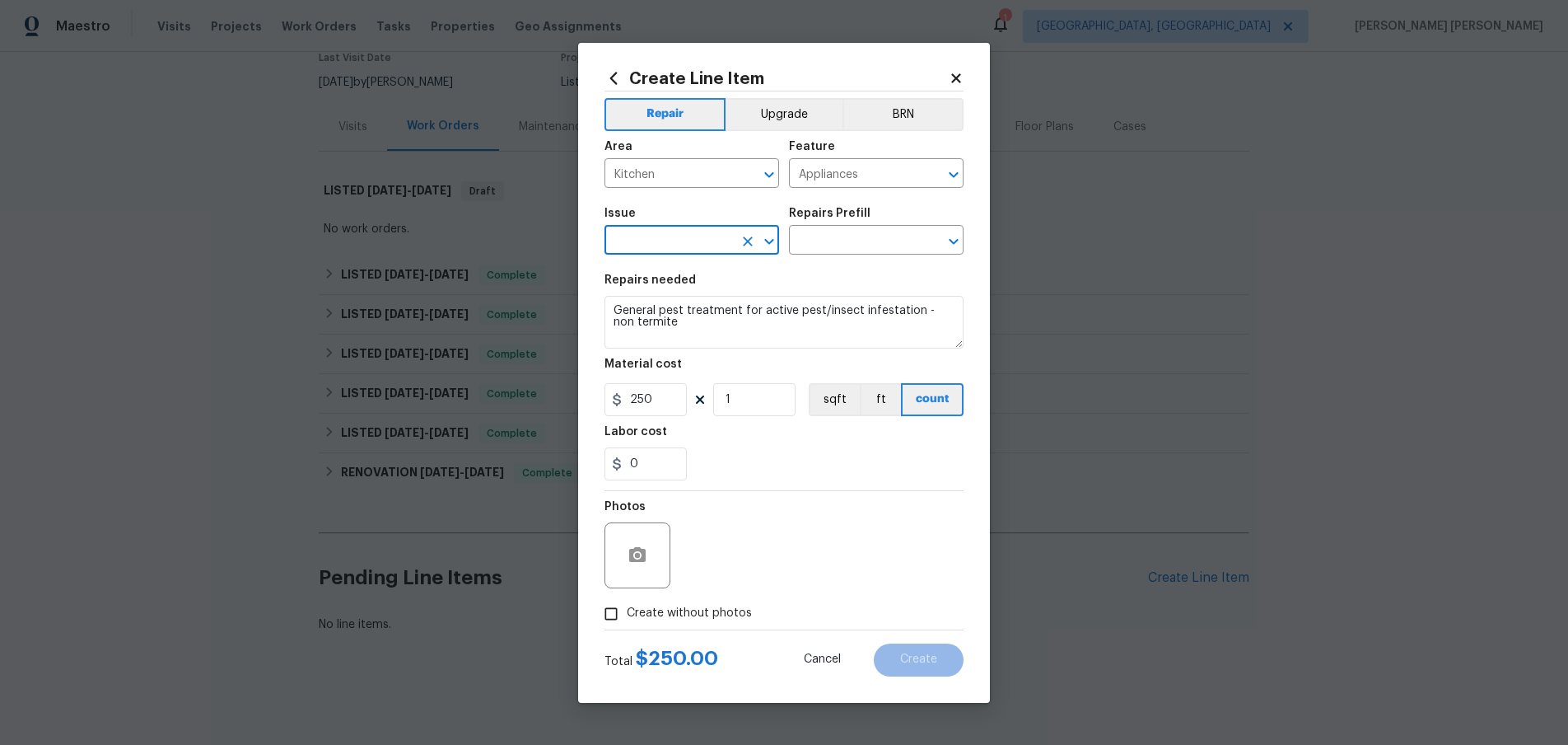
click at [642, 242] on input "text" at bounding box center [669, 242] width 128 height 26
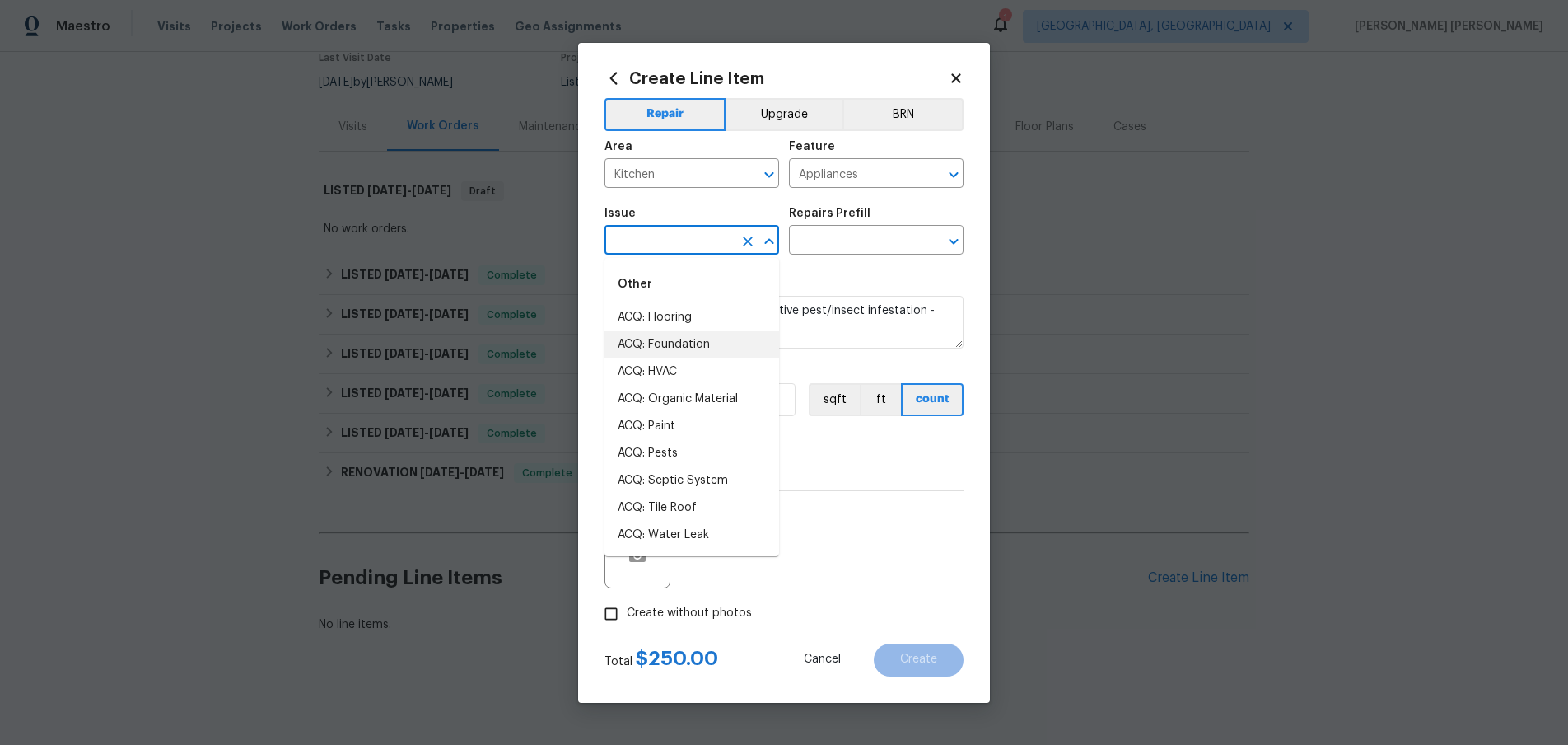
click at [642, 242] on input "text" at bounding box center [669, 242] width 128 height 26
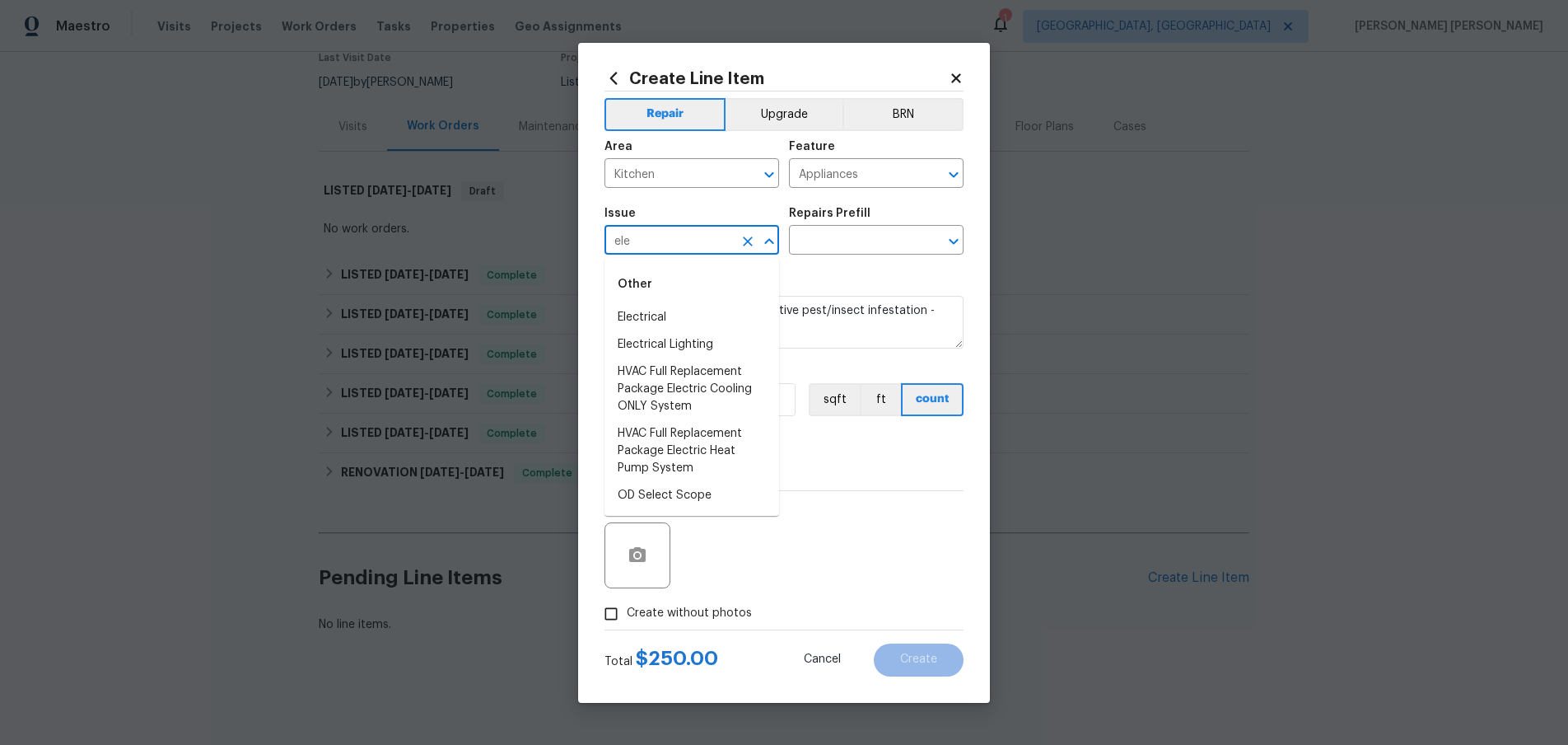
type input "ele"
click at [685, 235] on input "text" at bounding box center [669, 242] width 128 height 26
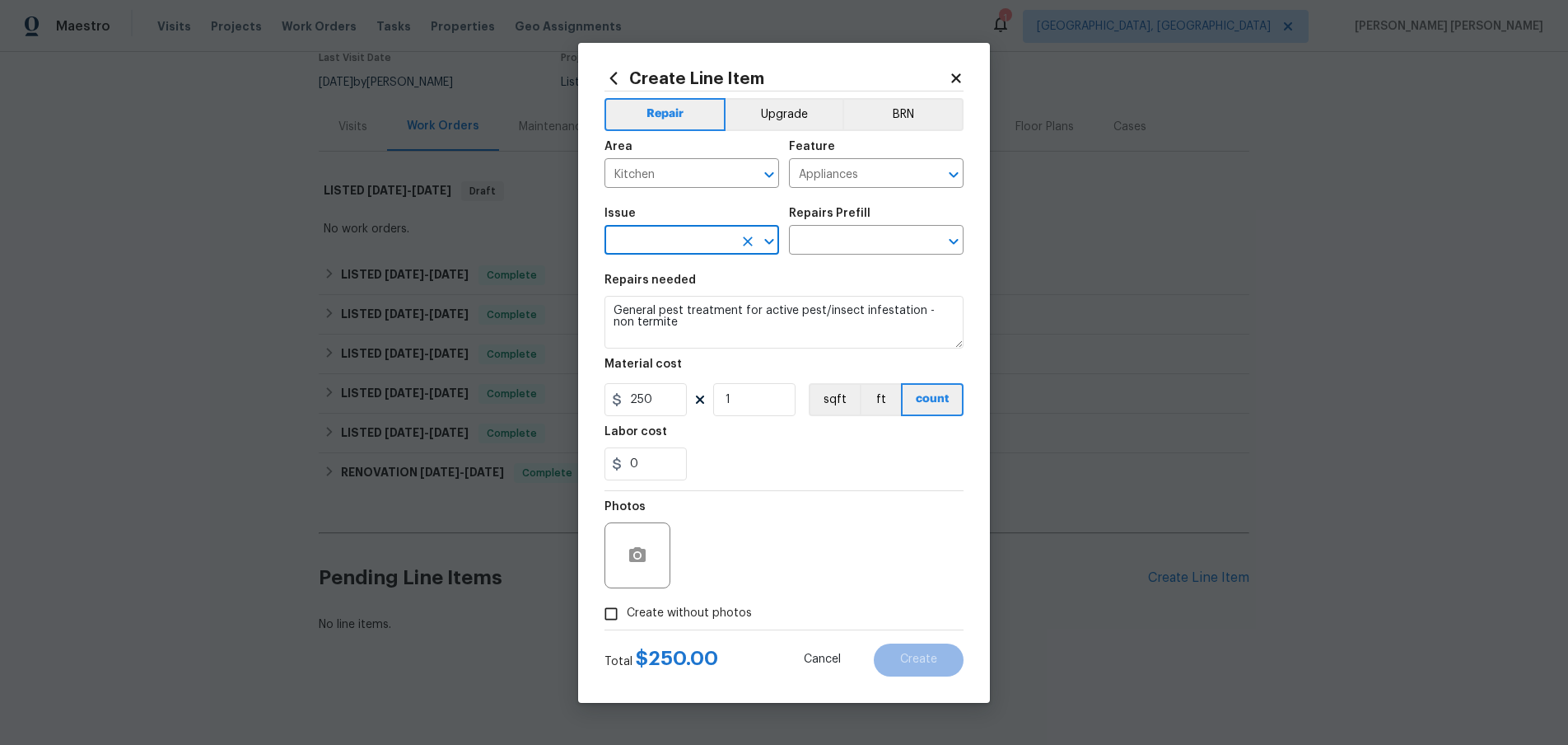
click at [685, 235] on input "text" at bounding box center [669, 242] width 128 height 26
type input "expo"
click at [713, 238] on input "text" at bounding box center [669, 242] width 128 height 26
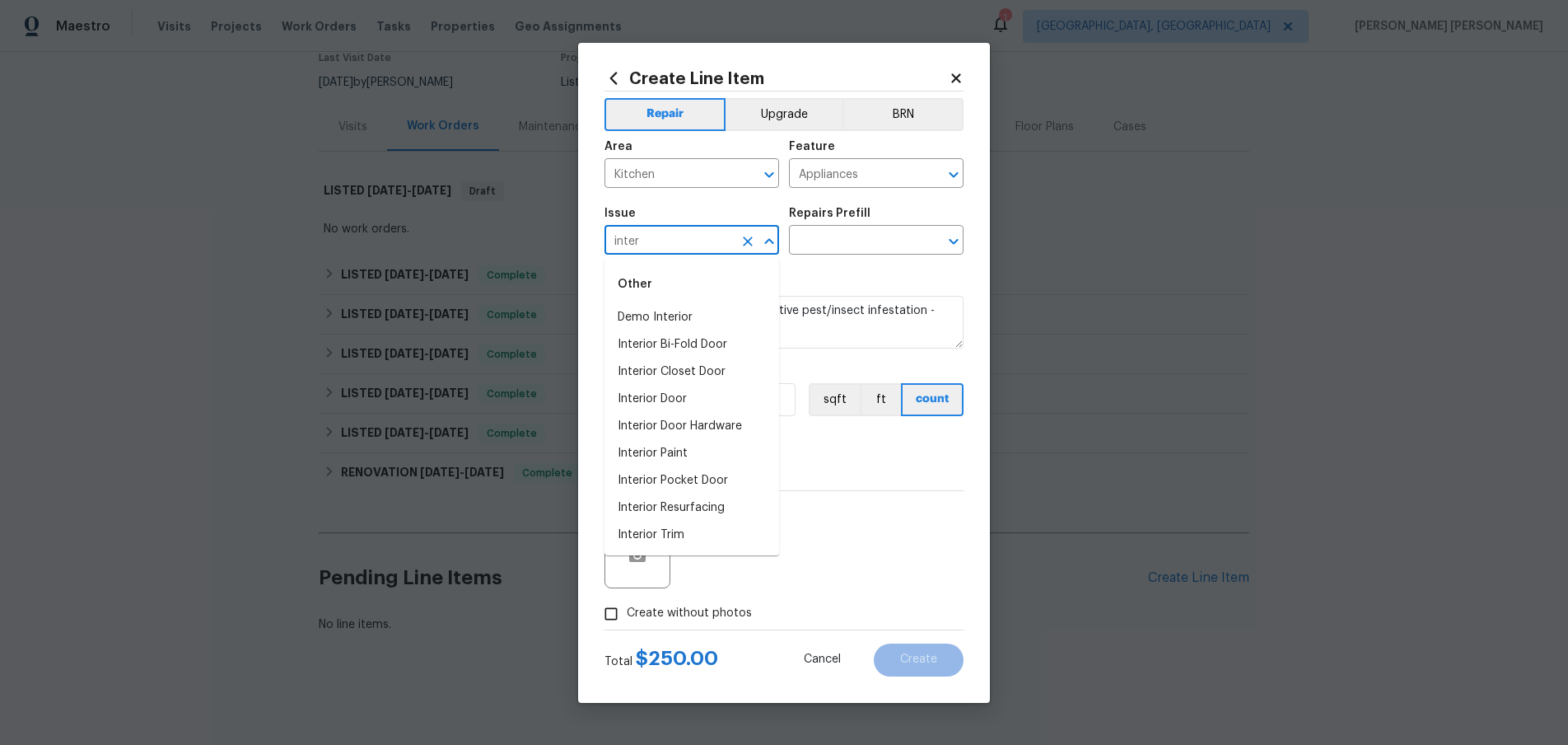
type input "inter"
click at [689, 378] on li "Hardware & Trim" at bounding box center [692, 372] width 174 height 27
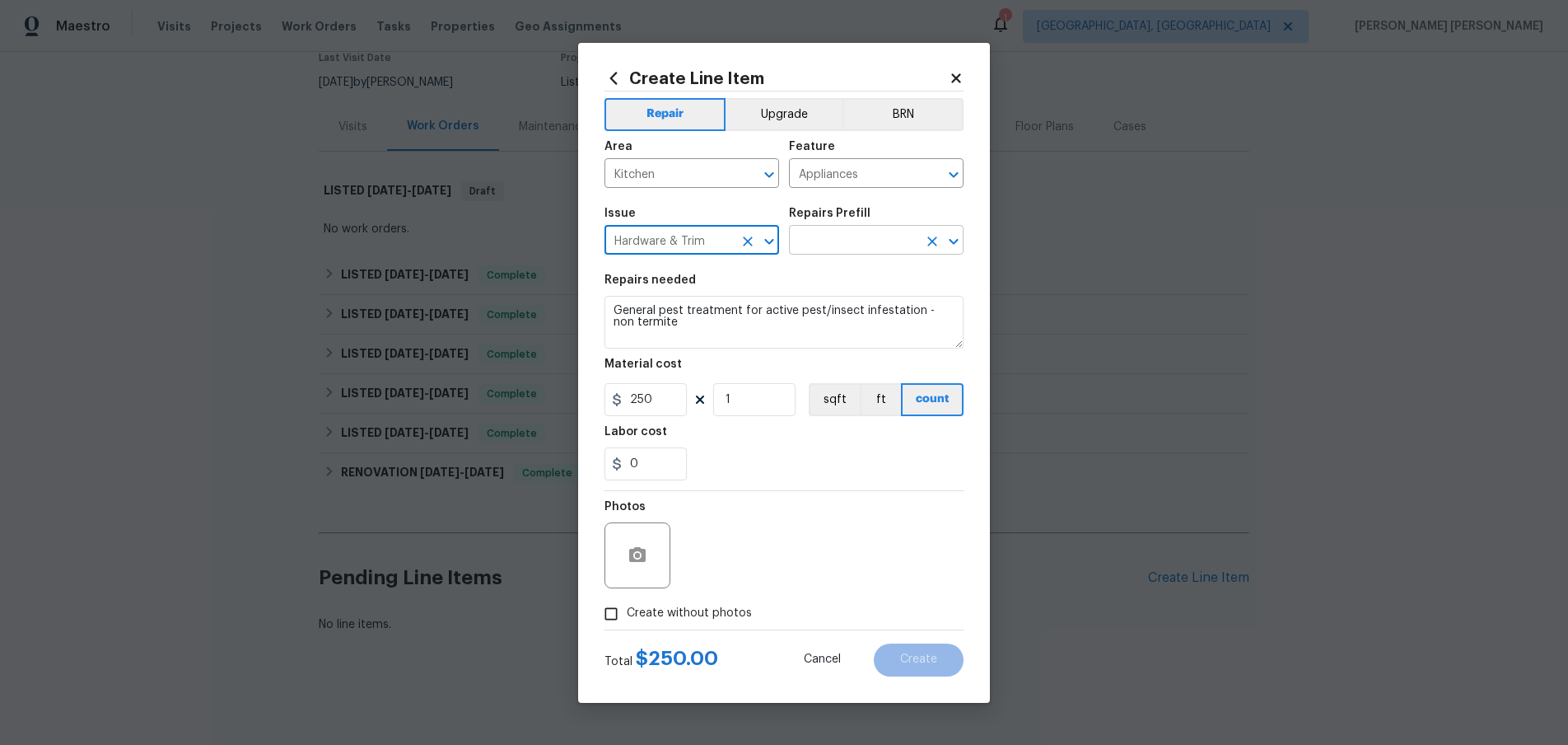
type input "Hardware & Trim"
click at [871, 238] on input "text" at bounding box center [853, 242] width 128 height 26
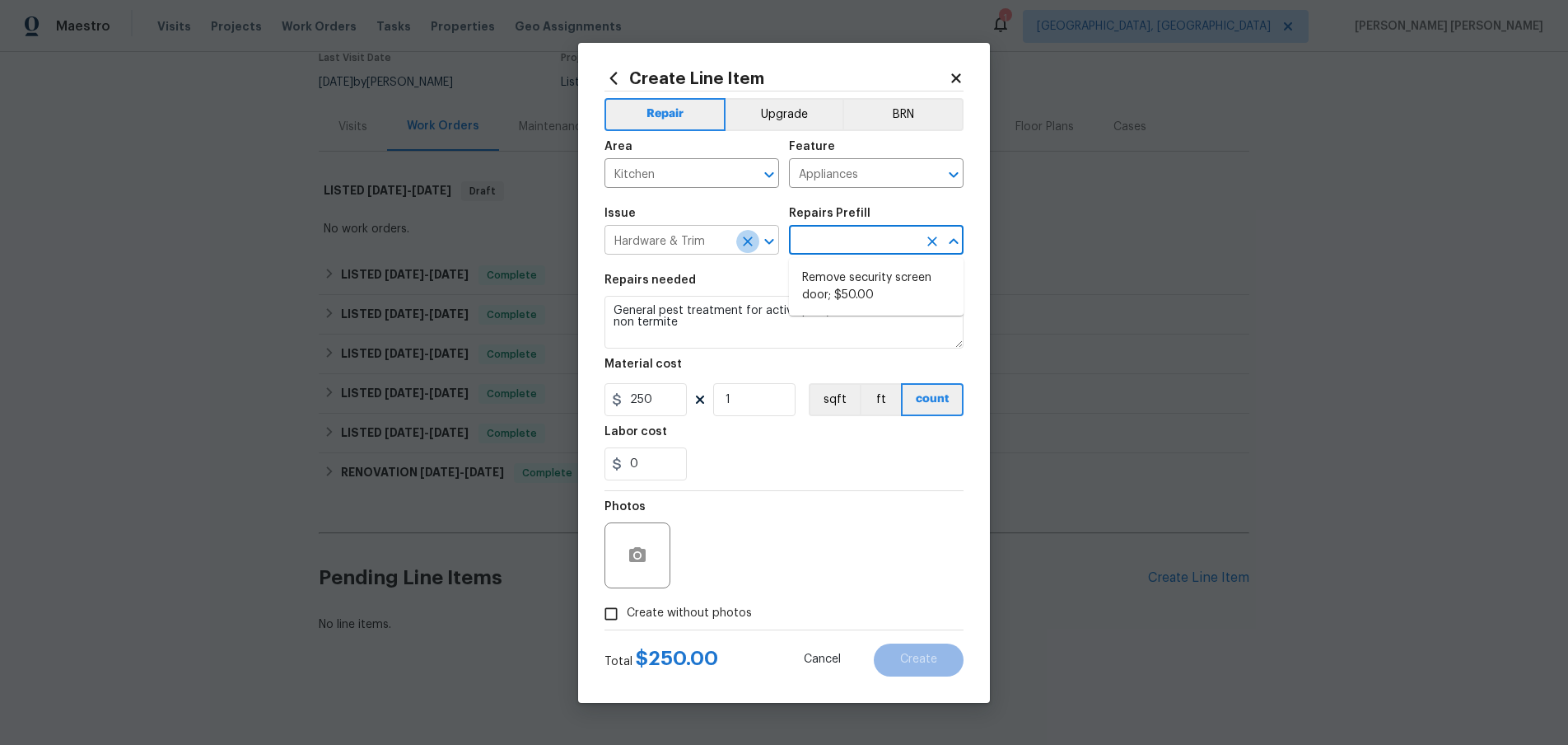
click at [751, 238] on icon "Clear" at bounding box center [748, 242] width 10 height 10
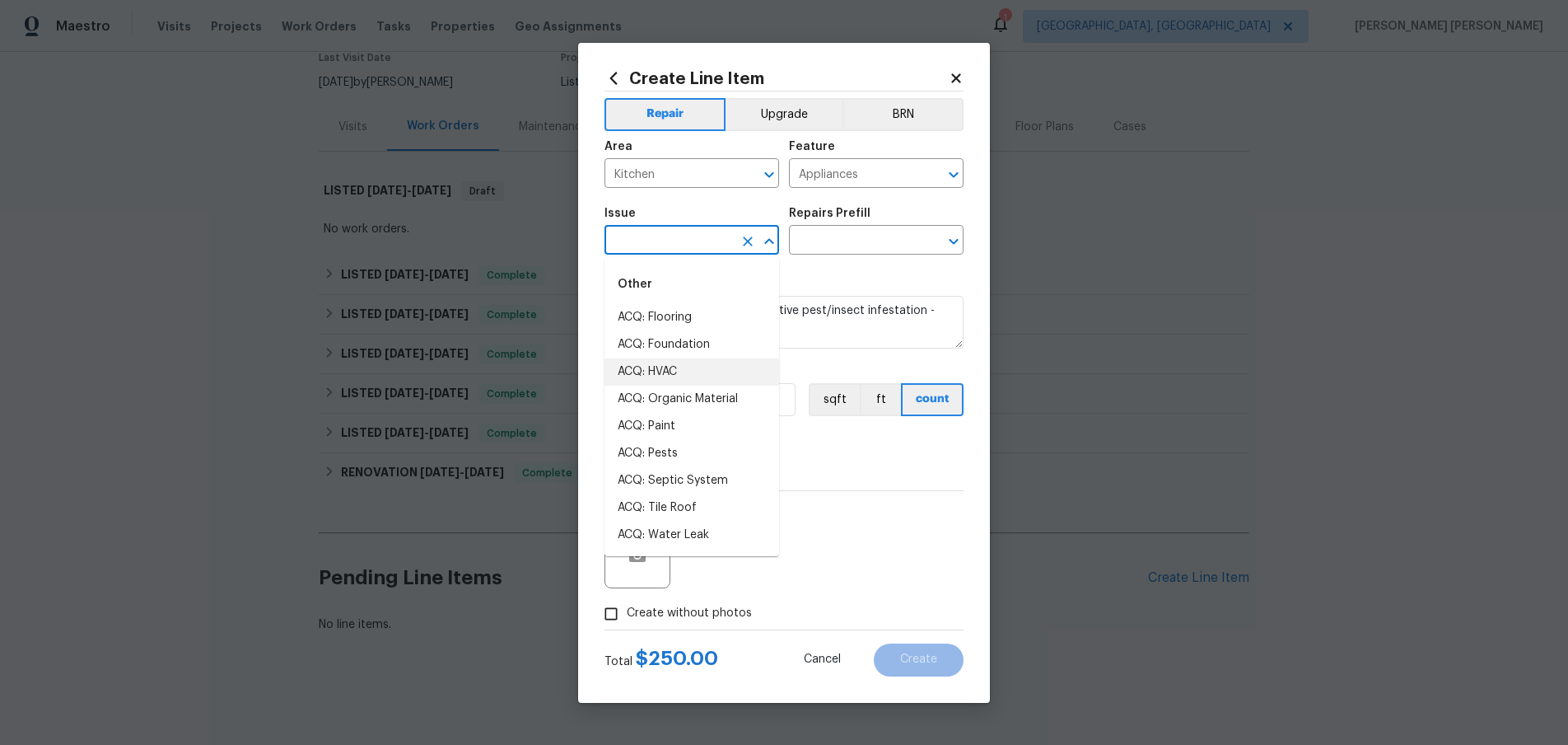
click at [703, 236] on input "text" at bounding box center [669, 242] width 128 height 26
type input "pet"
type input "mas"
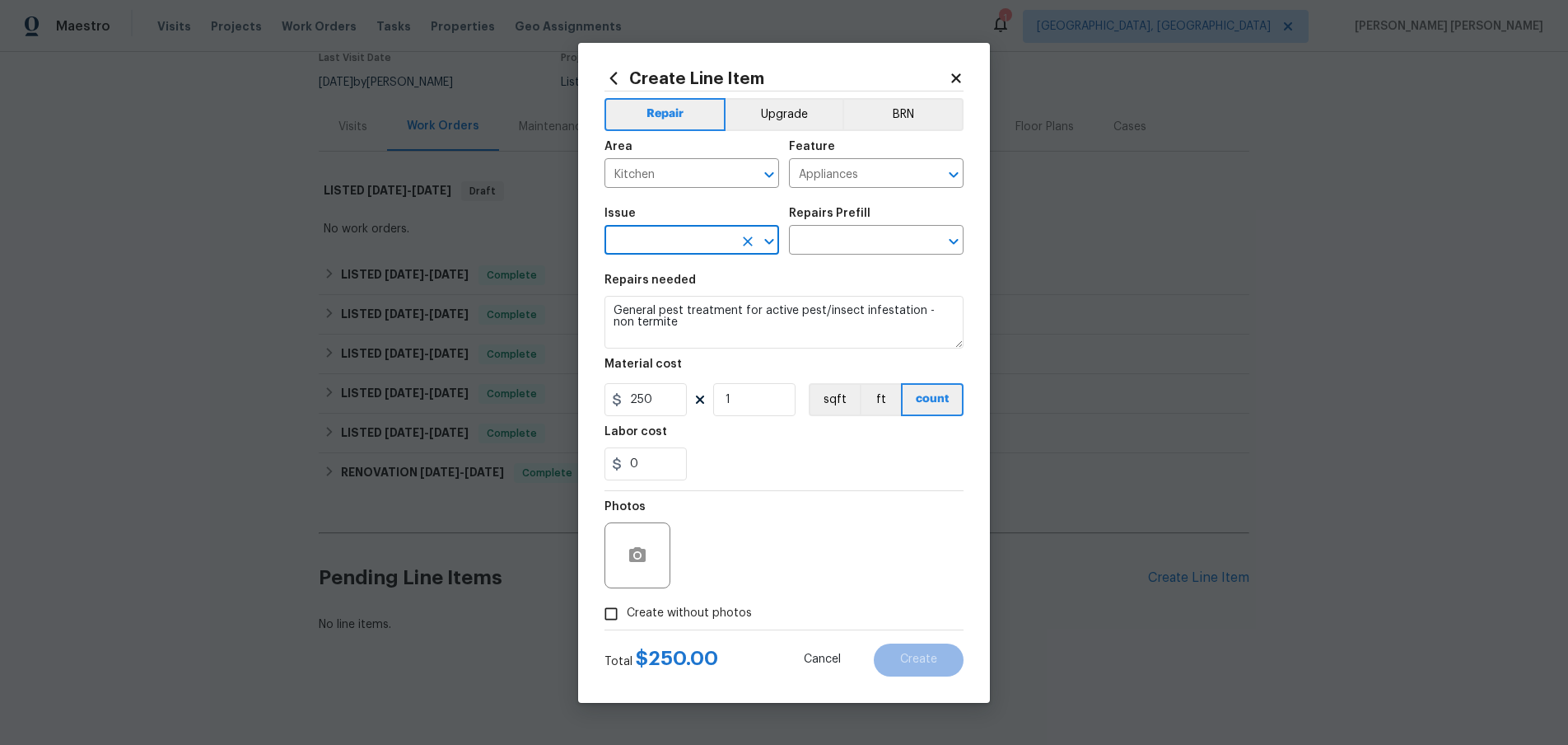
click at [713, 239] on input "text" at bounding box center [669, 242] width 128 height 26
type input "pool"
click at [684, 243] on input "text" at bounding box center [669, 242] width 128 height 26
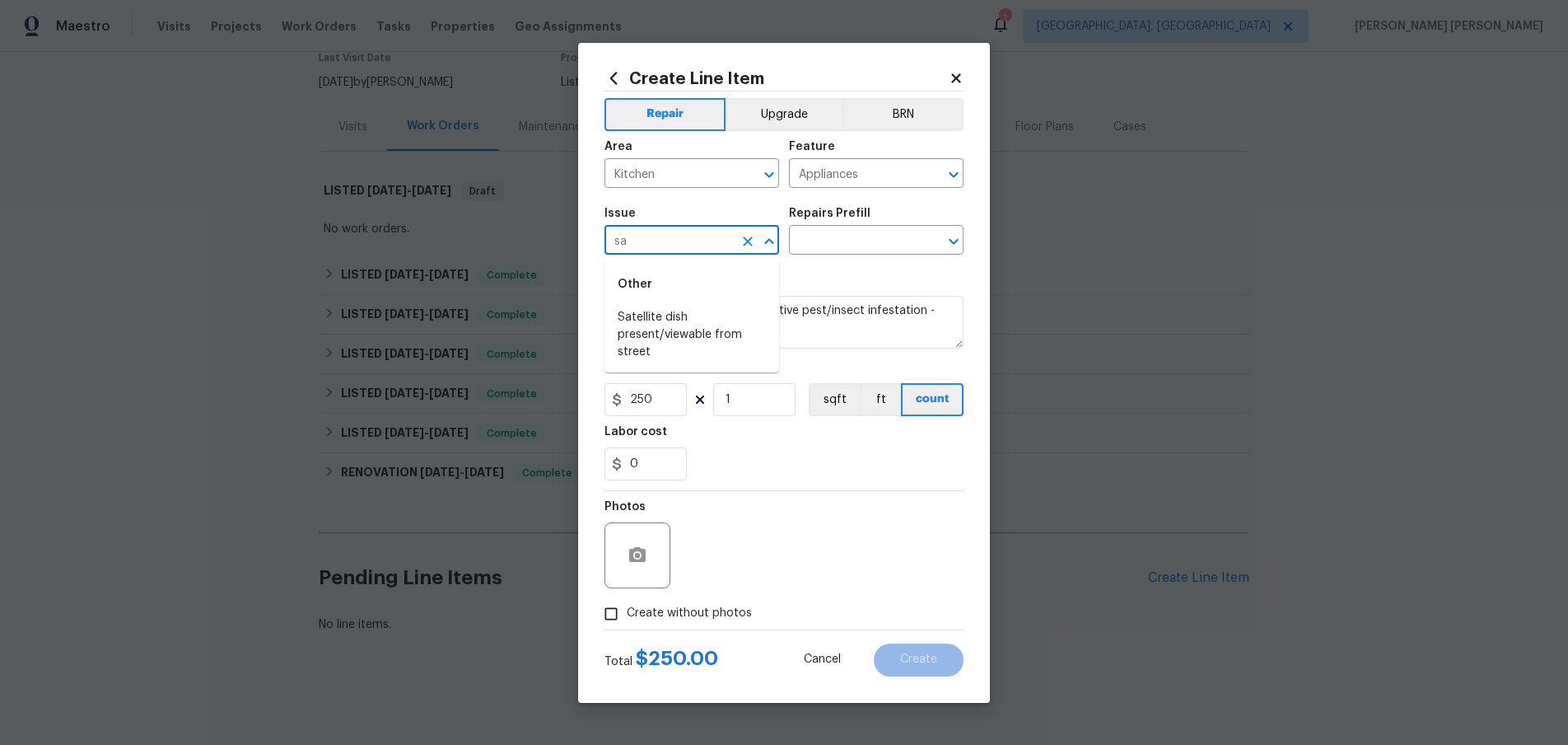
type input "sa"
click at [652, 314] on li "Utilities" at bounding box center [692, 318] width 174 height 27
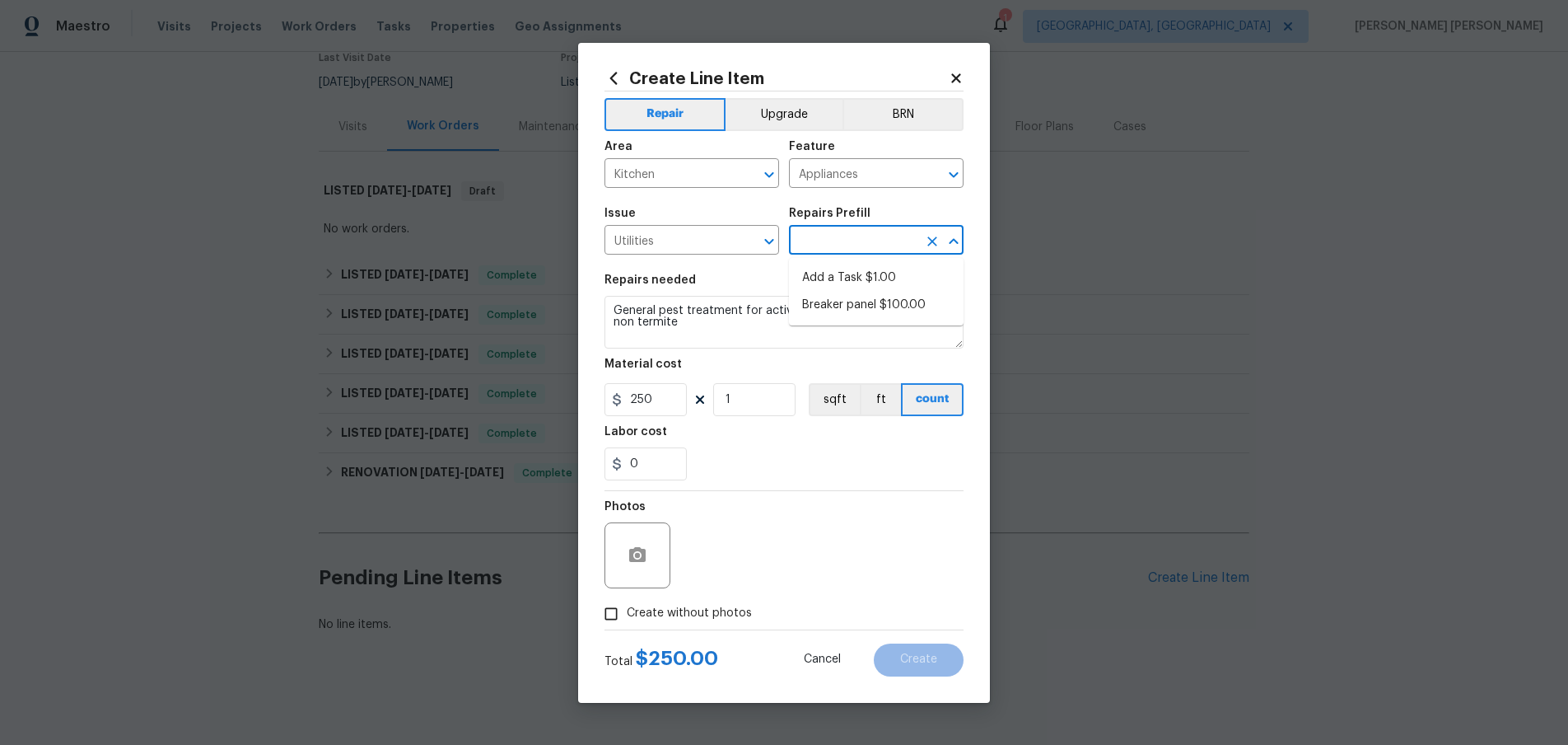
click at [834, 239] on input "text" at bounding box center [853, 242] width 128 height 26
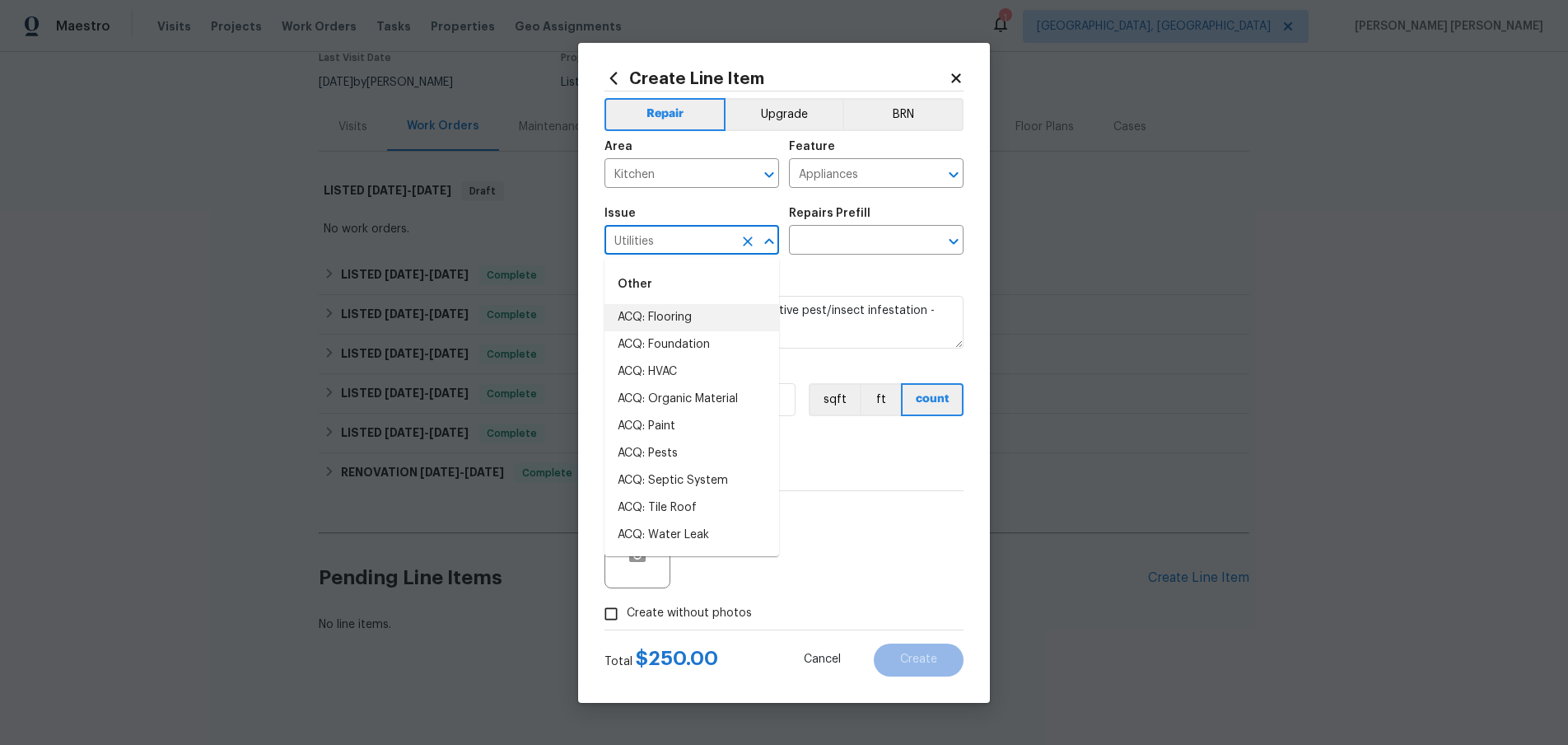
click at [687, 243] on input "Utilities" at bounding box center [669, 242] width 128 height 26
click at [705, 350] on li "Utilities - Gas Issues" at bounding box center [692, 345] width 174 height 27
click at [837, 244] on input "text" at bounding box center [853, 242] width 128 height 26
drag, startPoint x: 698, startPoint y: 242, endPoint x: 679, endPoint y: 241, distance: 19.0
click at [696, 242] on input "Utilities - Gas Issues" at bounding box center [669, 242] width 128 height 26
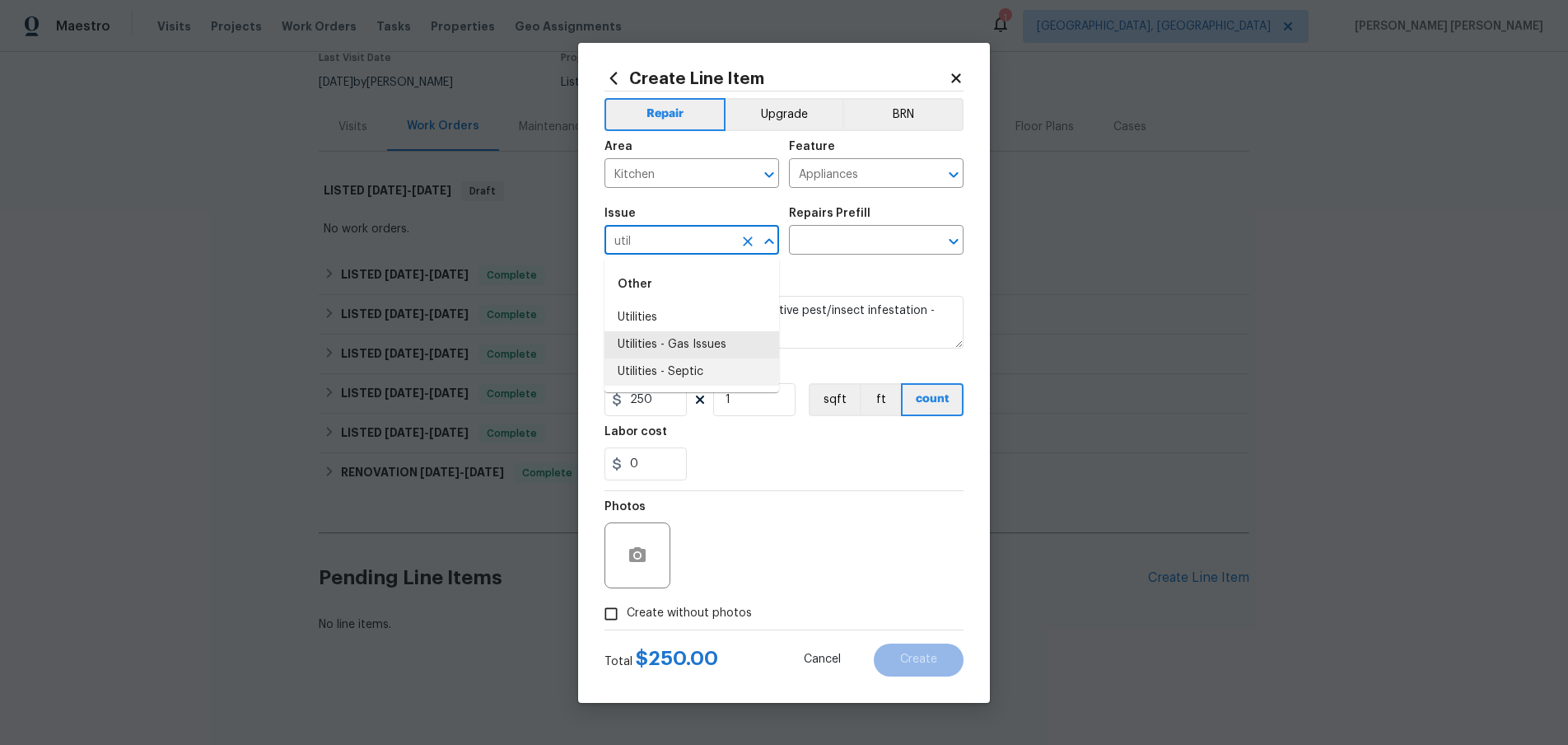
click at [720, 364] on li "Utilities - Septic" at bounding box center [692, 372] width 174 height 27
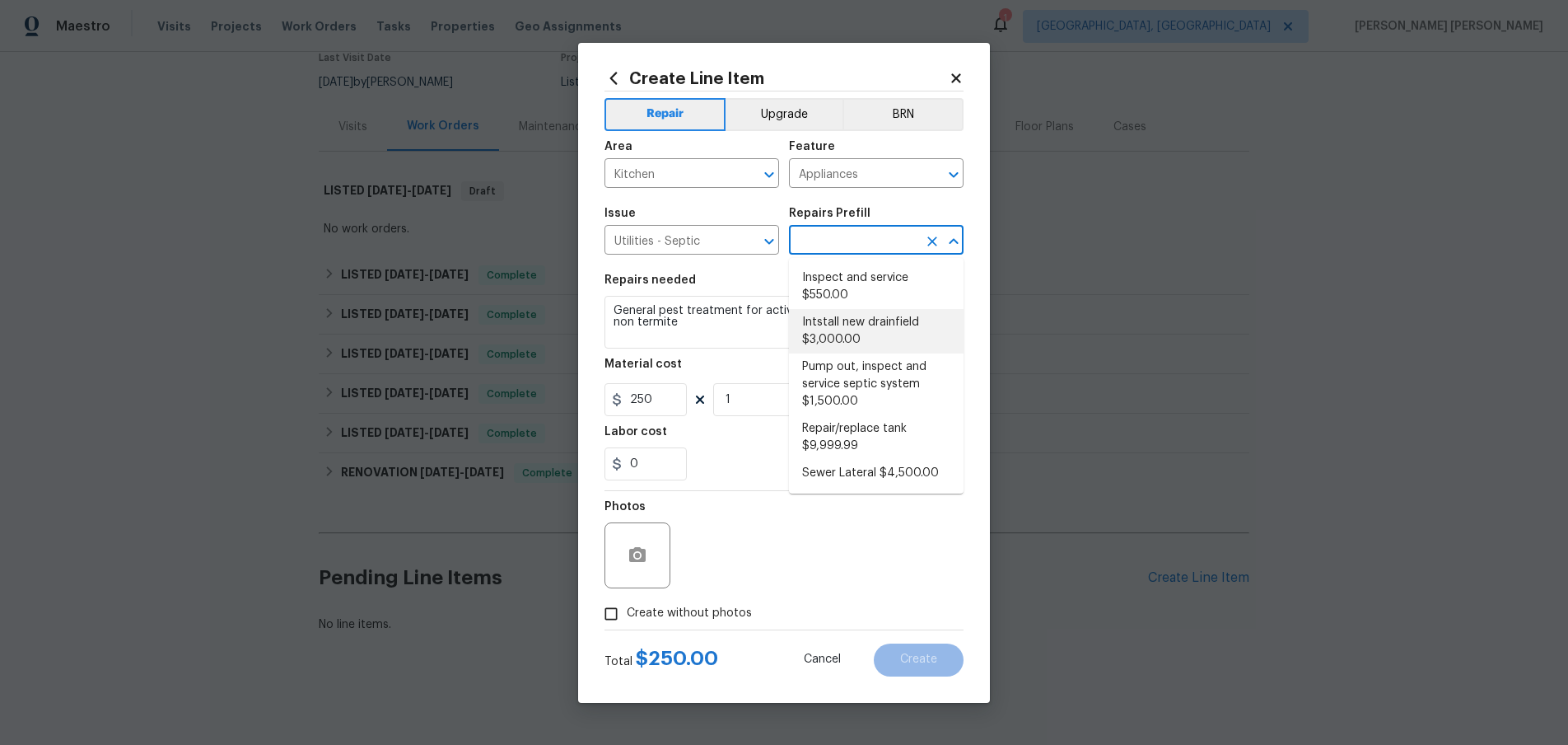
click at [827, 238] on input "text" at bounding box center [853, 242] width 128 height 26
click at [682, 237] on input "Utilities - Septic" at bounding box center [669, 242] width 128 height 26
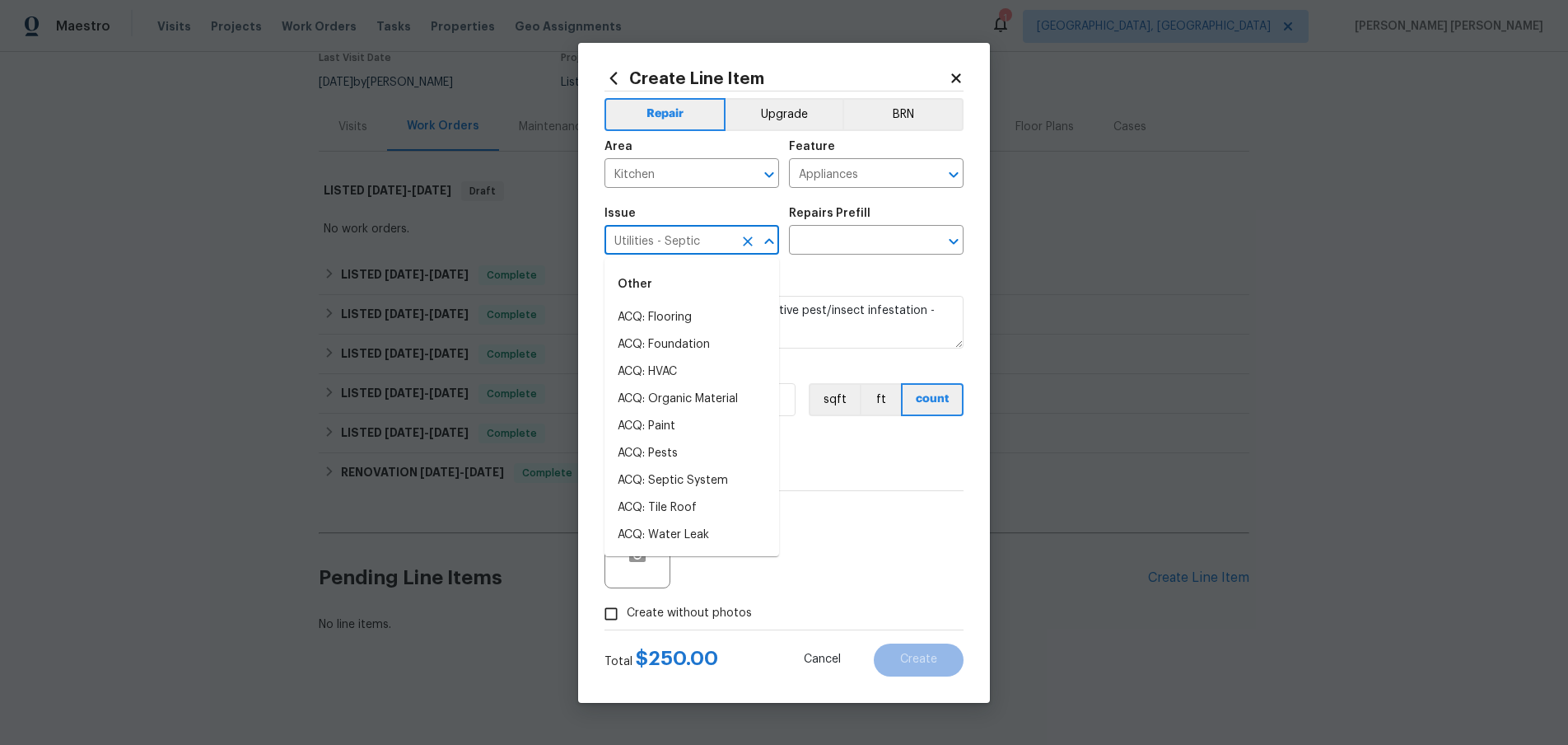
click at [725, 241] on input "Utilities - Septic" at bounding box center [669, 242] width 128 height 26
drag, startPoint x: 703, startPoint y: 319, endPoint x: 774, endPoint y: 286, distance: 78.3
click at [705, 318] on li "Window treatments are present" at bounding box center [692, 326] width 174 height 44
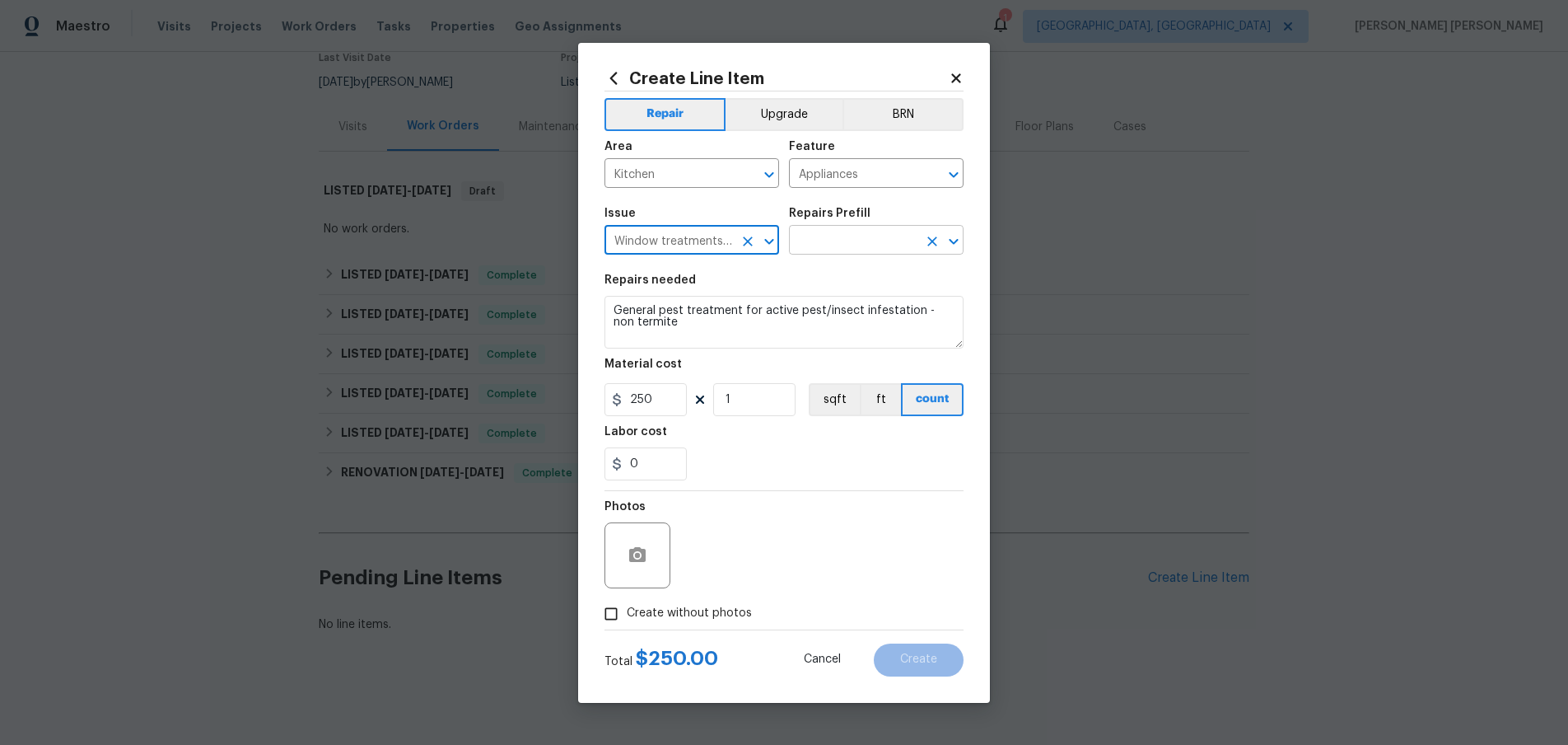
click at [837, 239] on input "text" at bounding box center [853, 242] width 128 height 26
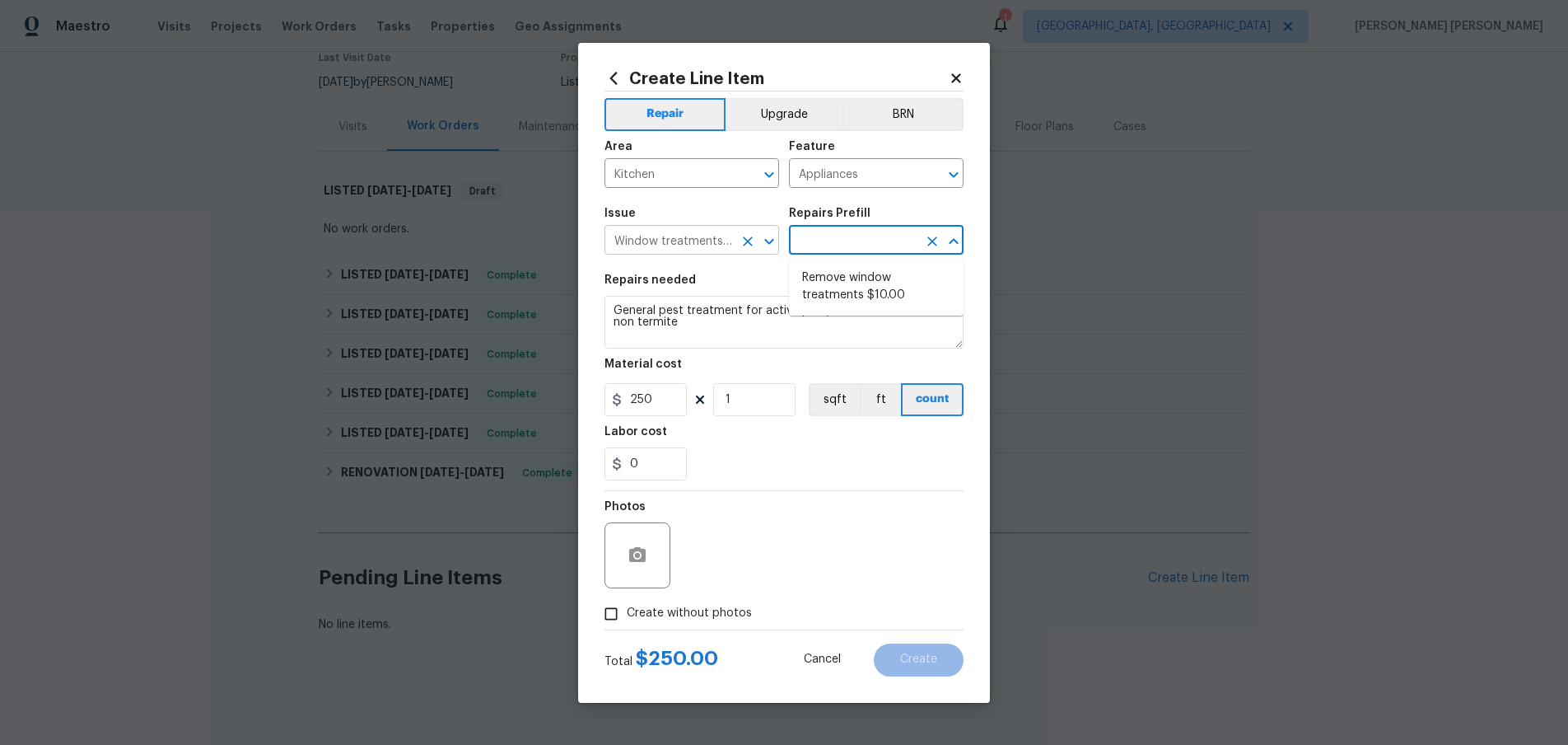
click at [705, 241] on input "Window treatments are present" at bounding box center [669, 242] width 128 height 26
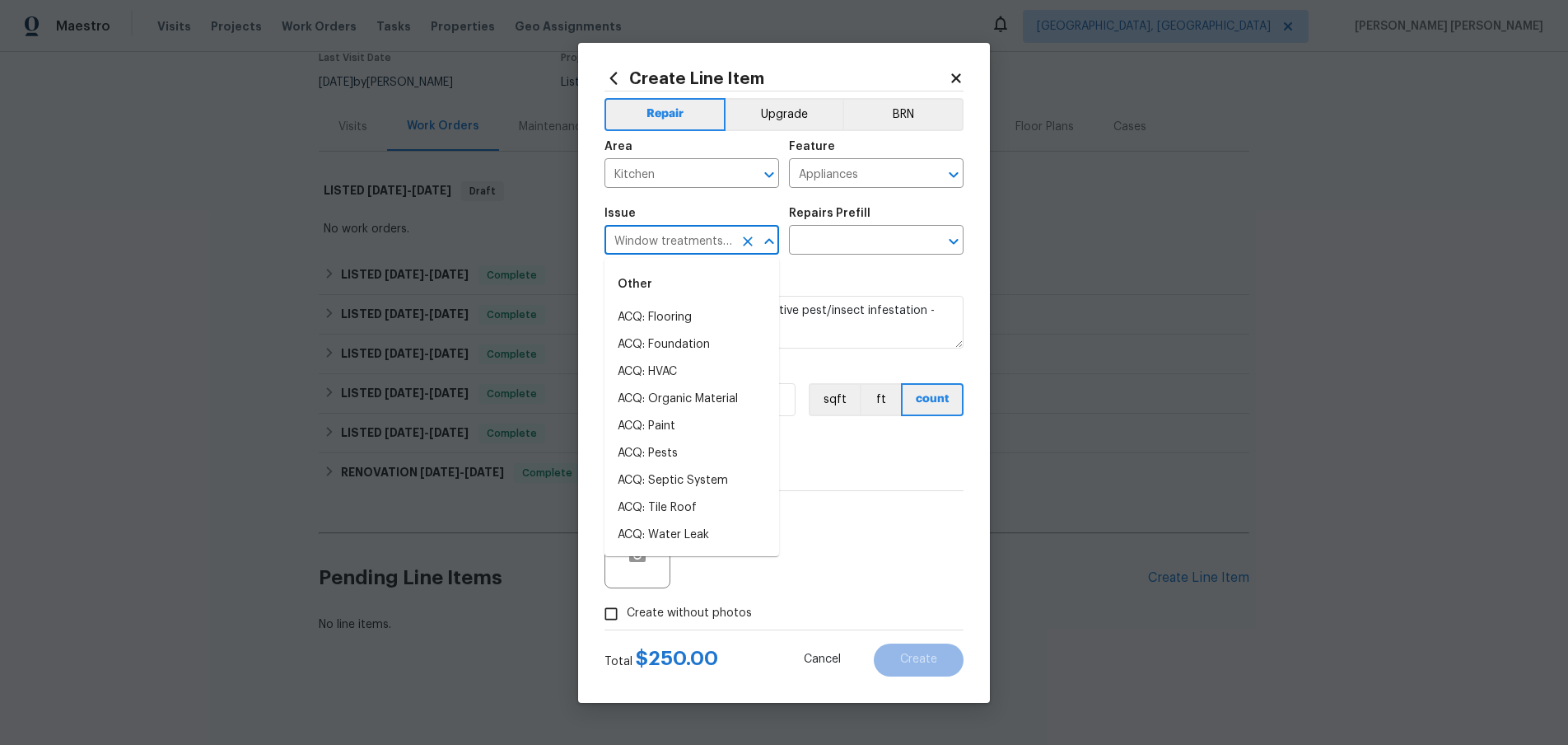
click at [699, 241] on input "Window treatments are present" at bounding box center [669, 242] width 128 height 26
drag, startPoint x: 702, startPoint y: 338, endPoint x: 754, endPoint y: 322, distance: 54.4
click at [703, 338] on li "Demo Exterior" at bounding box center [692, 345] width 174 height 27
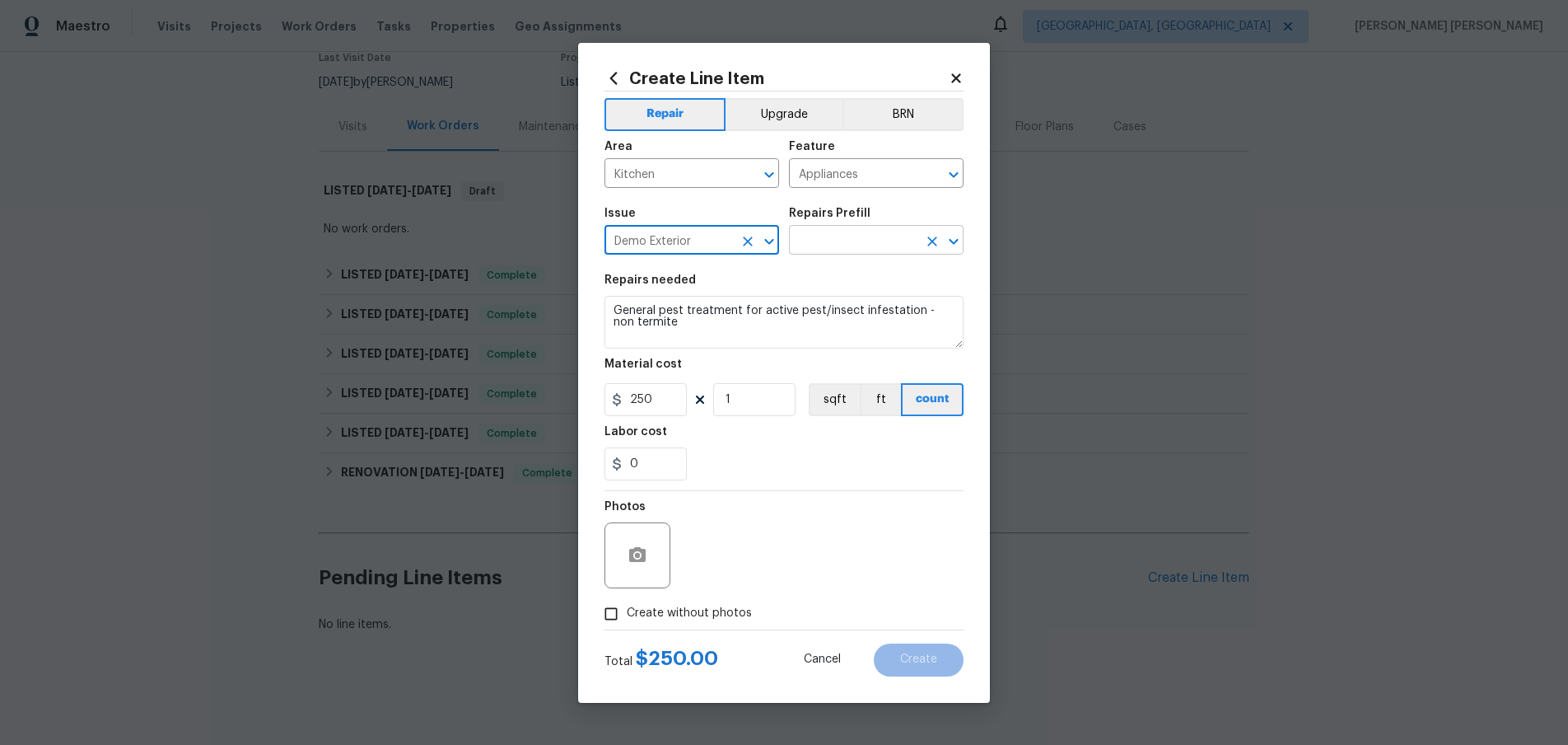
type input "Demo Exterior"
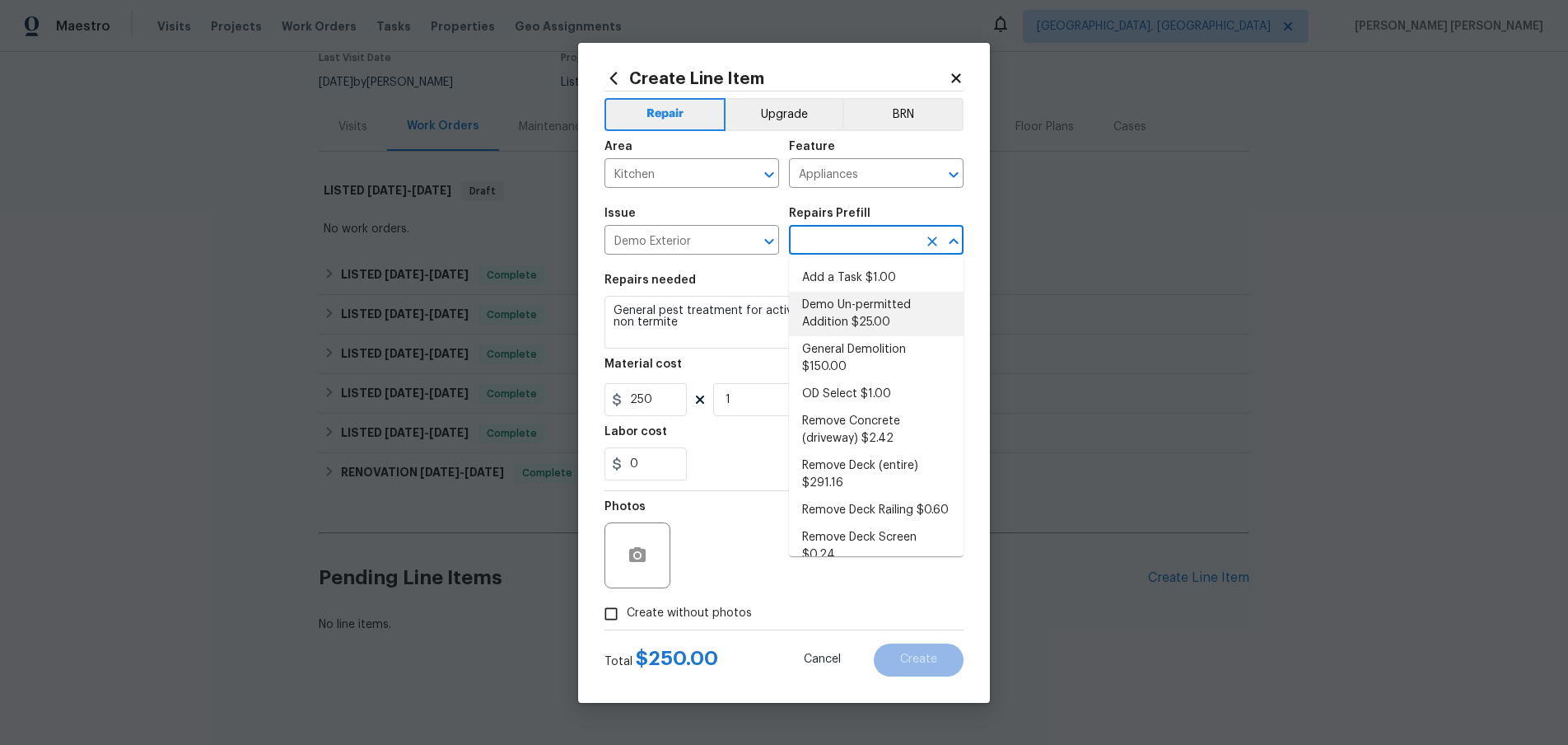
click at [831, 238] on input "text" at bounding box center [853, 242] width 128 height 26
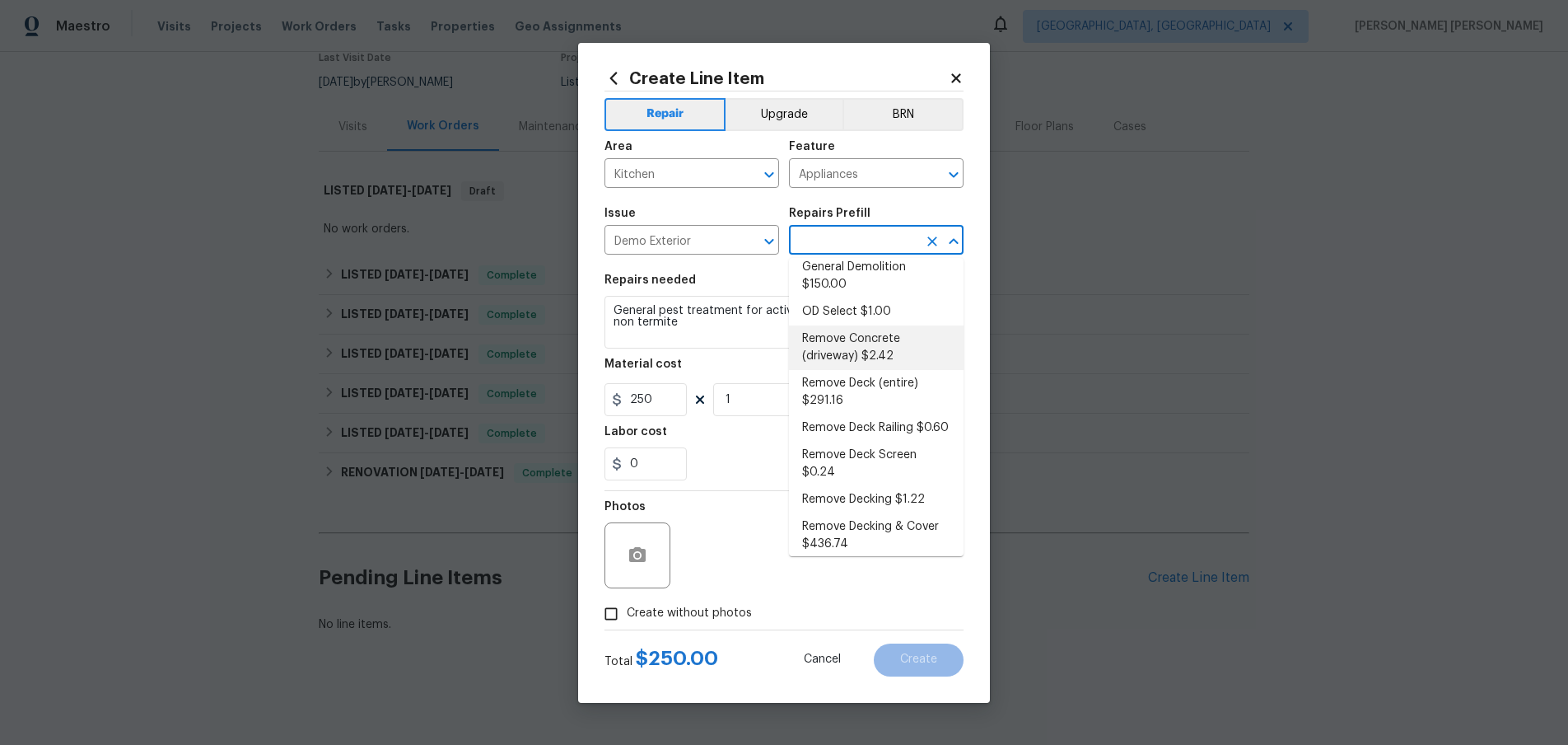
scroll to position [118, 0]
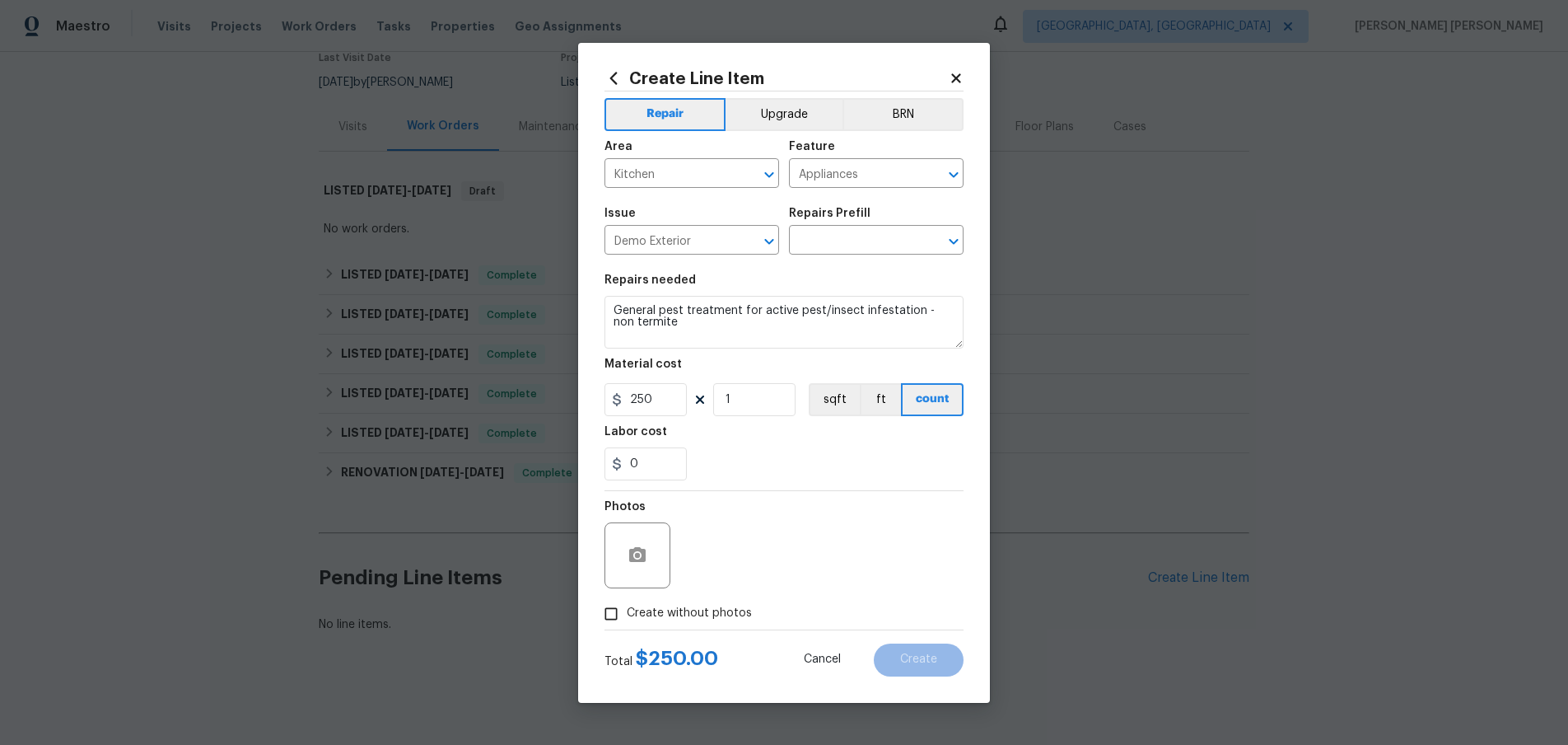
click at [956, 73] on icon at bounding box center [956, 78] width 15 height 15
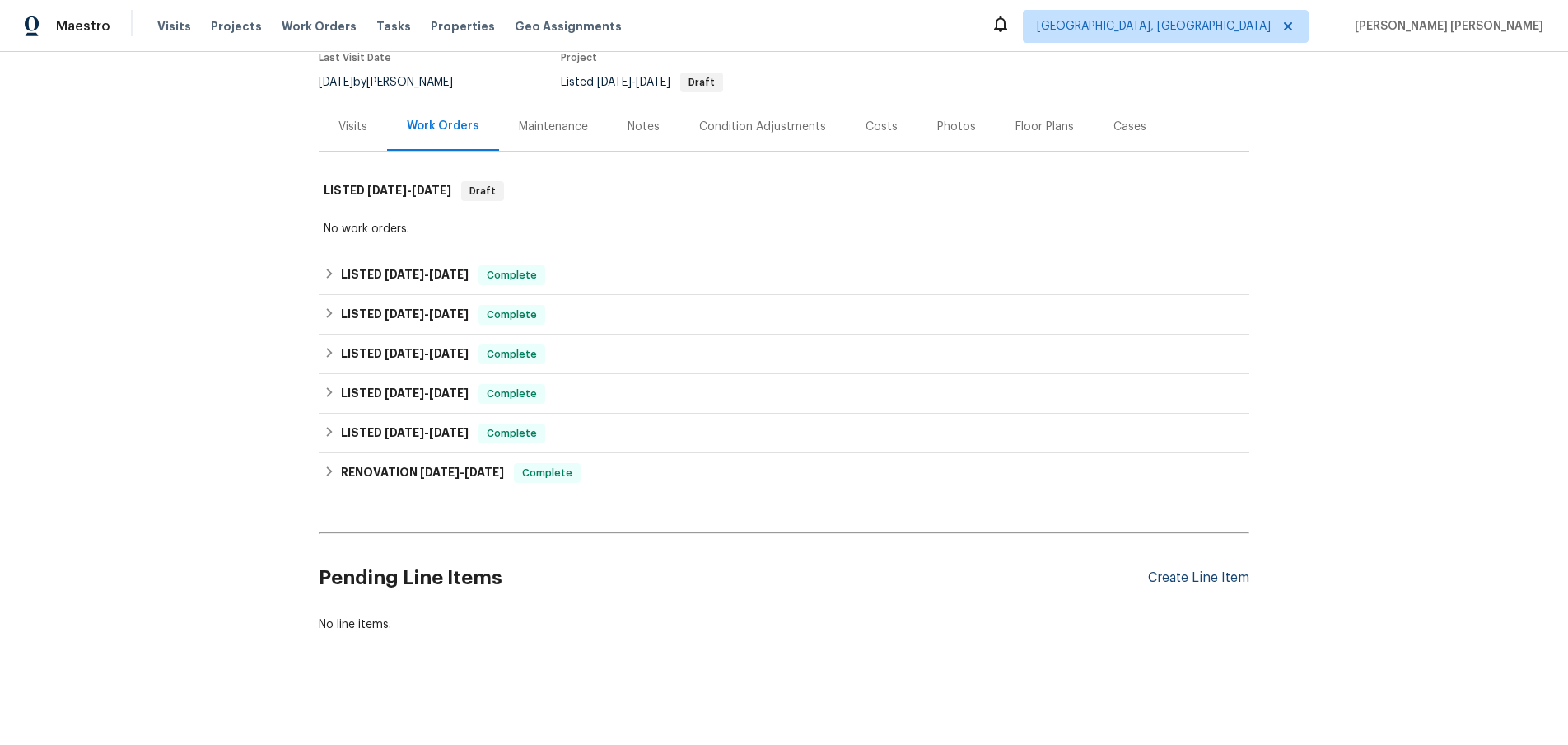
click at [1206, 575] on div "Create Line Item" at bounding box center [1198, 578] width 102 height 15
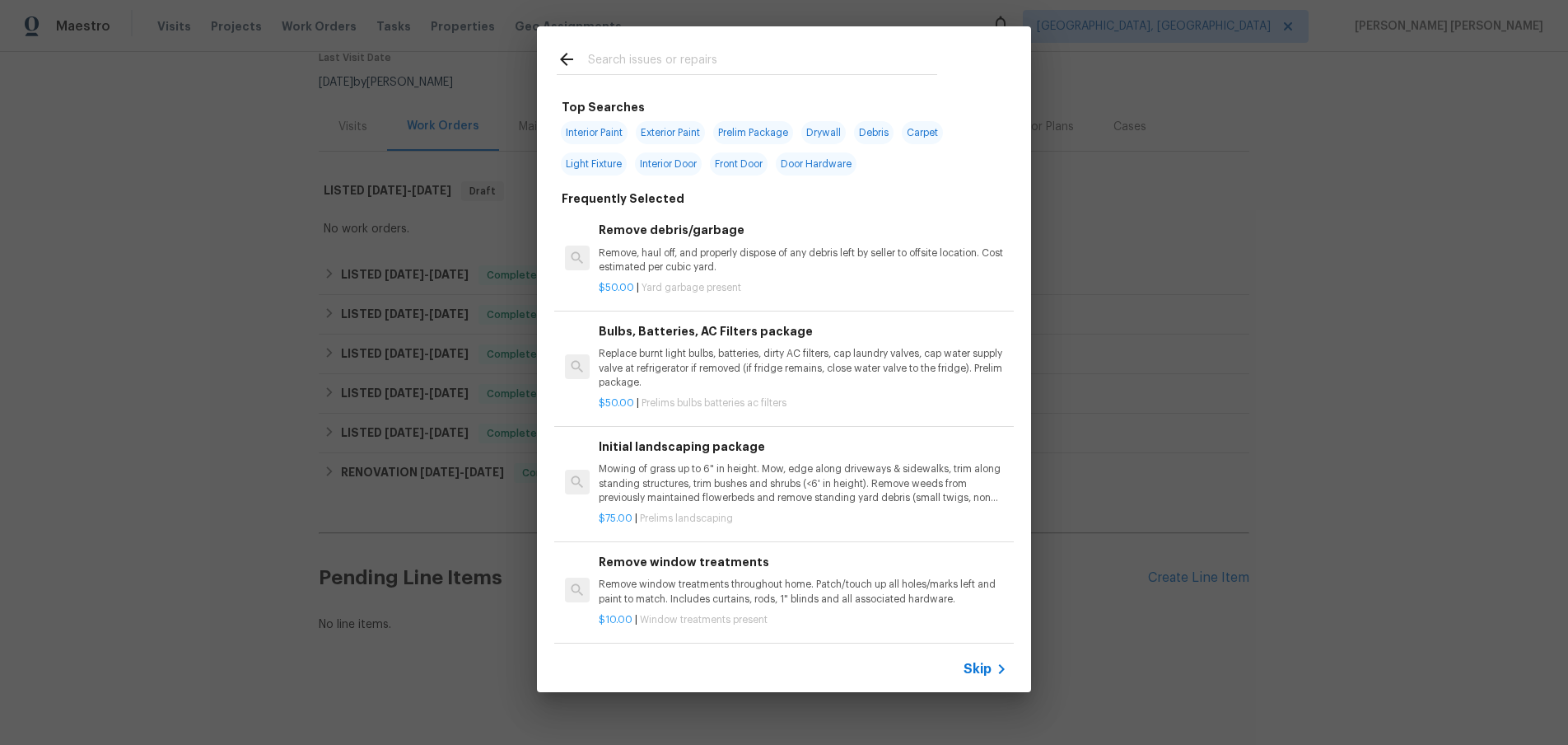
click at [600, 53] on input "text" at bounding box center [762, 62] width 349 height 25
click at [980, 667] on span "Skip" at bounding box center [977, 668] width 28 height 16
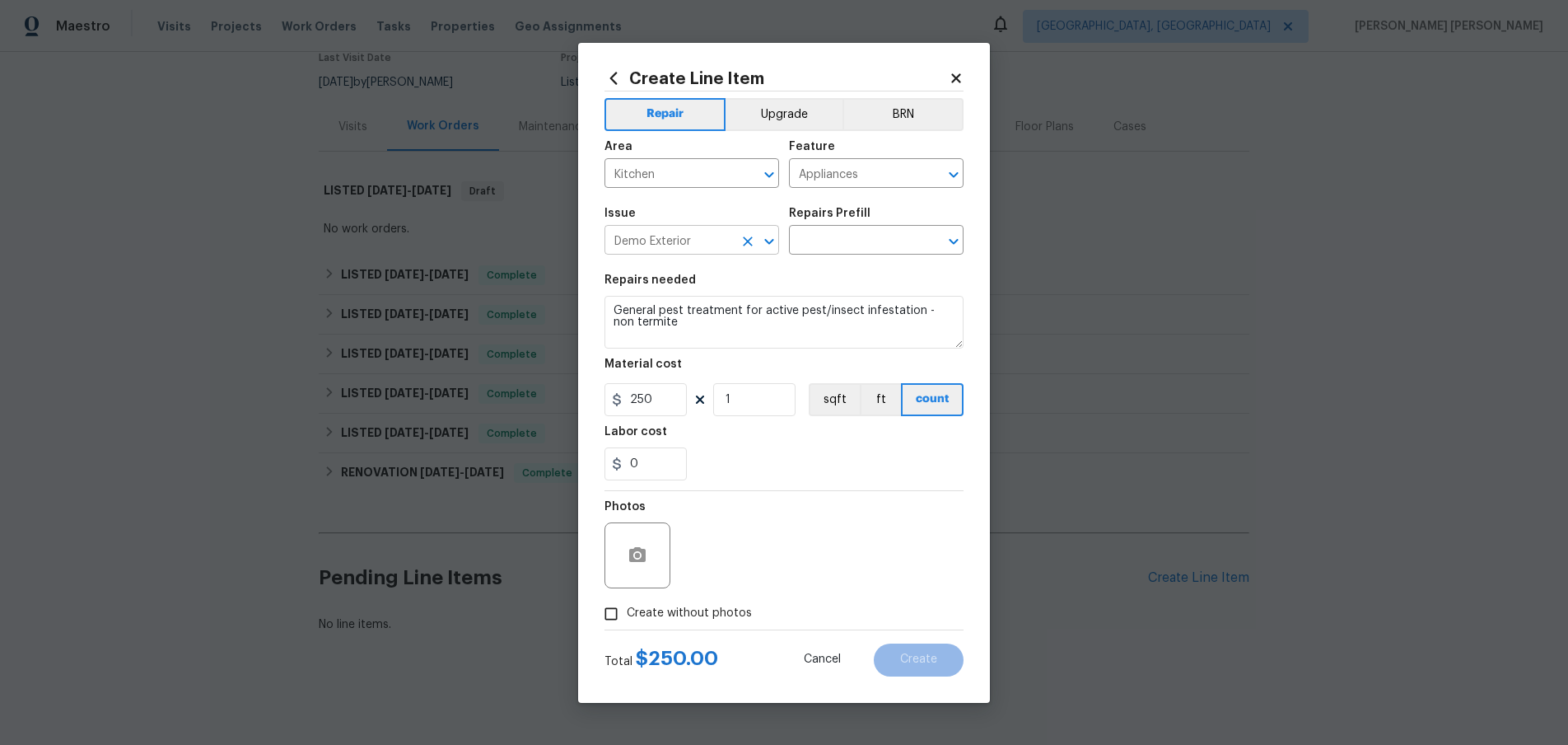
click at [706, 232] on input "Demo Exterior" at bounding box center [669, 242] width 128 height 26
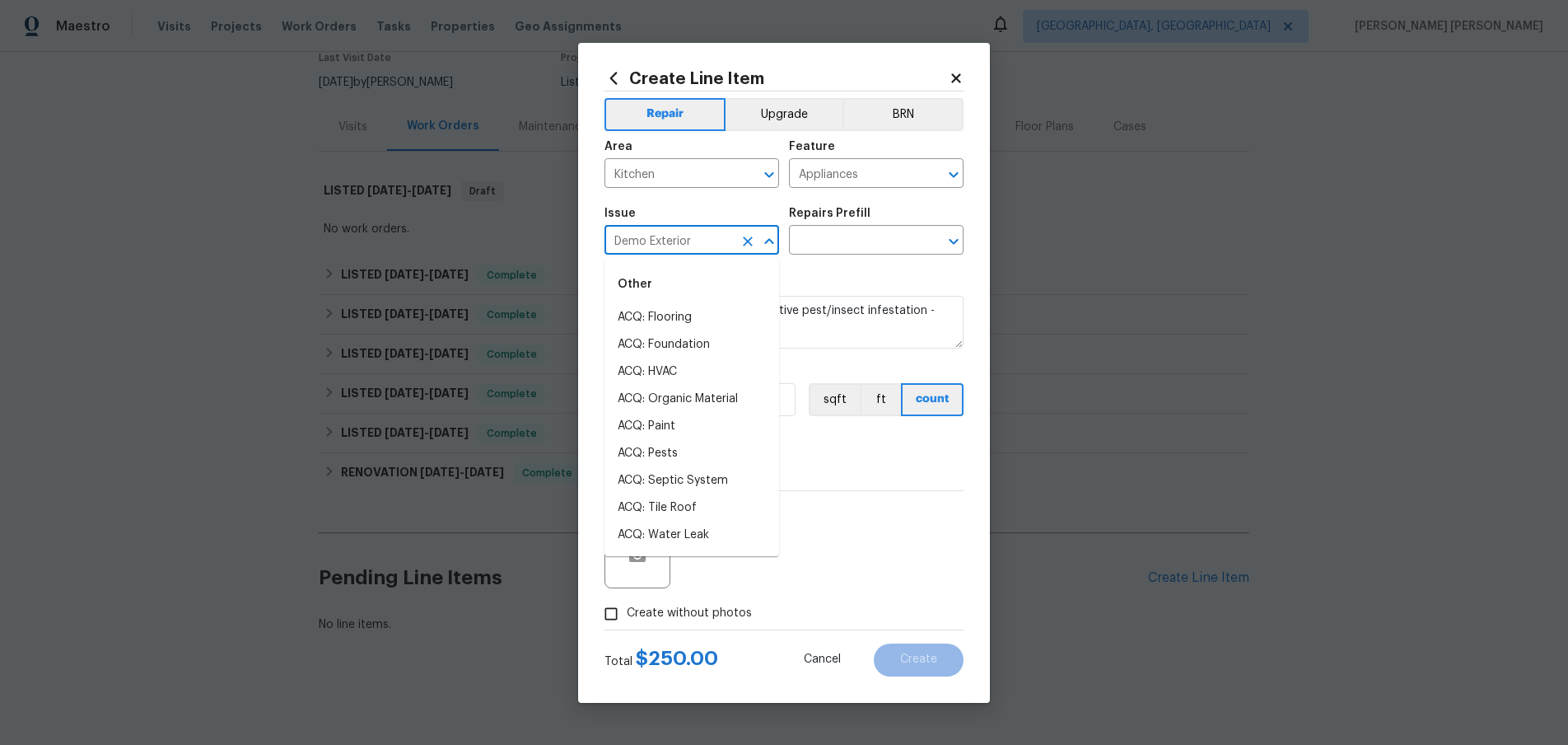
drag, startPoint x: 710, startPoint y: 237, endPoint x: 565, endPoint y: 217, distance: 146.4
click at [565, 217] on div "Create Line Item Repair Upgrade BRN Area Kitchen ​ Feature Appliances ​ Issue D…" at bounding box center [784, 372] width 1568 height 745
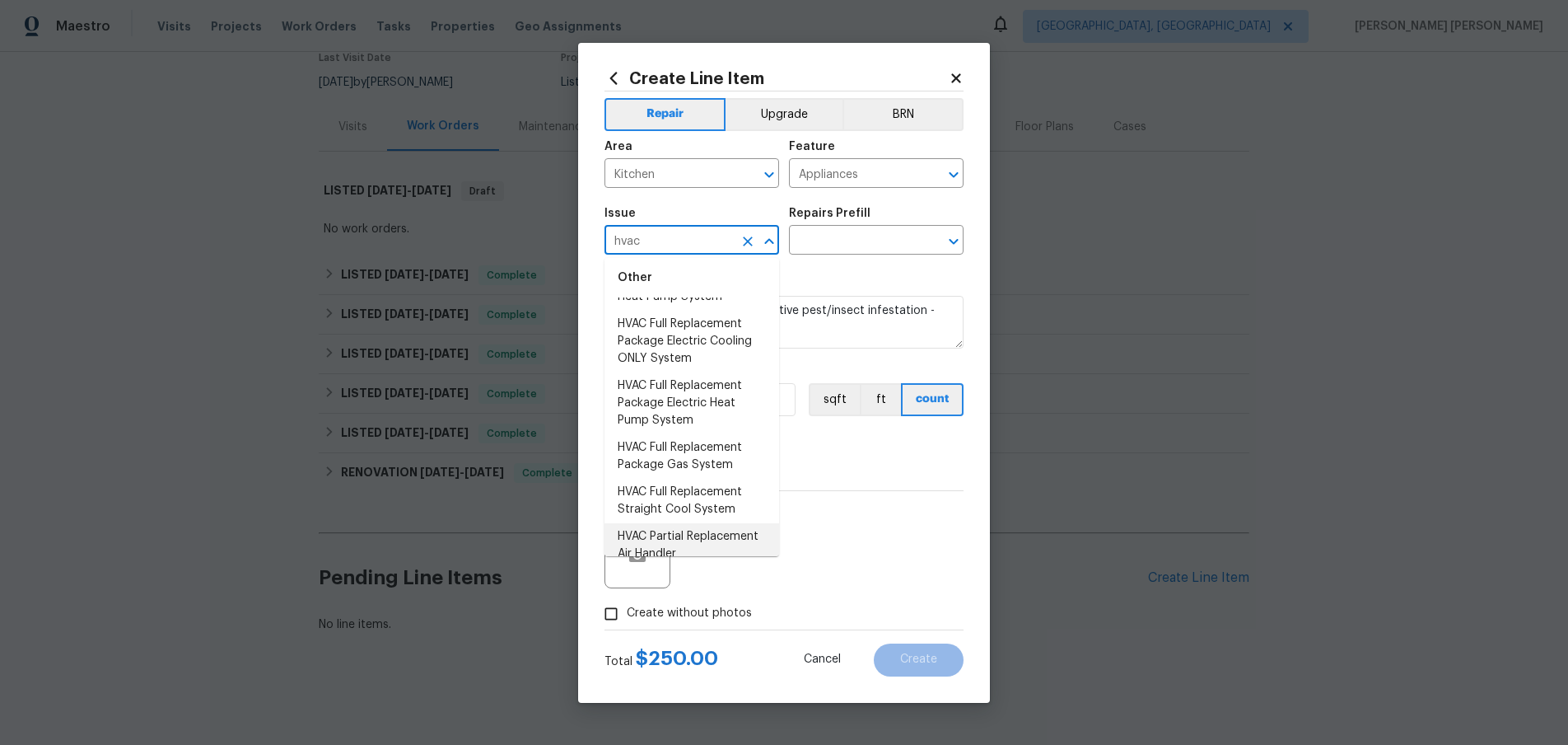
scroll to position [0, 0]
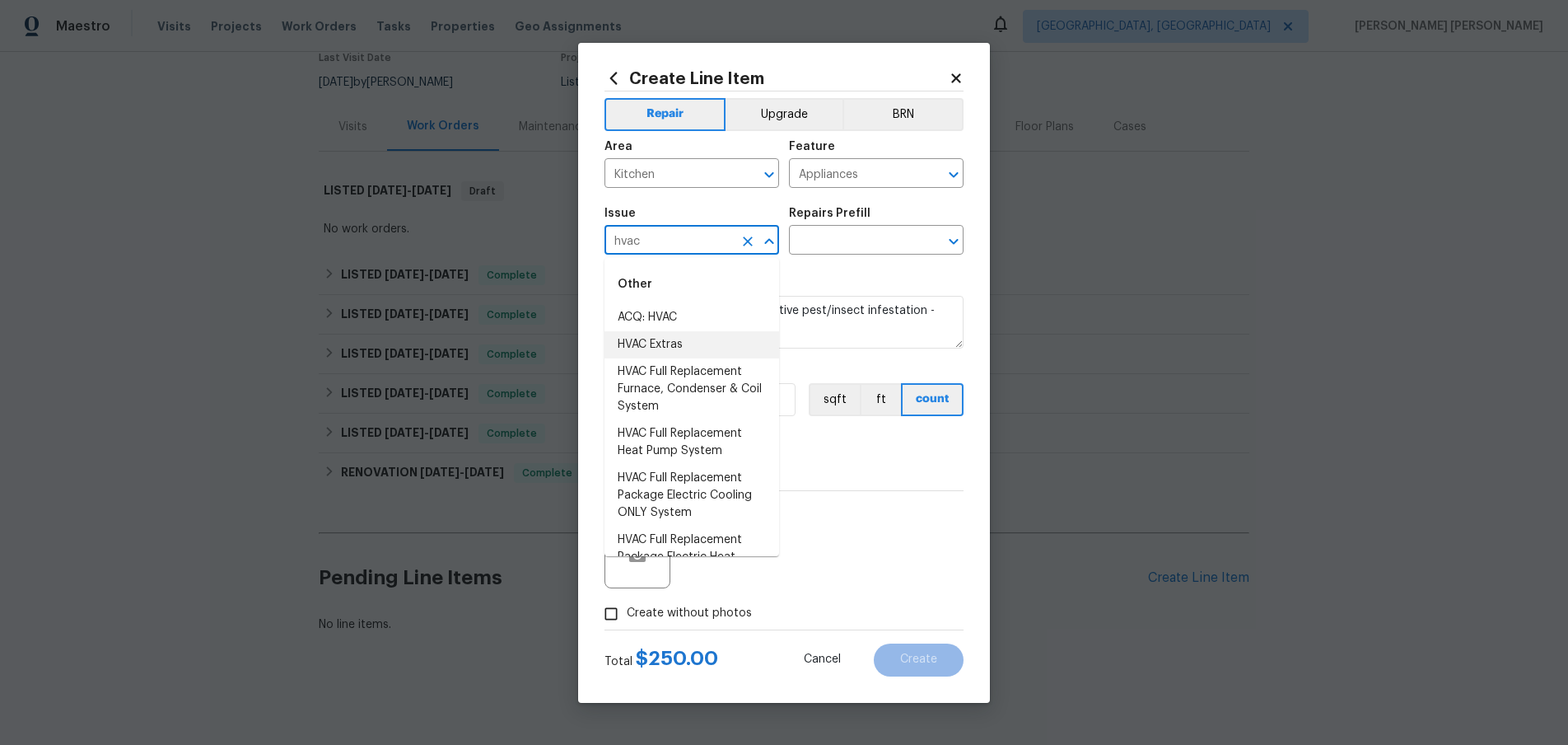
drag, startPoint x: 658, startPoint y: 343, endPoint x: 748, endPoint y: 318, distance: 93.4
click at [676, 337] on li "HVAC Extras" at bounding box center [692, 345] width 174 height 27
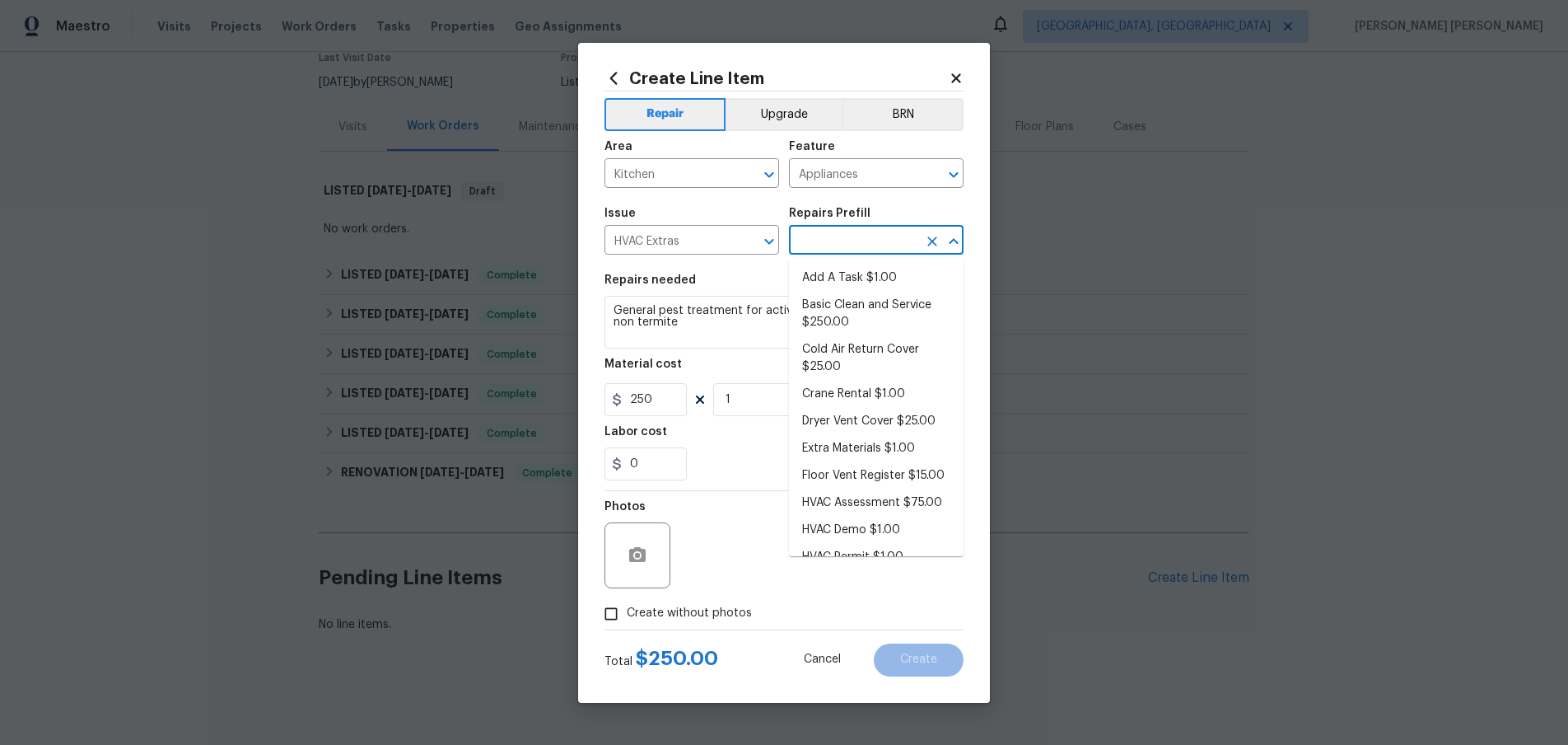
click at [826, 233] on input "text" at bounding box center [853, 242] width 128 height 26
click at [703, 243] on input "HVAC Extras" at bounding box center [669, 242] width 128 height 26
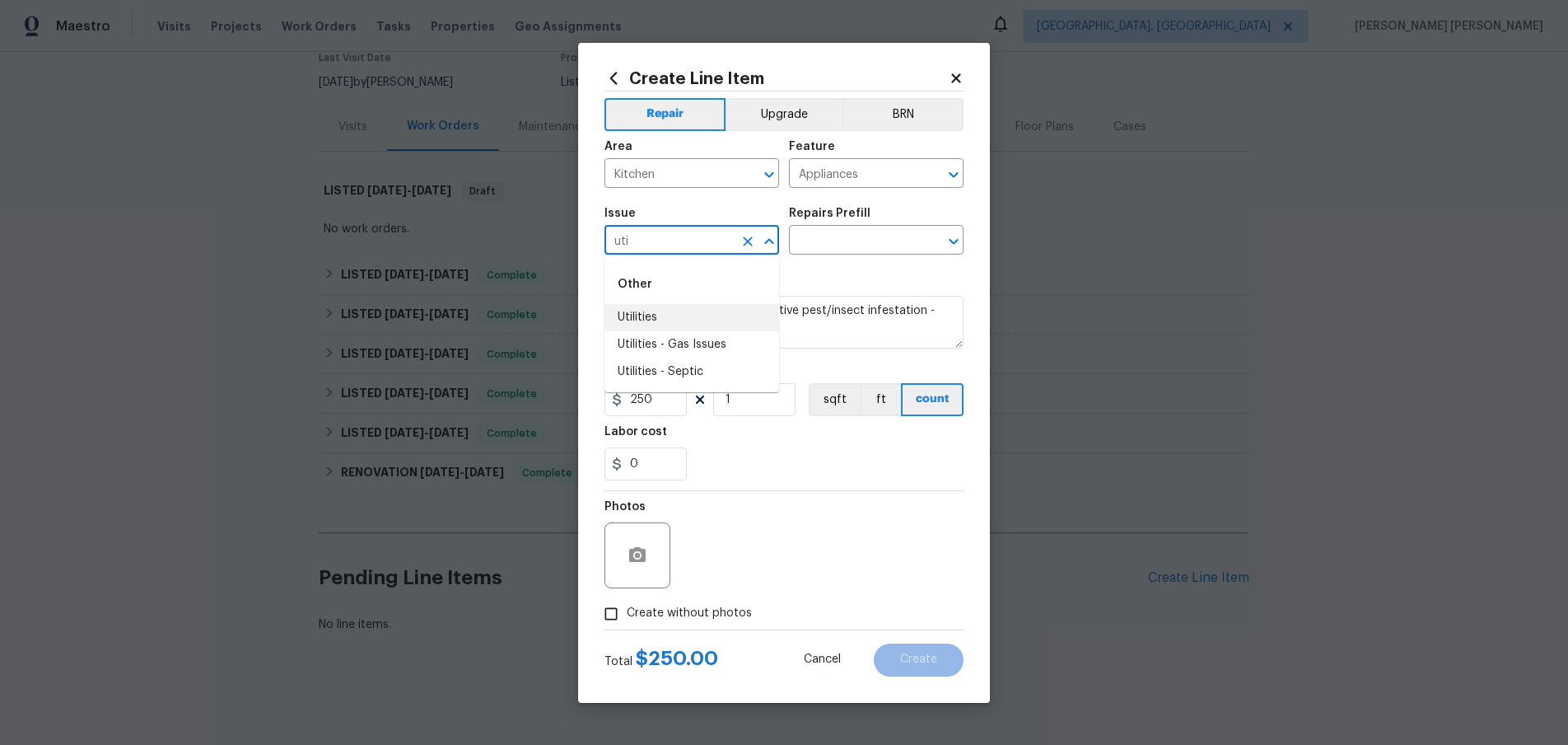
drag, startPoint x: 668, startPoint y: 314, endPoint x: 683, endPoint y: 313, distance: 15.0
click at [668, 314] on li "Utilities" at bounding box center [692, 318] width 174 height 27
type input "Utilities"
click at [847, 232] on input "text" at bounding box center [853, 242] width 128 height 26
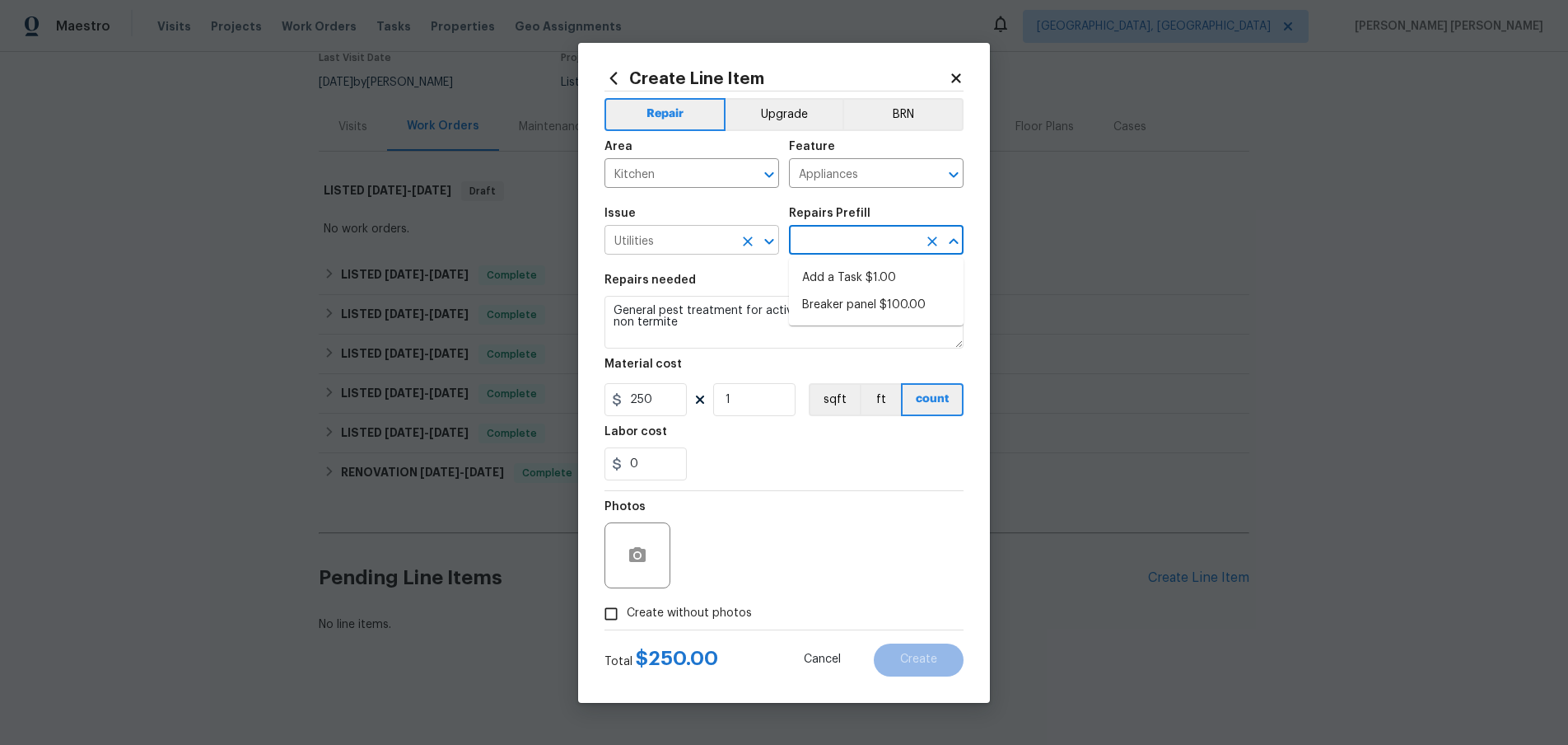
click at [690, 231] on input "Utilities" at bounding box center [669, 242] width 128 height 26
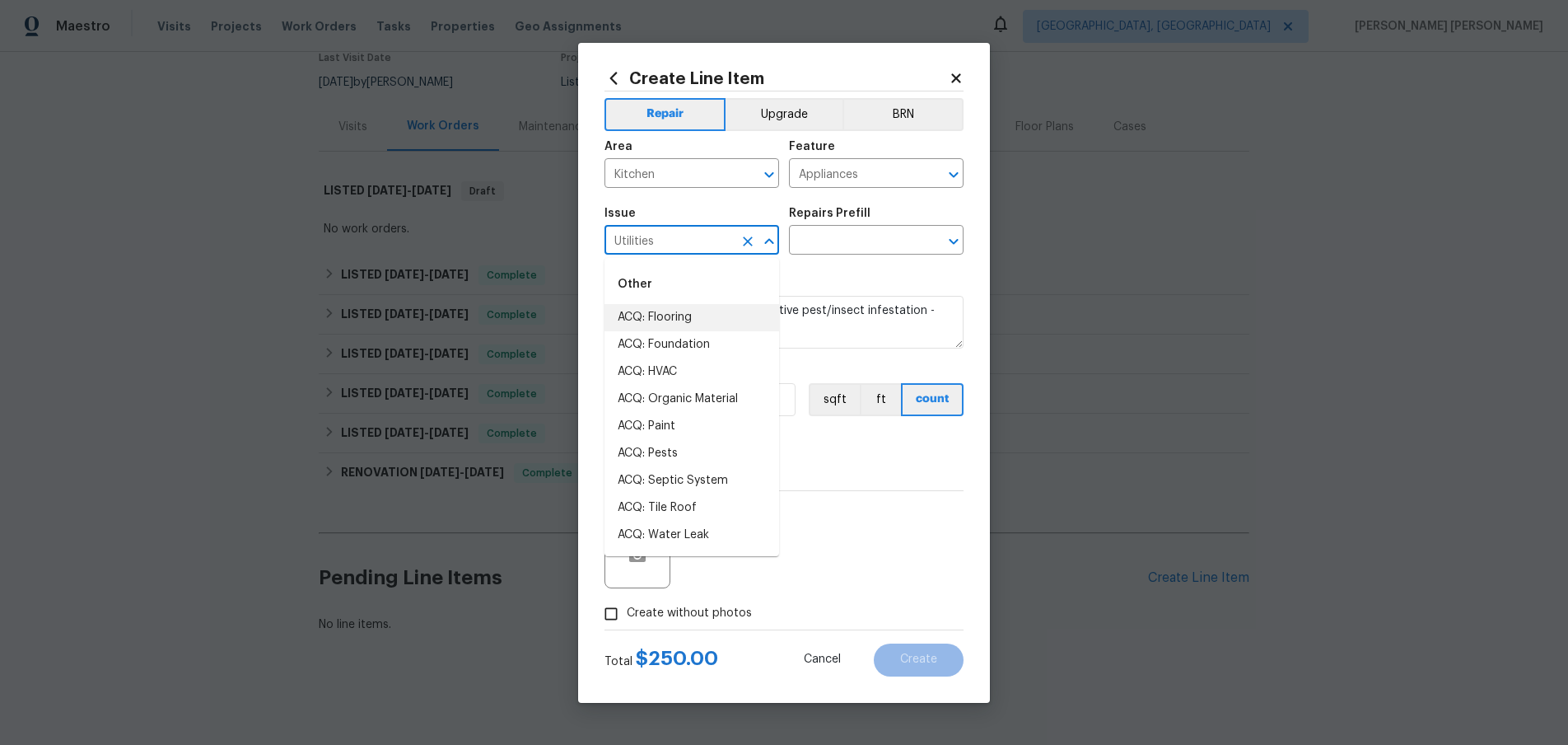
click at [949, 74] on icon at bounding box center [956, 78] width 15 height 15
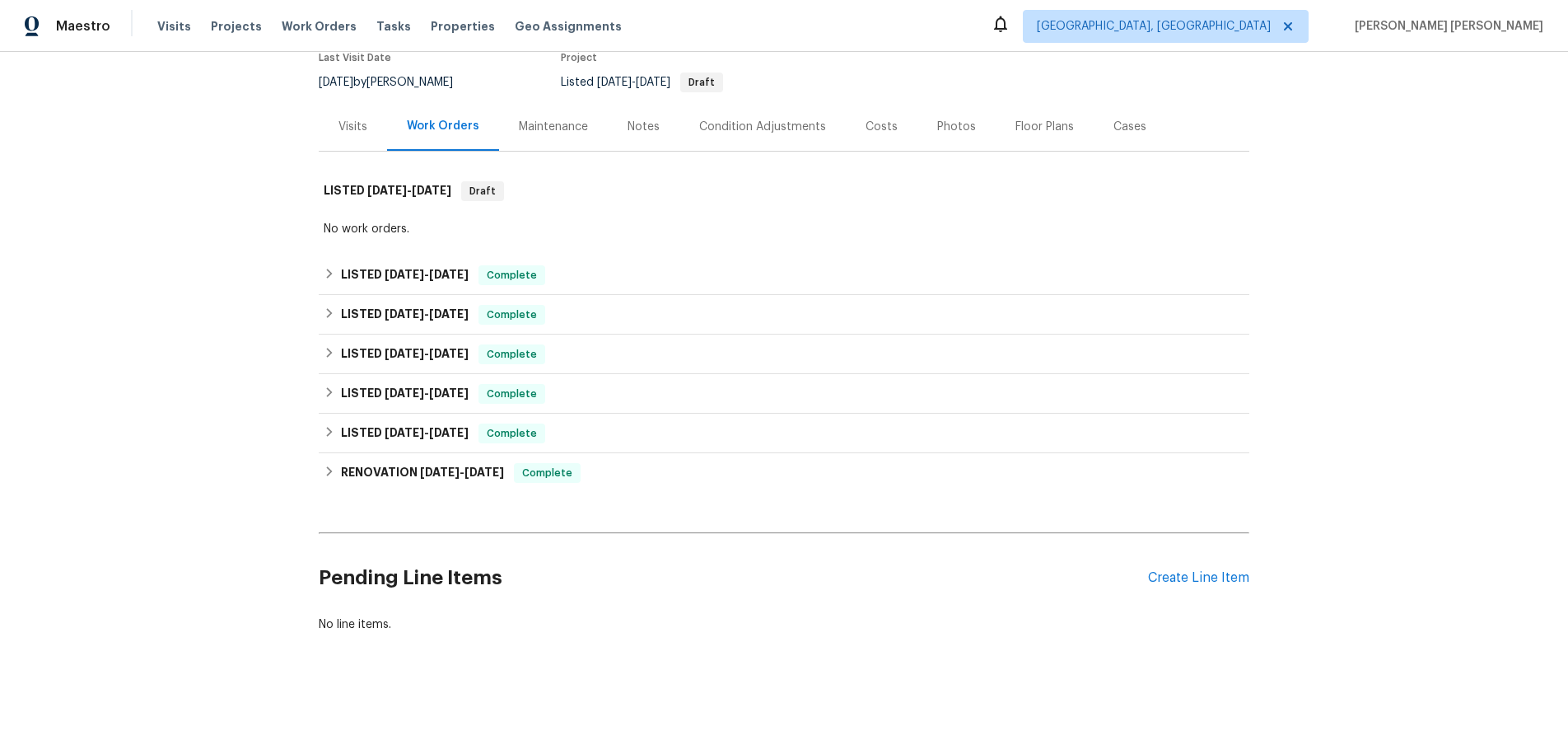
click at [949, 74] on section "10366 Midseason Mist St, Las Vegas, NV 89183 2 Beds | 2 1/2 Baths | Total: 1142…" at bounding box center [783, 33] width 930 height 138
click at [1218, 585] on div "Create Line Item" at bounding box center [1198, 578] width 102 height 15
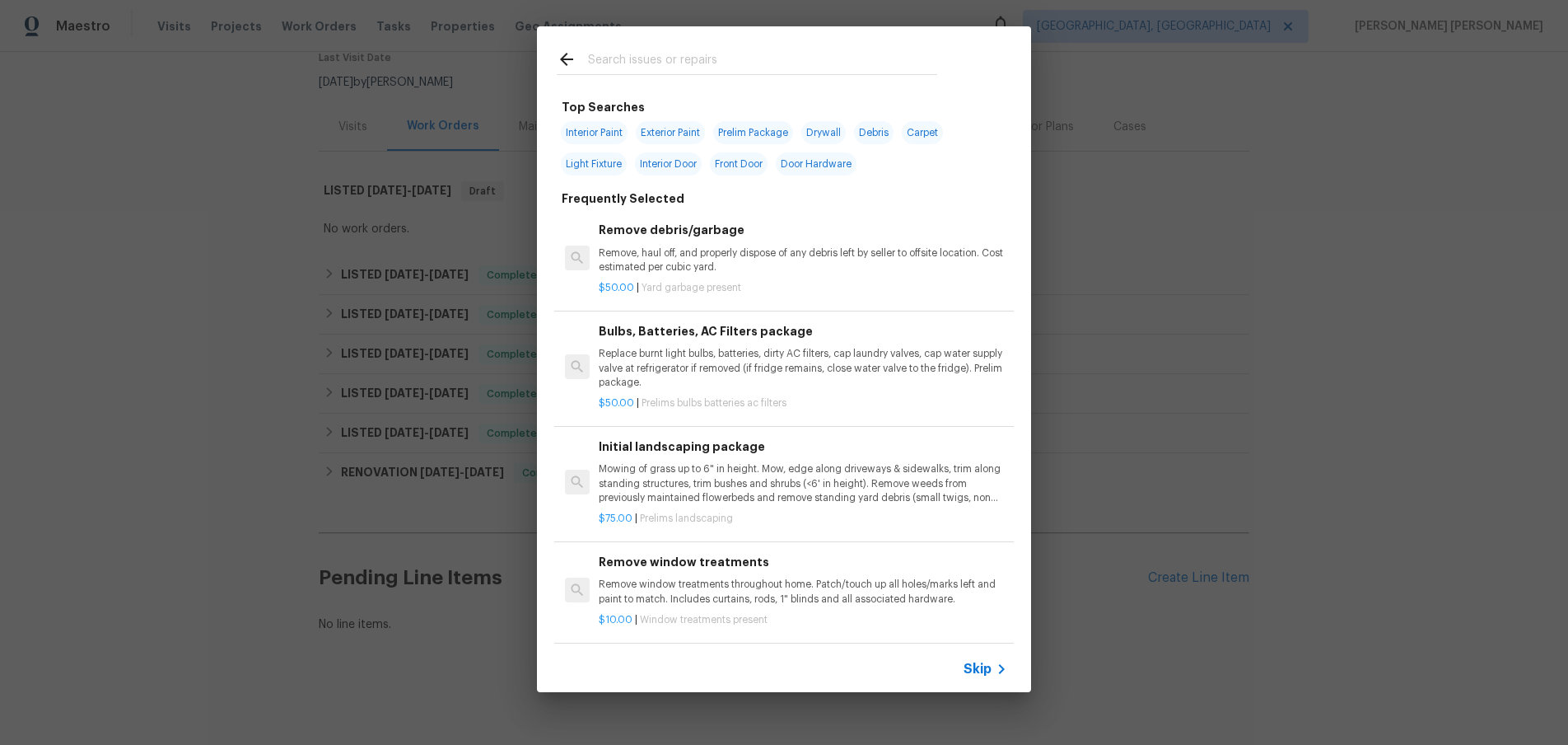
click at [1218, 584] on div "Top Searches Interior Paint Exterior Paint Prelim Package Drywall Debris Carpet…" at bounding box center [784, 359] width 1568 height 719
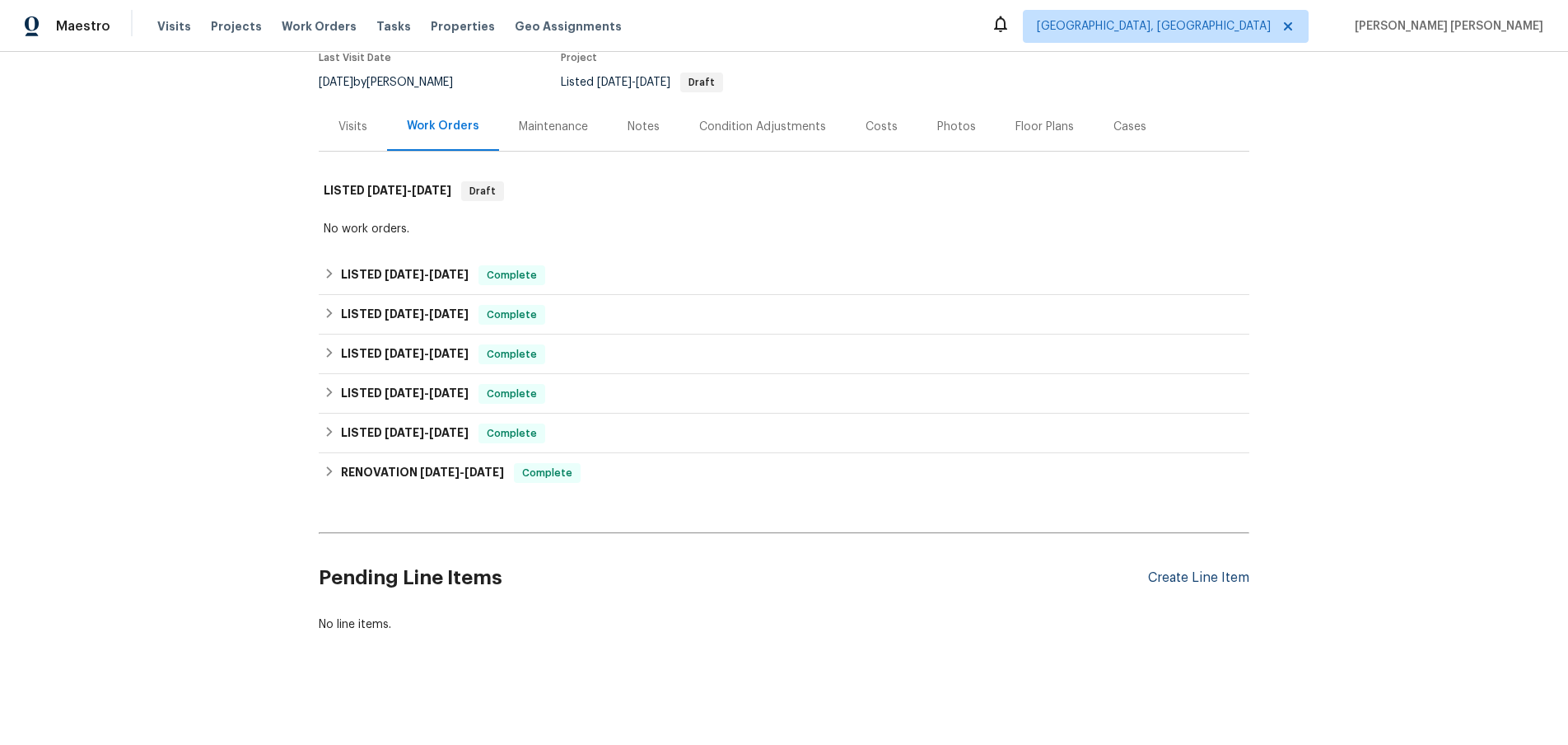
click at [1214, 578] on div "Create Line Item" at bounding box center [1198, 578] width 102 height 15
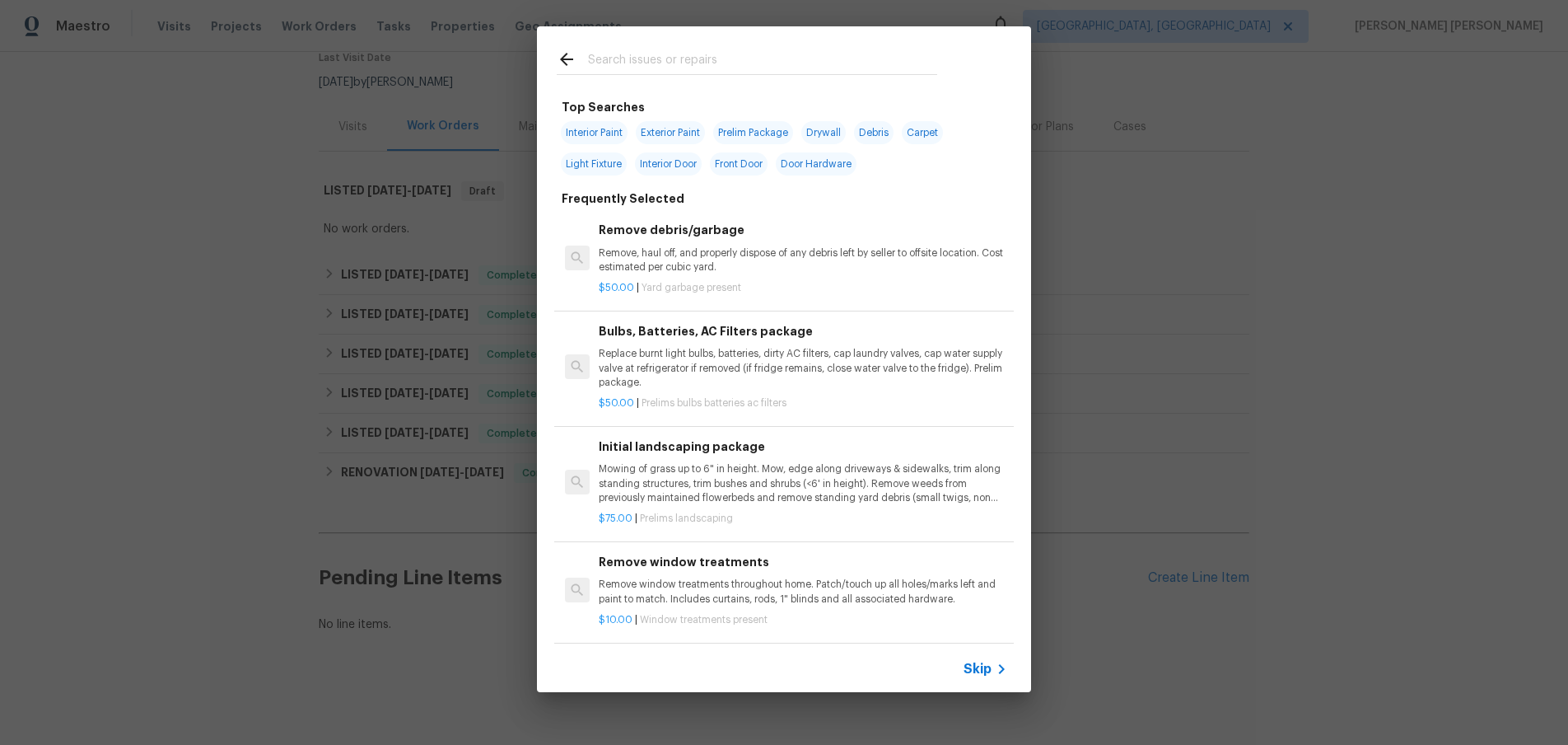
click at [1407, 542] on div "Top Searches Interior Paint Exterior Paint Prelim Package Drywall Debris Carpet…" at bounding box center [784, 359] width 1568 height 719
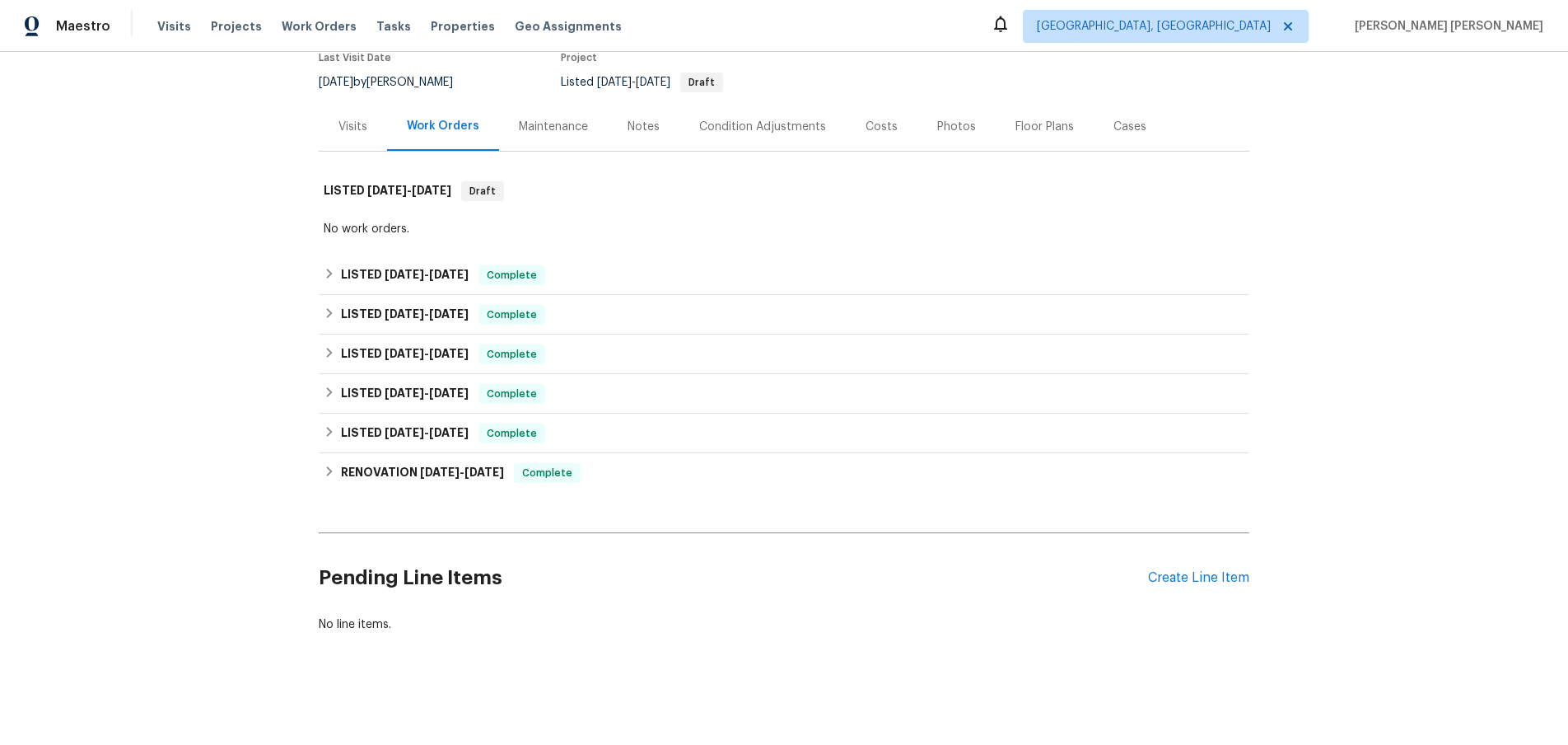
click at [1407, 543] on div "Back to all projects 10366 Midseason Mist St, Las Vegas, NV 89183 2 Beds | 2 1/…" at bounding box center [784, 398] width 1568 height 693
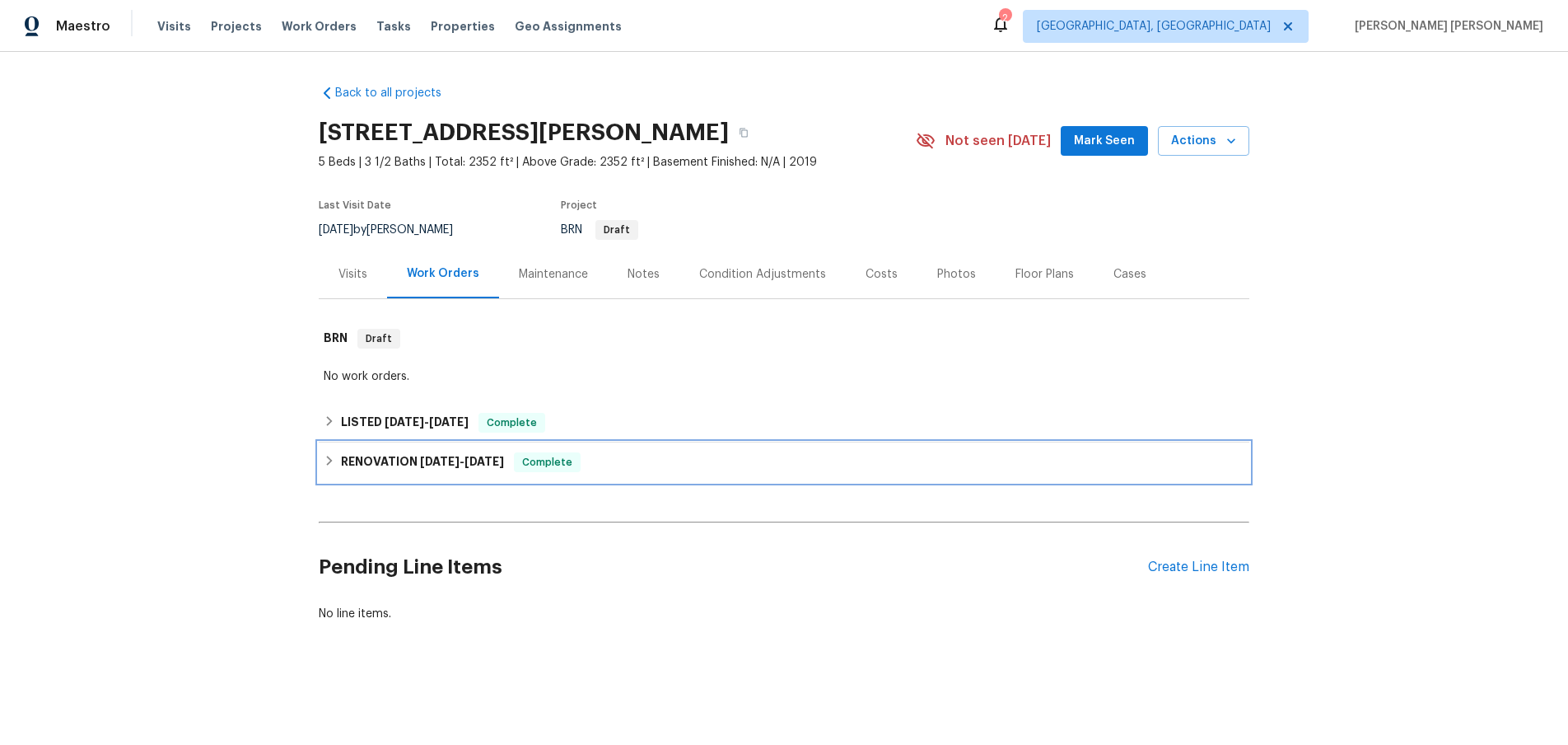
click at [324, 467] on div "RENOVATION [DATE] - [DATE] Complete" at bounding box center [784, 461] width 921 height 20
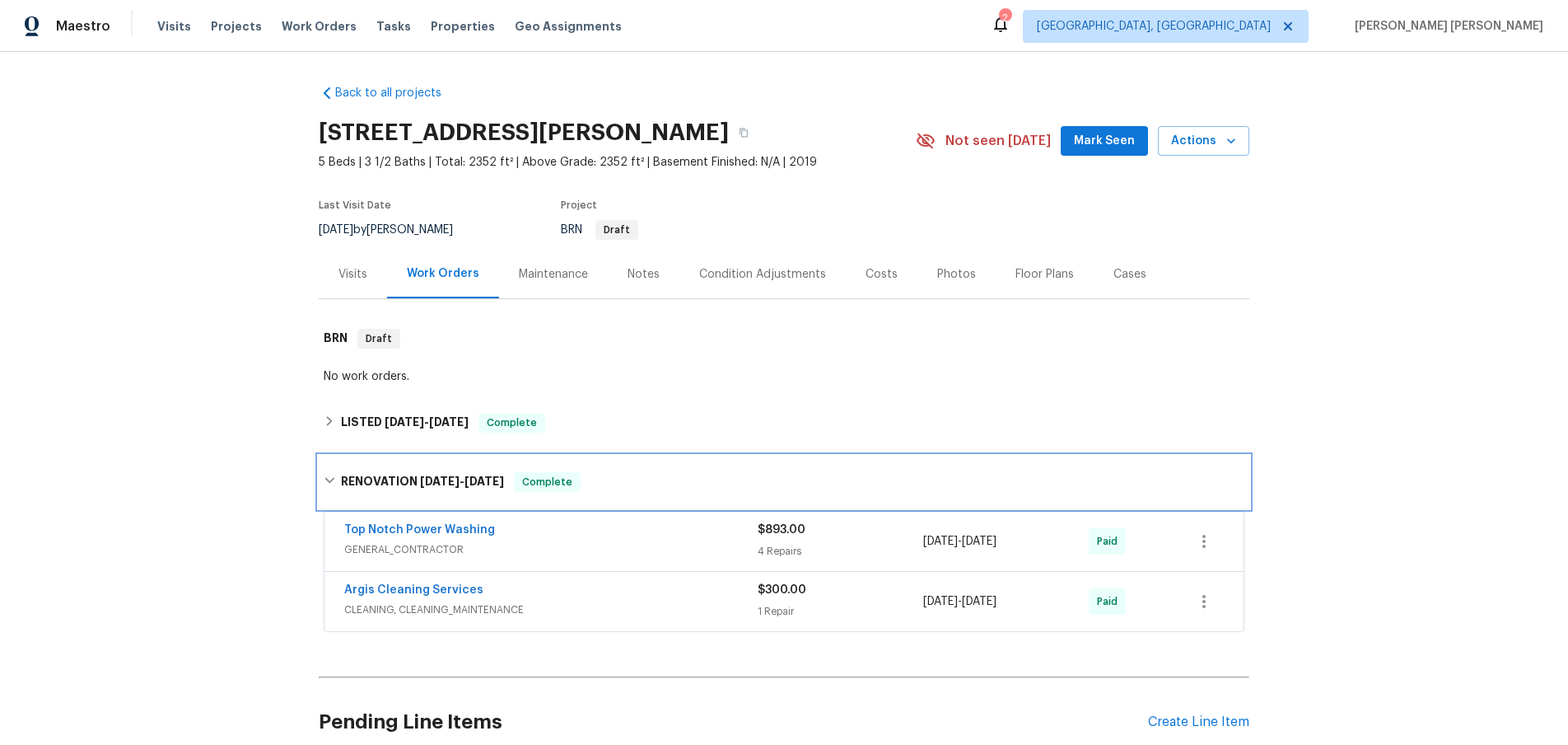
scroll to position [144, 0]
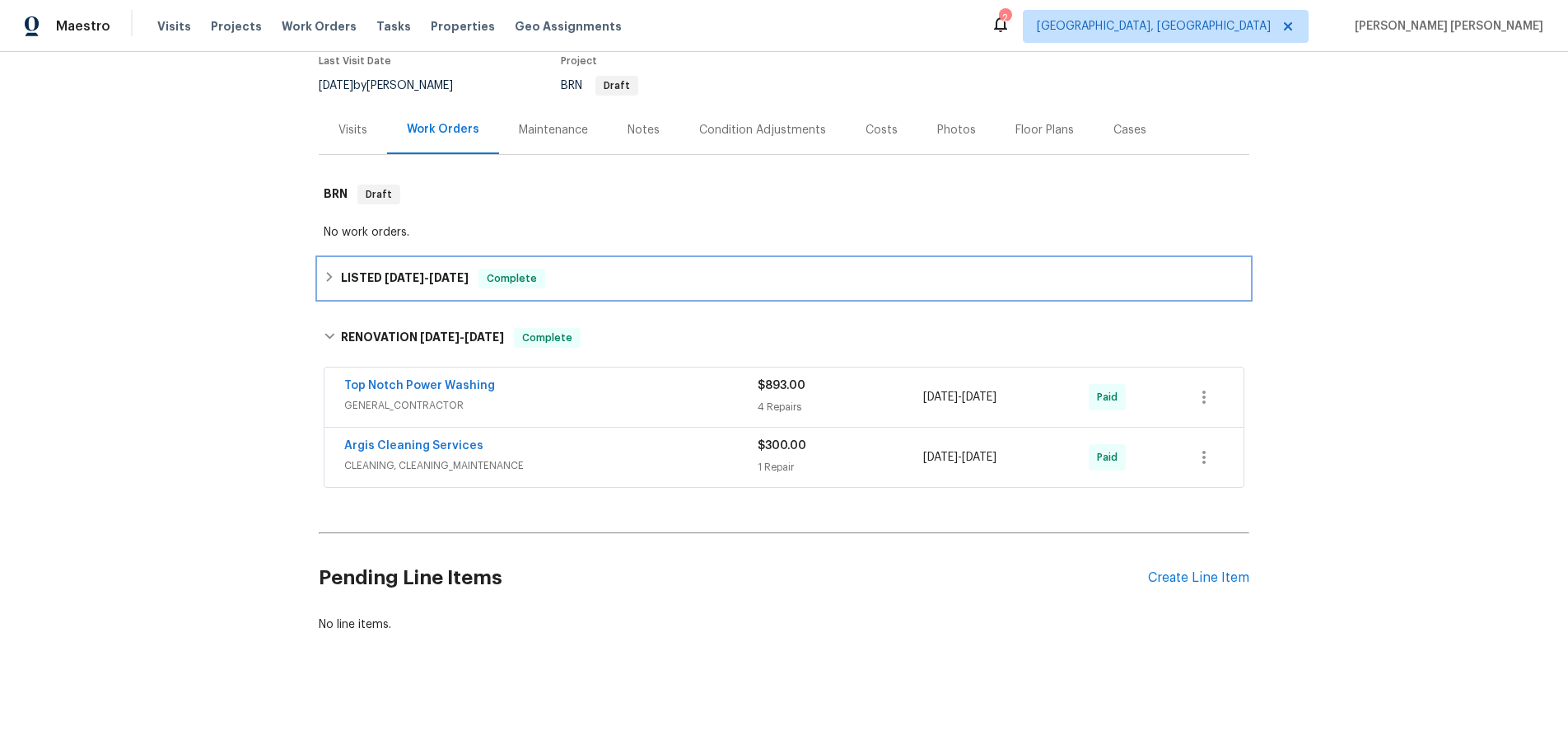
click at [322, 283] on div "LISTED [DATE] - [DATE] Complete" at bounding box center [783, 279] width 930 height 39
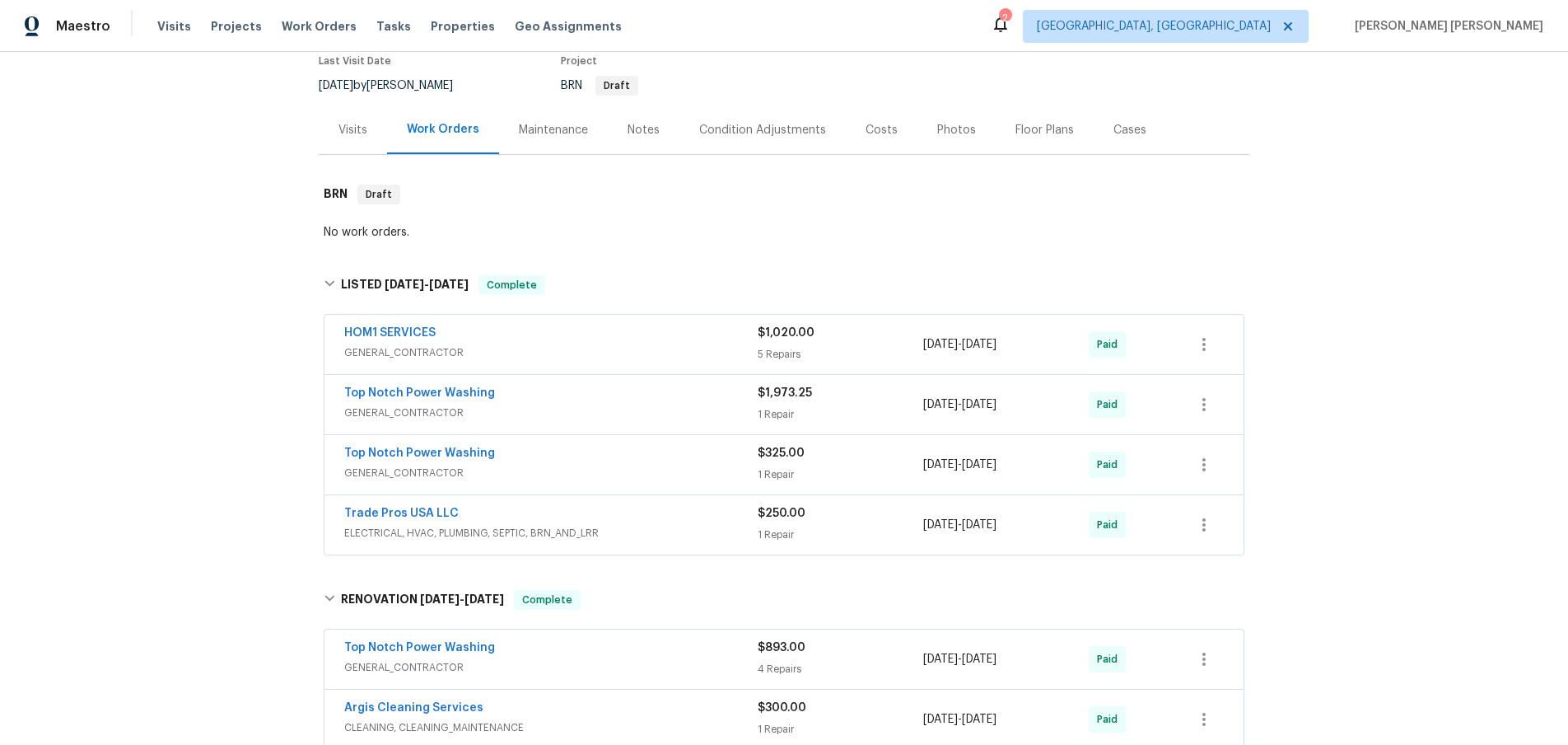
click at [629, 342] on div "HOM1 SERVICES" at bounding box center [551, 334] width 413 height 20
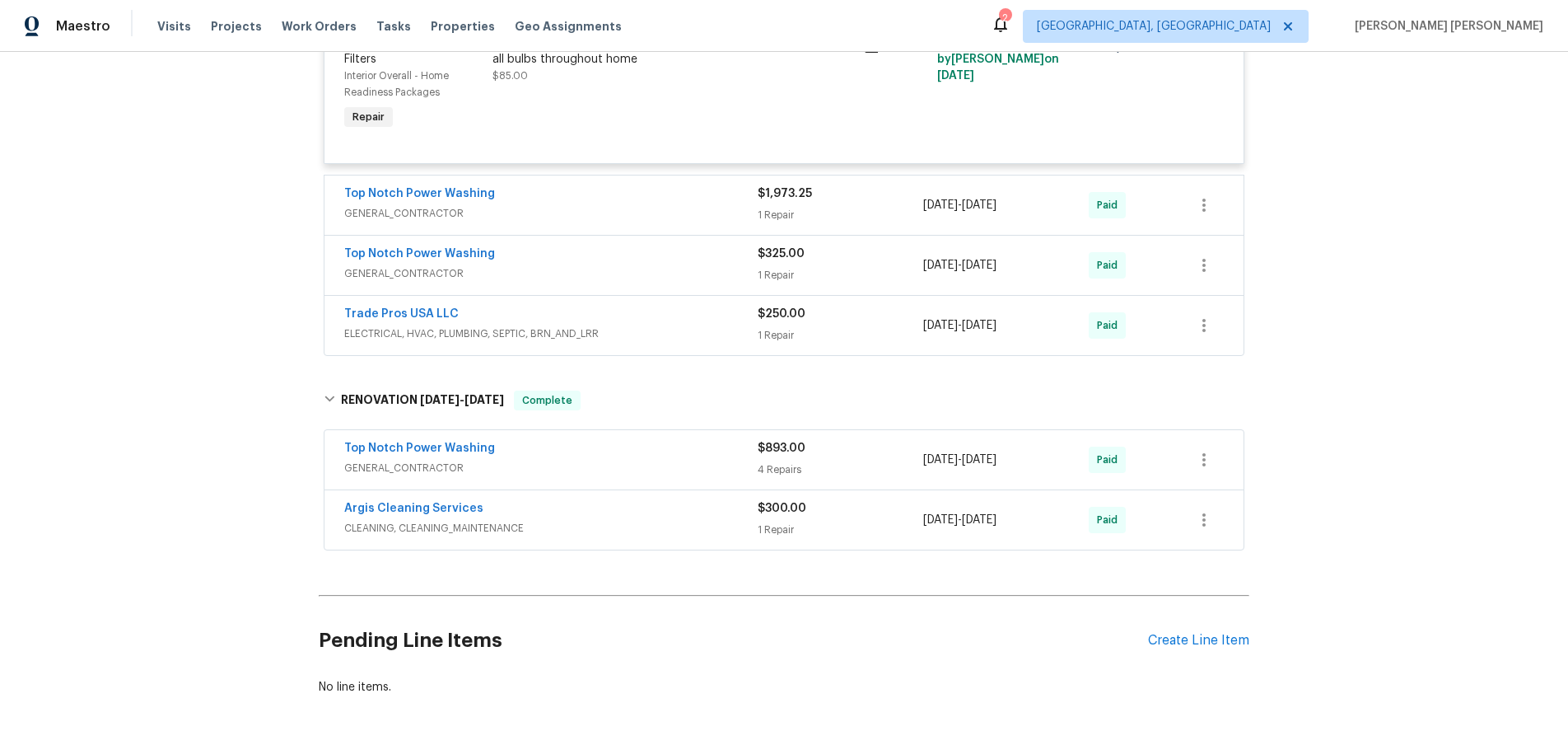
scroll to position [987, 0]
